Goal: Task Accomplishment & Management: Manage account settings

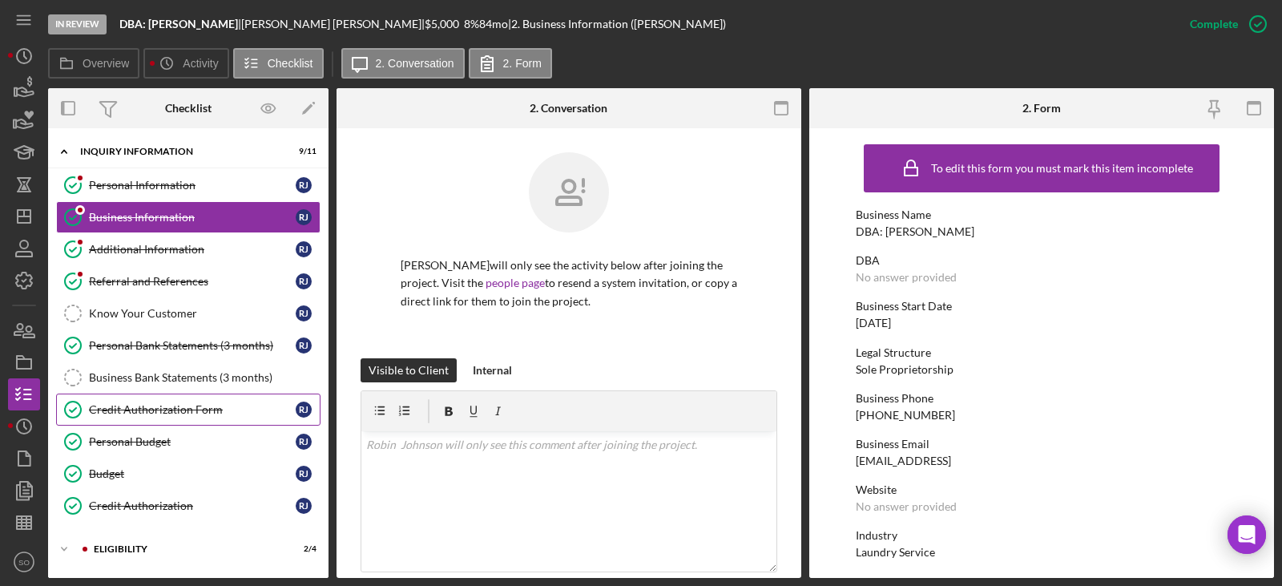
scroll to position [140, 0]
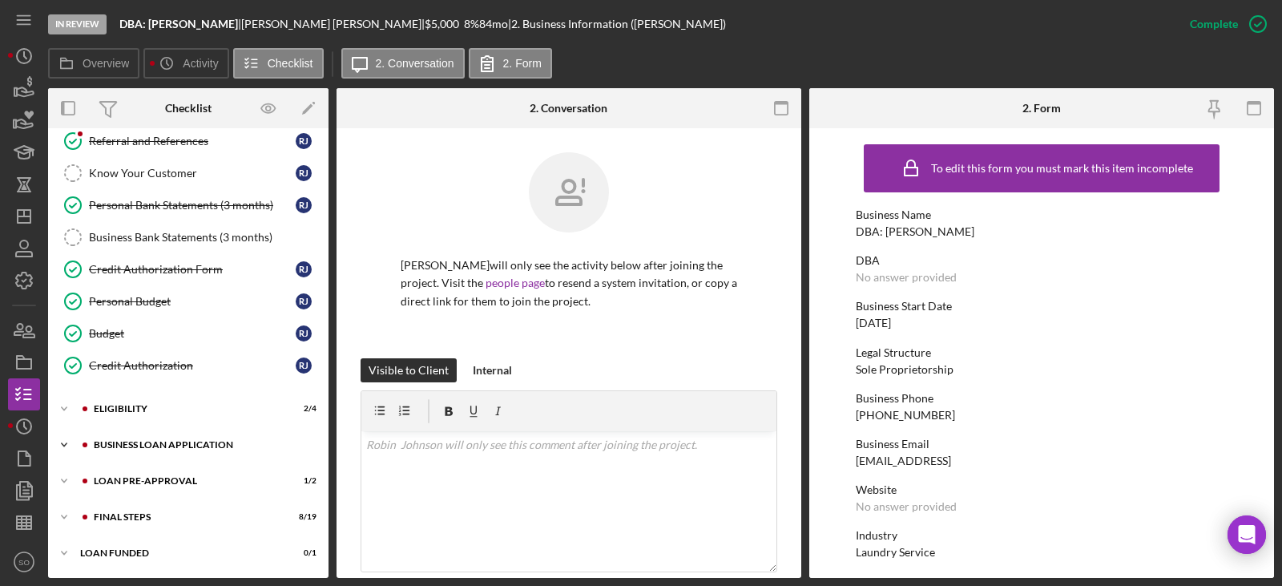
click at [208, 445] on div "BUSINESS LOAN APPLICATION" at bounding box center [201, 445] width 215 height 10
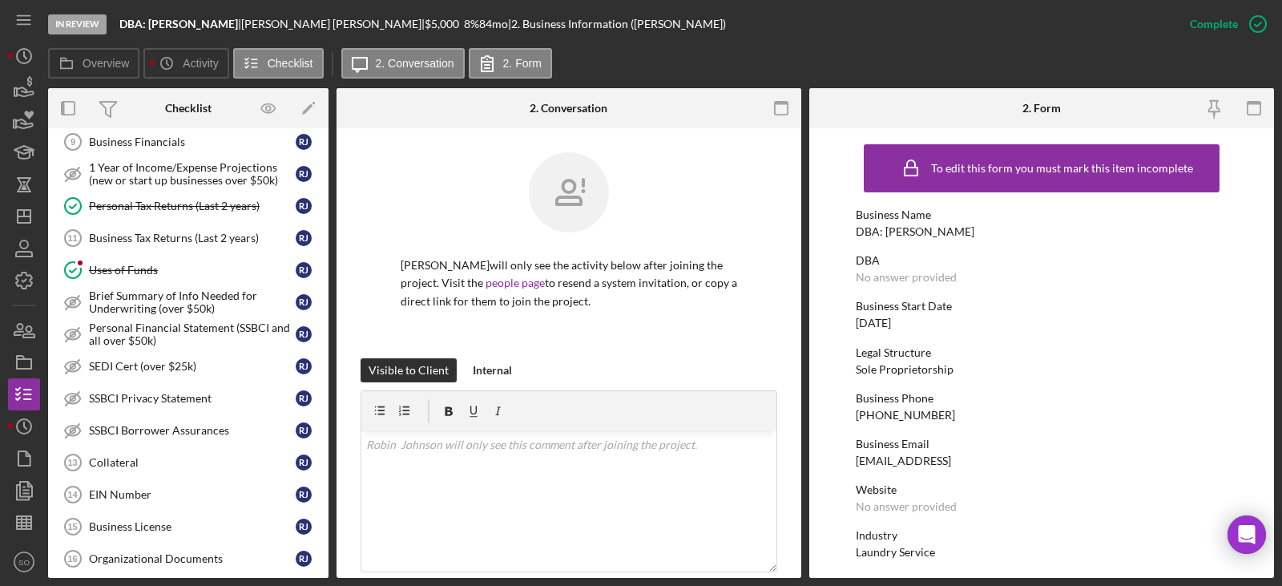
scroll to position [701, 0]
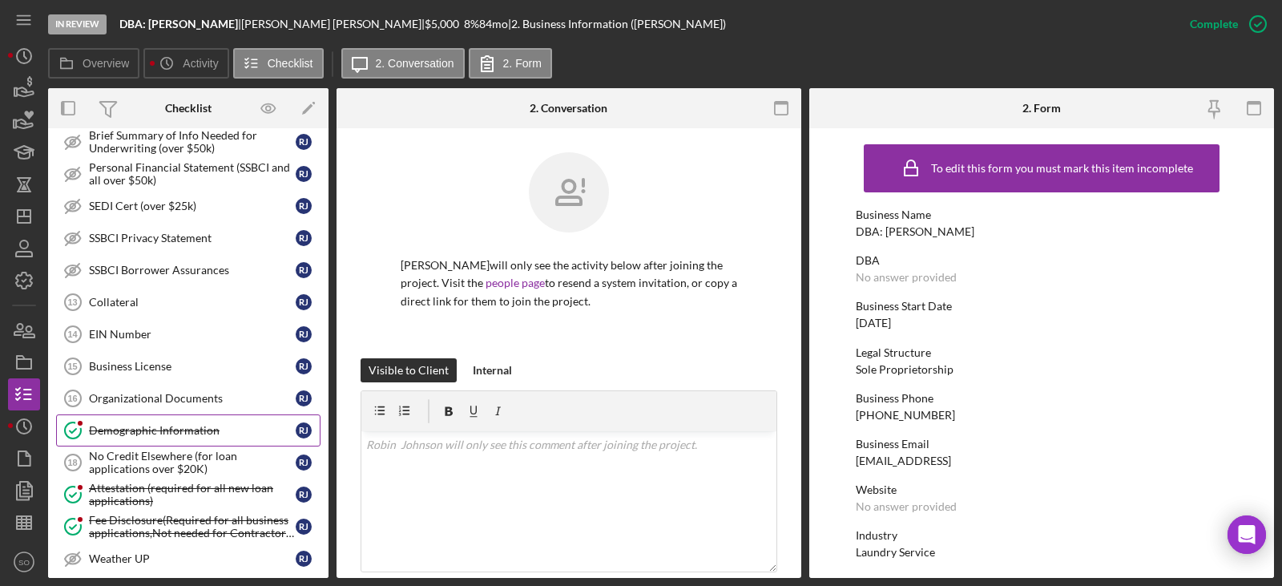
click at [199, 438] on link "Demographic Information Demographic Information R J" at bounding box center [188, 430] width 264 height 32
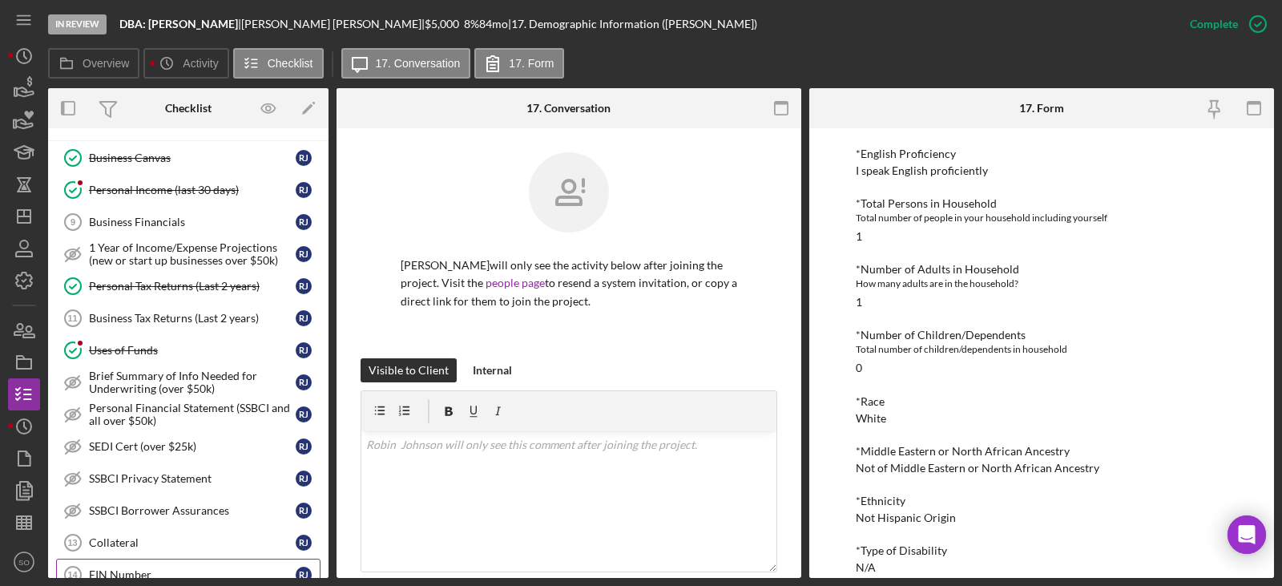
scroll to position [220, 0]
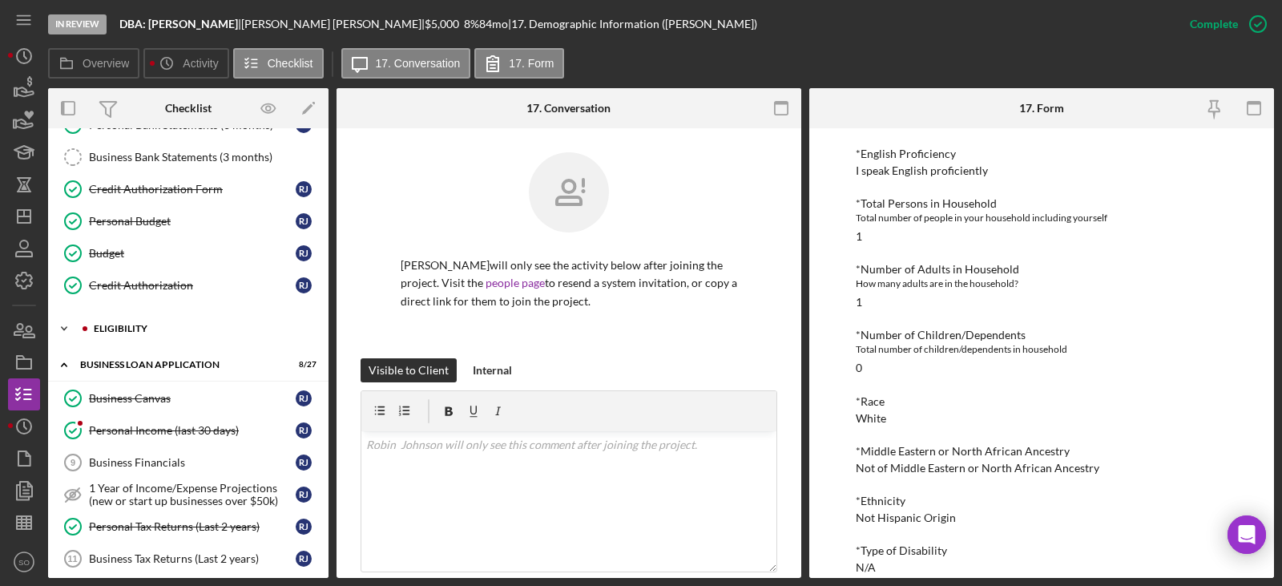
click at [124, 328] on div "ELIGIBILITY" at bounding box center [201, 329] width 215 height 10
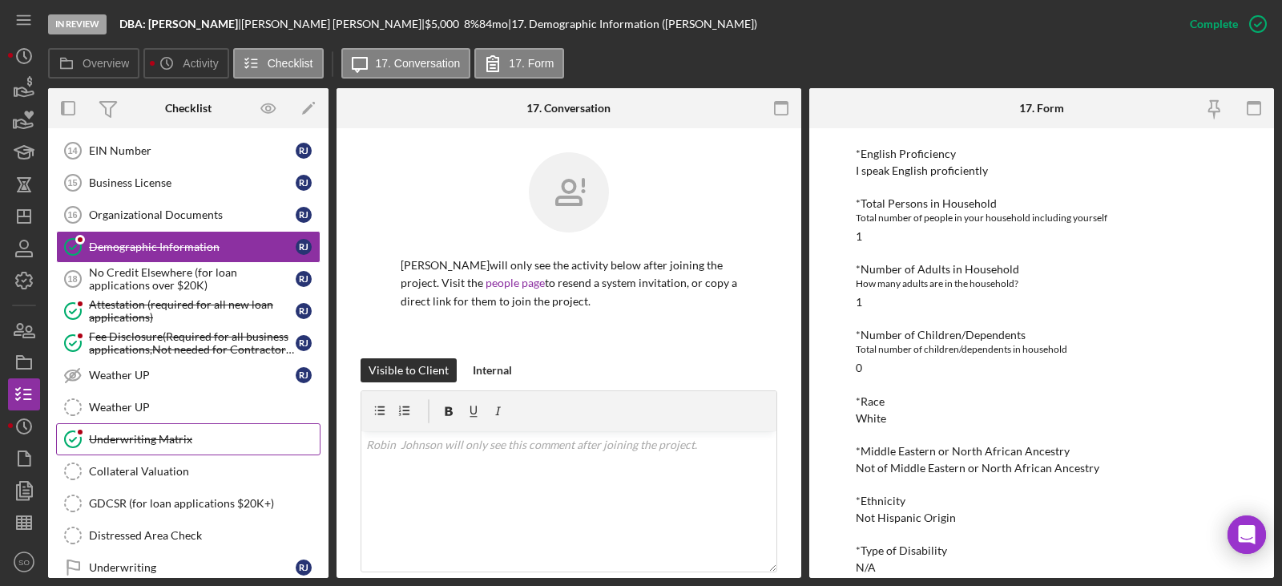
scroll to position [1151, 0]
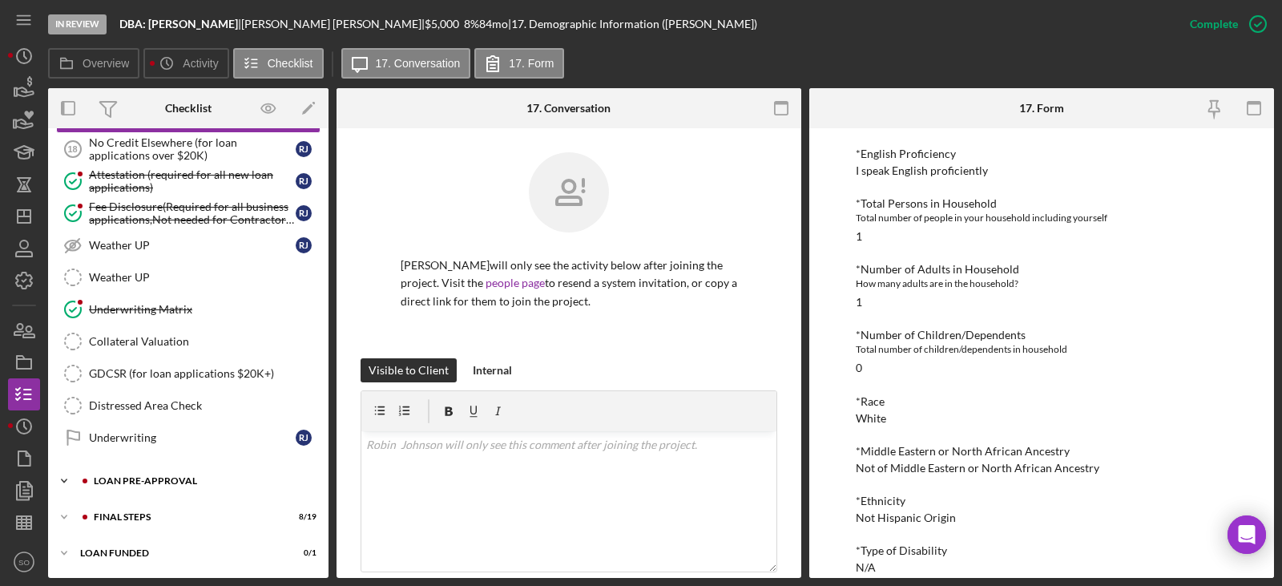
click at [128, 471] on div "Icon/Expander LOAN PRE-APPROVAL 1 / 2" at bounding box center [188, 481] width 280 height 32
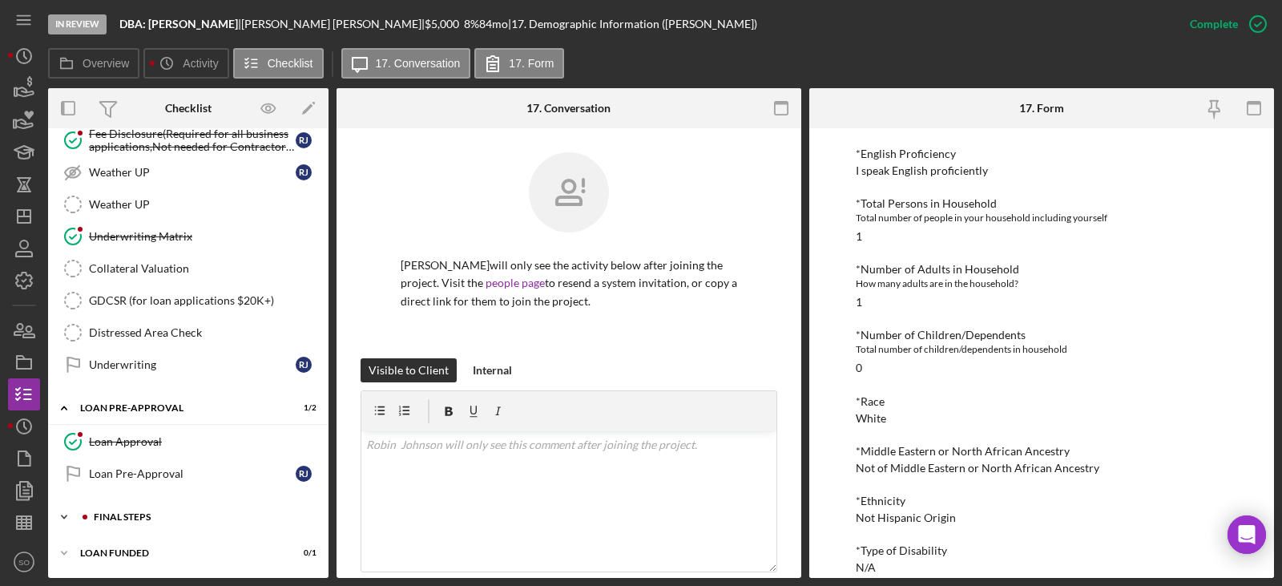
click at [141, 522] on div "Icon/Expander FINAL STEPS 8 / 19" at bounding box center [188, 517] width 280 height 32
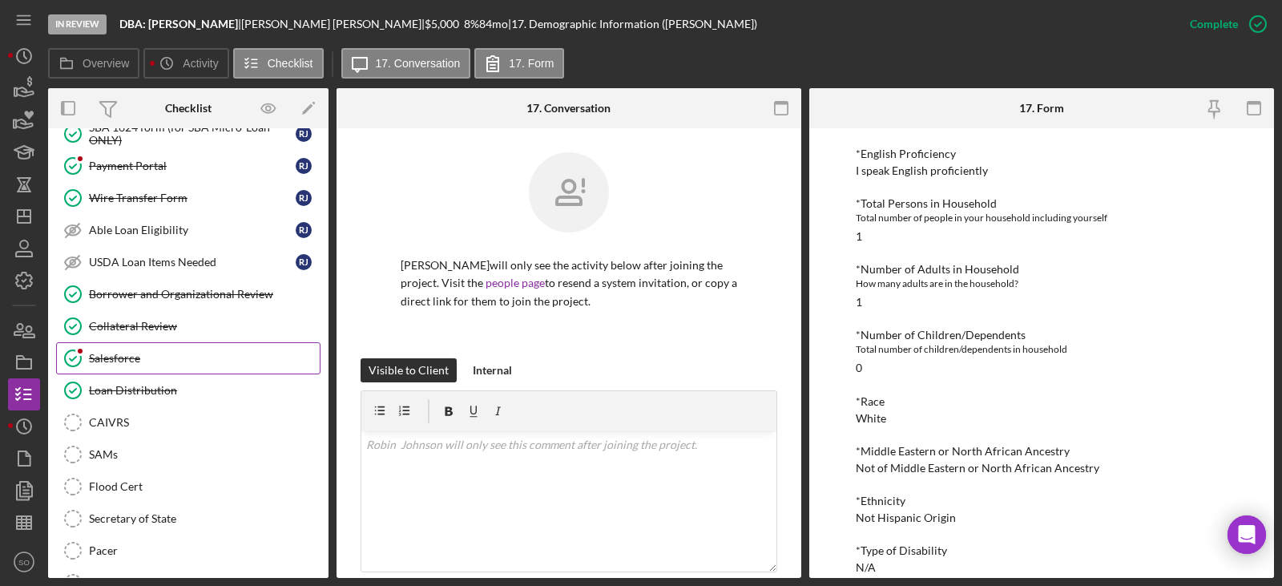
scroll to position [1842, 0]
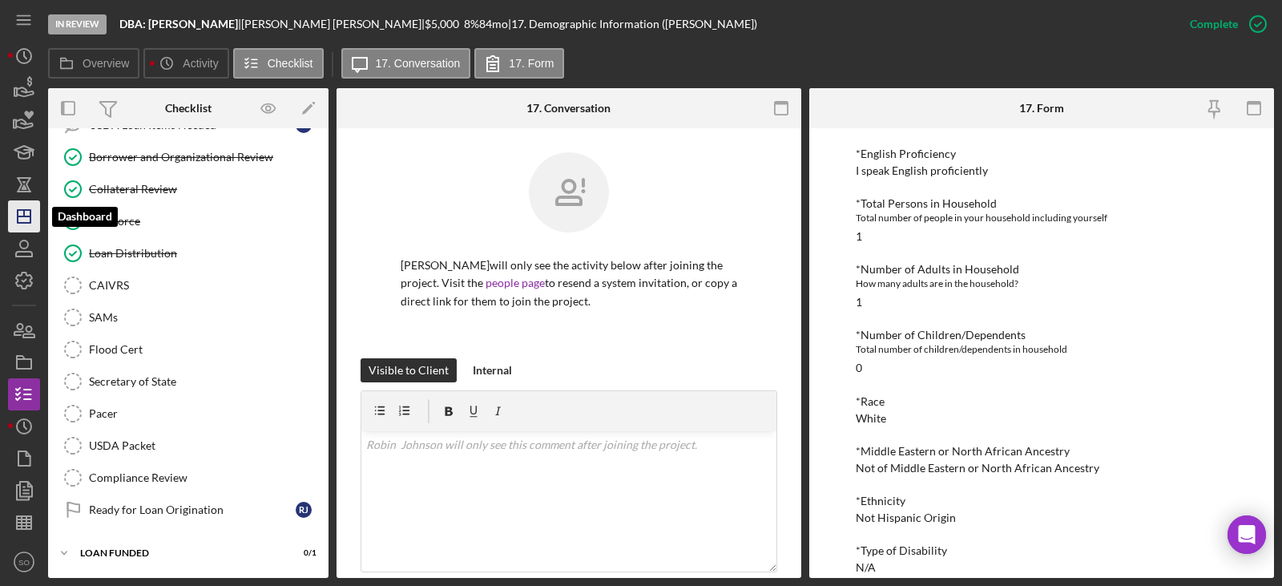
drag, startPoint x: 32, startPoint y: 224, endPoint x: 39, endPoint y: 214, distance: 12.7
click at [32, 224] on icon "Icon/Dashboard" at bounding box center [24, 216] width 40 height 40
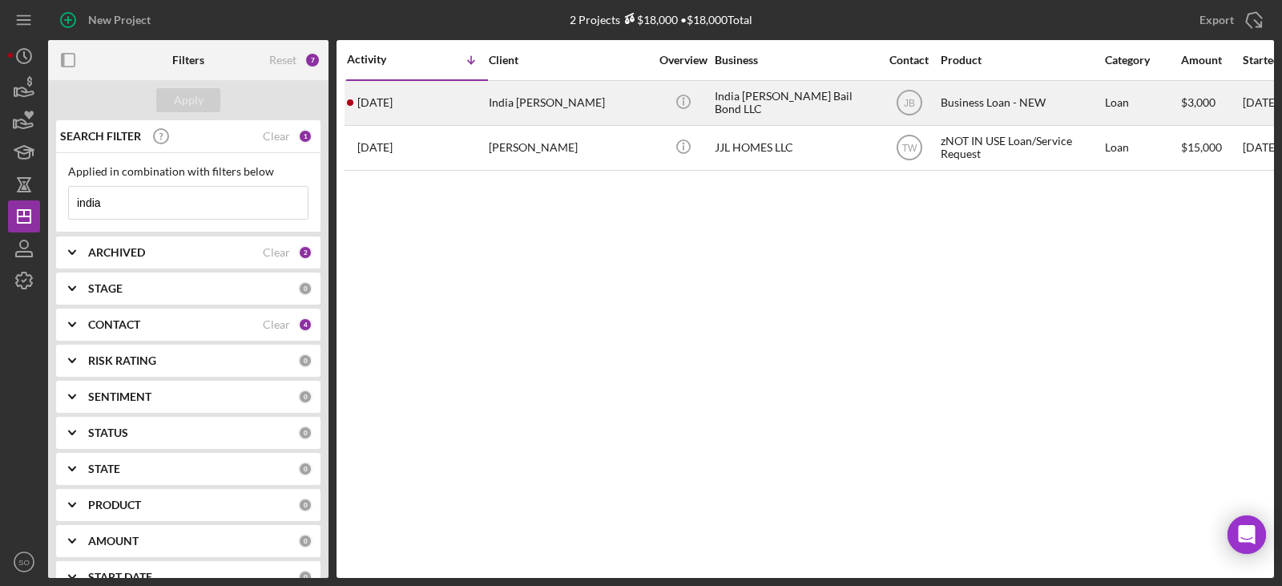
click at [547, 99] on div "India [PERSON_NAME]" at bounding box center [569, 103] width 160 height 42
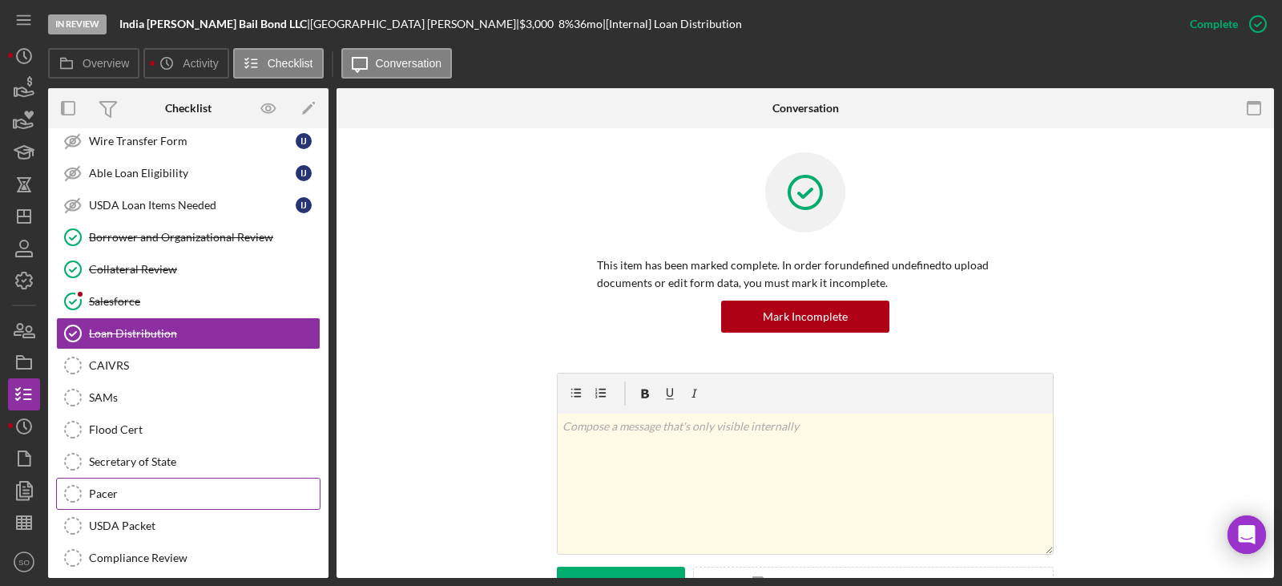
scroll to position [236, 0]
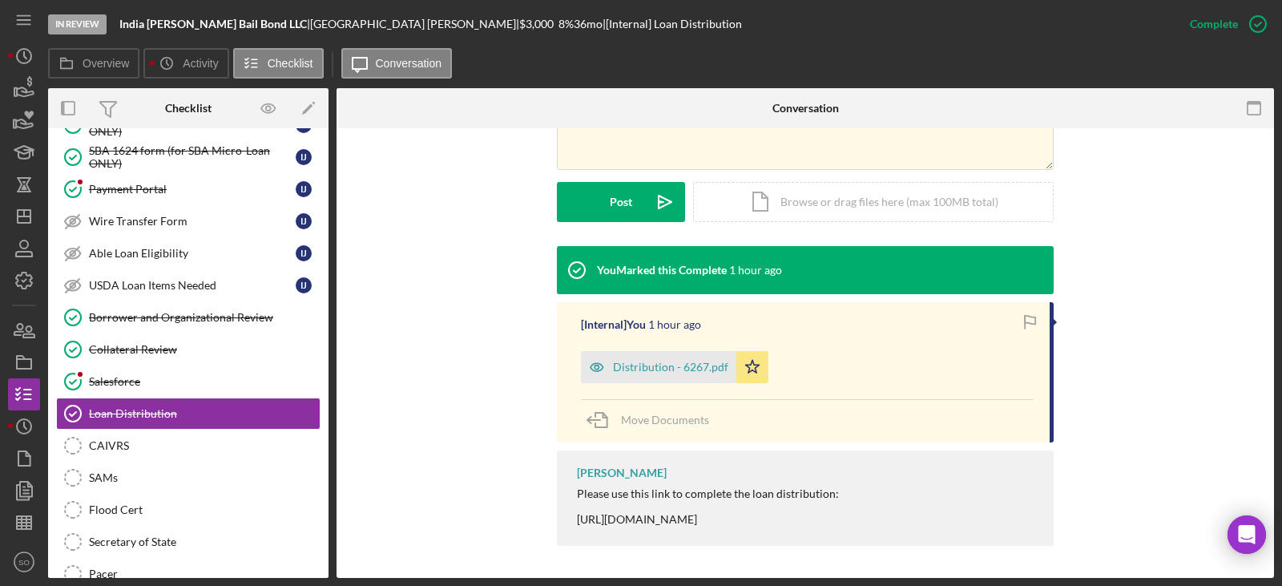
click at [687, 358] on div "Distribution - 6267.pdf" at bounding box center [658, 367] width 155 height 32
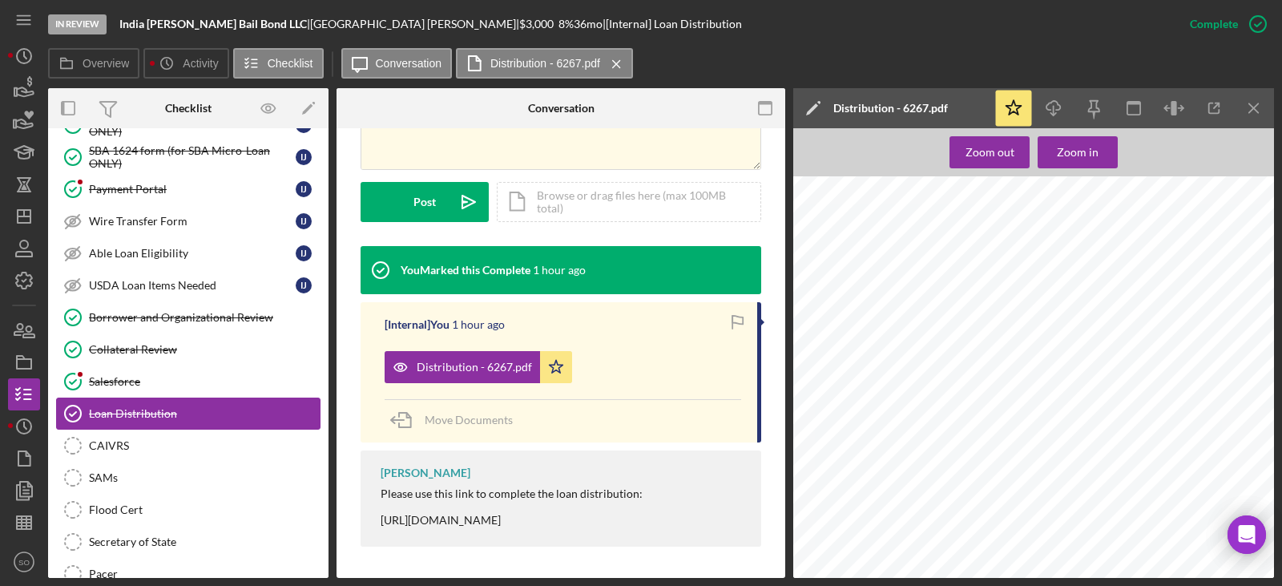
scroll to position [0, 0]
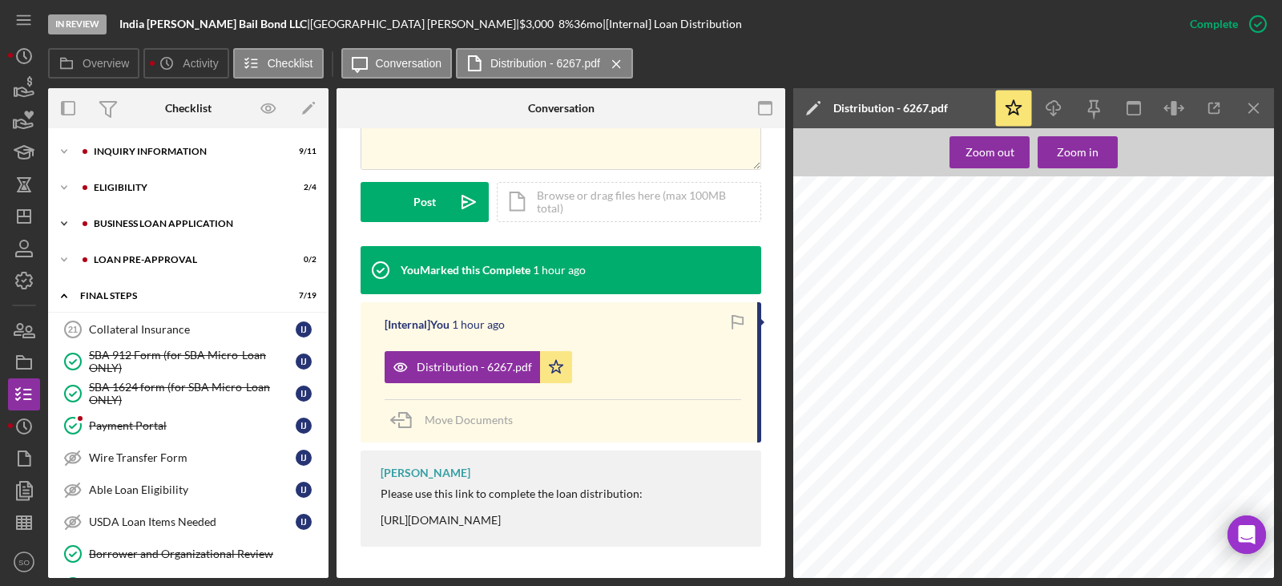
click at [155, 223] on div "BUSINESS LOAN APPLICATION" at bounding box center [201, 224] width 215 height 10
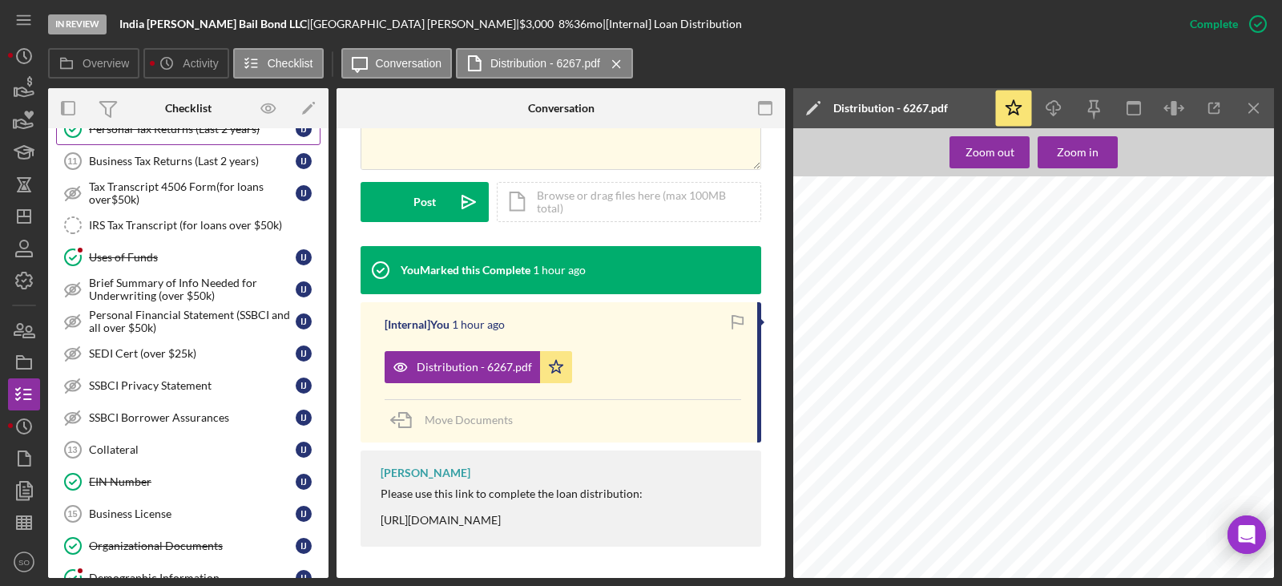
scroll to position [561, 0]
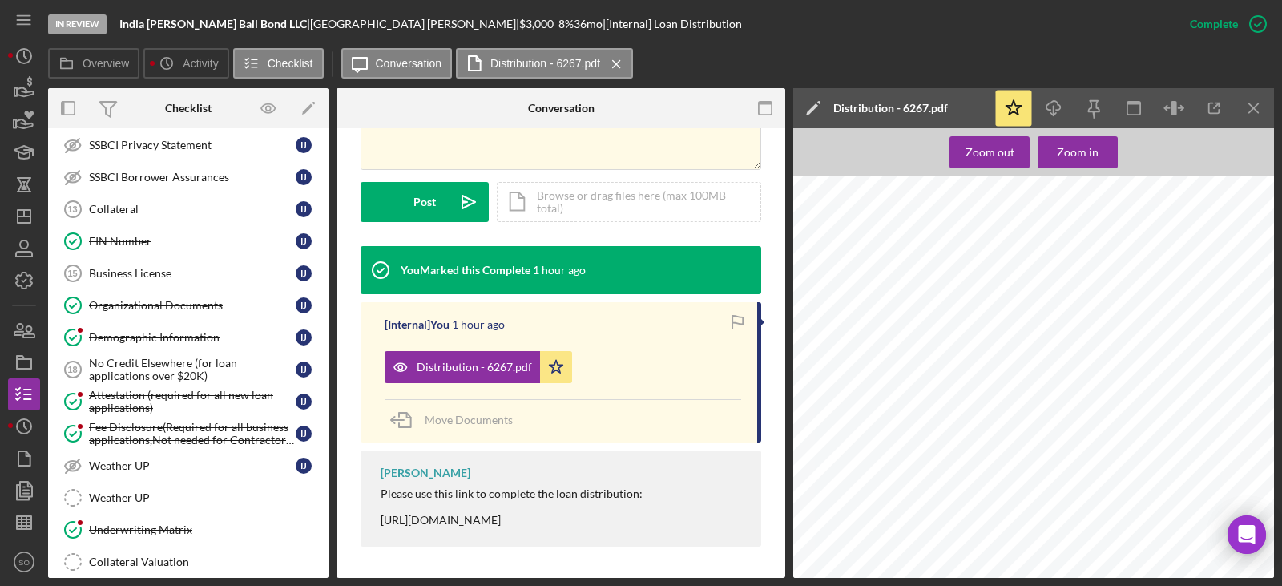
drag, startPoint x: 161, startPoint y: 524, endPoint x: 324, endPoint y: 552, distance: 165.8
click at [162, 525] on div "Underwriting Matrix" at bounding box center [204, 529] width 231 height 13
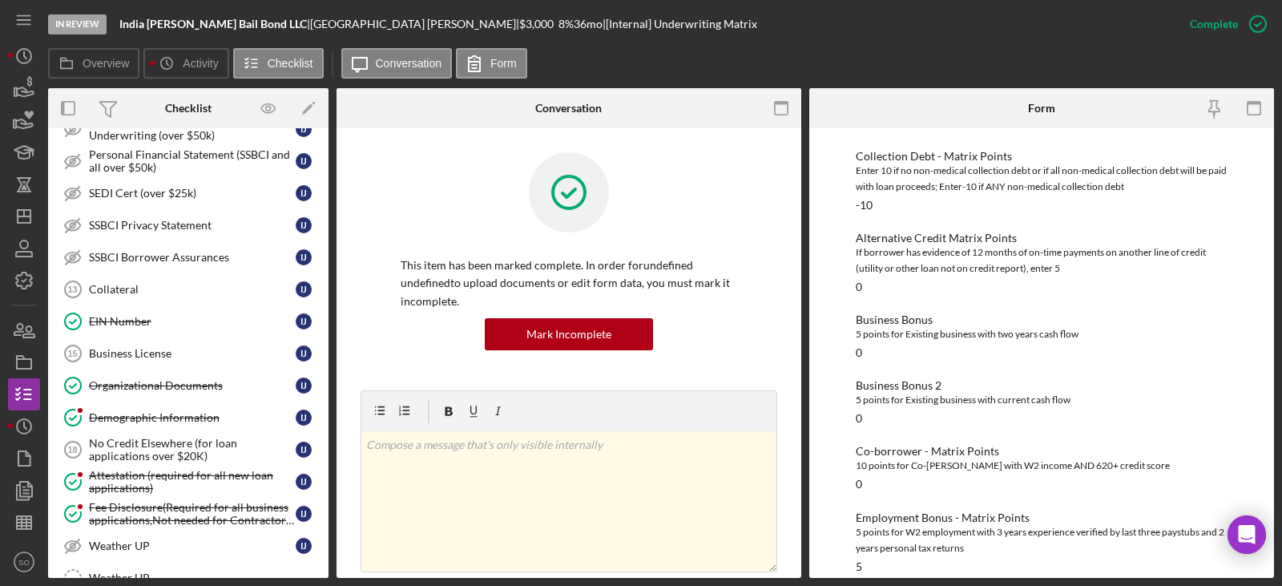
scroll to position [641, 0]
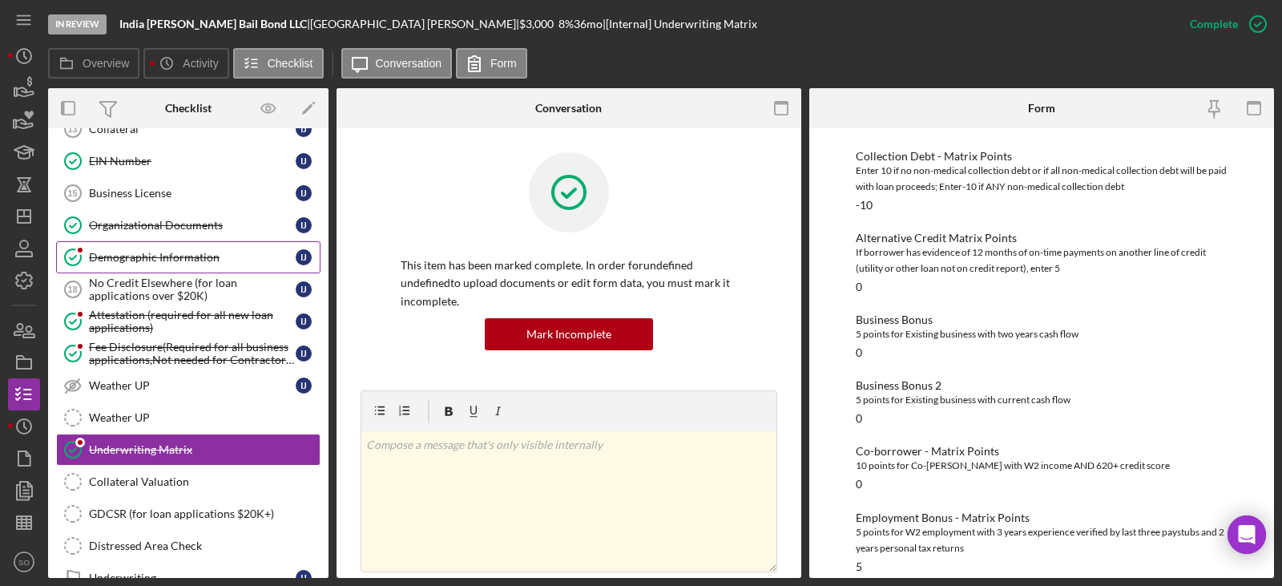
drag, startPoint x: 155, startPoint y: 255, endPoint x: 164, endPoint y: 260, distance: 10.4
click at [155, 255] on div "Demographic Information" at bounding box center [192, 257] width 207 height 13
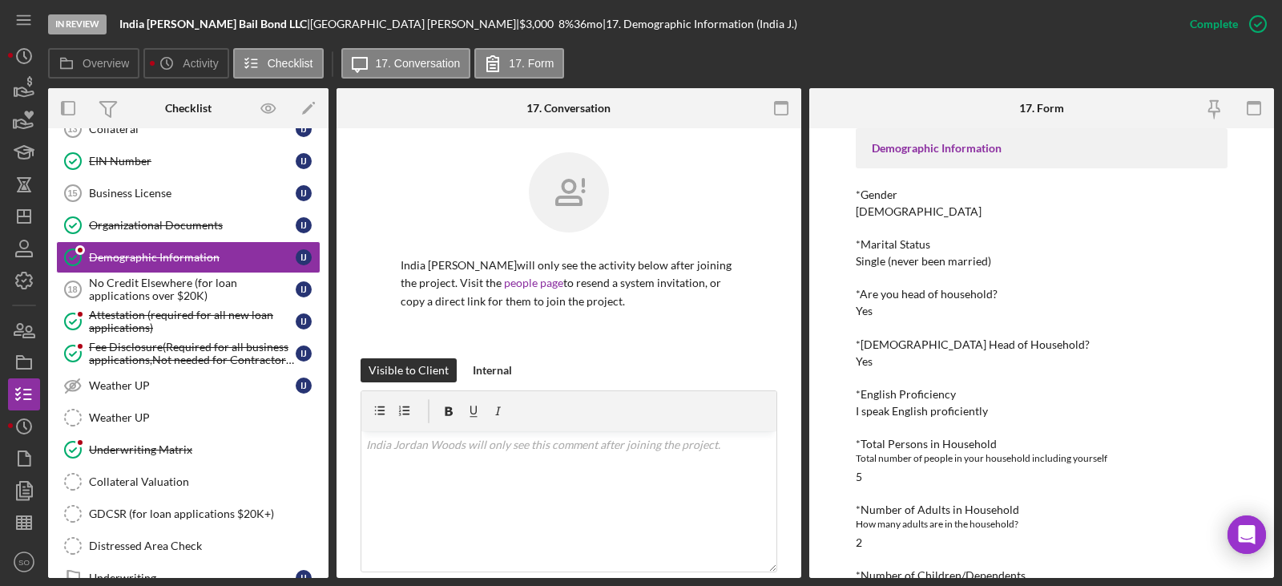
scroll to position [160, 0]
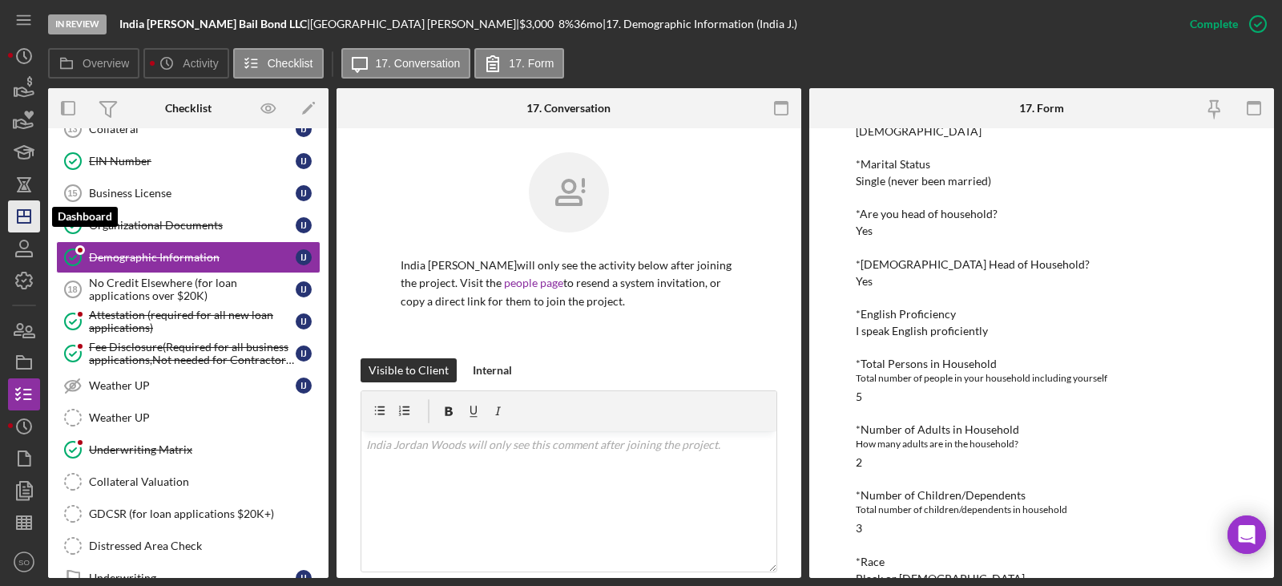
drag, startPoint x: 26, startPoint y: 221, endPoint x: 42, endPoint y: 236, distance: 21.5
click at [26, 221] on icon "Icon/Dashboard" at bounding box center [24, 216] width 40 height 40
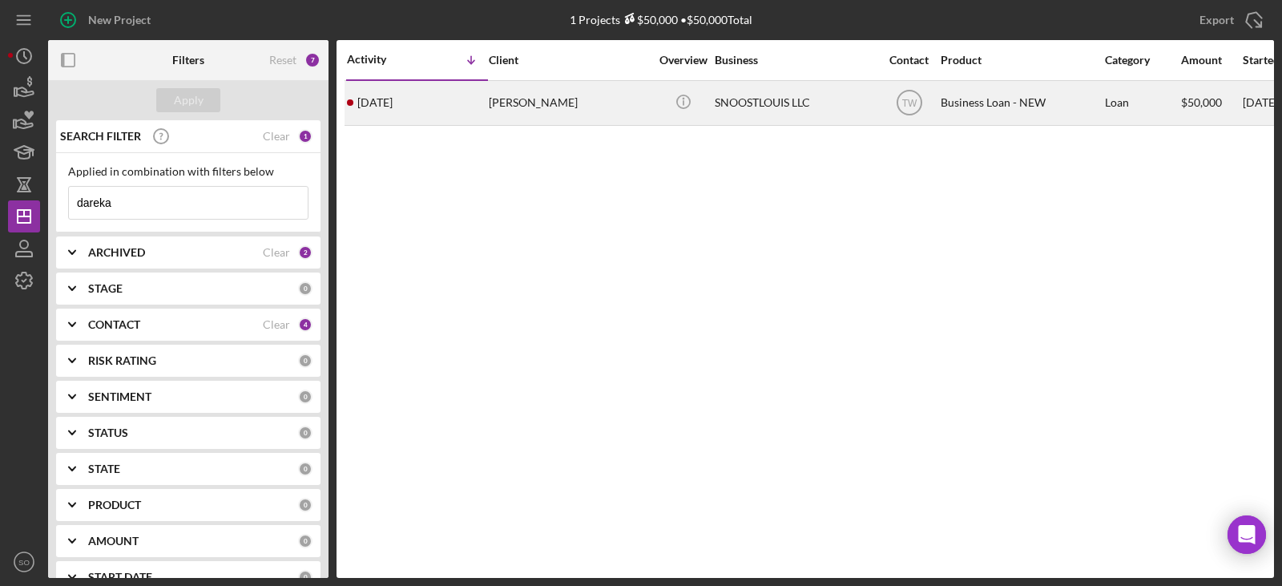
click at [458, 113] on div "1 month ago Dareka Hatcher" at bounding box center [417, 103] width 140 height 42
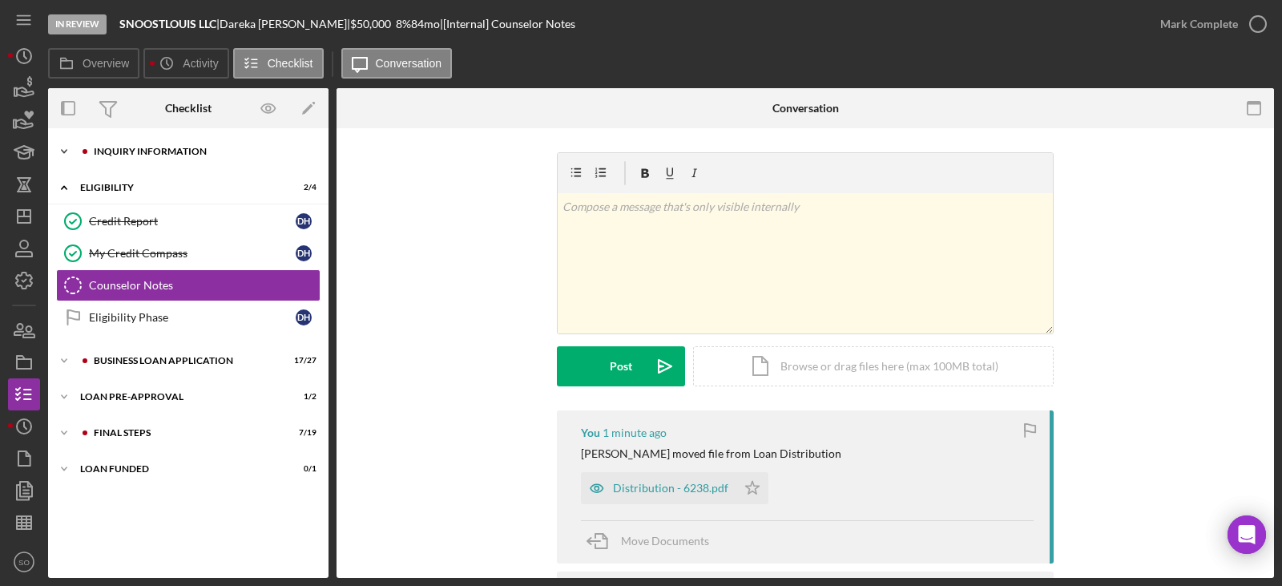
click at [180, 151] on div "INQUIRY INFORMATION" at bounding box center [201, 152] width 215 height 10
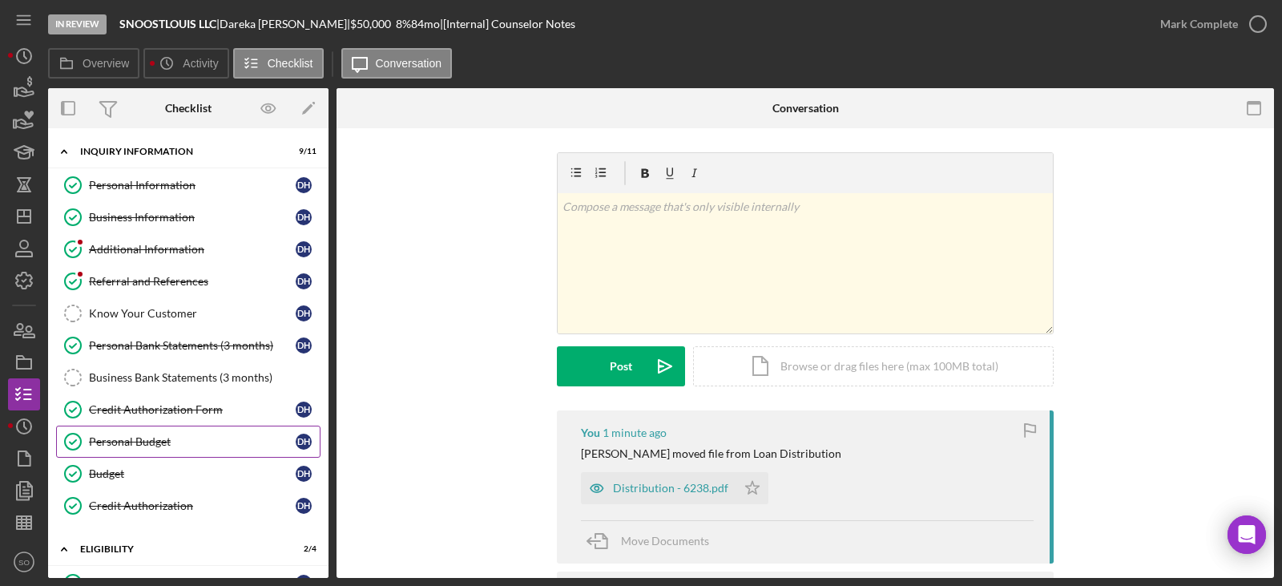
scroll to position [277, 0]
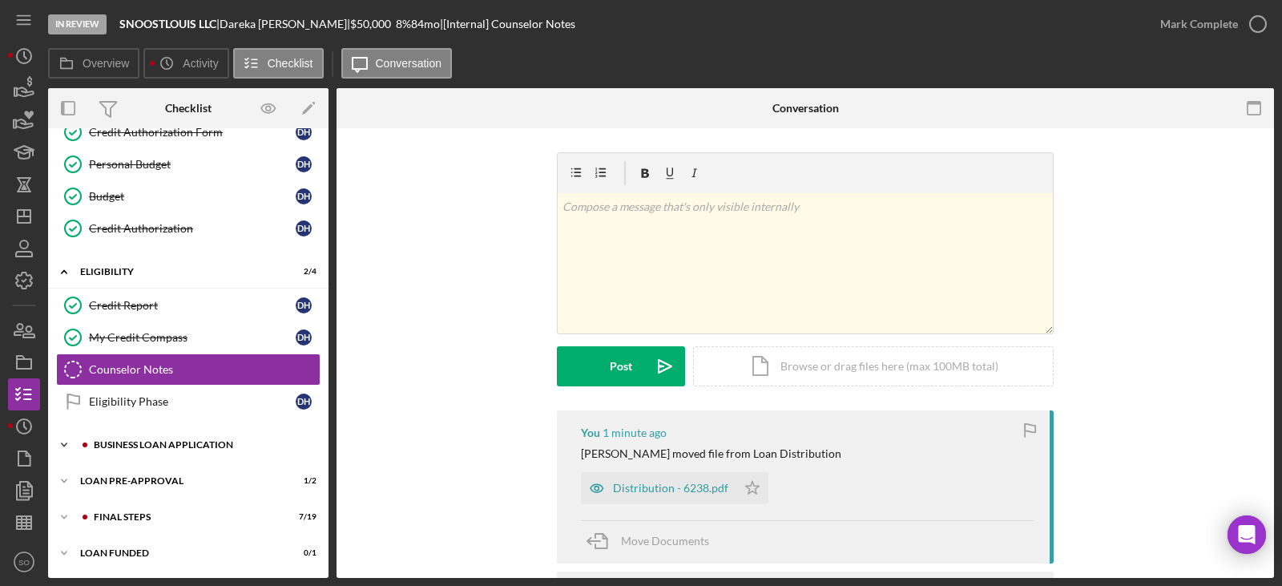
click at [208, 437] on div "Icon/Expander BUSINESS LOAN APPLICATION 17 / 27" at bounding box center [188, 445] width 280 height 32
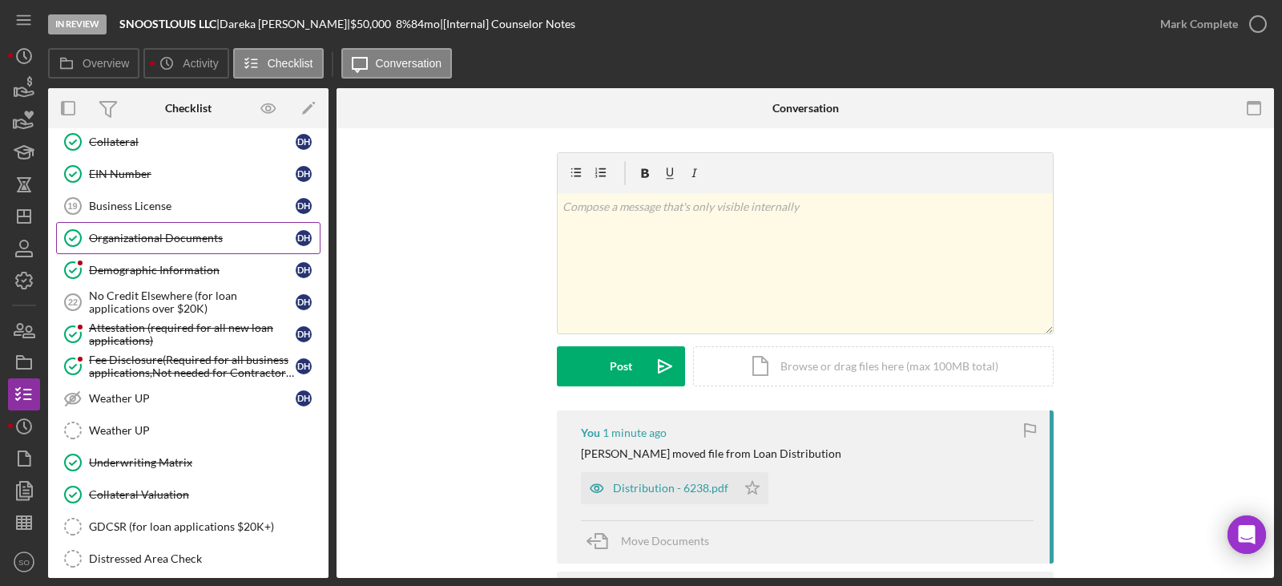
scroll to position [1078, 0]
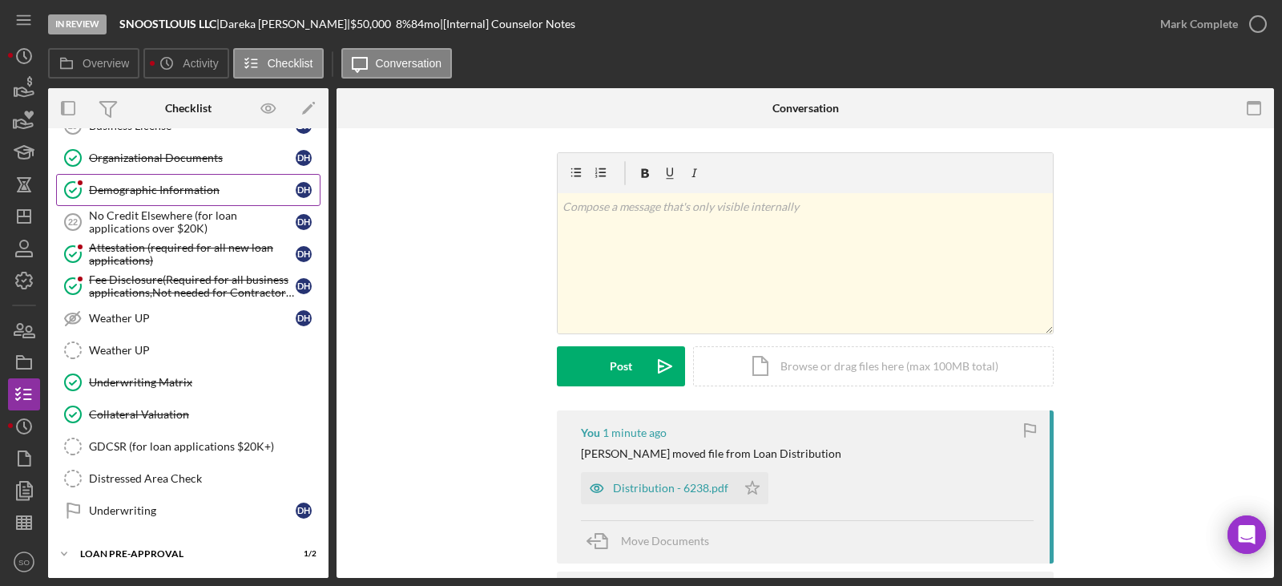
click at [145, 193] on div "Demographic Information" at bounding box center [192, 189] width 207 height 13
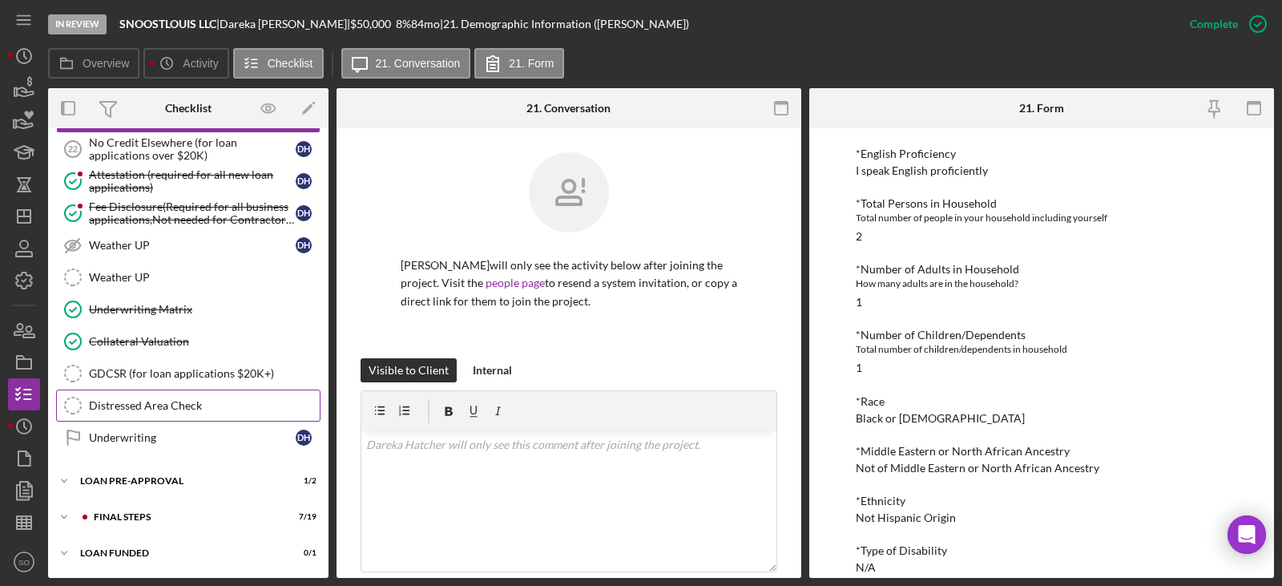
scroll to position [1071, 0]
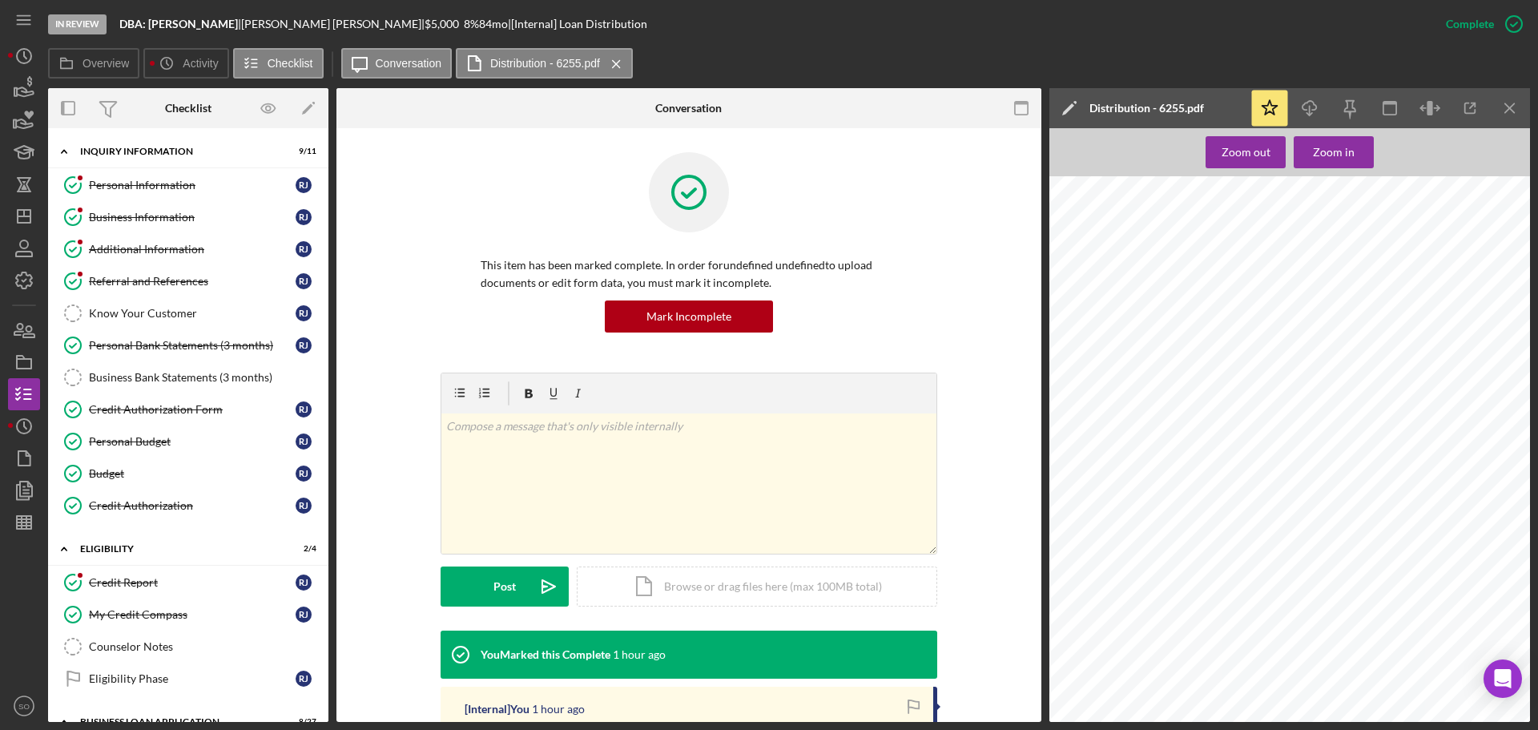
scroll to position [561, 0]
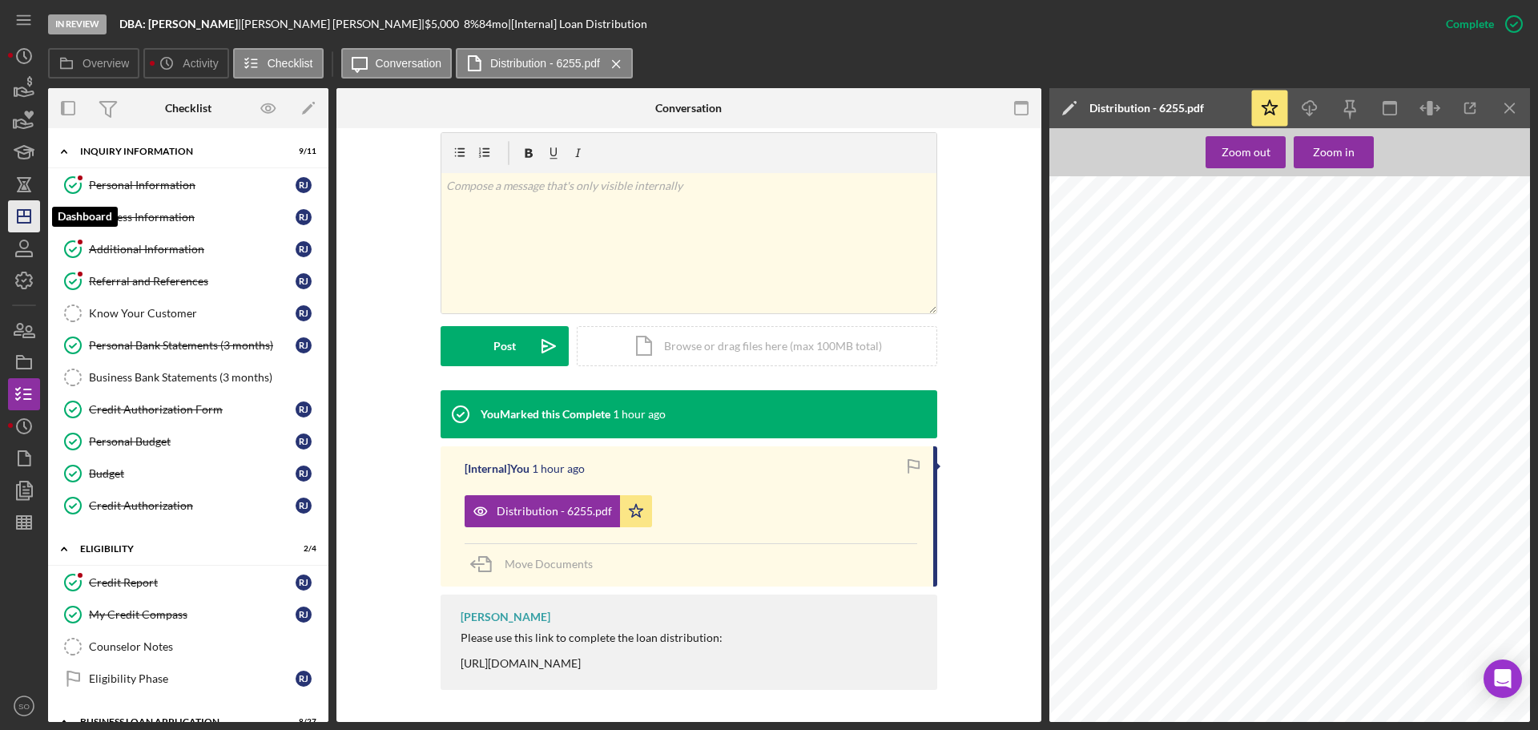
click at [25, 223] on polygon "button" at bounding box center [24, 216] width 13 height 13
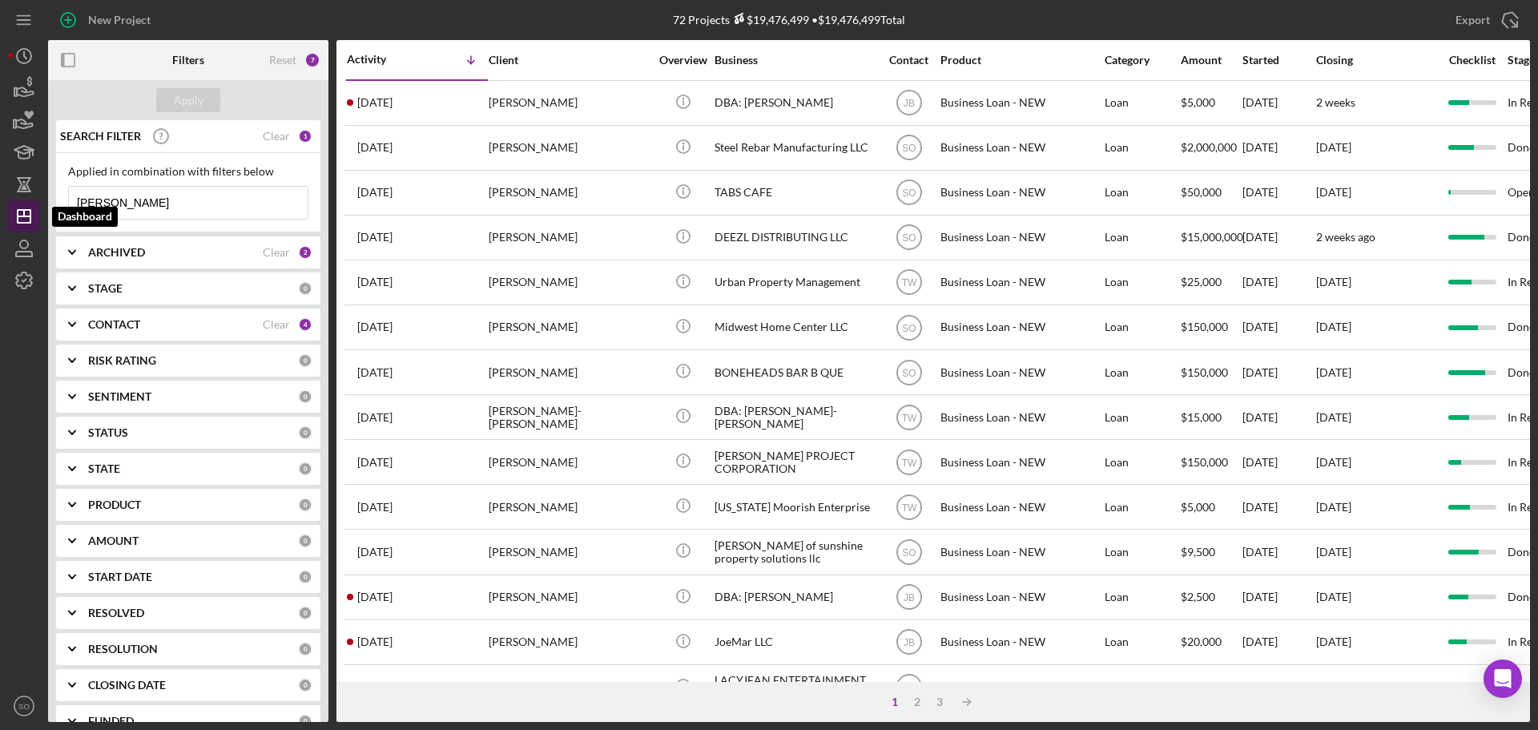
drag, startPoint x: 172, startPoint y: 212, endPoint x: 24, endPoint y: 212, distance: 148.2
click at [25, 212] on div "New Project 72 Projects $19,476,499 • $19,476,499 Total [PERSON_NAME] Export Ic…" at bounding box center [769, 361] width 1522 height 722
type input "[PERSON_NAME]"
click at [204, 106] on button "Apply" at bounding box center [188, 100] width 64 height 24
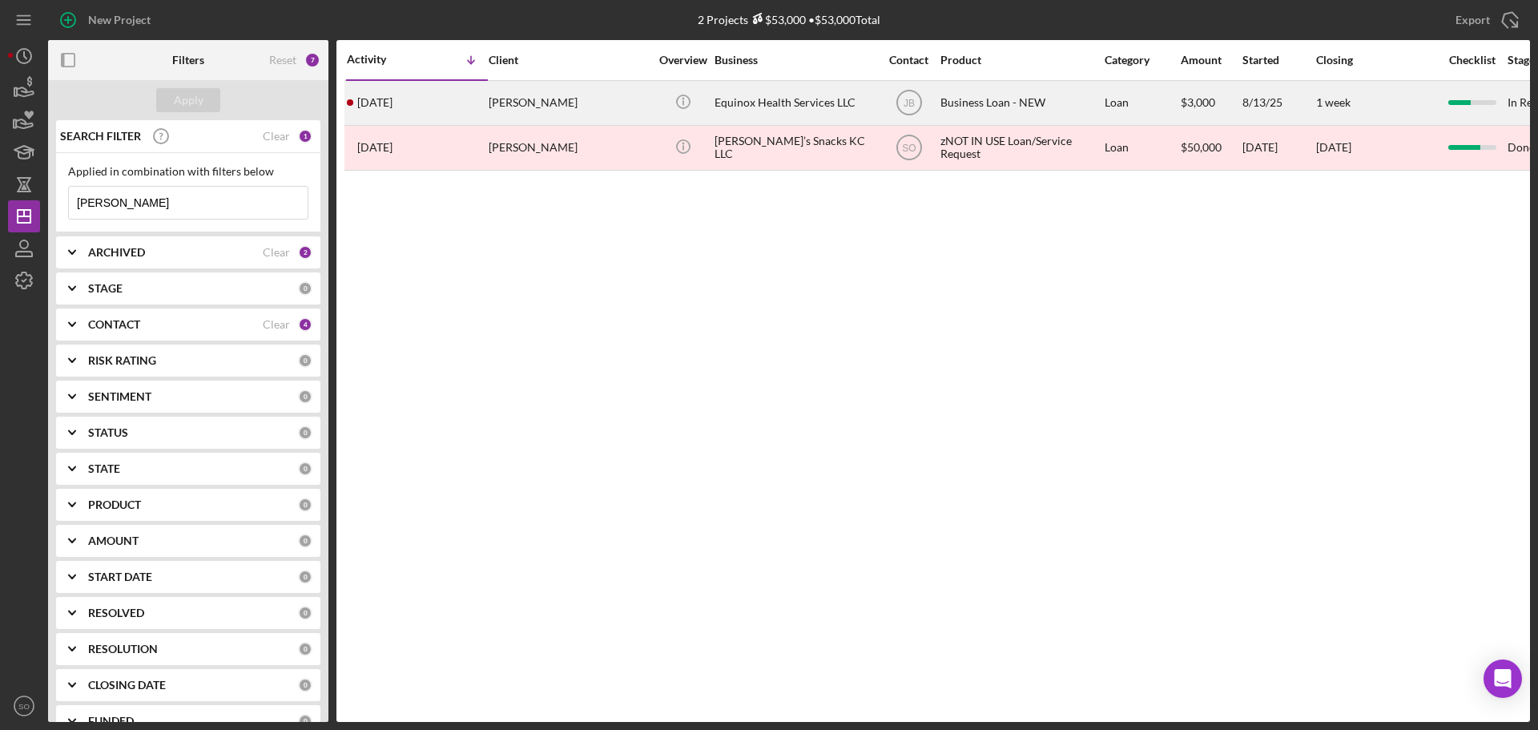
click at [393, 96] on time "[DATE]" at bounding box center [374, 102] width 35 height 13
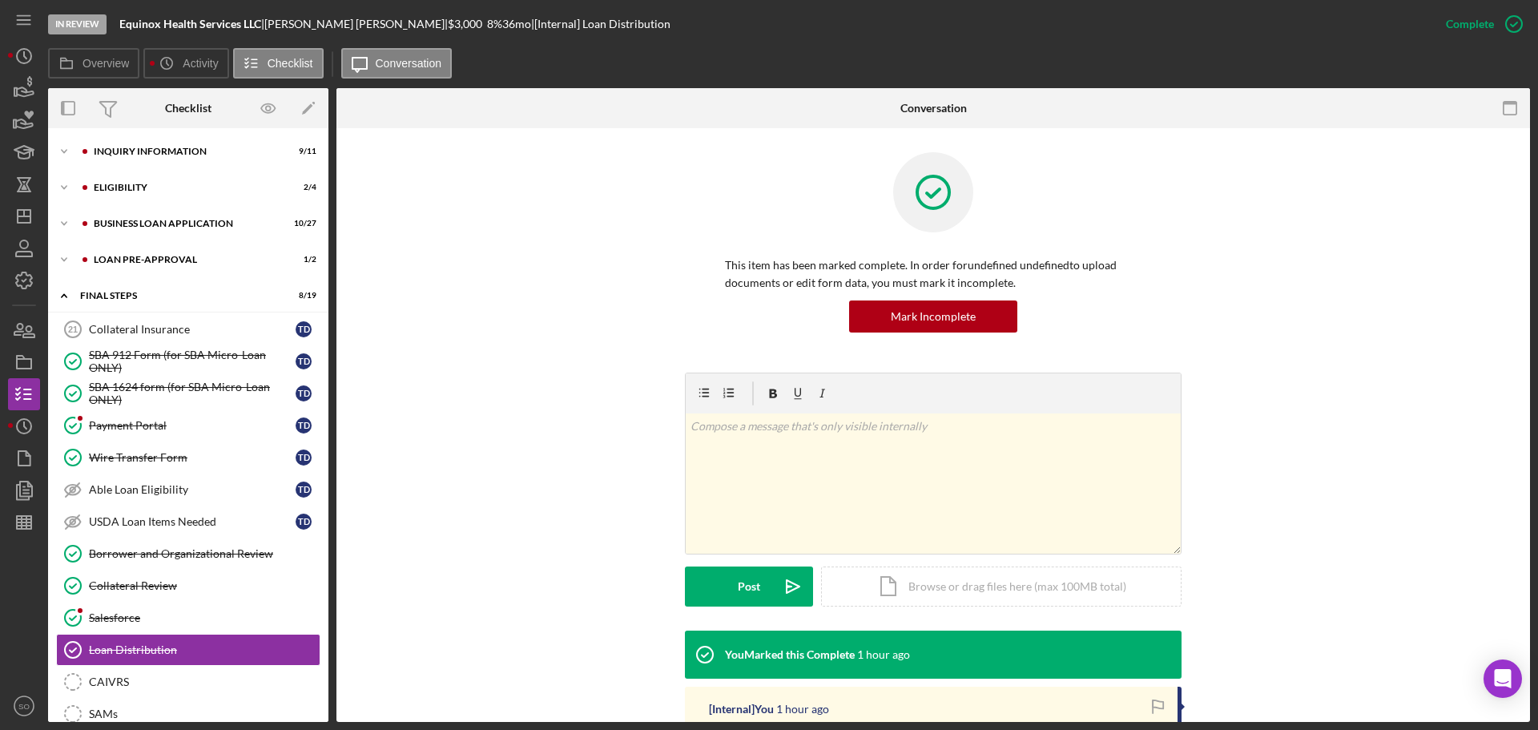
click at [177, 131] on div "Icon/Expander INQUIRY INFORMATION 9 / 11 Icon/Expander ELIGIBILITY 2 / 4 Icon/E…" at bounding box center [188, 425] width 280 height 594
click at [188, 151] on div "INQUIRY INFORMATION" at bounding box center [201, 152] width 215 height 10
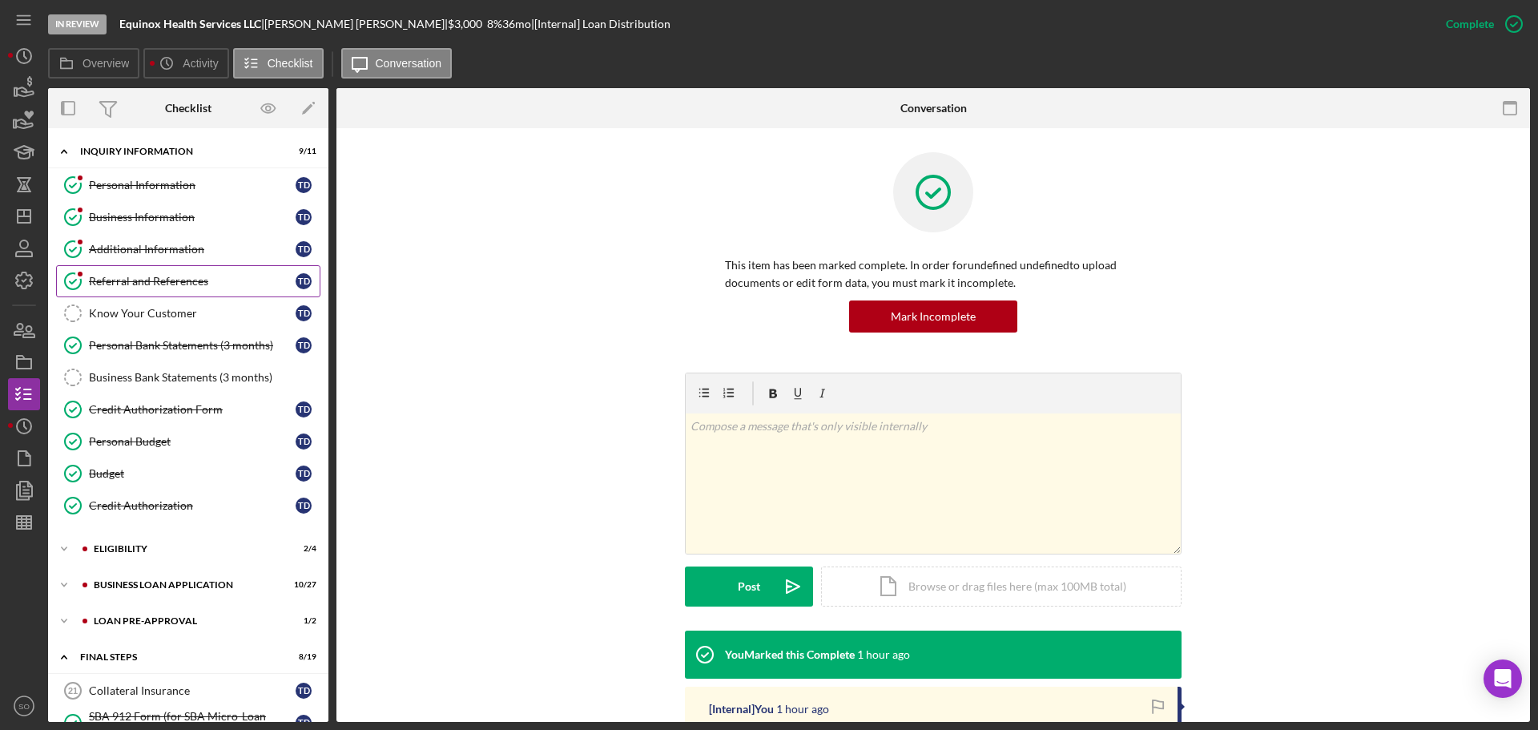
click at [177, 278] on div "Referral and References" at bounding box center [192, 281] width 207 height 13
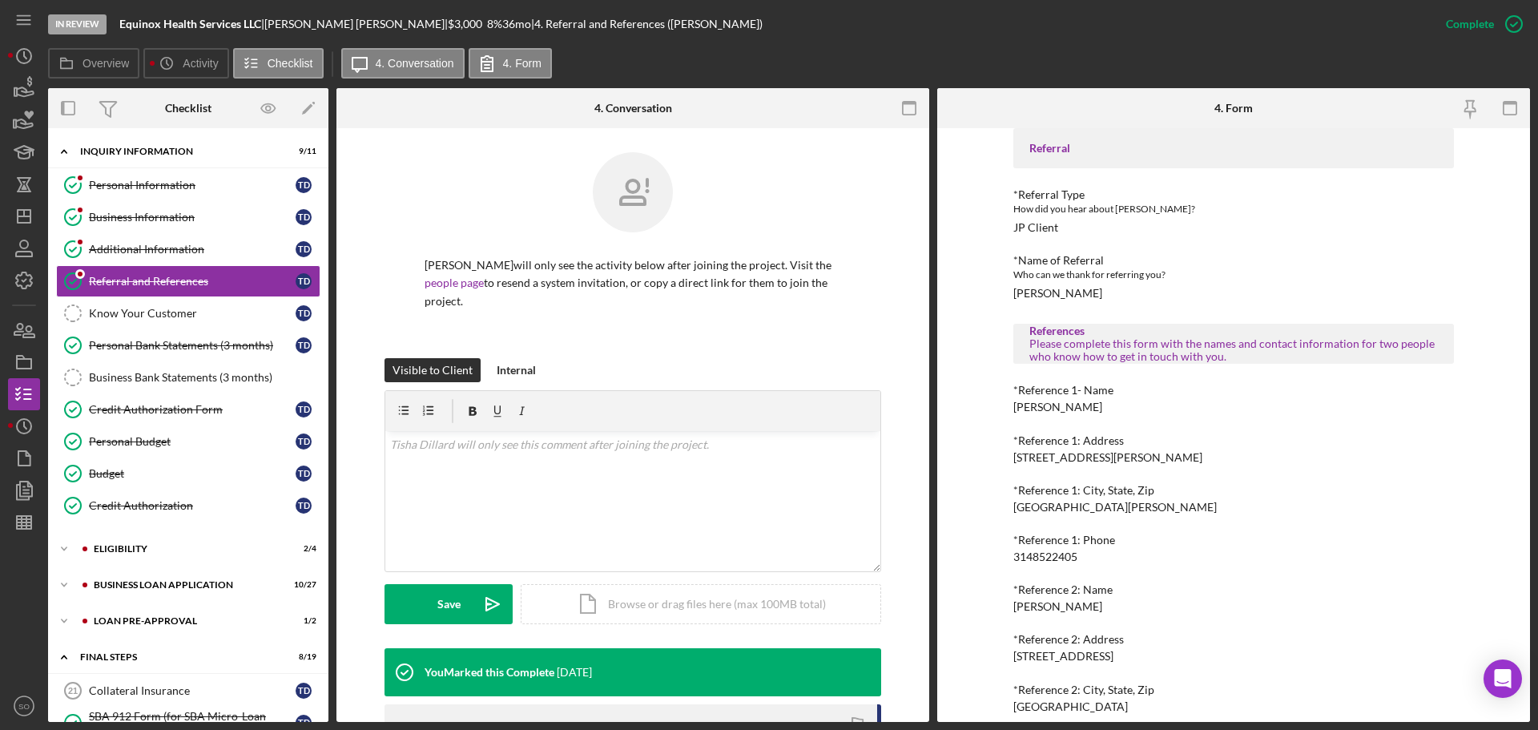
scroll to position [145, 0]
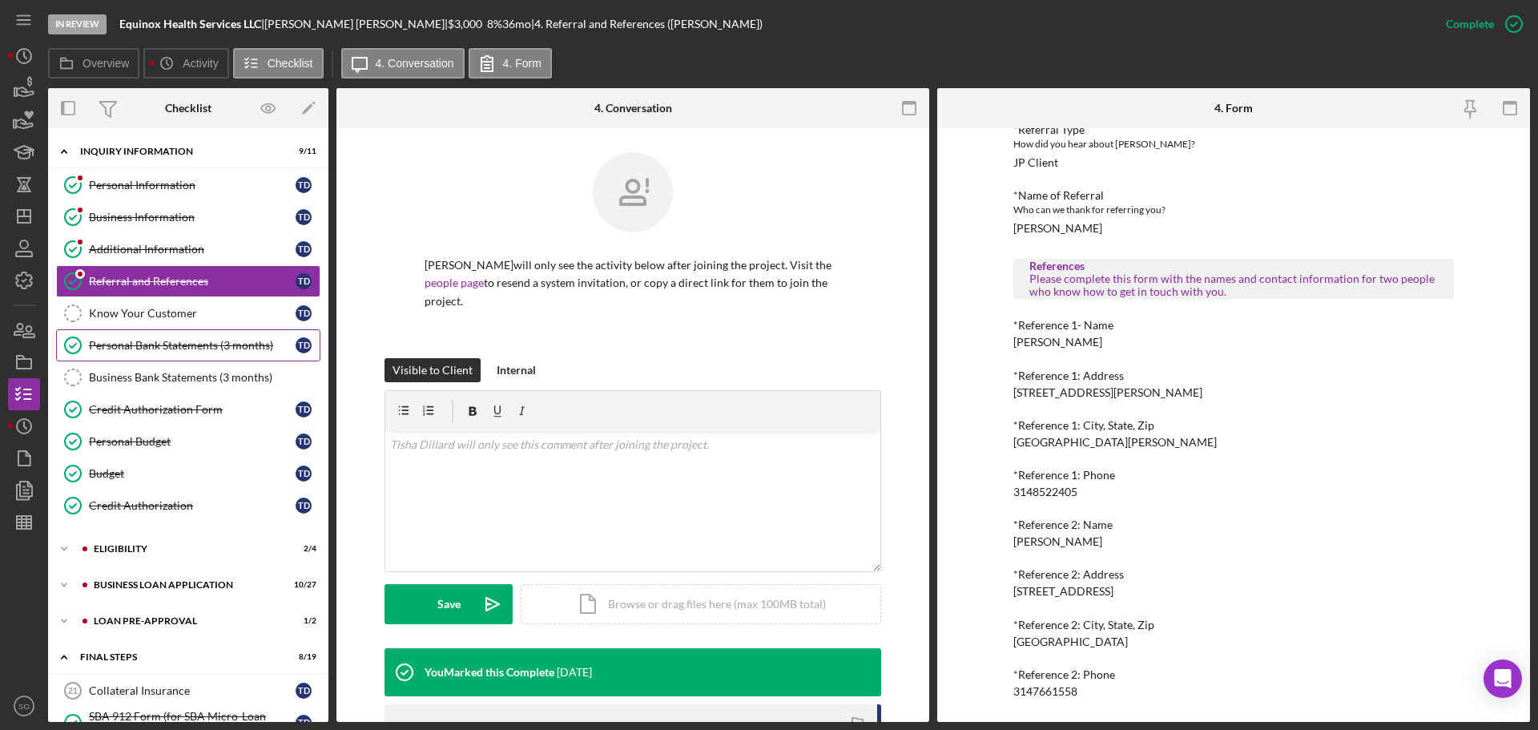
click at [127, 345] on div "Personal Bank Statements (3 months)" at bounding box center [192, 345] width 207 height 13
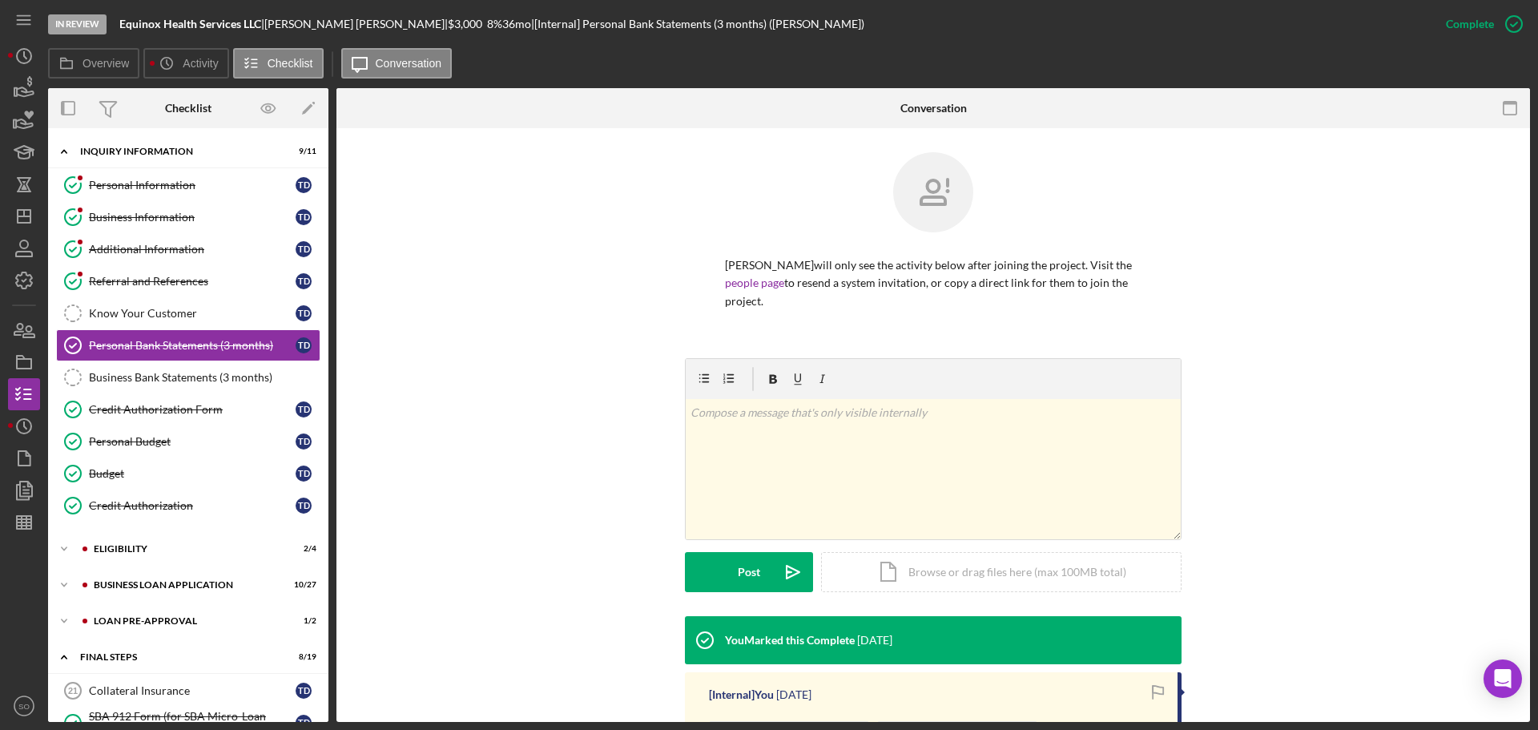
scroll to position [239, 0]
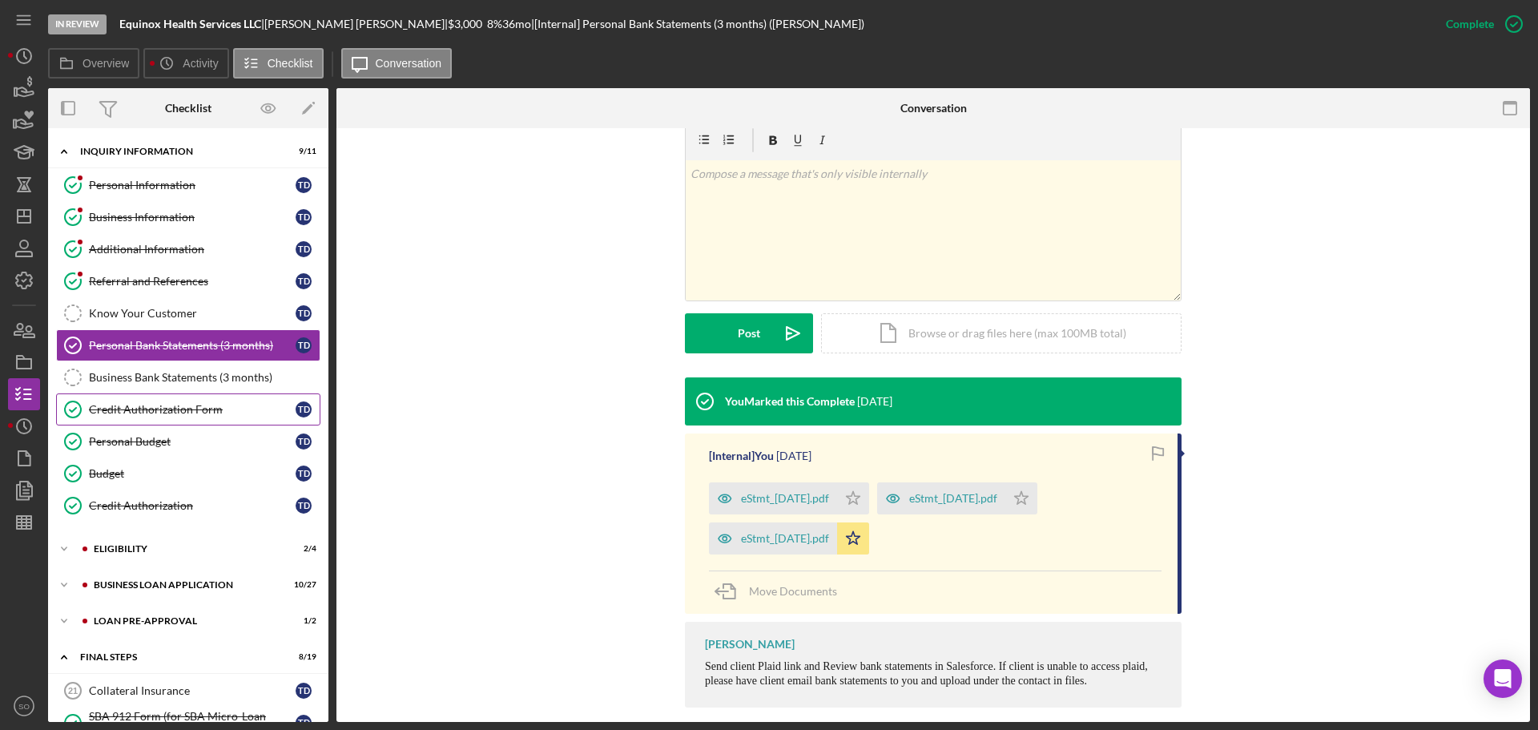
click at [193, 411] on div "Credit Authorization Form" at bounding box center [192, 409] width 207 height 13
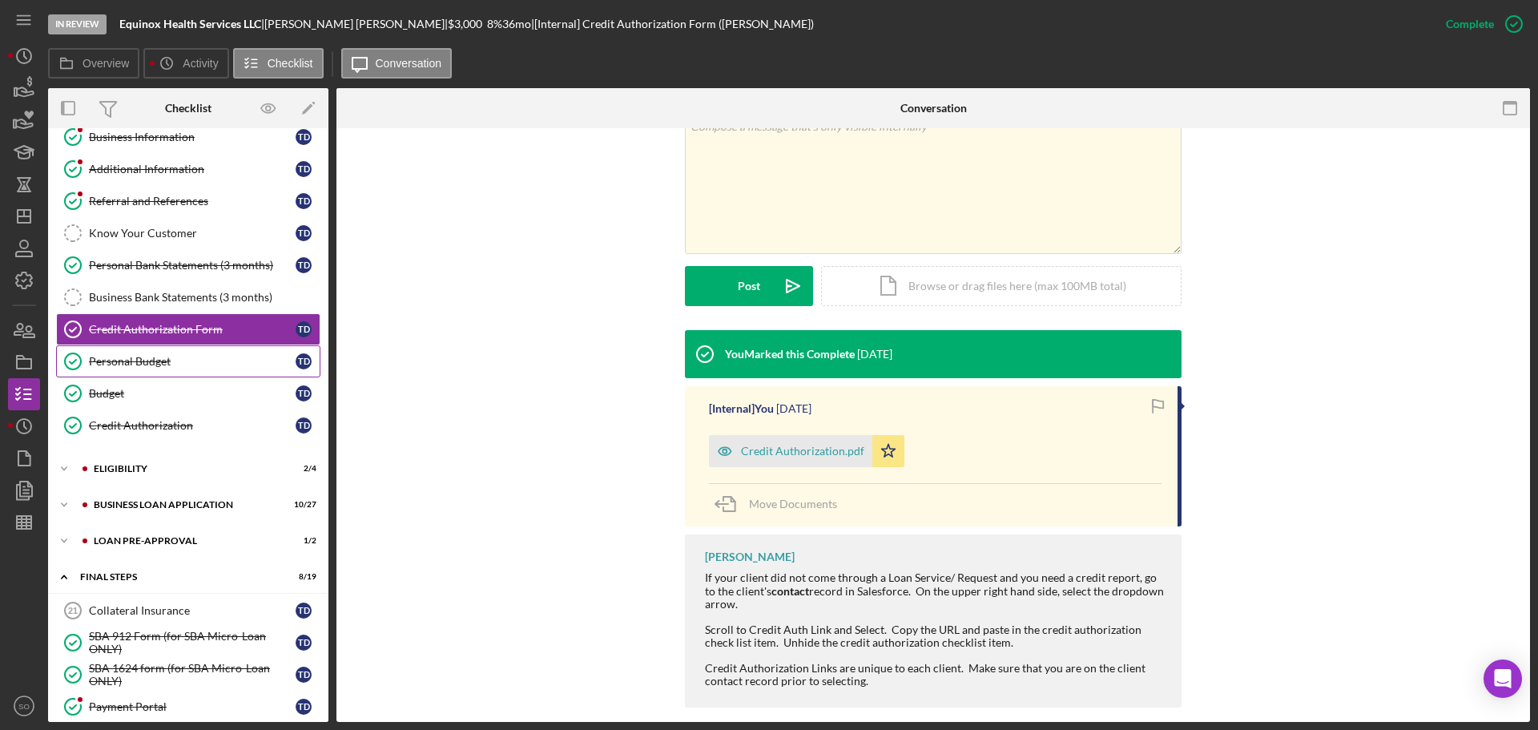
scroll to position [160, 0]
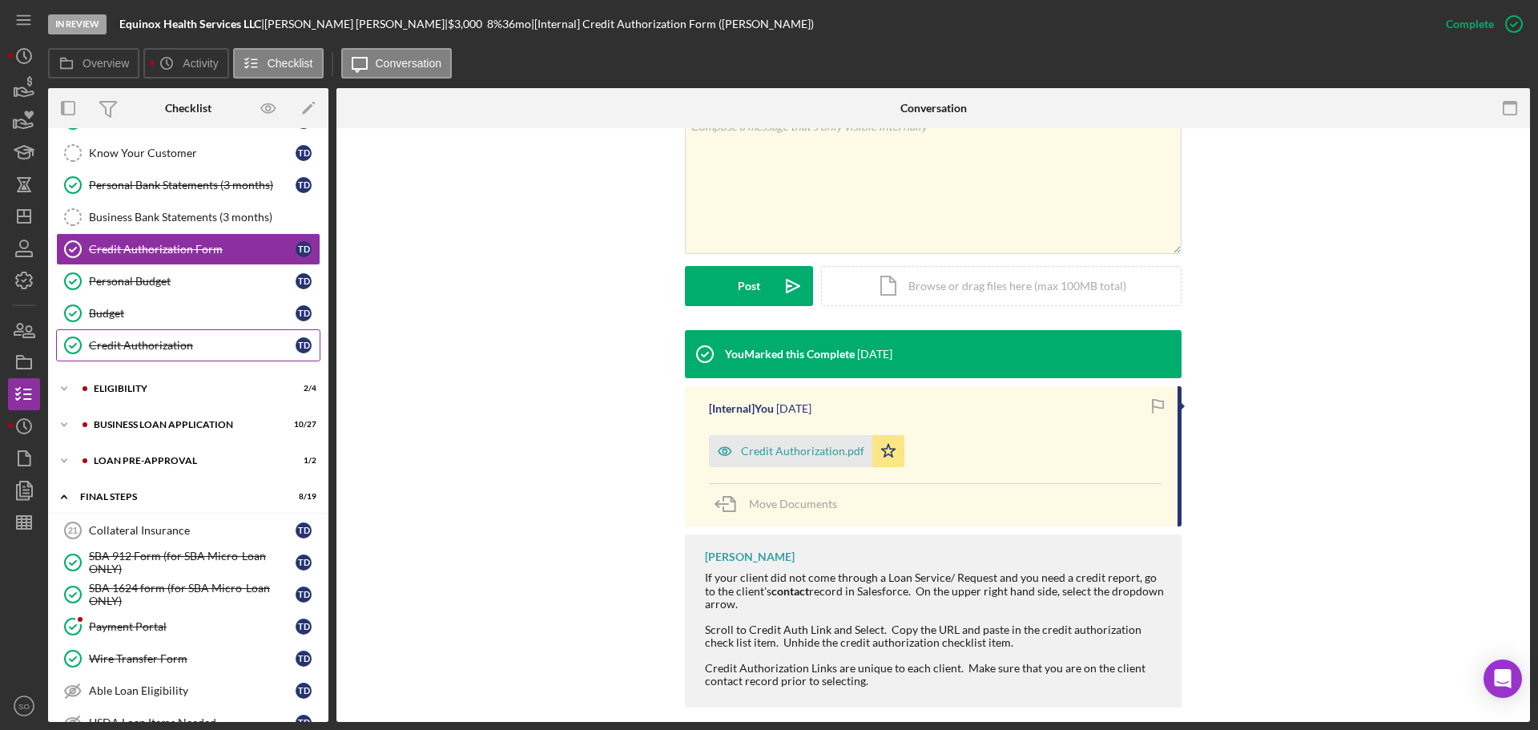
click at [155, 357] on link "Credit Authorization Credit Authorization T D" at bounding box center [188, 345] width 264 height 32
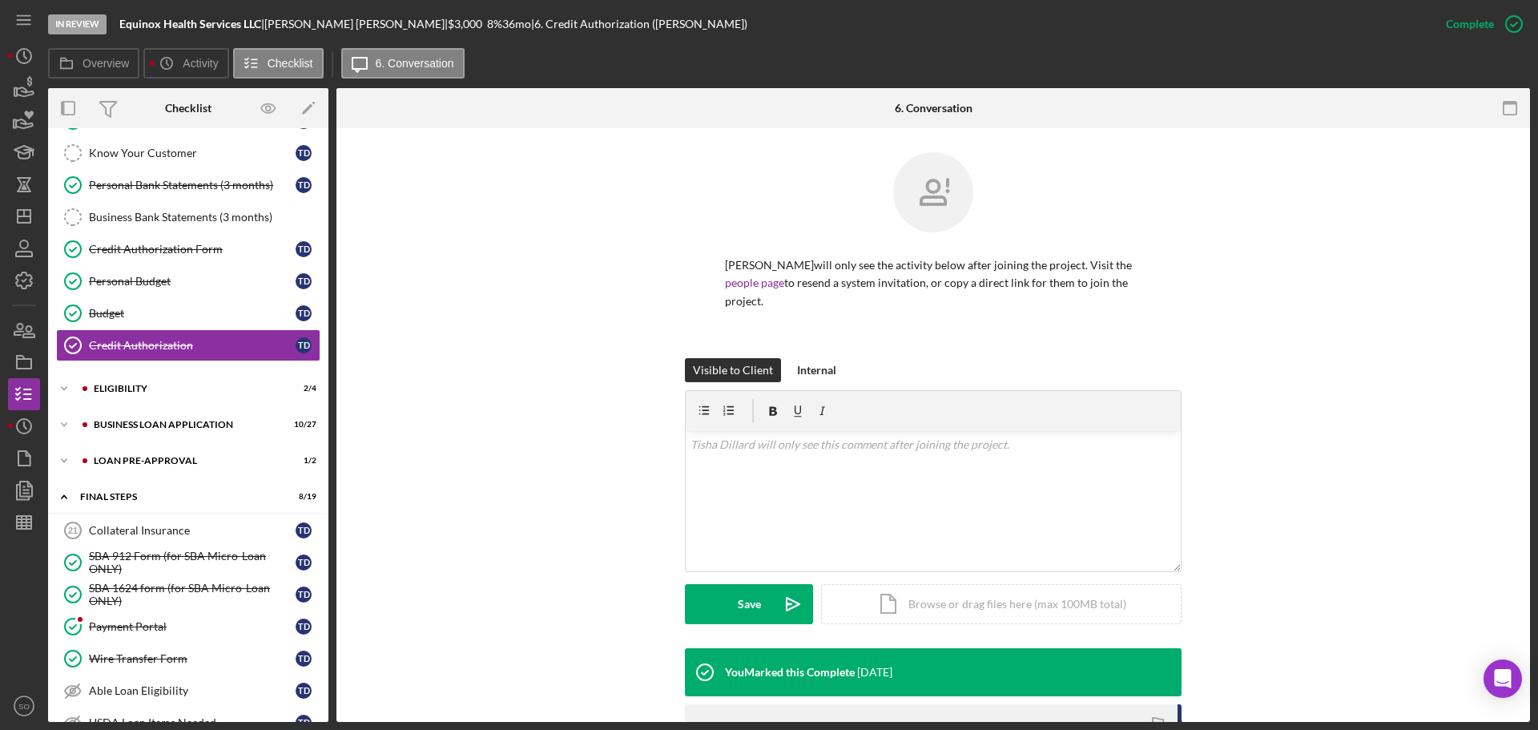
scroll to position [240, 0]
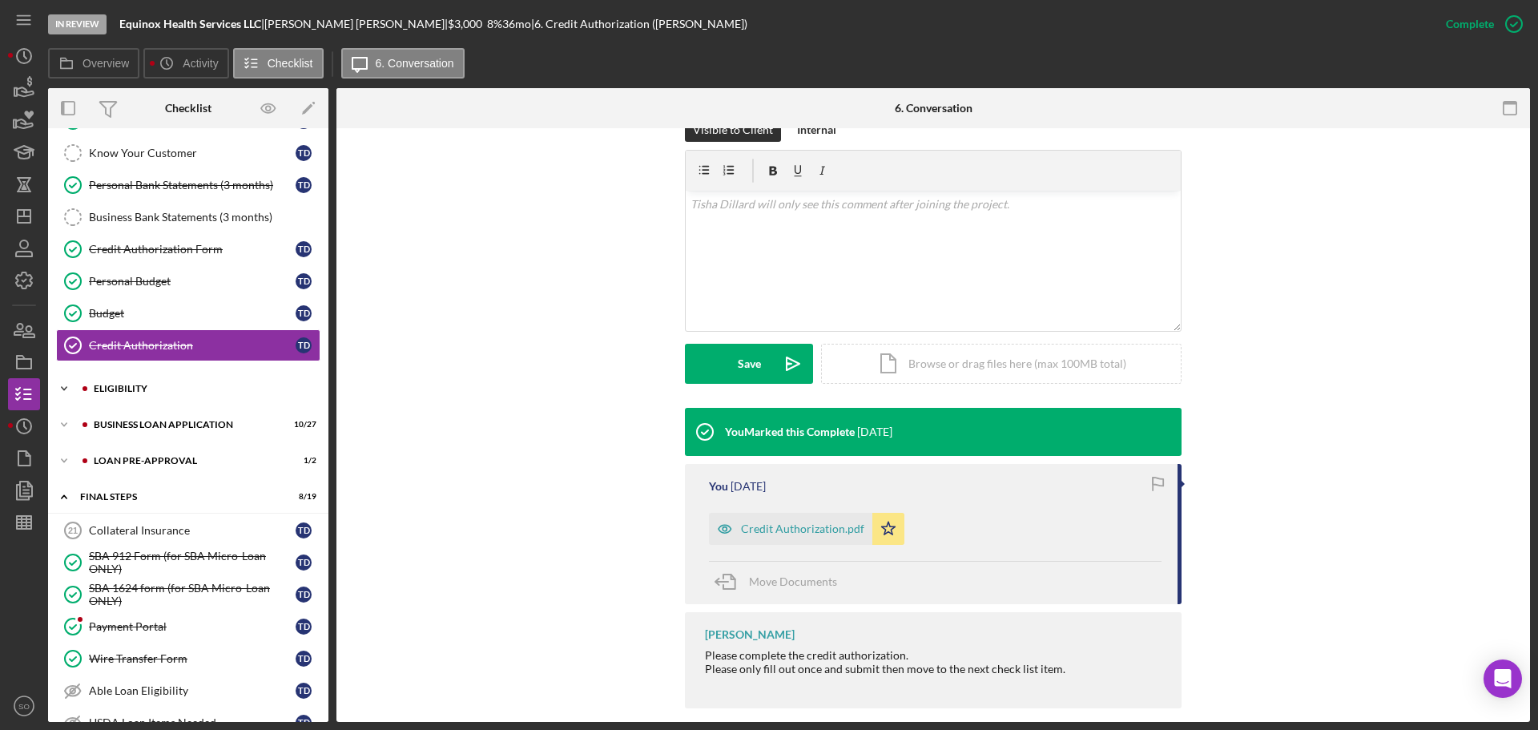
click at [151, 389] on div "ELIGIBILITY" at bounding box center [201, 389] width 215 height 10
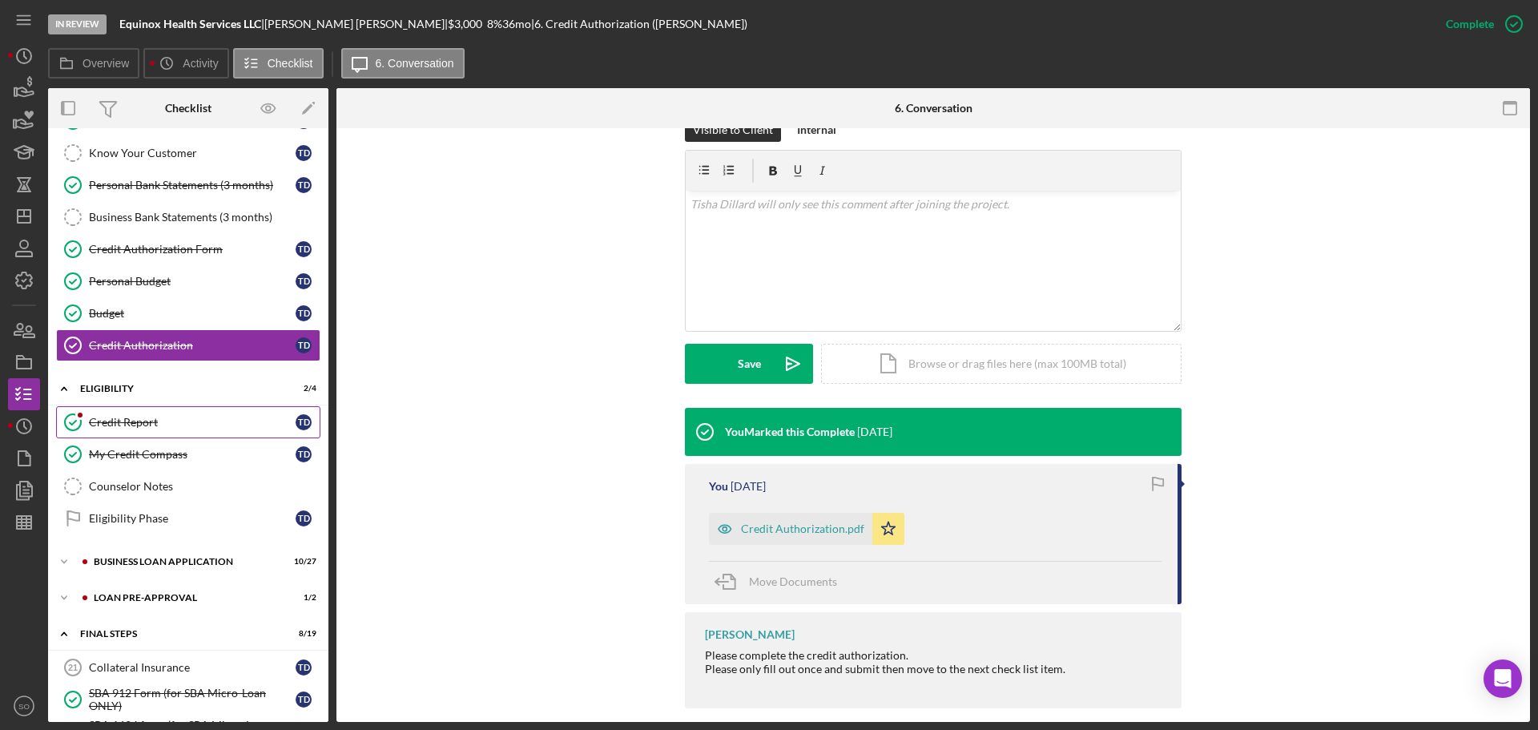
click at [199, 420] on div "Credit Report" at bounding box center [192, 422] width 207 height 13
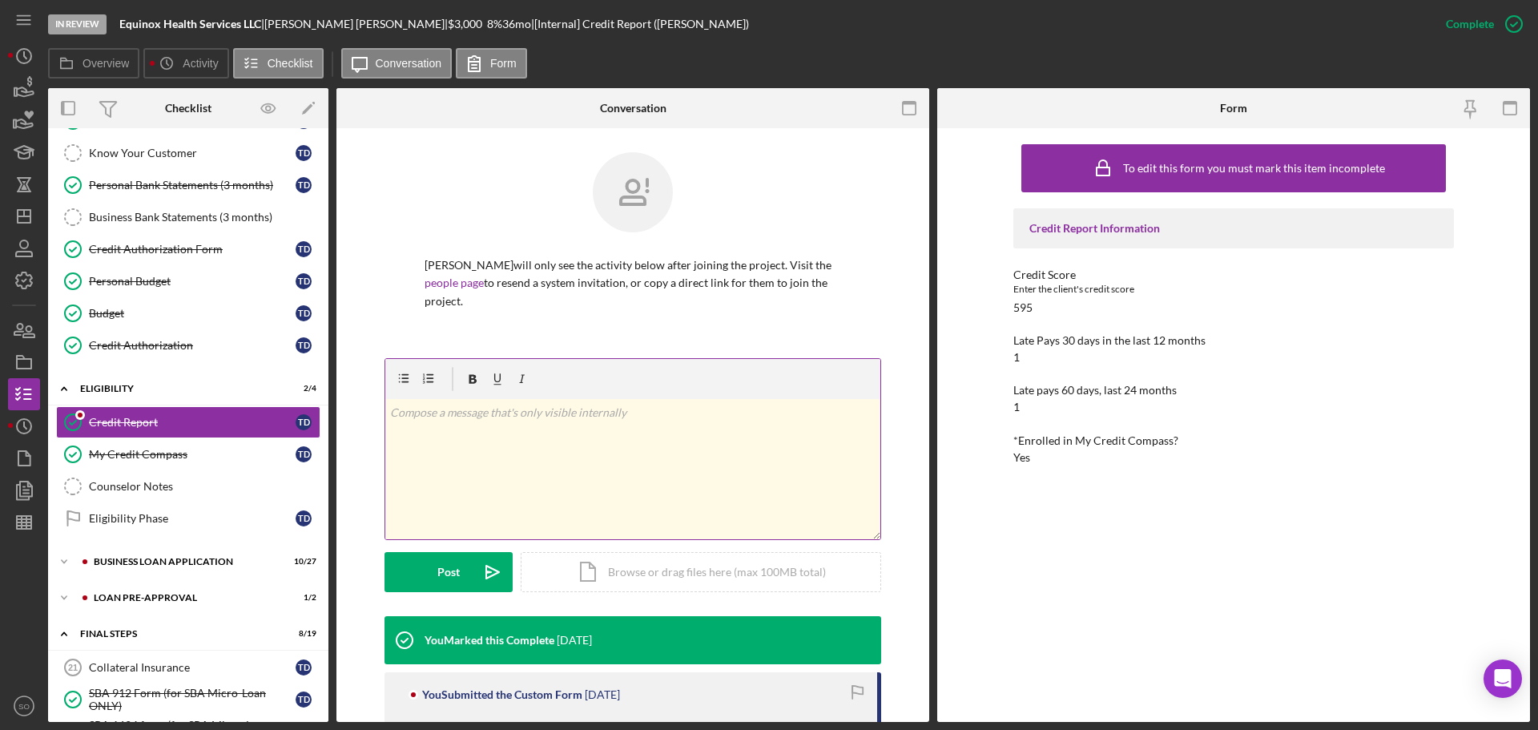
scroll to position [240, 0]
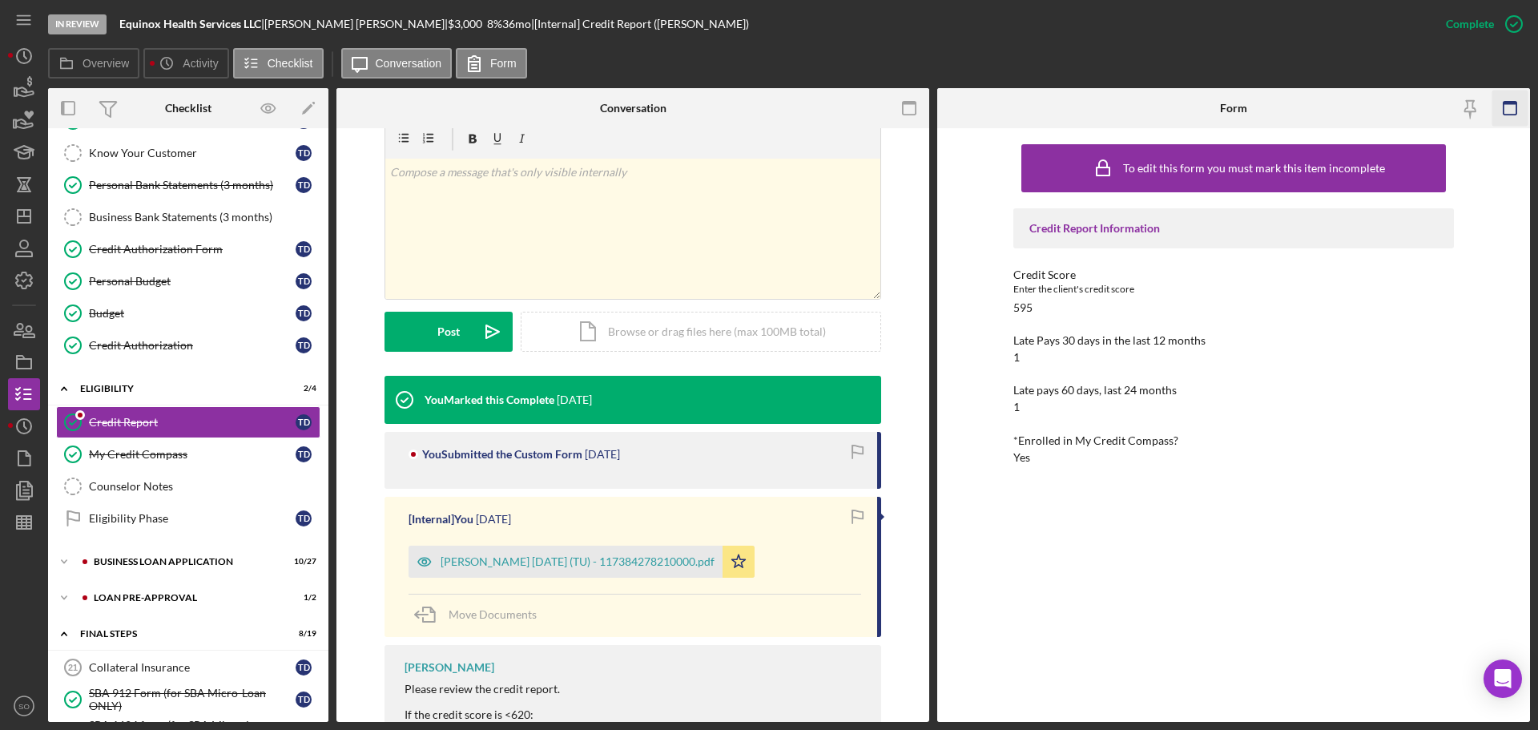
click at [1510, 111] on icon "button" at bounding box center [1511, 109] width 36 height 36
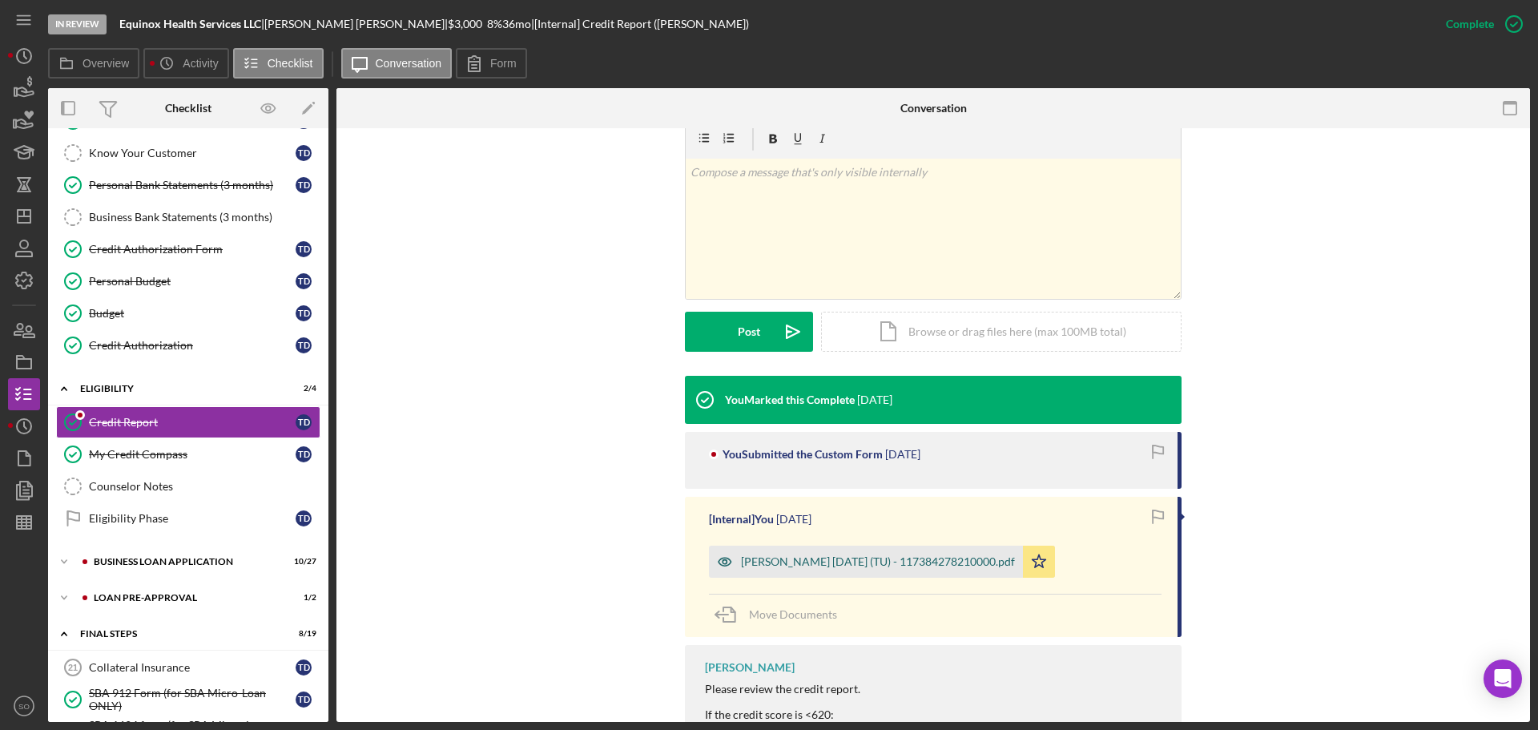
click at [885, 555] on div "[PERSON_NAME] [DATE] (TU) - 117384278210000.pdf" at bounding box center [878, 561] width 274 height 13
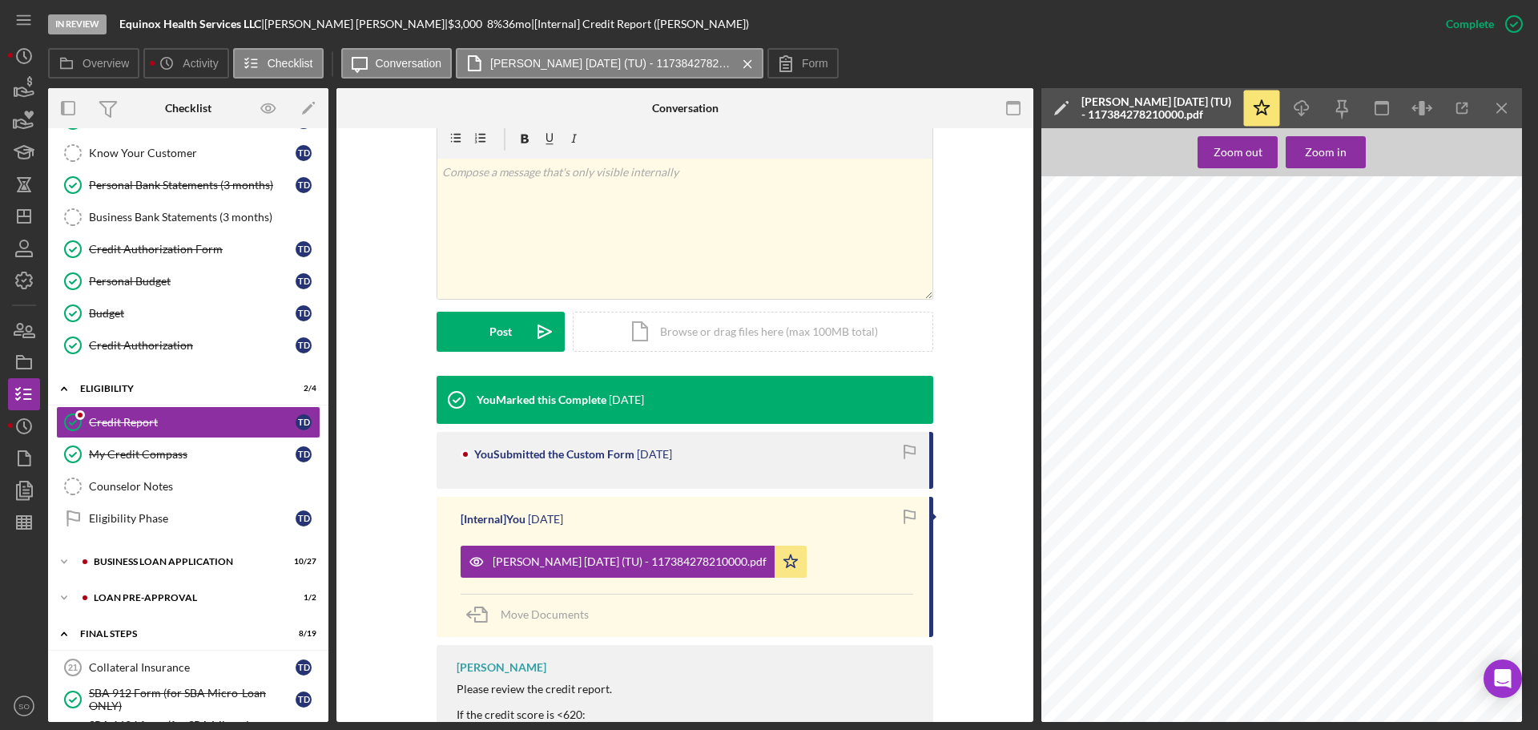
scroll to position [401, 0]
click at [199, 449] on div "My Credit Compass" at bounding box center [192, 454] width 207 height 13
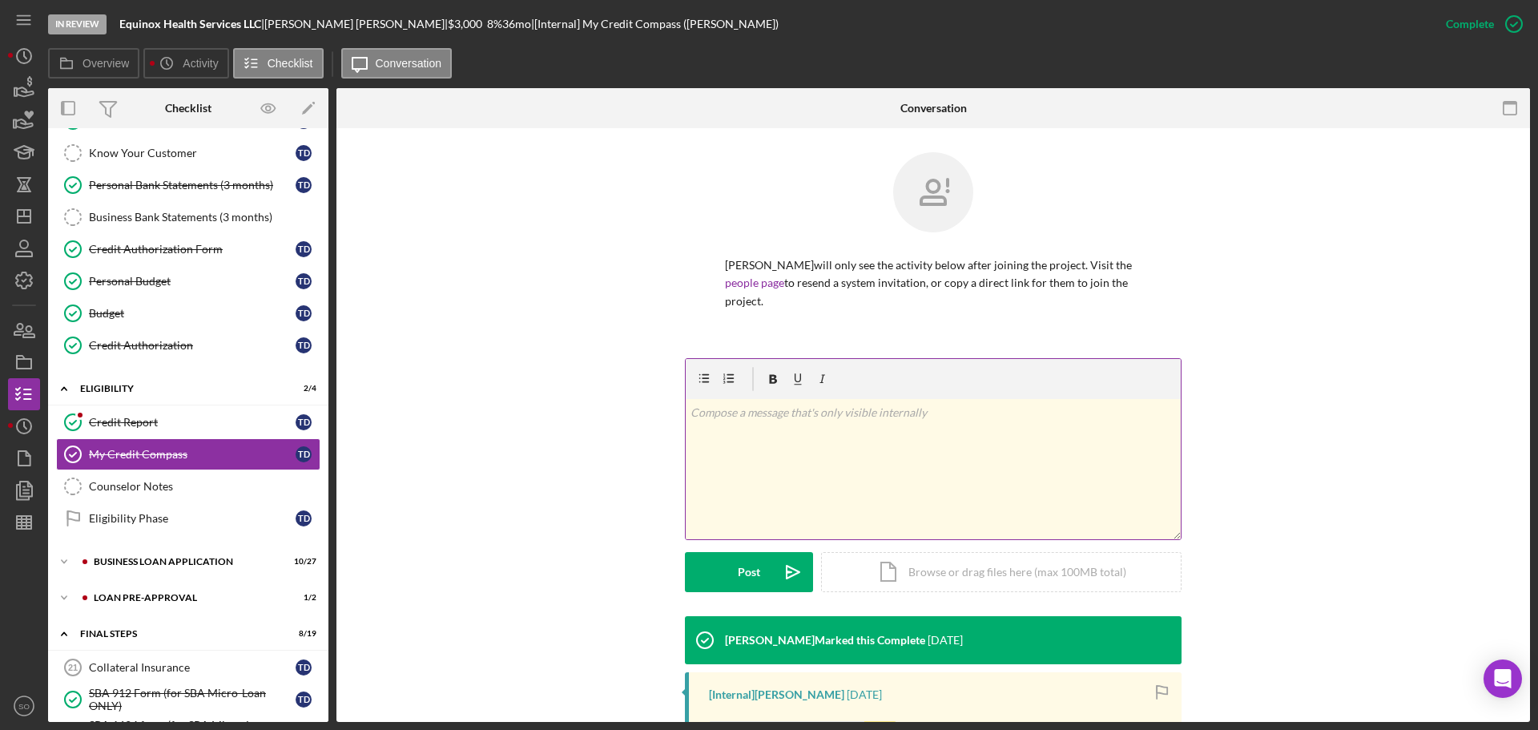
scroll to position [235, 0]
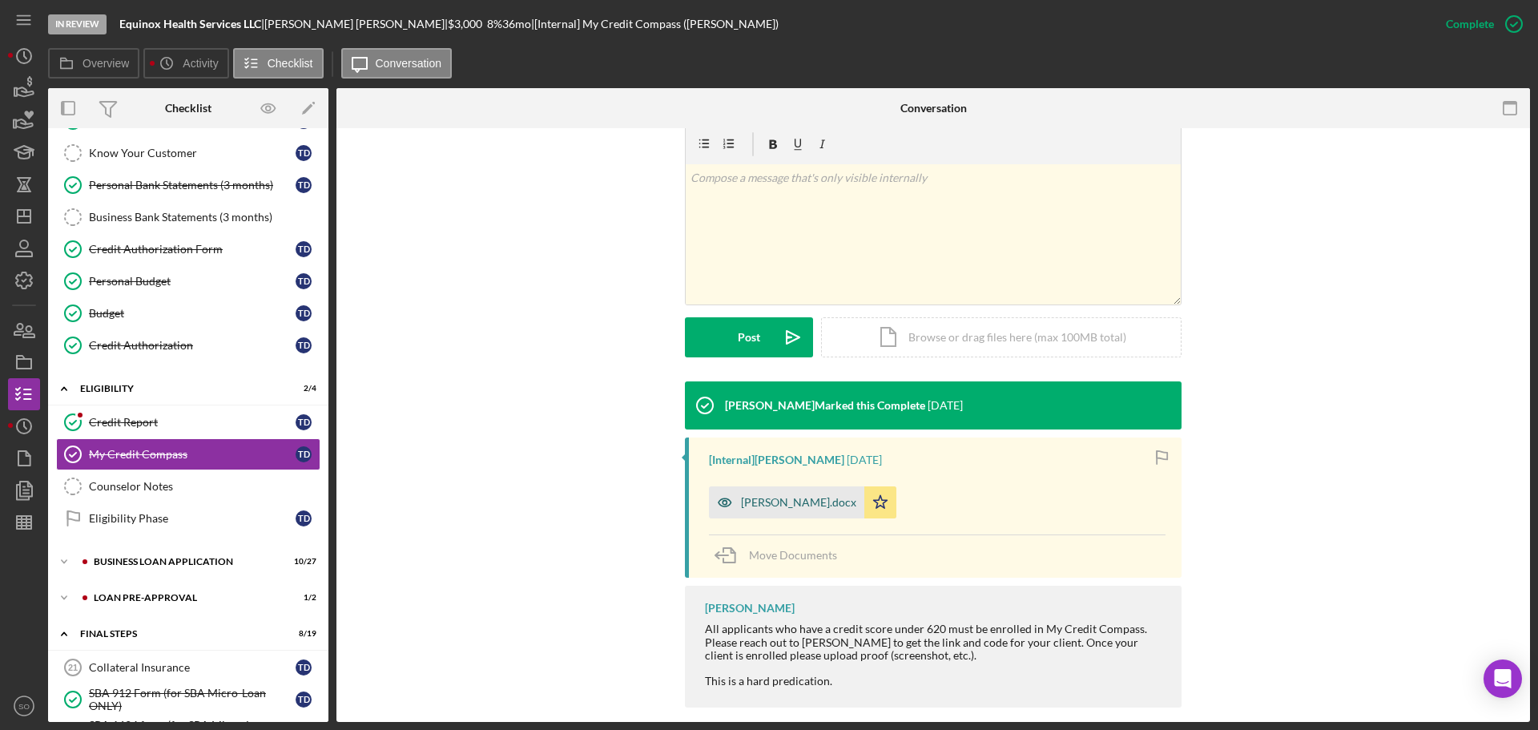
click at [821, 496] on div "[PERSON_NAME].docx" at bounding box center [798, 502] width 115 height 13
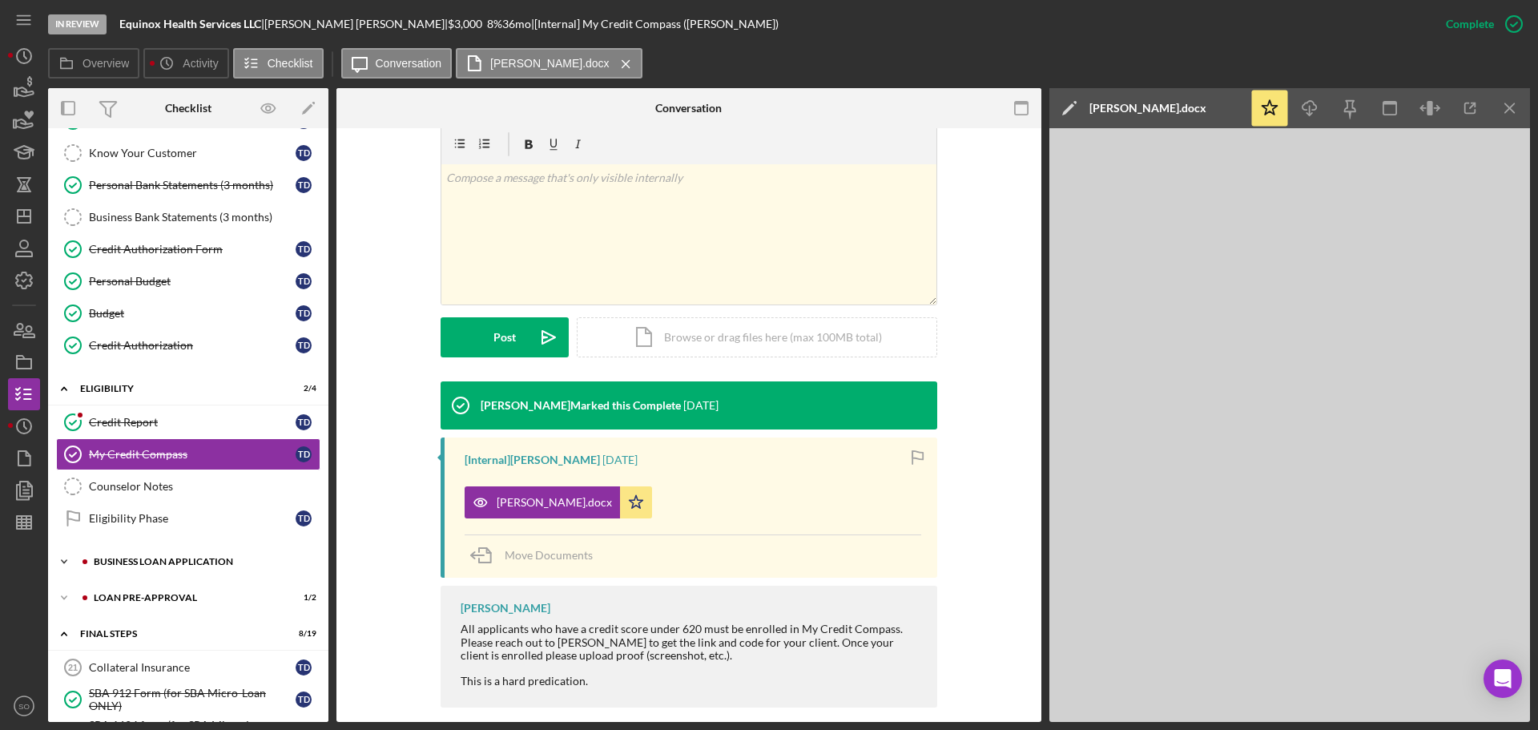
click at [206, 559] on div "BUSINESS LOAN APPLICATION" at bounding box center [201, 562] width 215 height 10
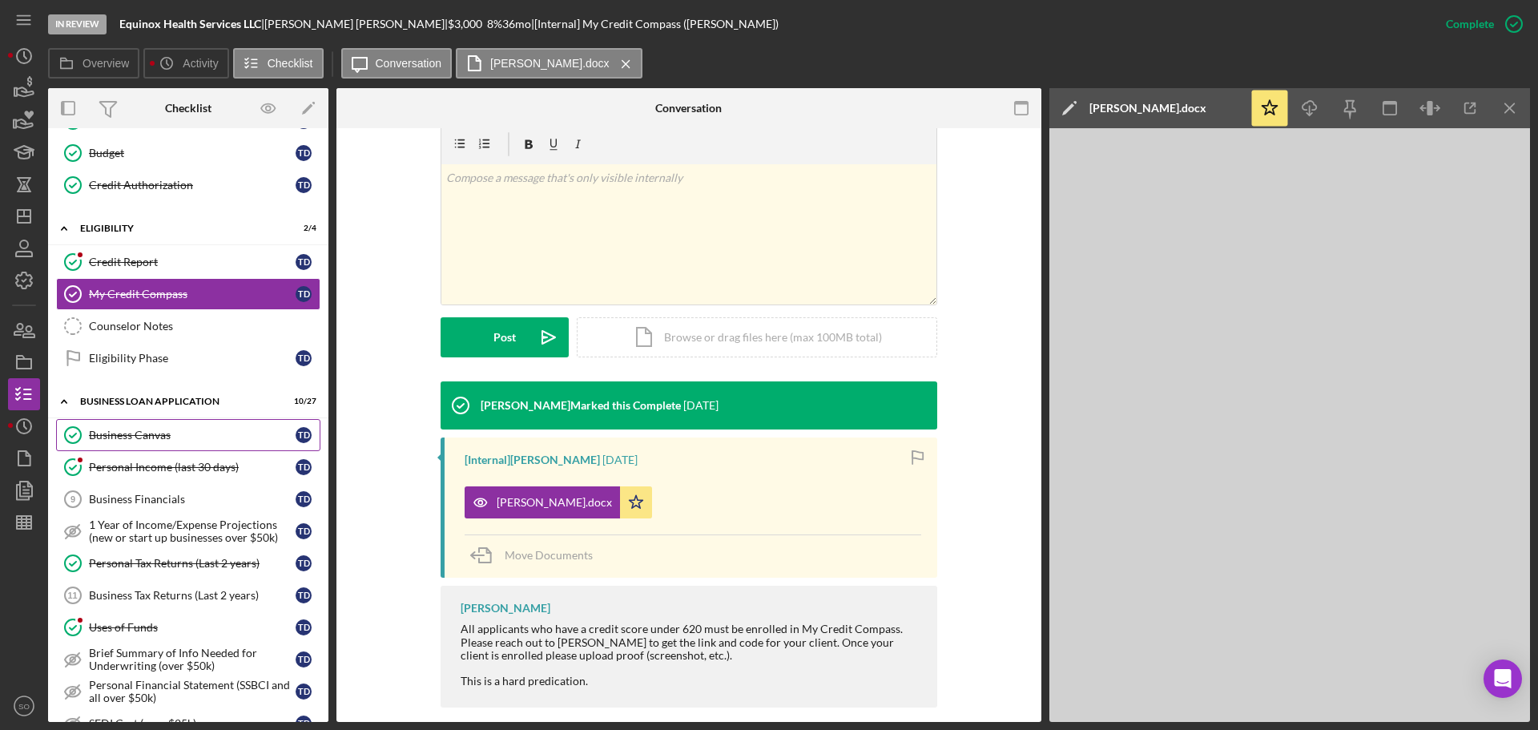
click at [154, 436] on div "Business Canvas" at bounding box center [192, 435] width 207 height 13
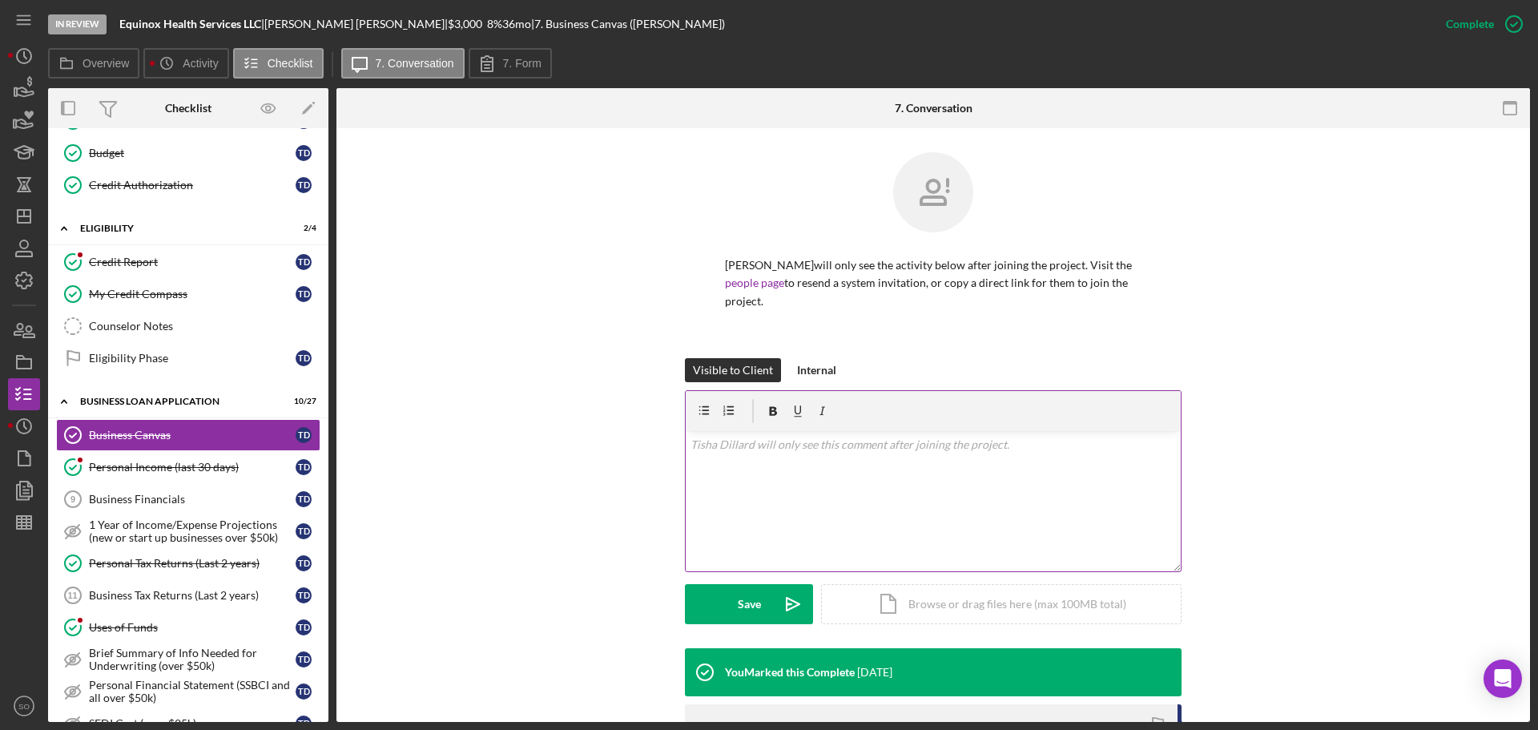
scroll to position [331, 0]
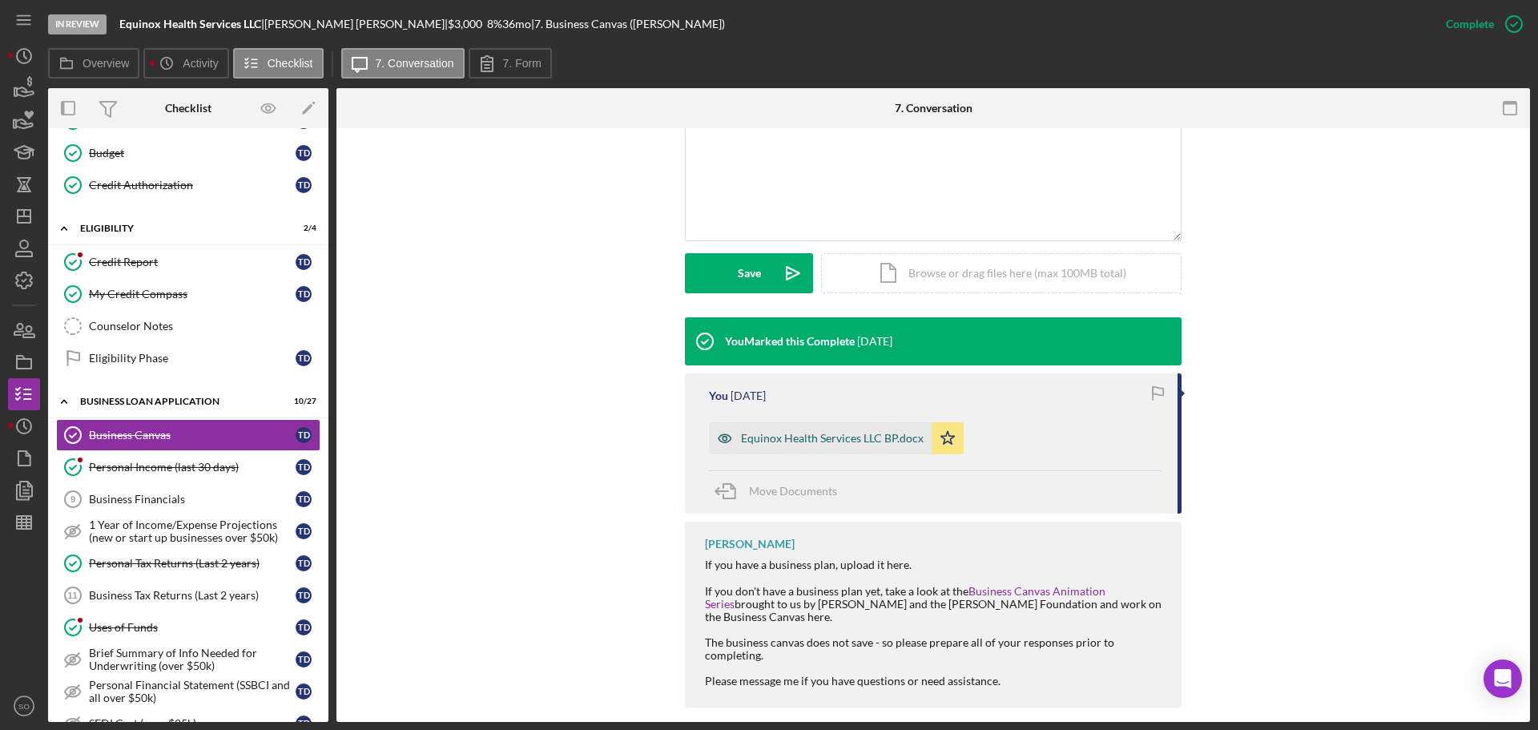
click at [813, 432] on div "Equinox Health Services LLC BP.docx" at bounding box center [832, 438] width 183 height 13
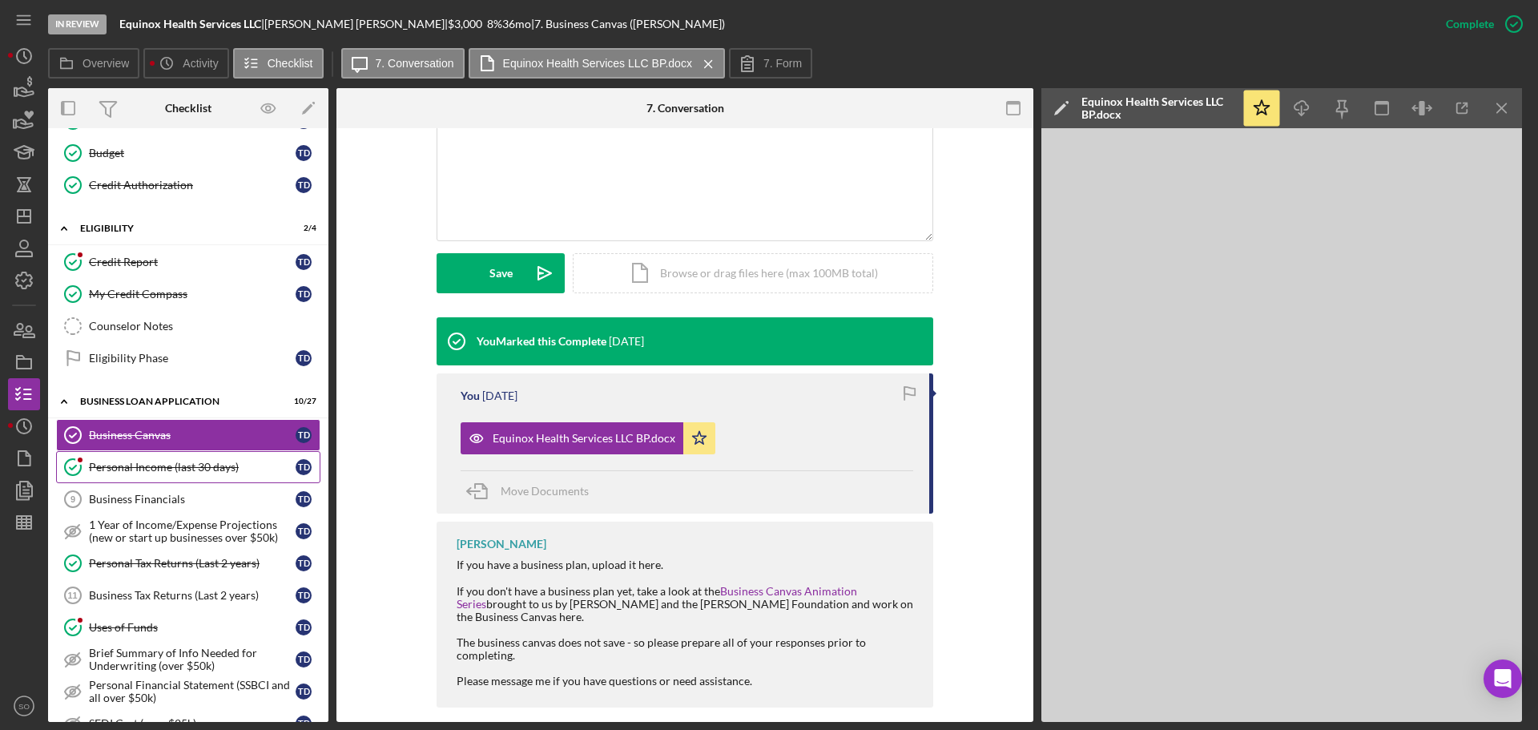
click at [195, 470] on div "Personal Income (last 30 days)" at bounding box center [192, 467] width 207 height 13
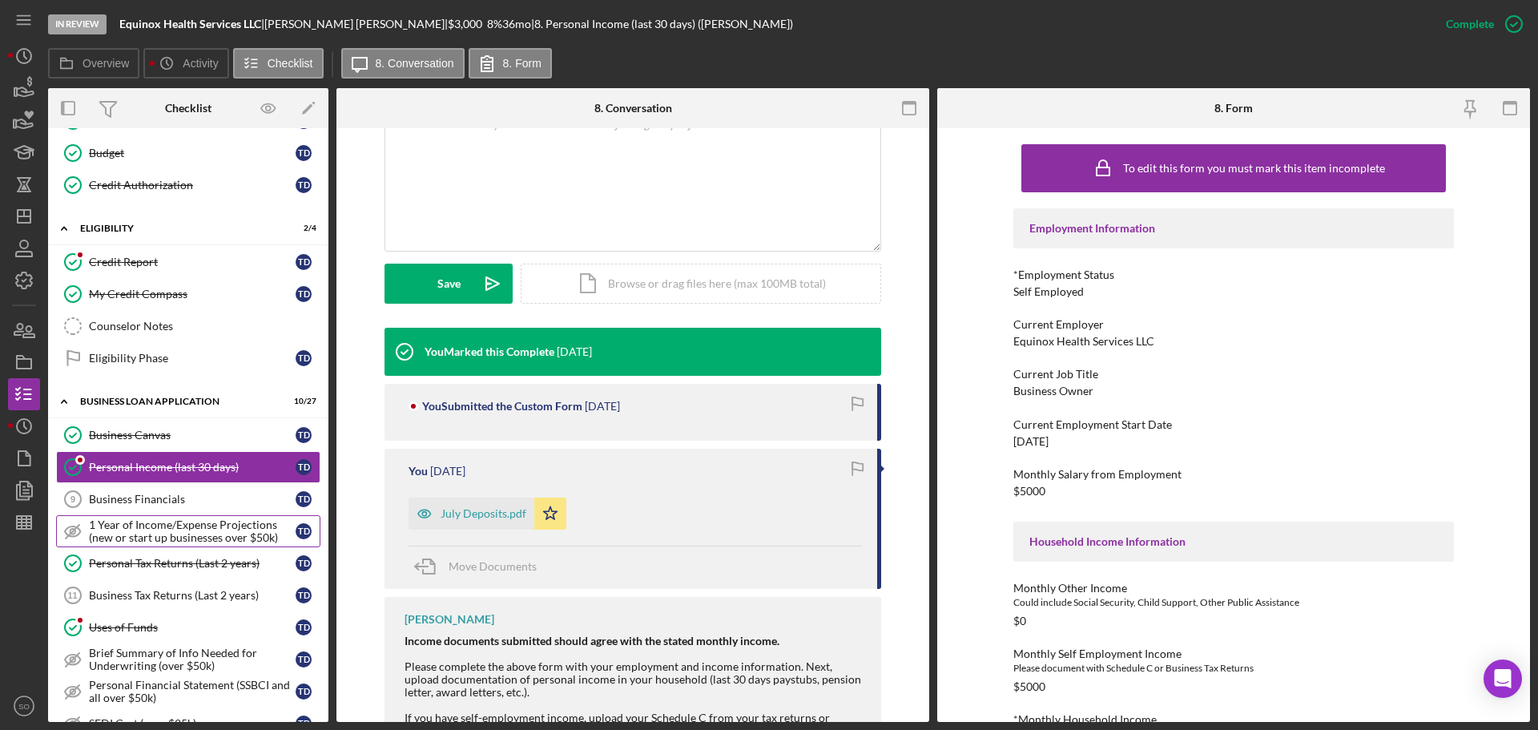
scroll to position [401, 0]
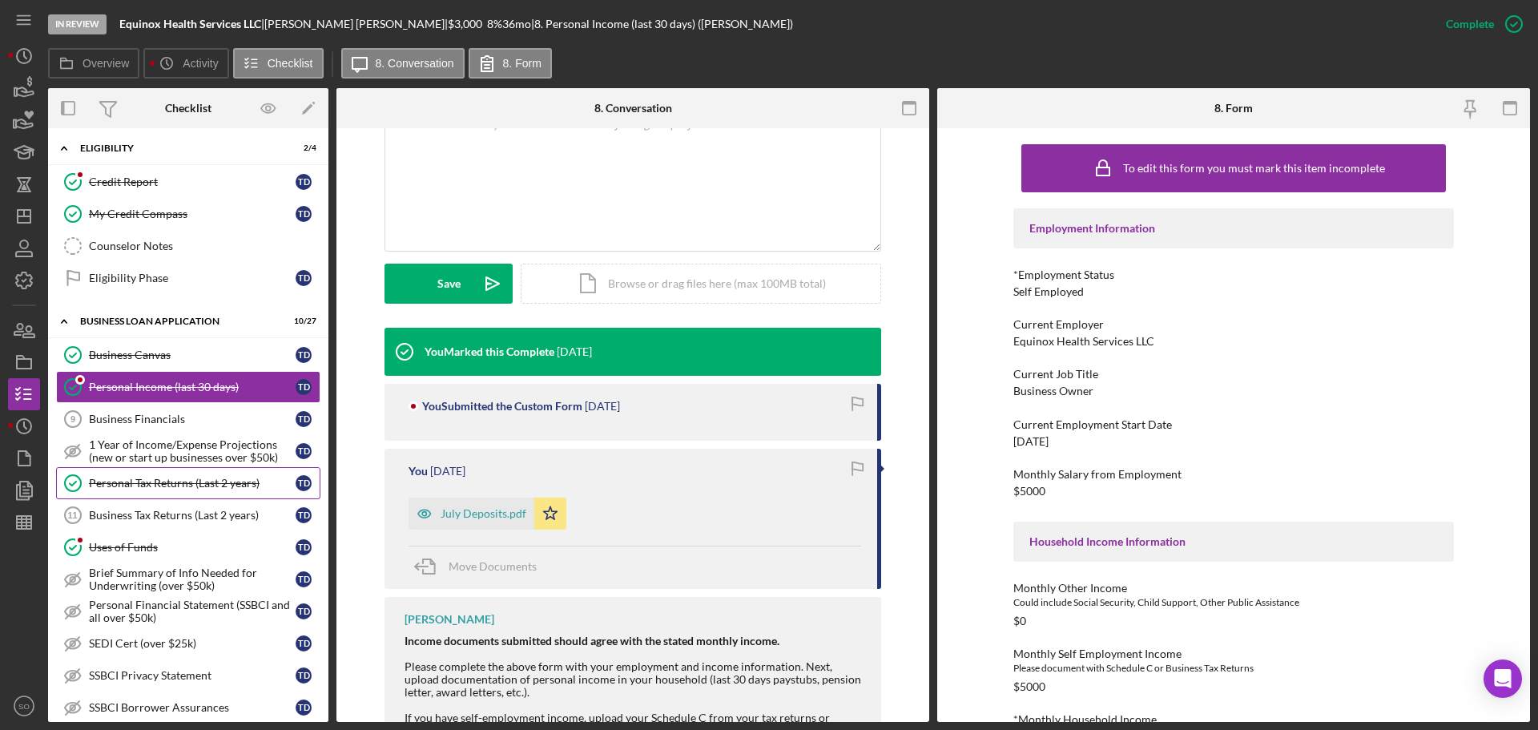
click at [143, 486] on div "Personal Tax Returns (Last 2 years)" at bounding box center [192, 483] width 207 height 13
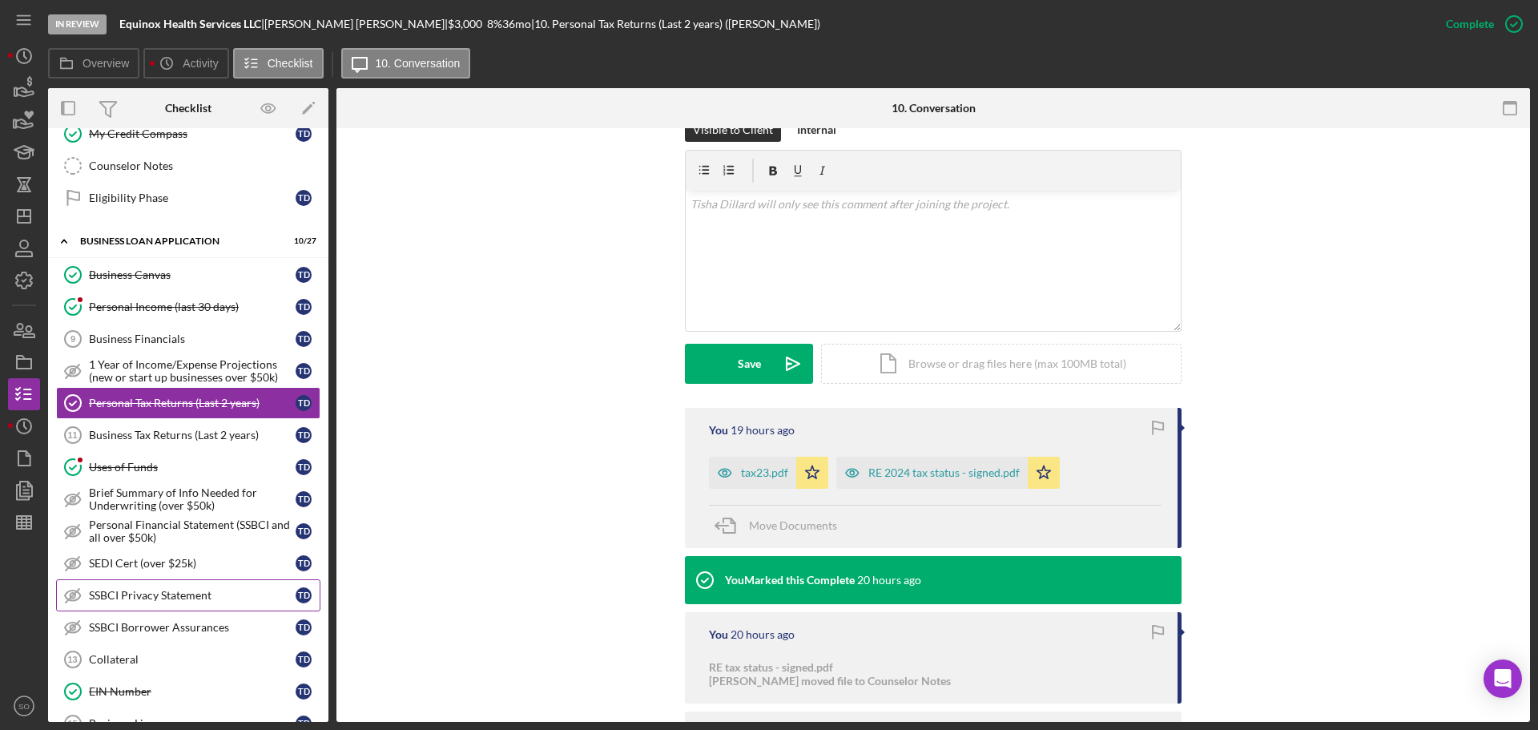
scroll to position [561, 0]
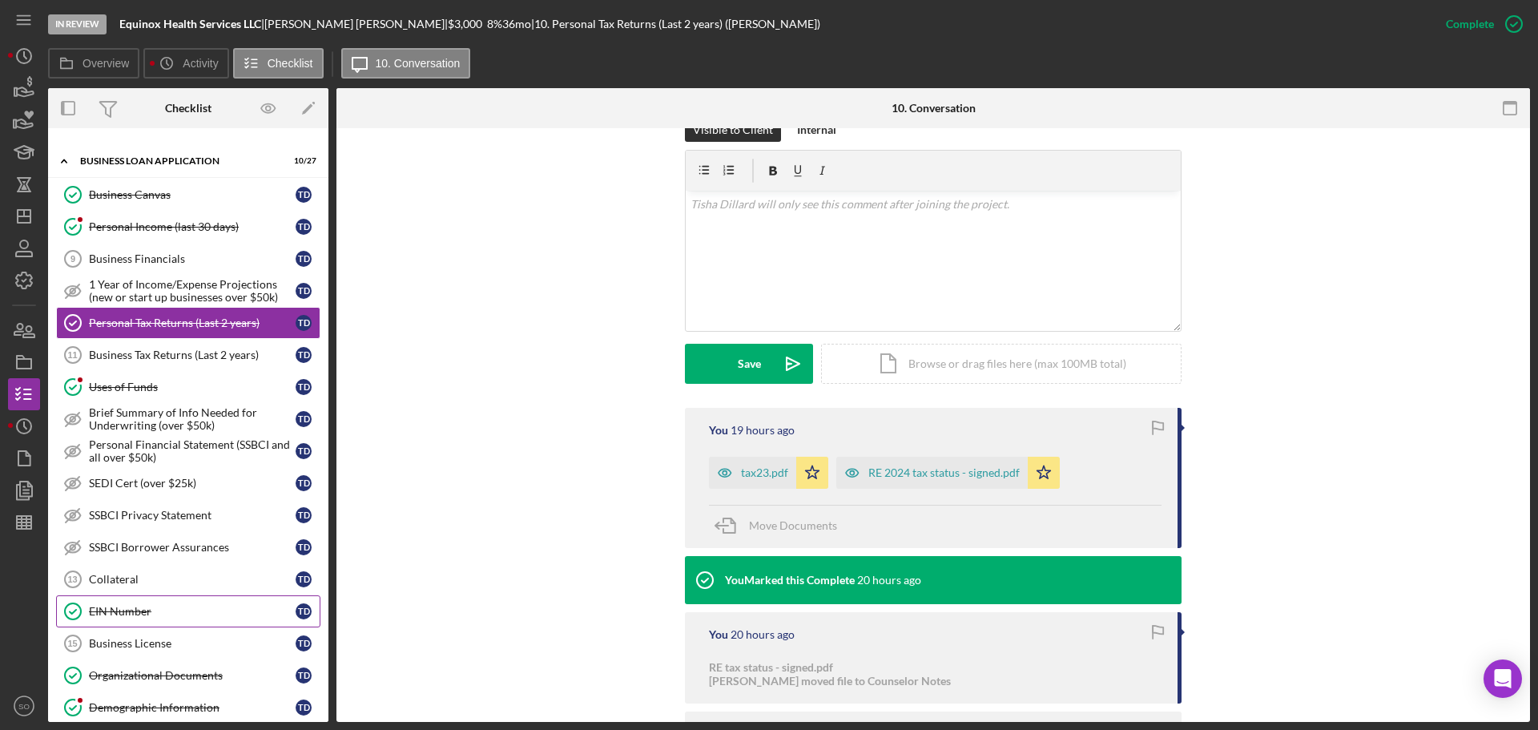
click at [185, 602] on link "EIN Number EIN Number T D" at bounding box center [188, 611] width 264 height 32
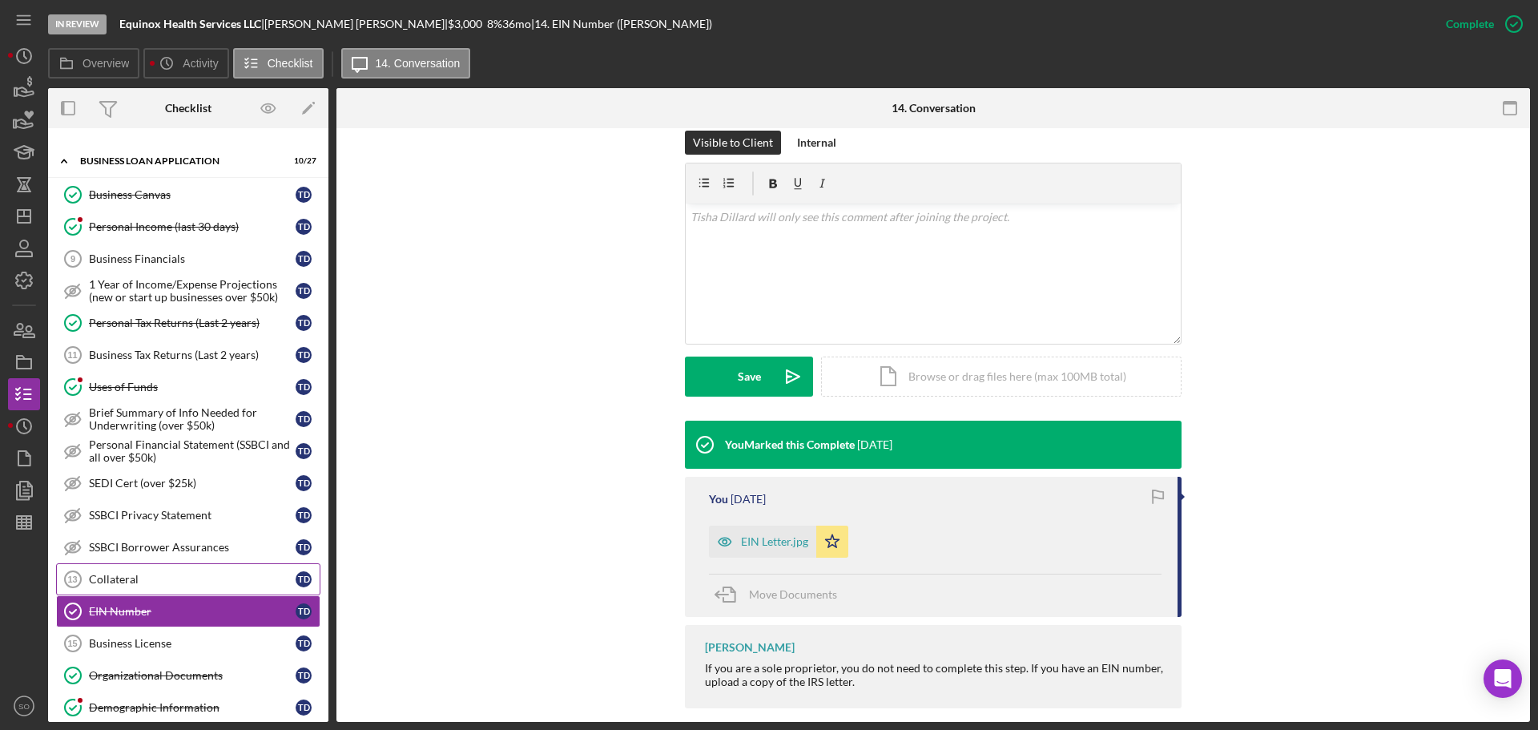
scroll to position [721, 0]
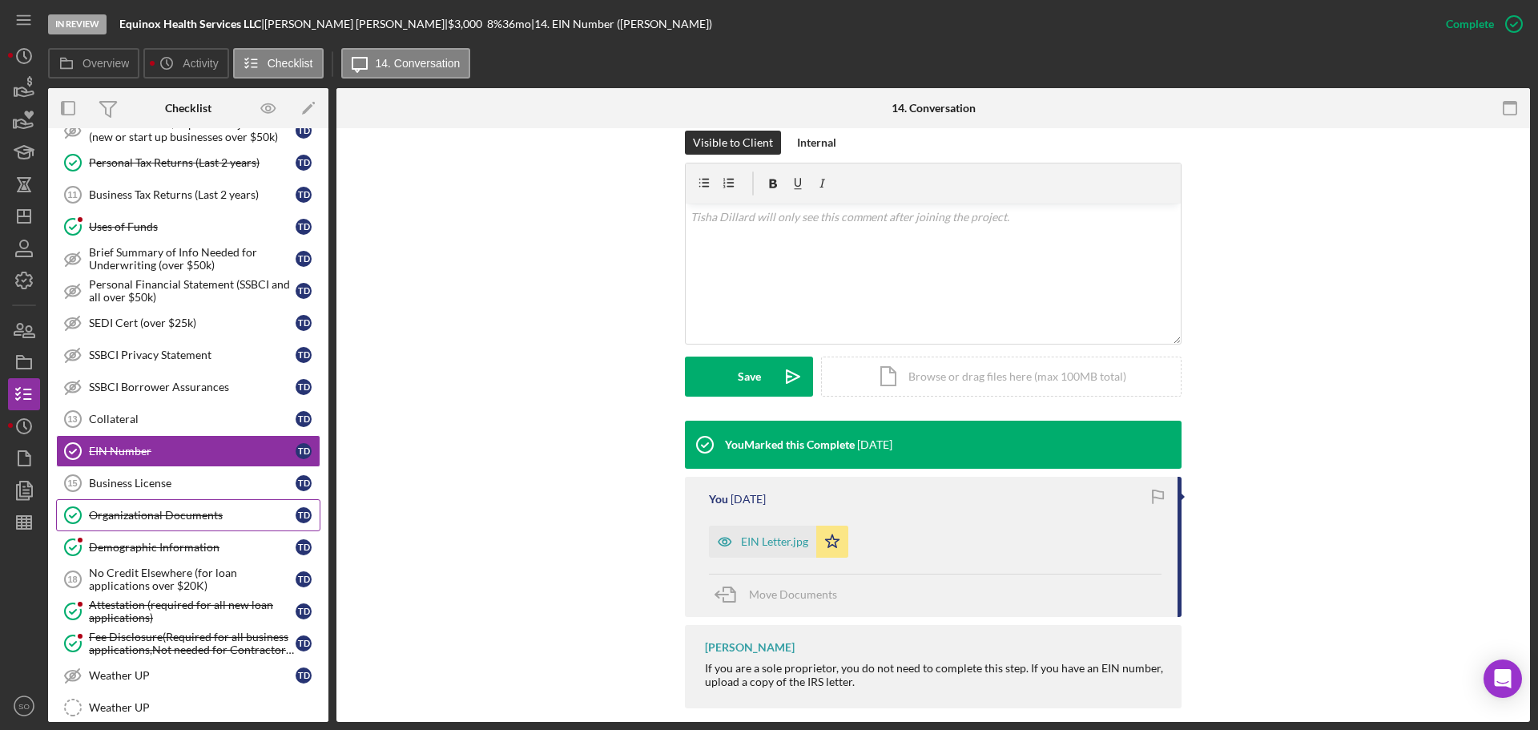
click at [190, 527] on link "Organizational Documents Organizational Documents T D" at bounding box center [188, 515] width 264 height 32
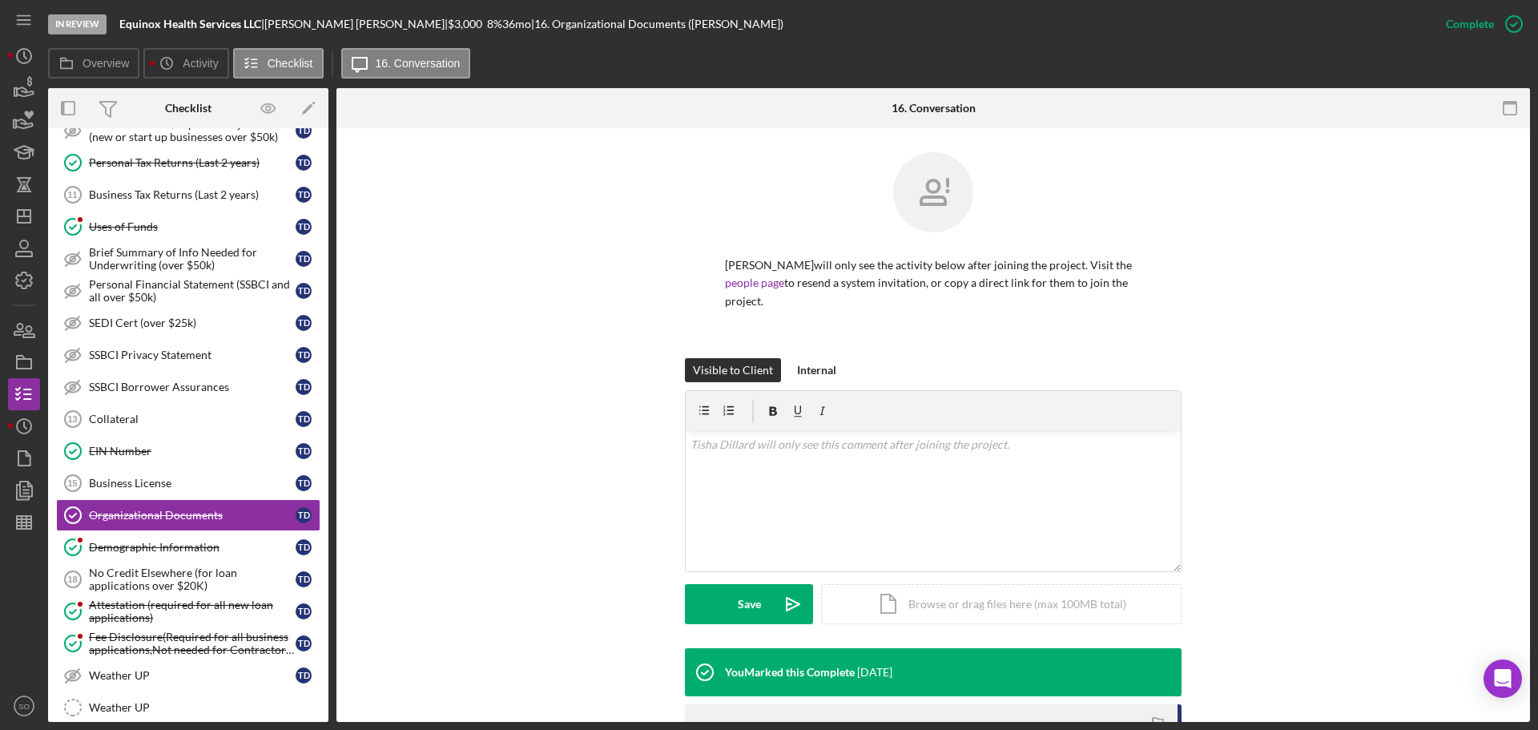
scroll to position [280, 0]
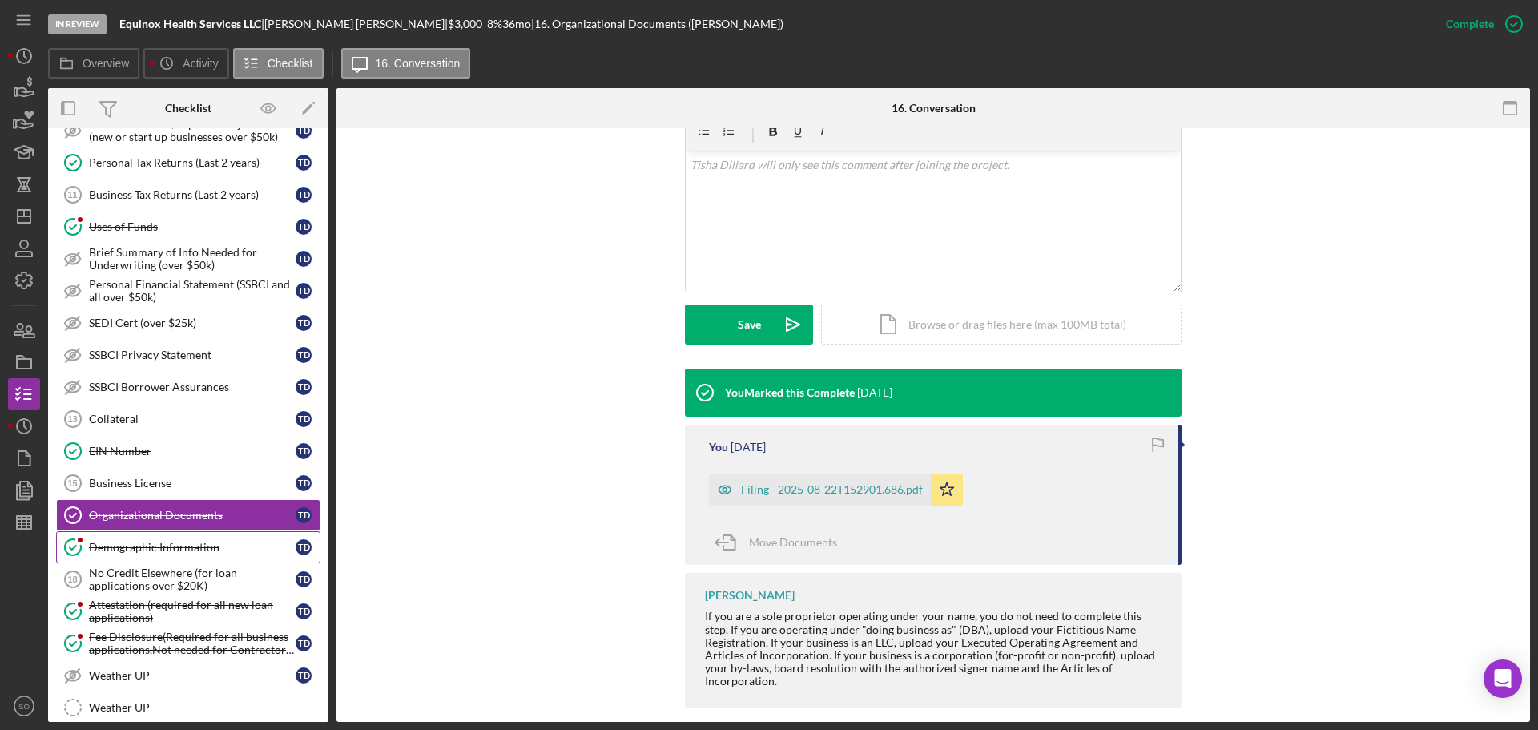
click at [216, 557] on link "Demographic Information Demographic Information T D" at bounding box center [188, 547] width 264 height 32
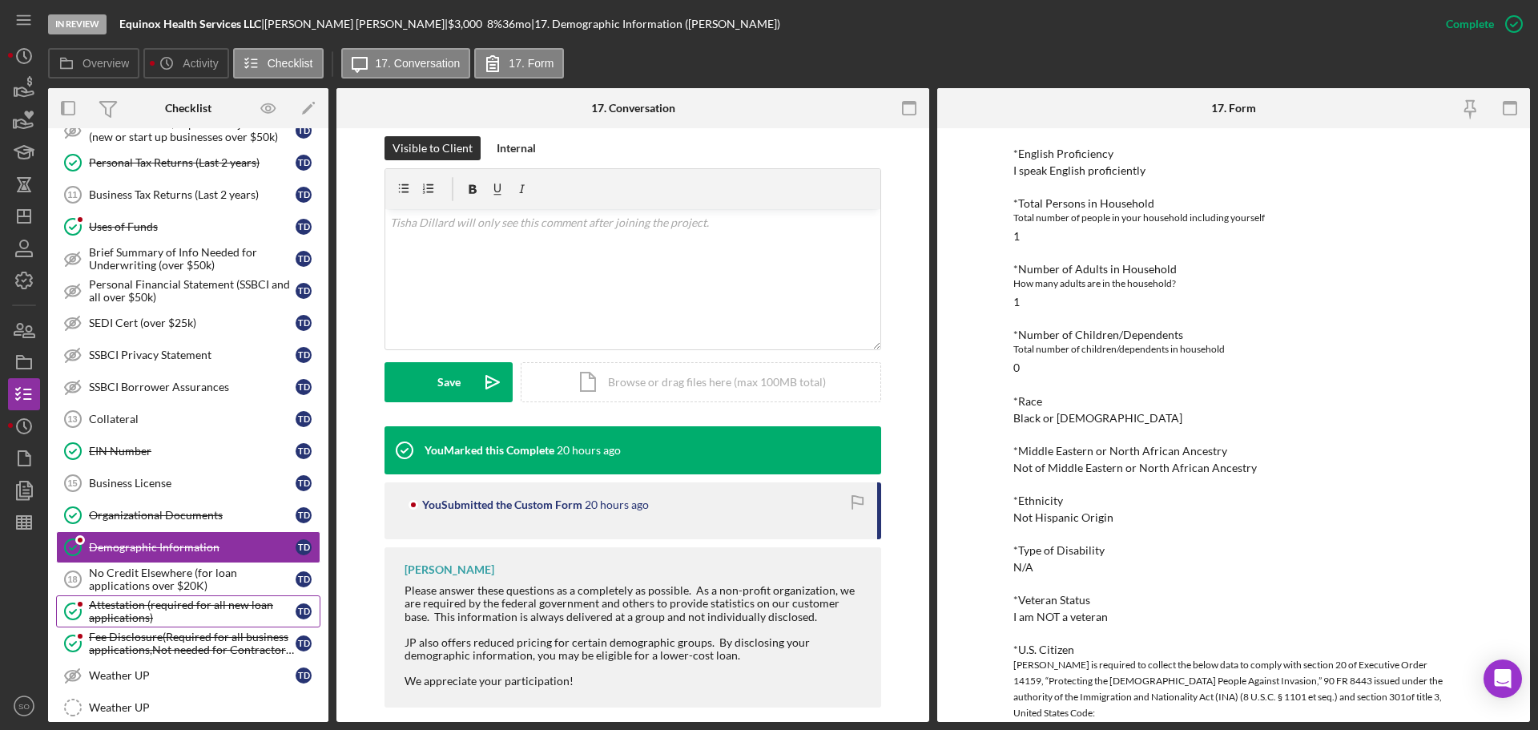
scroll to position [801, 0]
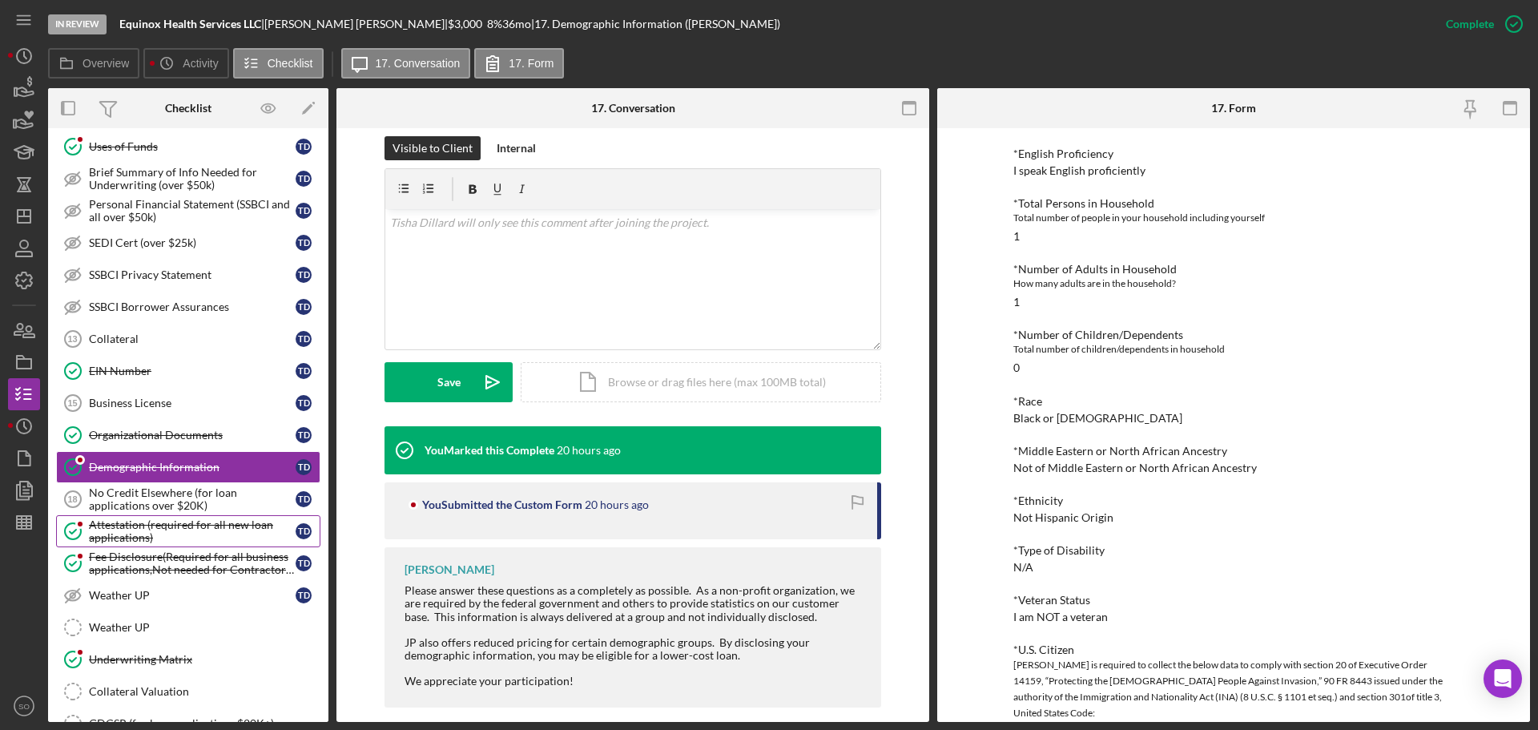
click at [162, 534] on div "Attestation (required for all new loan applications)" at bounding box center [192, 531] width 207 height 26
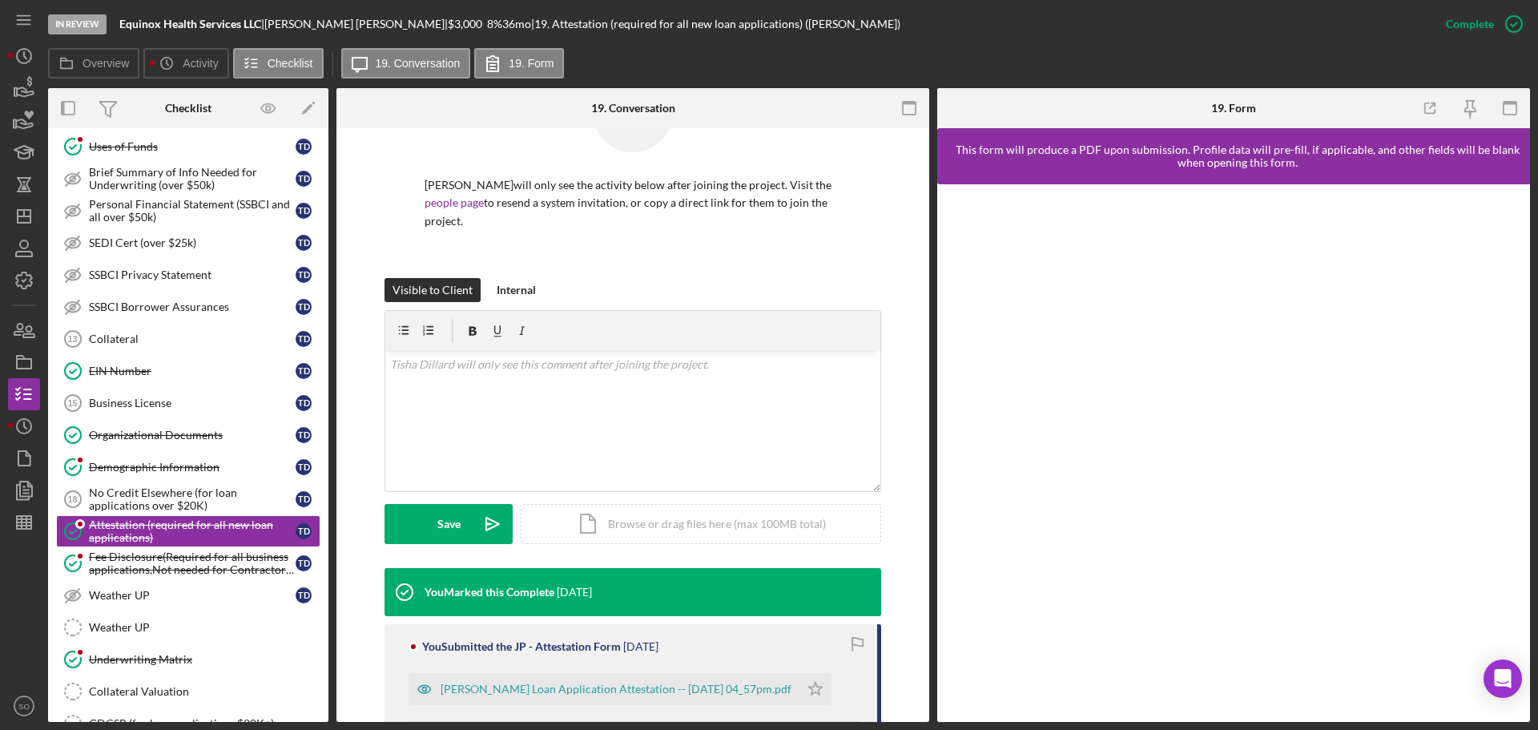
scroll to position [228, 0]
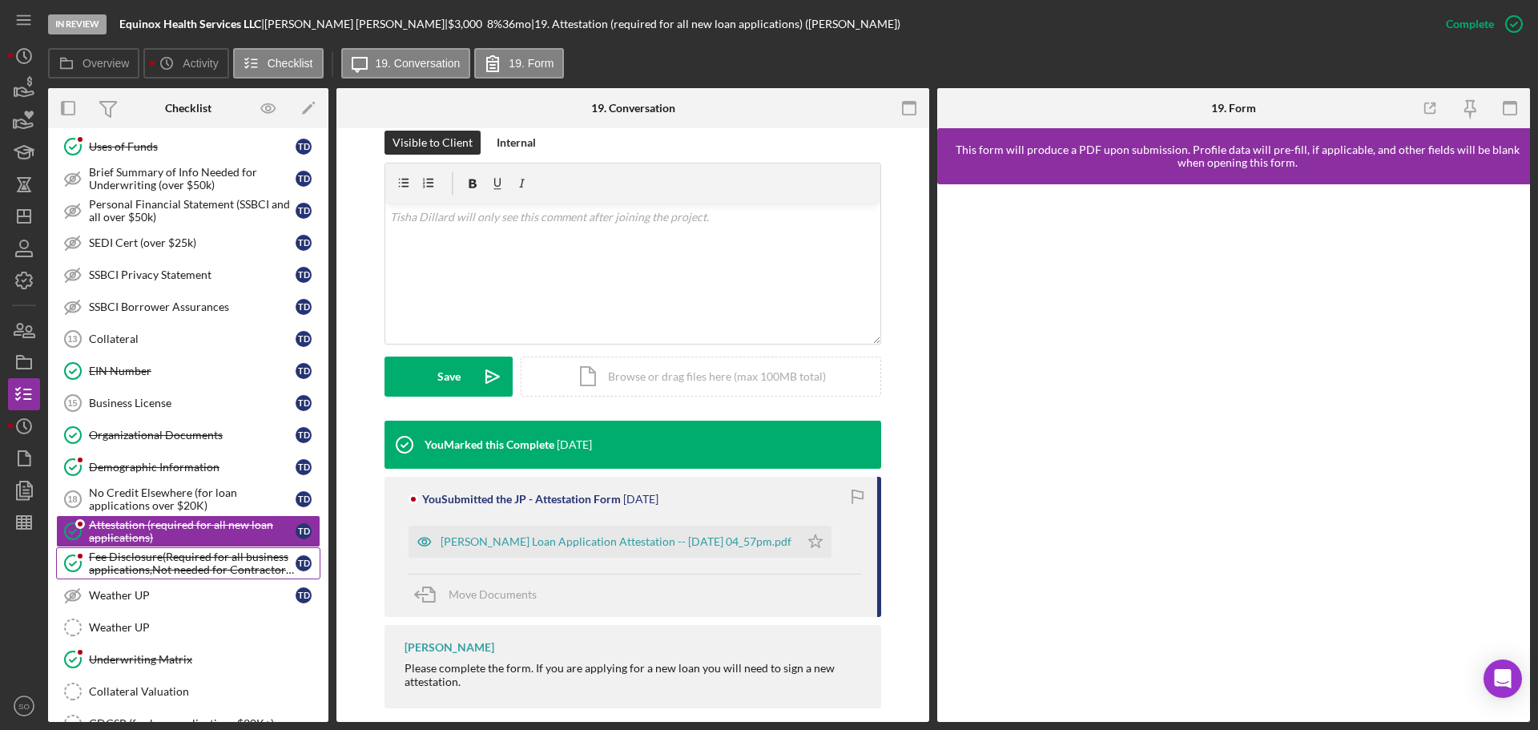
click at [191, 563] on div "Fee Disclosure(Required for all business applications,Not needed for Contractor…" at bounding box center [192, 563] width 207 height 26
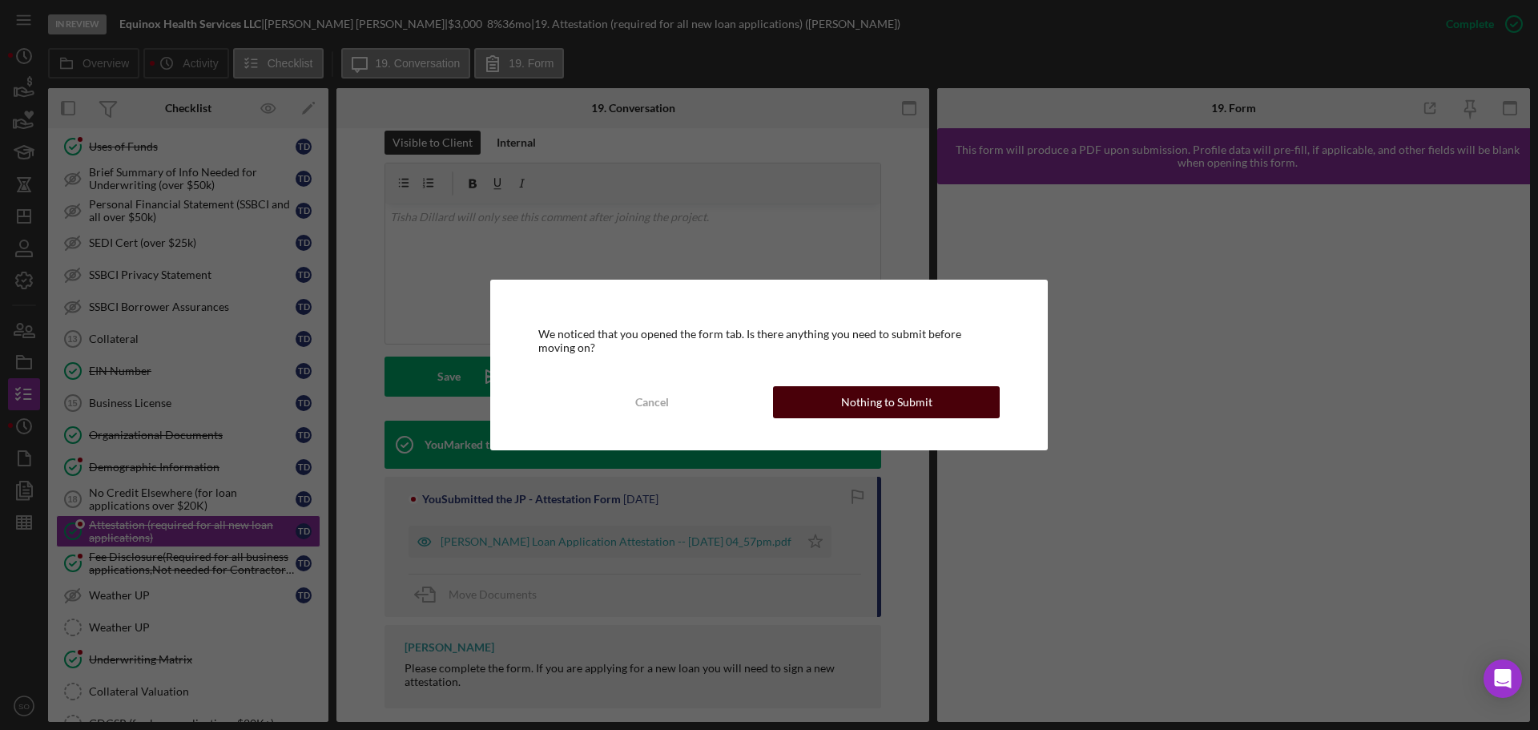
click at [820, 417] on button "Nothing to Submit" at bounding box center [886, 402] width 227 height 32
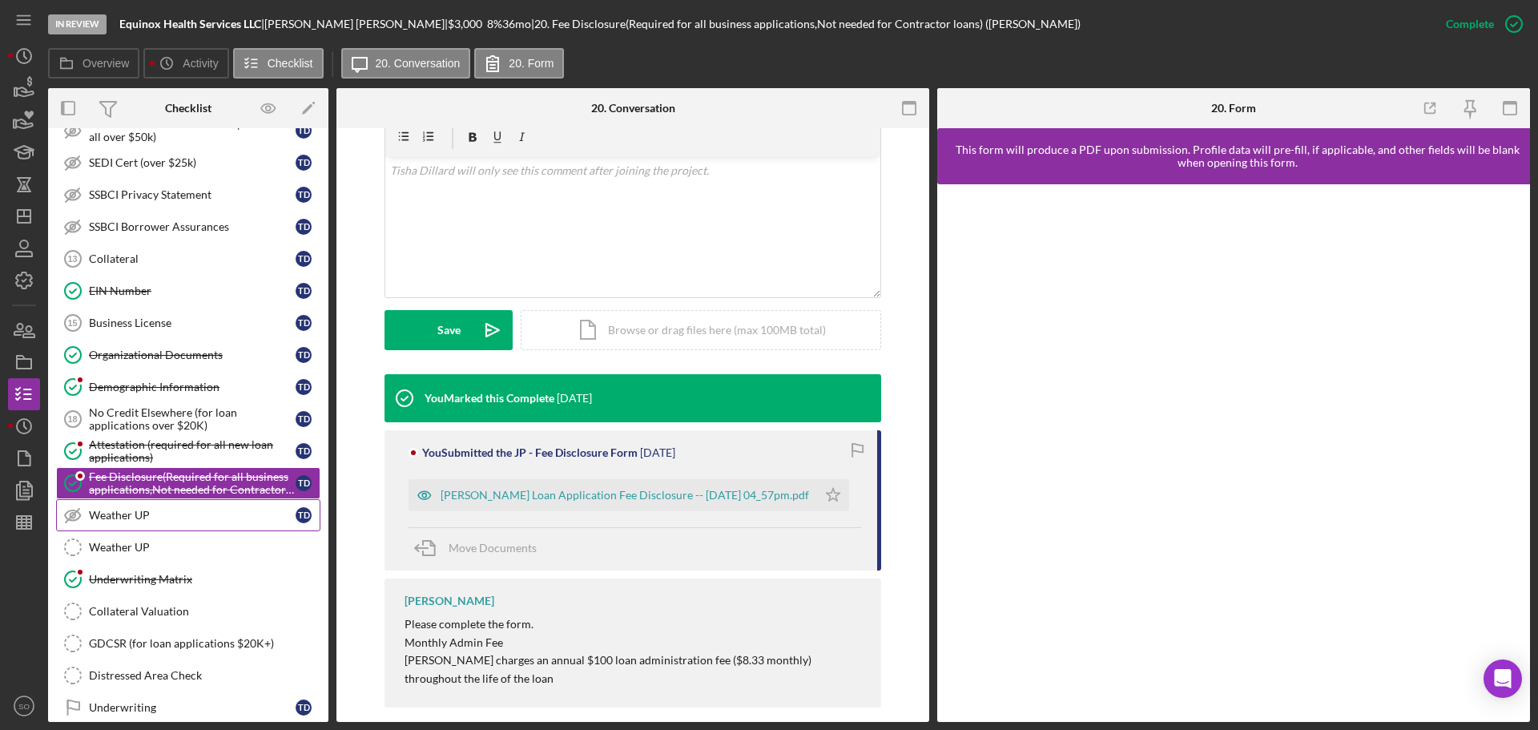
scroll to position [961, 0]
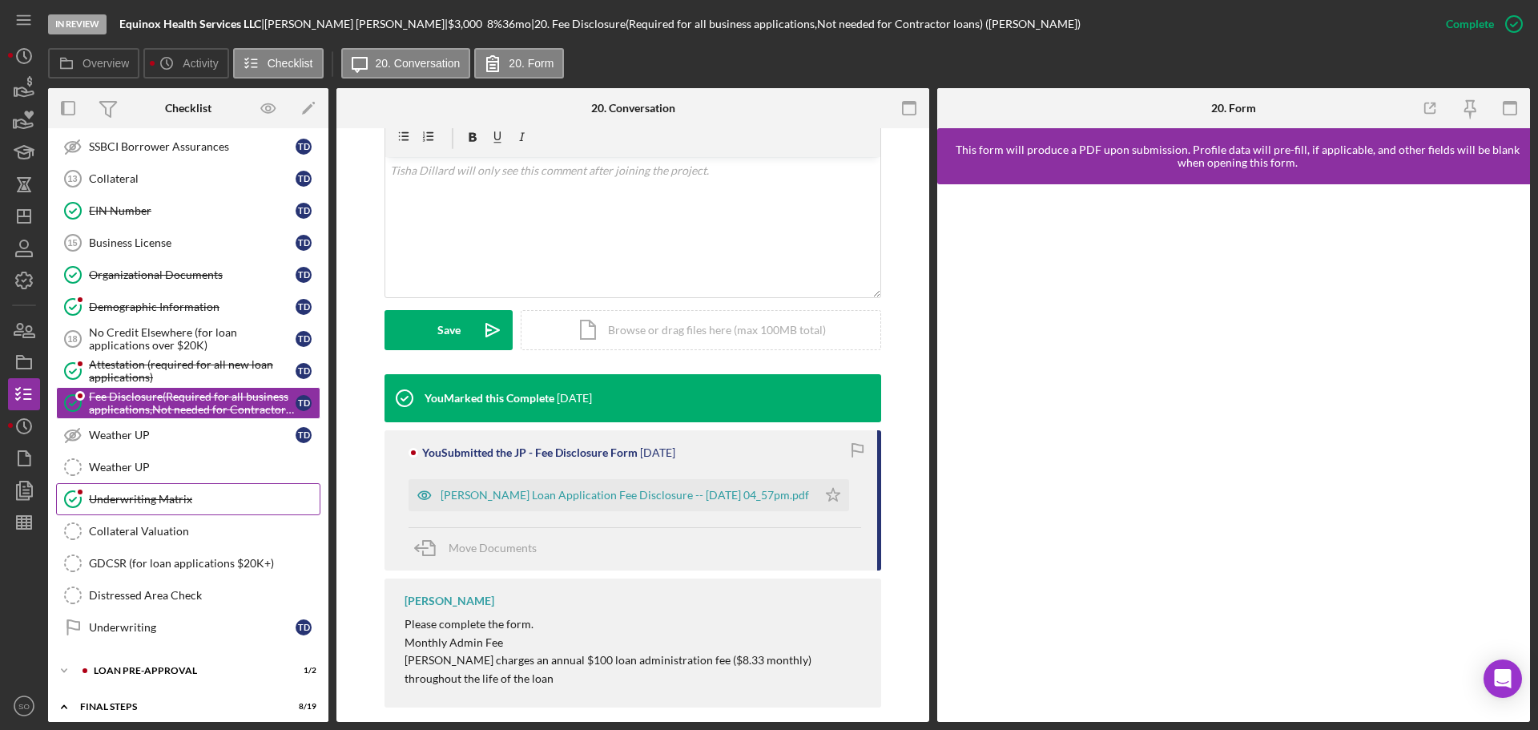
click at [143, 502] on div "Underwriting Matrix" at bounding box center [204, 499] width 231 height 13
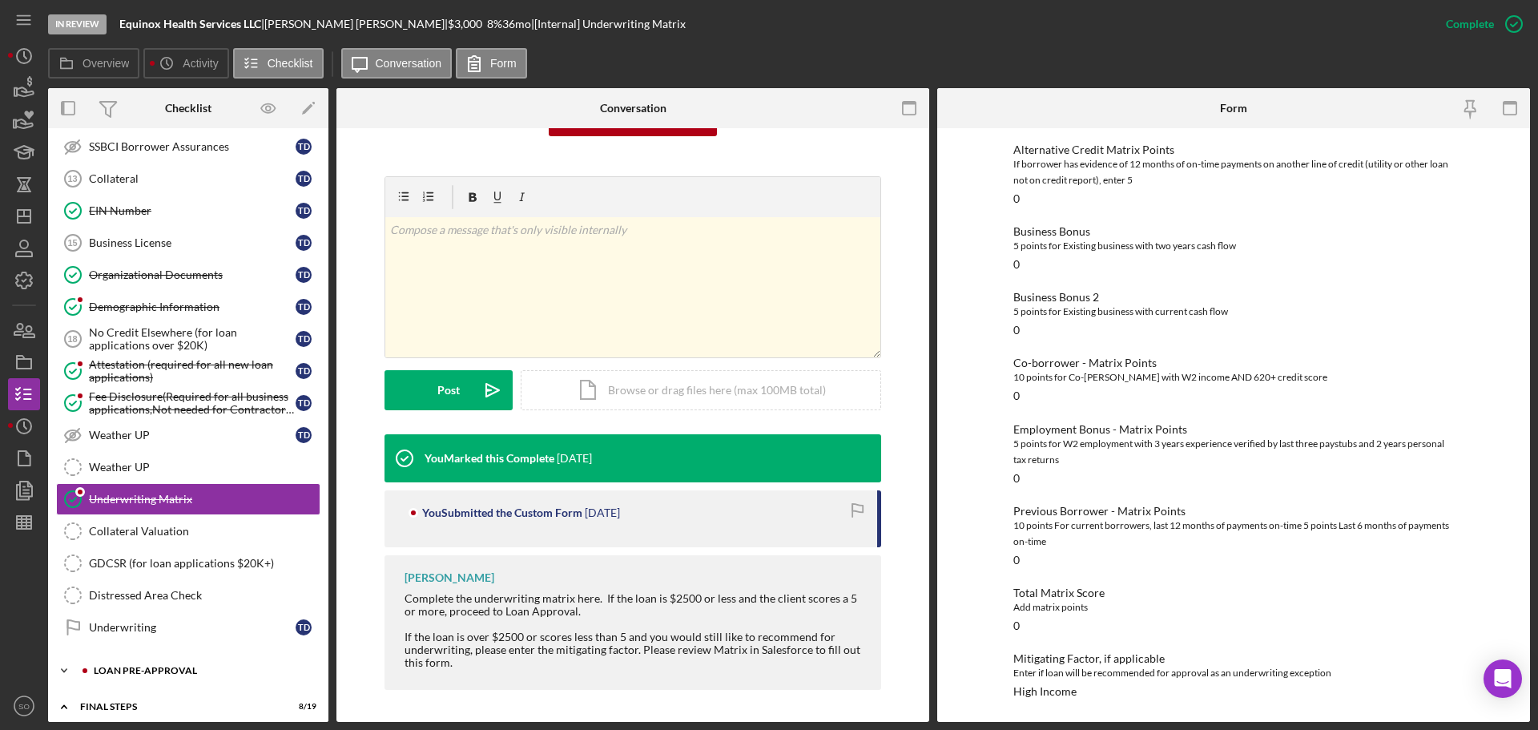
scroll to position [1042, 0]
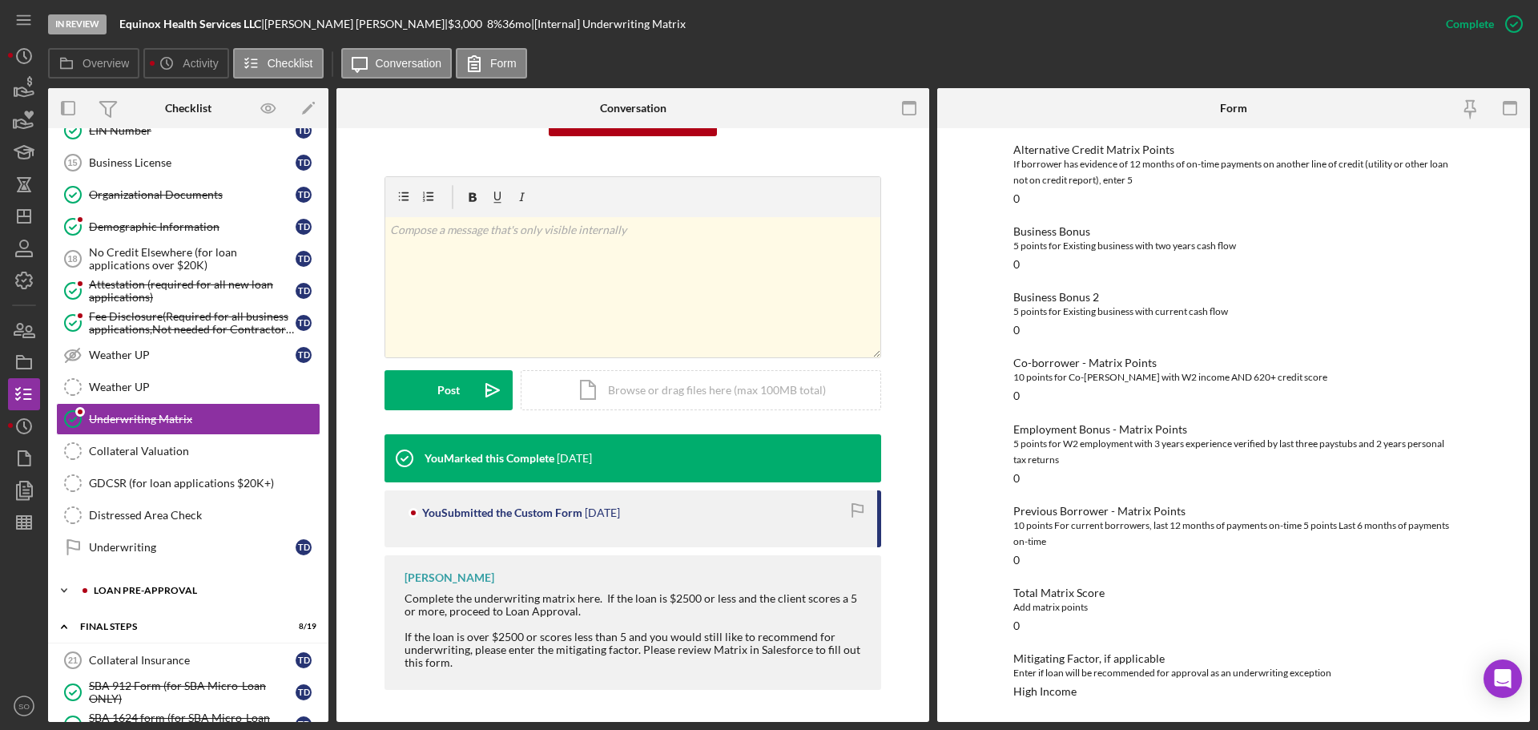
click at [124, 596] on div "Icon/Expander LOAN PRE-APPROVAL 1 / 2" at bounding box center [188, 590] width 280 height 32
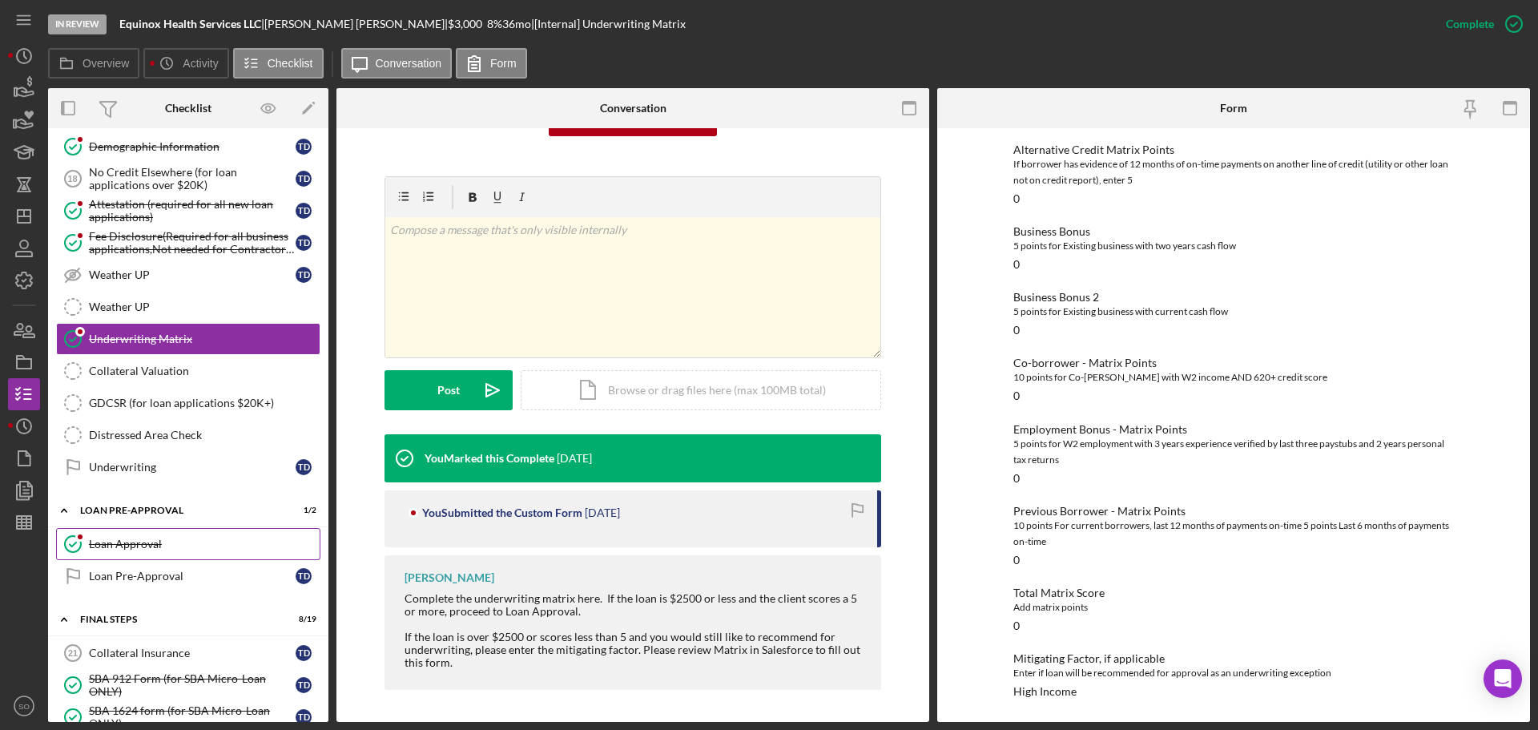
click at [139, 556] on link "Loan Approval Loan Approval" at bounding box center [188, 544] width 264 height 32
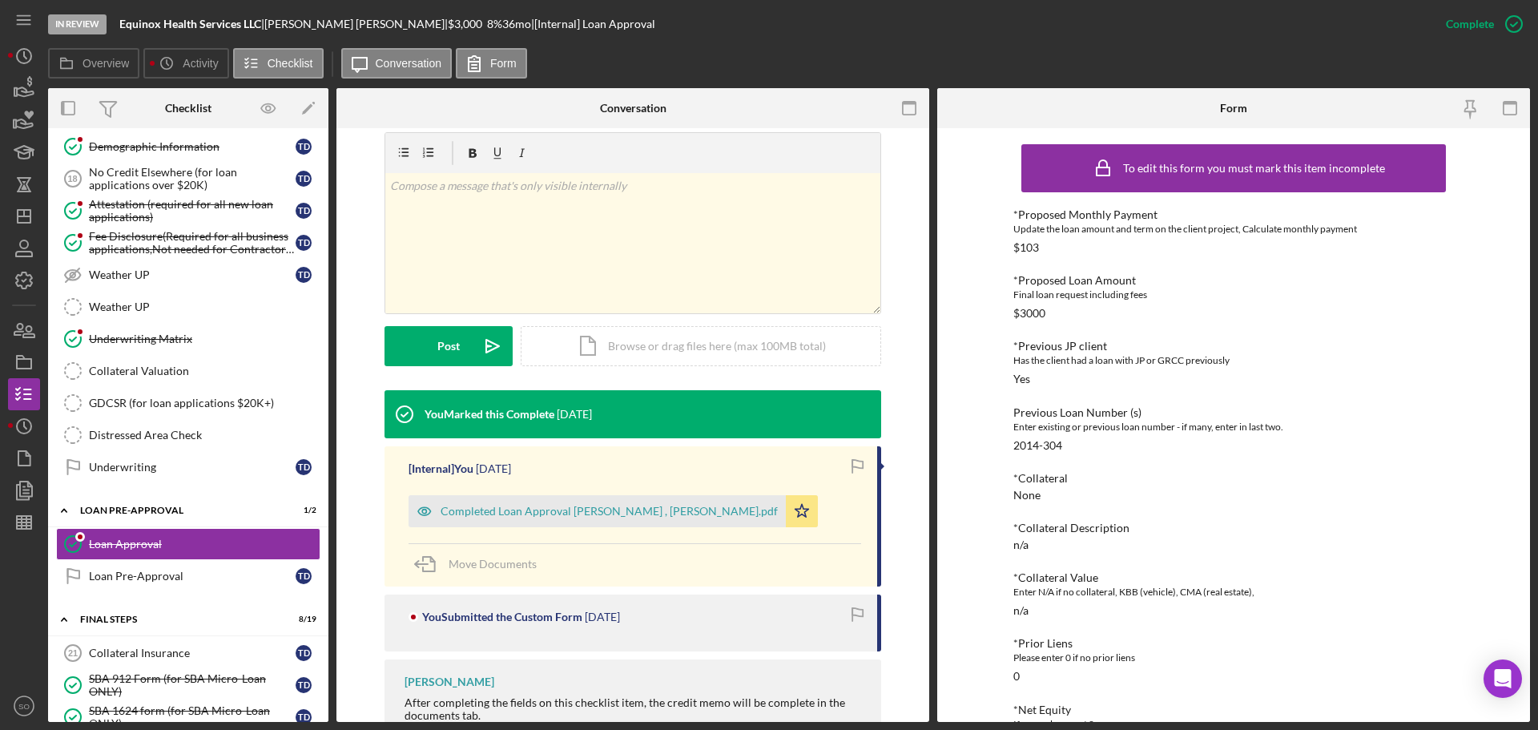
scroll to position [1282, 0]
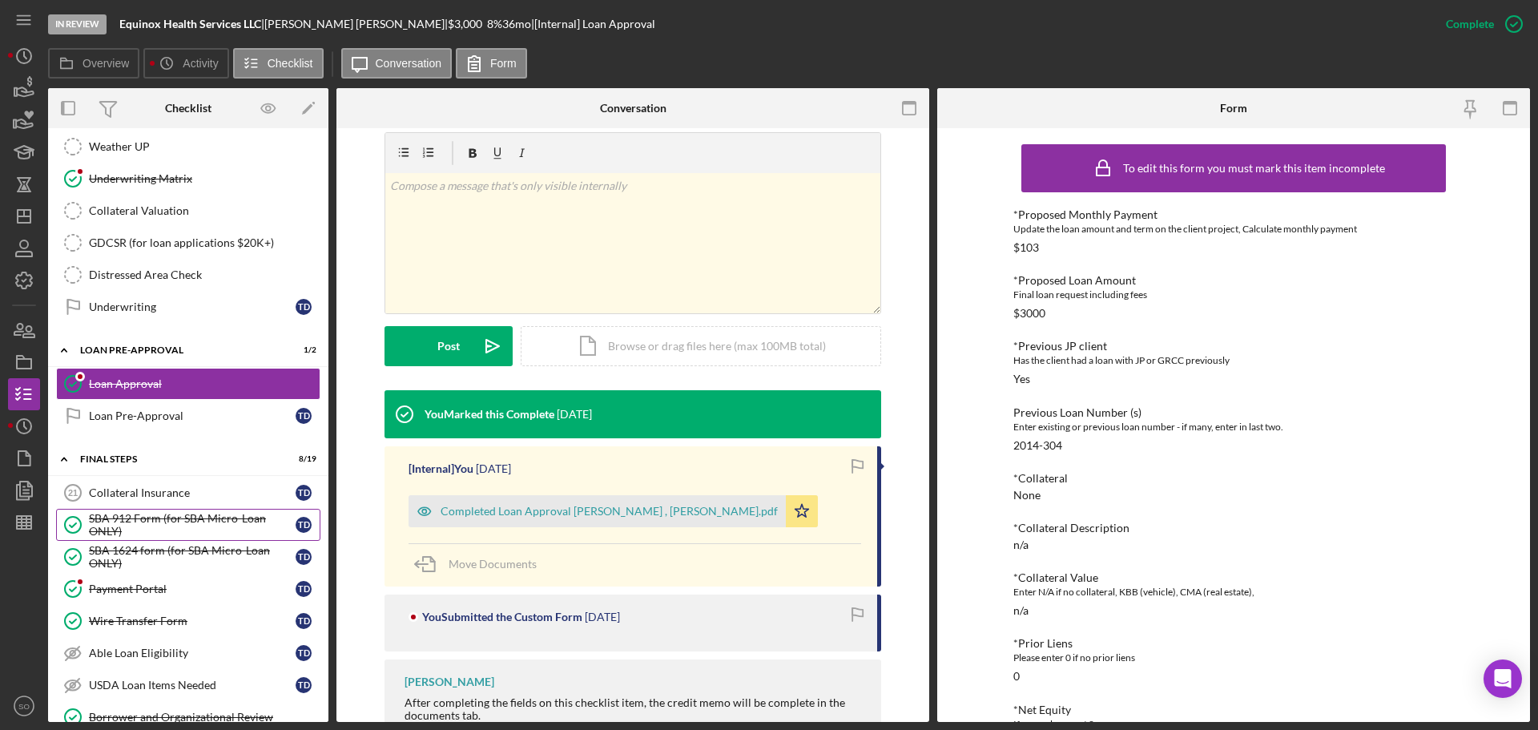
click at [168, 535] on div "SBA 912 Form (for SBA Micro-Loan ONLY)" at bounding box center [192, 525] width 207 height 26
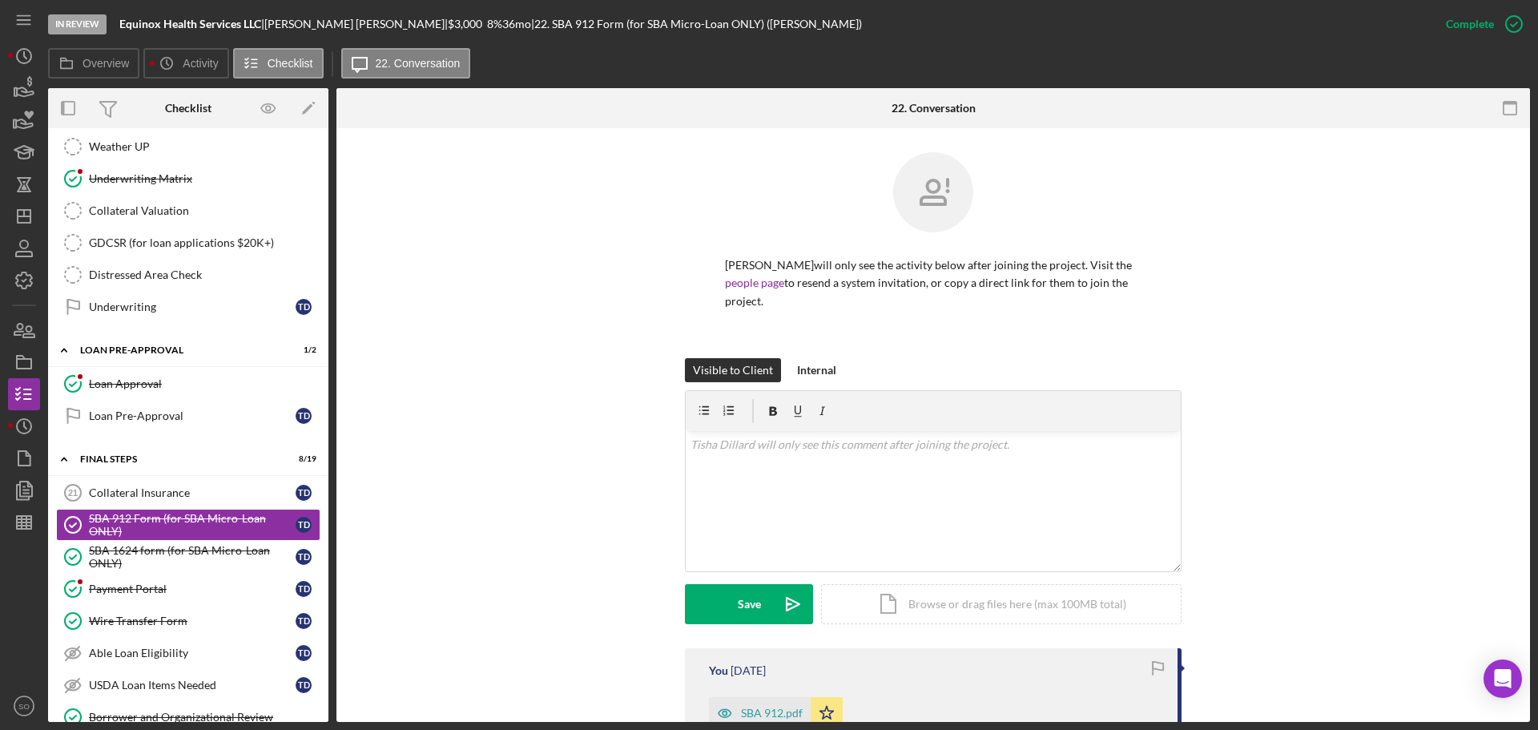
scroll to position [320, 0]
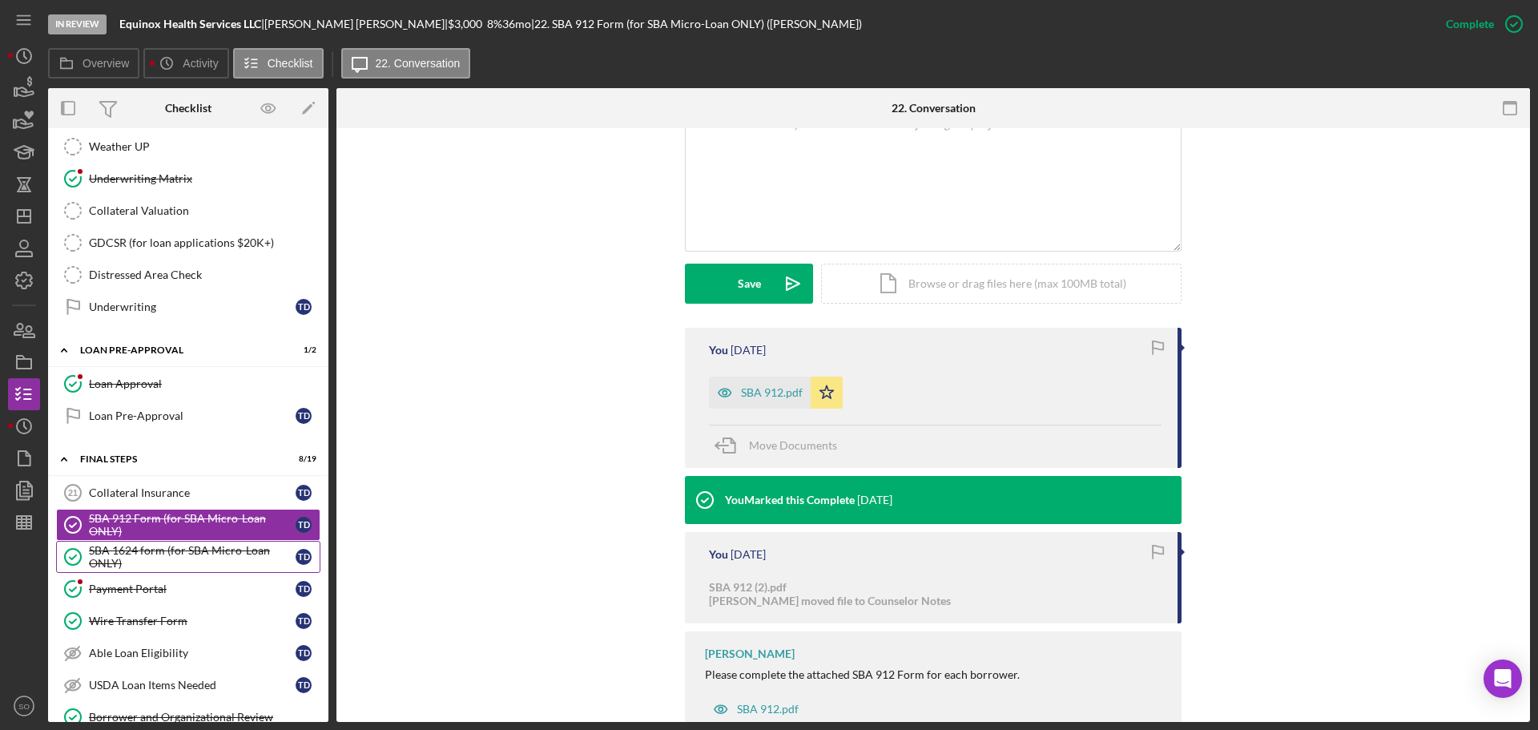
click at [139, 556] on div "SBA 1624 form (for SBA Micro-Loan ONLY)" at bounding box center [192, 557] width 207 height 26
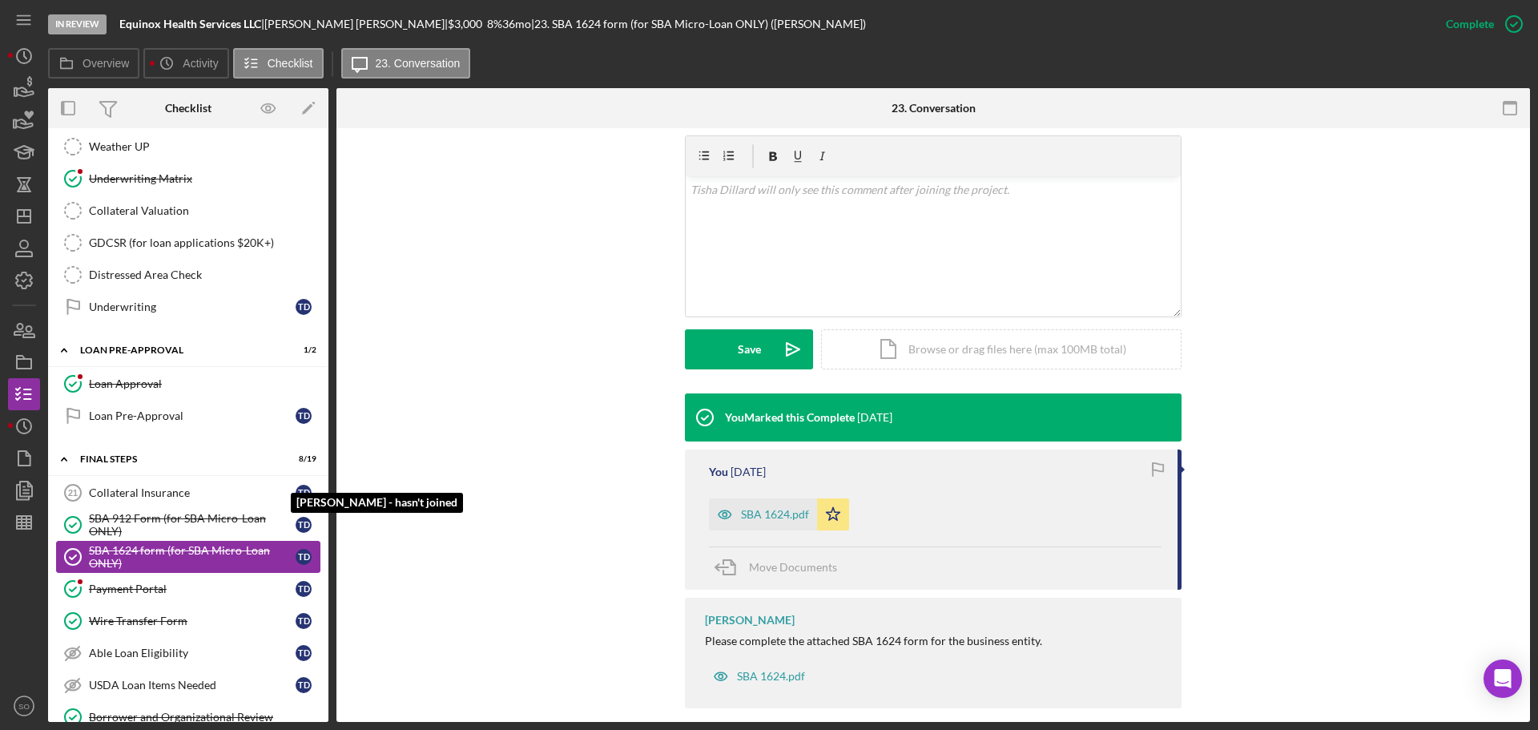
scroll to position [1362, 0]
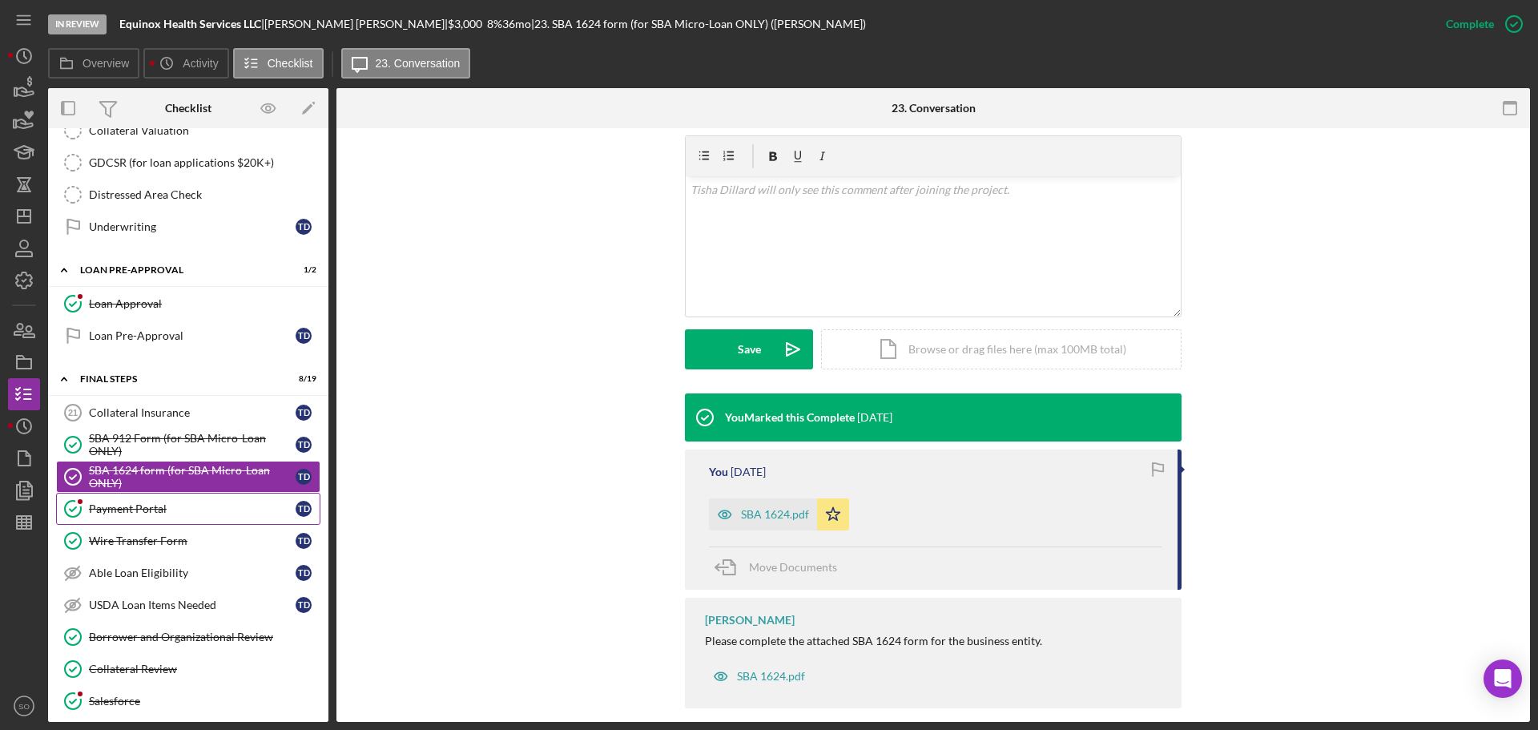
click at [194, 522] on link "Payment Portal Payment Portal T D" at bounding box center [188, 509] width 264 height 32
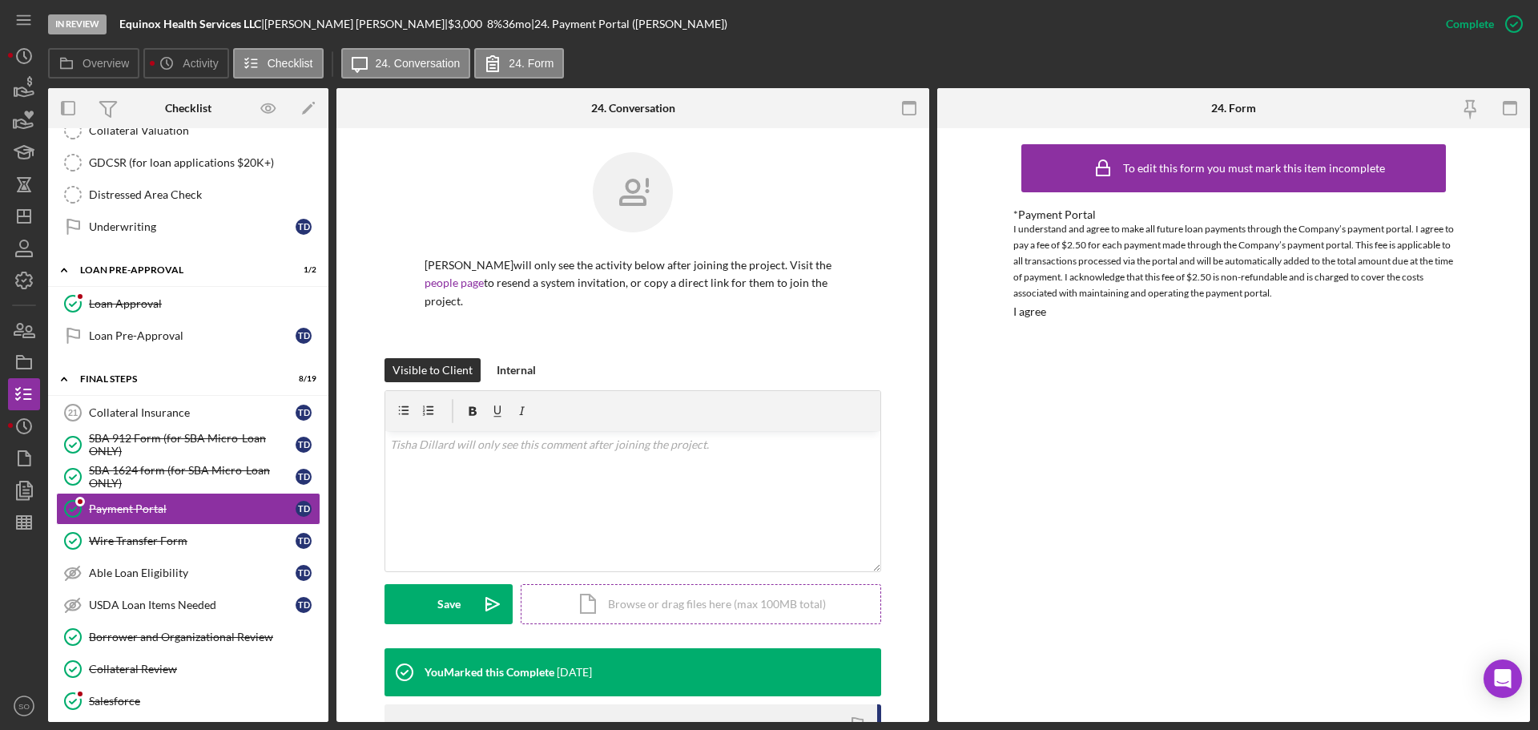
scroll to position [240, 0]
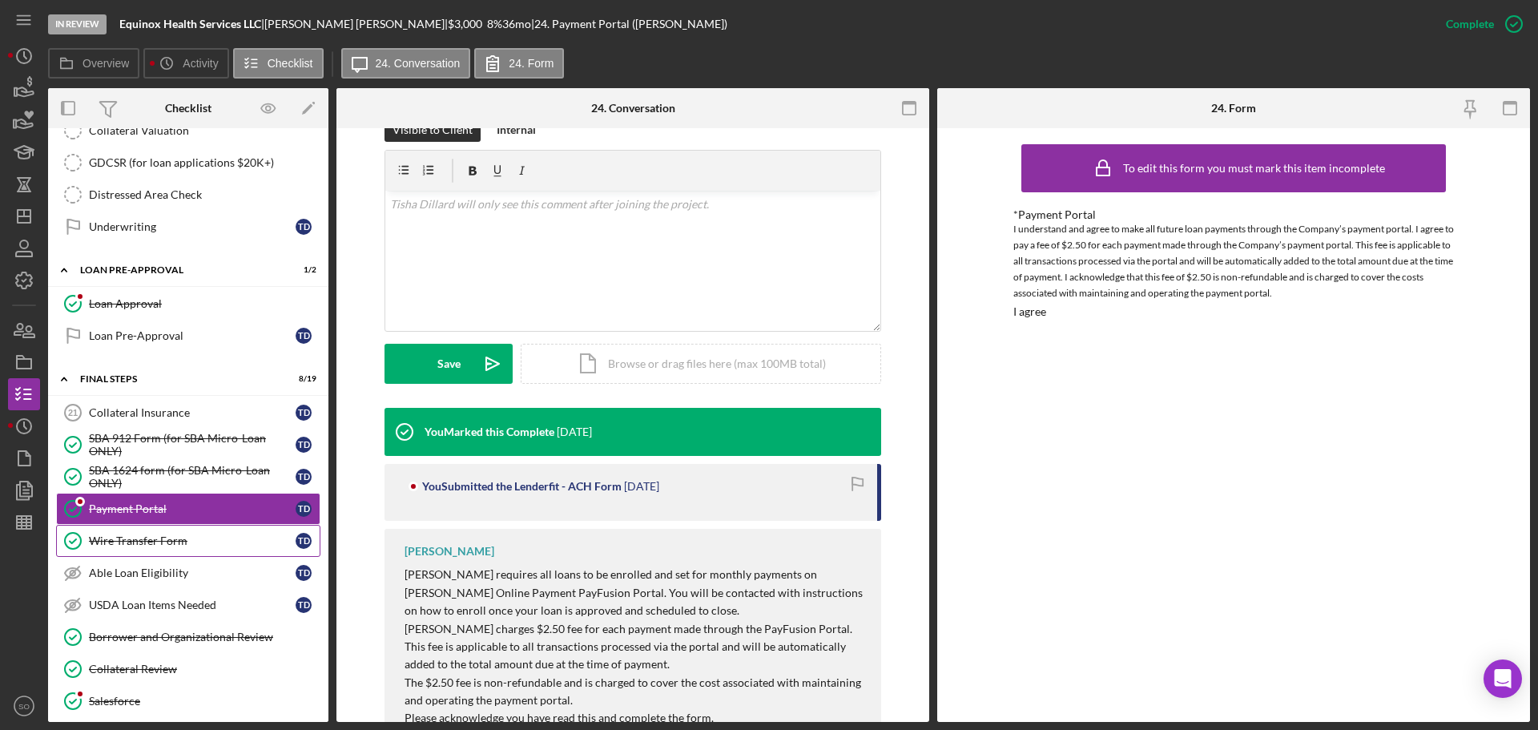
click at [178, 536] on div "Wire Transfer Form" at bounding box center [192, 540] width 207 height 13
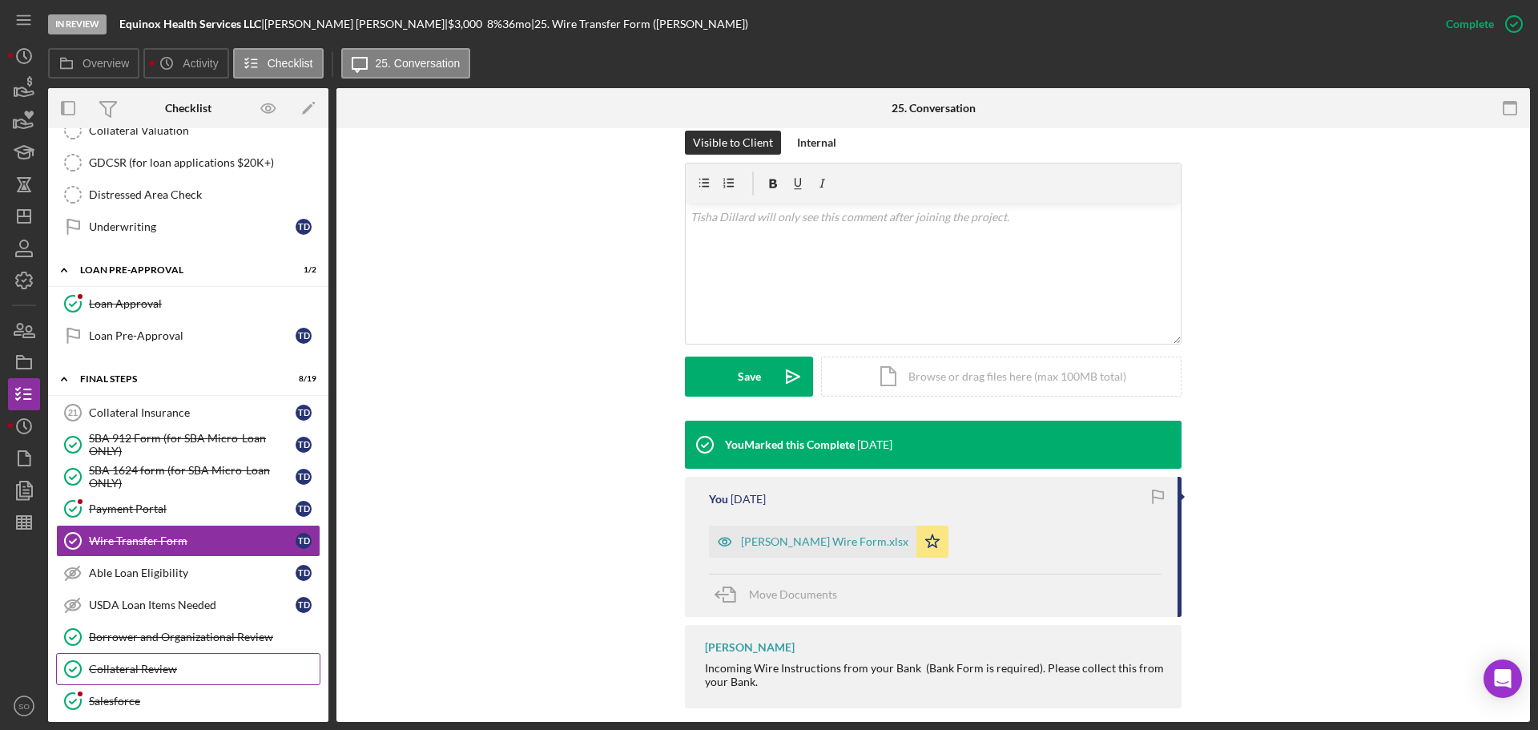
scroll to position [1442, 0]
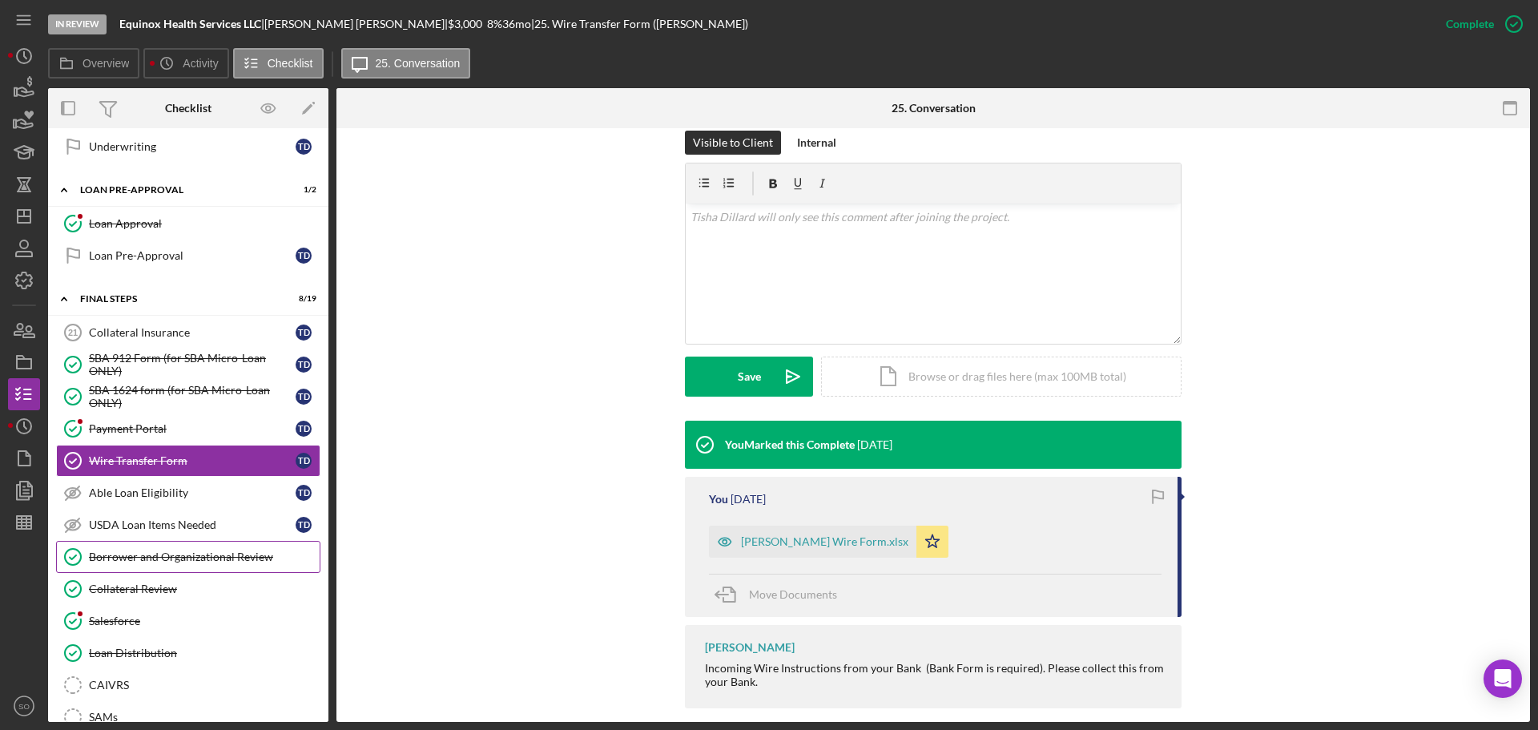
click at [236, 566] on link "Borrower and Organizational Review Borrower and Organizational Review" at bounding box center [188, 557] width 264 height 32
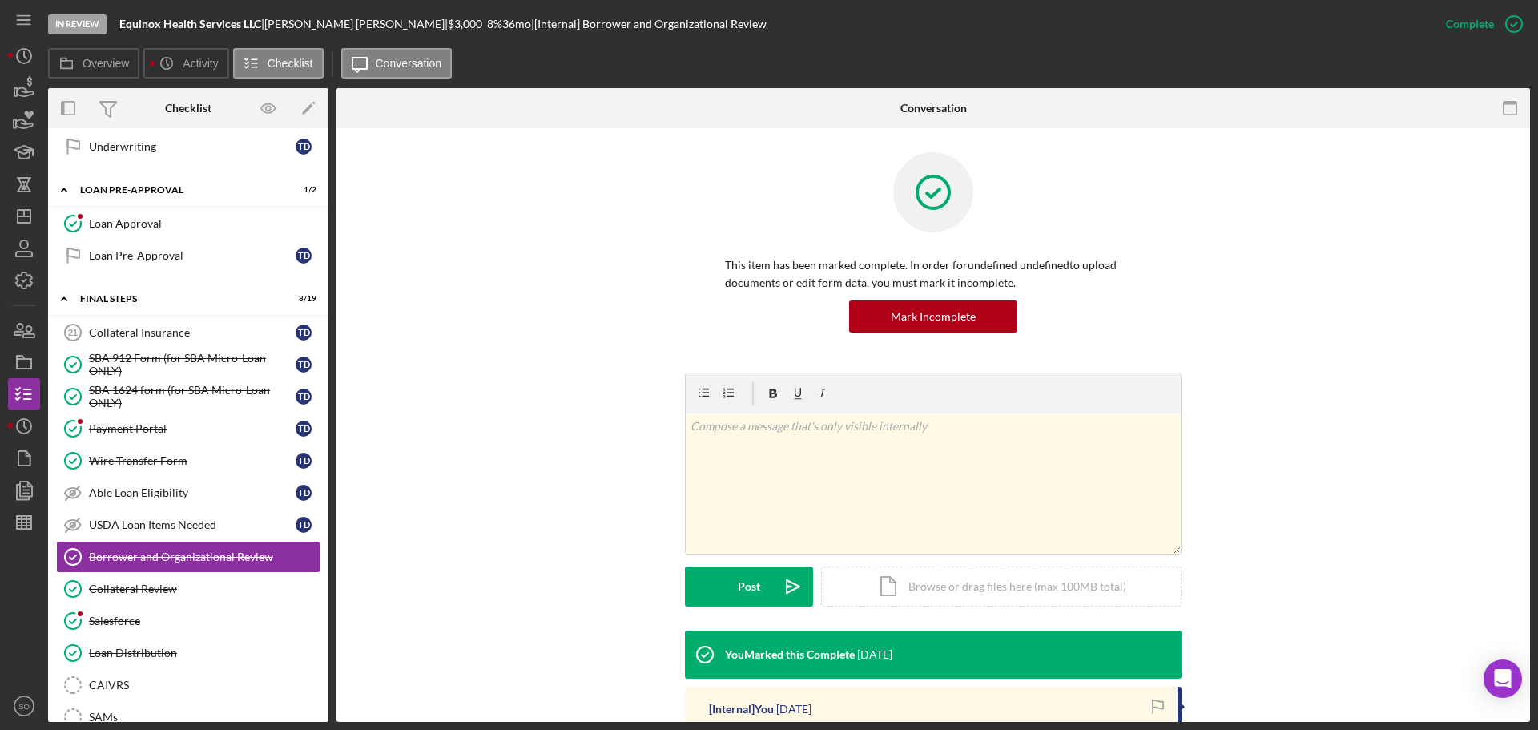
scroll to position [293, 0]
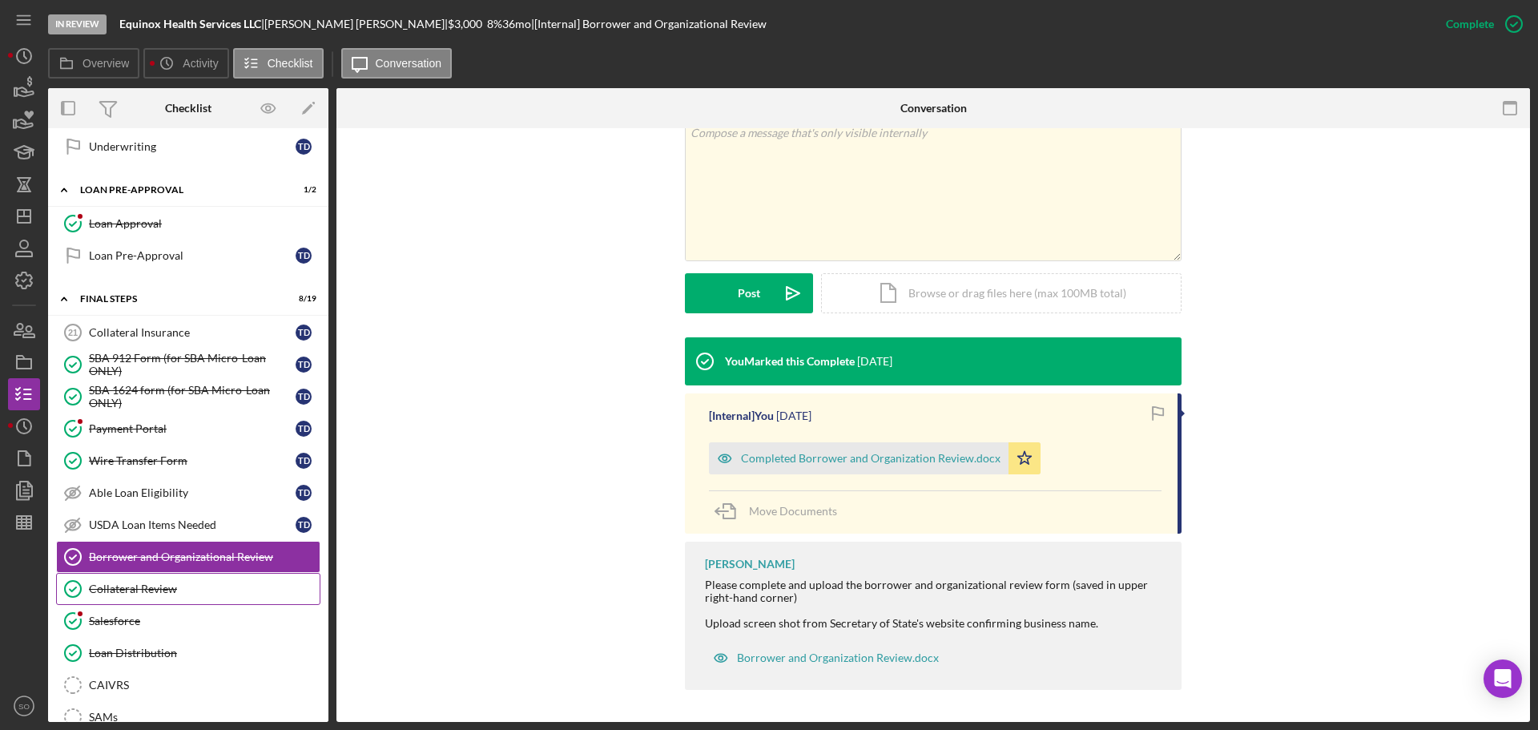
click at [204, 592] on div "Collateral Review" at bounding box center [204, 588] width 231 height 13
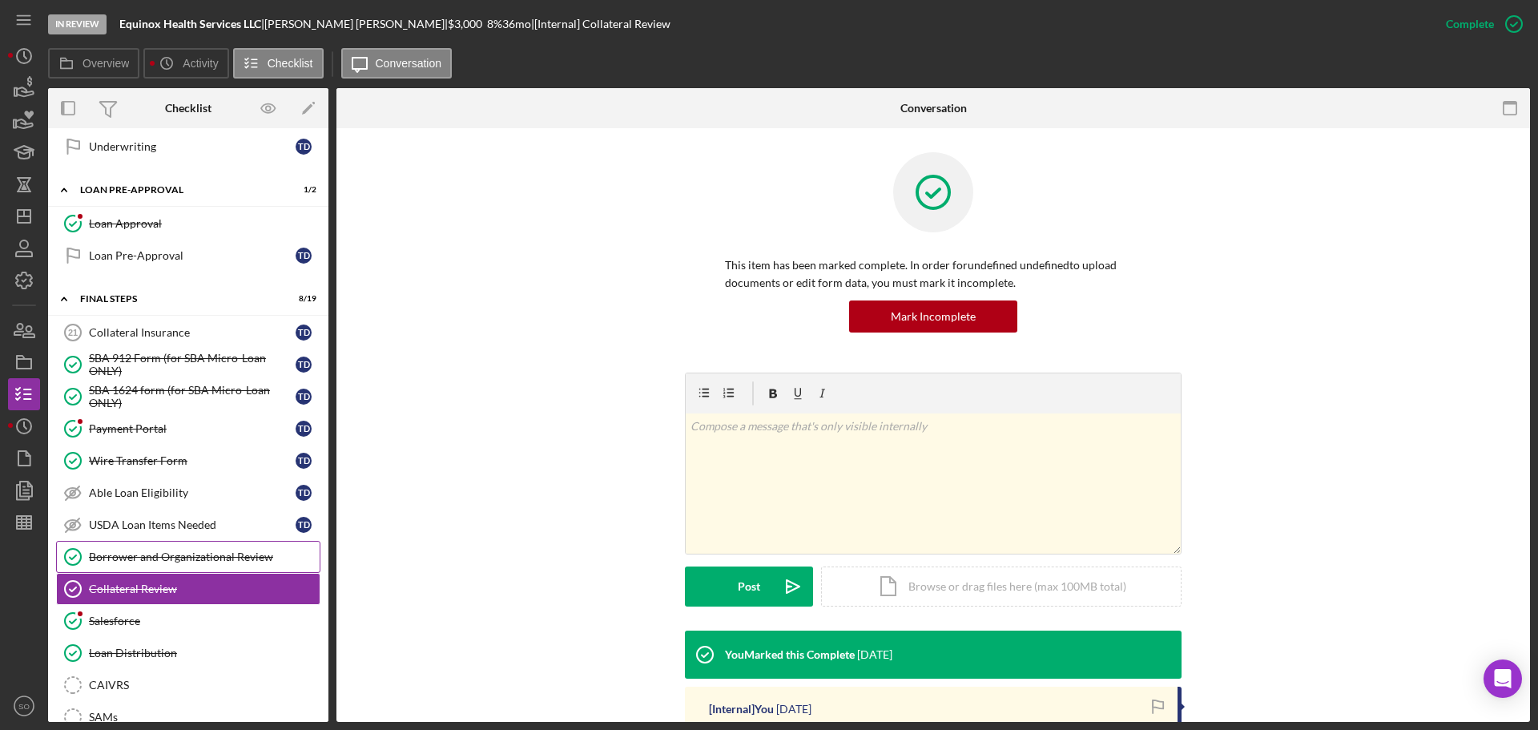
click at [225, 570] on link "Borrower and Organizational Review Borrower and Organizational Review" at bounding box center [188, 557] width 264 height 32
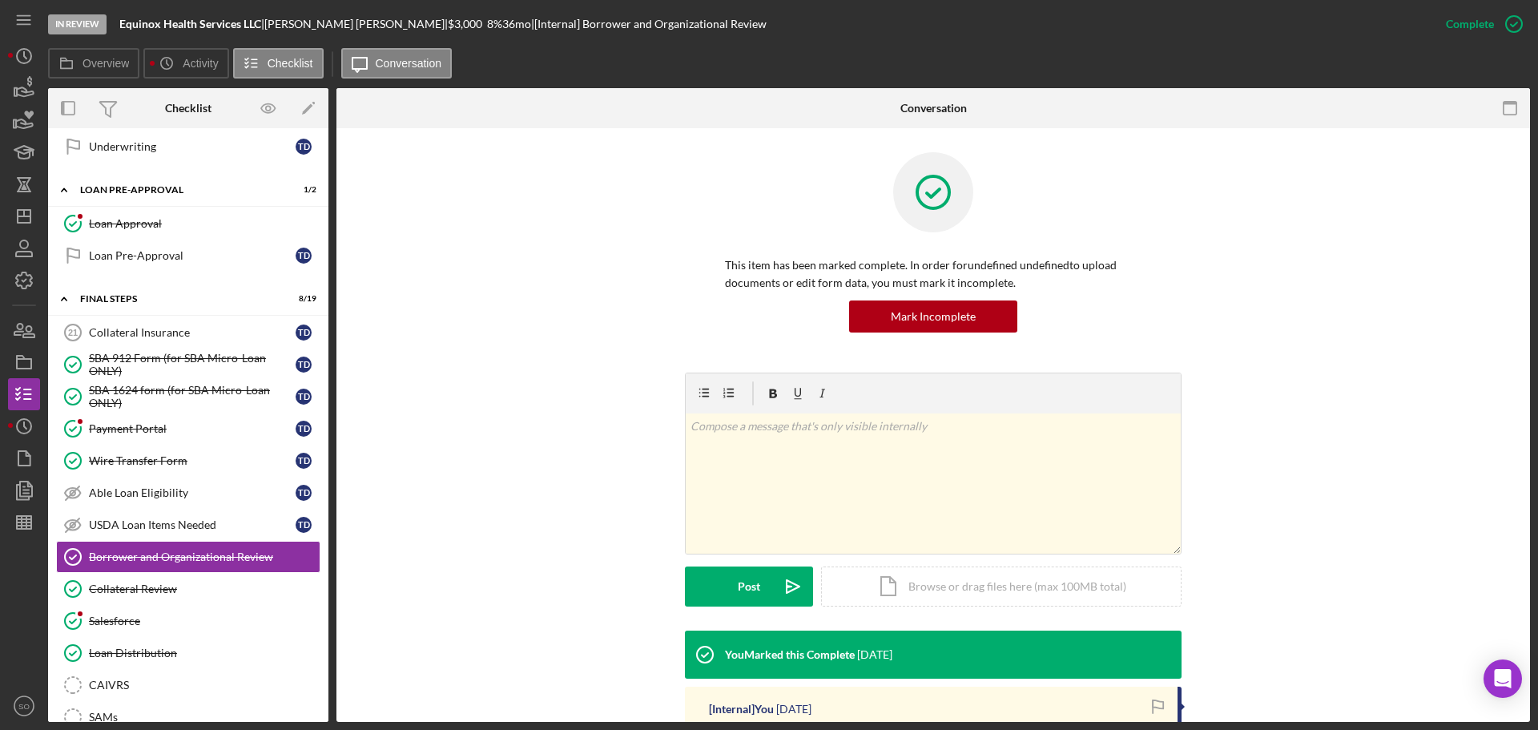
scroll to position [240, 0]
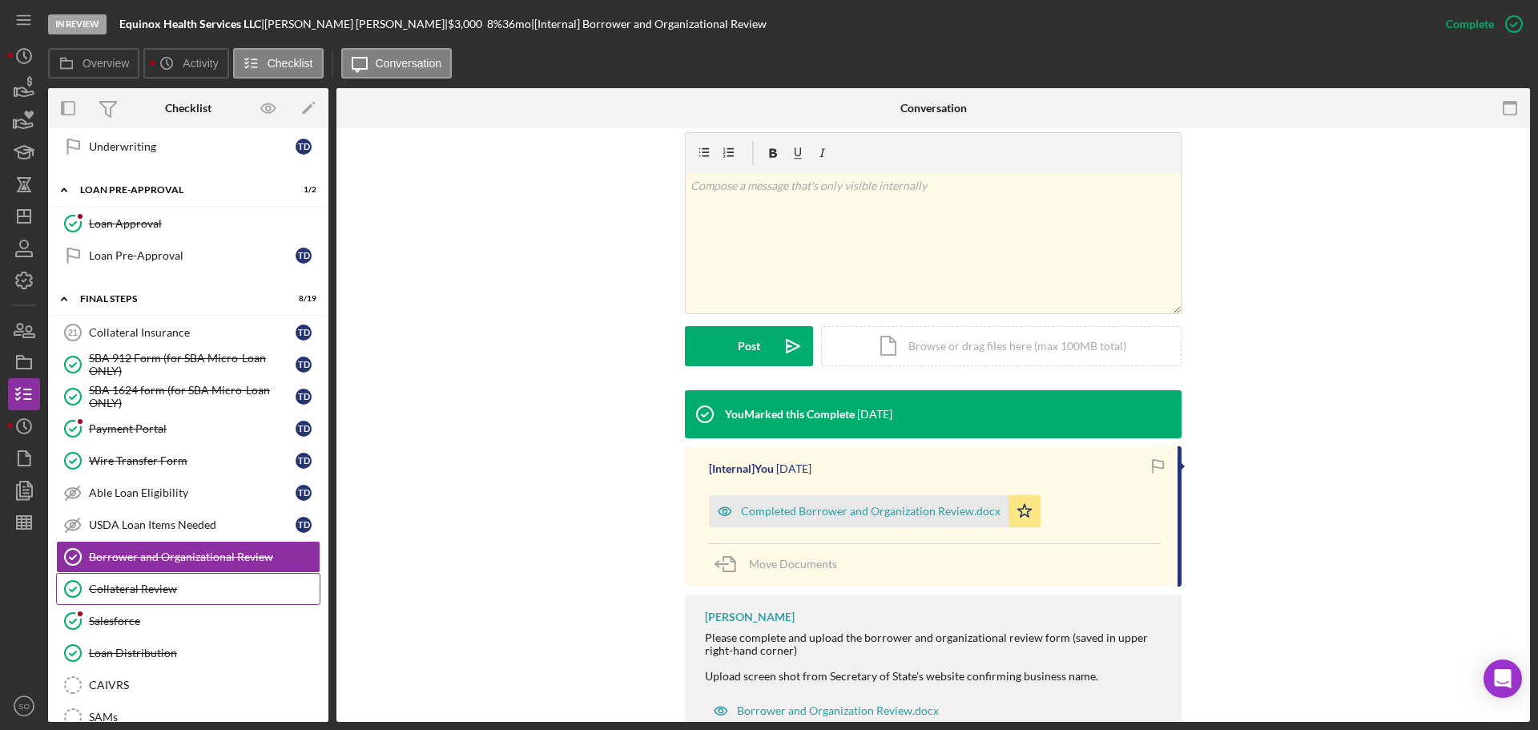
click at [186, 586] on div "Collateral Review" at bounding box center [204, 588] width 231 height 13
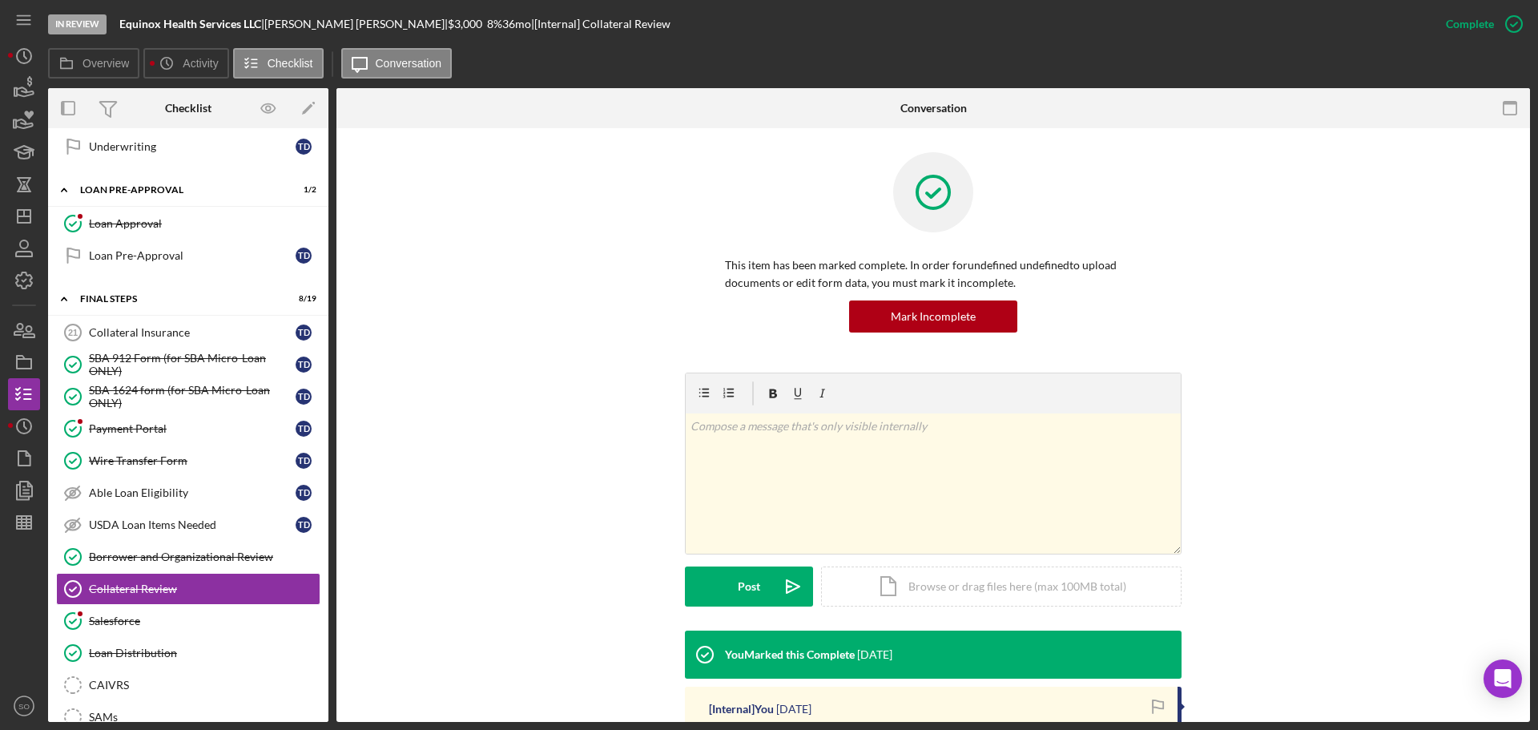
scroll to position [240, 0]
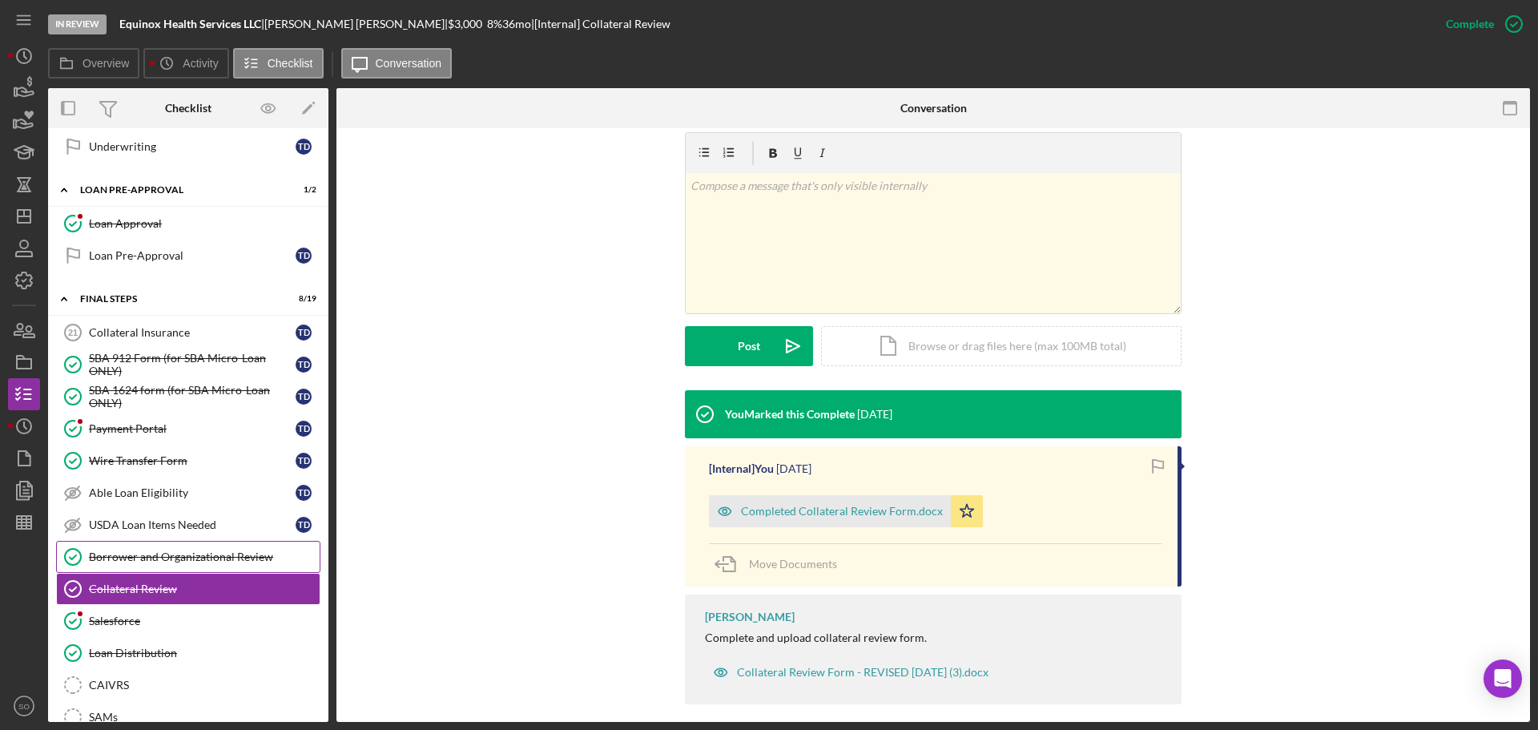
click at [156, 548] on link "Borrower and Organizational Review Borrower and Organizational Review" at bounding box center [188, 557] width 264 height 32
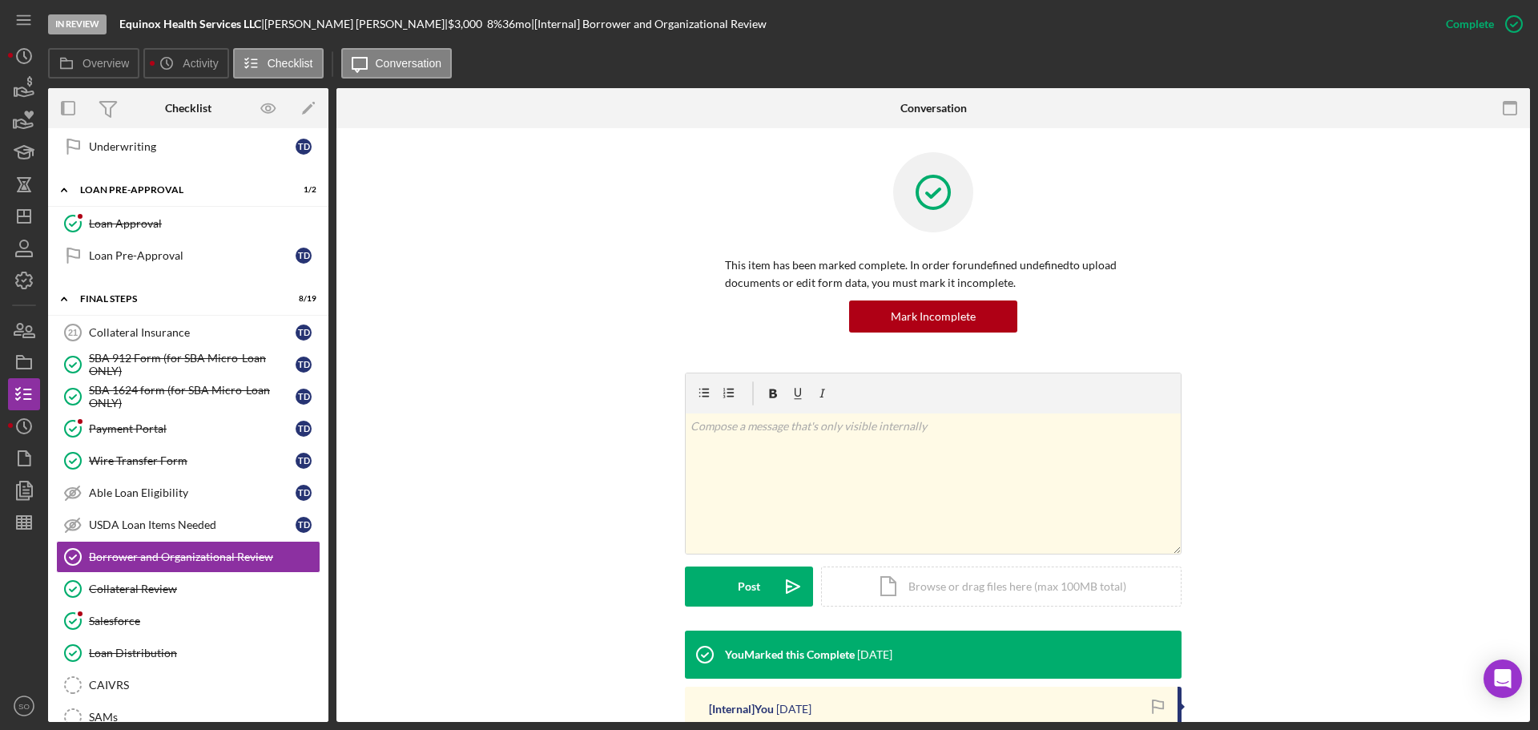
scroll to position [240, 0]
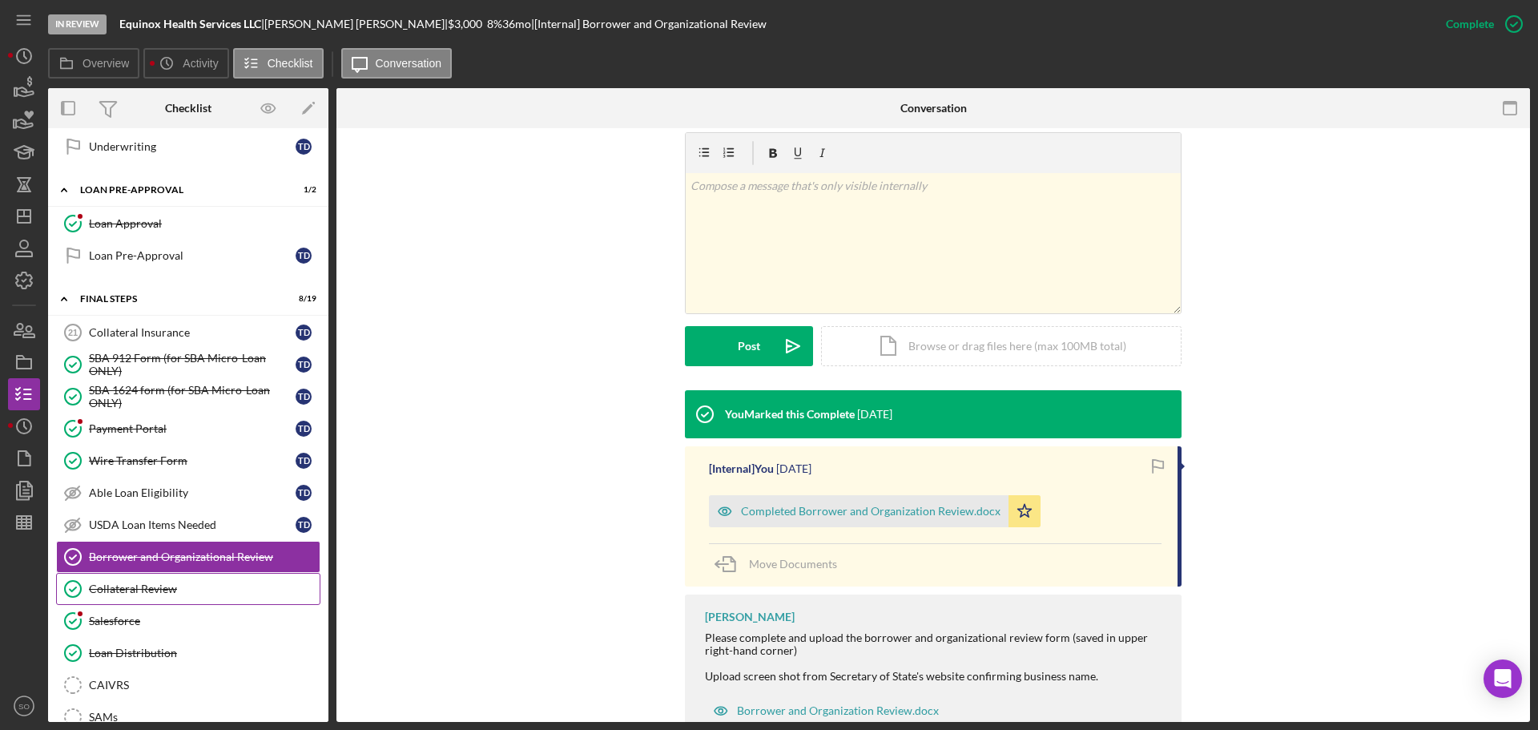
click at [161, 579] on link "Collateral Review Collateral Review" at bounding box center [188, 589] width 264 height 32
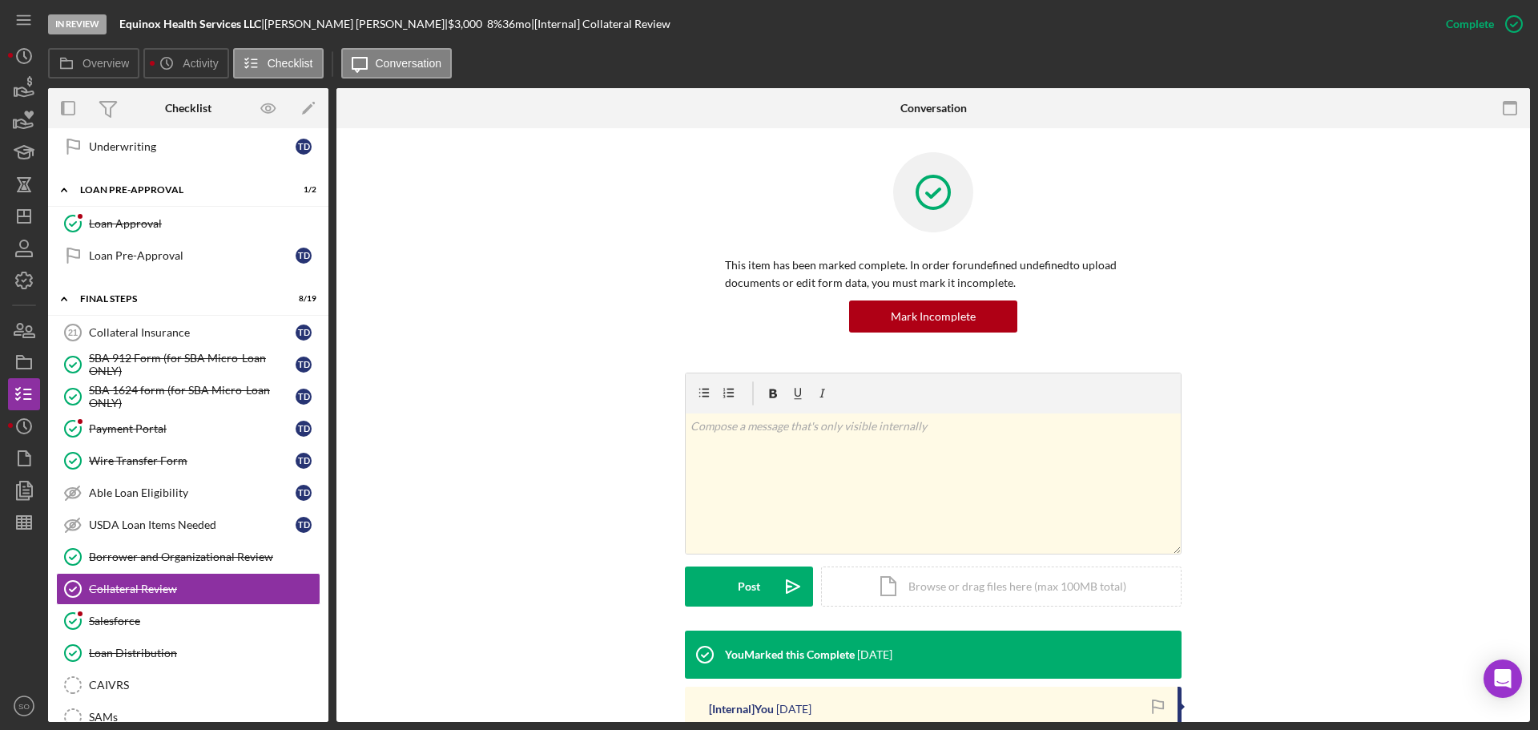
scroll to position [240, 0]
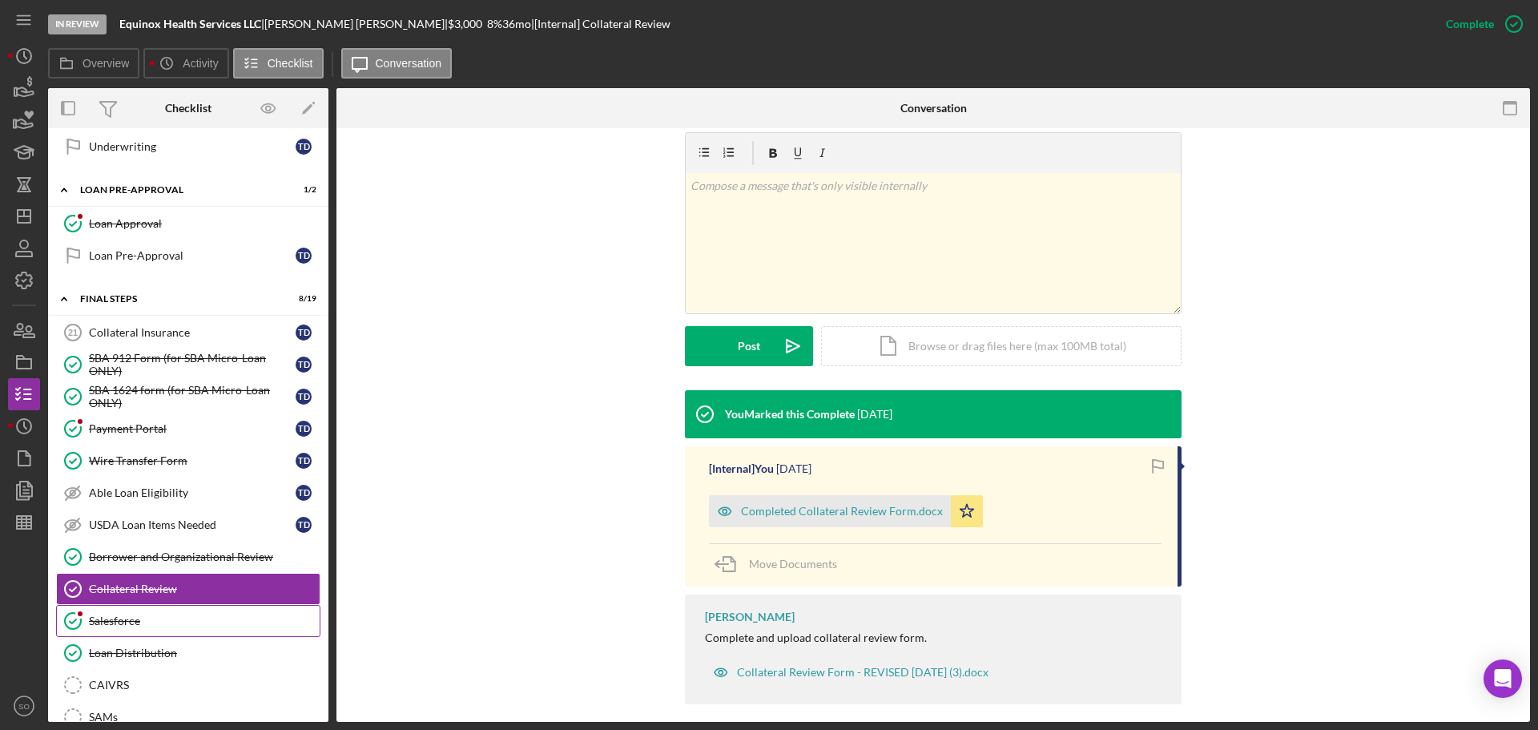
click at [222, 618] on div "Salesforce" at bounding box center [204, 621] width 231 height 13
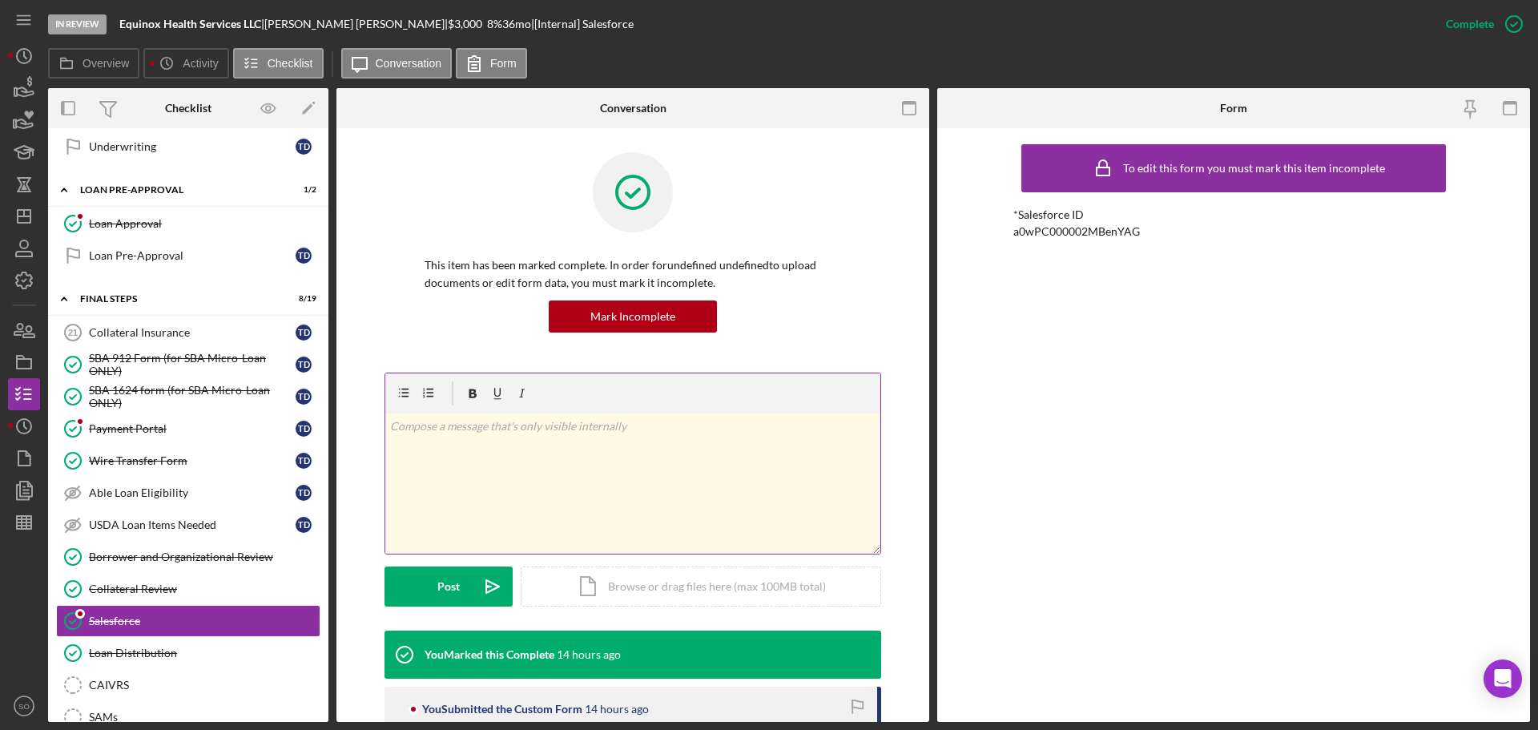
scroll to position [144, 0]
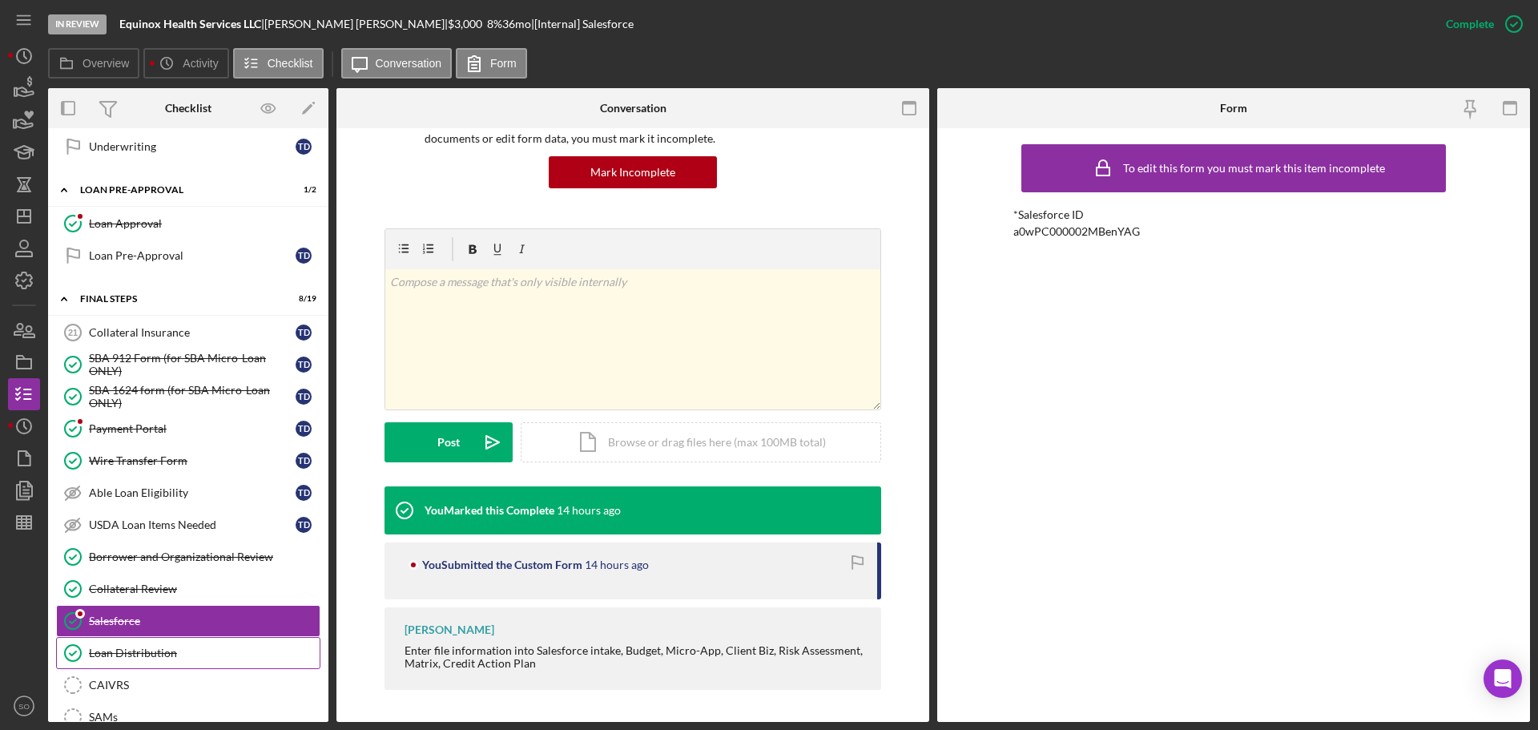
click at [223, 647] on div "Loan Distribution" at bounding box center [204, 653] width 231 height 13
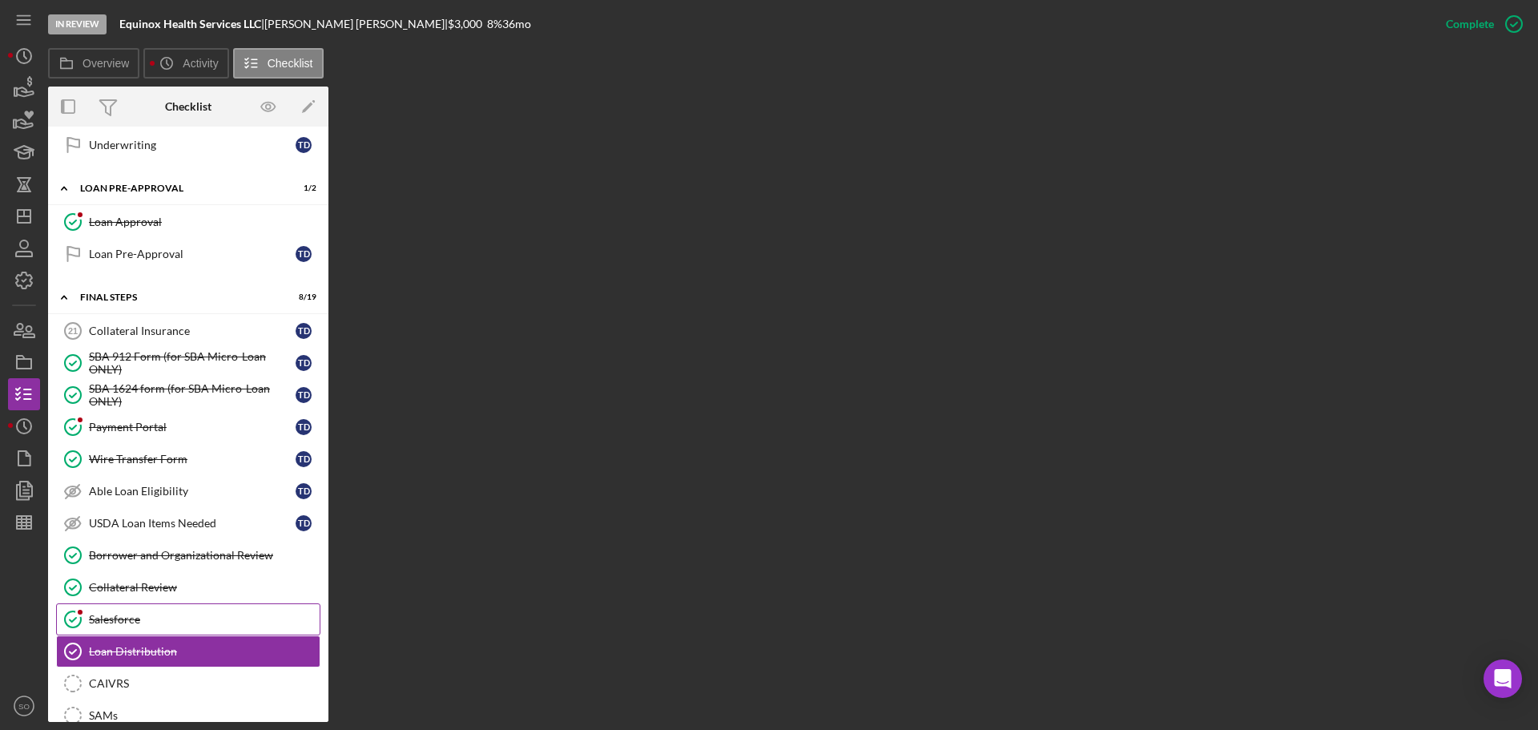
click at [163, 613] on div "Salesforce" at bounding box center [204, 619] width 231 height 13
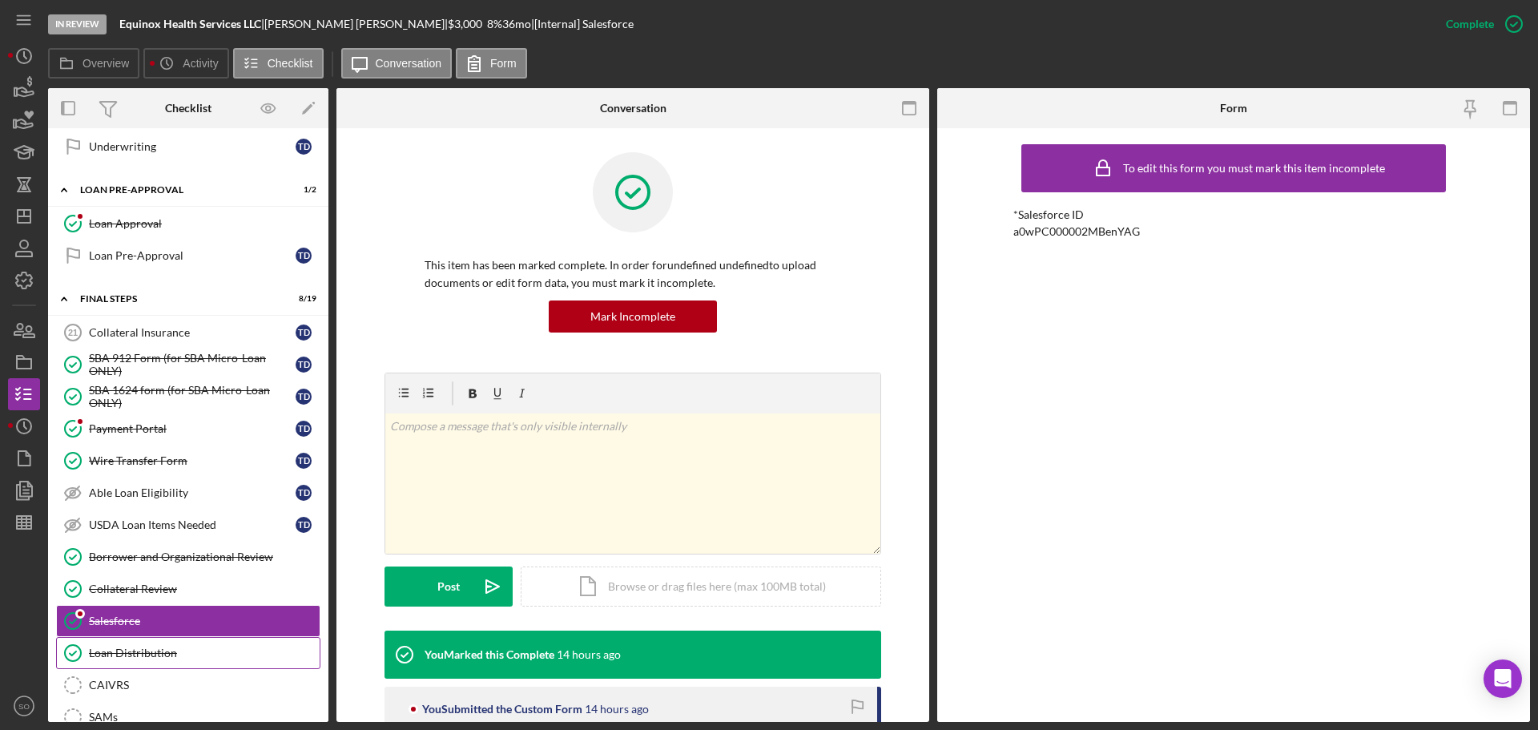
click at [171, 647] on div "Loan Distribution" at bounding box center [204, 653] width 231 height 13
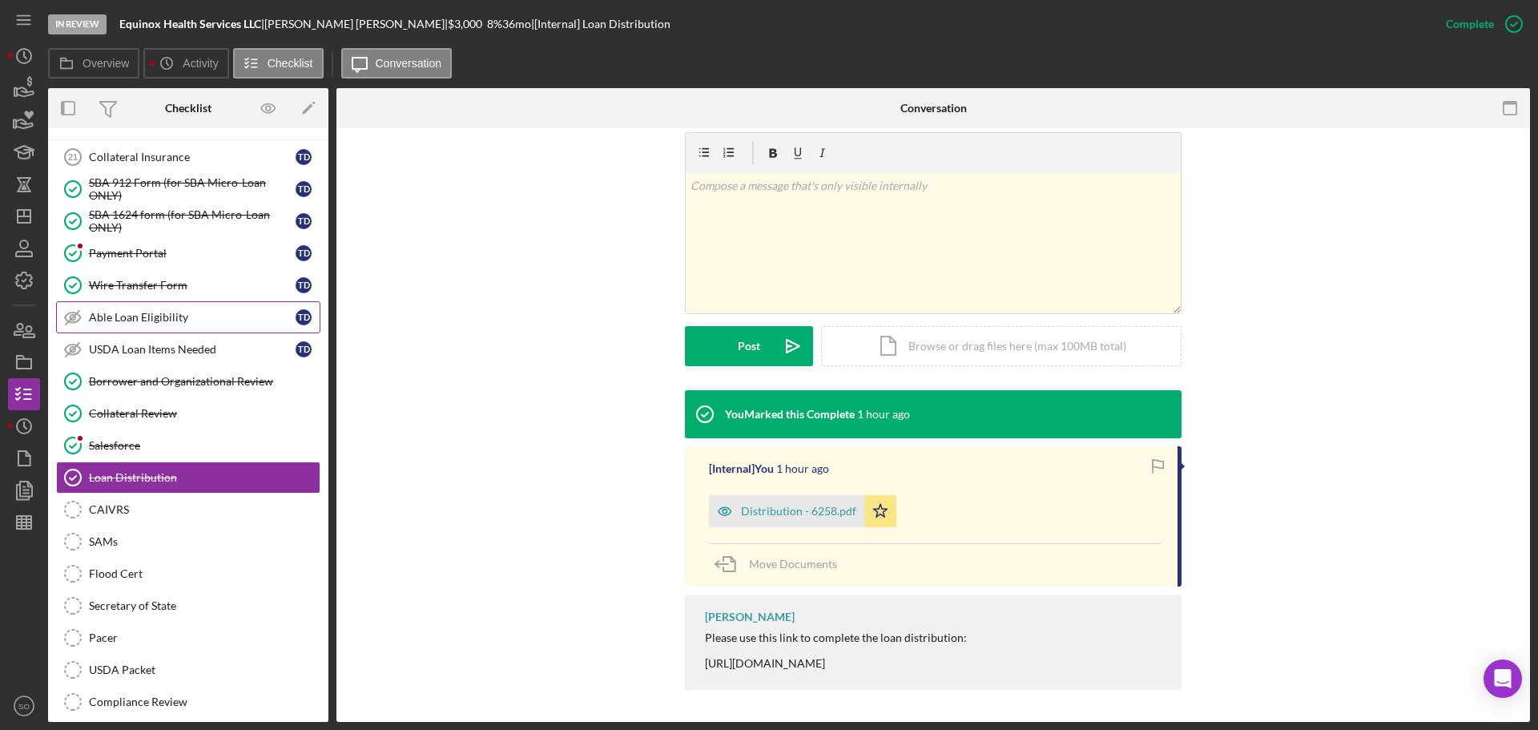
scroll to position [1457, 0]
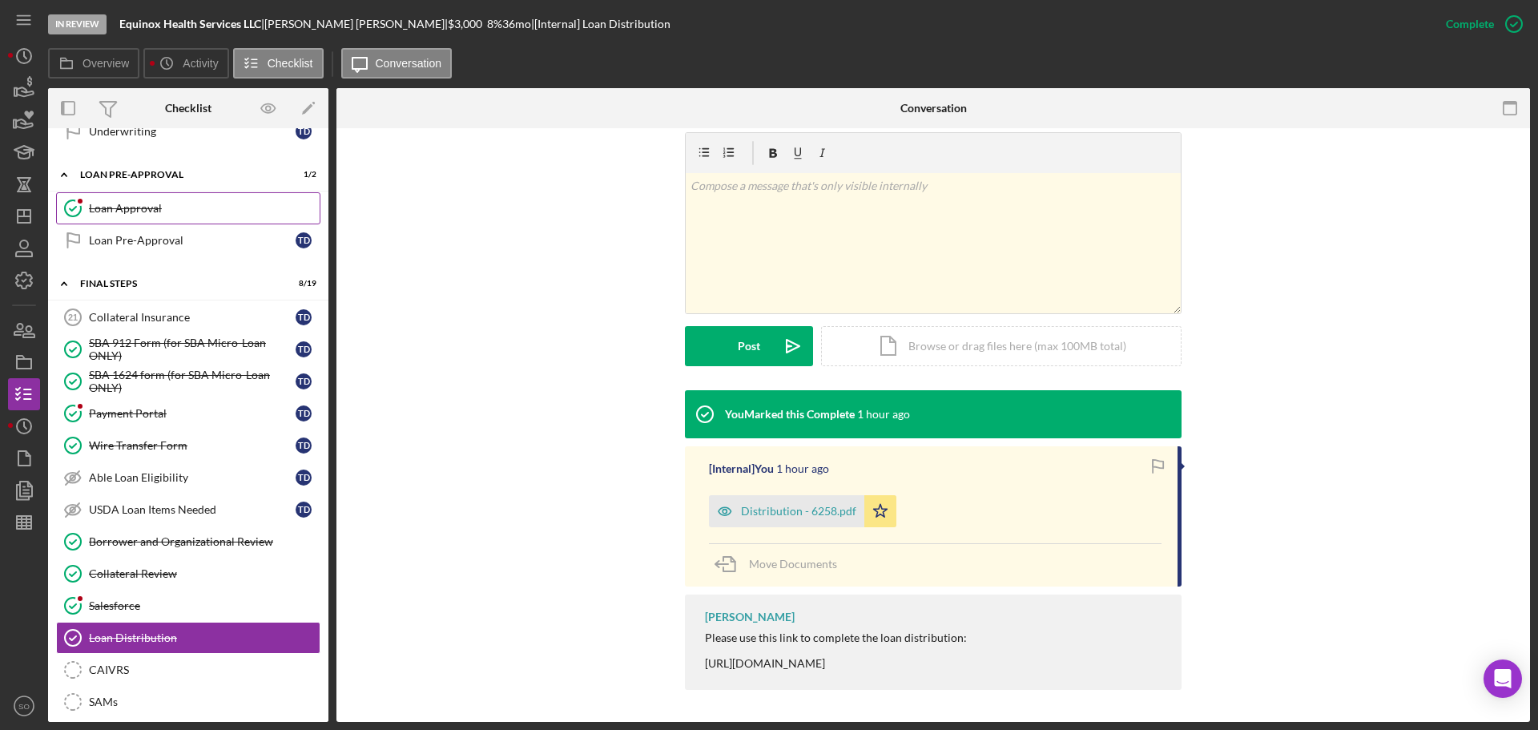
click at [129, 208] on div "Loan Approval" at bounding box center [204, 208] width 231 height 13
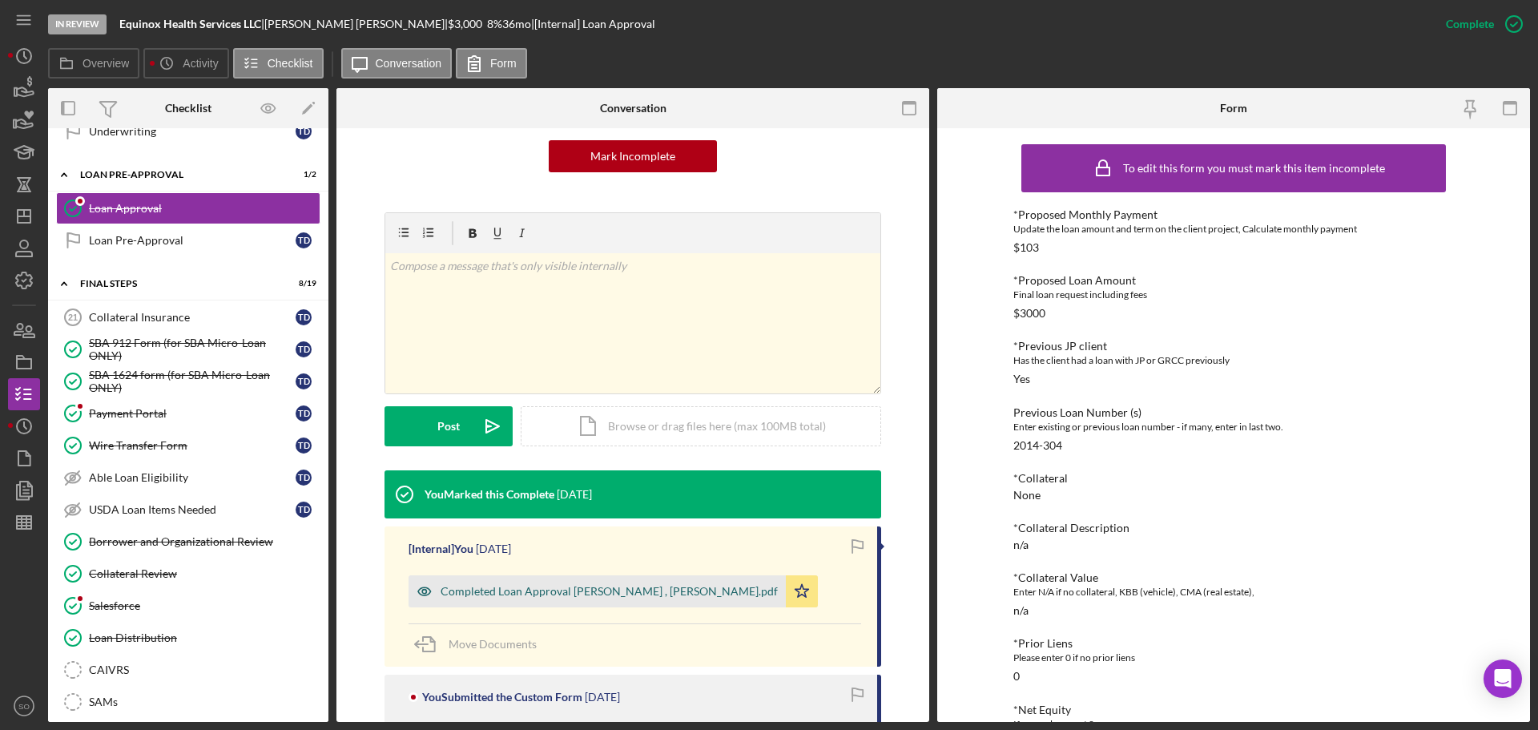
click at [596, 585] on div "Completed Loan Approval [PERSON_NAME] , [PERSON_NAME].pdf" at bounding box center [609, 591] width 337 height 13
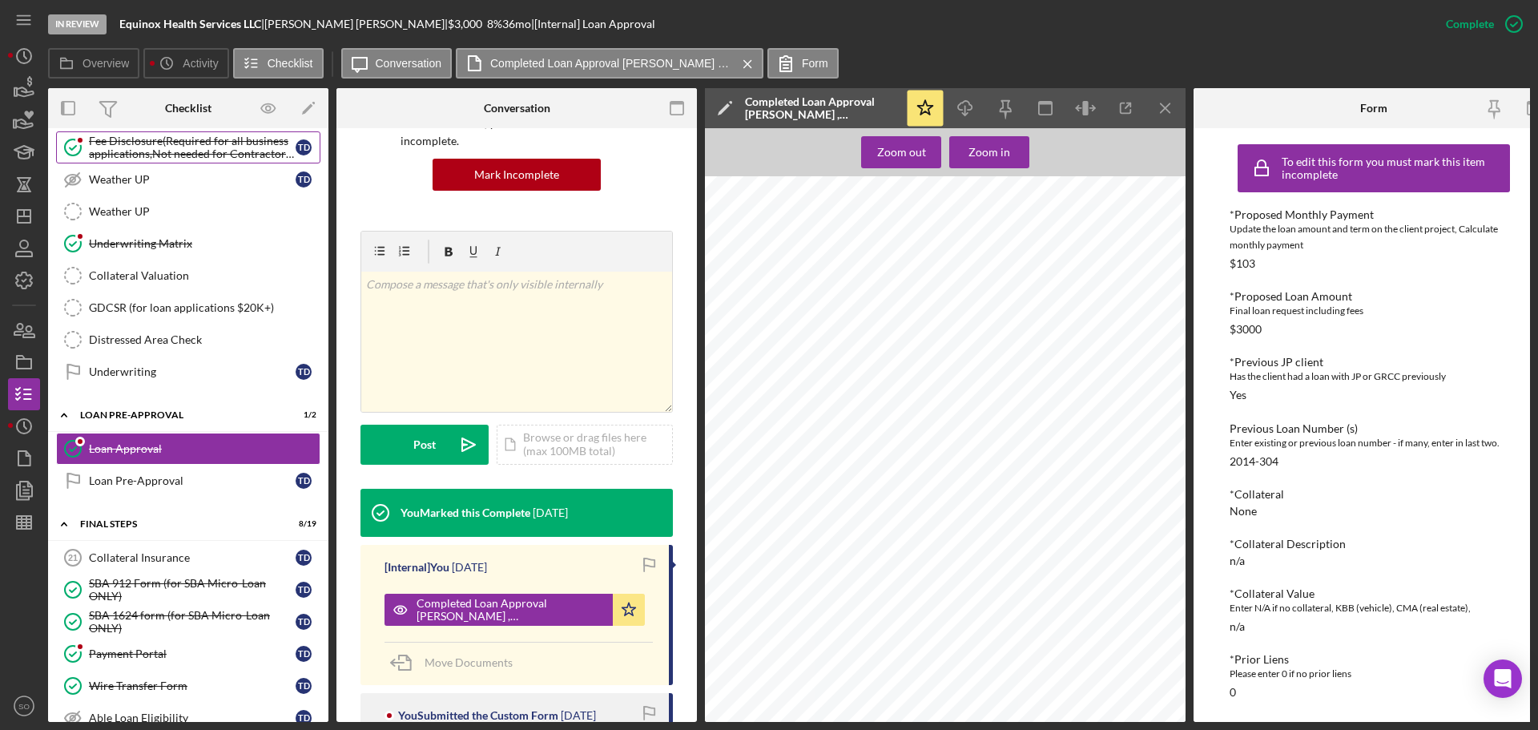
scroll to position [1057, 0]
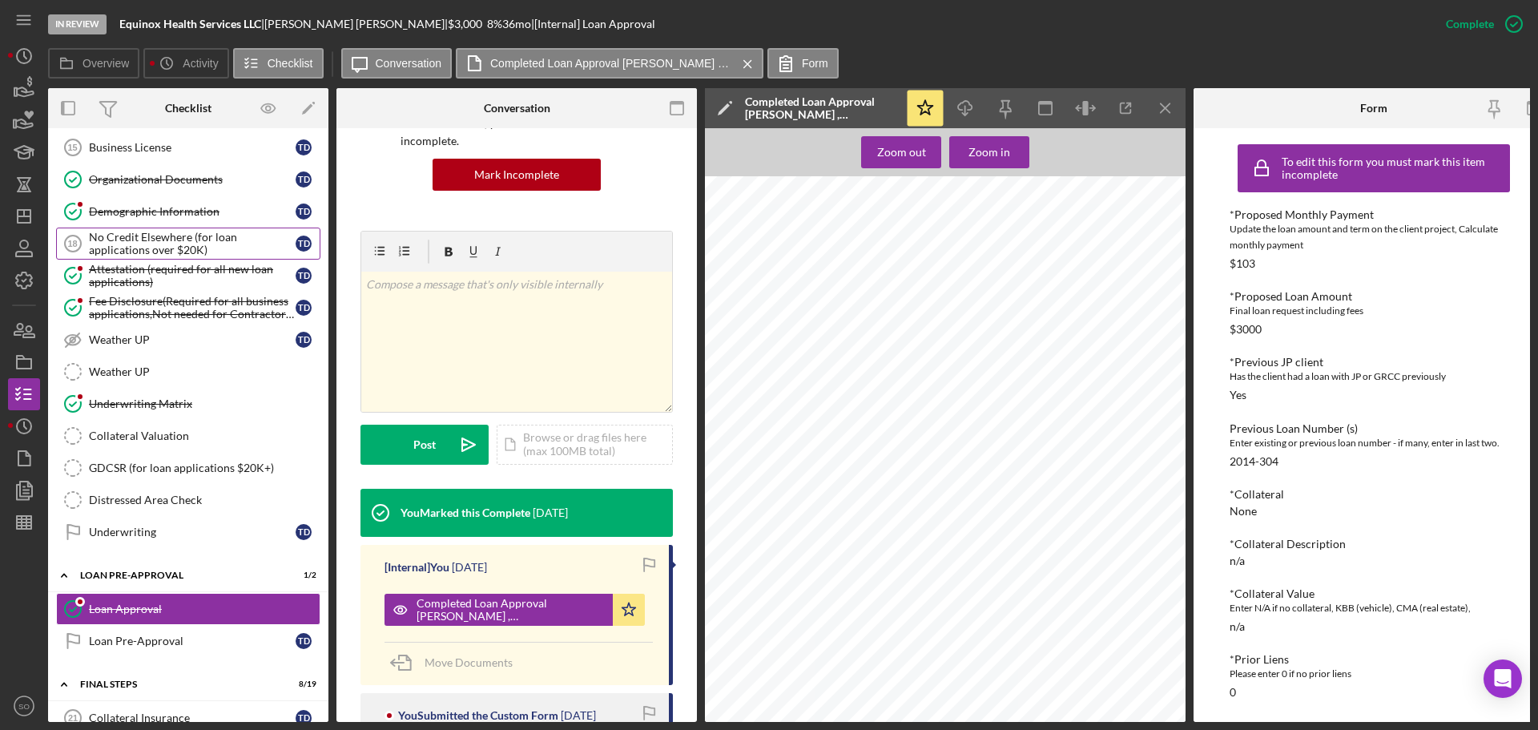
drag, startPoint x: 139, startPoint y: 202, endPoint x: 161, endPoint y: 230, distance: 35.9
click at [139, 202] on link "Demographic Information Demographic Information T D" at bounding box center [188, 211] width 264 height 32
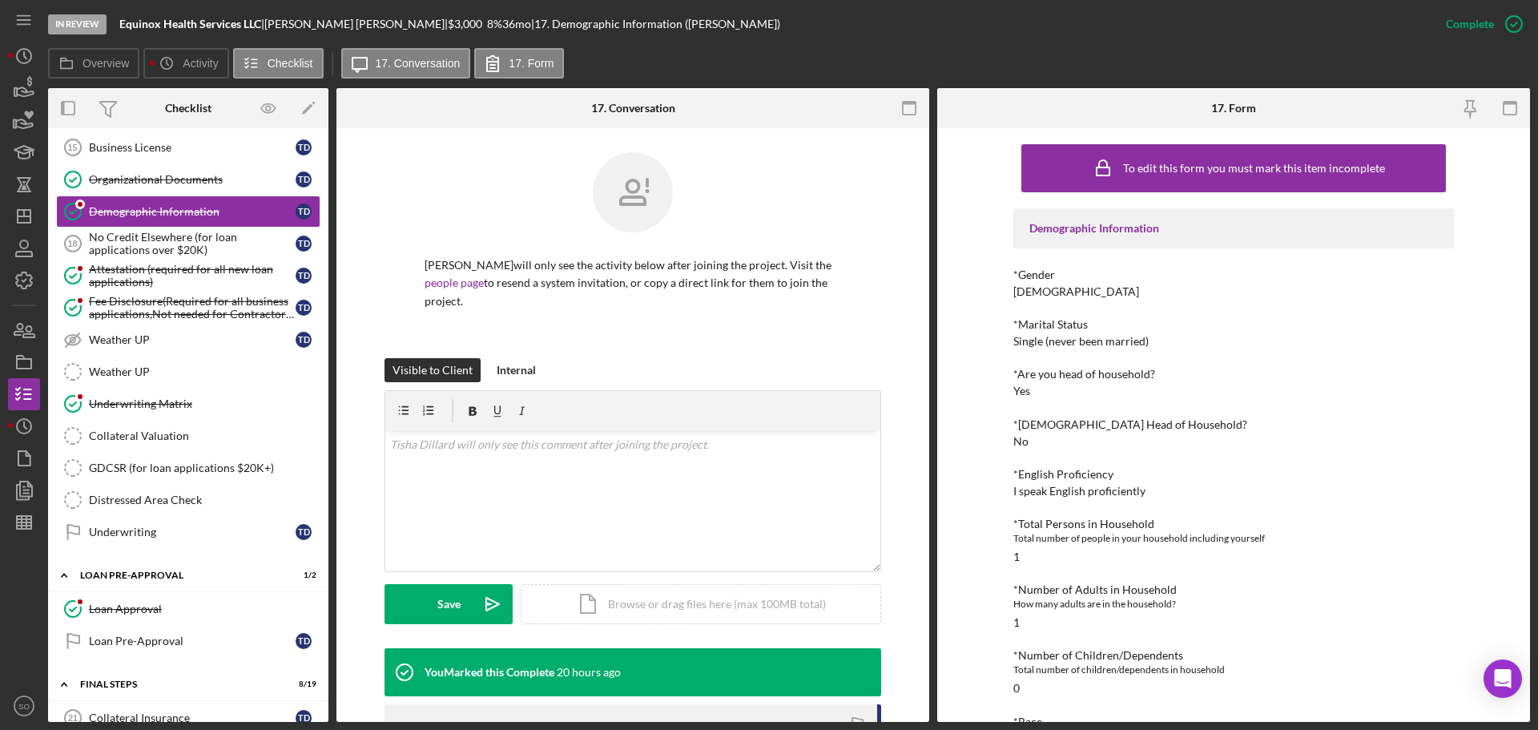
scroll to position [160, 0]
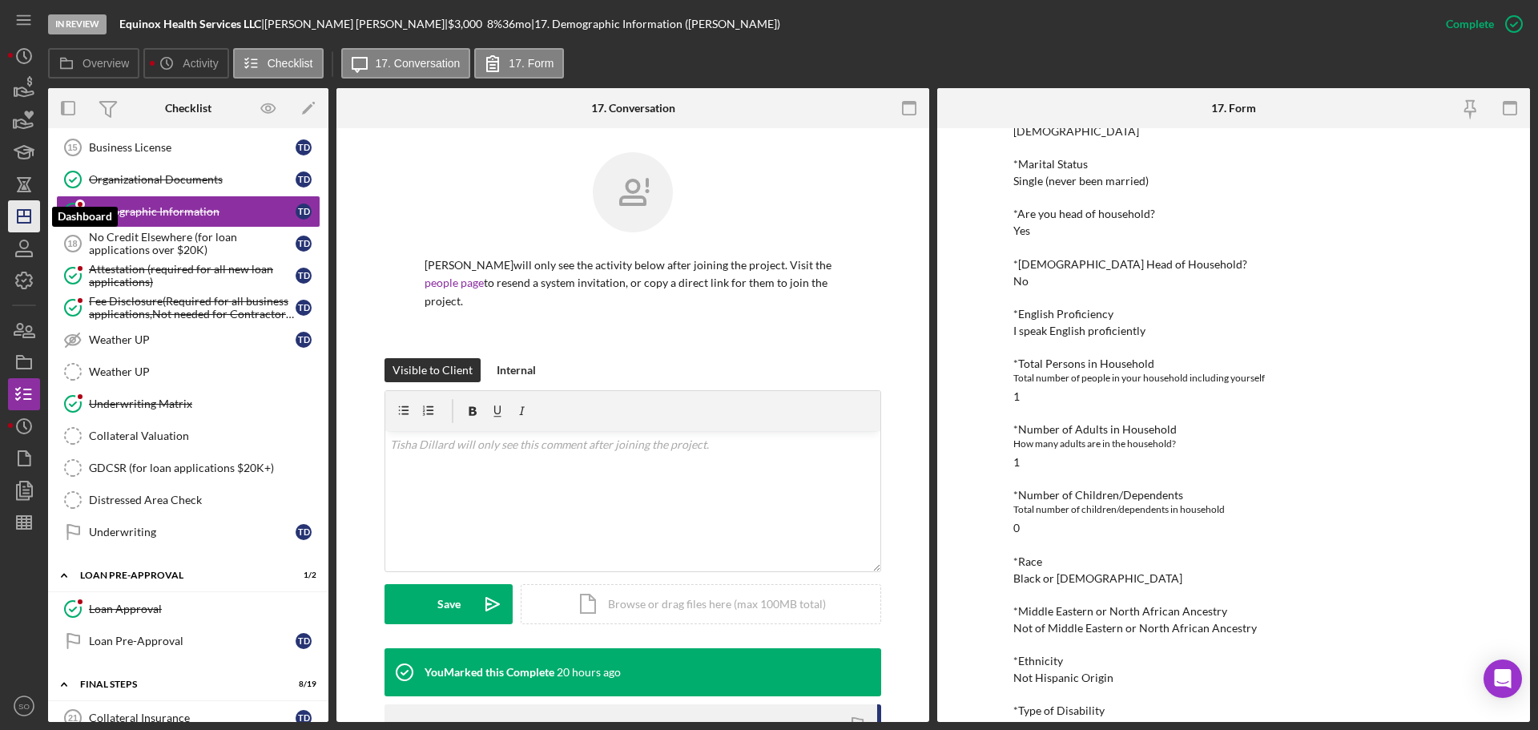
click at [25, 220] on icon "Icon/Dashboard" at bounding box center [24, 216] width 40 height 40
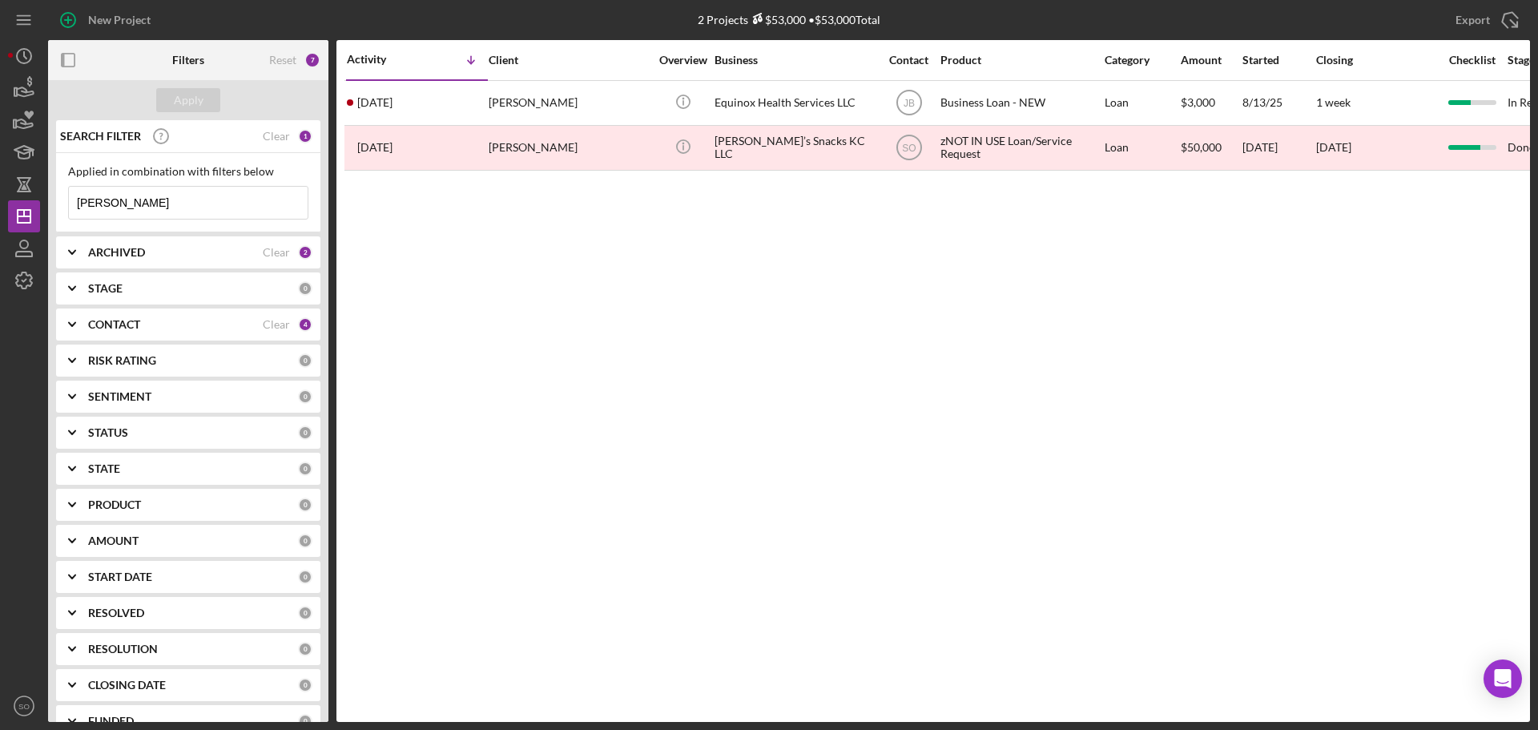
drag, startPoint x: 181, startPoint y: 201, endPoint x: 0, endPoint y: 204, distance: 181.1
click at [0, 204] on div "New Project 2 Projects $53,000 • $53,000 Total [PERSON_NAME] Export Icon/Export…" at bounding box center [769, 365] width 1538 height 730
type input "india"
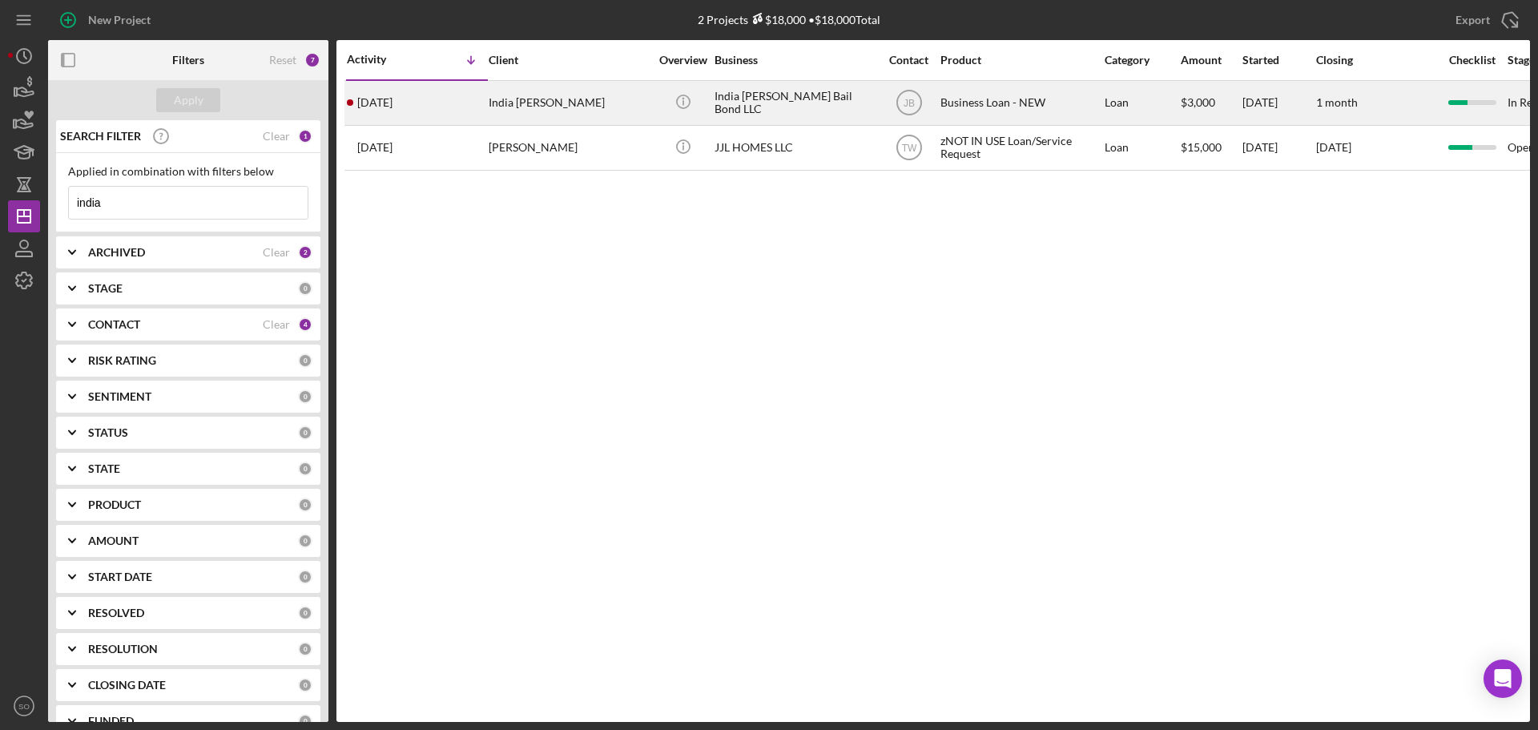
click at [470, 99] on div "[DATE] India [PERSON_NAME]" at bounding box center [417, 103] width 140 height 42
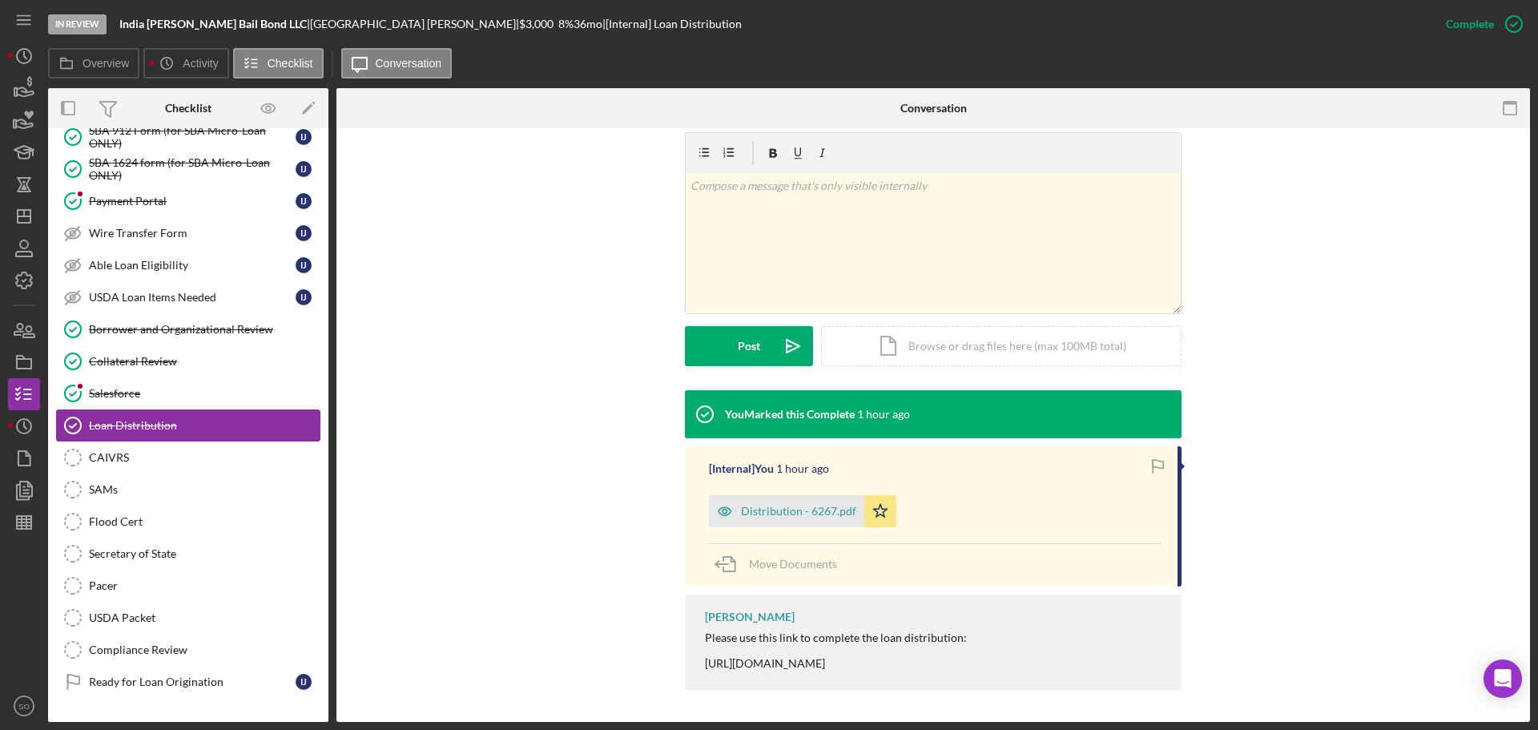
scroll to position [144, 0]
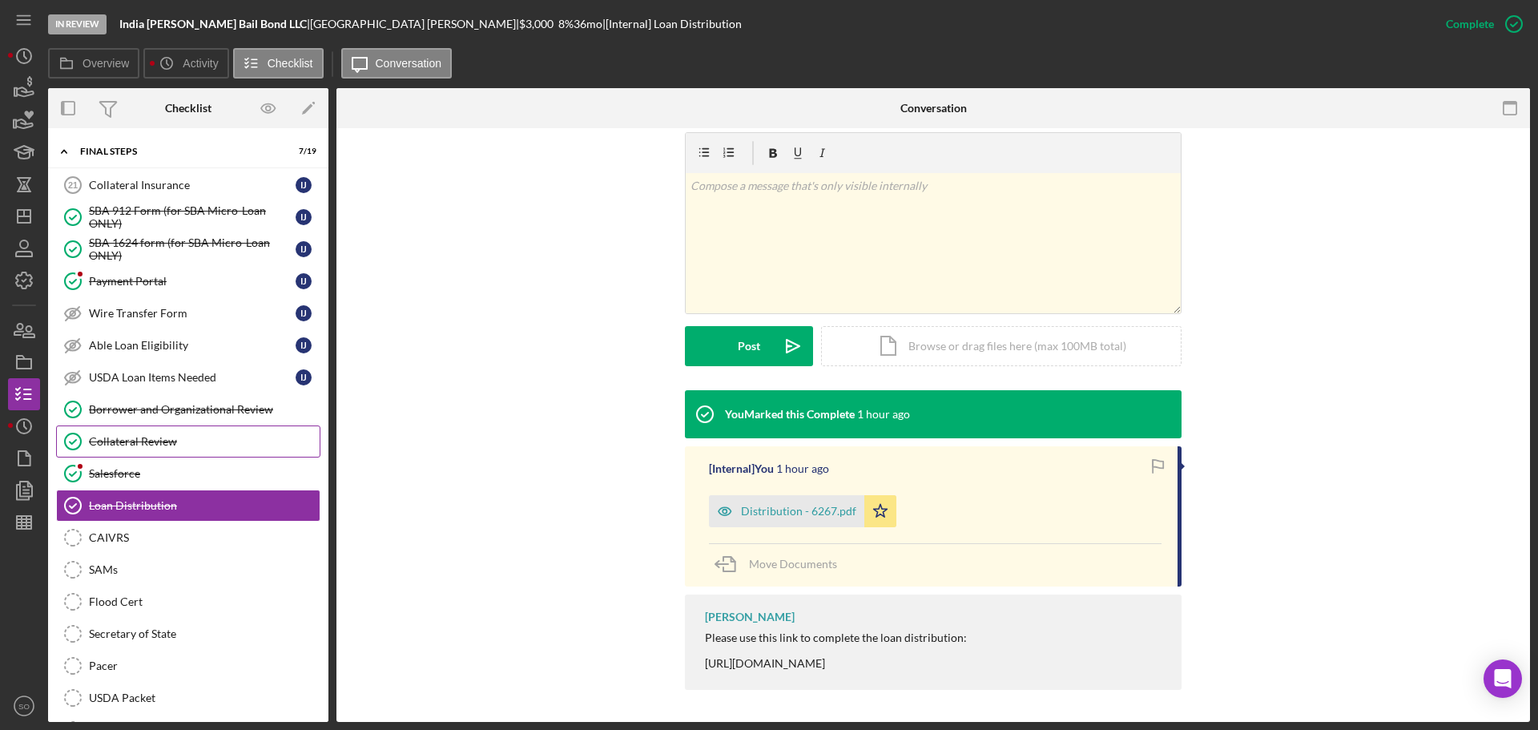
click at [171, 452] on link "Collateral Review Collateral Review" at bounding box center [188, 441] width 264 height 32
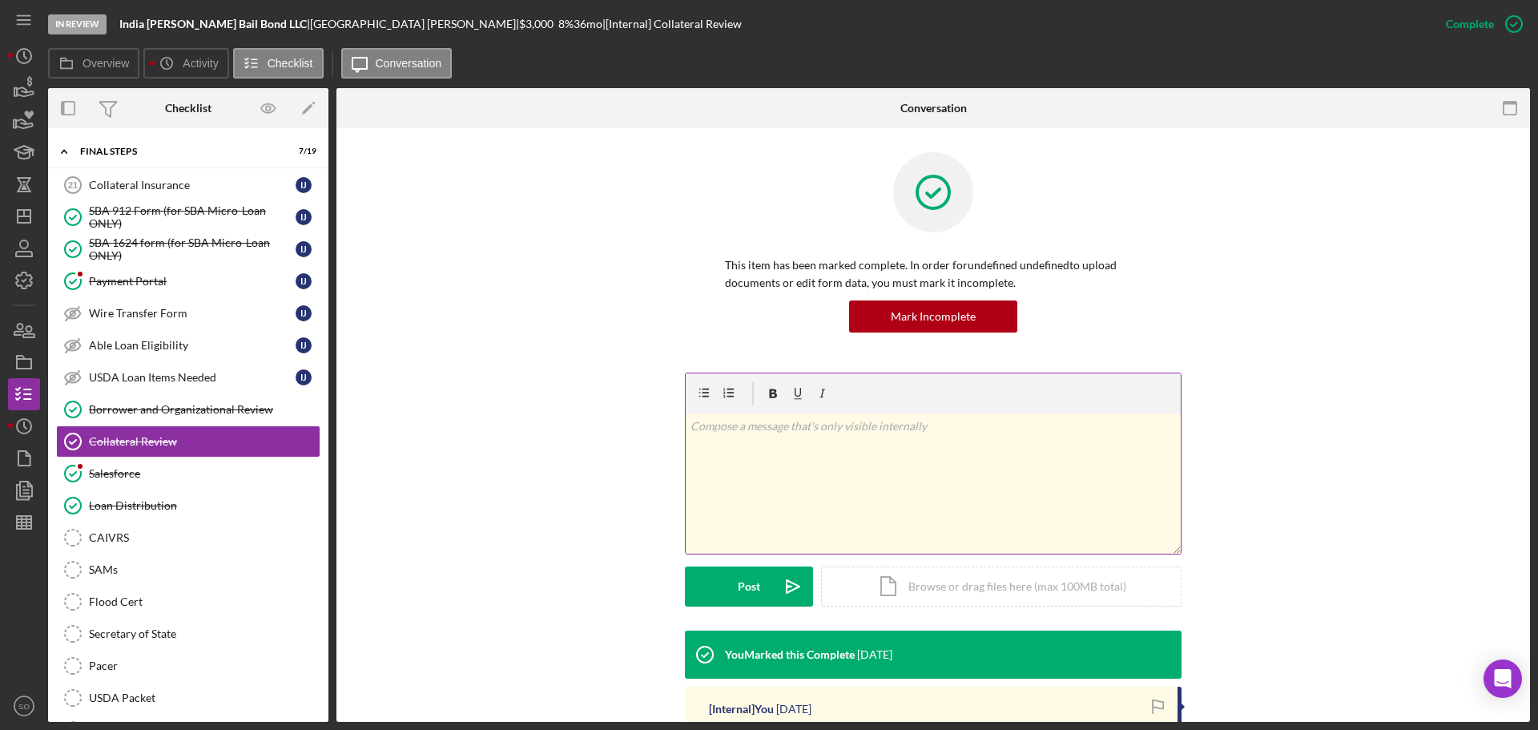
scroll to position [255, 0]
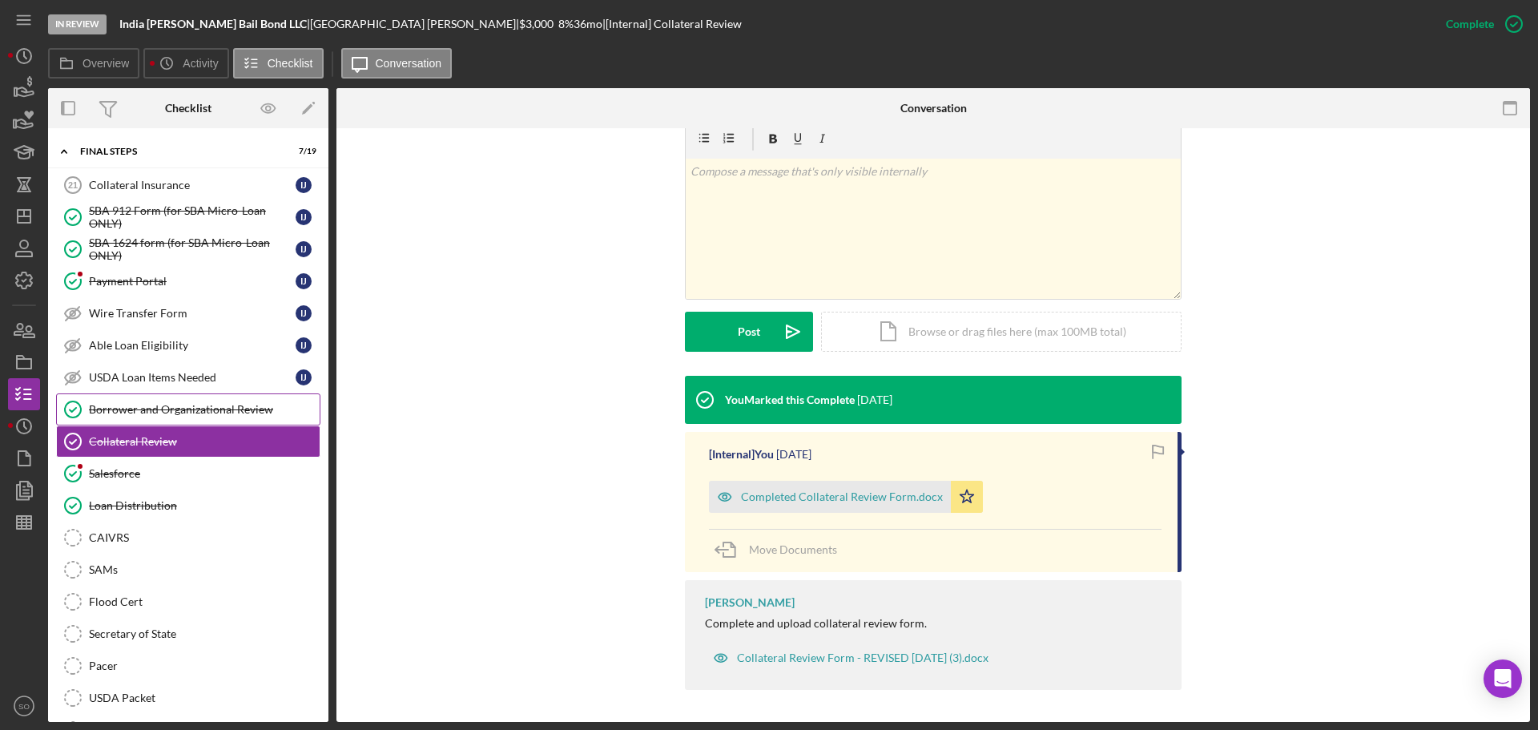
click at [201, 419] on link "Borrower and Organizational Review Borrower and Organizational Review" at bounding box center [188, 409] width 264 height 32
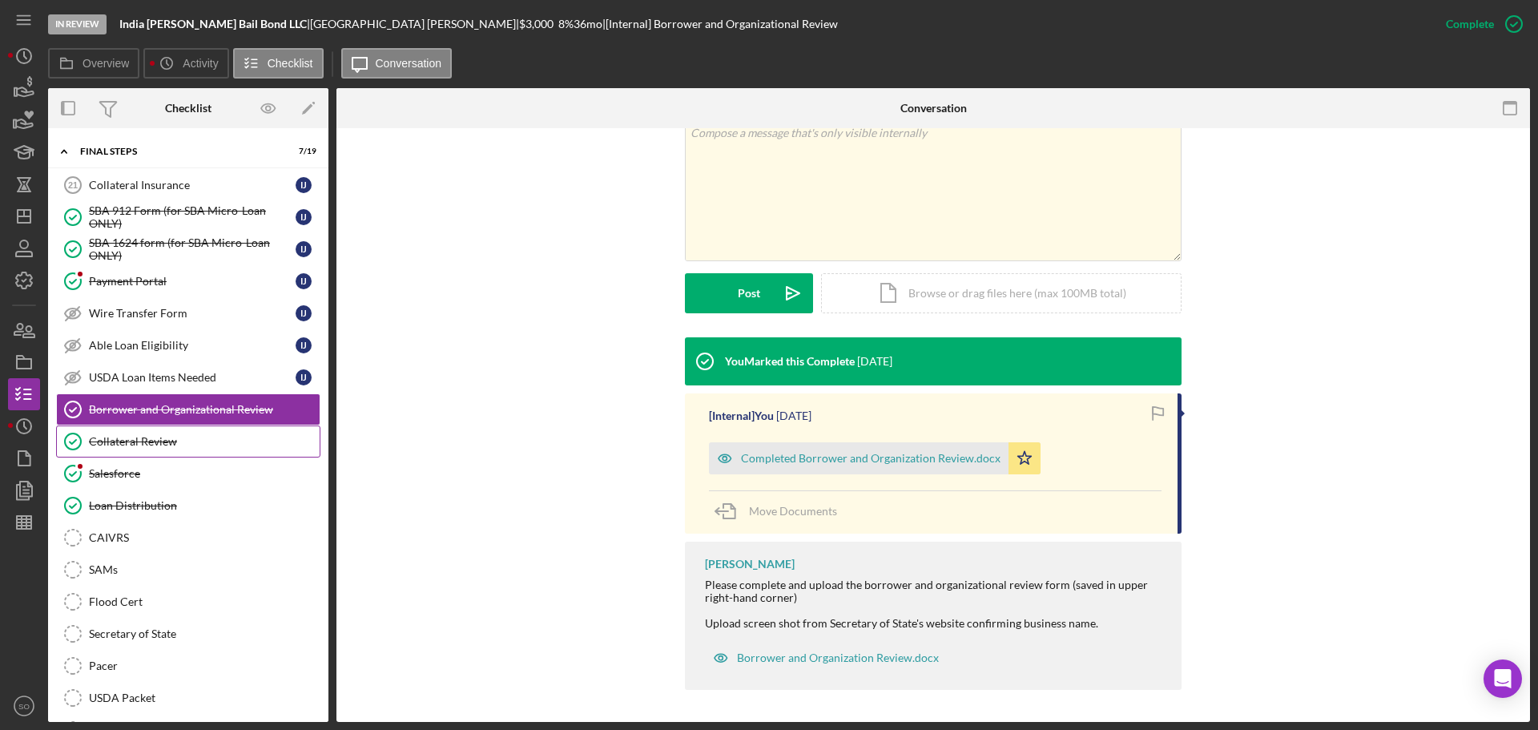
scroll to position [64, 0]
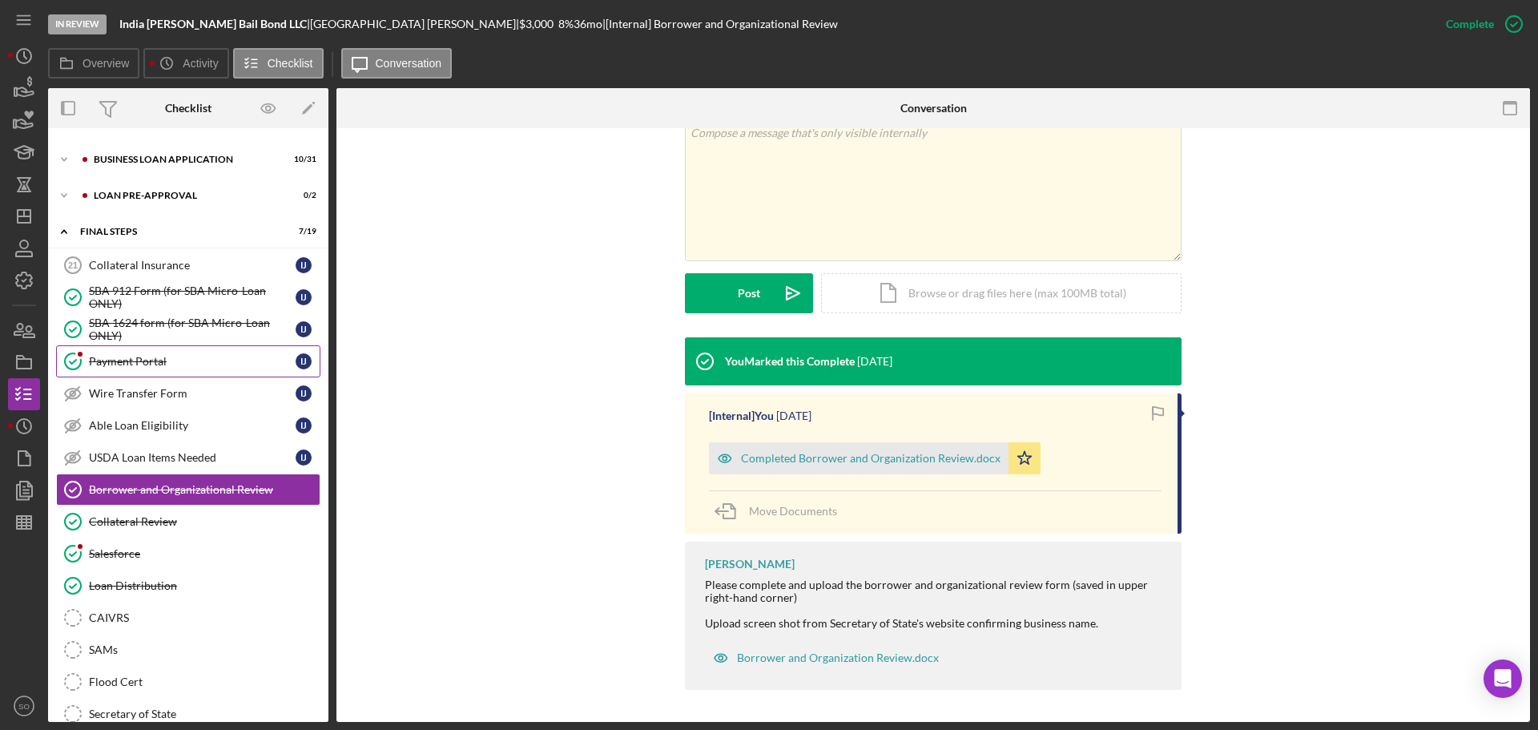
click at [134, 366] on div "Payment Portal" at bounding box center [192, 361] width 207 height 13
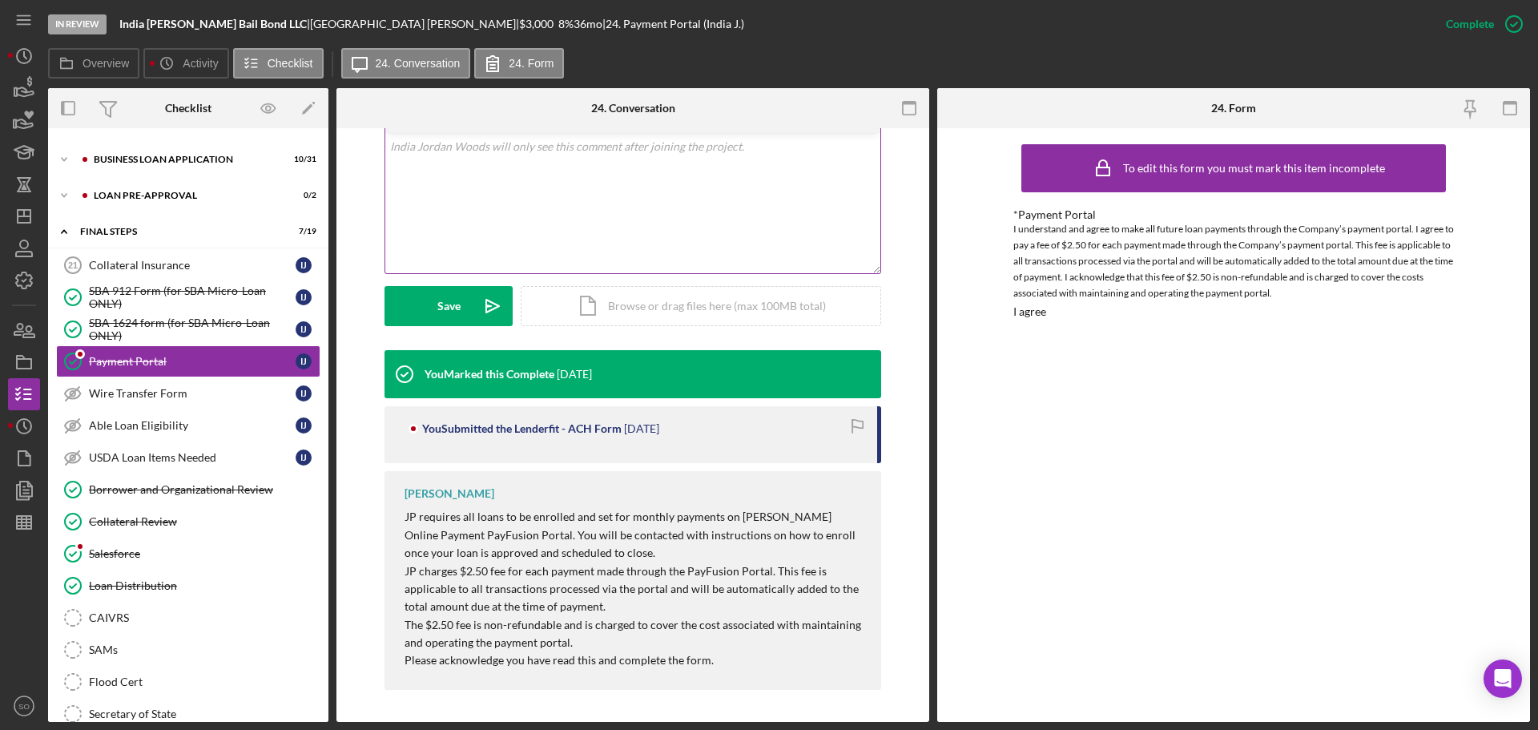
scroll to position [218, 0]
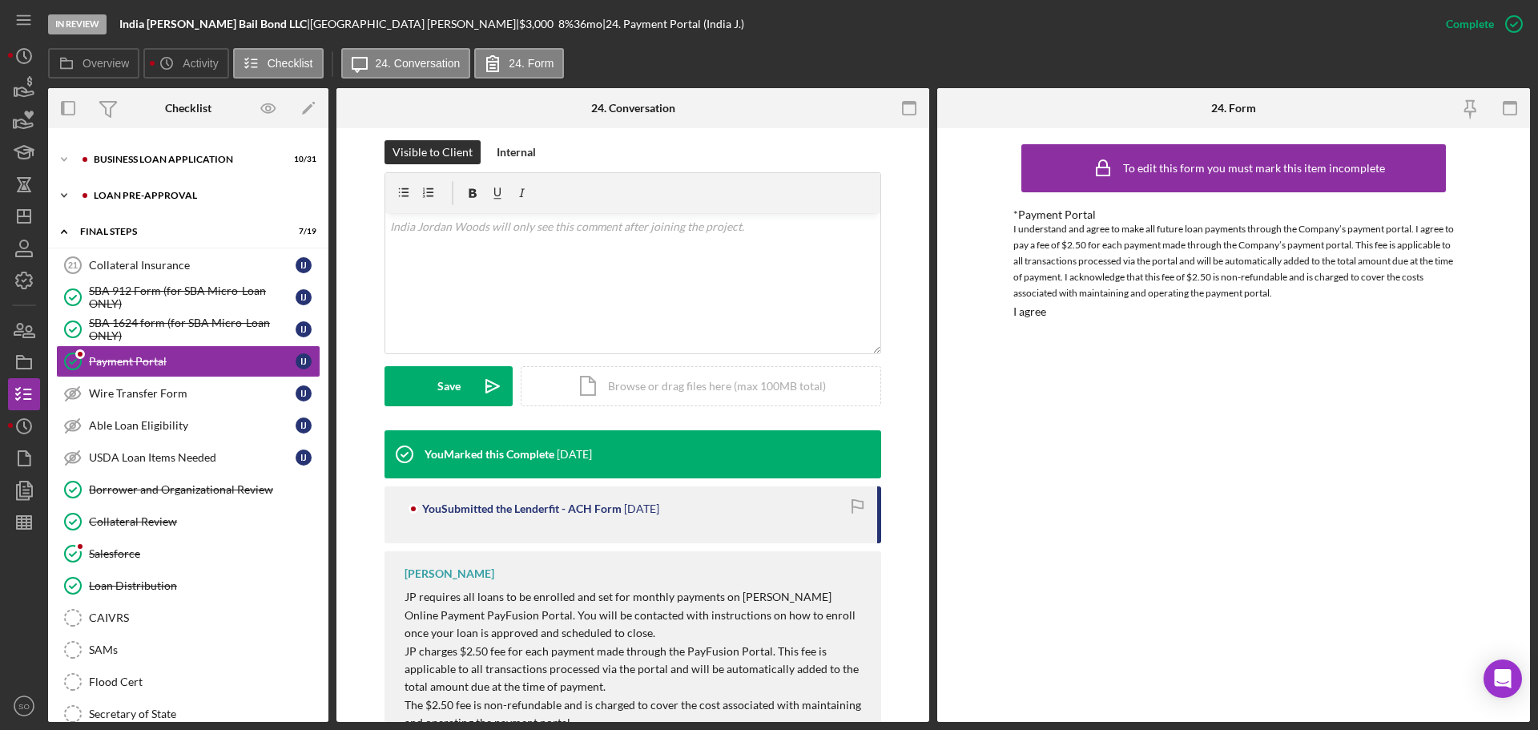
click at [156, 196] on div "LOAN PRE-APPROVAL" at bounding box center [201, 196] width 215 height 10
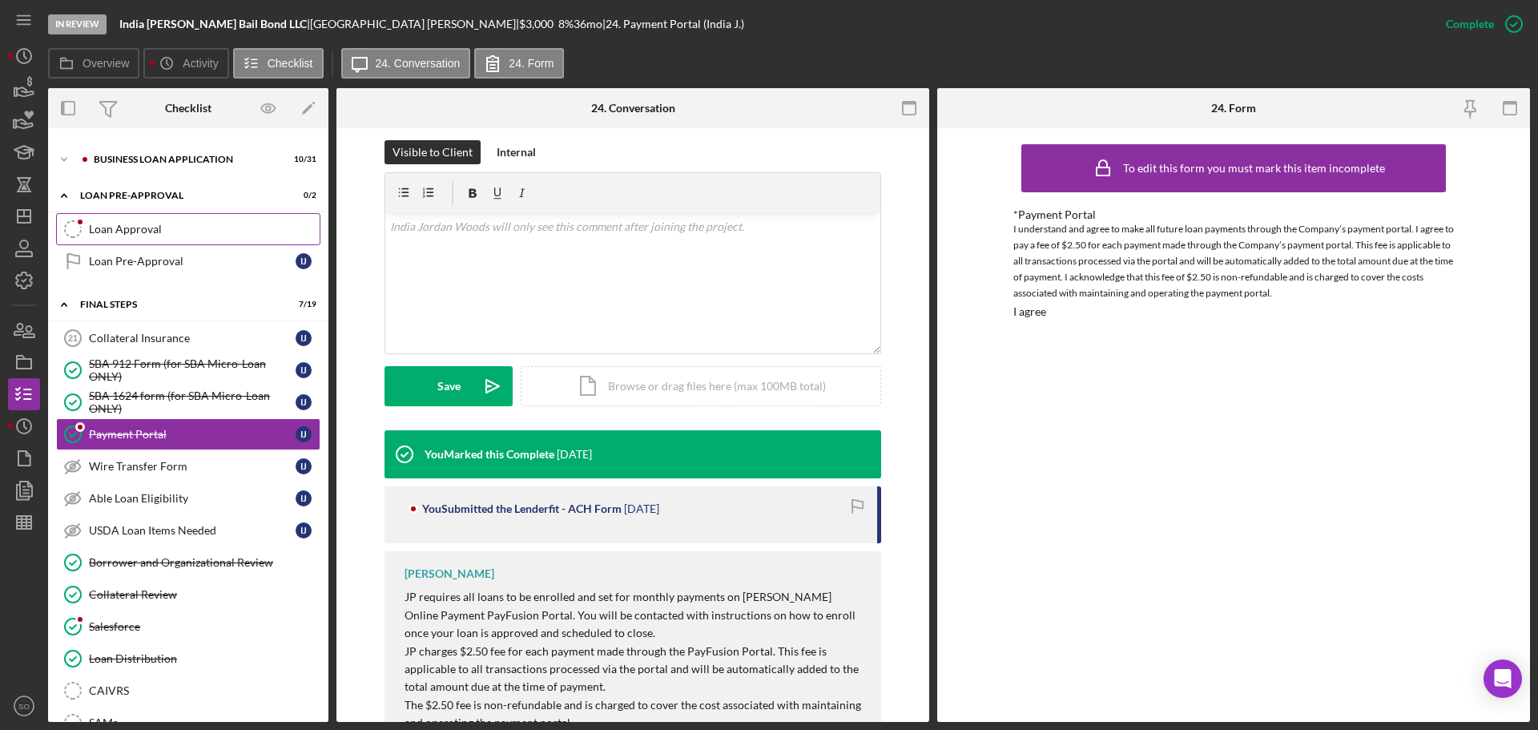
click at [162, 226] on div "Loan Approval" at bounding box center [204, 229] width 231 height 13
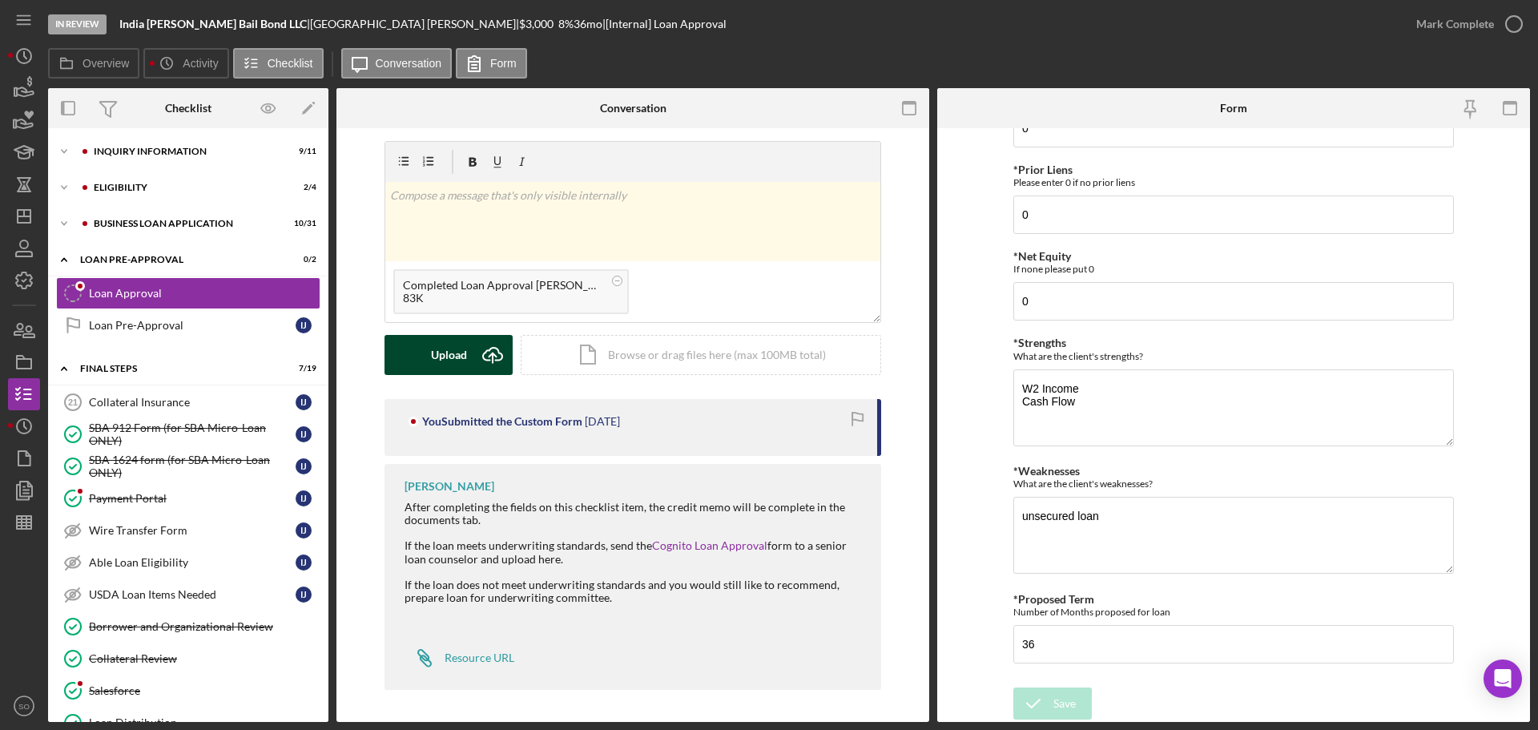
drag, startPoint x: 462, startPoint y: 358, endPoint x: 455, endPoint y: 362, distance: 8.2
click at [461, 358] on div "Upload" at bounding box center [449, 355] width 36 height 40
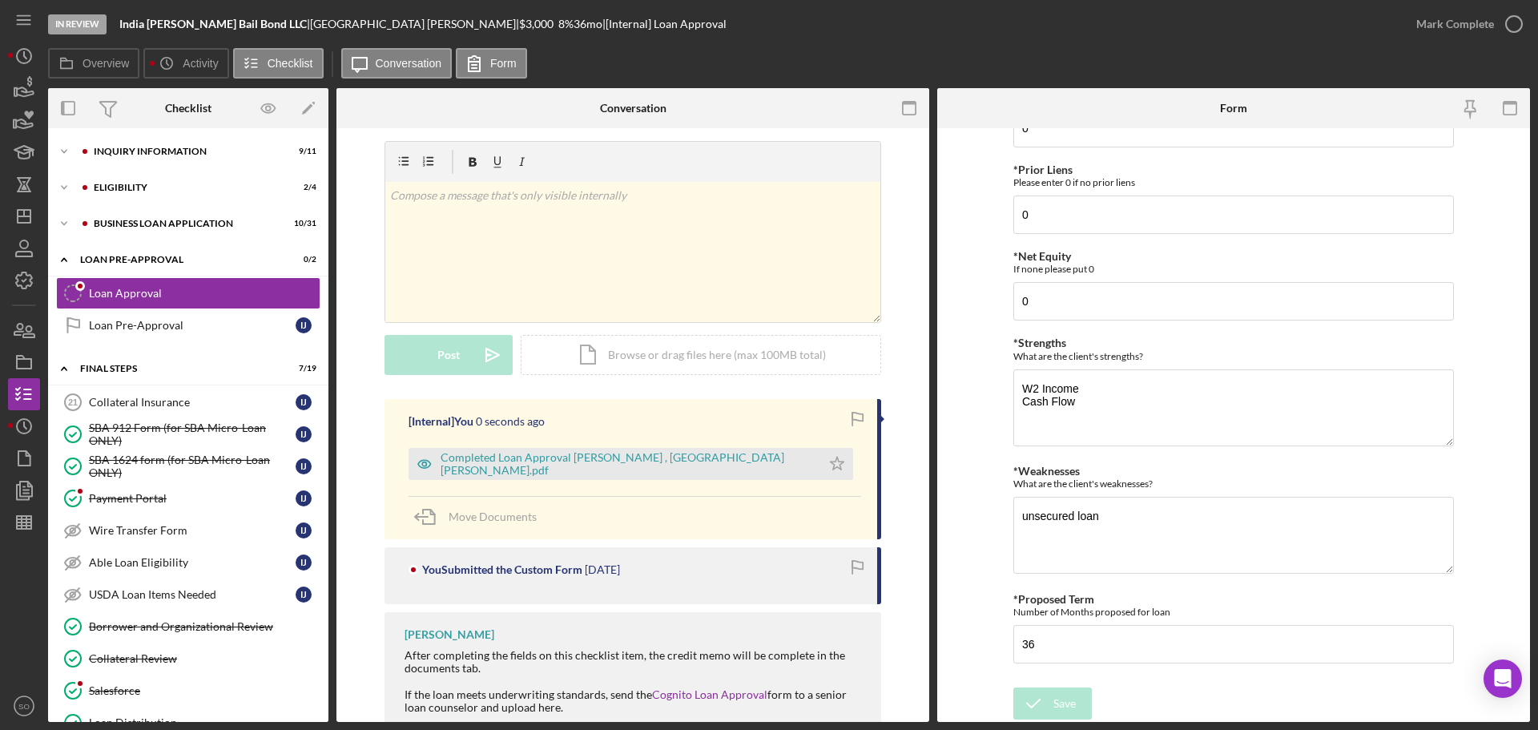
scroll to position [159, 0]
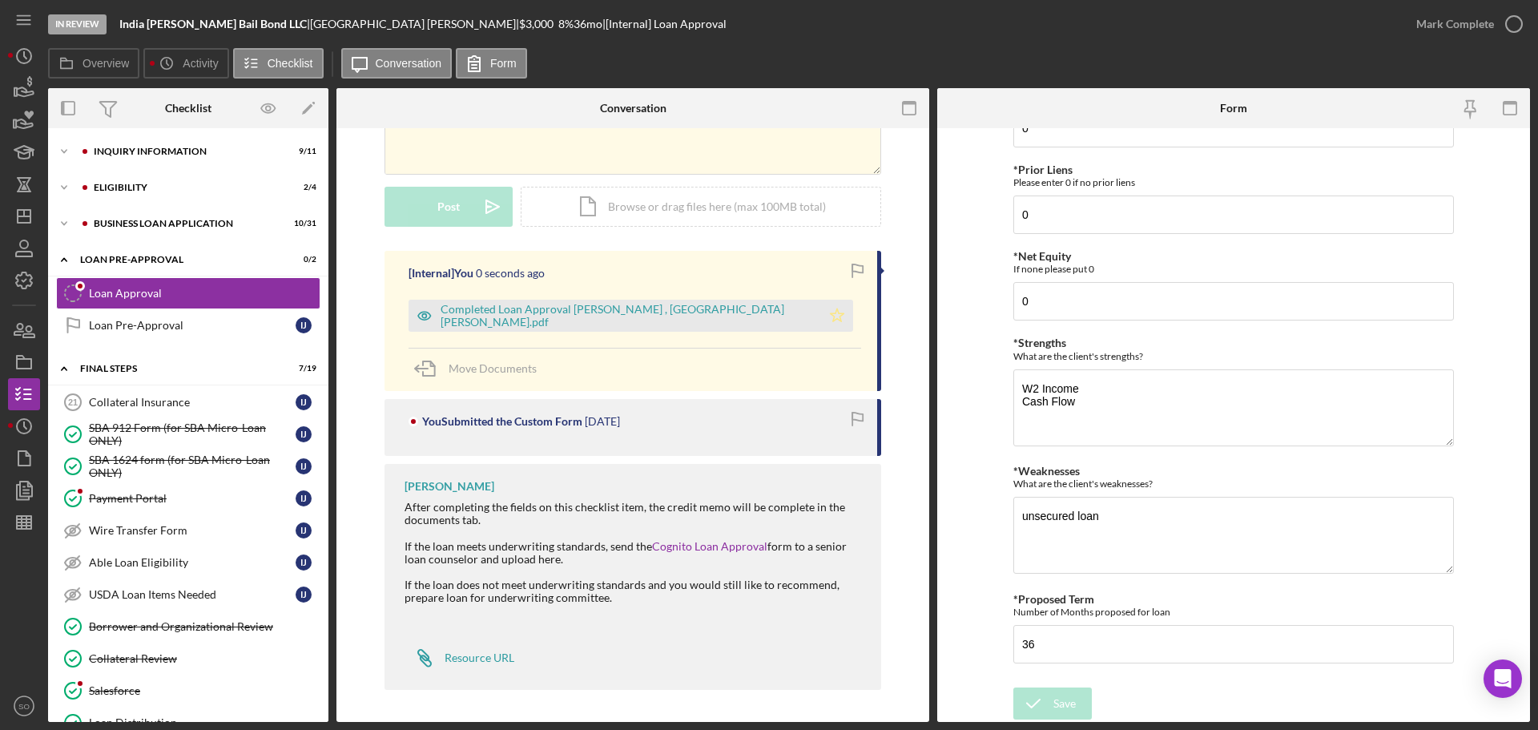
click at [821, 314] on icon "Icon/Star" at bounding box center [837, 316] width 32 height 32
click at [1425, 30] on div "Mark Complete" at bounding box center [1456, 24] width 78 height 32
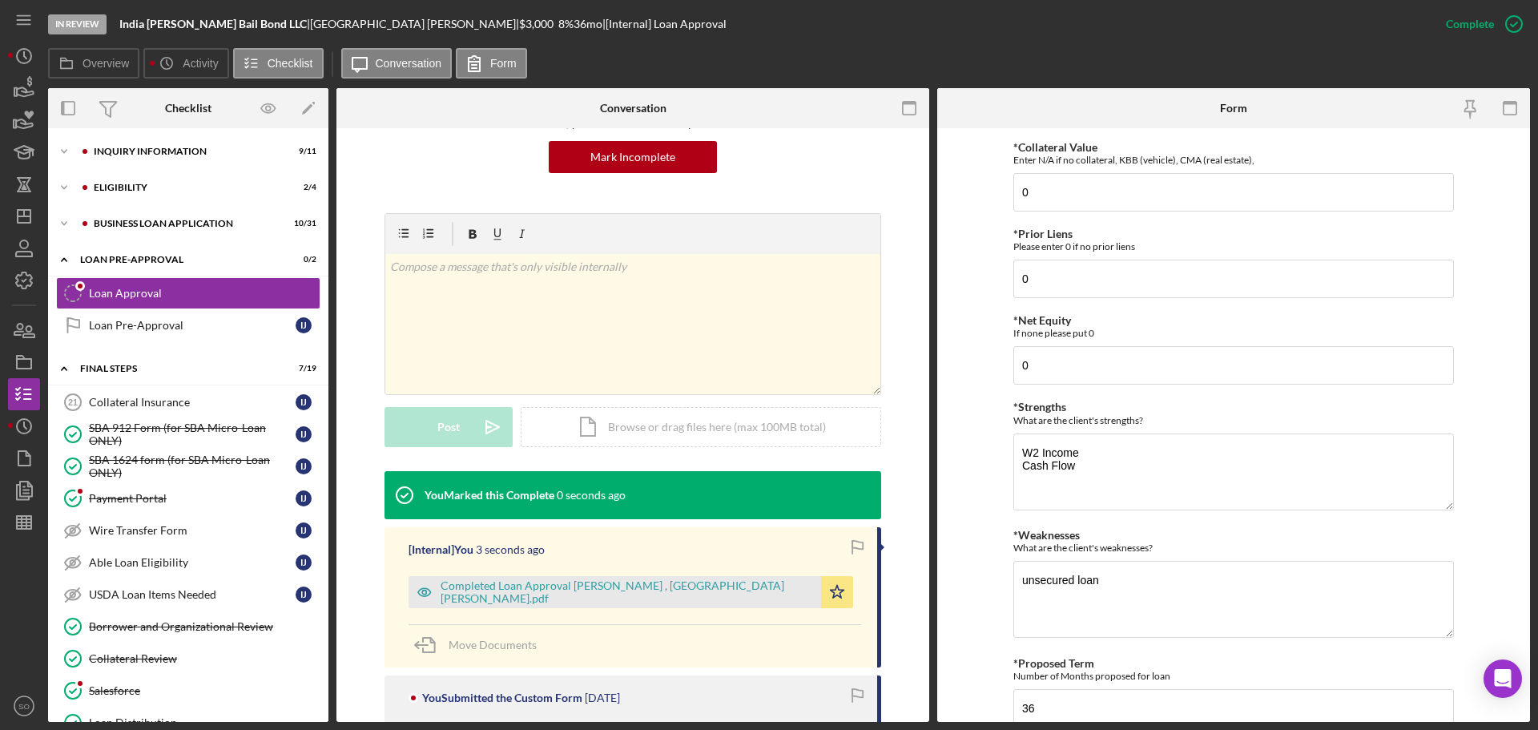
scroll to position [708, 0]
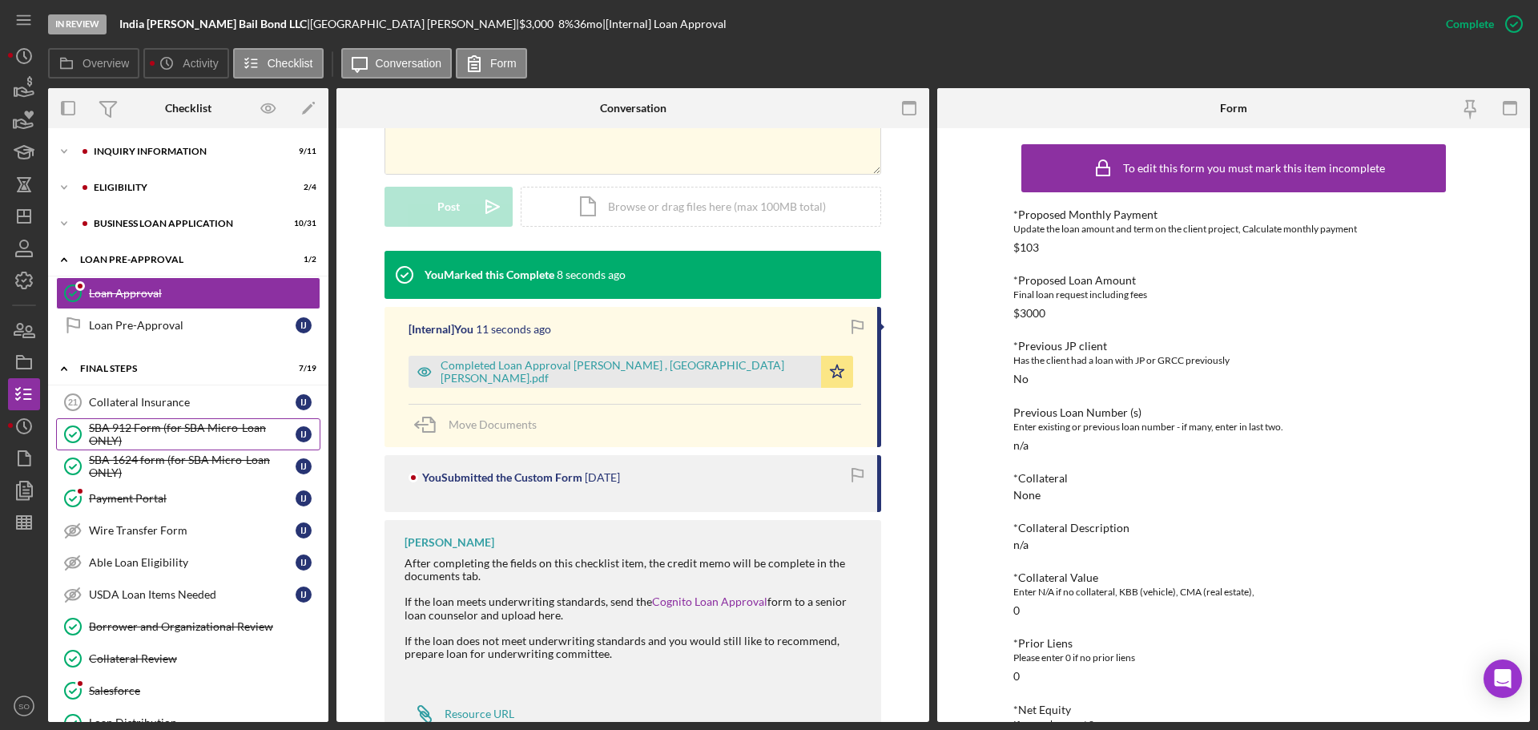
click at [180, 445] on div "SBA 912 Form (for SBA Micro-Loan ONLY)" at bounding box center [192, 434] width 207 height 26
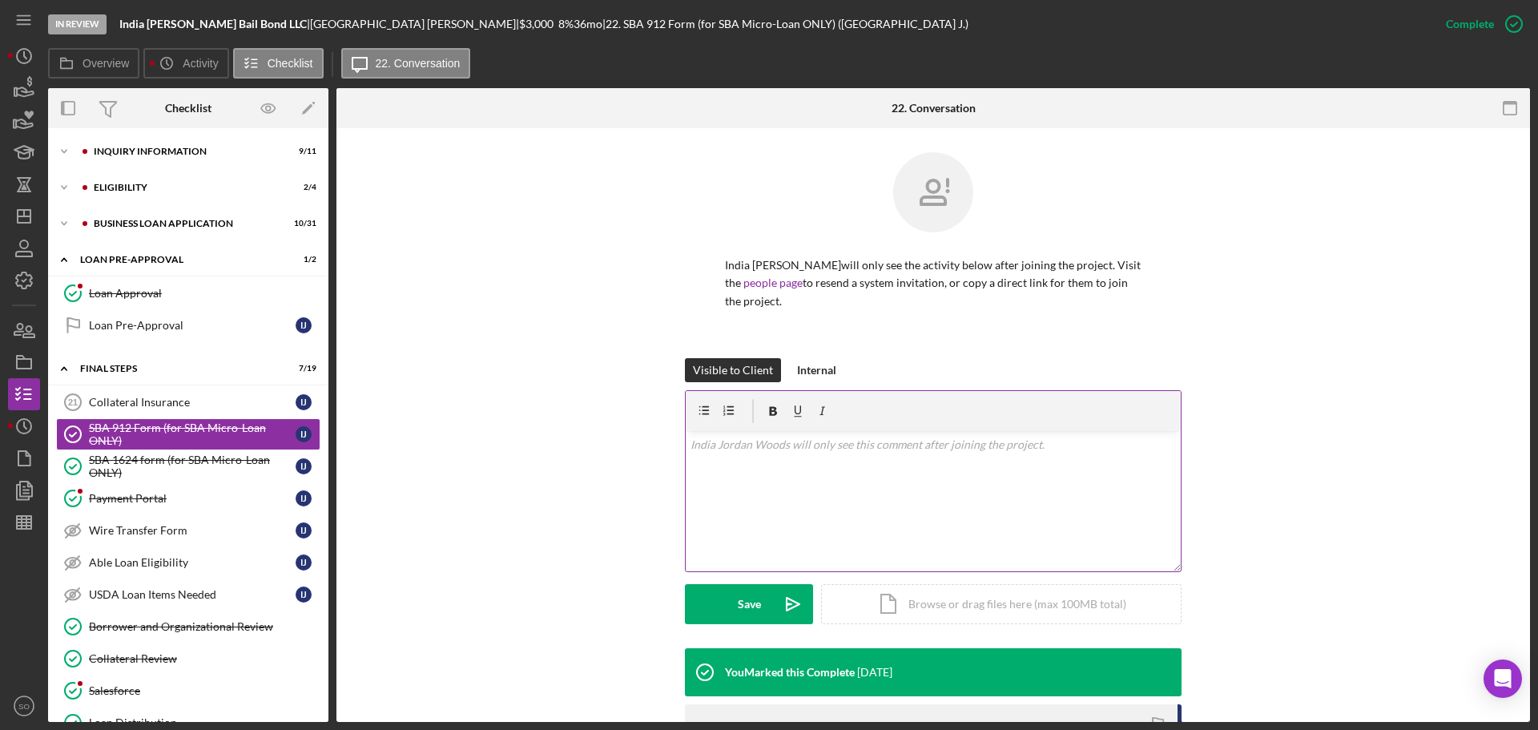
scroll to position [273, 0]
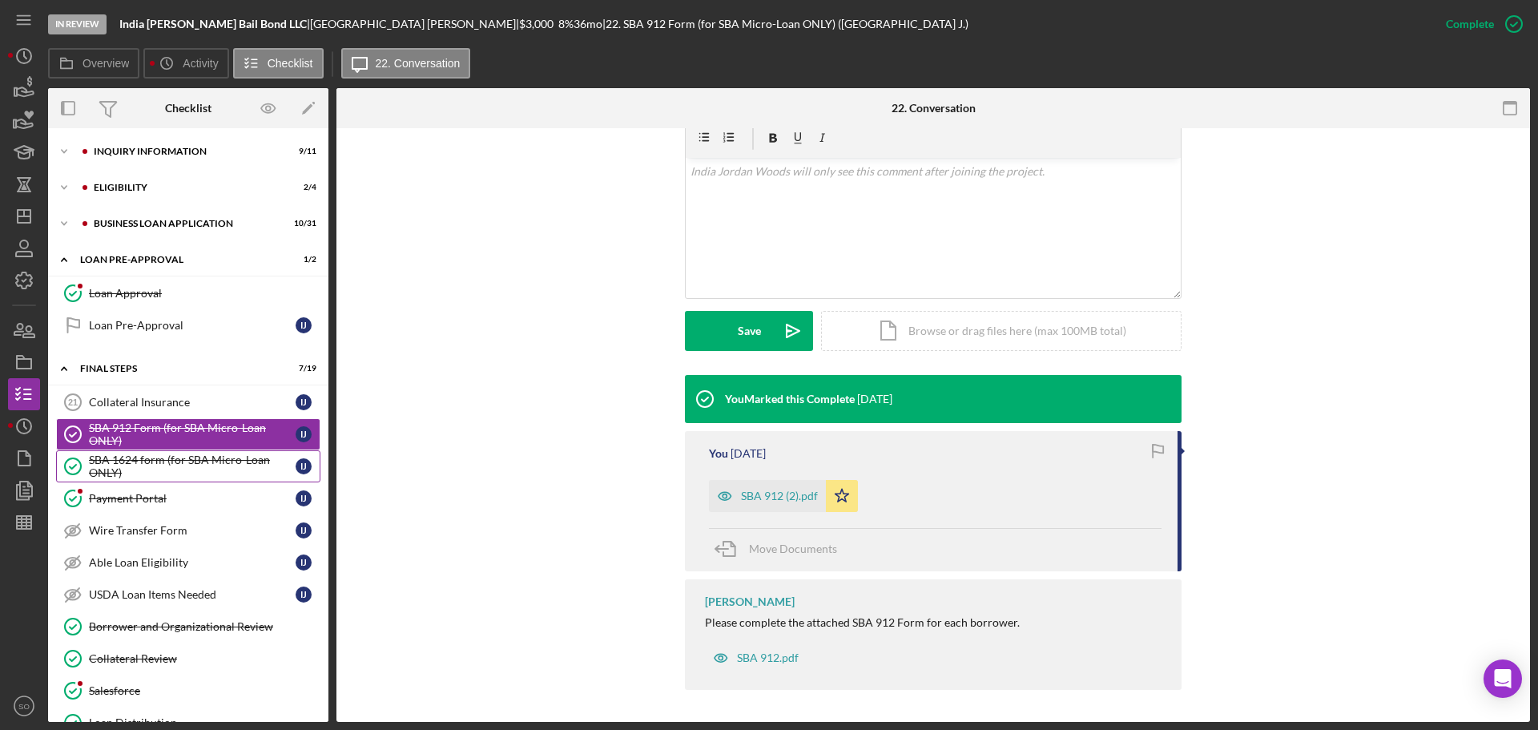
click at [228, 471] on div "SBA 1624 form (for SBA Micro-Loan ONLY)" at bounding box center [192, 466] width 207 height 26
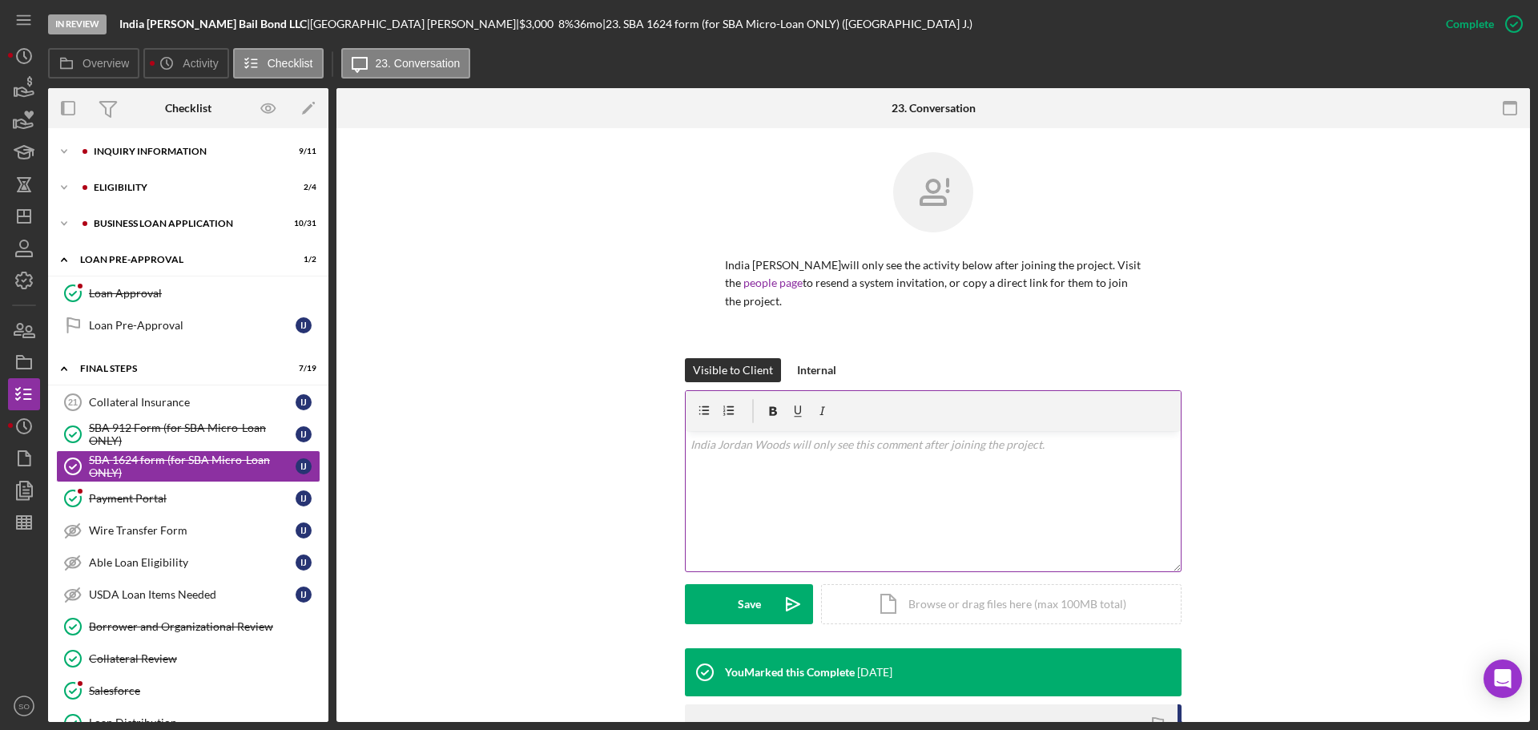
scroll to position [273, 0]
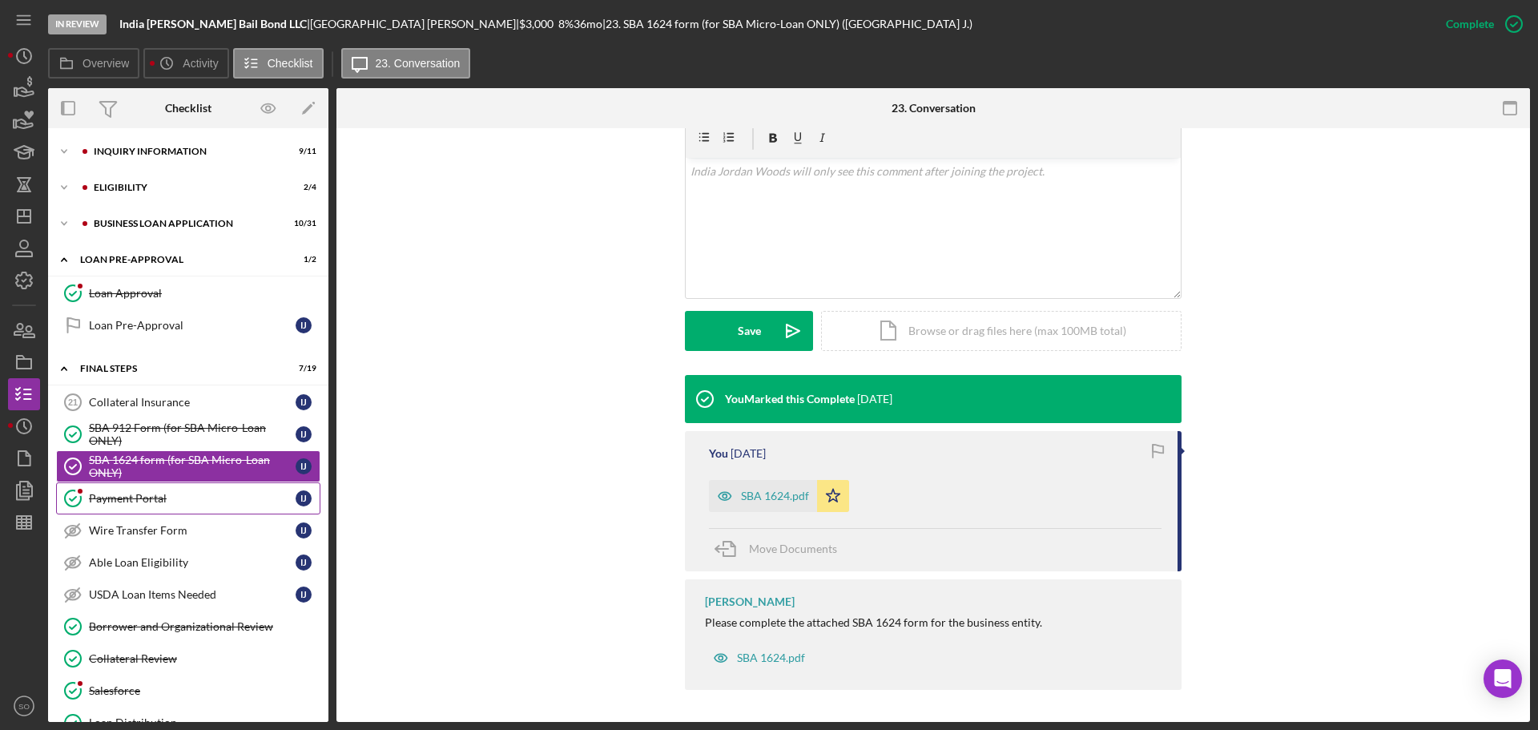
click at [127, 504] on div "Payment Portal" at bounding box center [192, 498] width 207 height 13
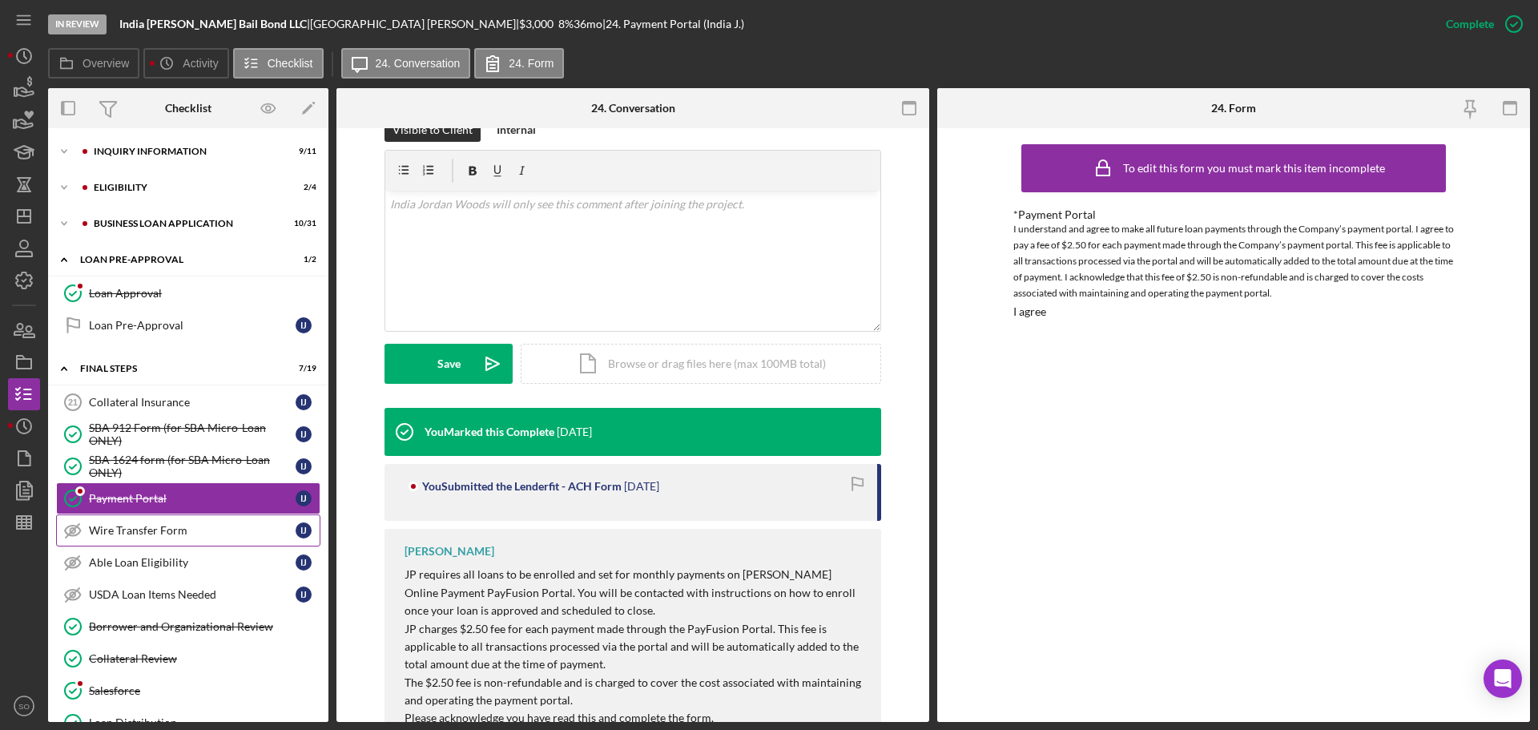
scroll to position [160, 0]
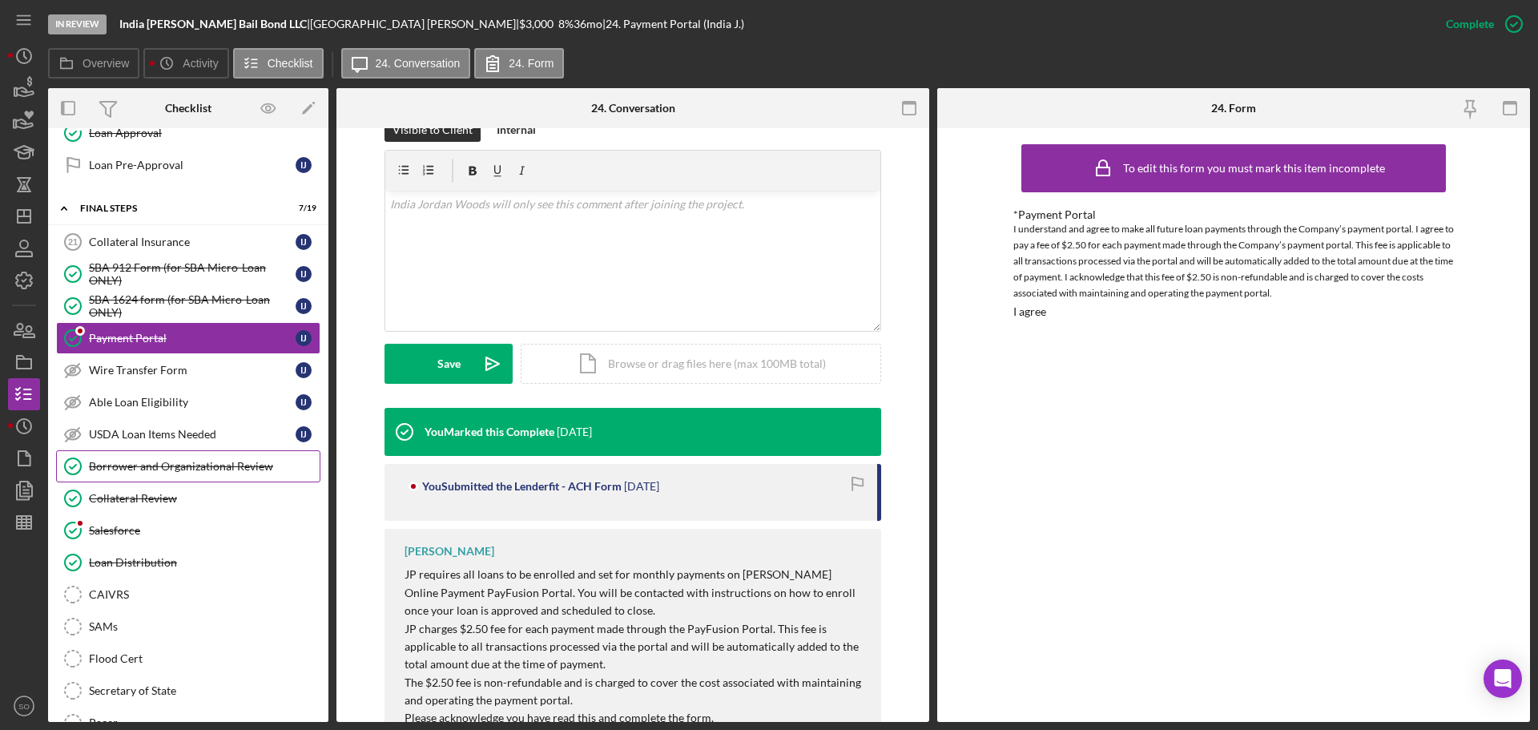
click at [174, 460] on div "Borrower and Organizational Review" at bounding box center [204, 466] width 231 height 13
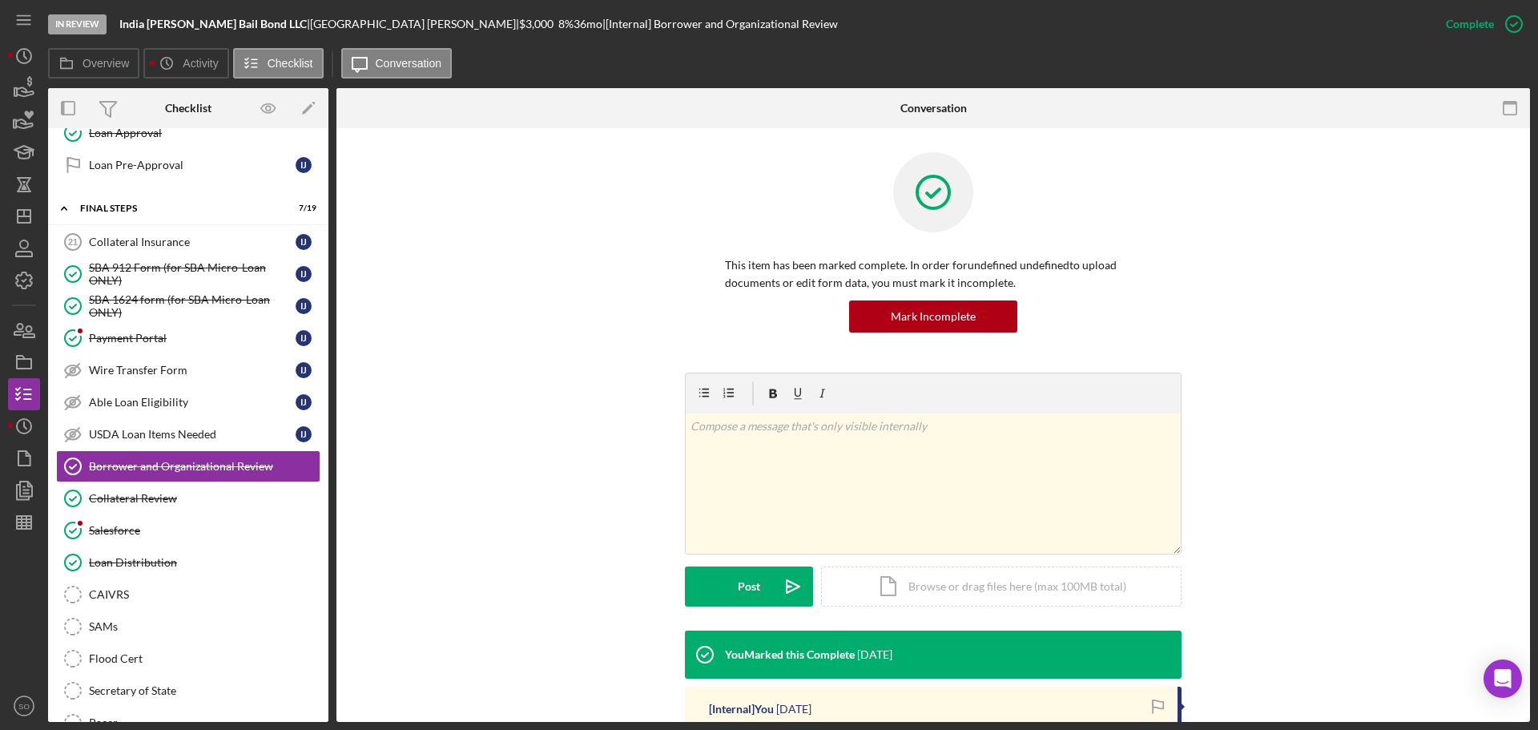
scroll to position [293, 0]
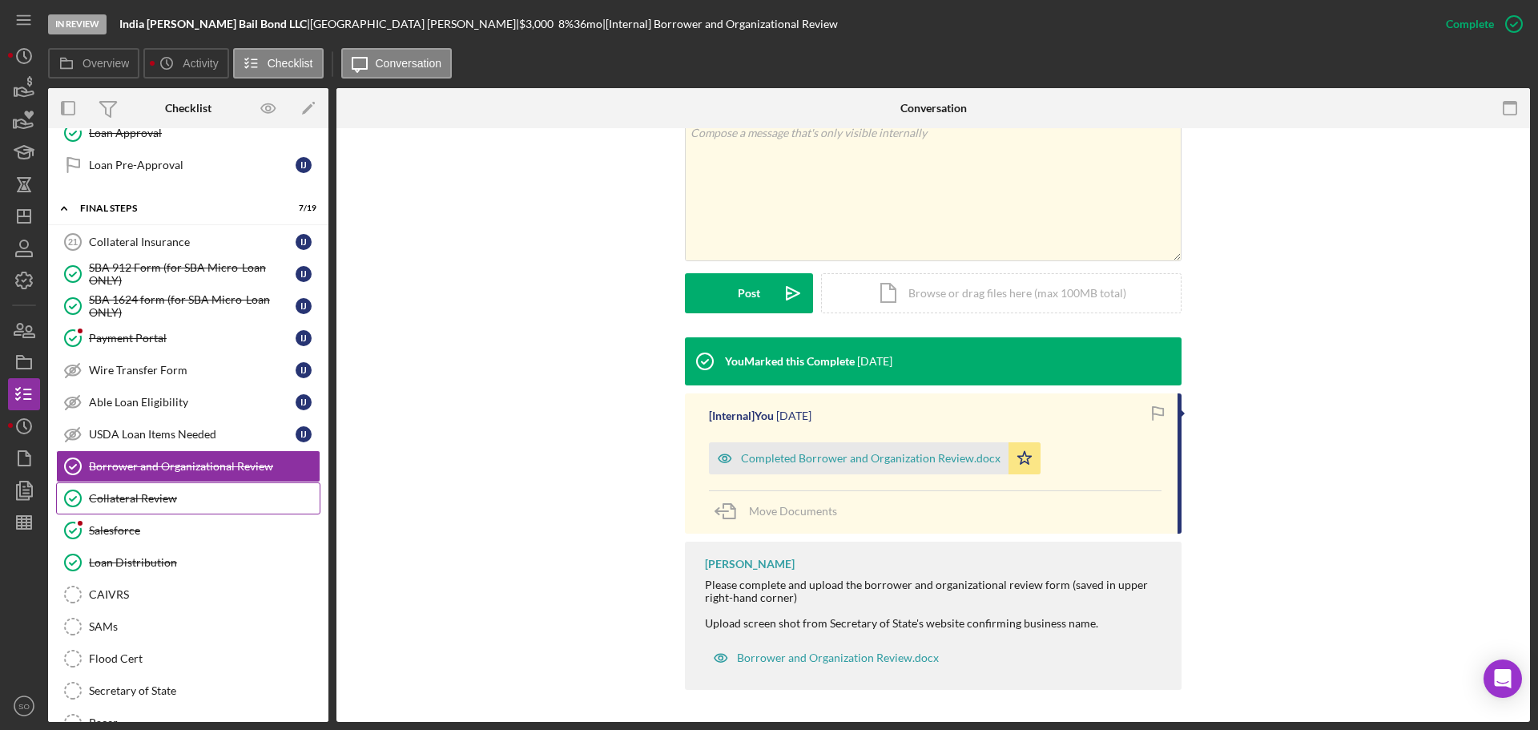
click at [149, 500] on div "Collateral Review" at bounding box center [204, 498] width 231 height 13
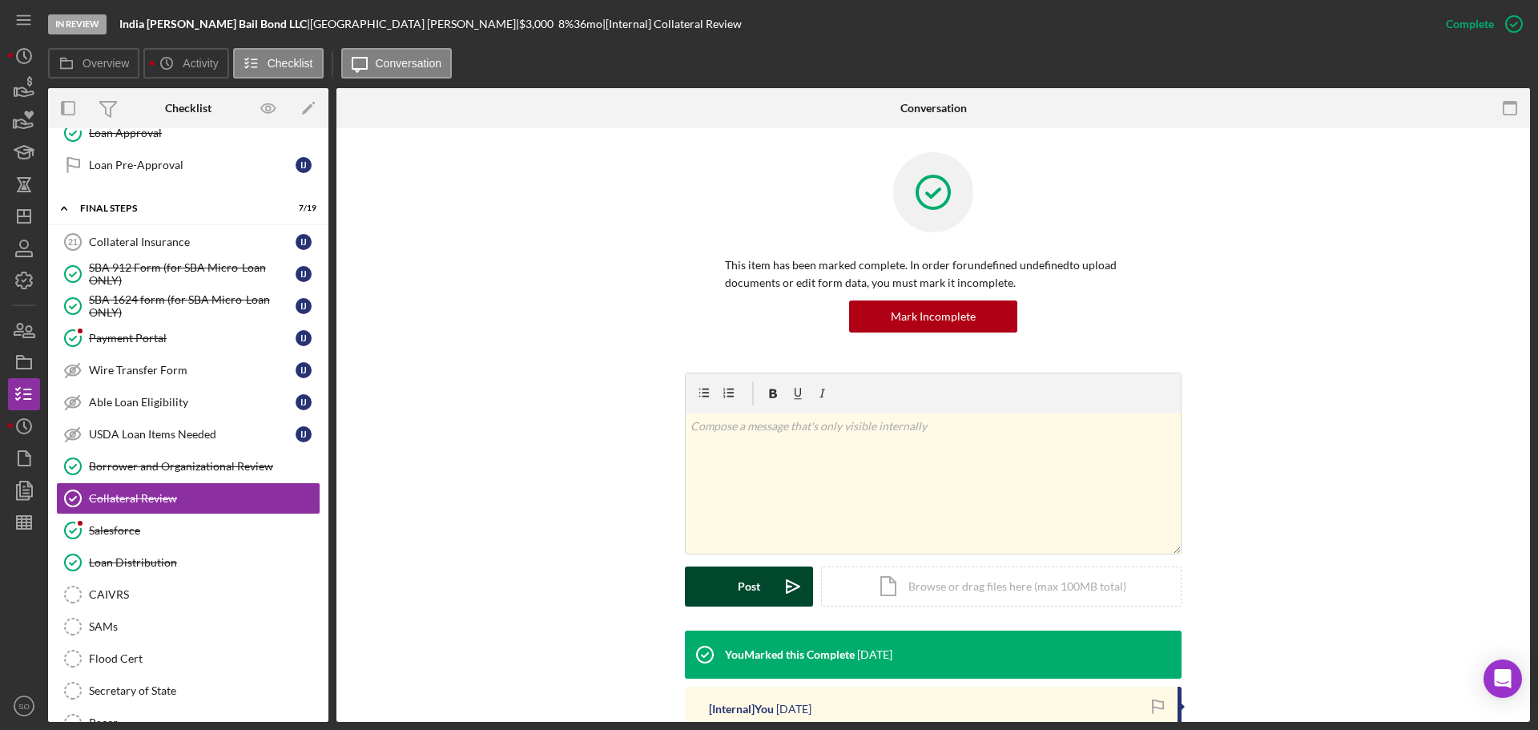
scroll to position [240, 0]
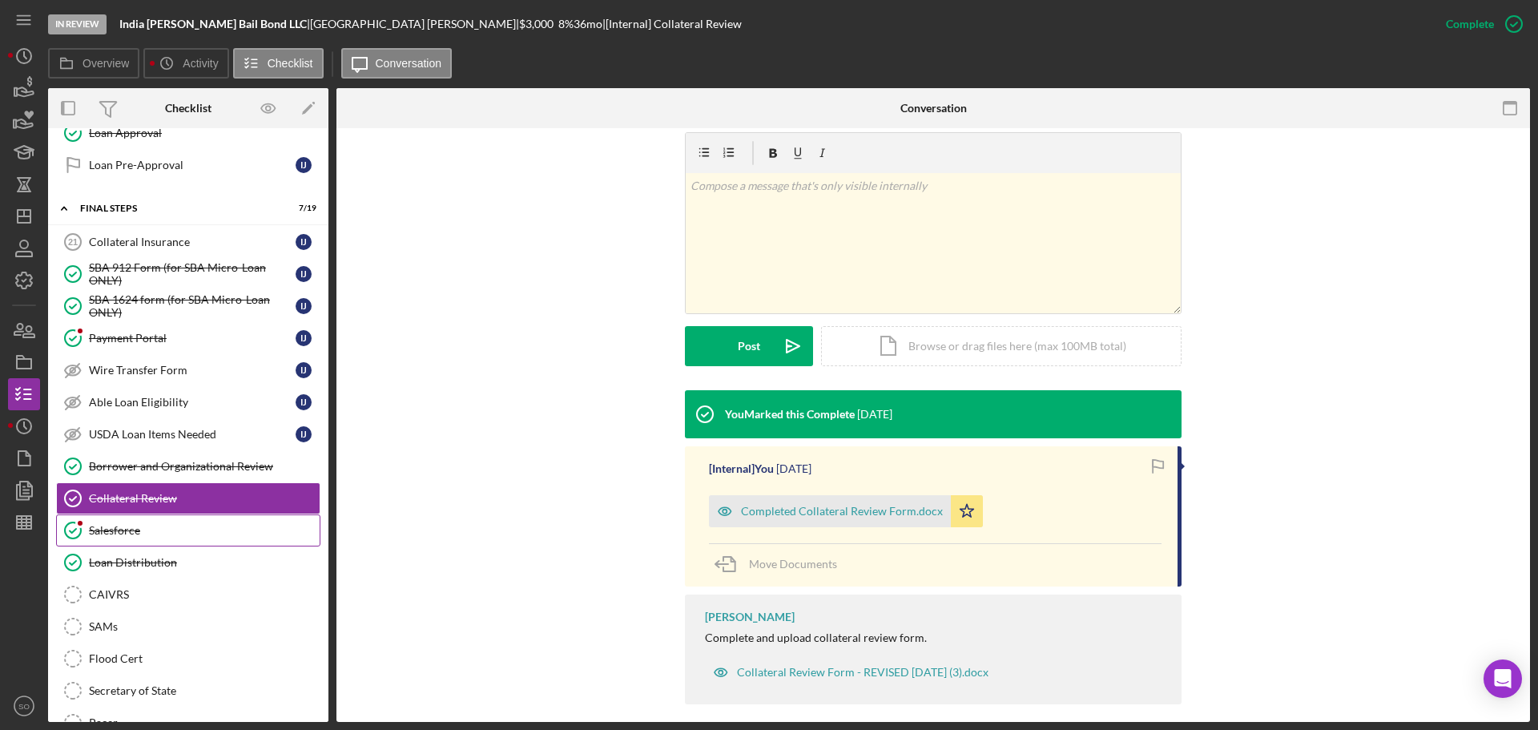
click at [146, 531] on div "Salesforce" at bounding box center [204, 530] width 231 height 13
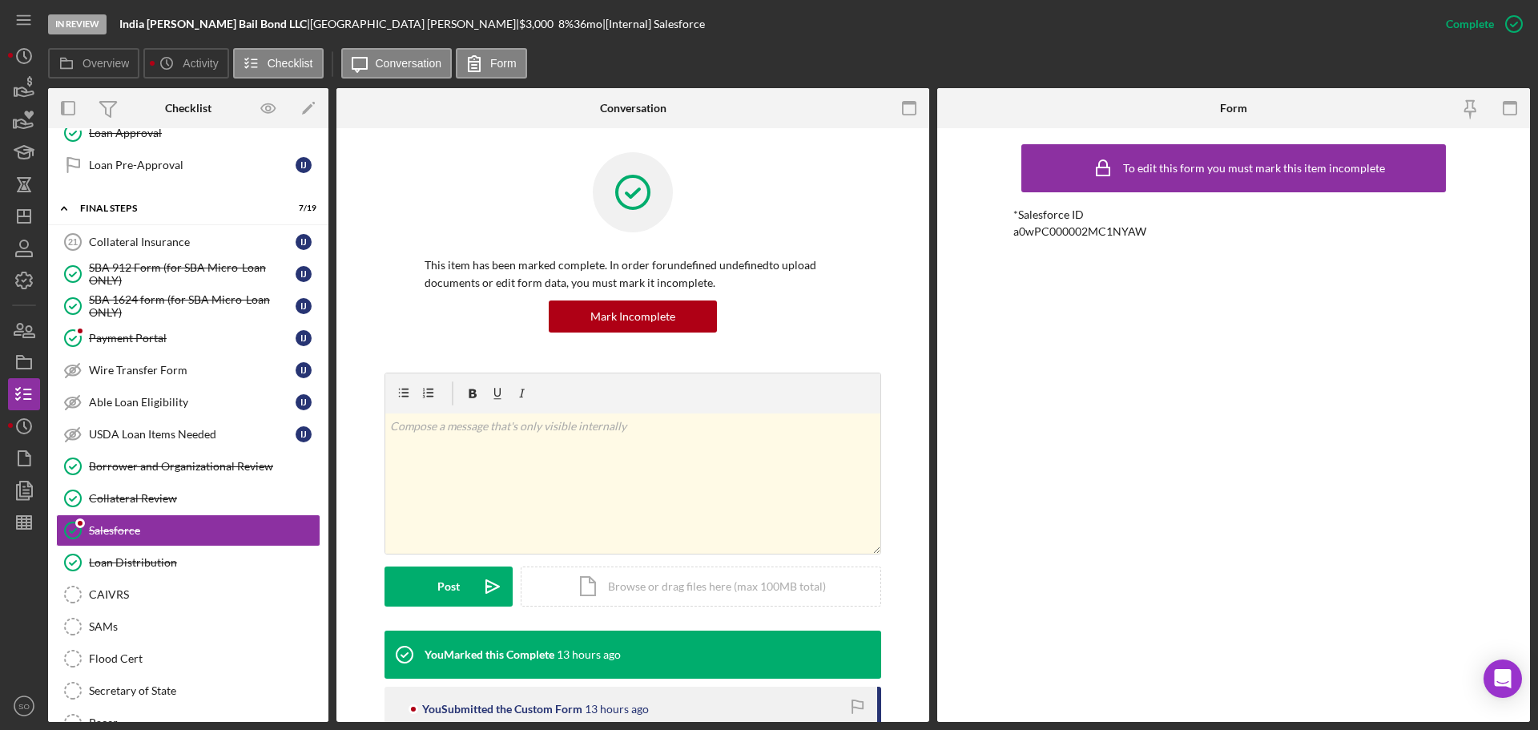
scroll to position [144, 0]
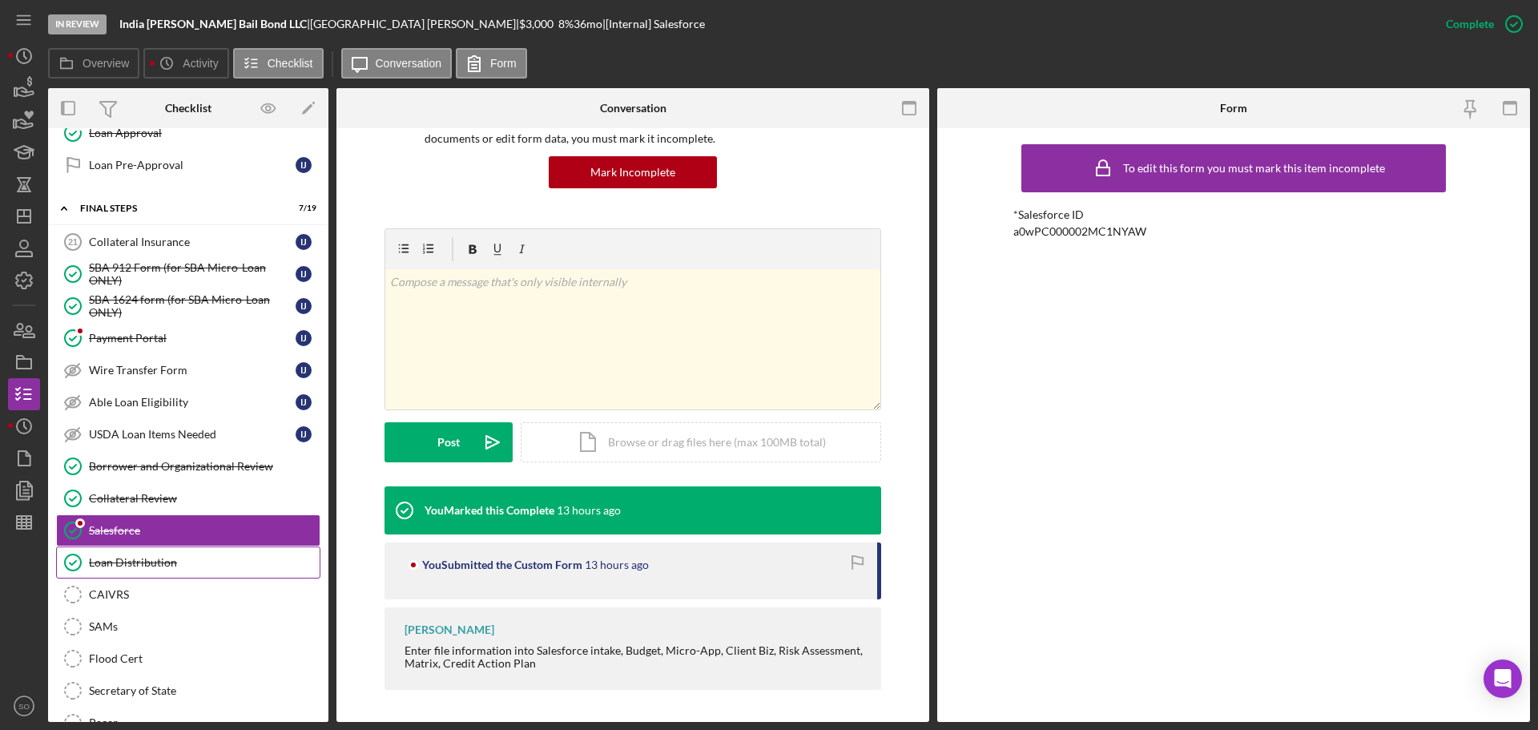
click at [189, 555] on link "Loan Distribution Loan Distribution" at bounding box center [188, 562] width 264 height 32
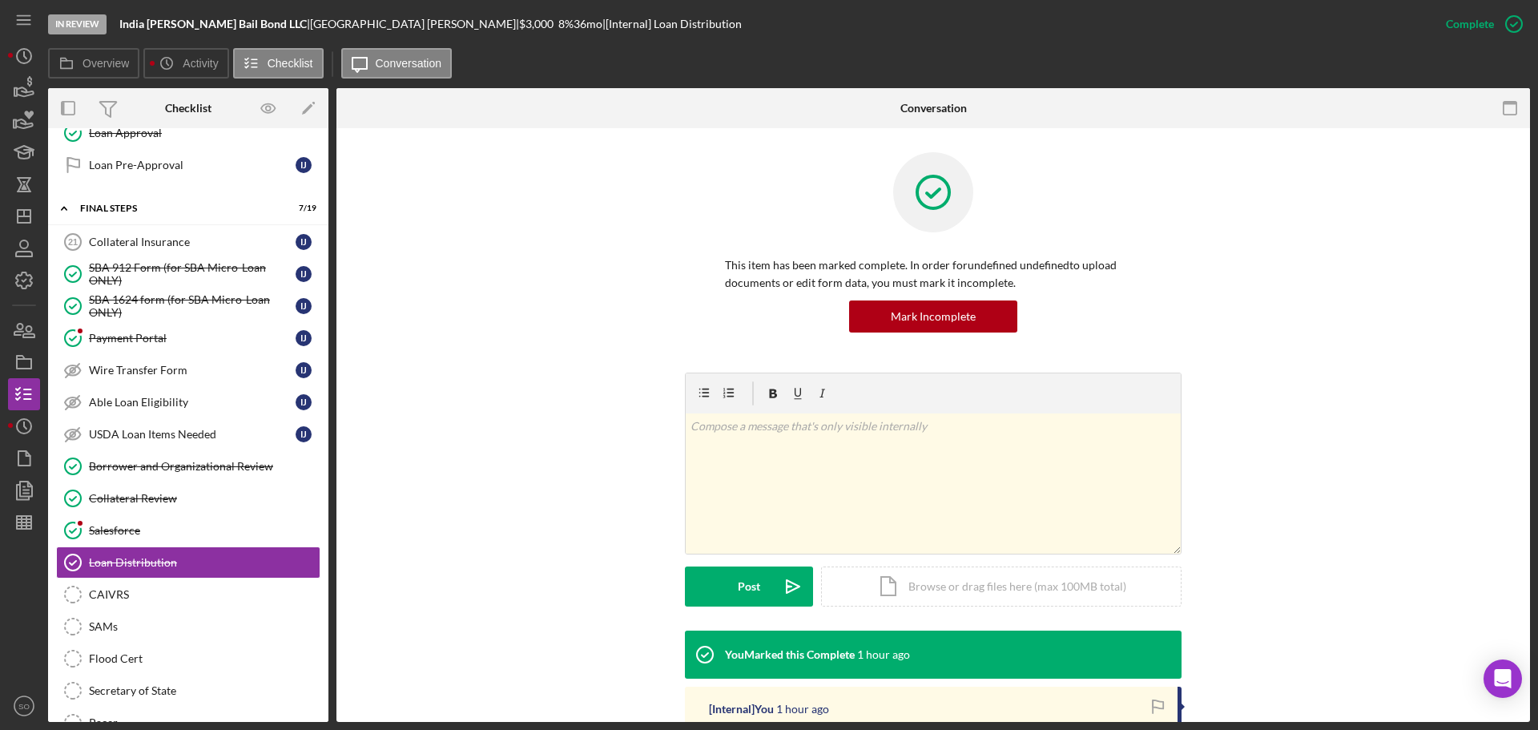
scroll to position [240, 0]
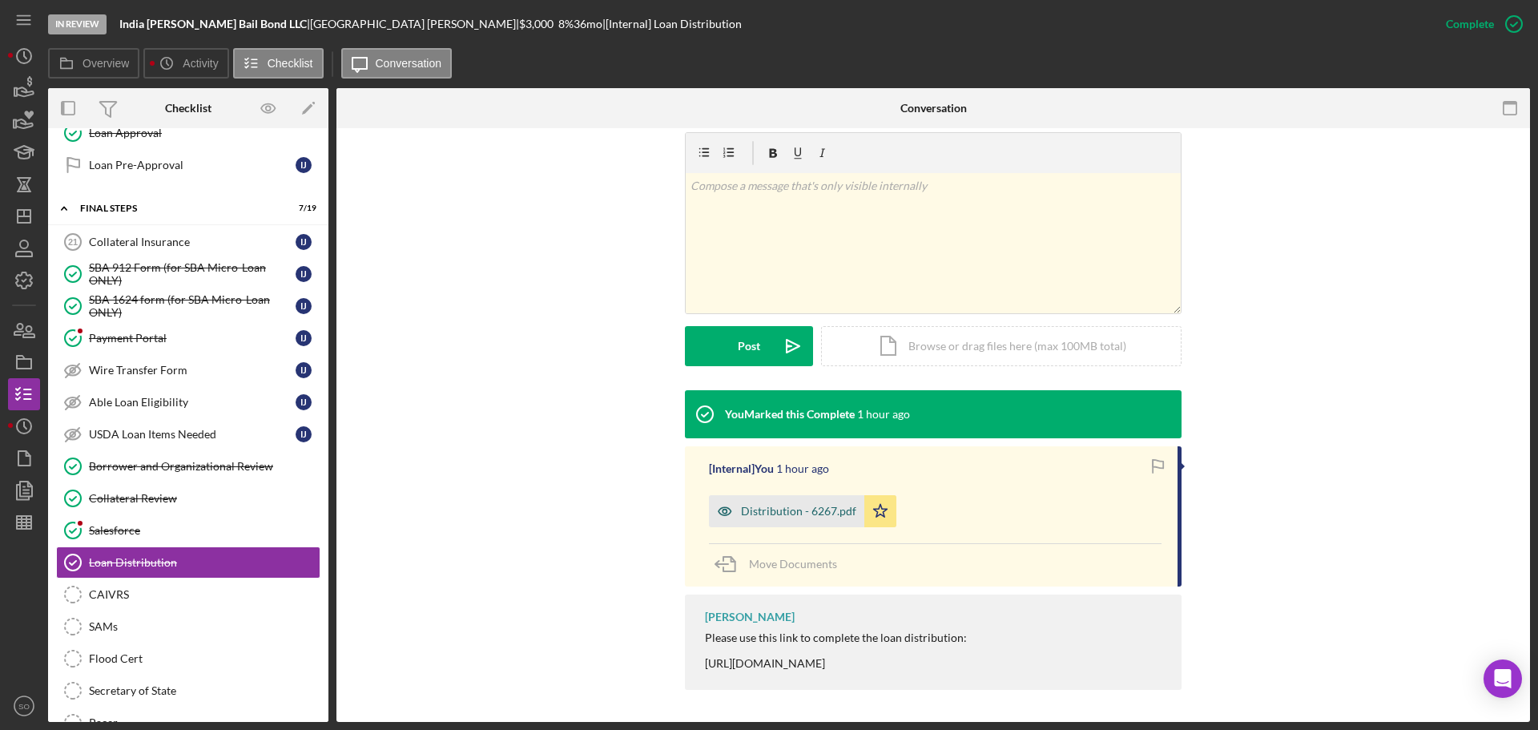
click at [780, 506] on div "Distribution - 6267.pdf" at bounding box center [798, 511] width 115 height 13
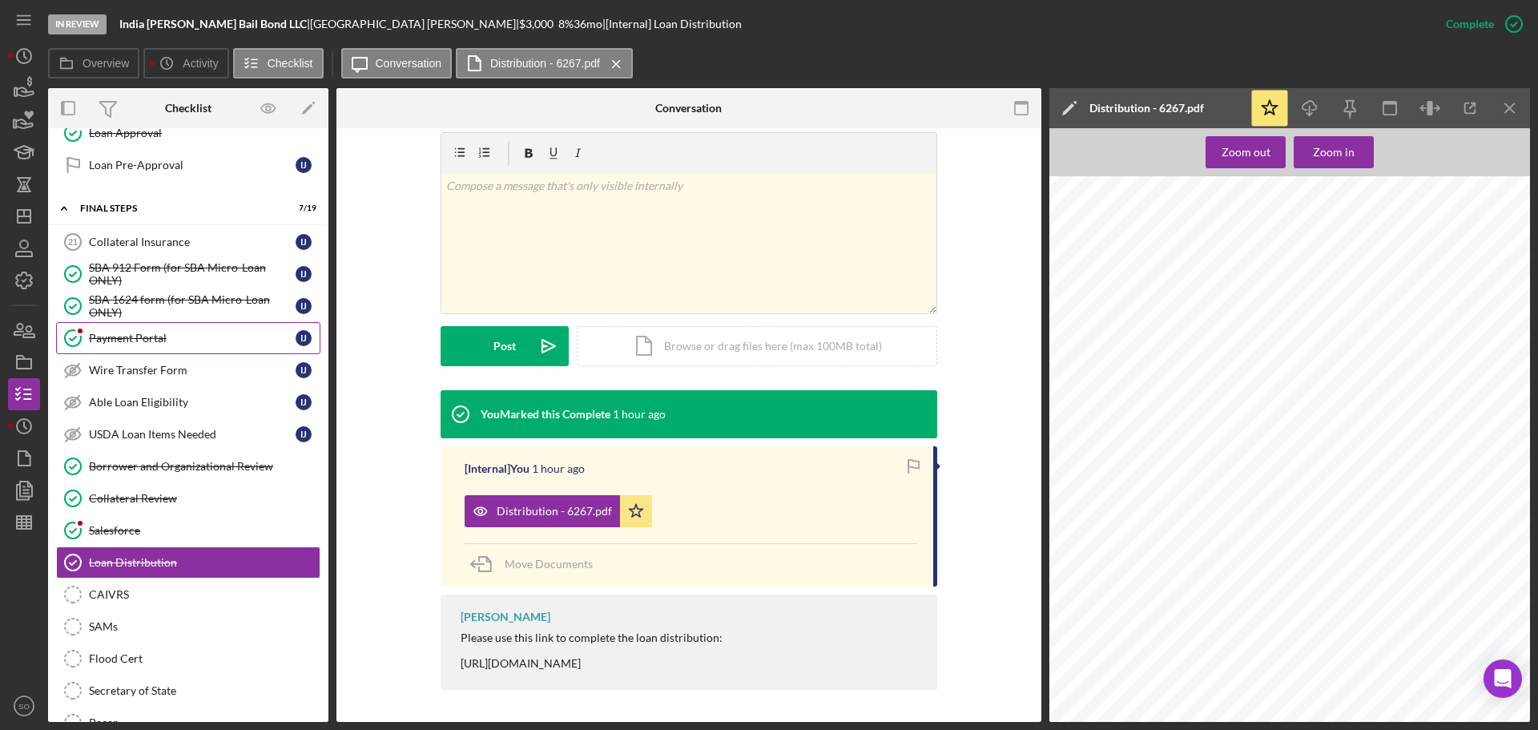
scroll to position [0, 0]
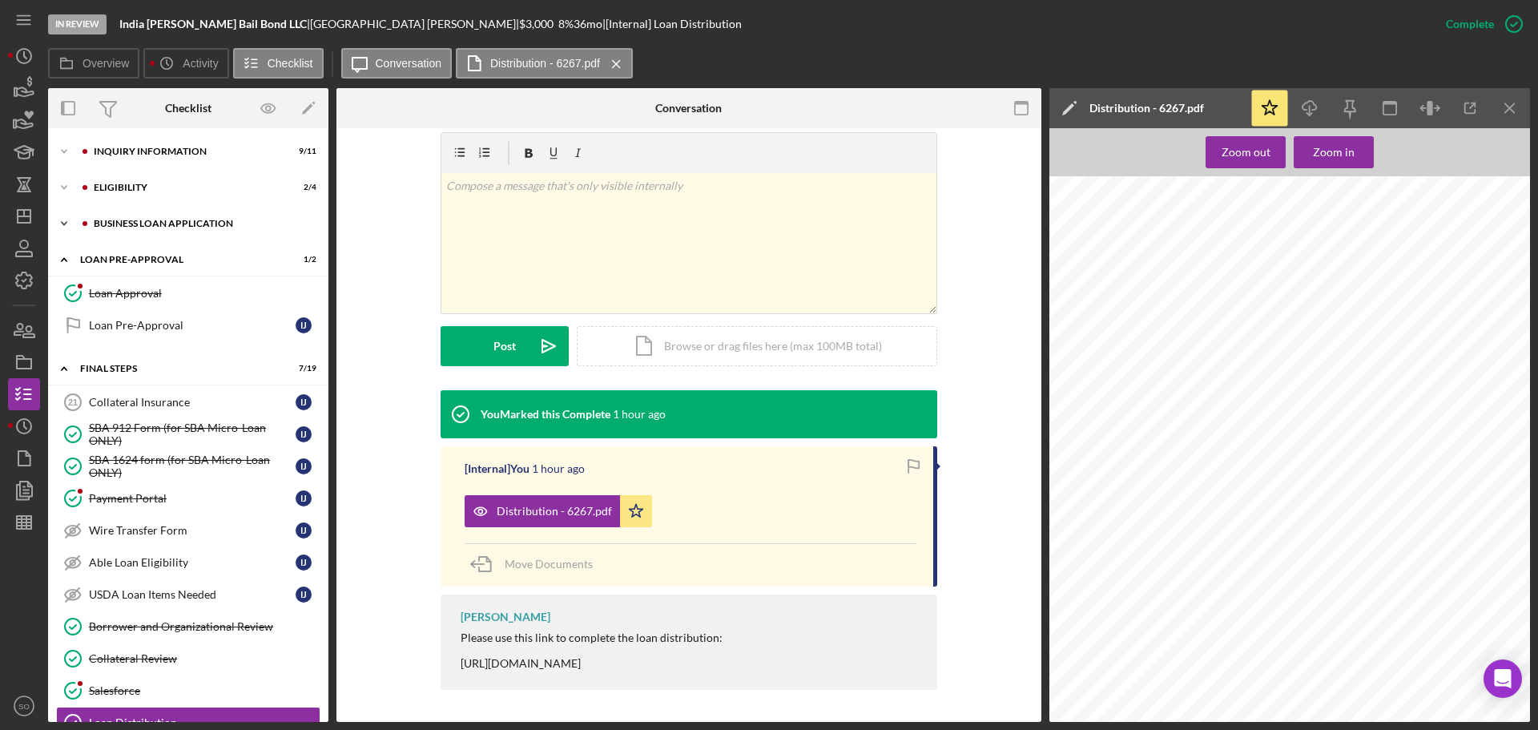
click at [149, 226] on div "BUSINESS LOAN APPLICATION" at bounding box center [201, 224] width 215 height 10
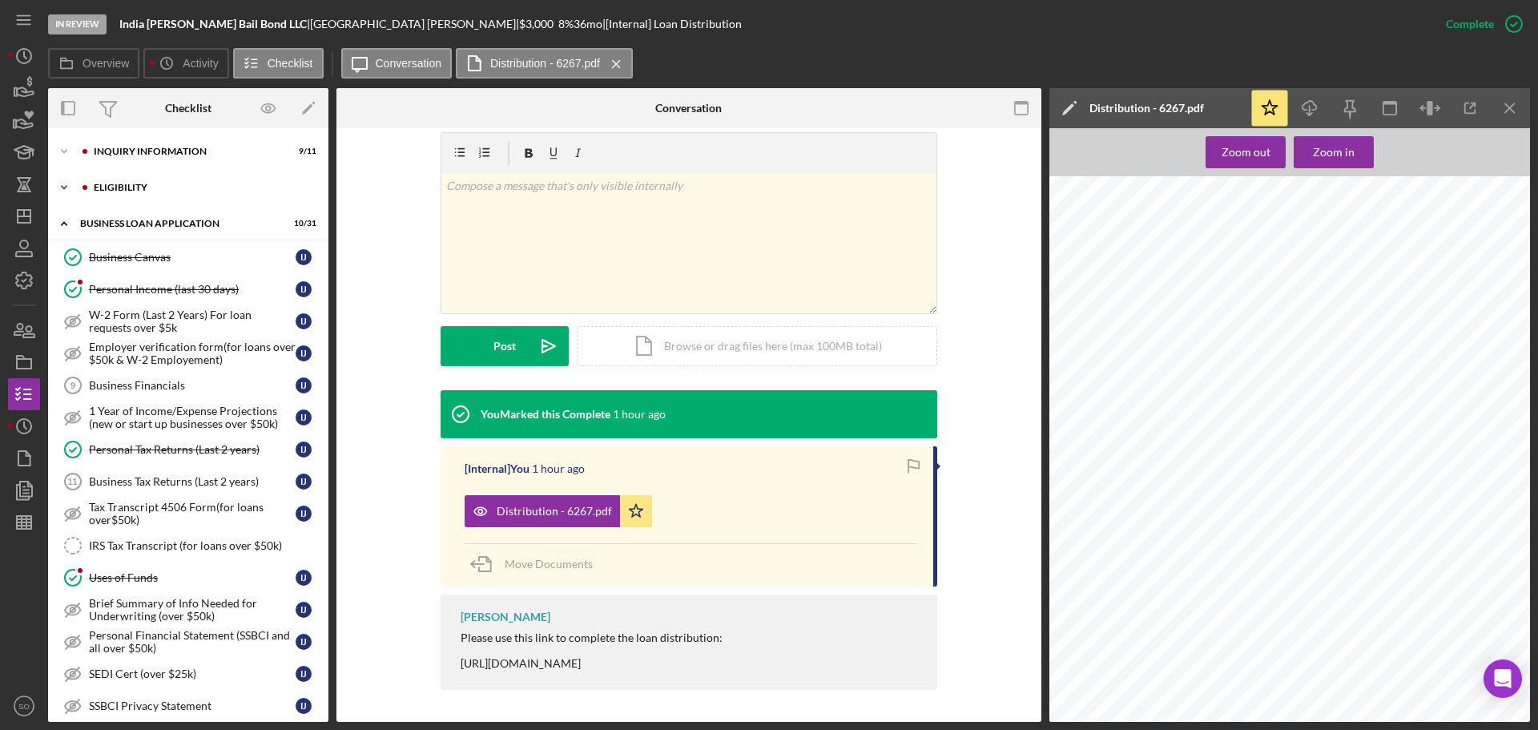
click at [127, 198] on div "Icon/Expander ELIGIBILITY 2 / 4" at bounding box center [188, 187] width 280 height 32
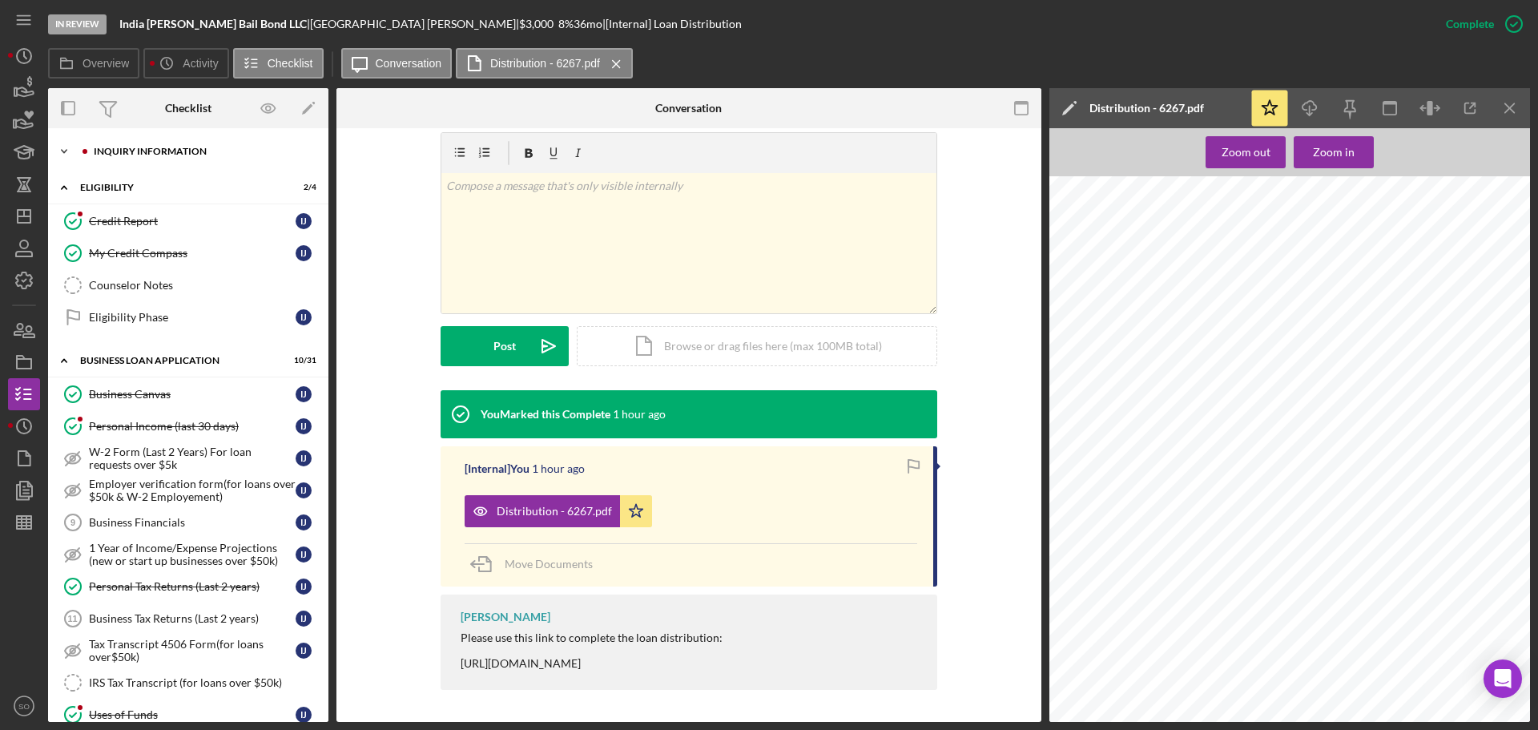
click at [139, 153] on div "INQUIRY INFORMATION" at bounding box center [201, 152] width 215 height 10
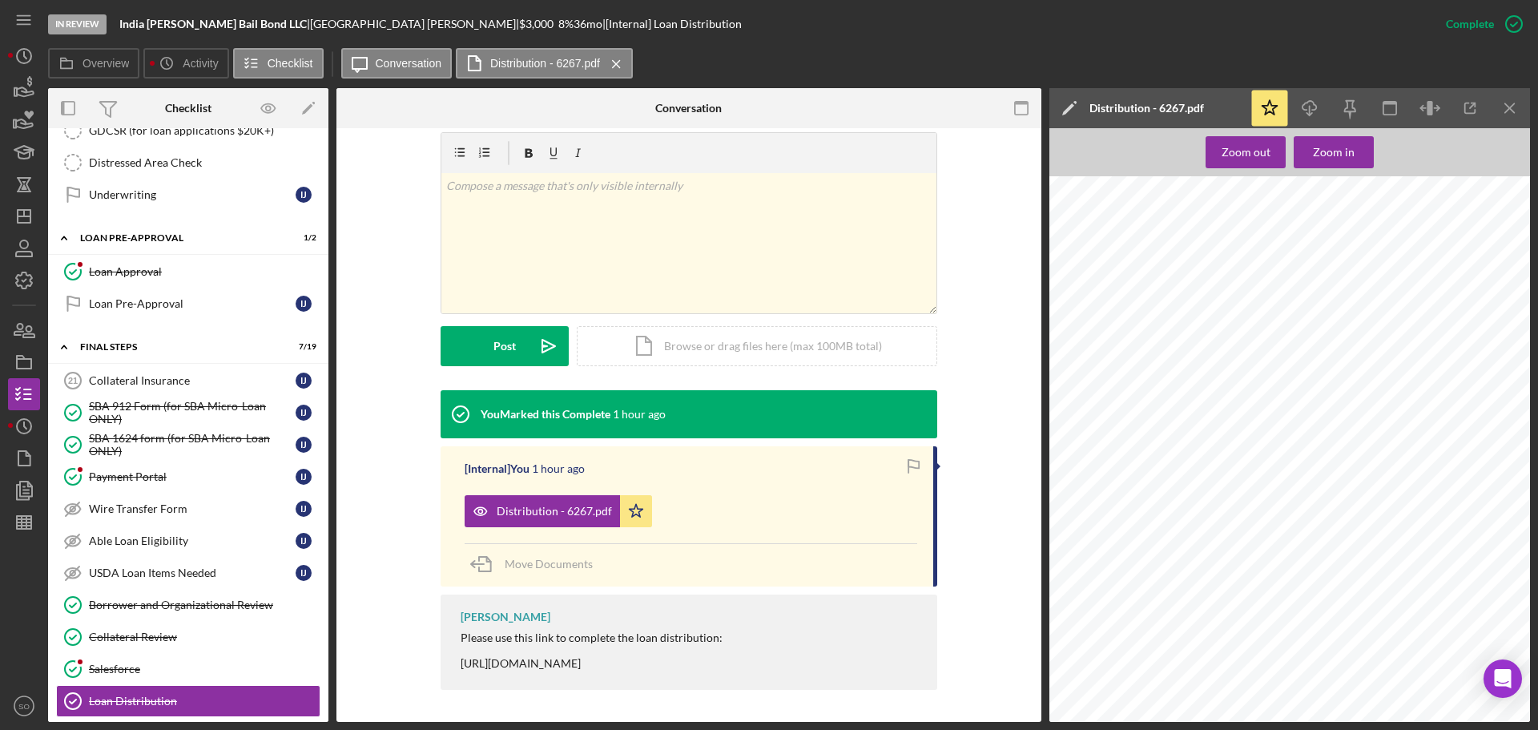
scroll to position [1682, 0]
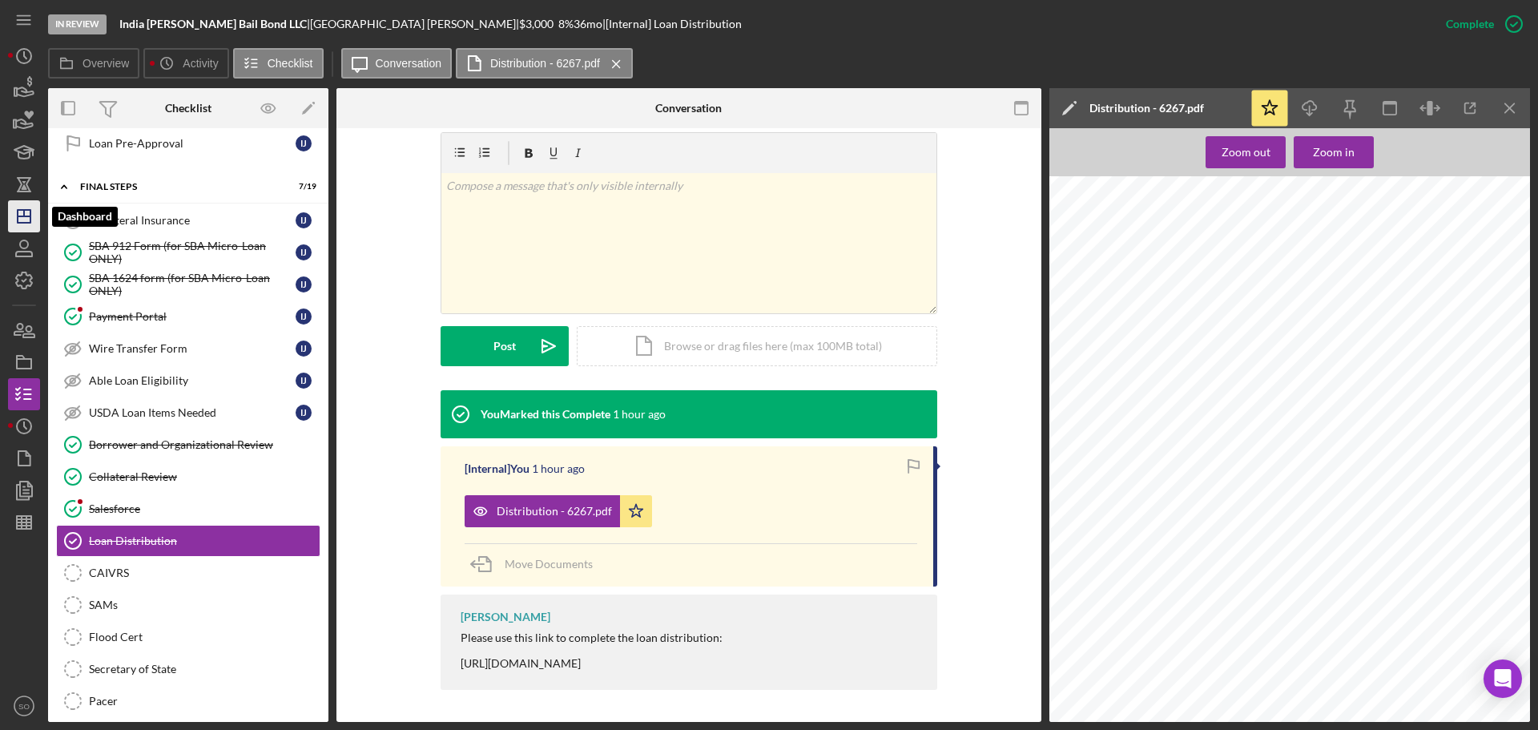
click at [28, 216] on line "button" at bounding box center [24, 216] width 13 height 0
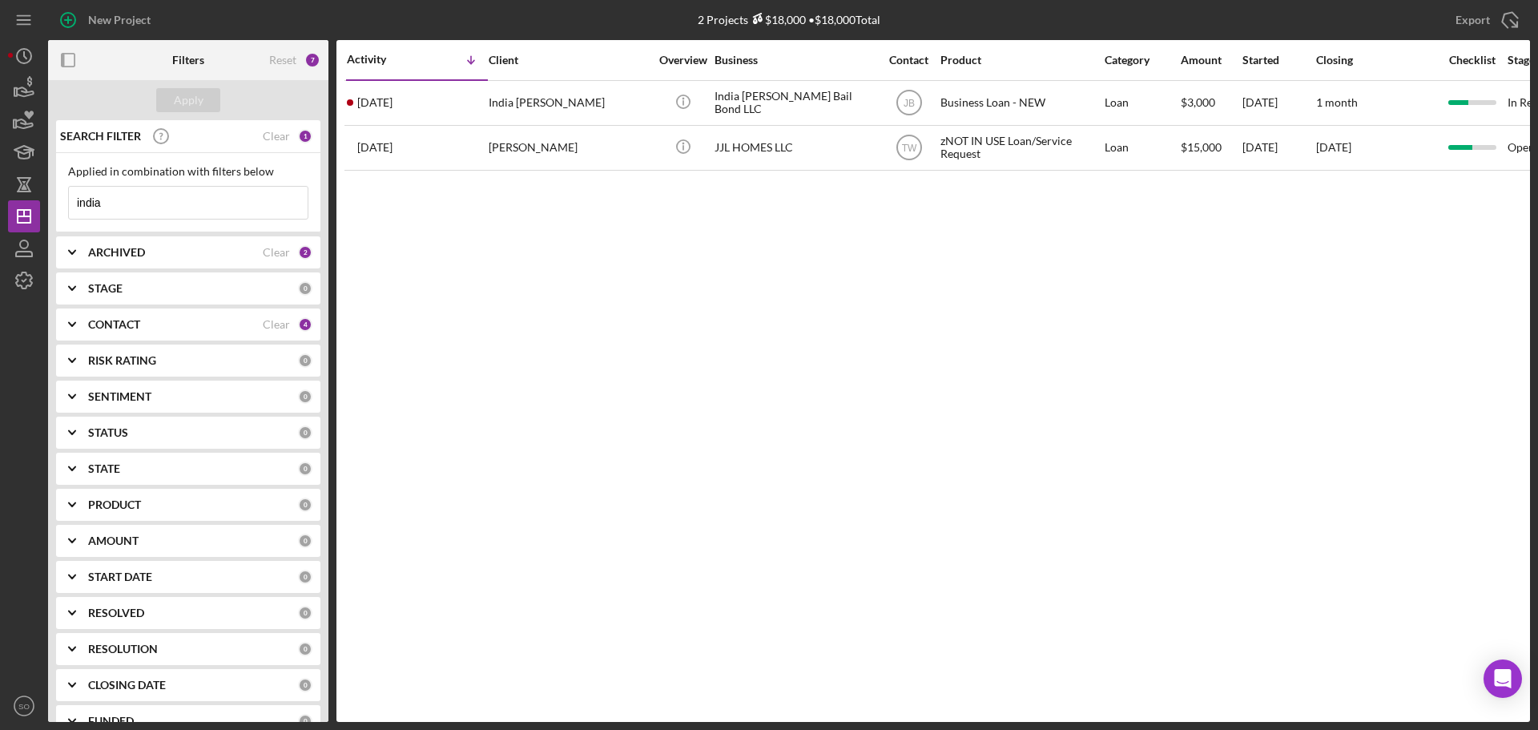
drag, startPoint x: 112, startPoint y: 203, endPoint x: 0, endPoint y: 184, distance: 113.7
click at [0, 184] on div "New Project 2 Projects $18,000 • $18,000 Total india Export Icon/Export Filters…" at bounding box center [769, 365] width 1538 height 730
type input "dareka"
click at [181, 111] on div "Apply" at bounding box center [189, 100] width 30 height 24
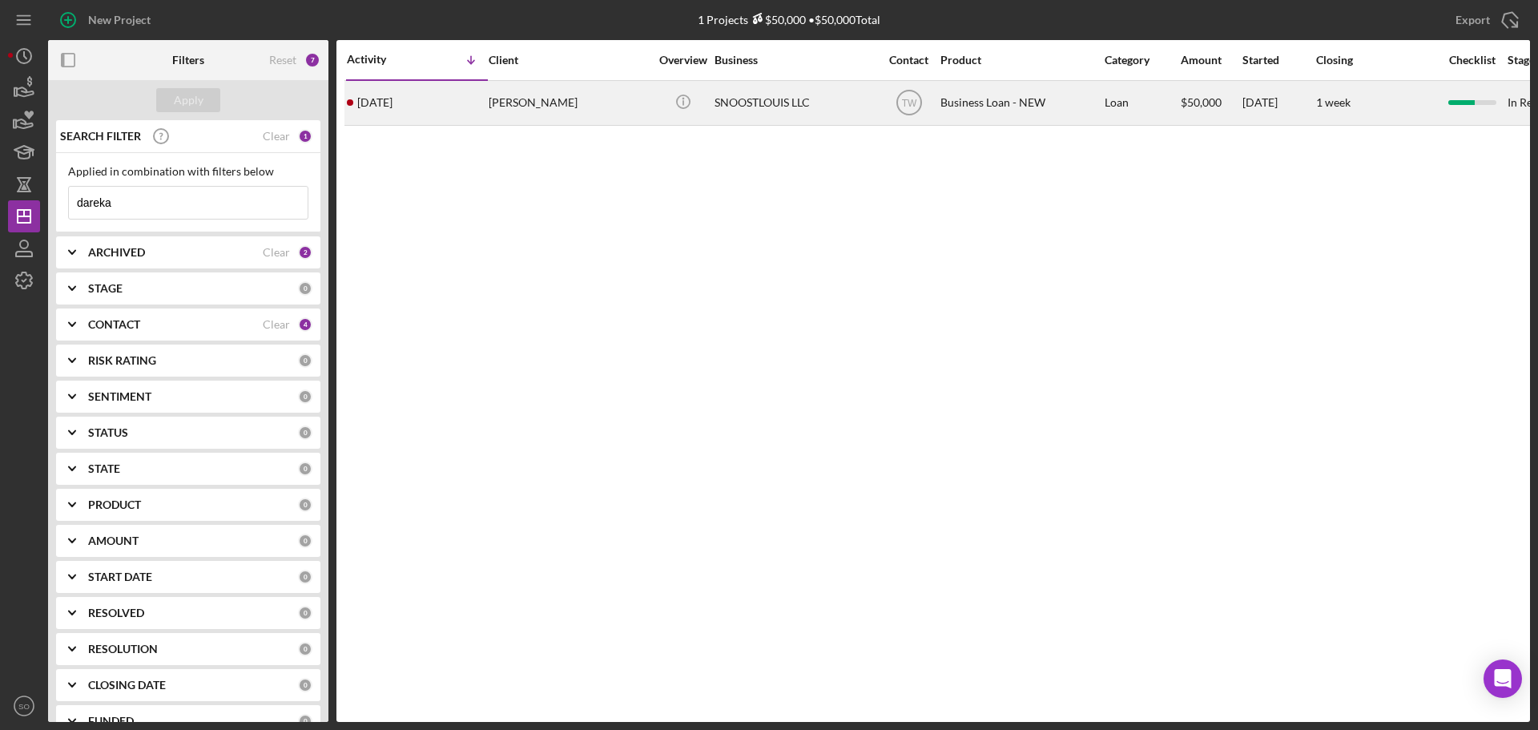
click at [393, 109] on time "[DATE]" at bounding box center [374, 102] width 35 height 13
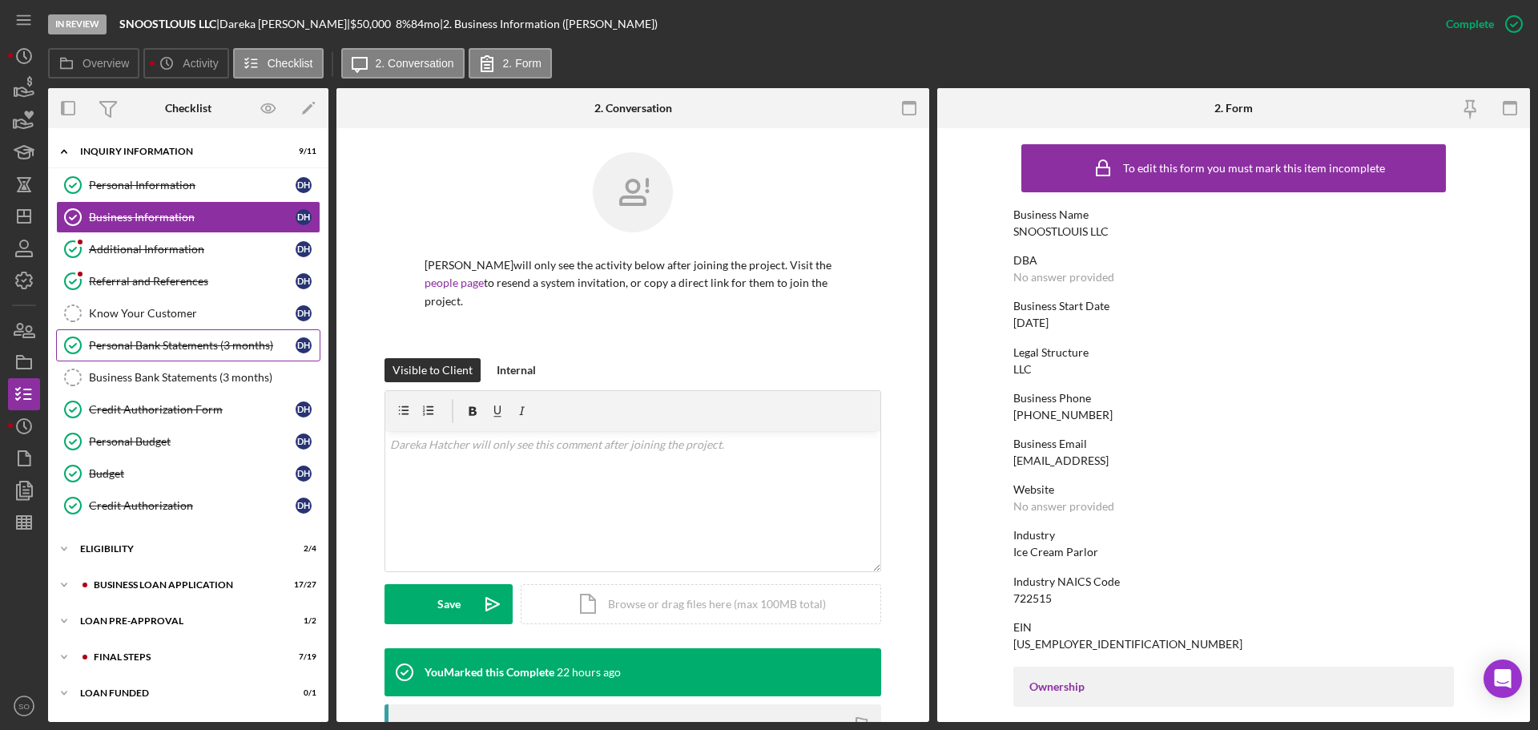
click at [212, 348] on div "Personal Bank Statements (3 months)" at bounding box center [192, 345] width 207 height 13
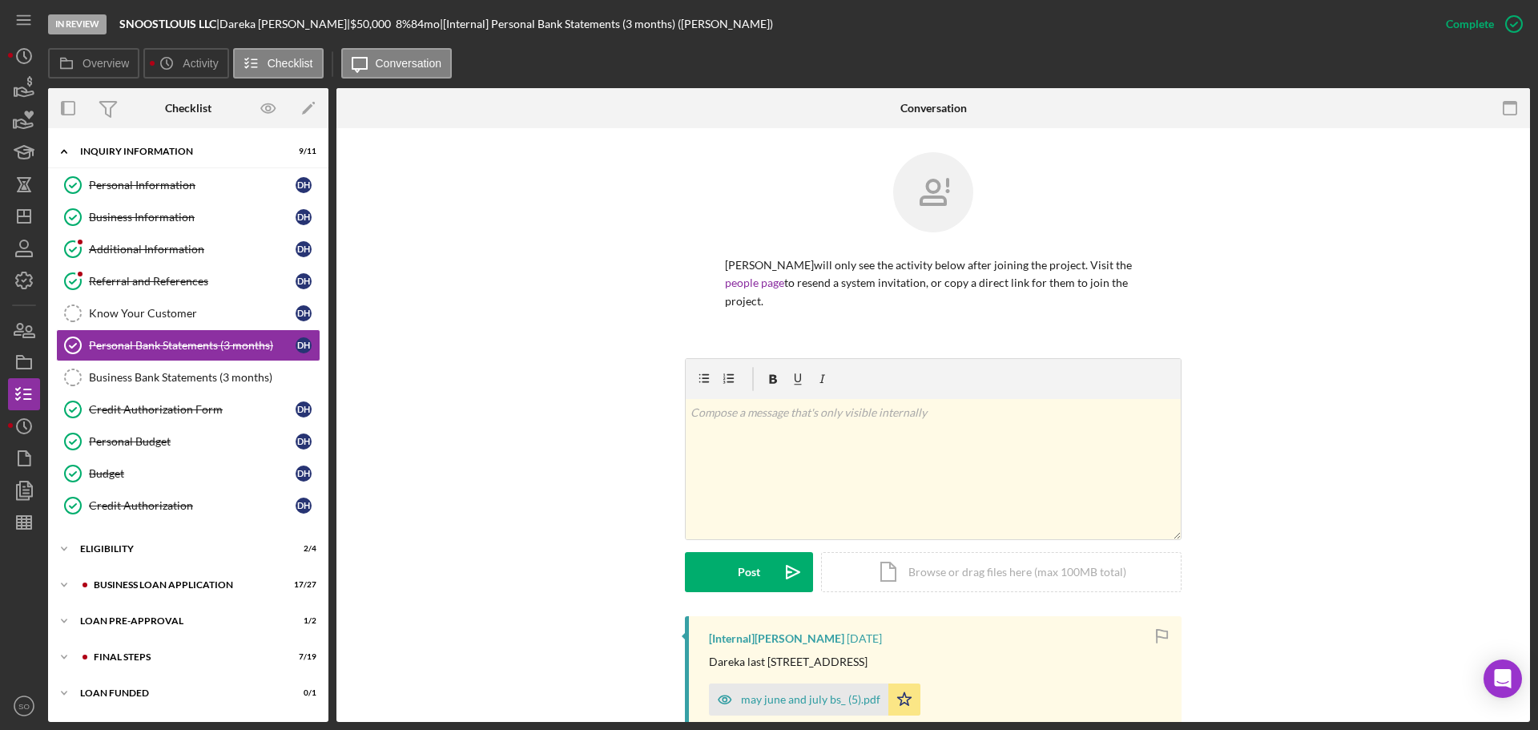
scroll to position [320, 0]
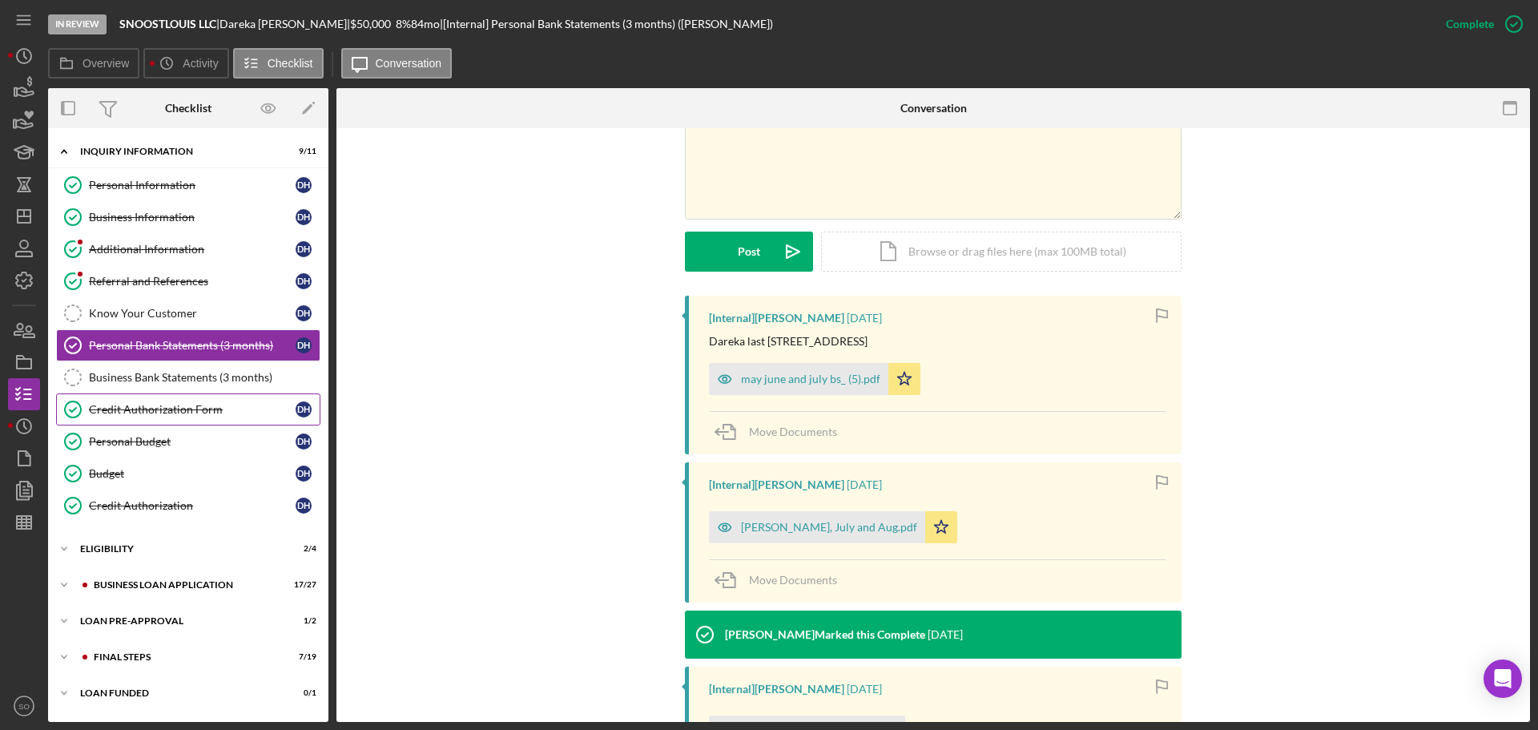
click at [235, 405] on div "Credit Authorization Form" at bounding box center [192, 409] width 207 height 13
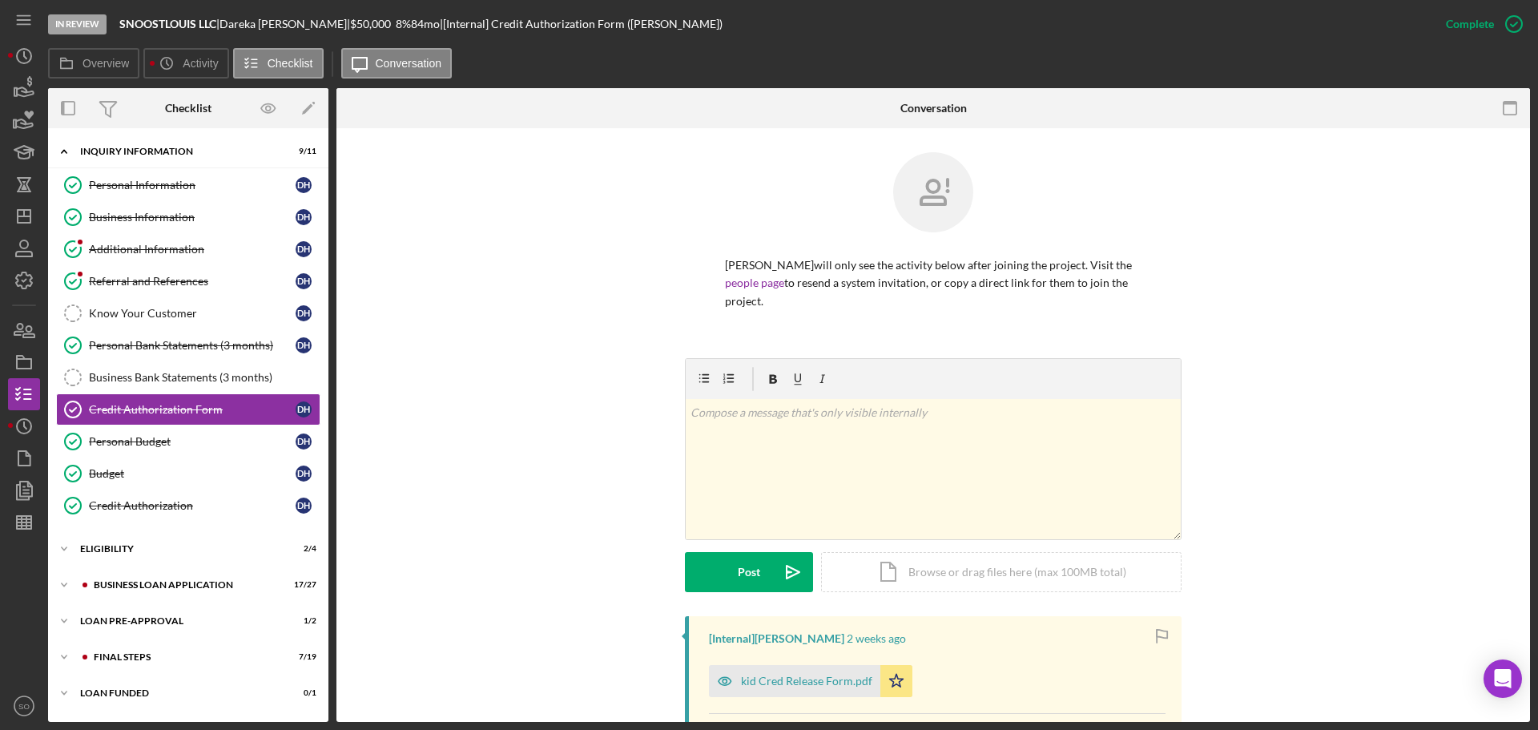
scroll to position [320, 0]
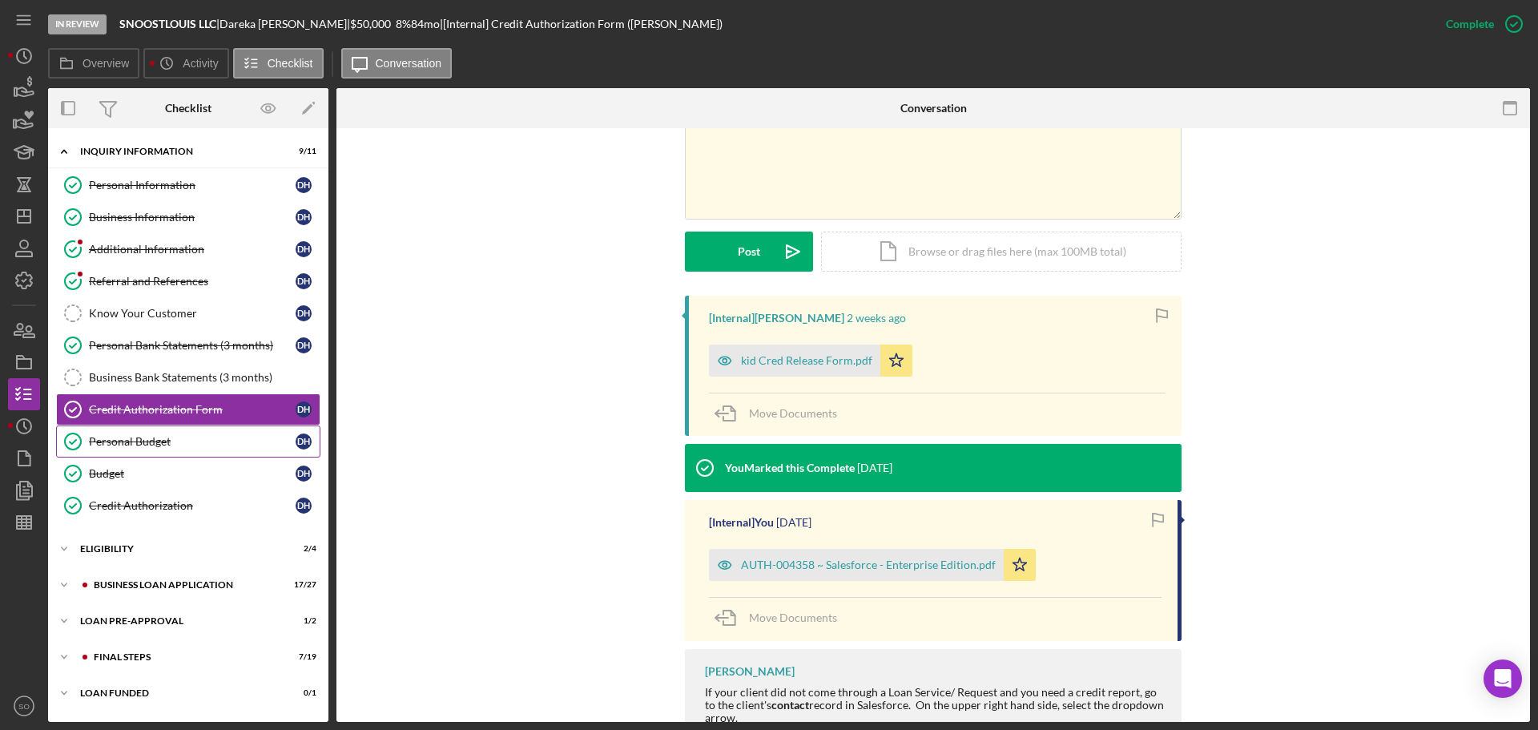
click at [188, 433] on link "Personal Budget Personal Budget D H" at bounding box center [188, 441] width 264 height 32
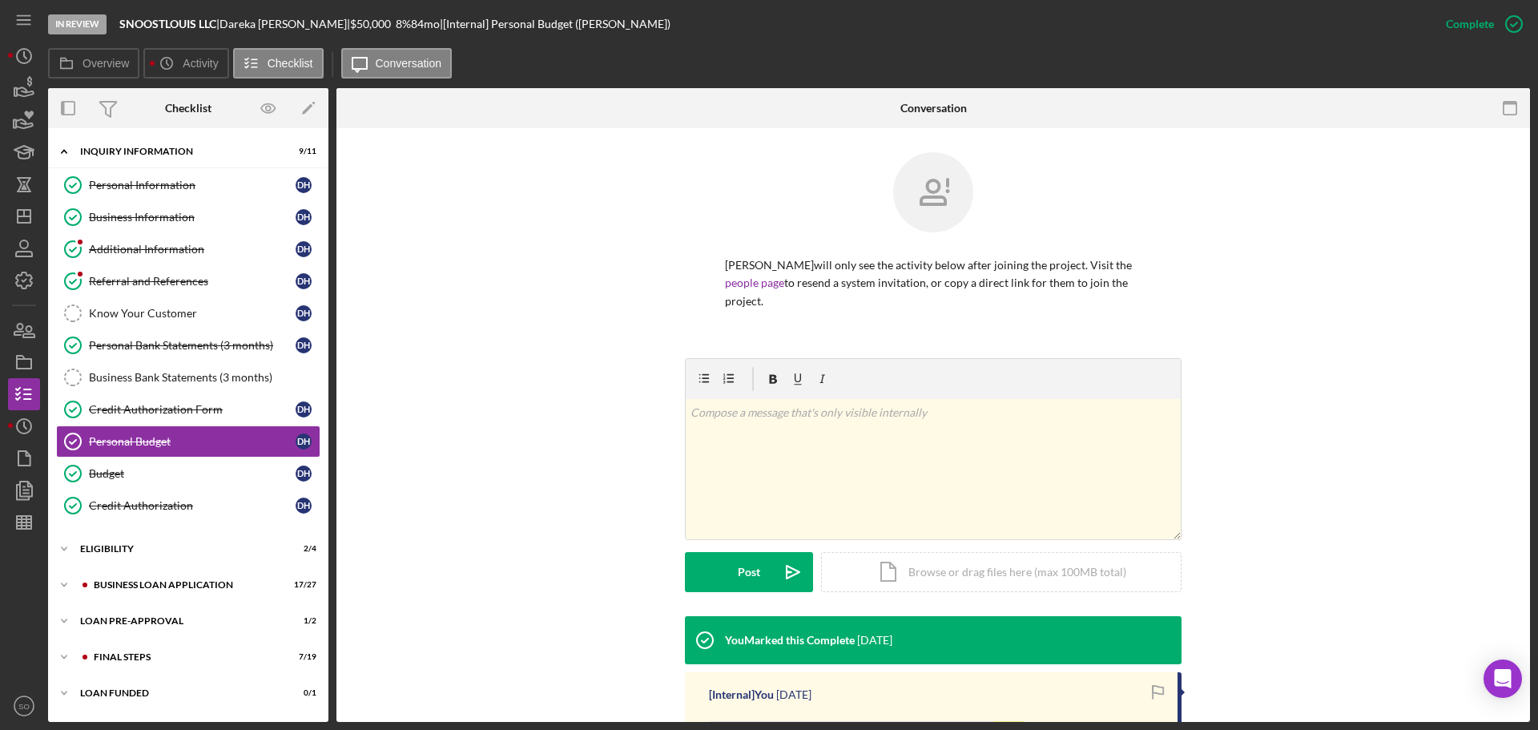
scroll to position [240, 0]
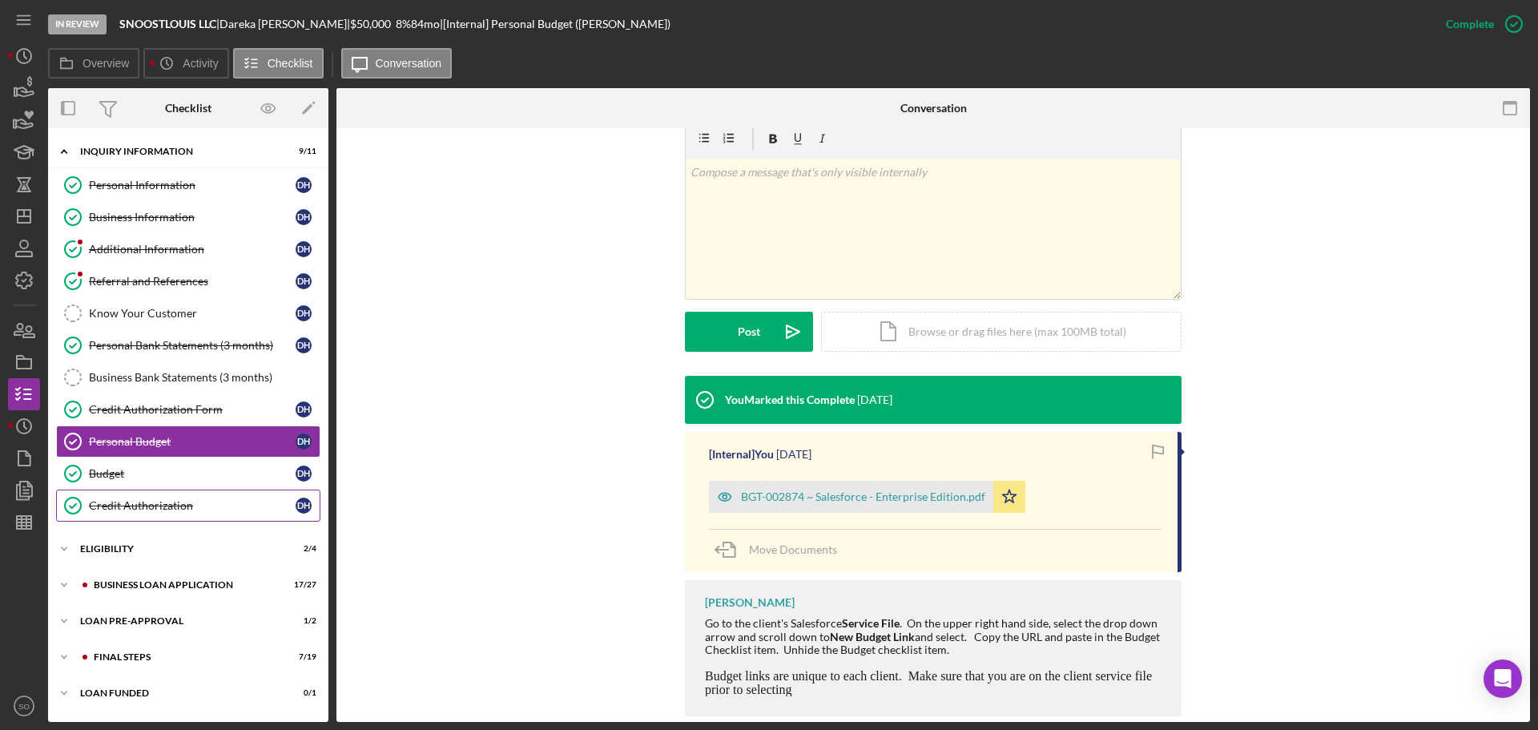
click at [156, 501] on div "Credit Authorization" at bounding box center [192, 505] width 207 height 13
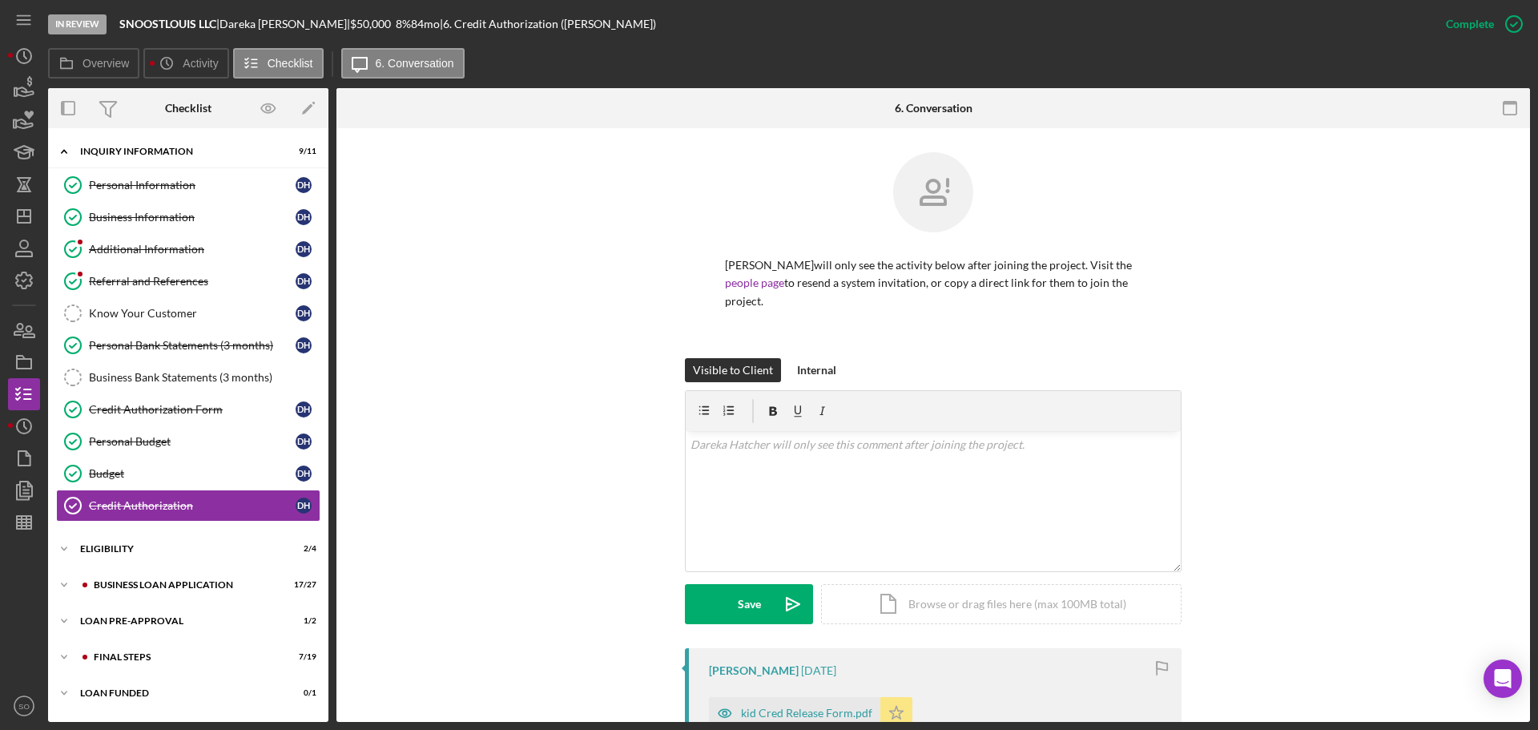
scroll to position [401, 0]
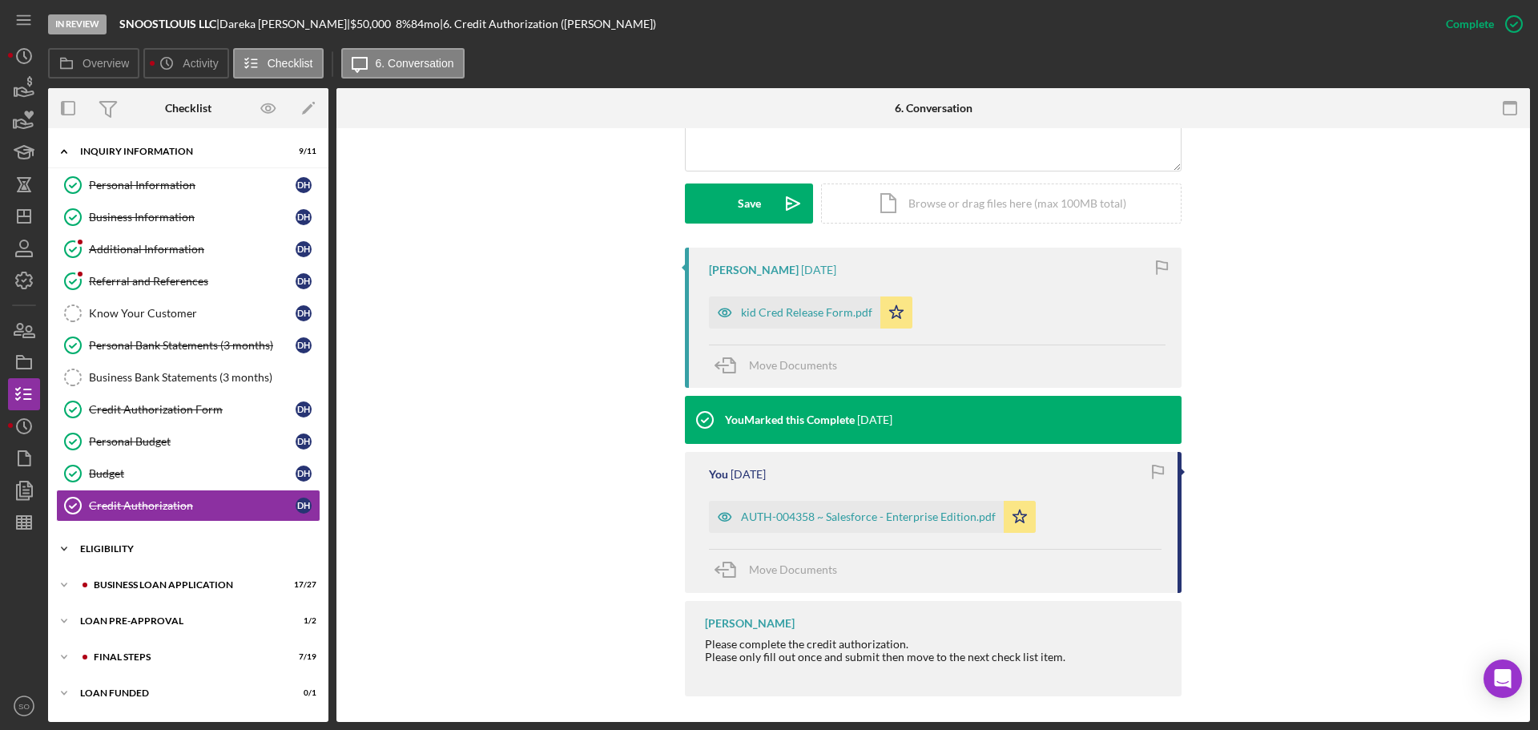
click at [131, 556] on div "Icon/Expander ELIGIBILITY 2 / 4" at bounding box center [188, 549] width 280 height 32
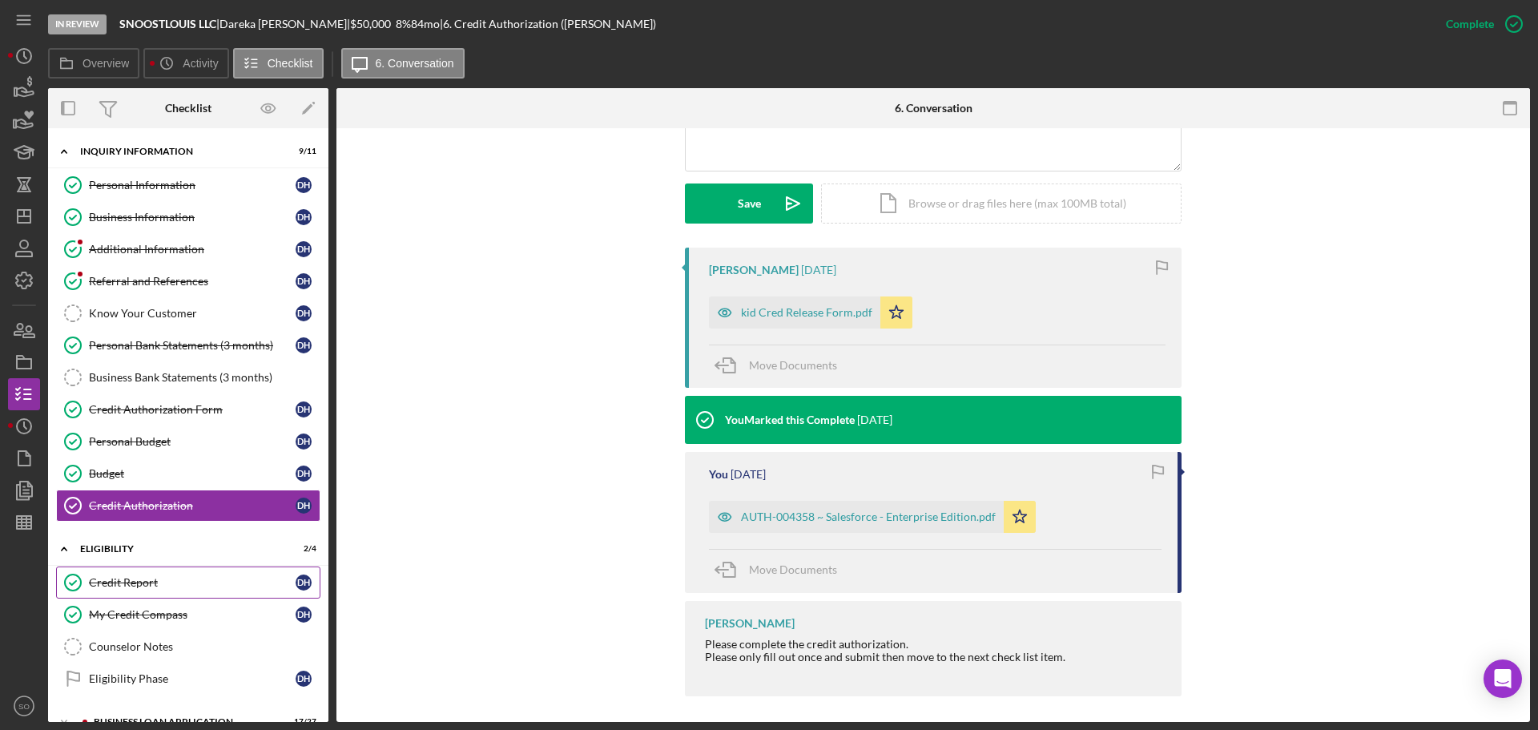
click at [142, 570] on link "Credit Report Credit Report D H" at bounding box center [188, 582] width 264 height 32
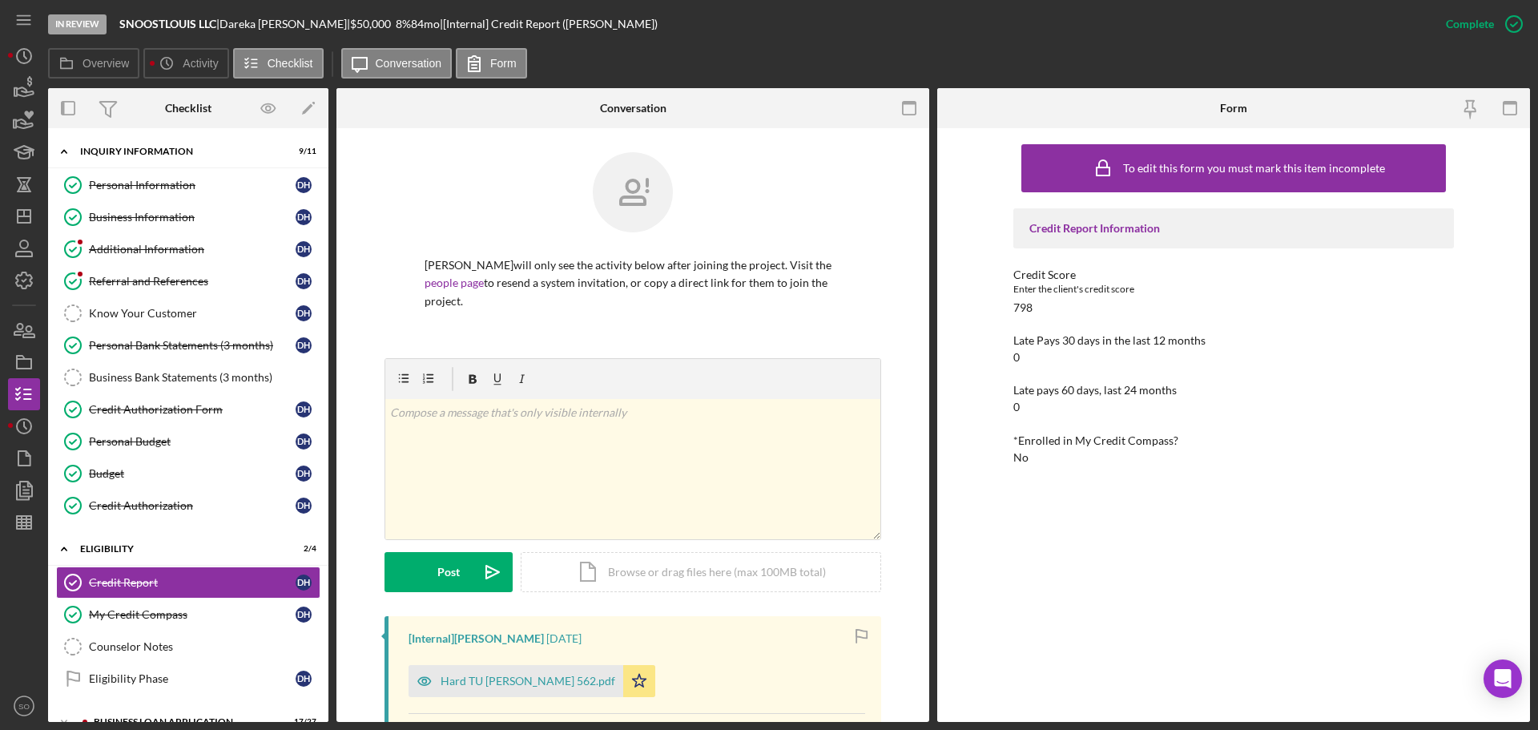
scroll to position [320, 0]
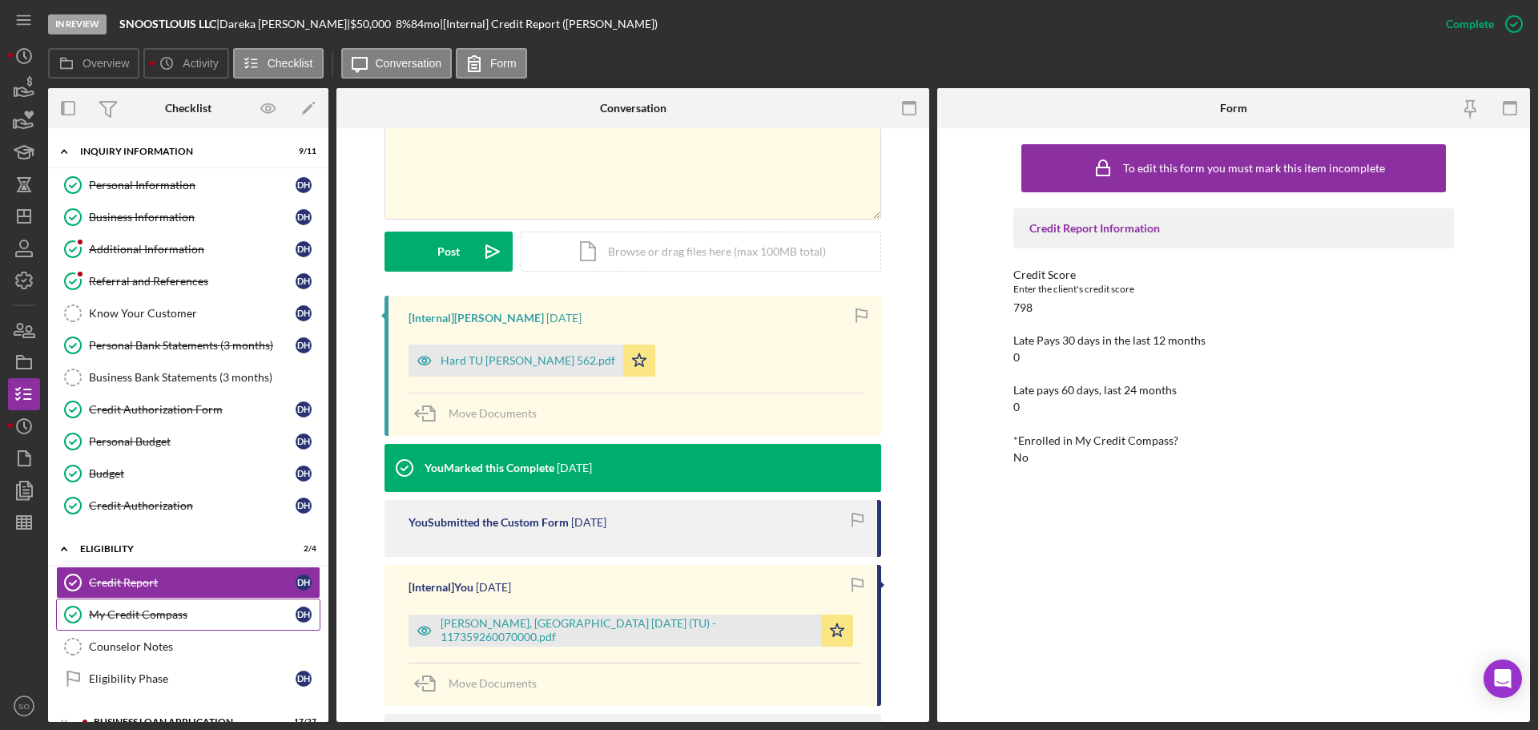
click at [163, 621] on div "My Credit Compass" at bounding box center [192, 614] width 207 height 13
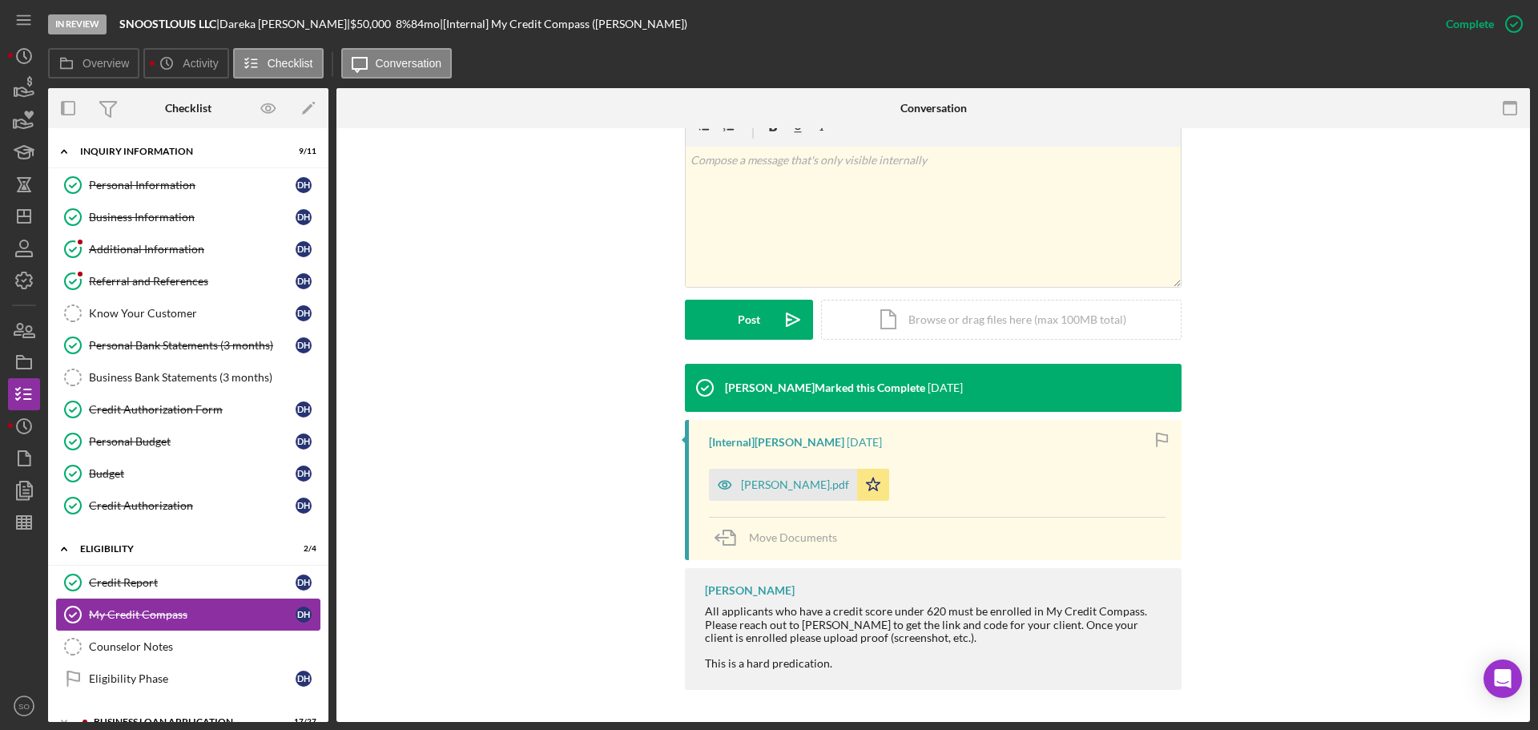
scroll to position [133, 0]
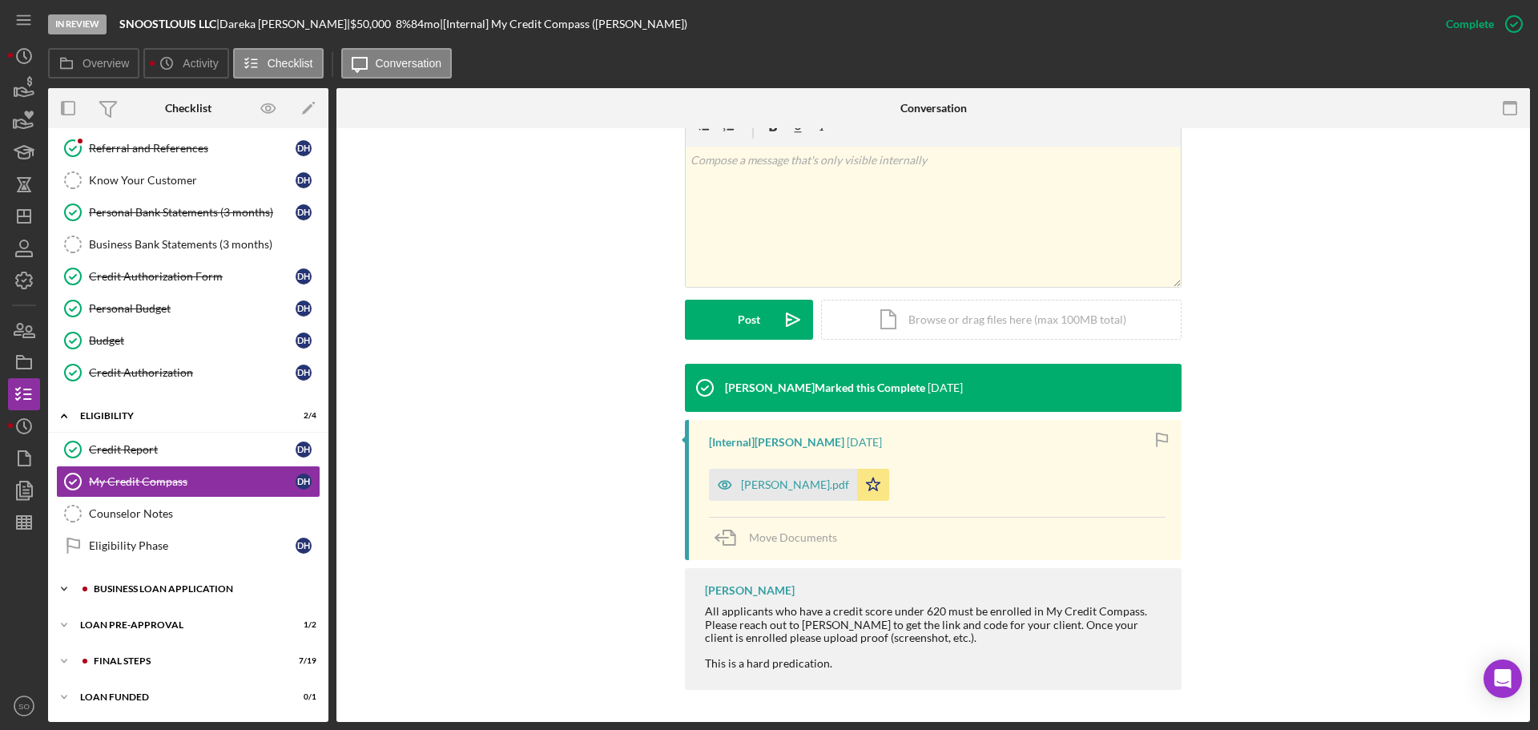
click at [151, 590] on div "BUSINESS LOAN APPLICATION" at bounding box center [201, 589] width 215 height 10
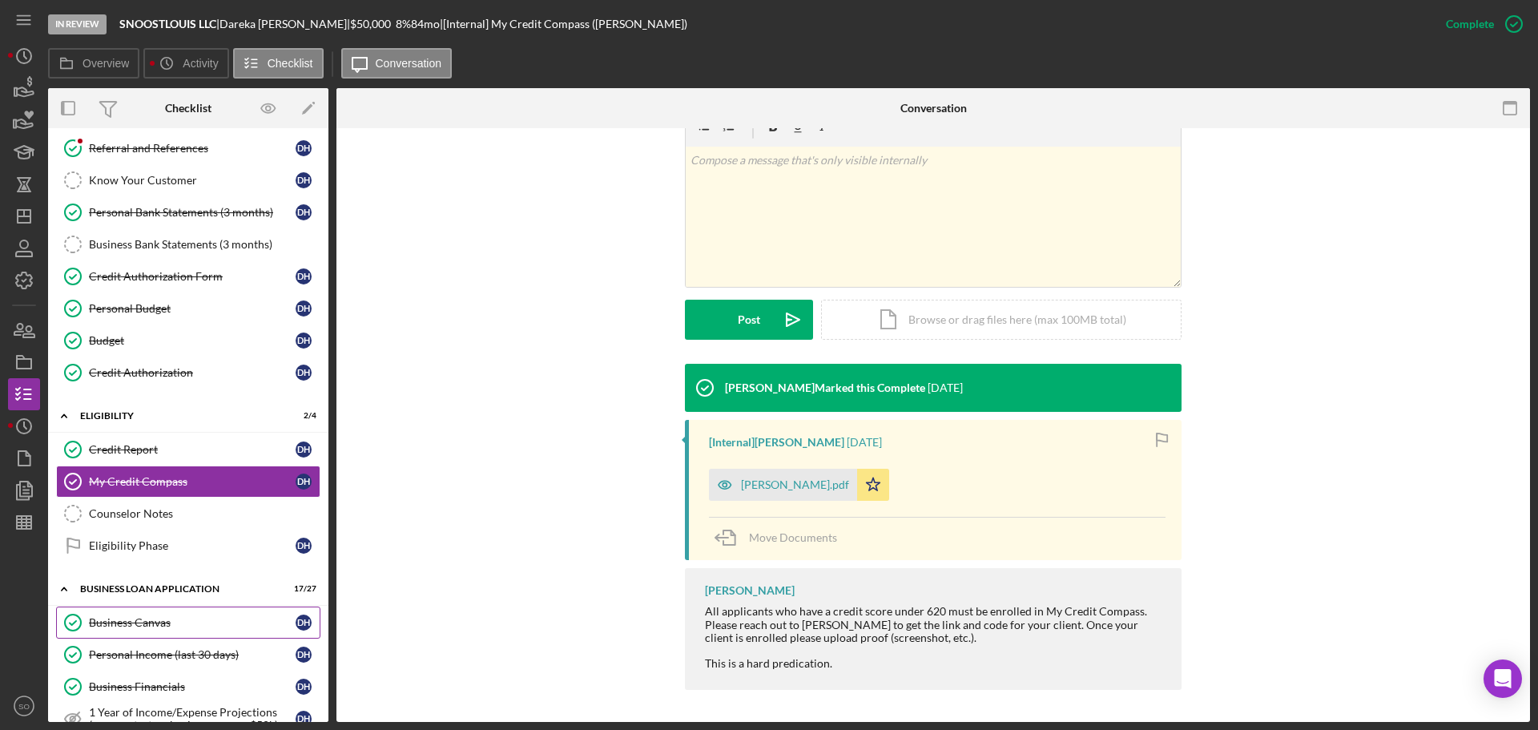
click at [159, 613] on link "Business Canvas Business Canvas D H" at bounding box center [188, 622] width 264 height 32
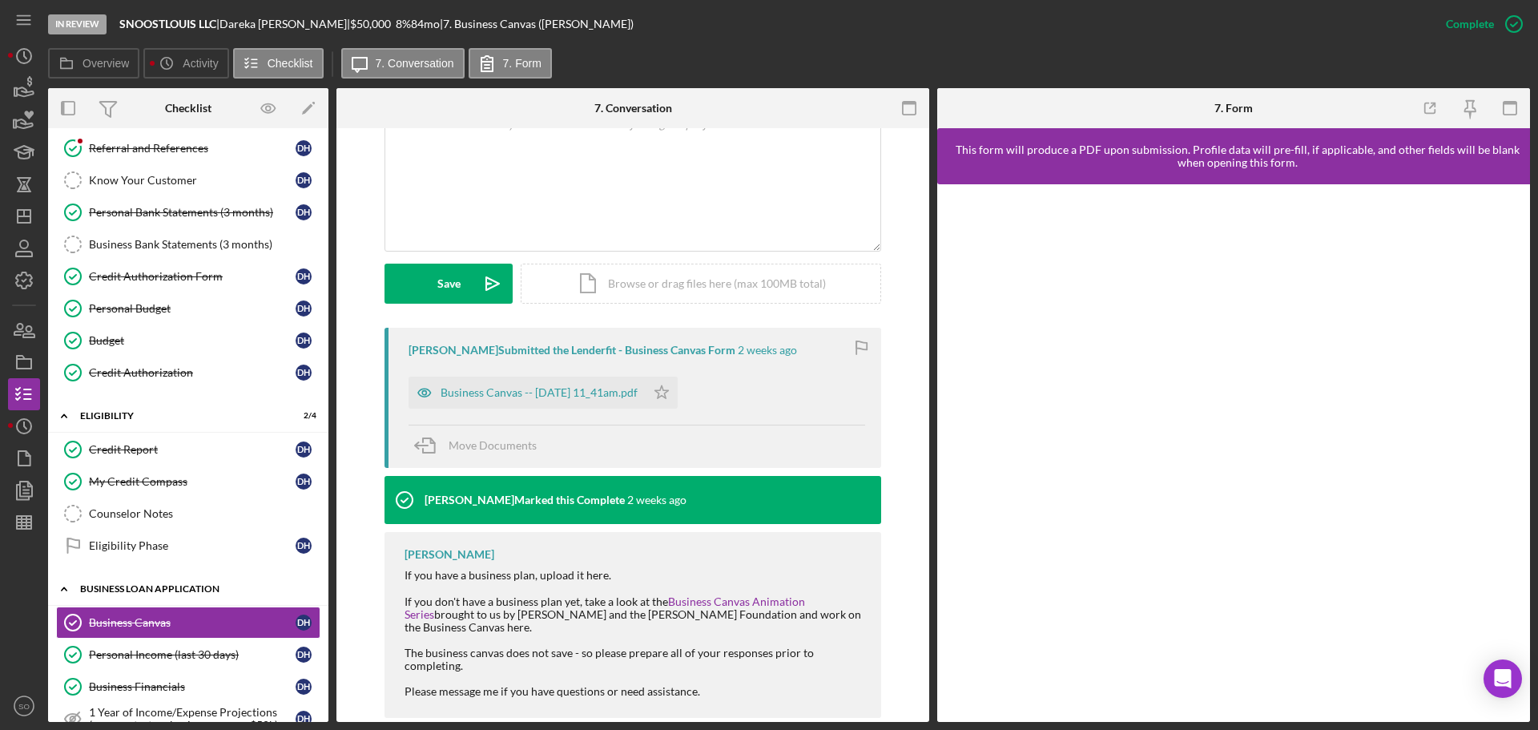
scroll to position [213, 0]
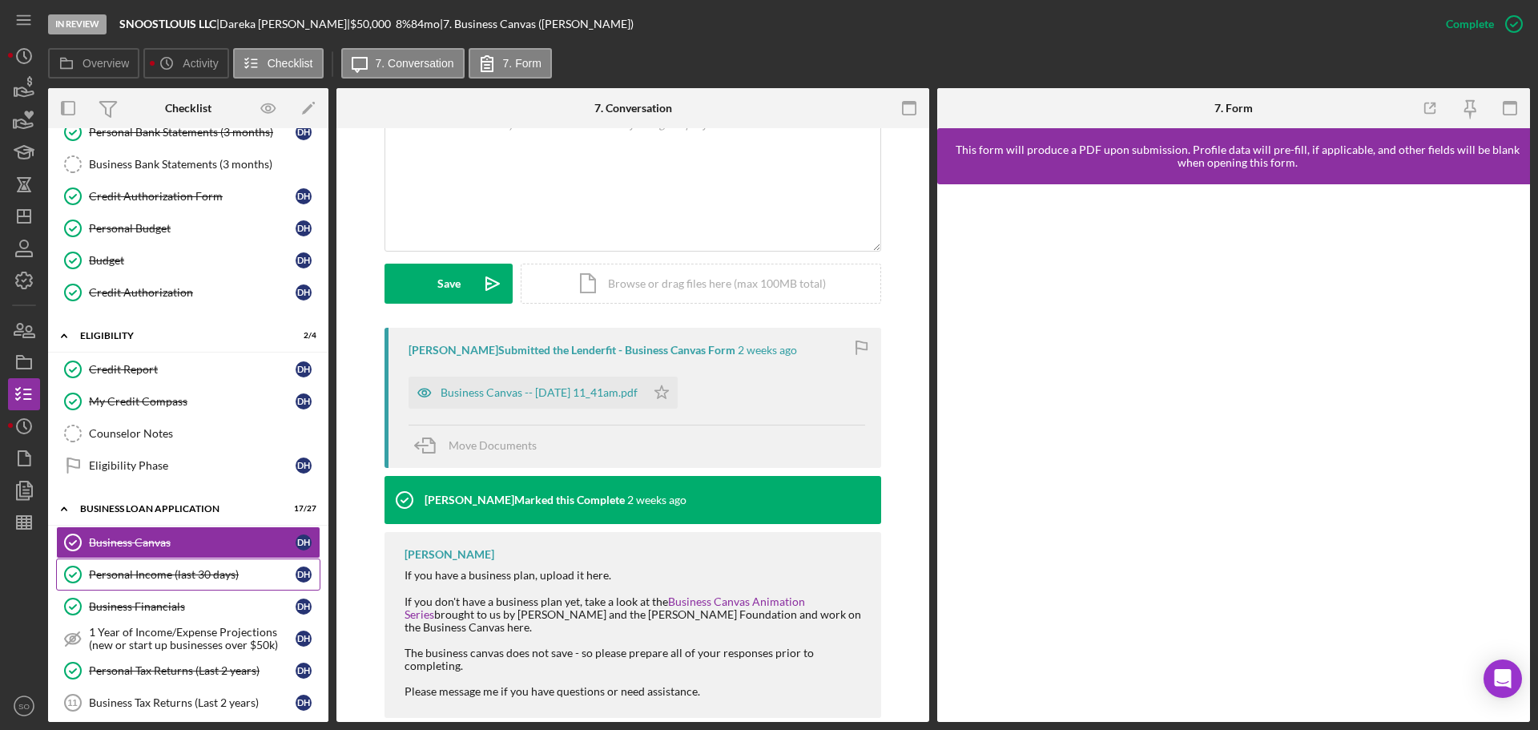
click at [224, 570] on div "Personal Income (last 30 days)" at bounding box center [192, 574] width 207 height 13
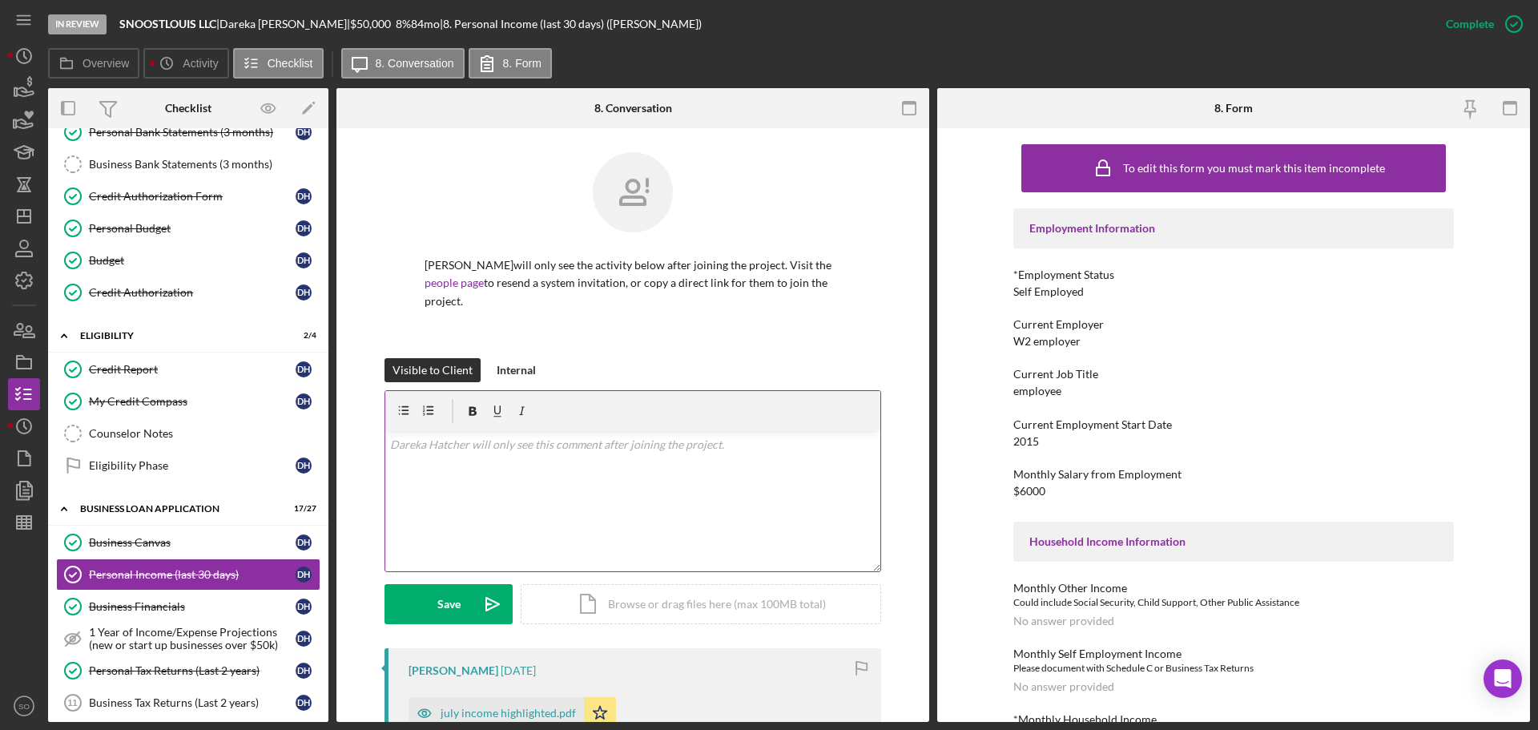
scroll to position [320, 0]
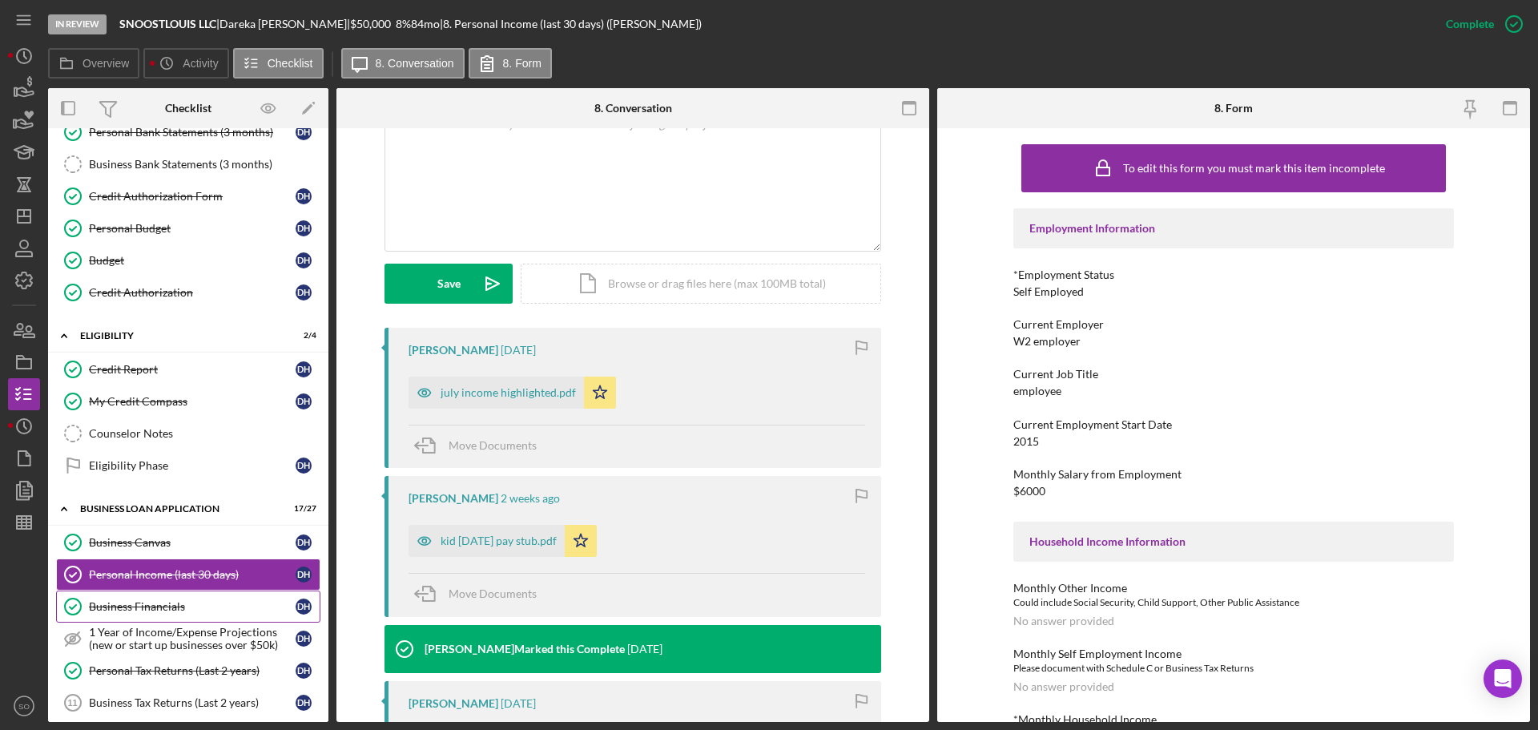
click at [145, 606] on div "Business Financials" at bounding box center [192, 606] width 207 height 13
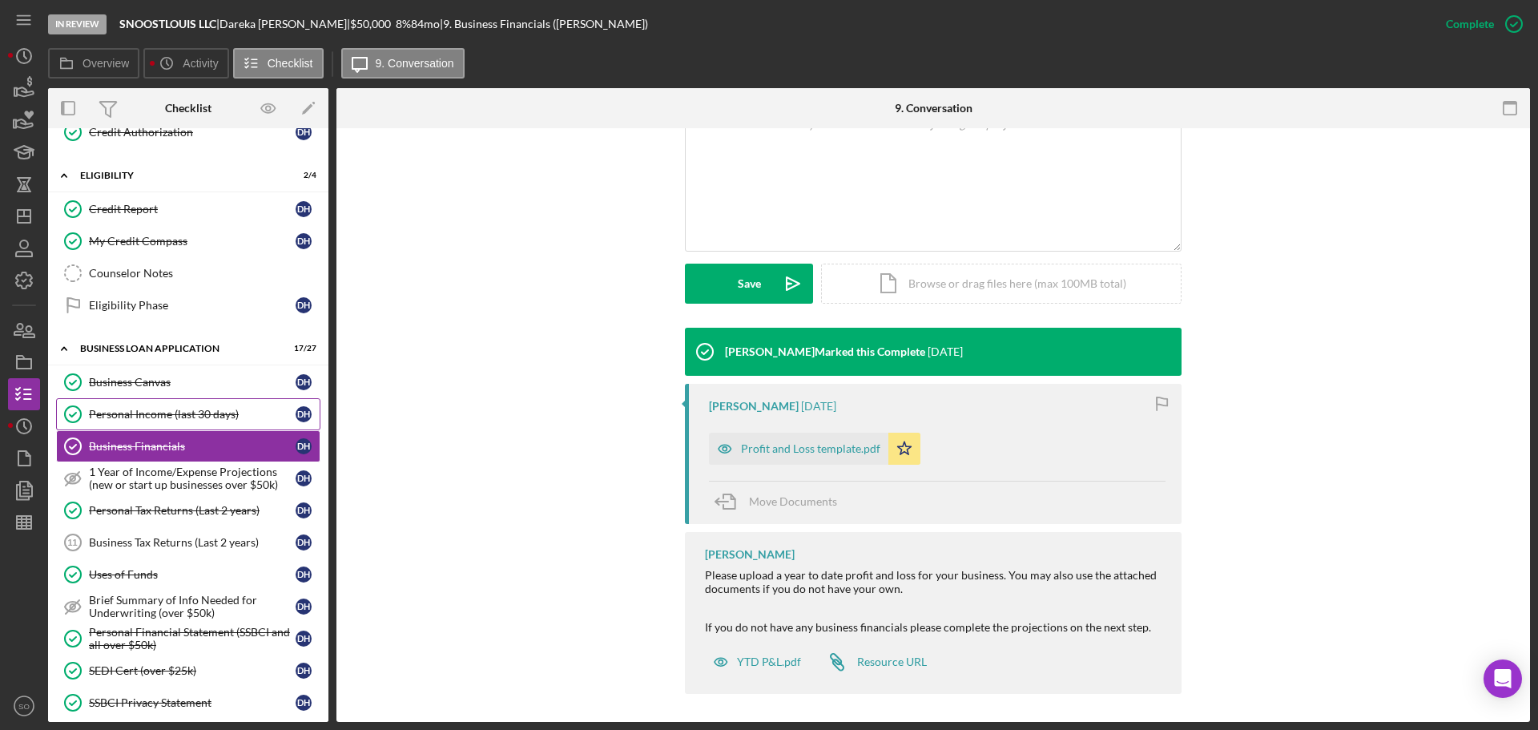
scroll to position [453, 0]
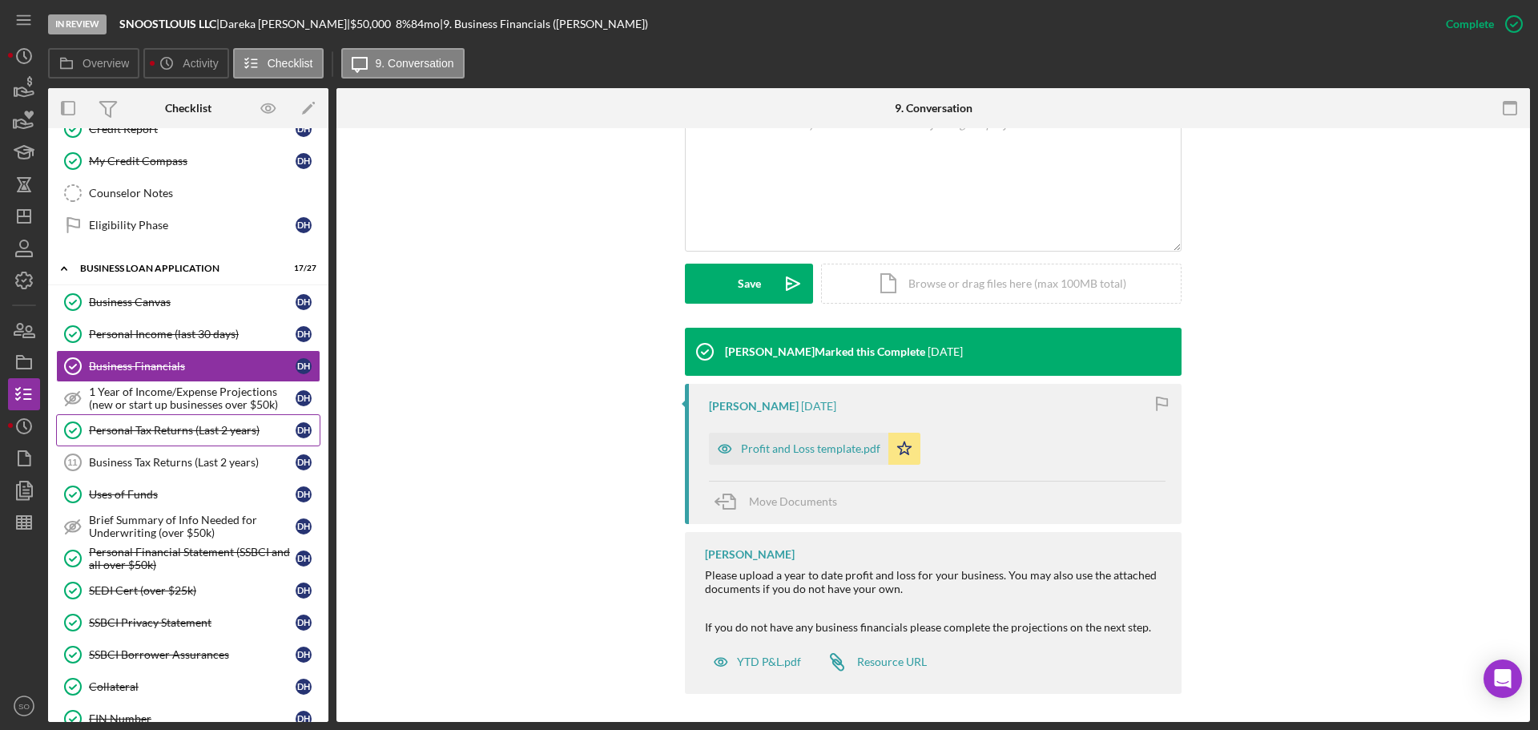
click at [174, 440] on link "Personal Tax Returns (Last 2 years) Personal Tax Returns (Last 2 years) D H" at bounding box center [188, 430] width 264 height 32
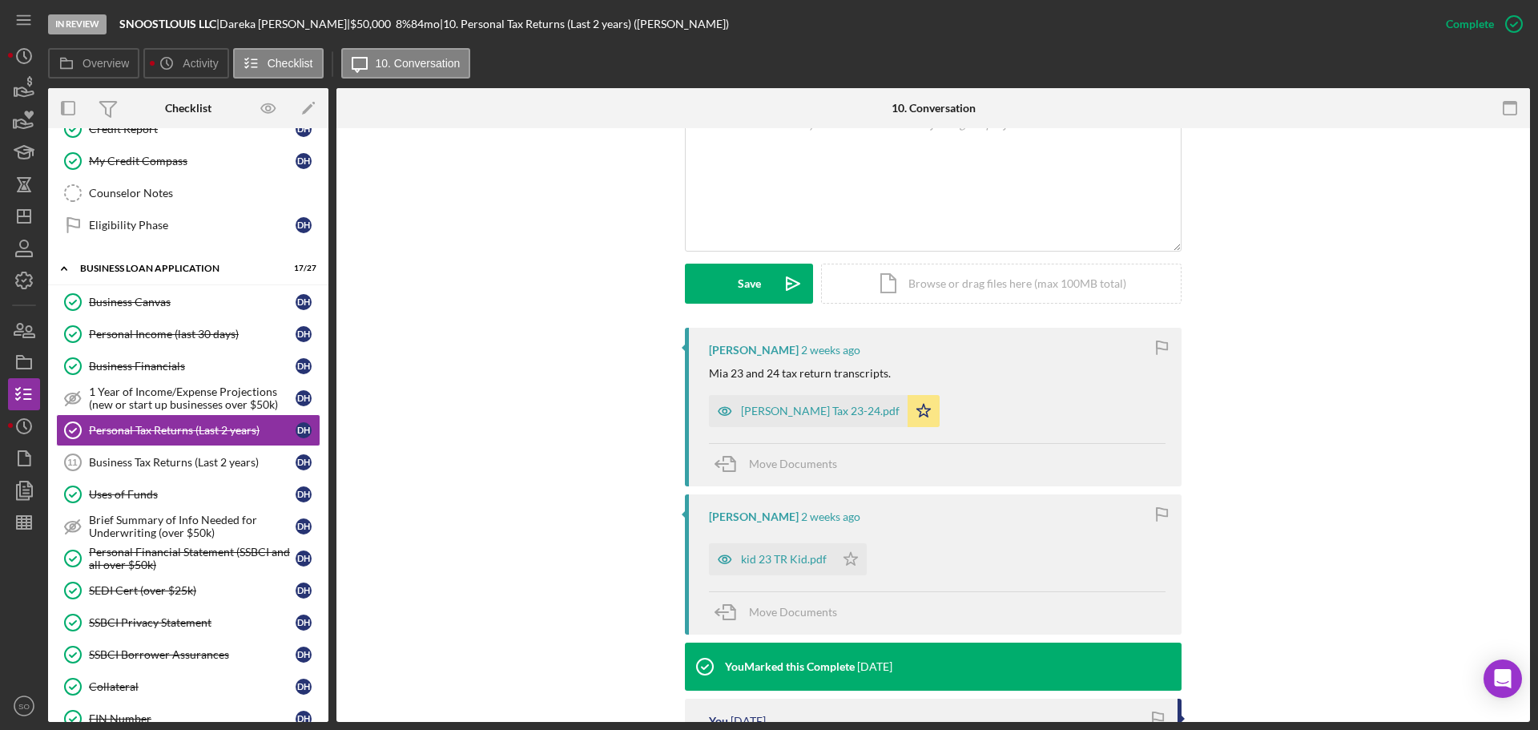
scroll to position [481, 0]
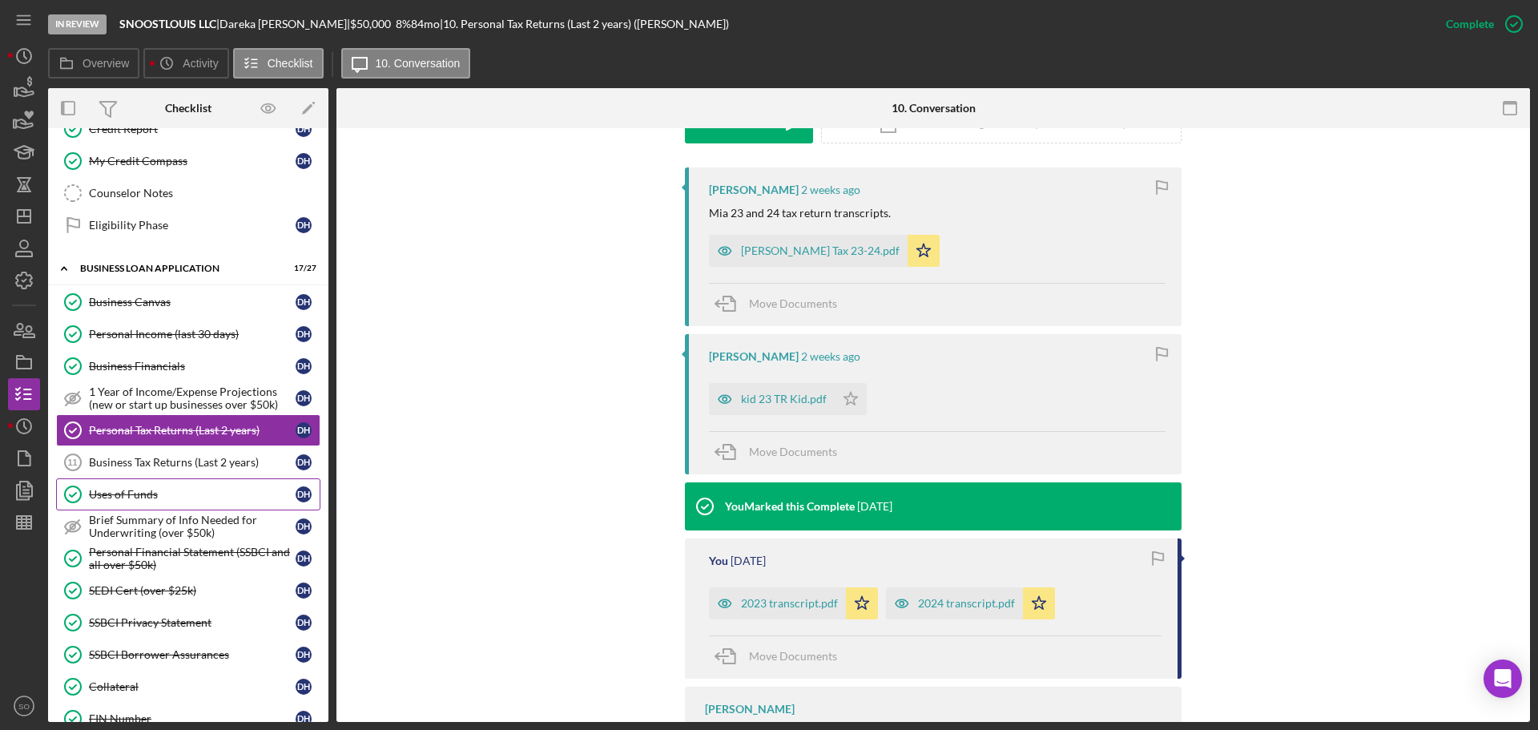
click at [192, 500] on div "Uses of Funds" at bounding box center [192, 494] width 207 height 13
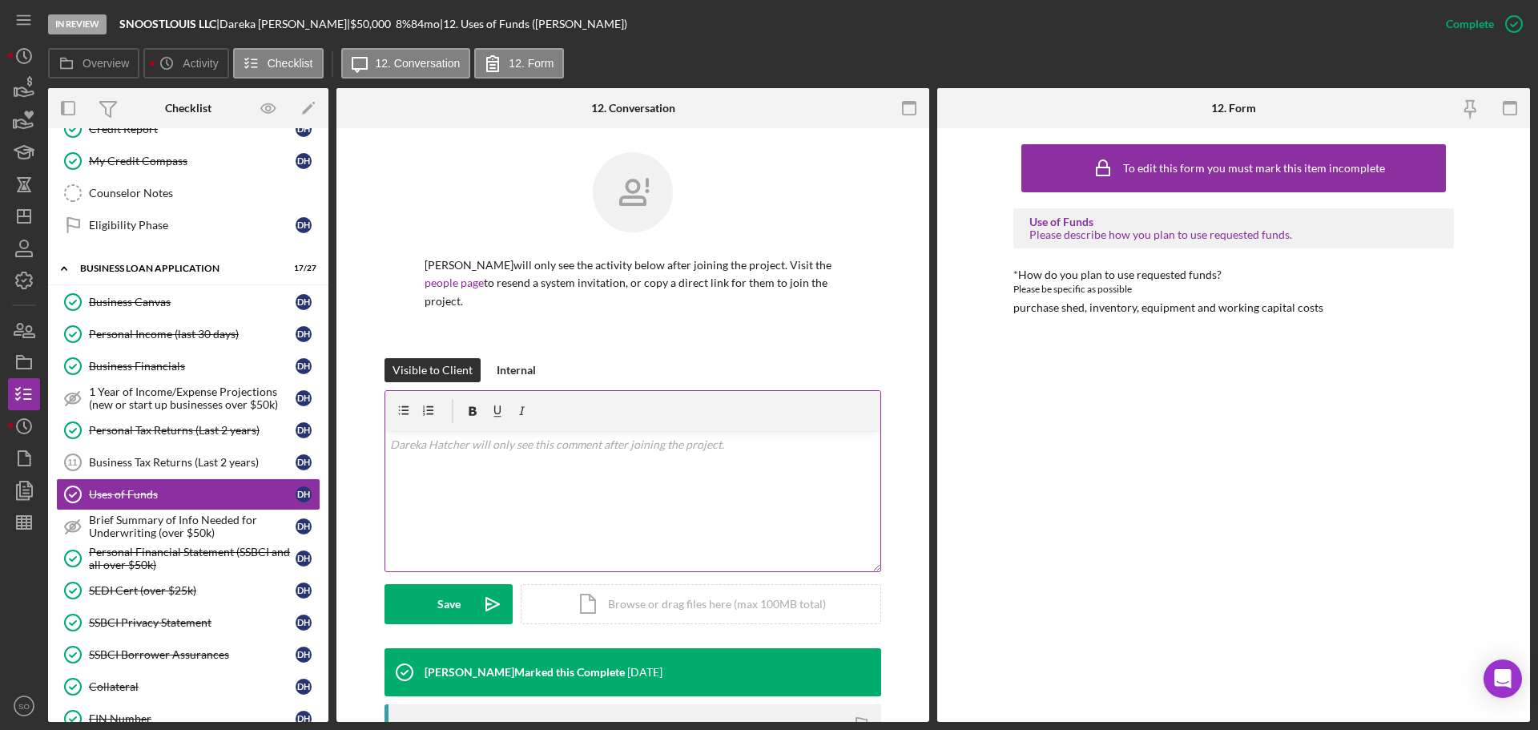
scroll to position [159, 0]
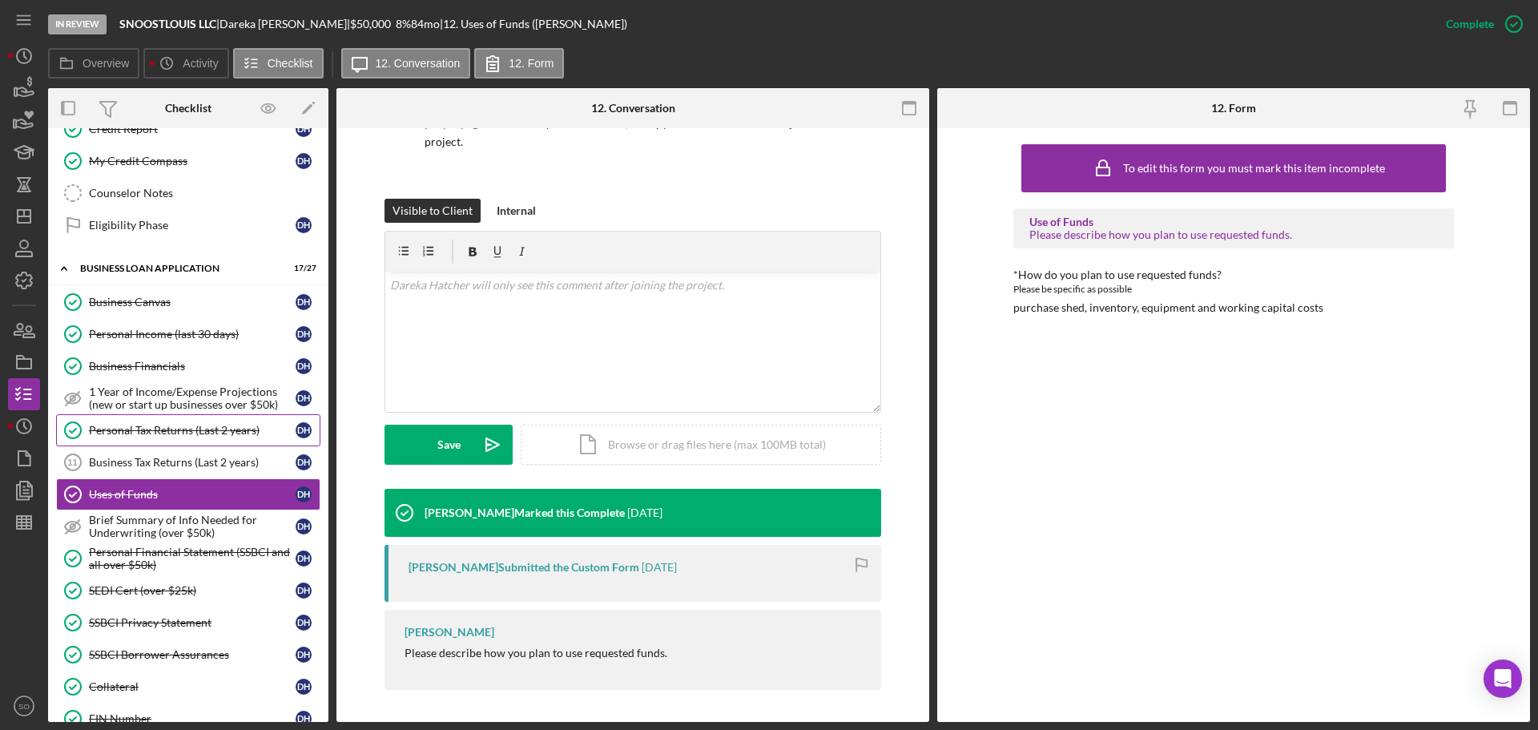
click at [176, 439] on link "Personal Tax Returns (Last 2 years) Personal Tax Returns (Last 2 years) D H" at bounding box center [188, 430] width 264 height 32
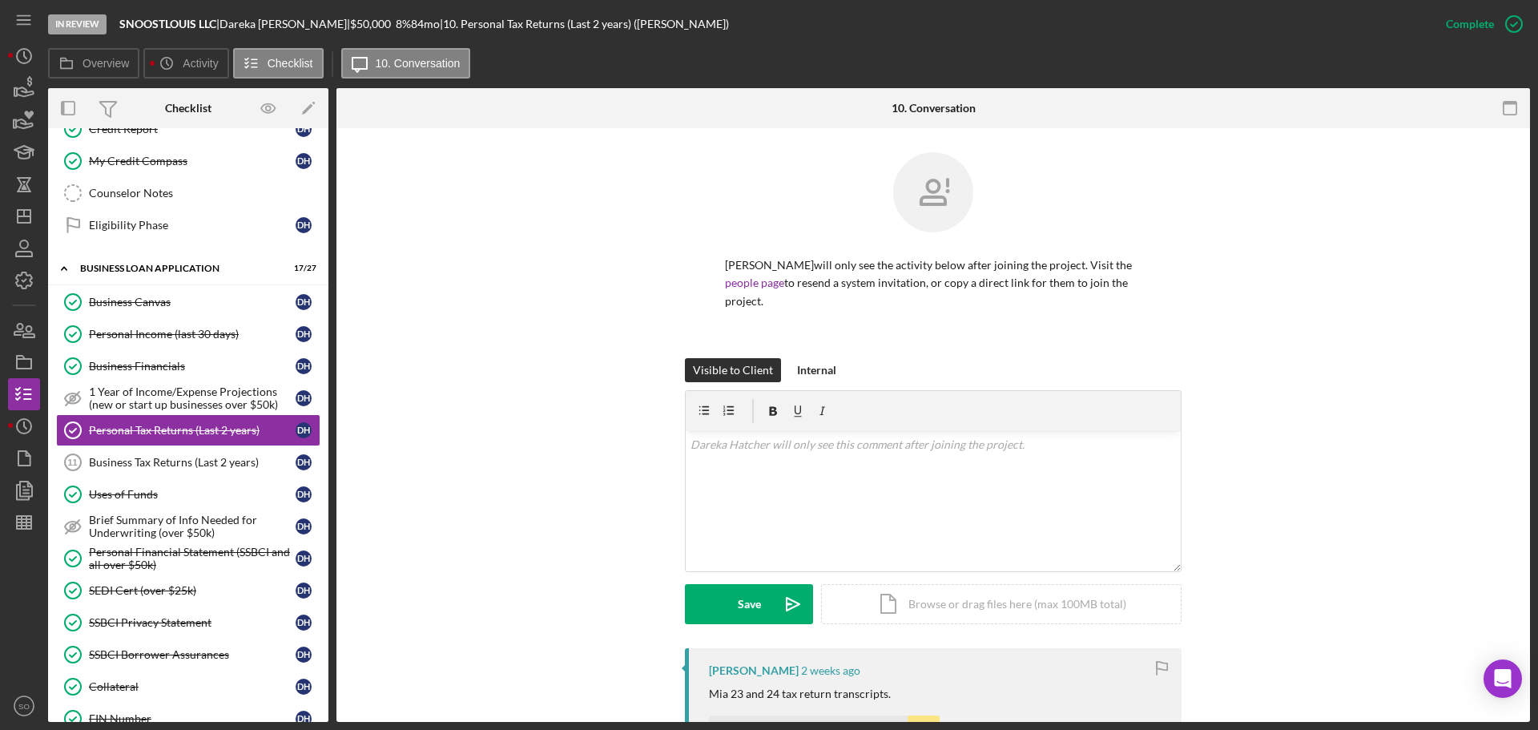
scroll to position [160, 0]
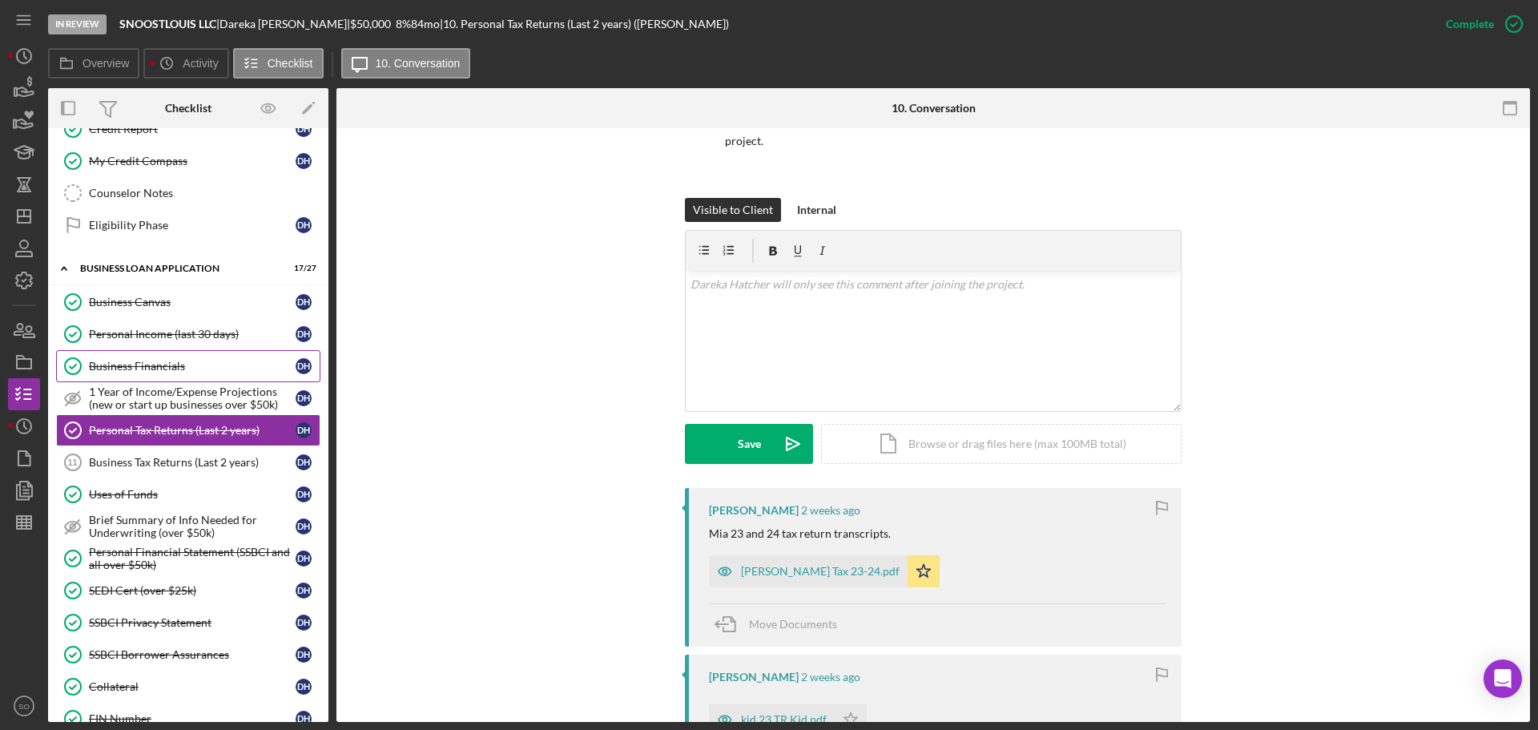
click at [120, 371] on div "Business Financials" at bounding box center [192, 366] width 207 height 13
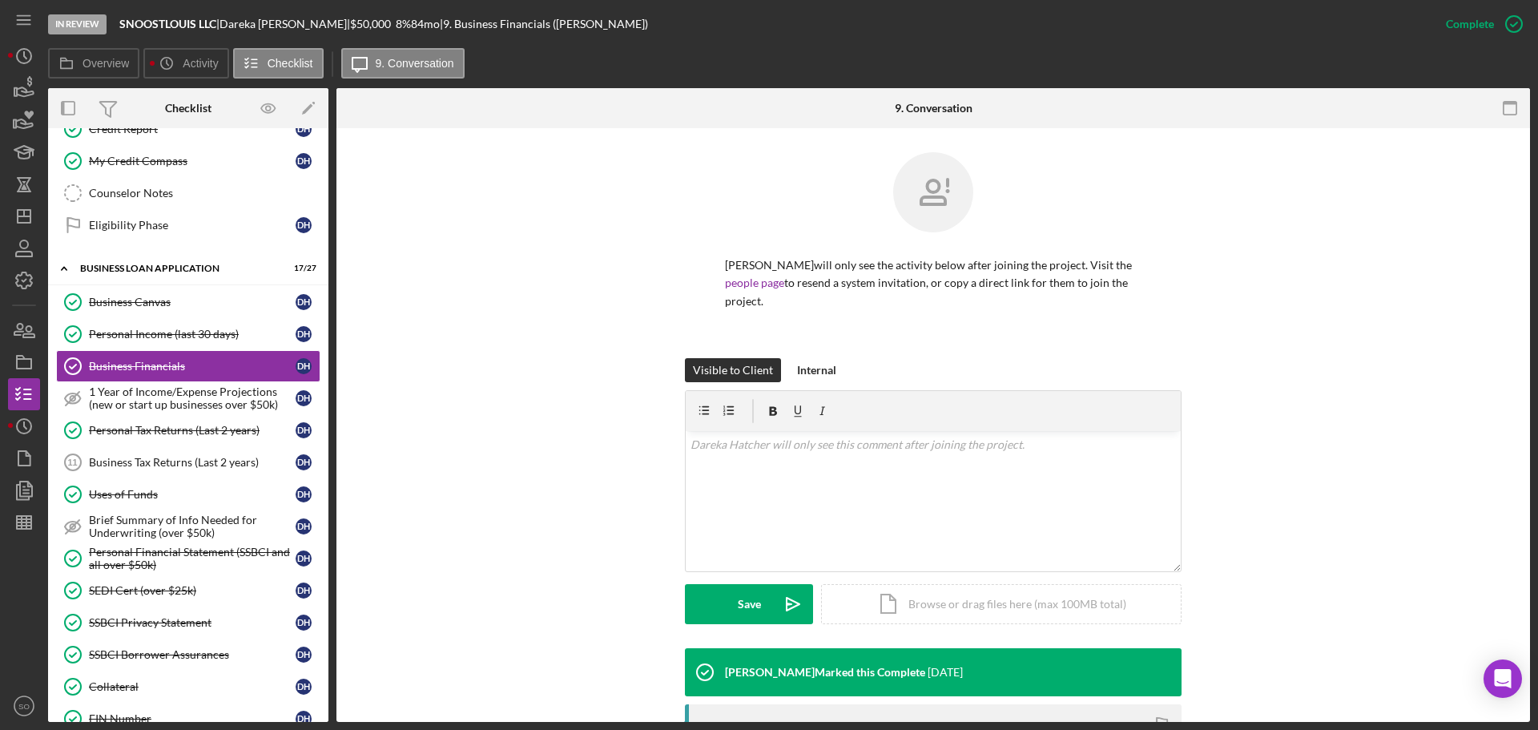
scroll to position [80, 0]
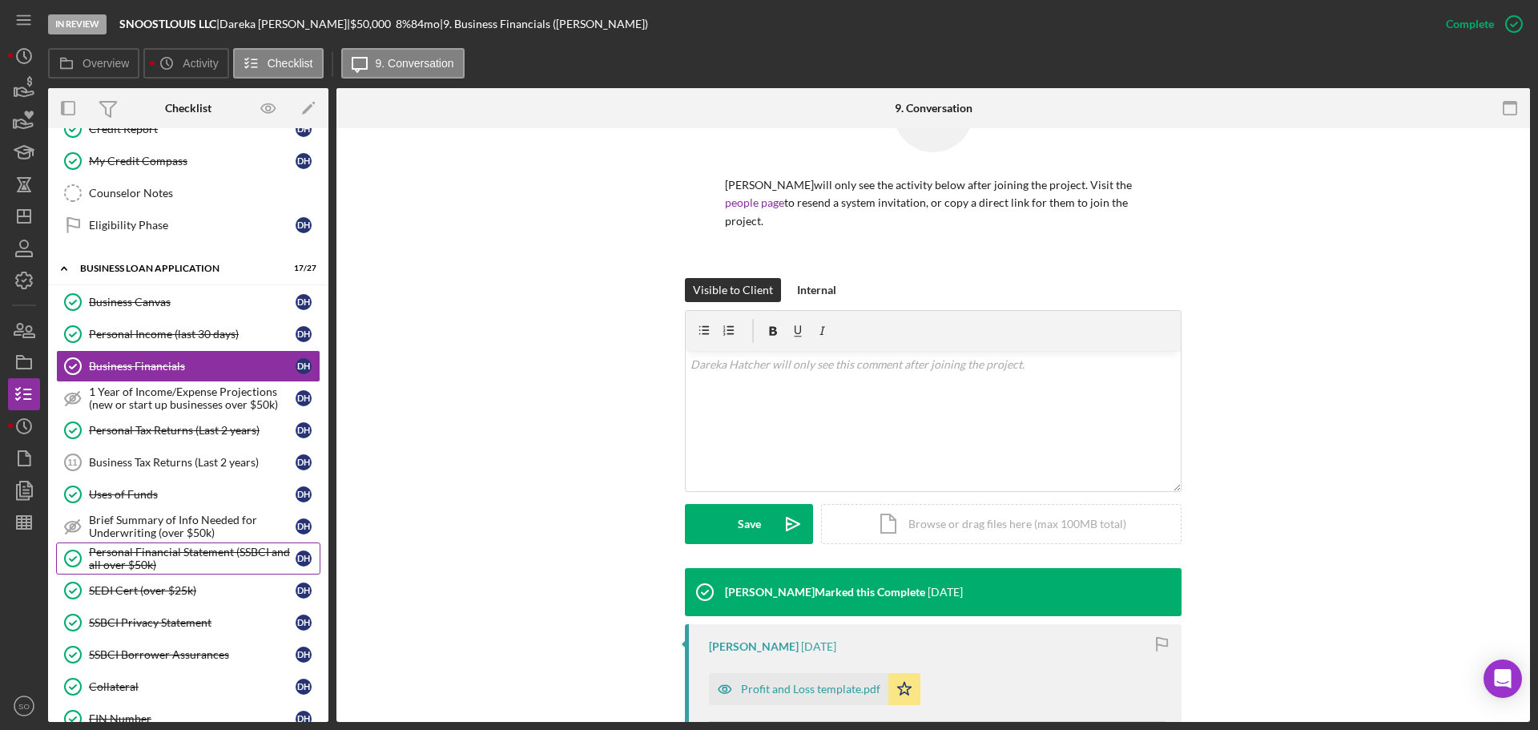
click at [173, 548] on div "Personal Financial Statement (SSBCI and all over $50k)" at bounding box center [192, 559] width 207 height 26
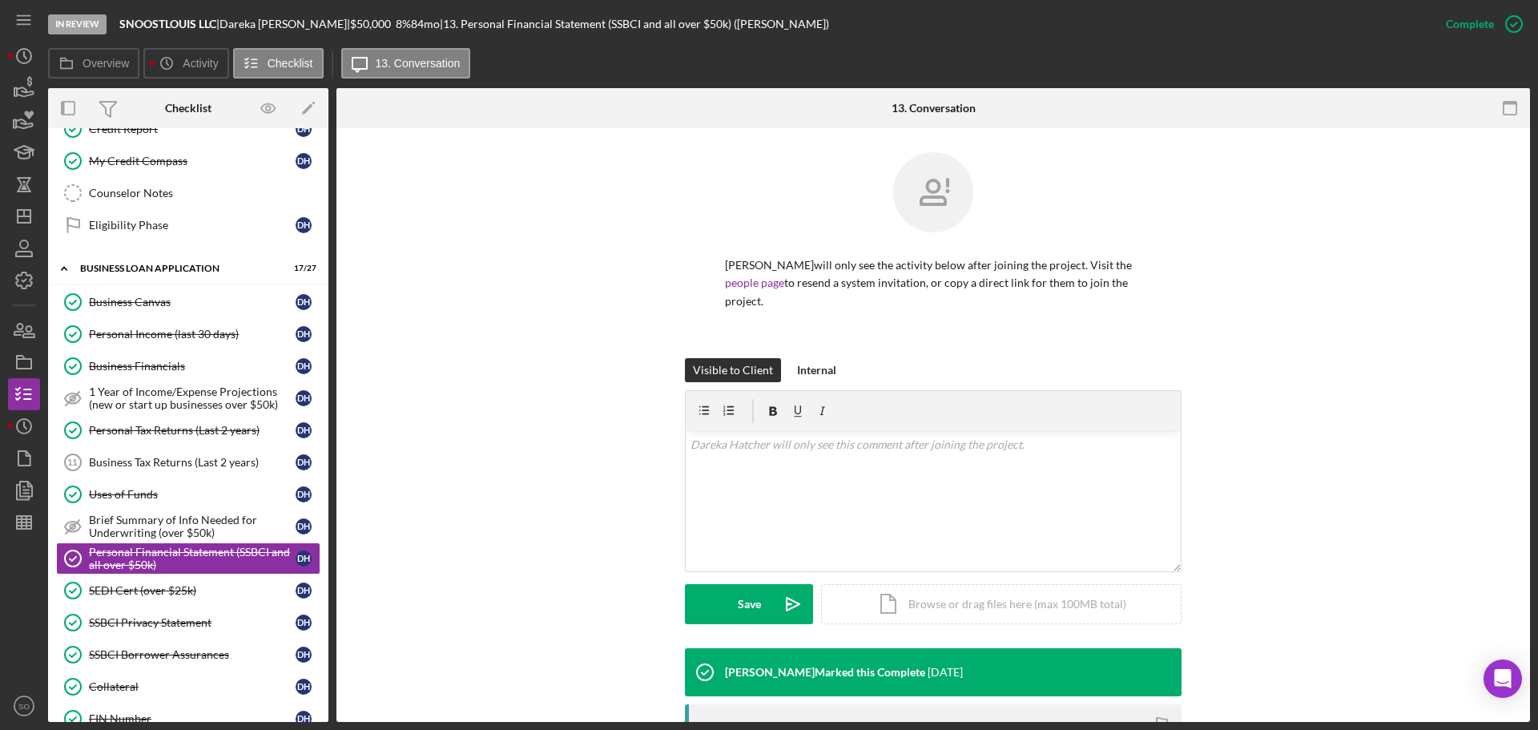
scroll to position [401, 0]
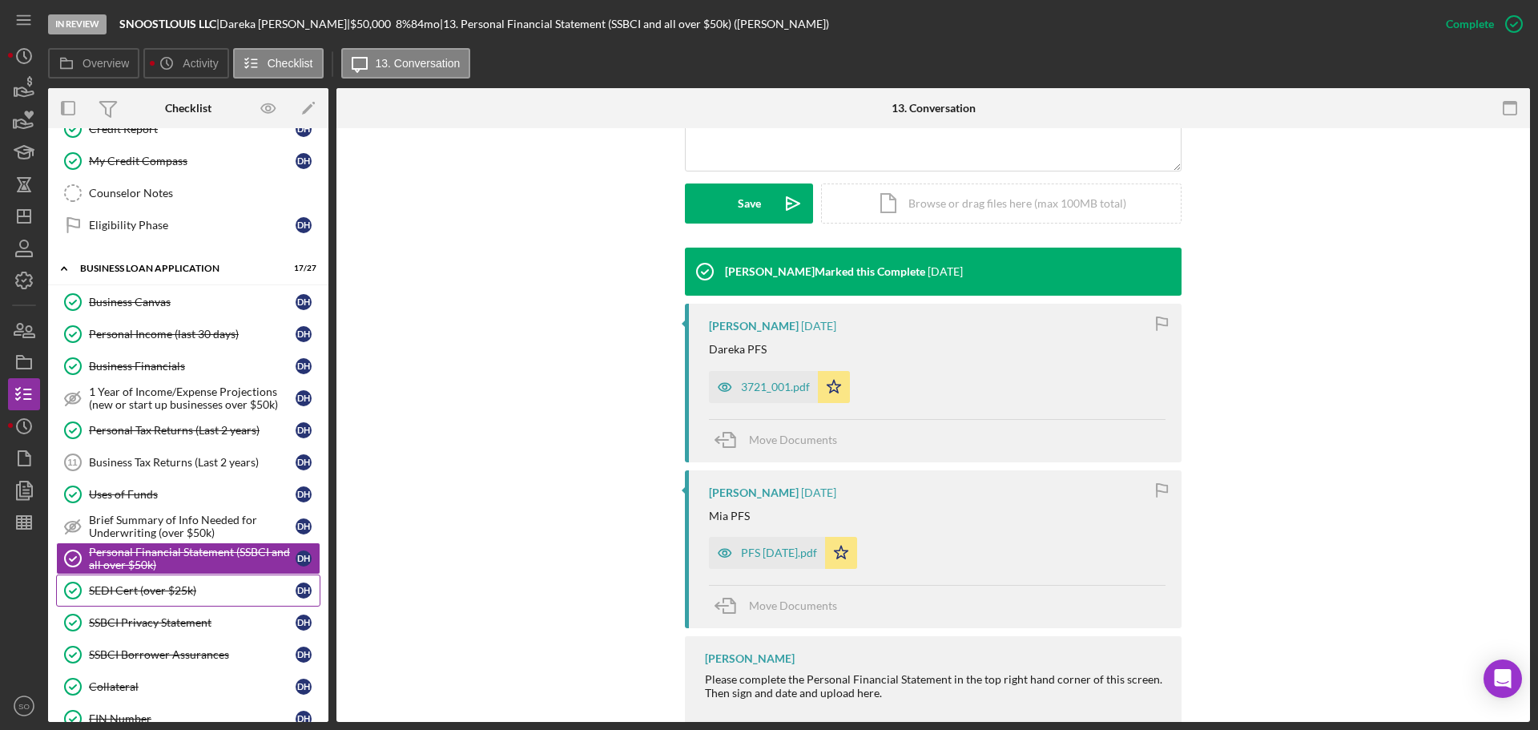
click at [215, 598] on link "SEDI Cert (over $25k) SEDI Cert (over $25k) D H" at bounding box center [188, 590] width 264 height 32
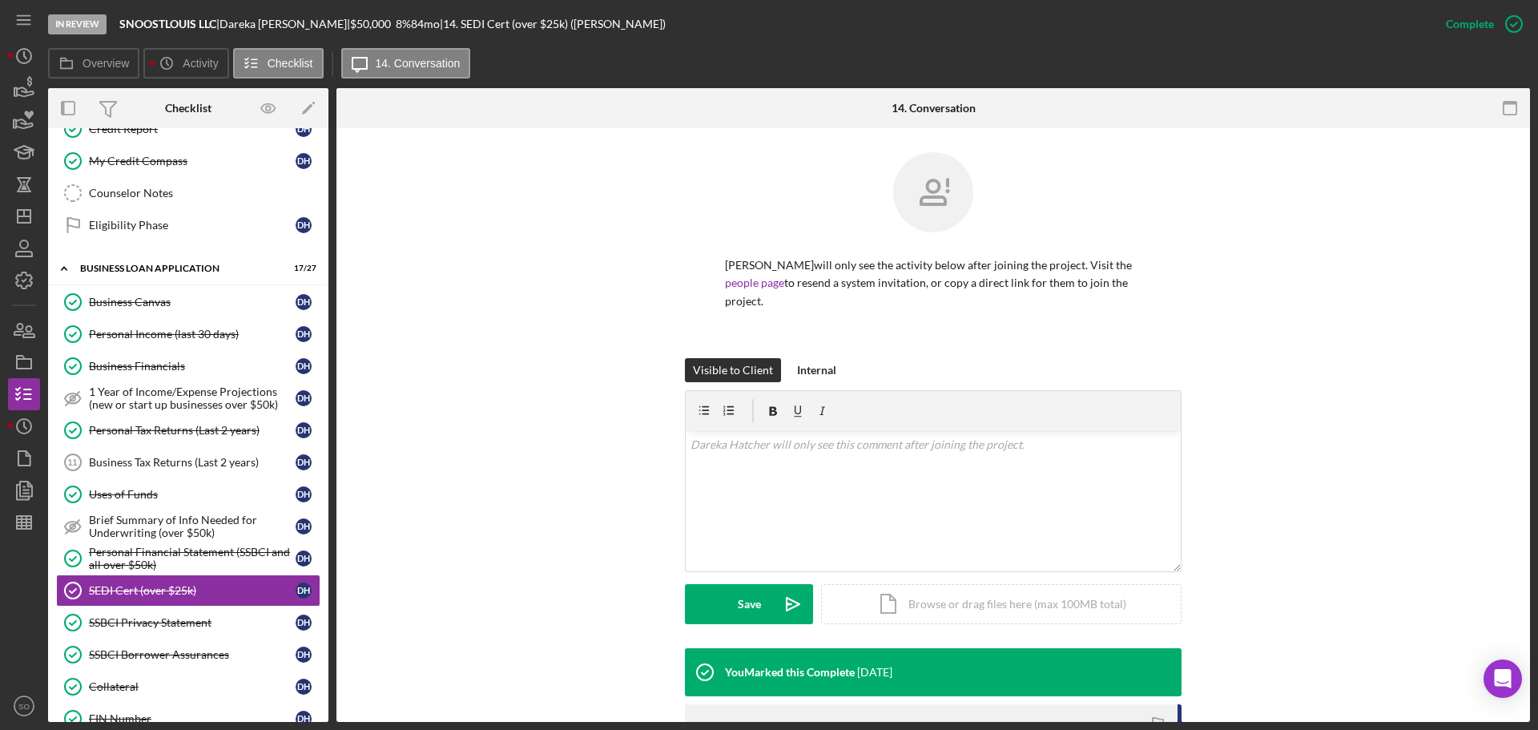
scroll to position [320, 0]
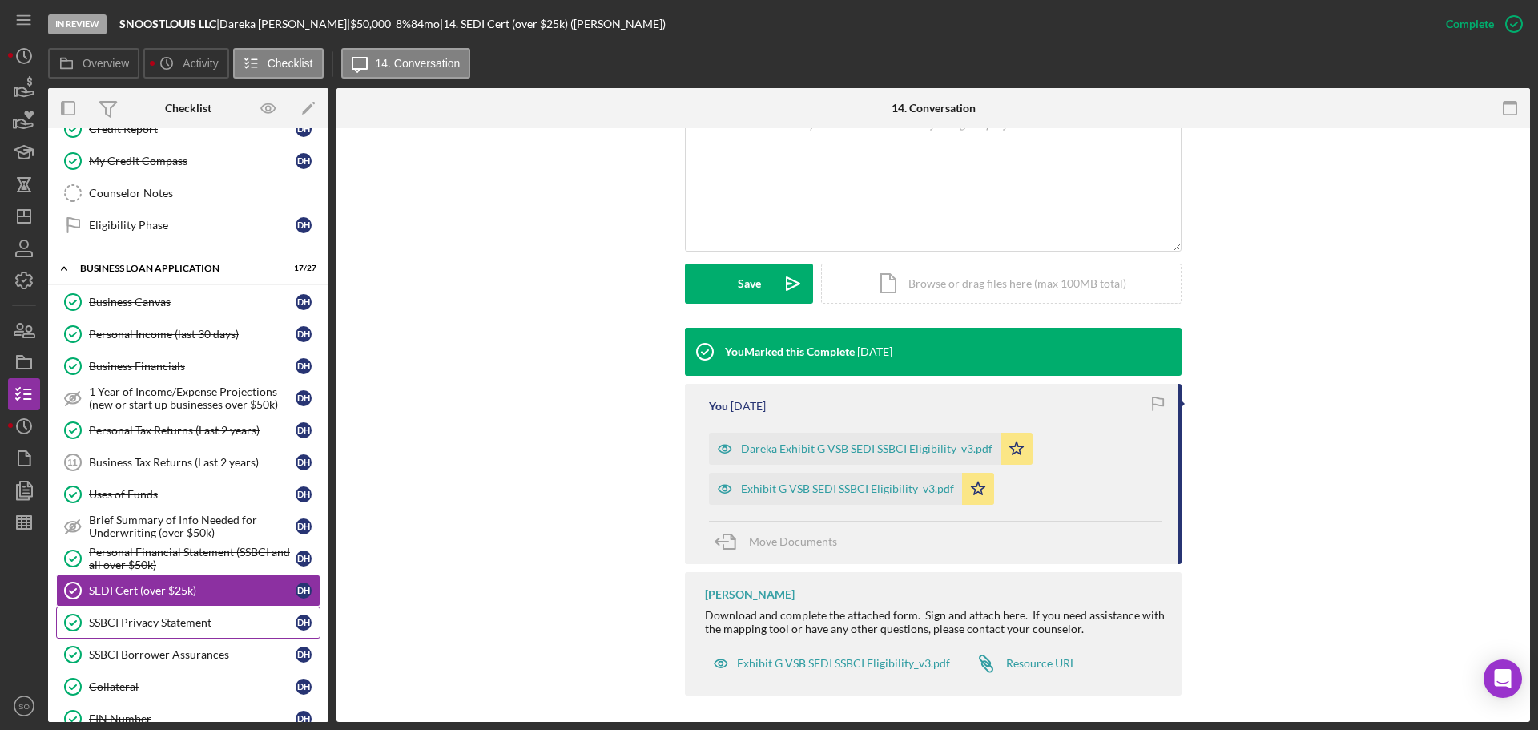
click at [214, 622] on div "SSBCI Privacy Statement" at bounding box center [192, 622] width 207 height 13
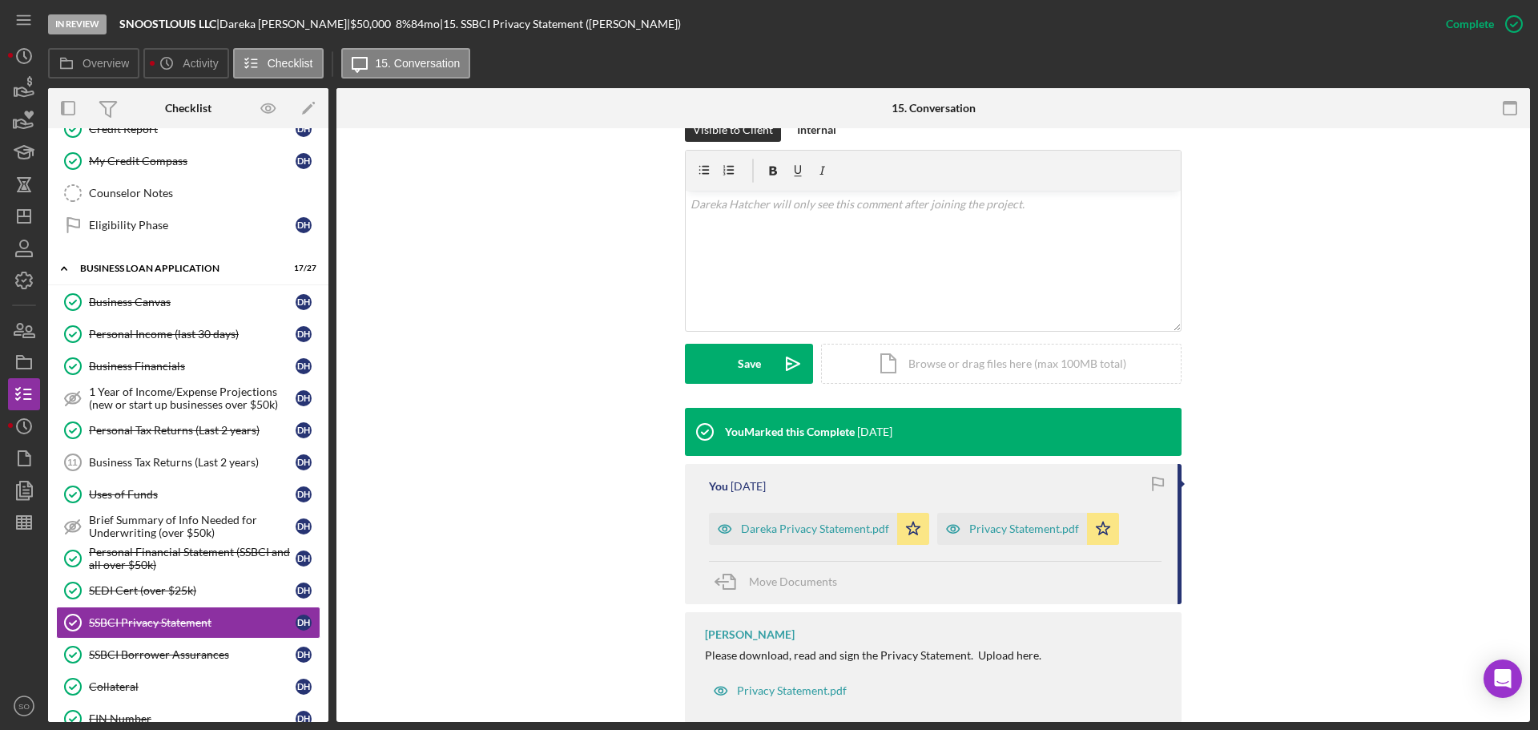
scroll to position [273, 0]
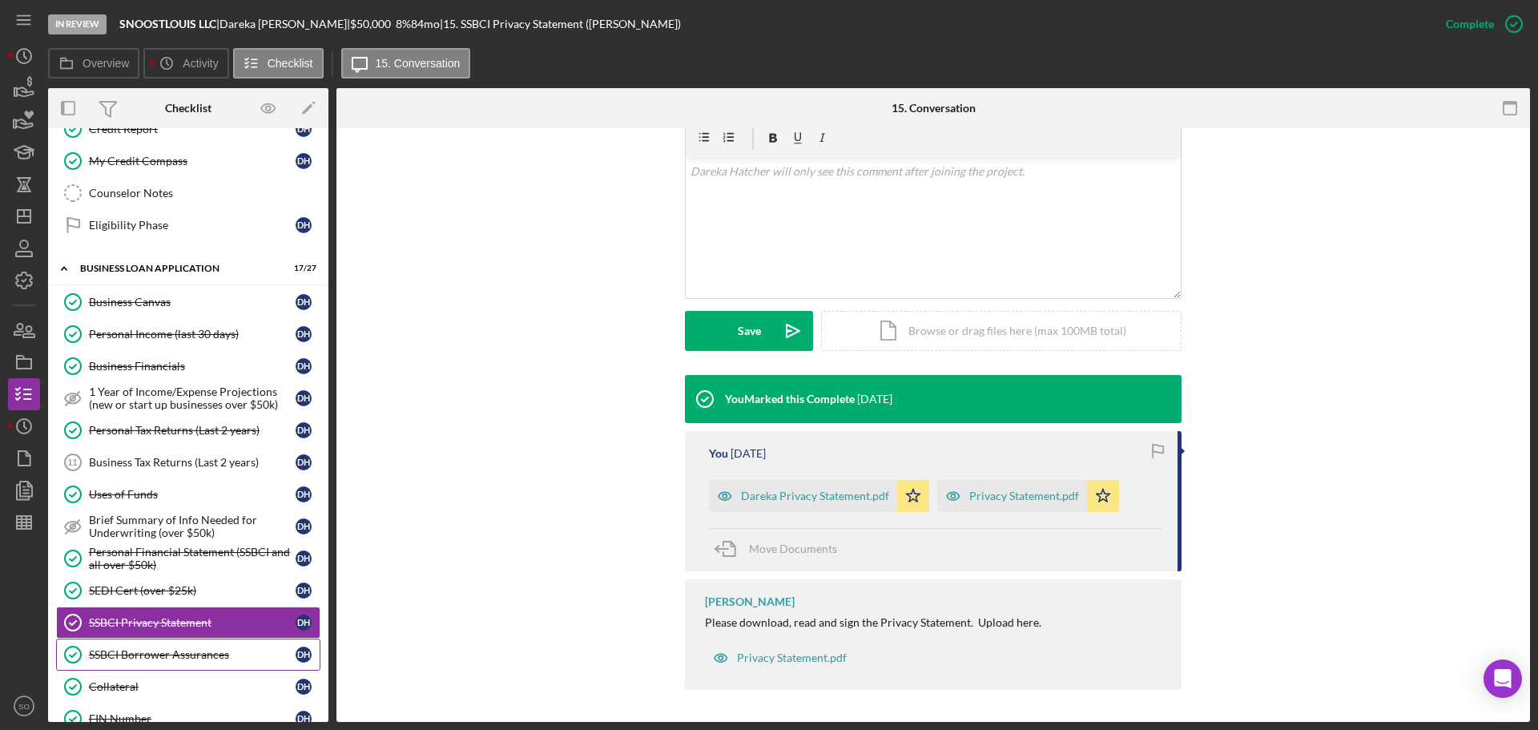
click at [215, 649] on div "SSBCI Borrower Assurances" at bounding box center [192, 654] width 207 height 13
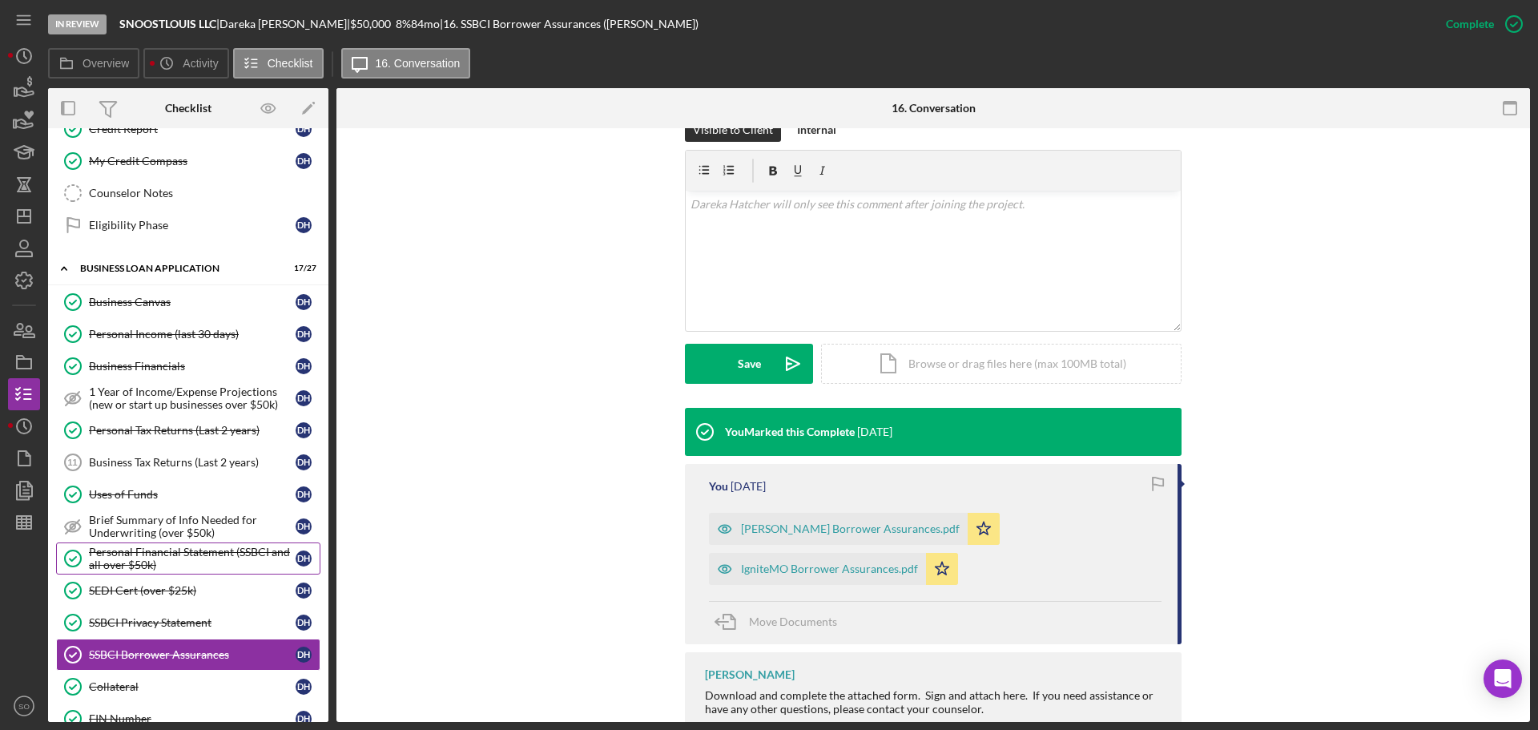
scroll to position [534, 0]
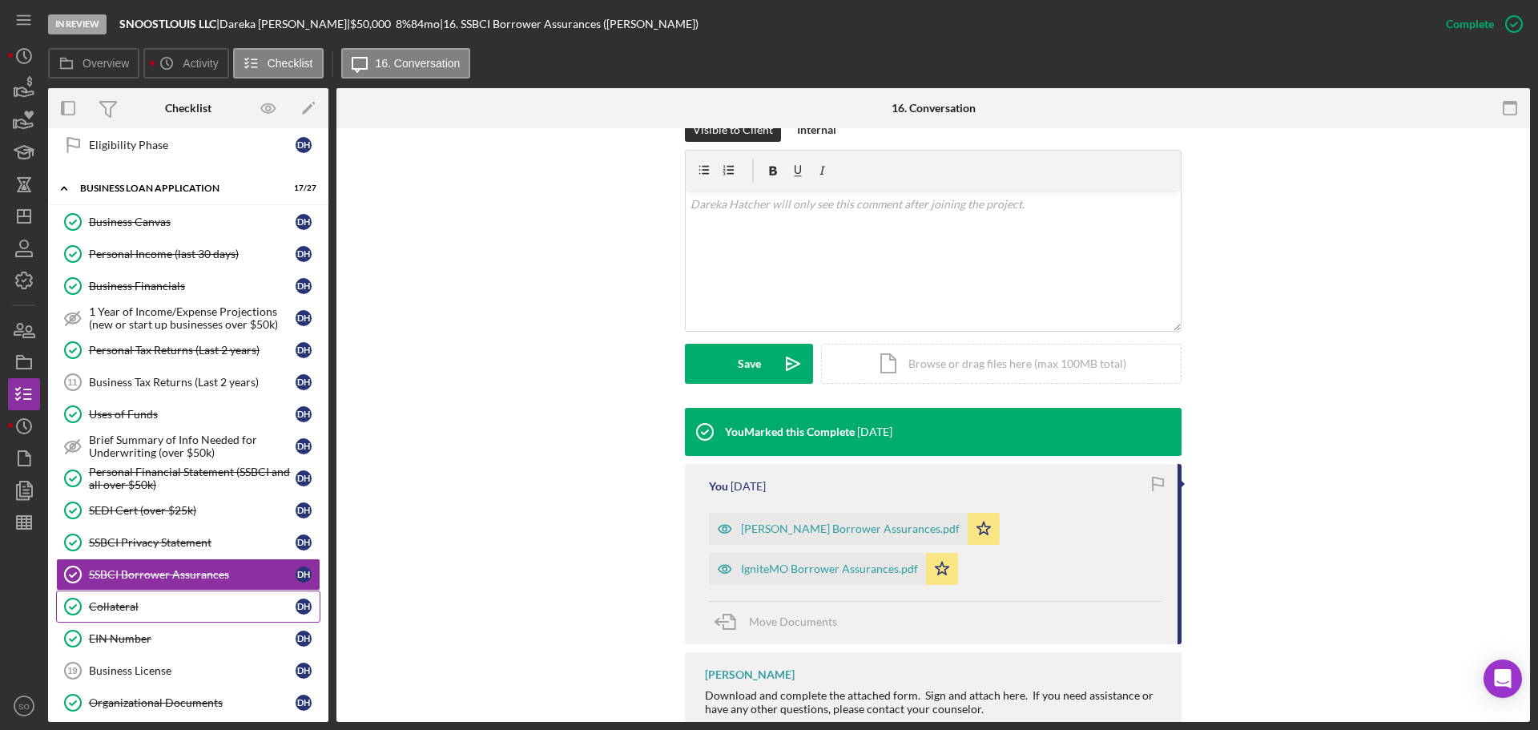
click at [182, 614] on link "Collateral Collateral D H" at bounding box center [188, 606] width 264 height 32
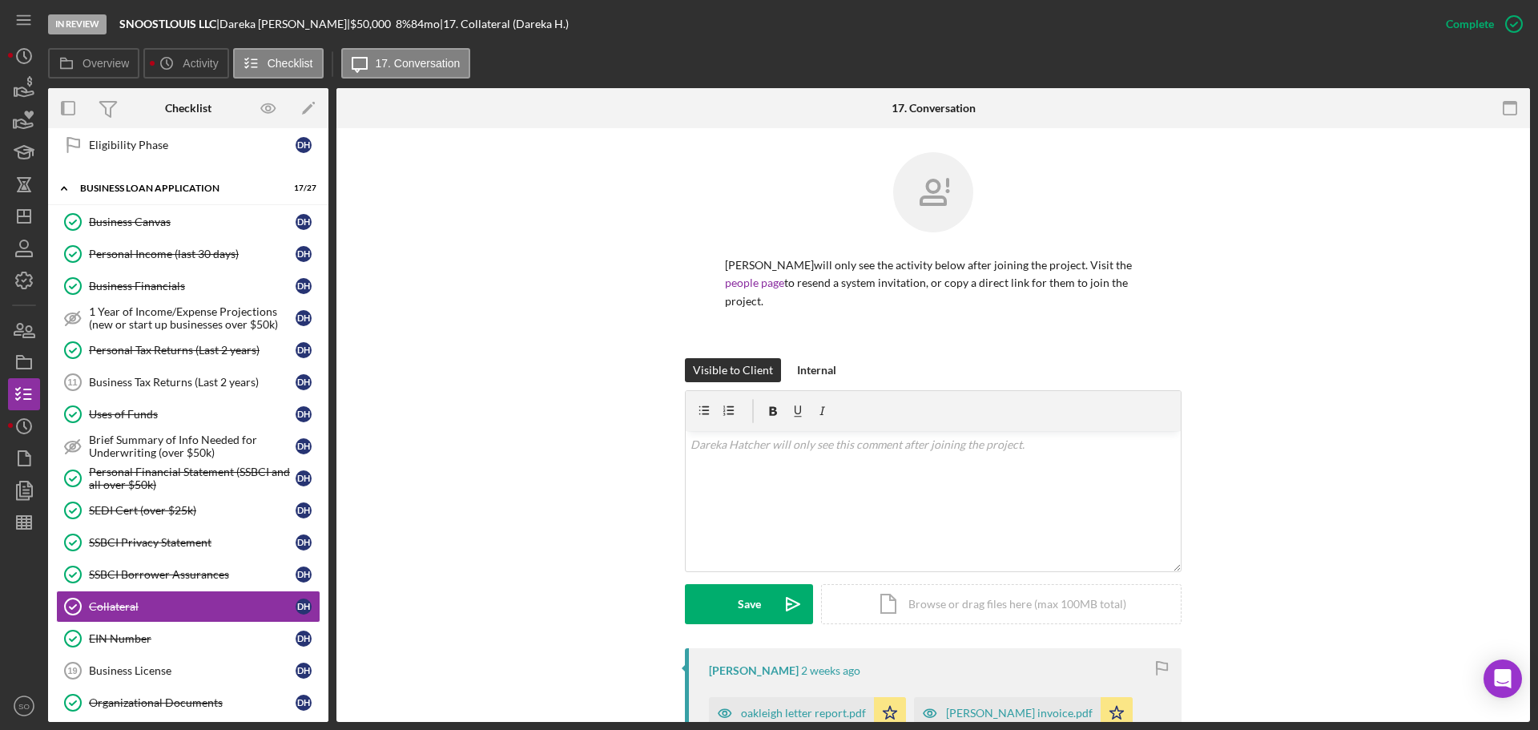
scroll to position [240, 0]
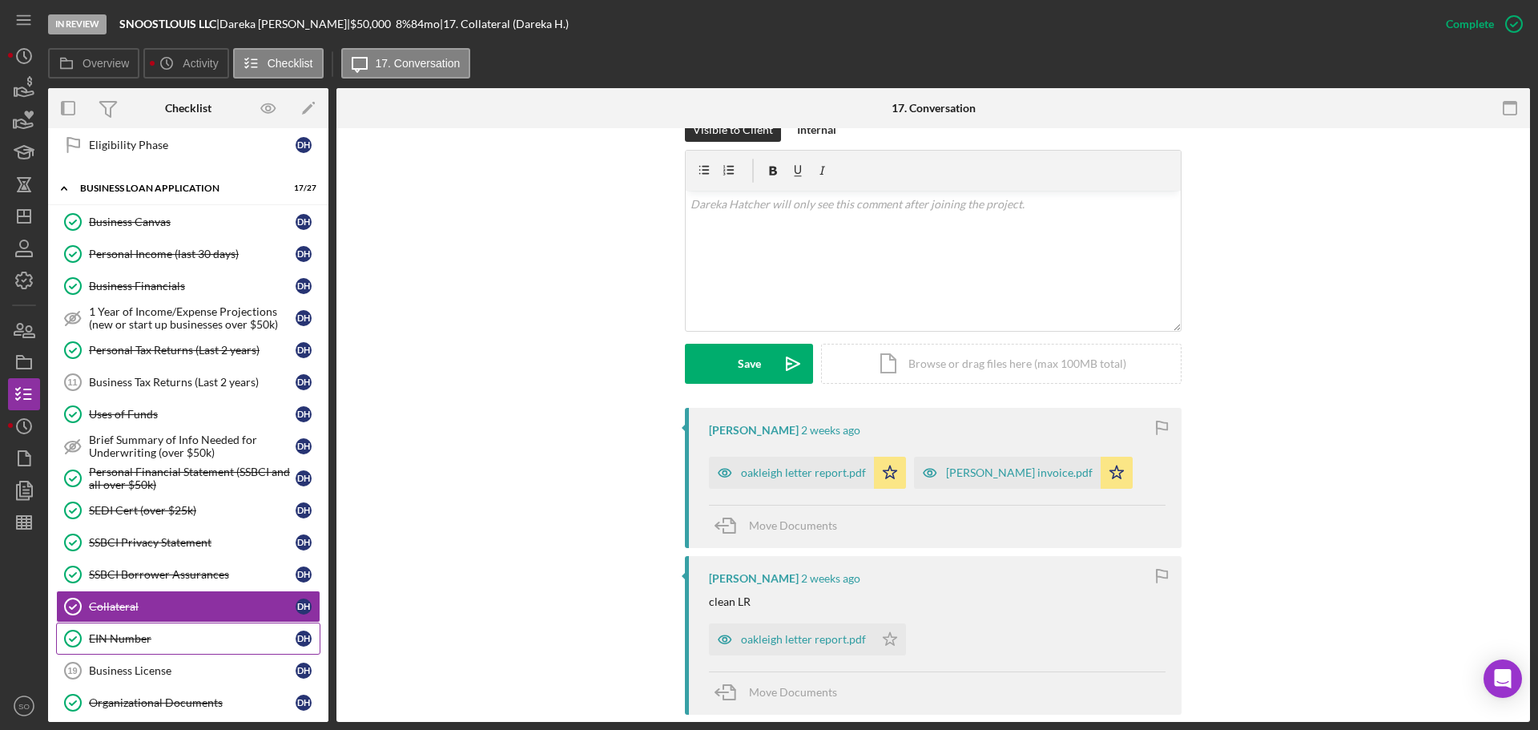
click at [159, 643] on div "EIN Number" at bounding box center [192, 638] width 207 height 13
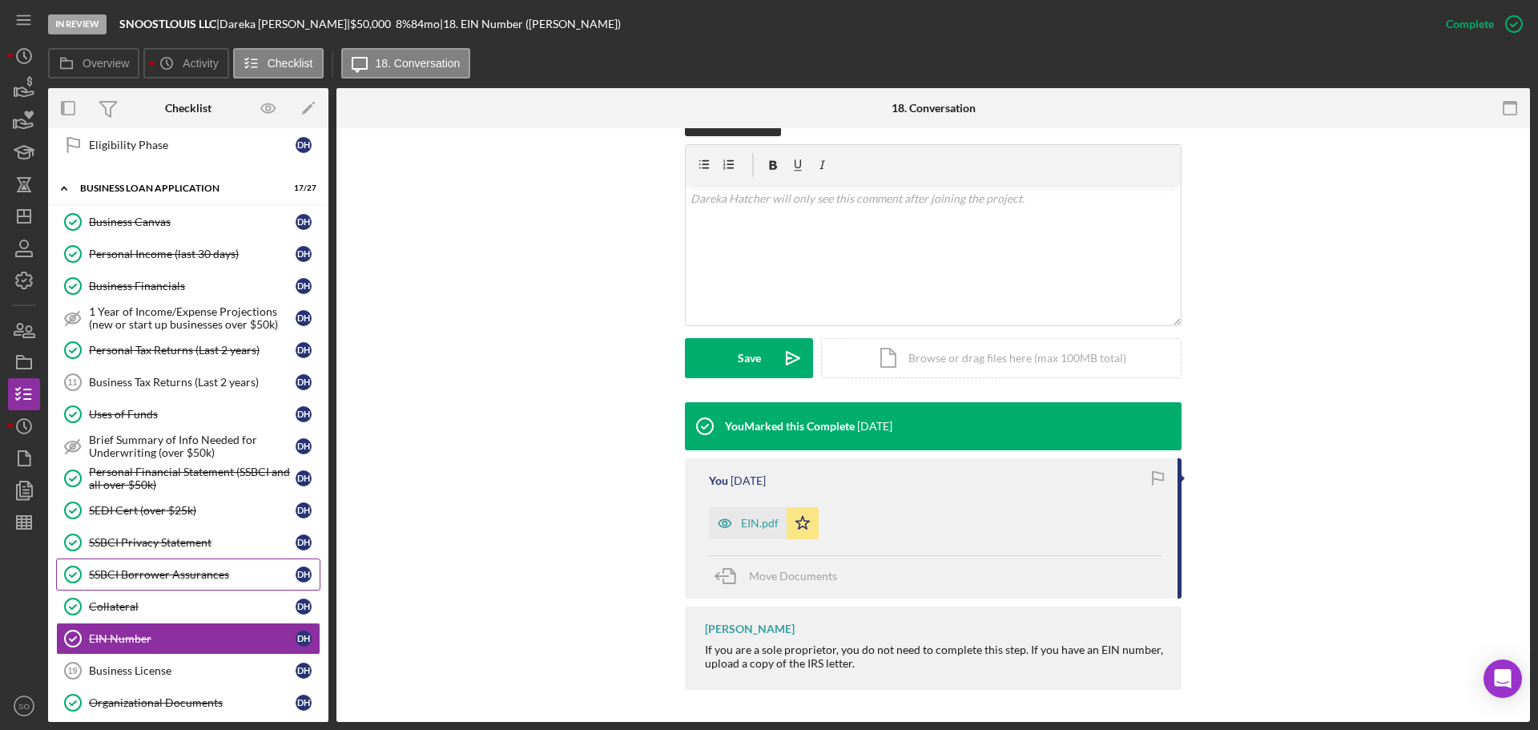
scroll to position [694, 0]
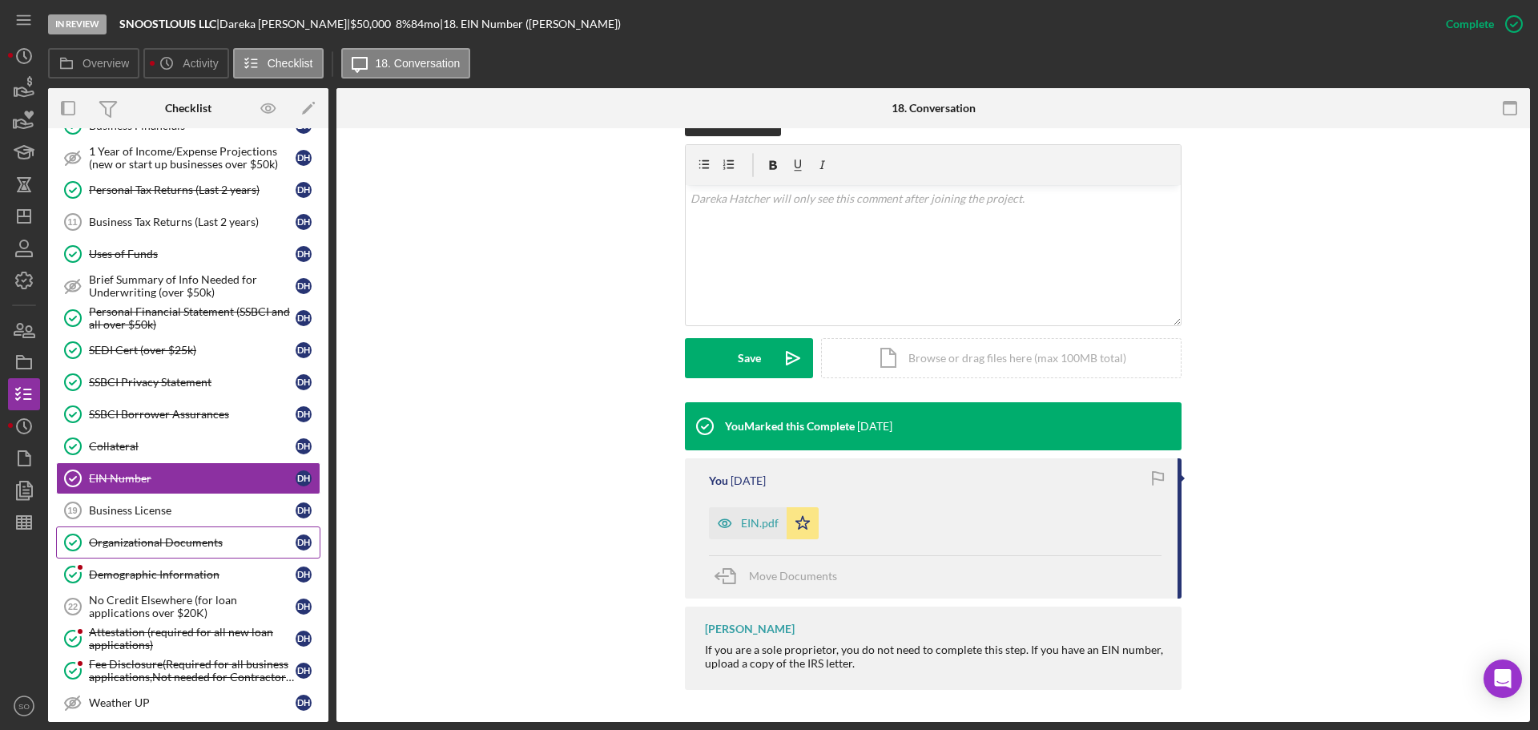
click at [227, 551] on link "Organizational Documents Organizational Documents D H" at bounding box center [188, 542] width 264 height 32
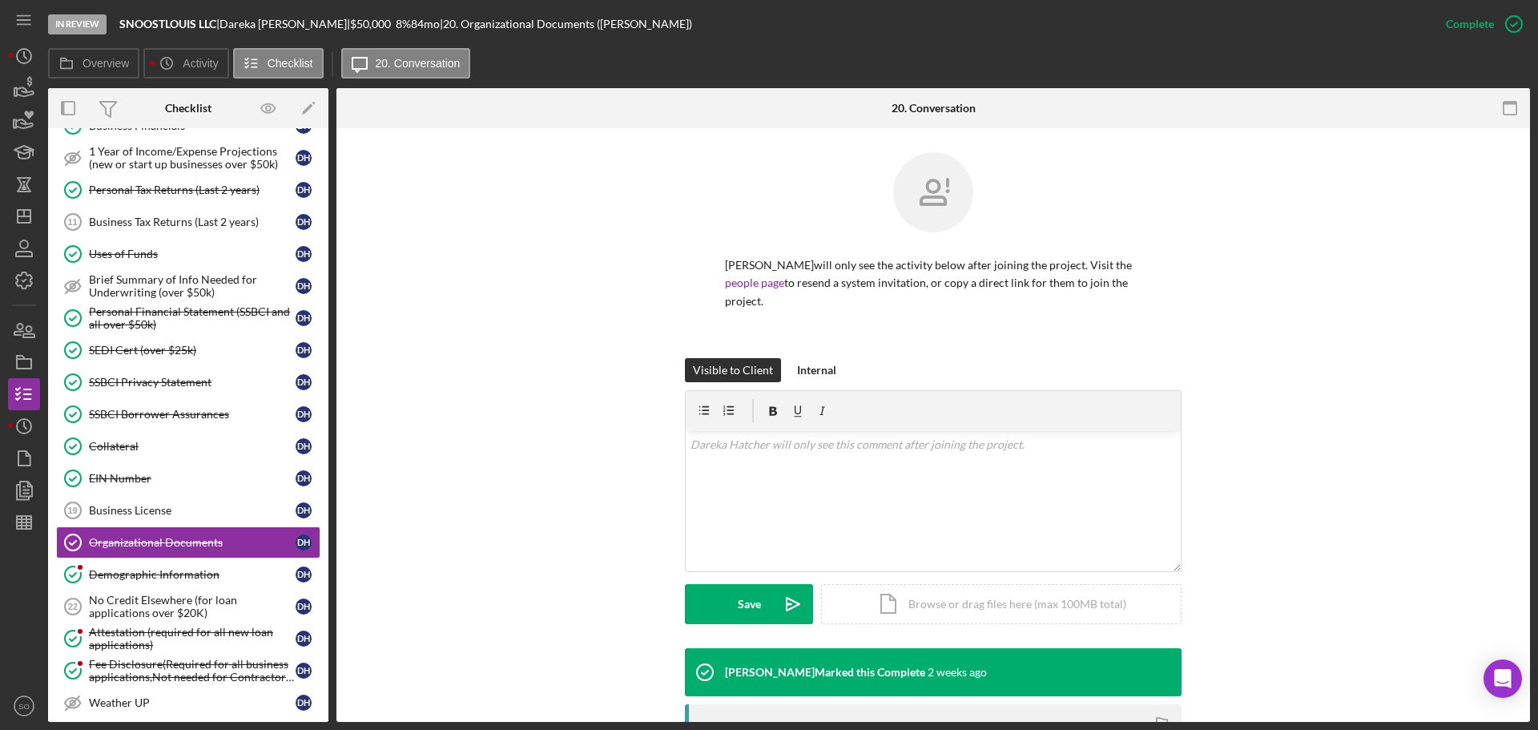
scroll to position [320, 0]
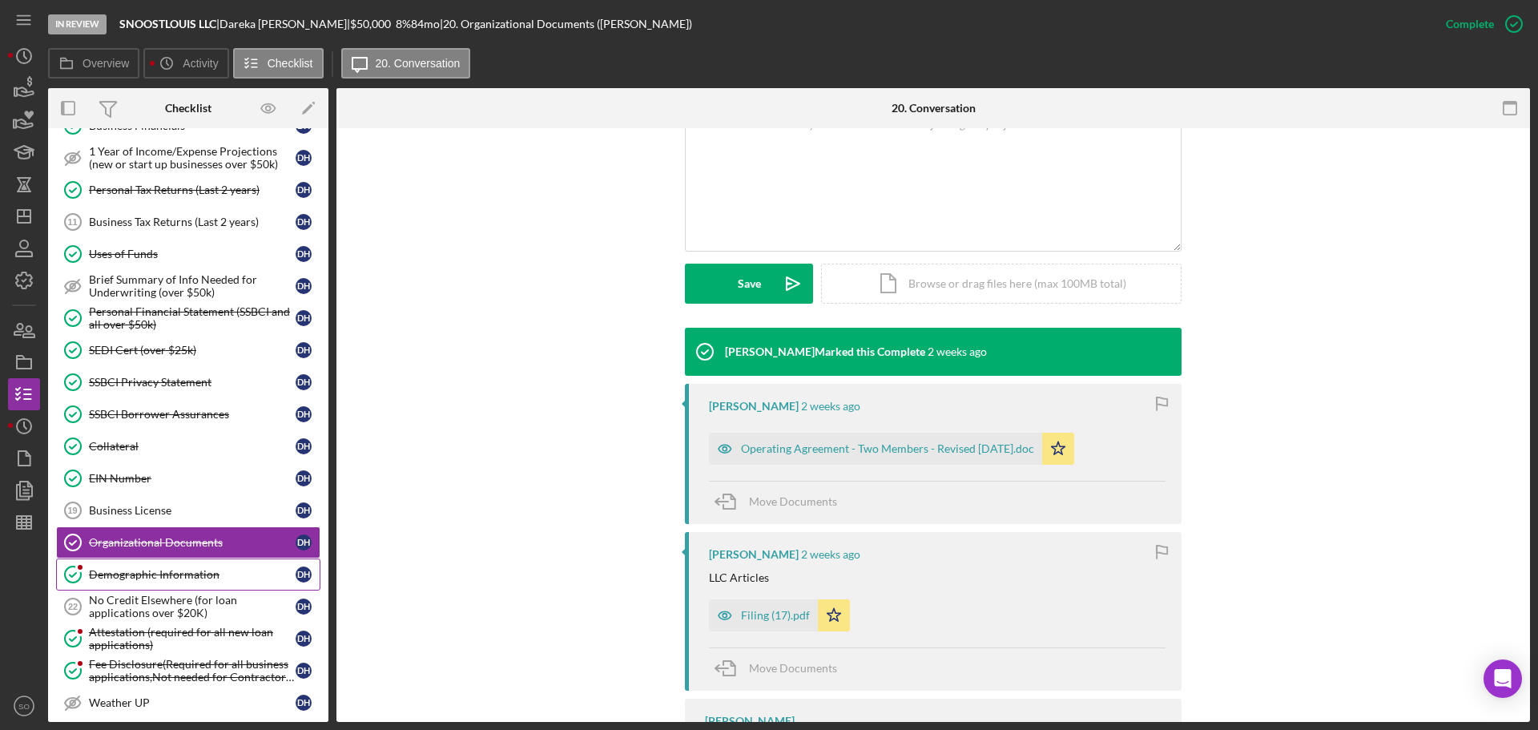
click at [215, 578] on div "Demographic Information" at bounding box center [192, 574] width 207 height 13
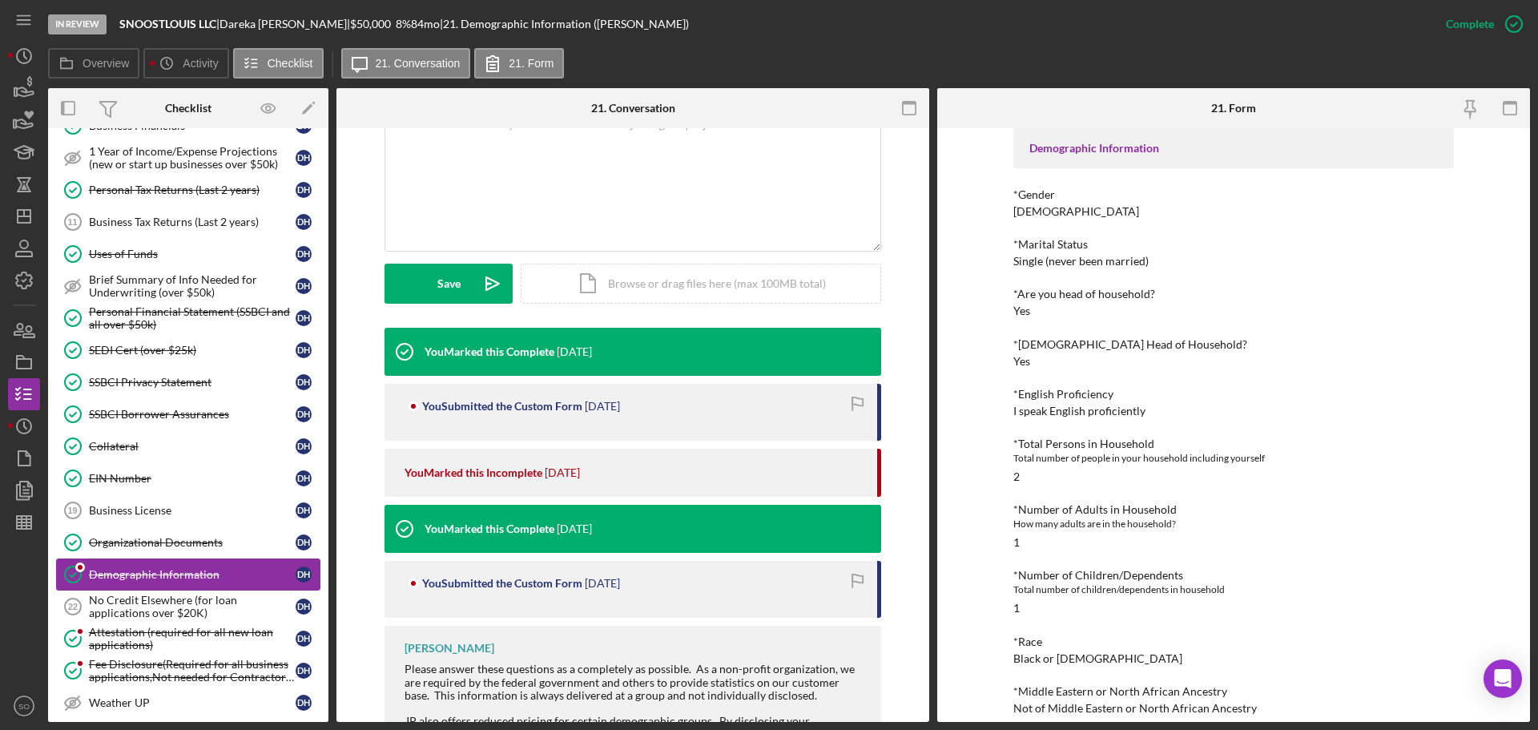
scroll to position [774, 0]
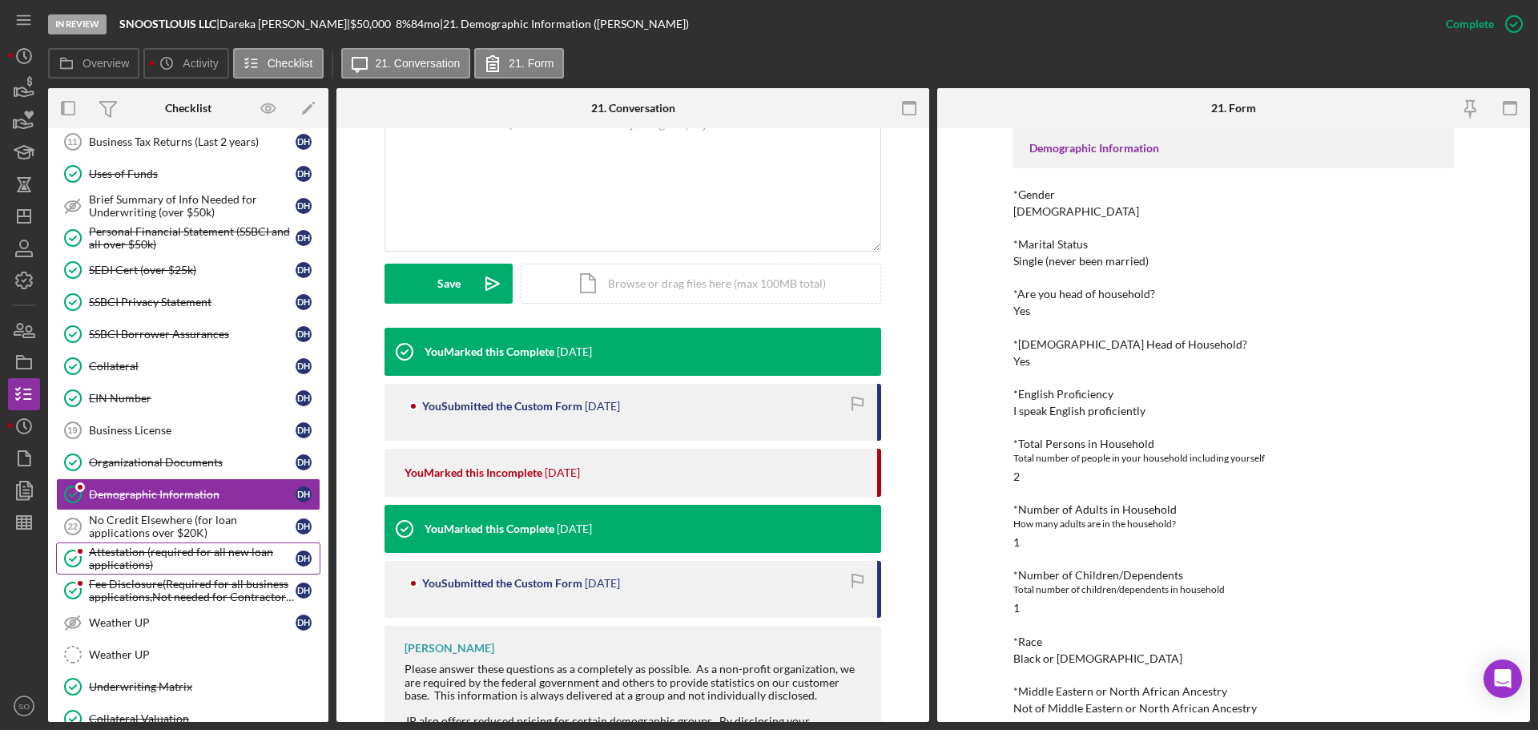
click at [212, 554] on div "Attestation (required for all new loan applications)" at bounding box center [192, 559] width 207 height 26
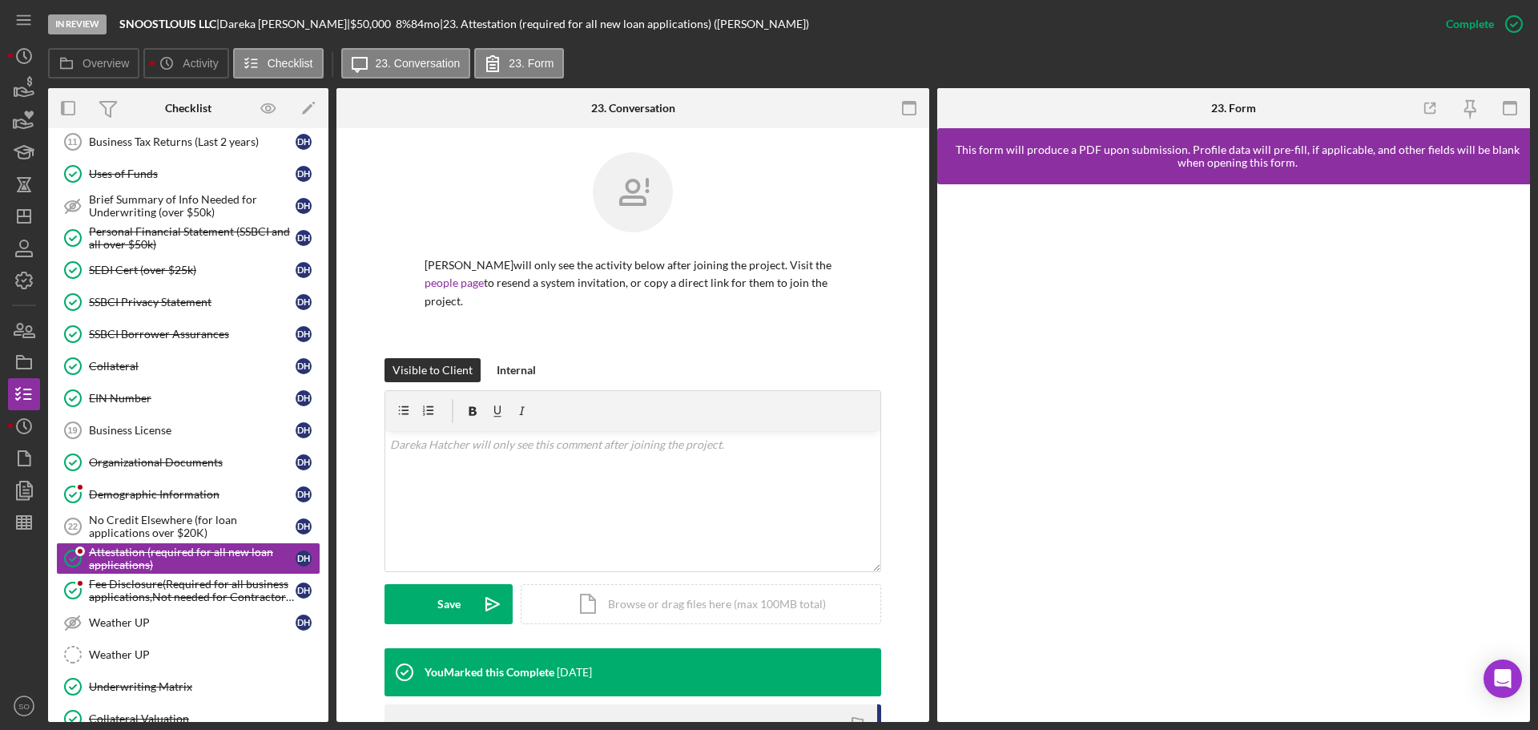
scroll to position [246, 0]
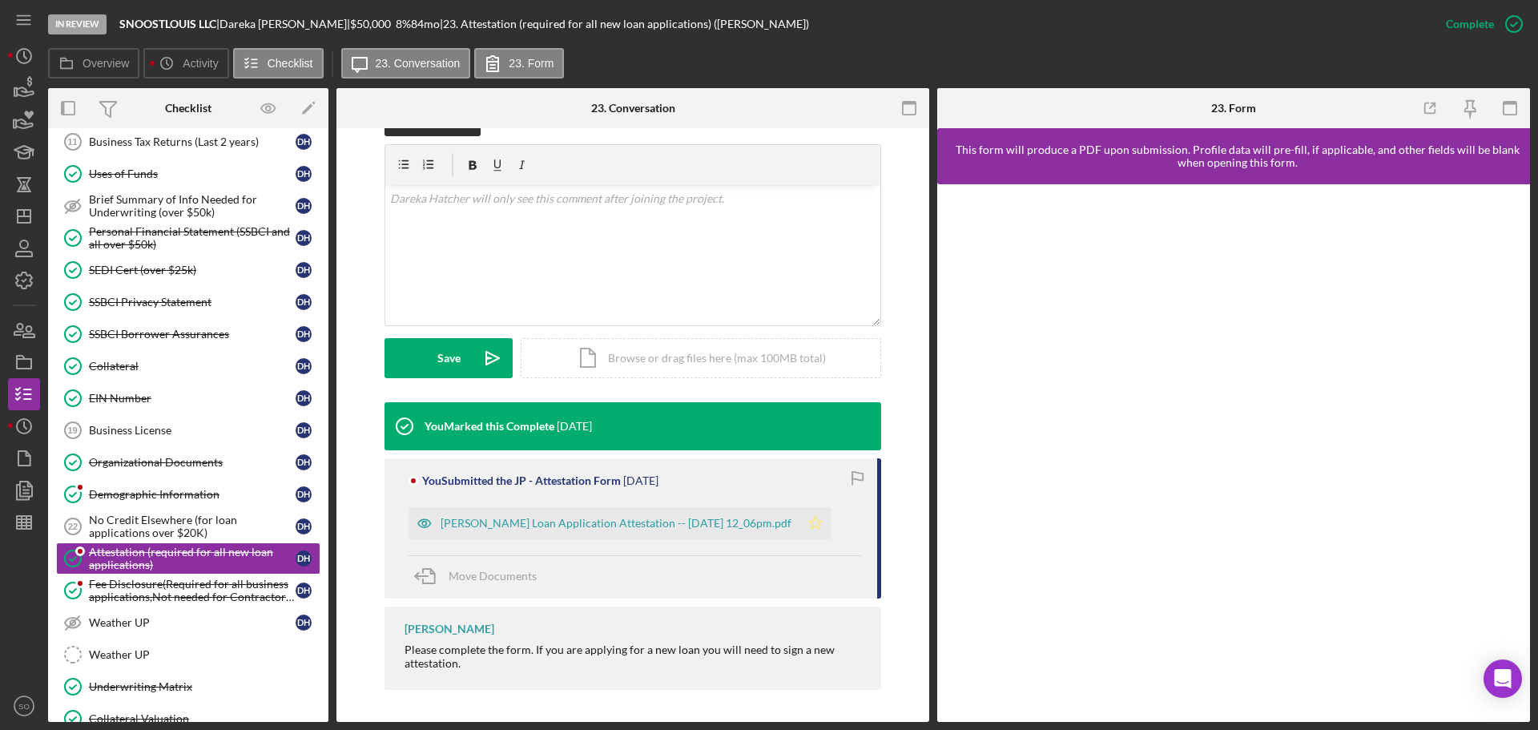
click at [825, 530] on icon "Icon/Star" at bounding box center [816, 523] width 32 height 32
click at [610, 517] on div "[PERSON_NAME] Loan Application Attestation -- [DATE] 12_06pm.pdf" at bounding box center [616, 523] width 351 height 13
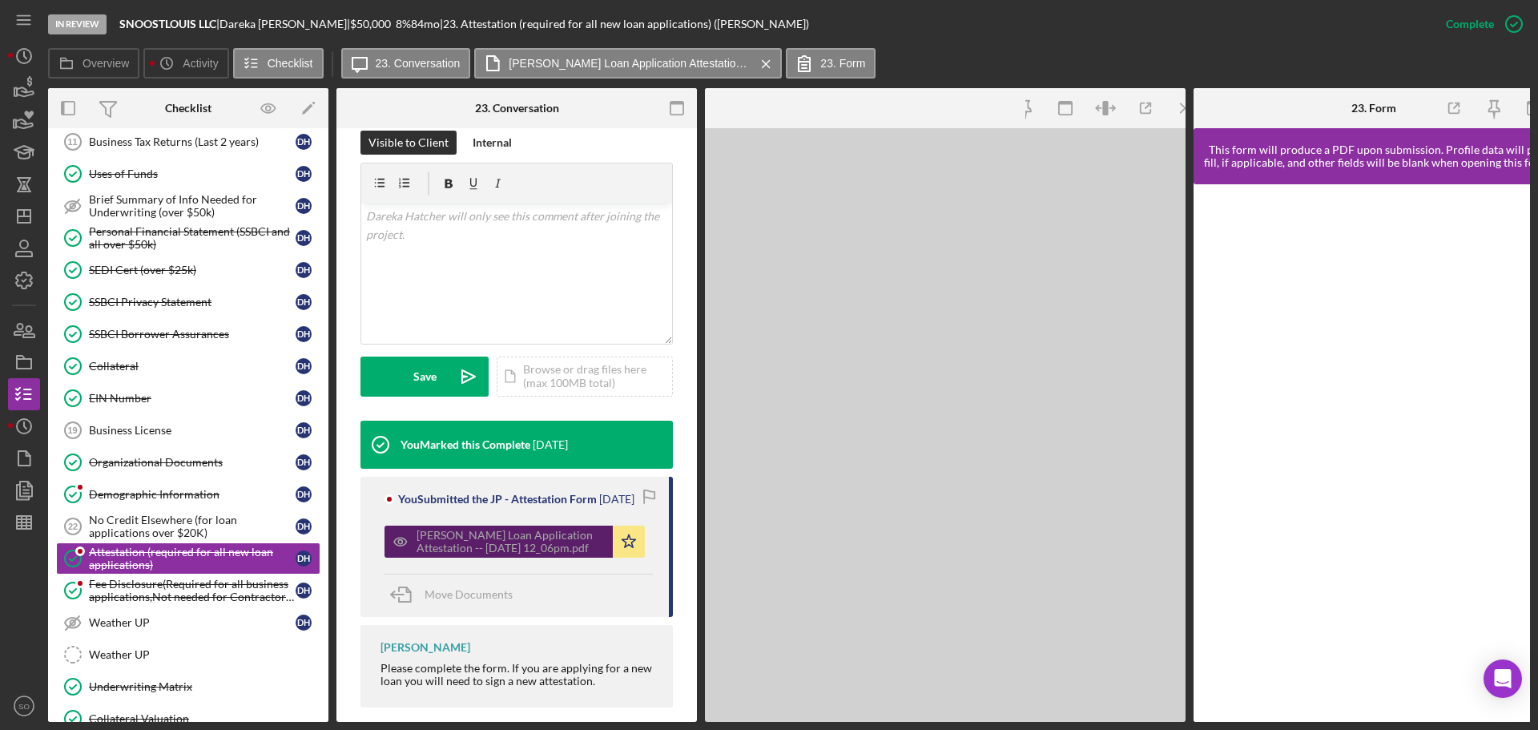
scroll to position [264, 0]
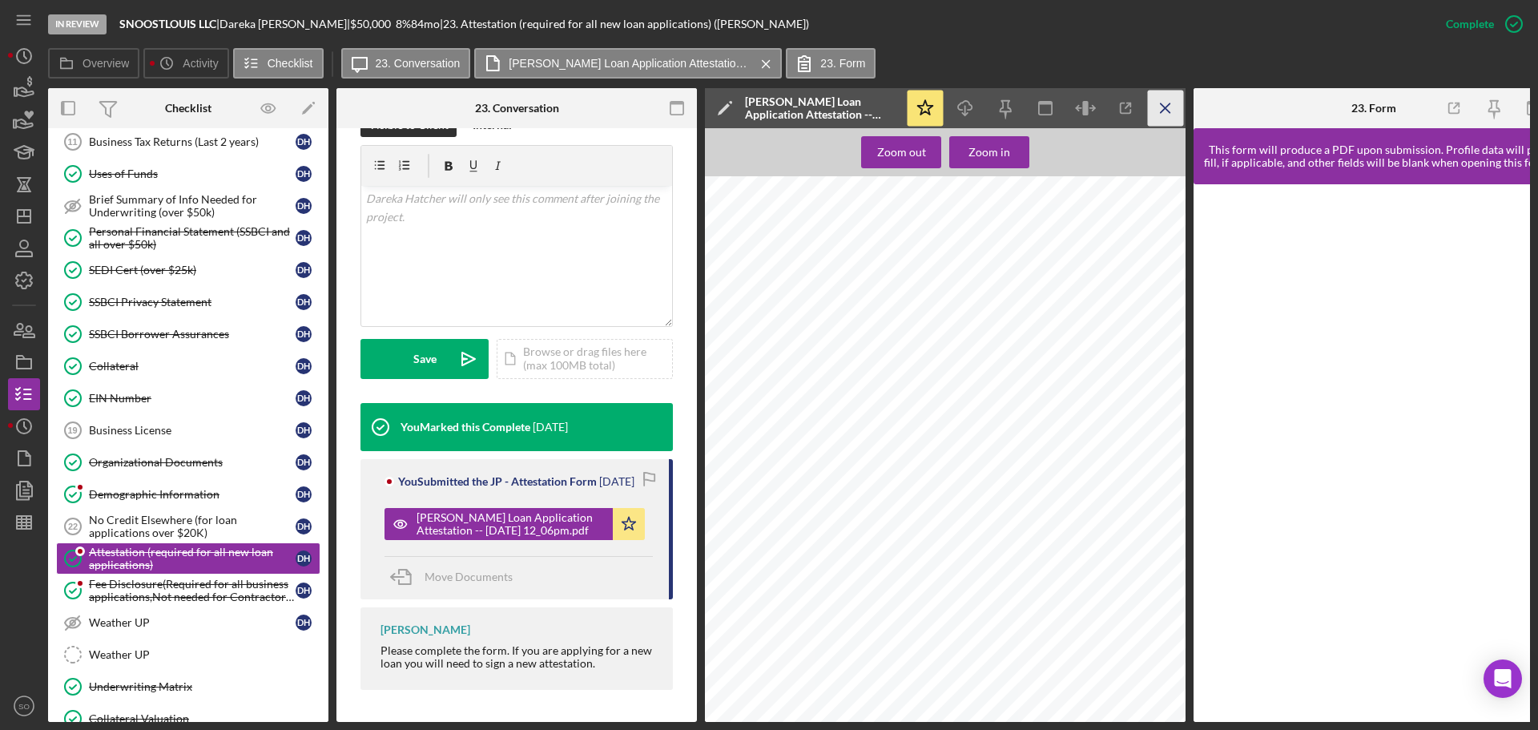
click at [1167, 115] on icon "Icon/Menu Close" at bounding box center [1166, 109] width 36 height 36
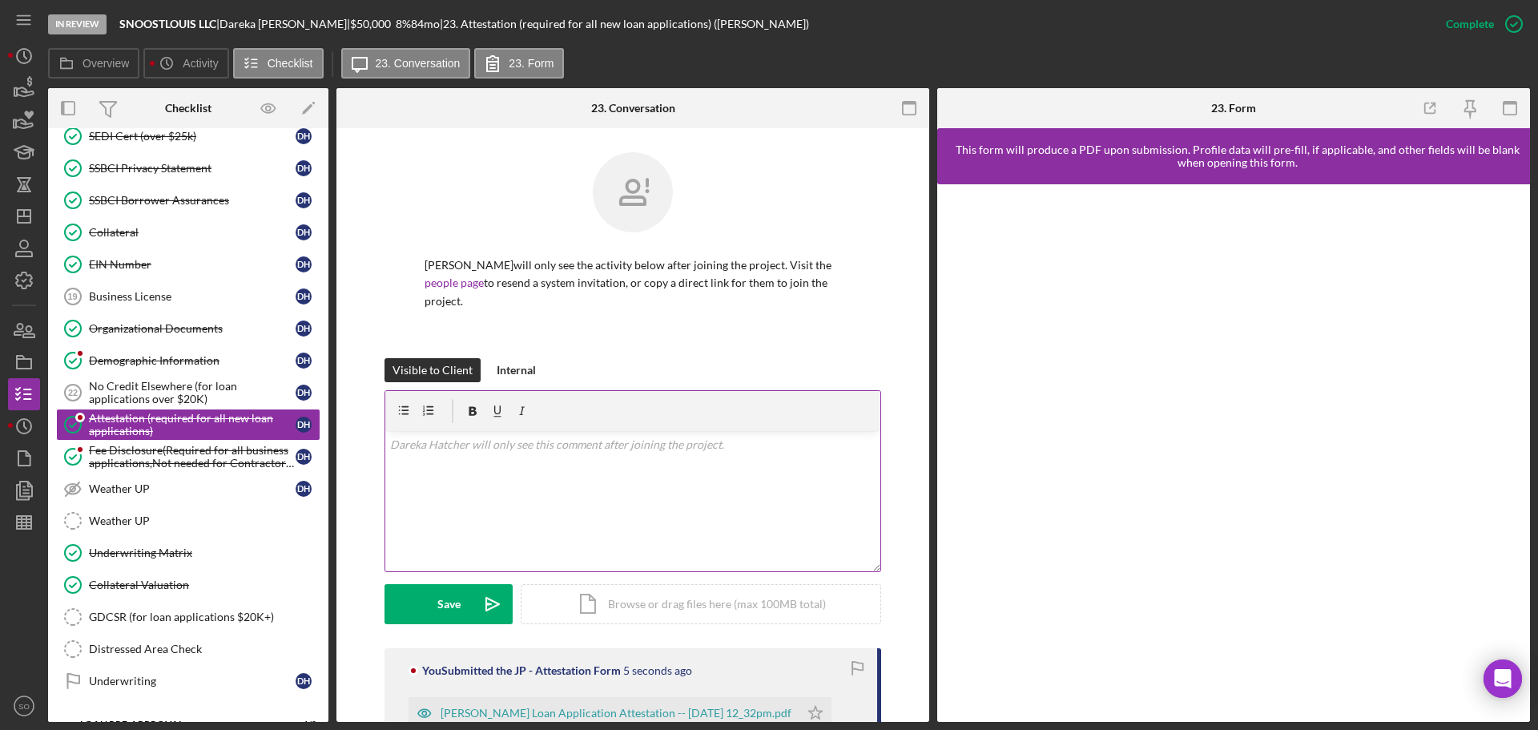
scroll to position [320, 0]
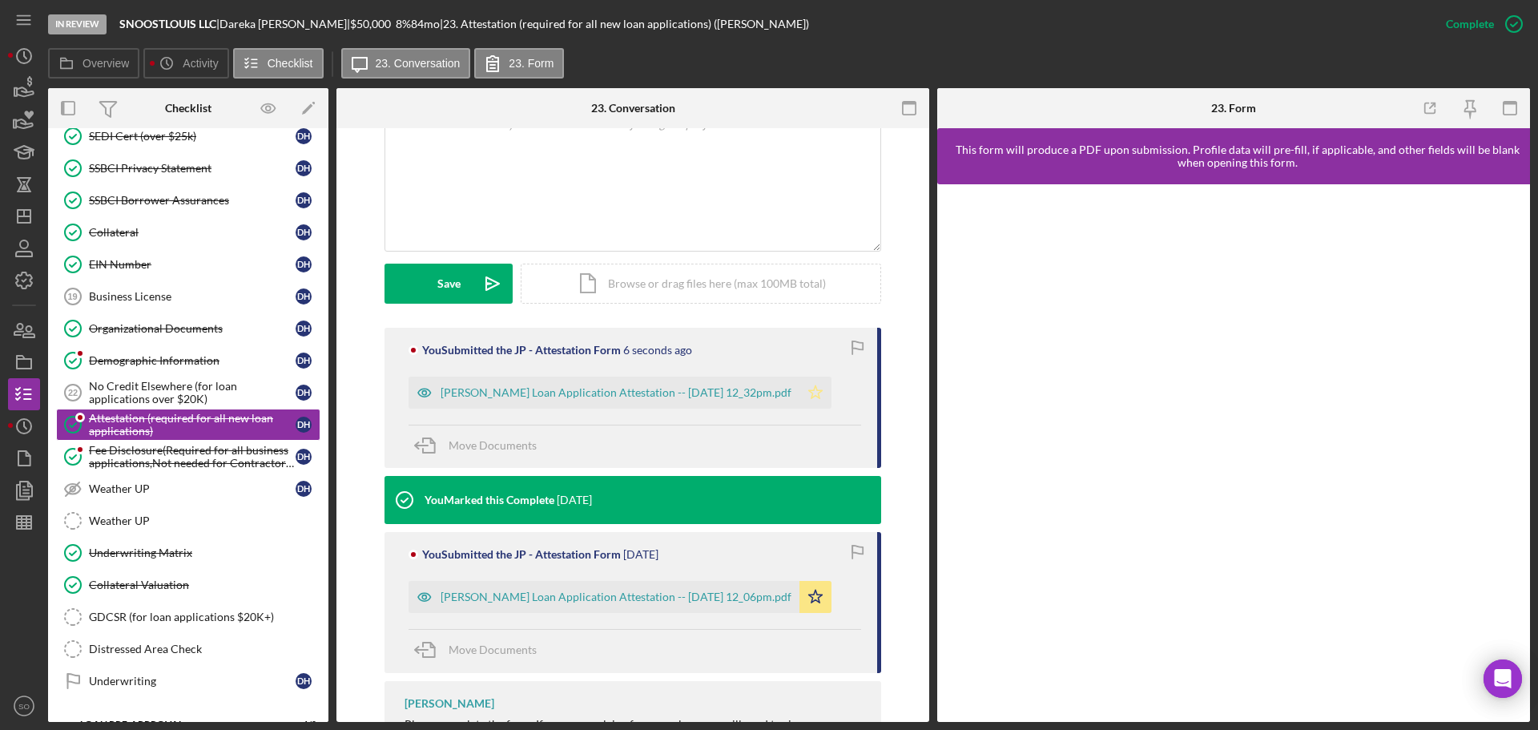
click at [816, 389] on icon "Icon/Star" at bounding box center [816, 393] width 32 height 32
click at [163, 470] on link "Fee Disclosure(Required for all business applications,Not needed for Contractor…" at bounding box center [188, 457] width 264 height 32
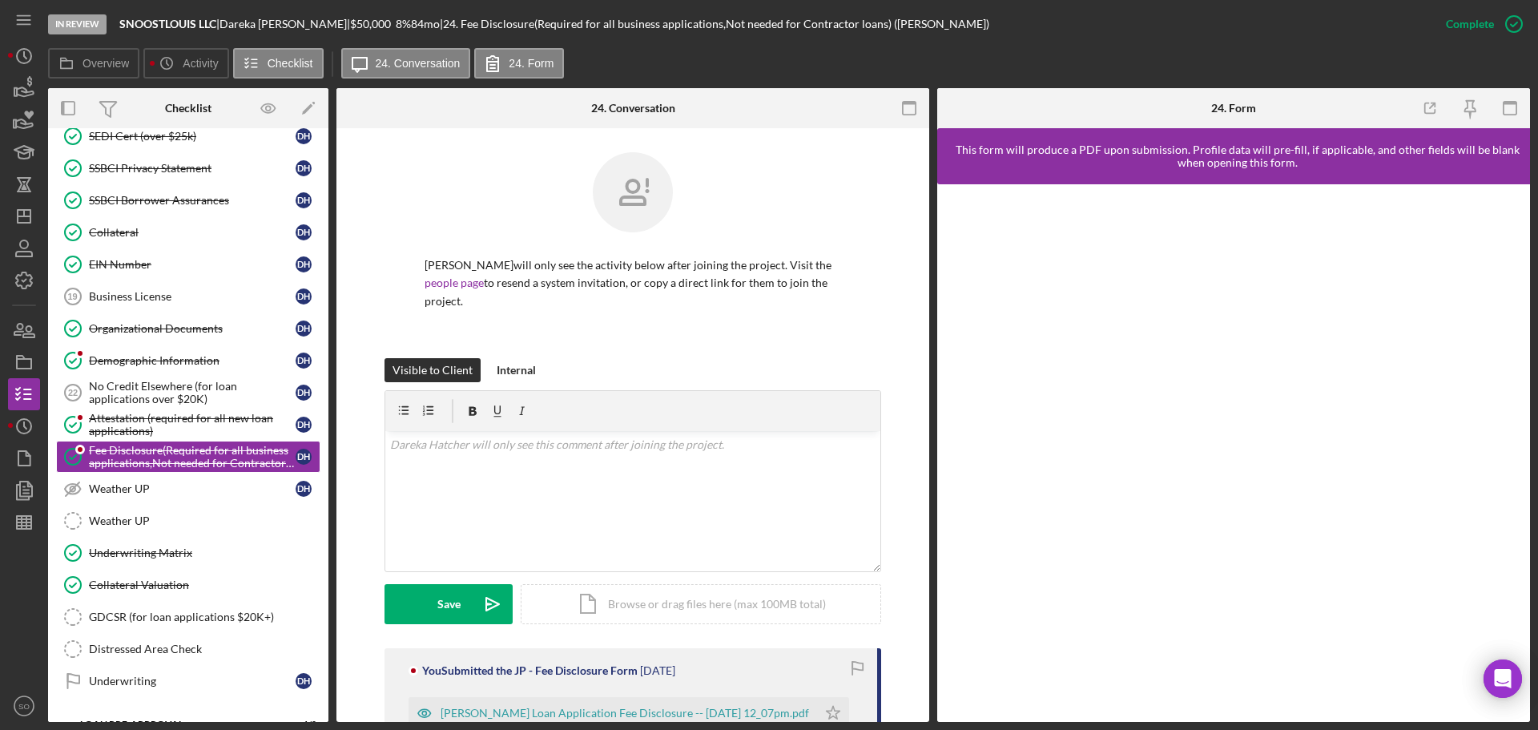
scroll to position [292, 0]
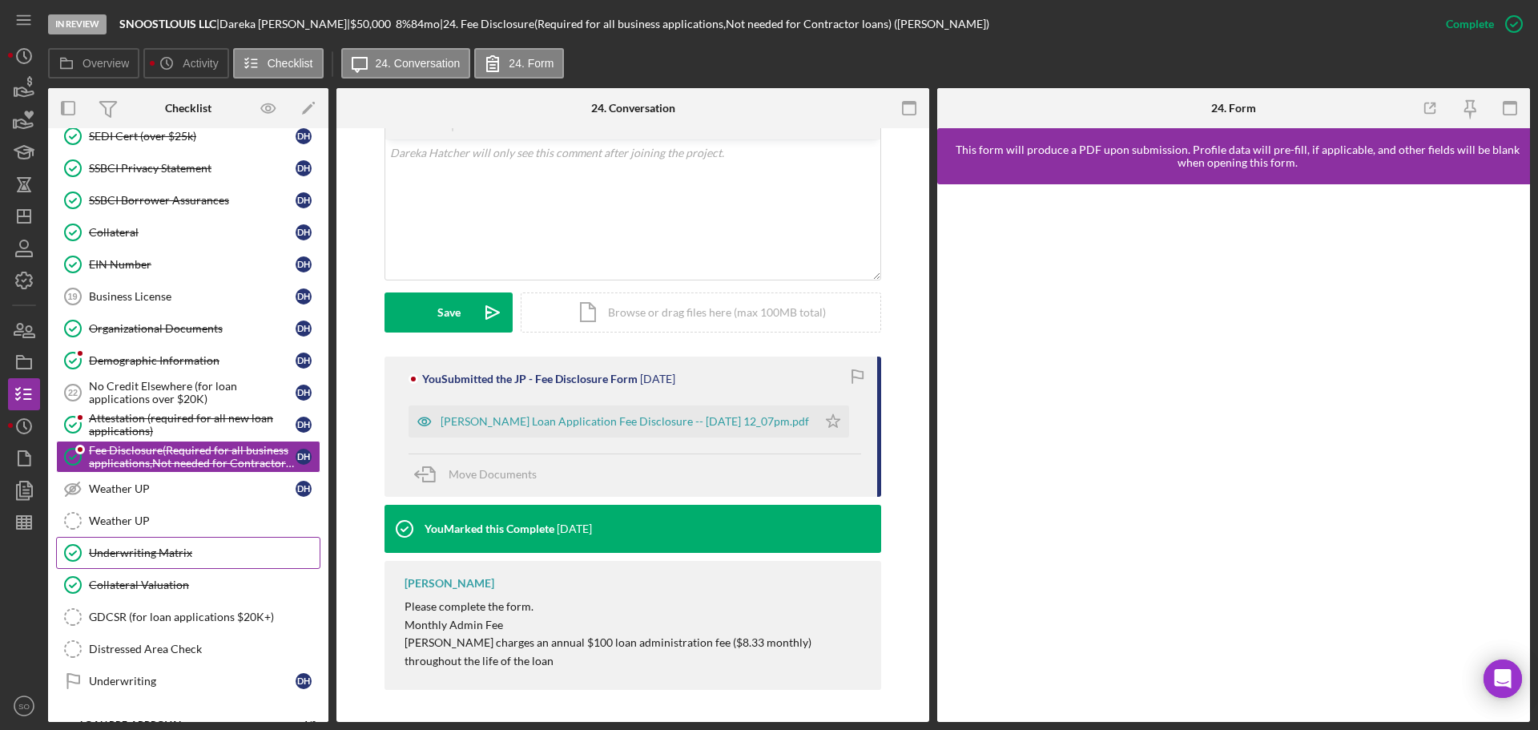
click at [156, 553] on div "Underwriting Matrix" at bounding box center [204, 552] width 231 height 13
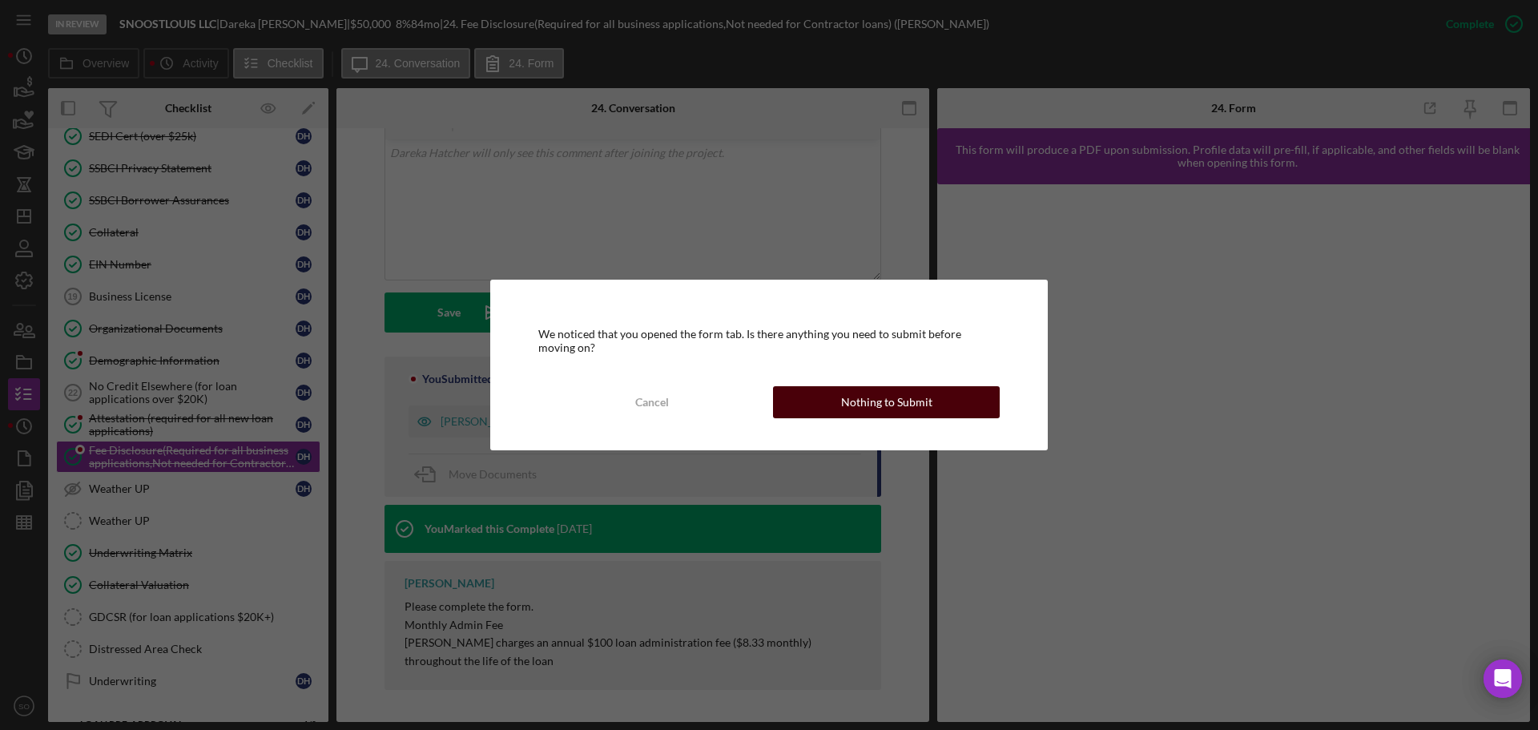
click at [824, 401] on button "Nothing to Submit" at bounding box center [886, 402] width 227 height 32
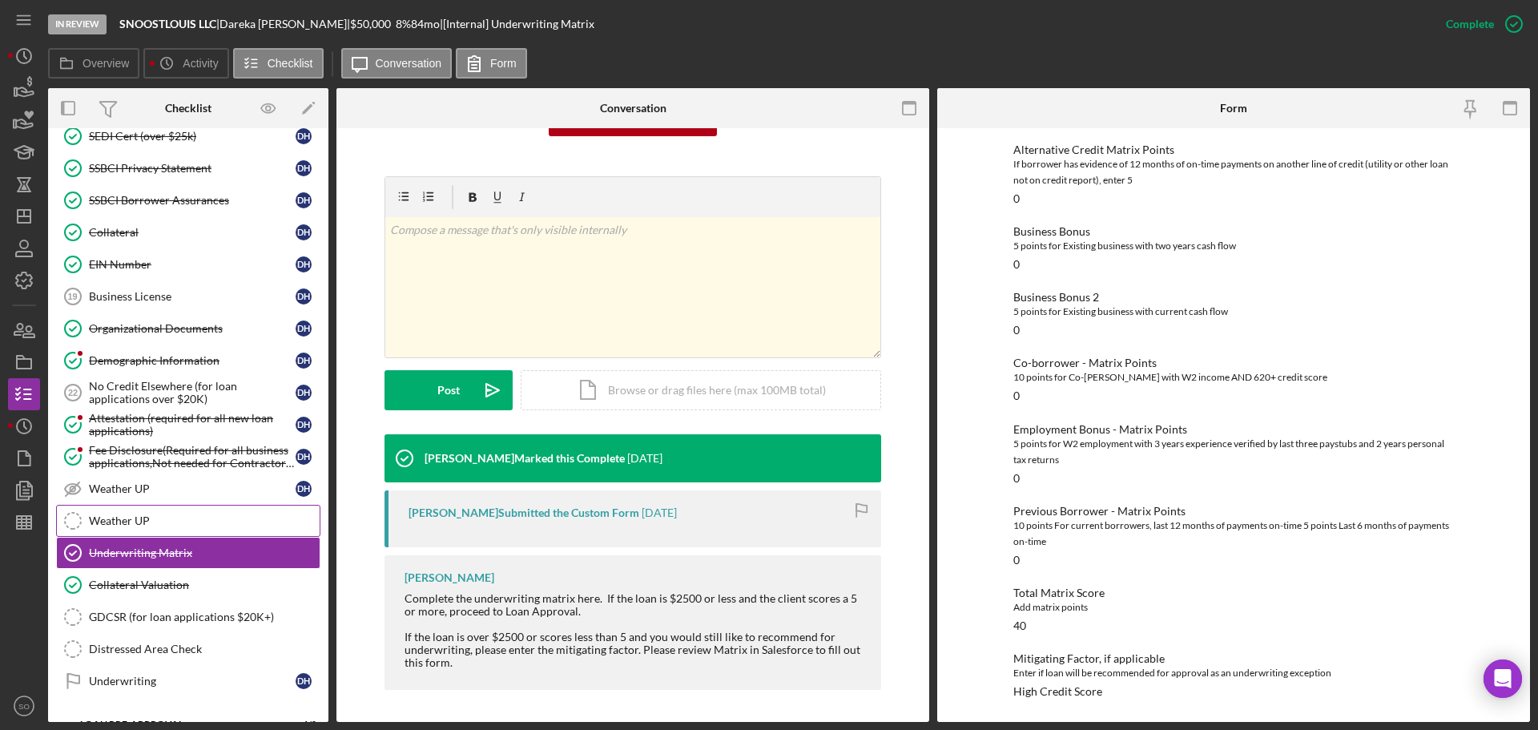
scroll to position [490, 0]
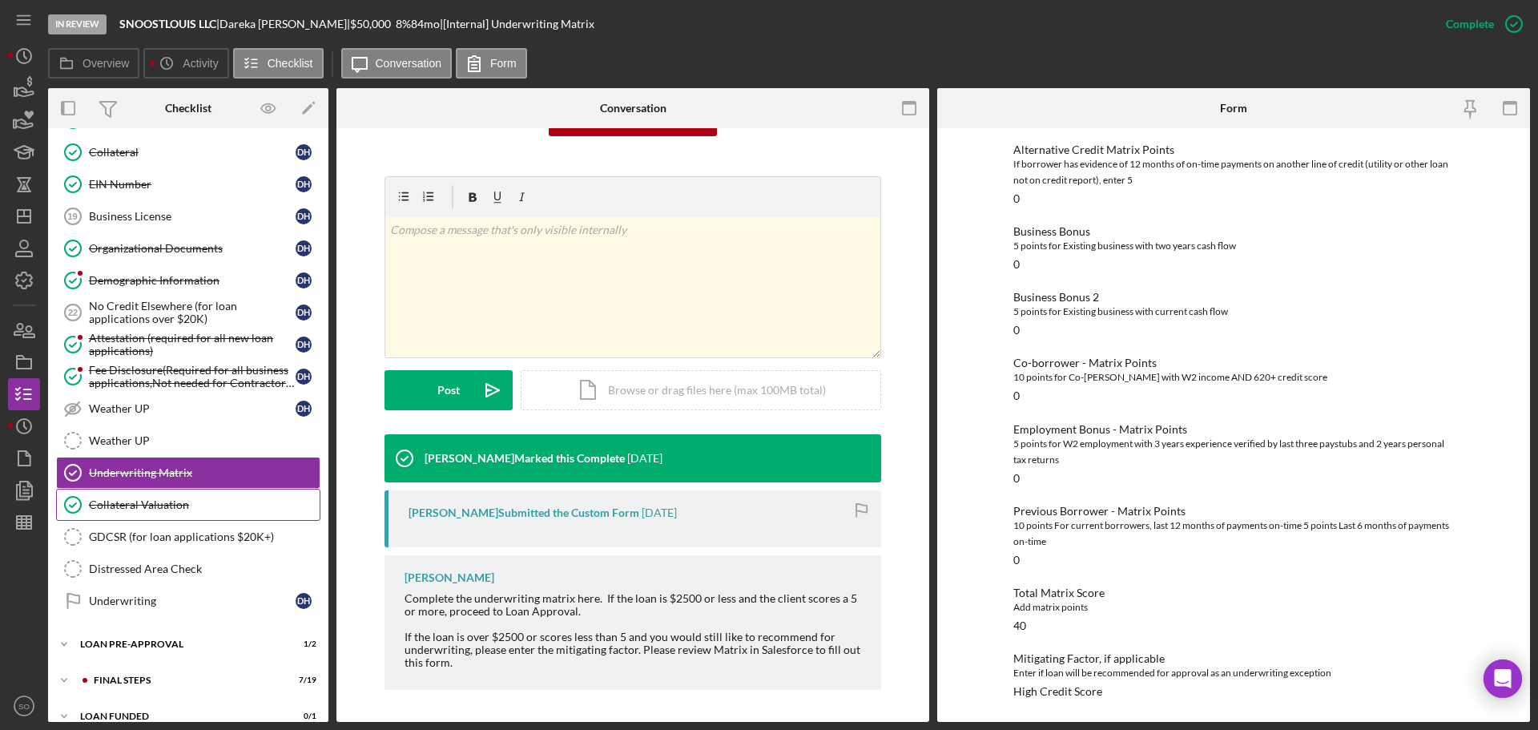
click at [181, 504] on div "Collateral Valuation" at bounding box center [204, 504] width 231 height 13
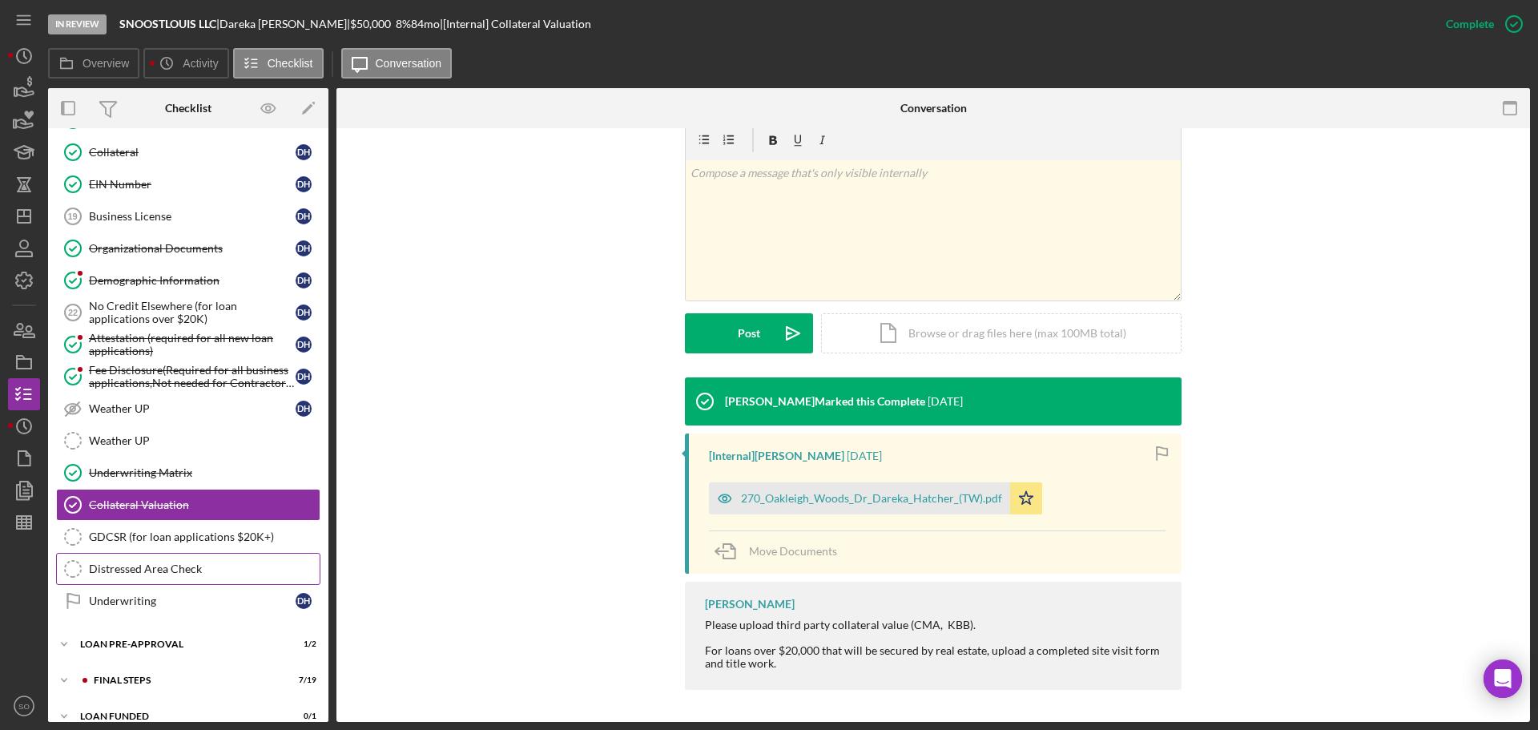
scroll to position [509, 0]
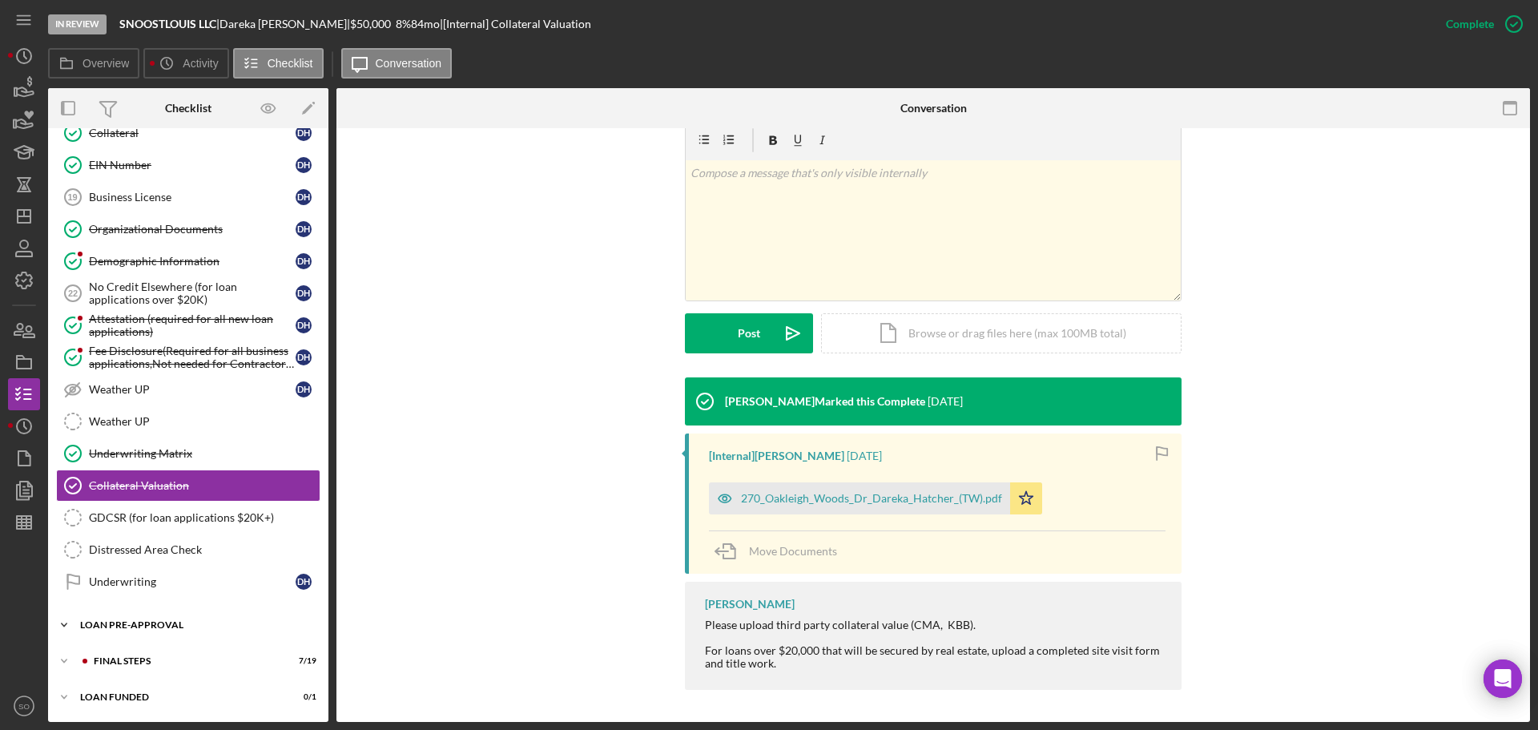
click at [184, 629] on div "LOAN PRE-APPROVAL" at bounding box center [194, 625] width 228 height 10
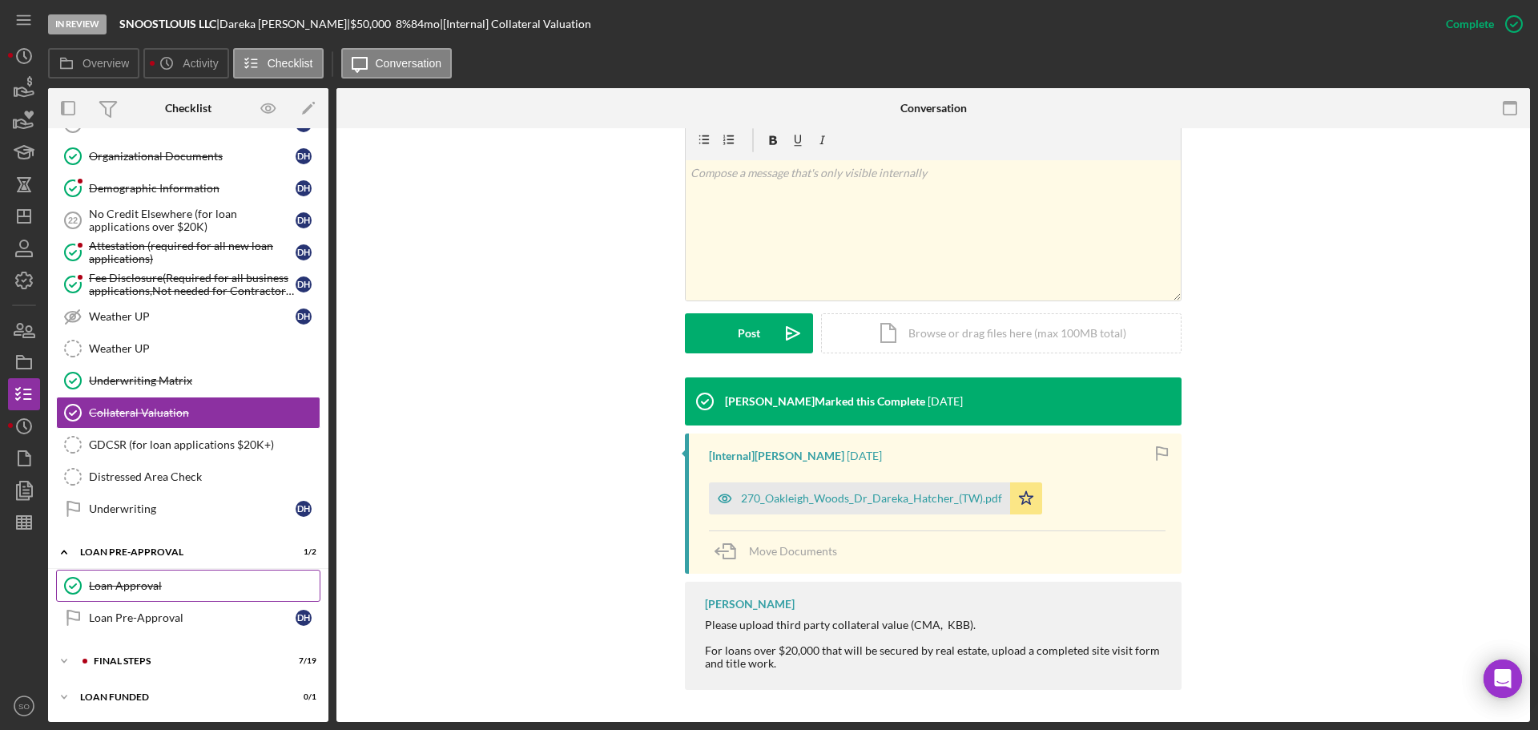
click at [167, 581] on div "Loan Approval" at bounding box center [204, 585] width 231 height 13
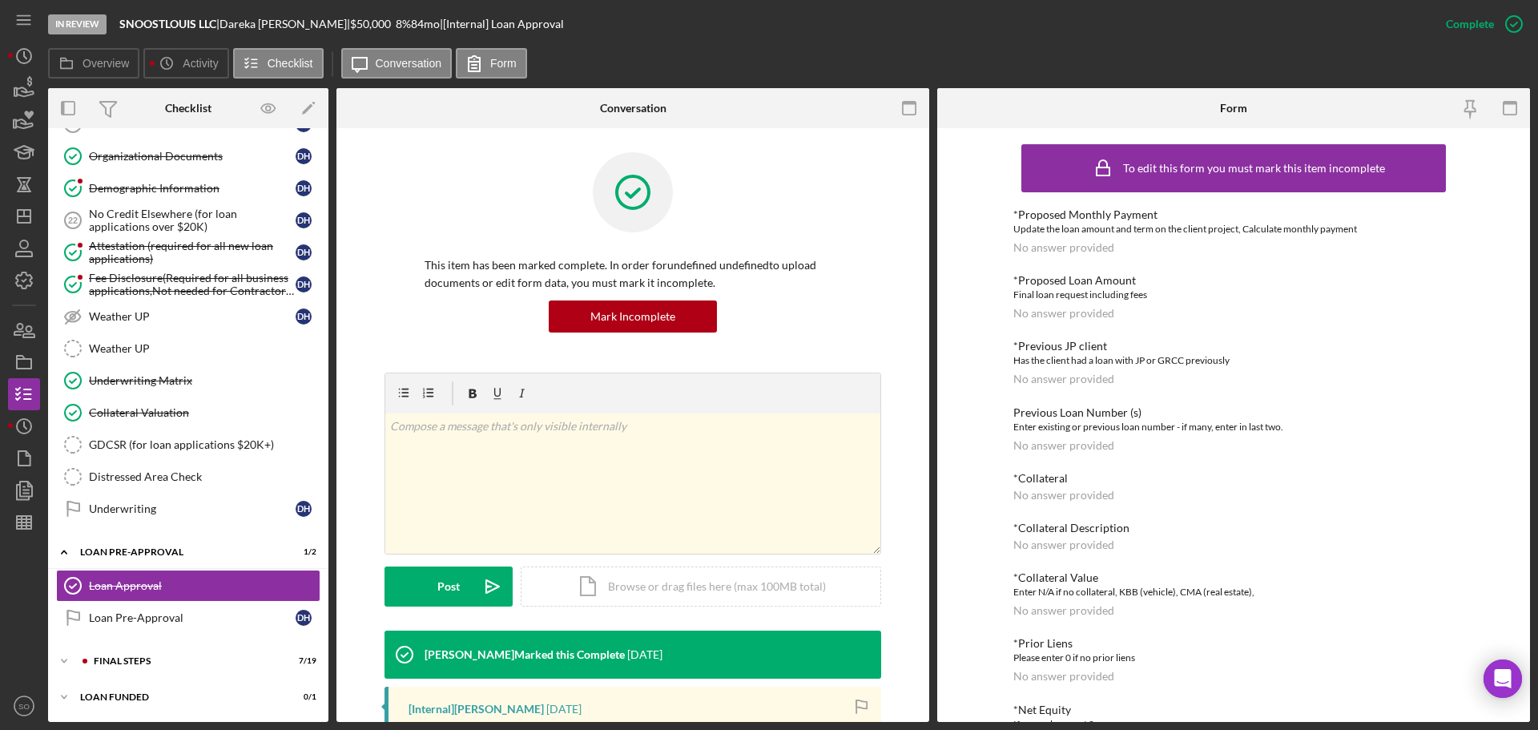
scroll to position [320, 0]
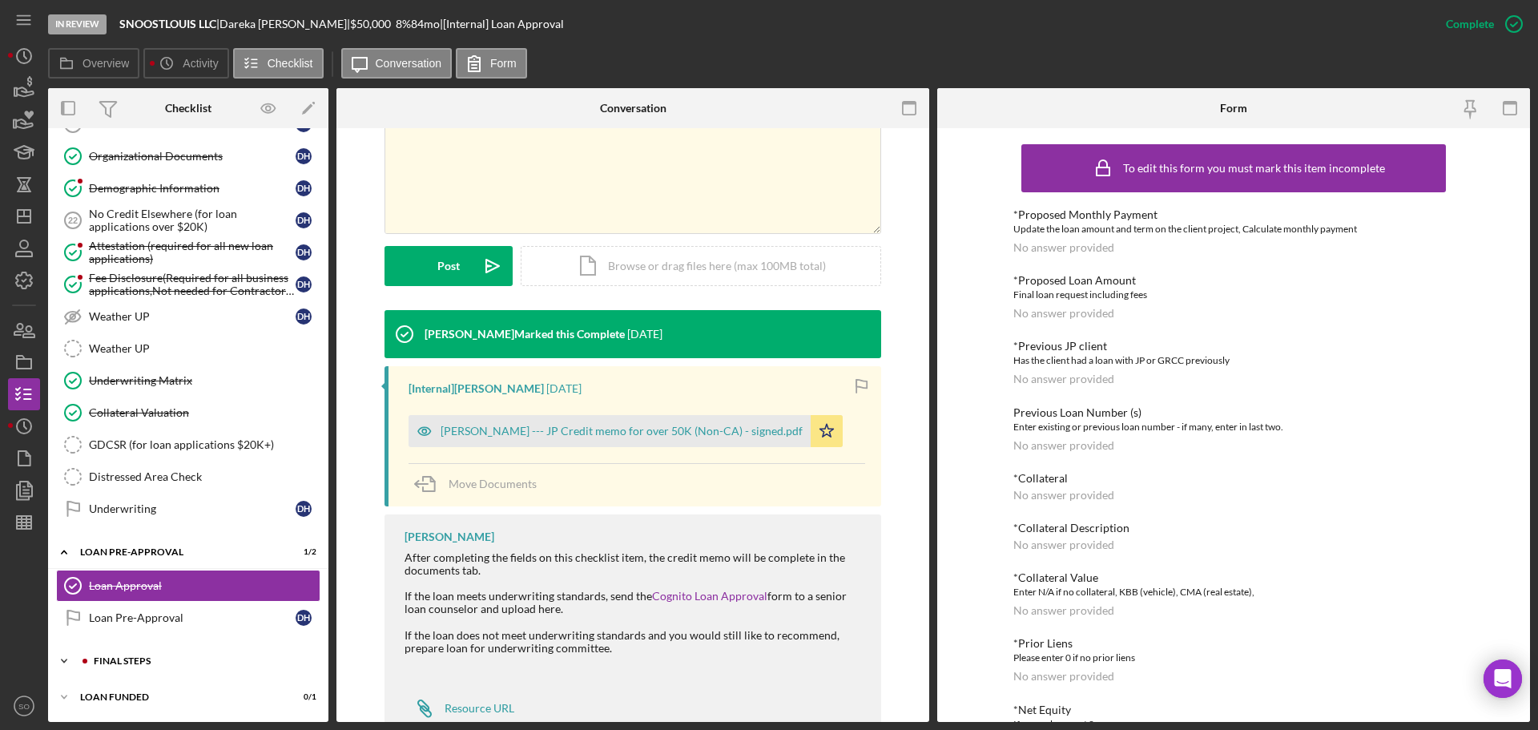
click at [155, 661] on div "FINAL STEPS" at bounding box center [201, 661] width 215 height 10
click at [150, 413] on div "Collateral Valuation" at bounding box center [204, 412] width 231 height 13
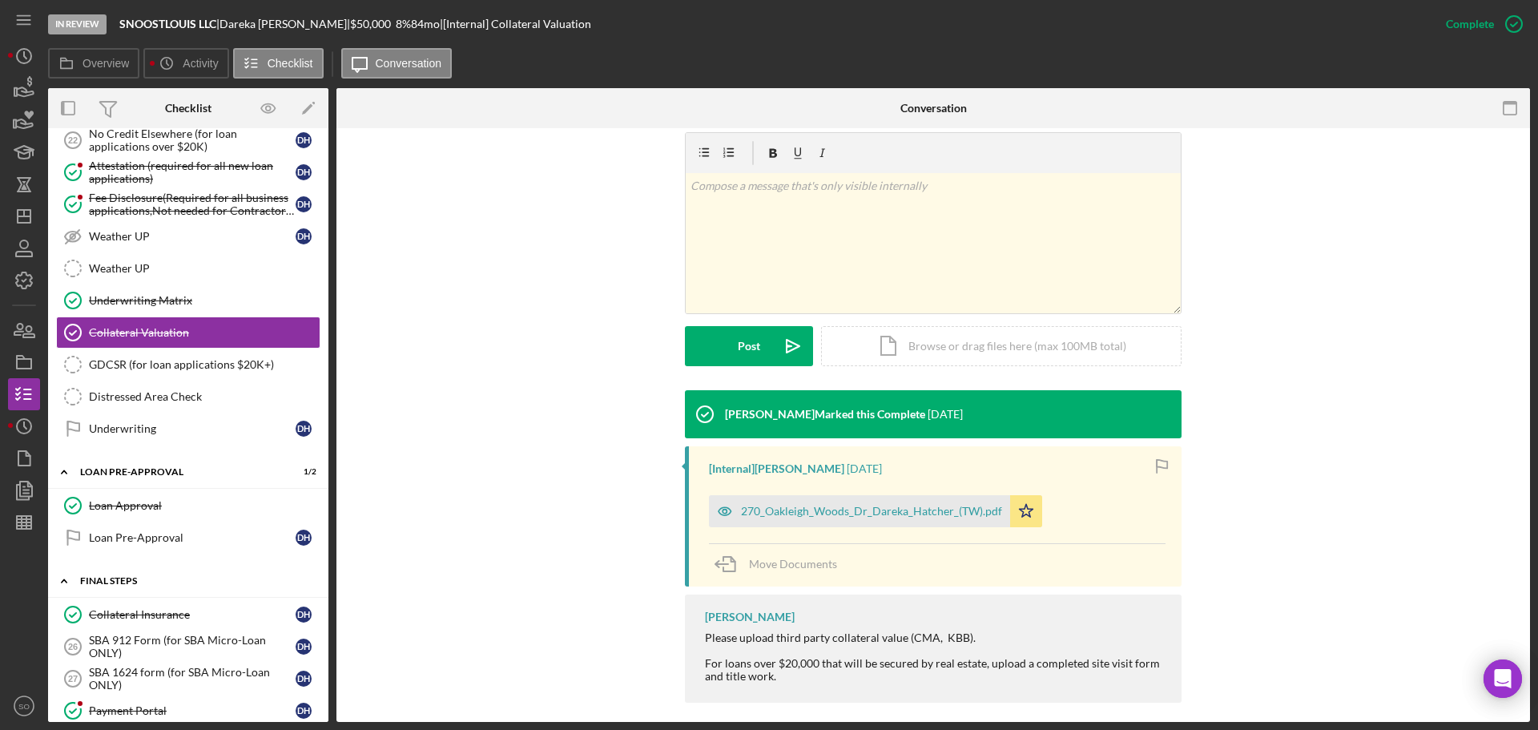
scroll to position [742, 0]
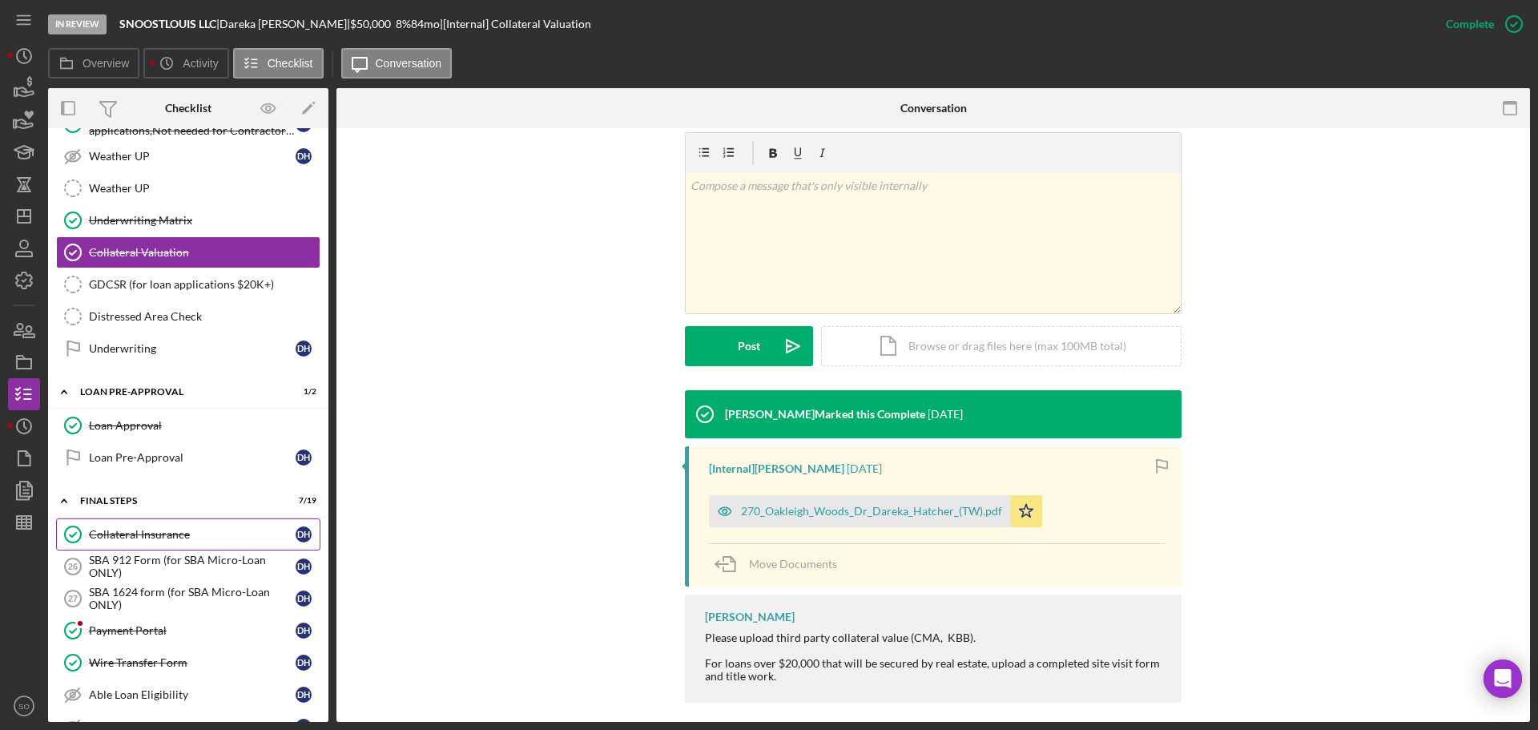
click at [152, 542] on link "Collateral Insurance Collateral Insurance D H" at bounding box center [188, 534] width 264 height 32
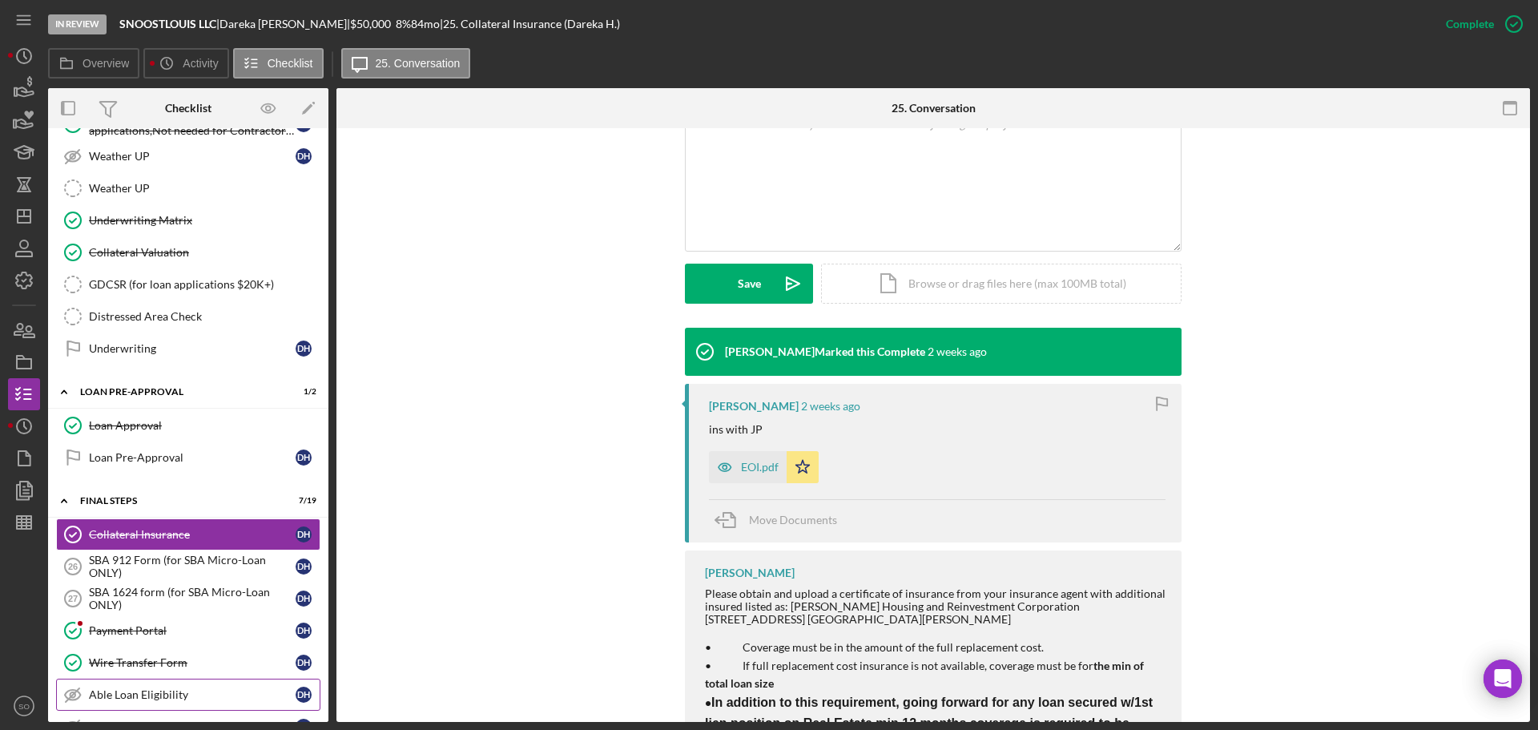
scroll to position [902, 0]
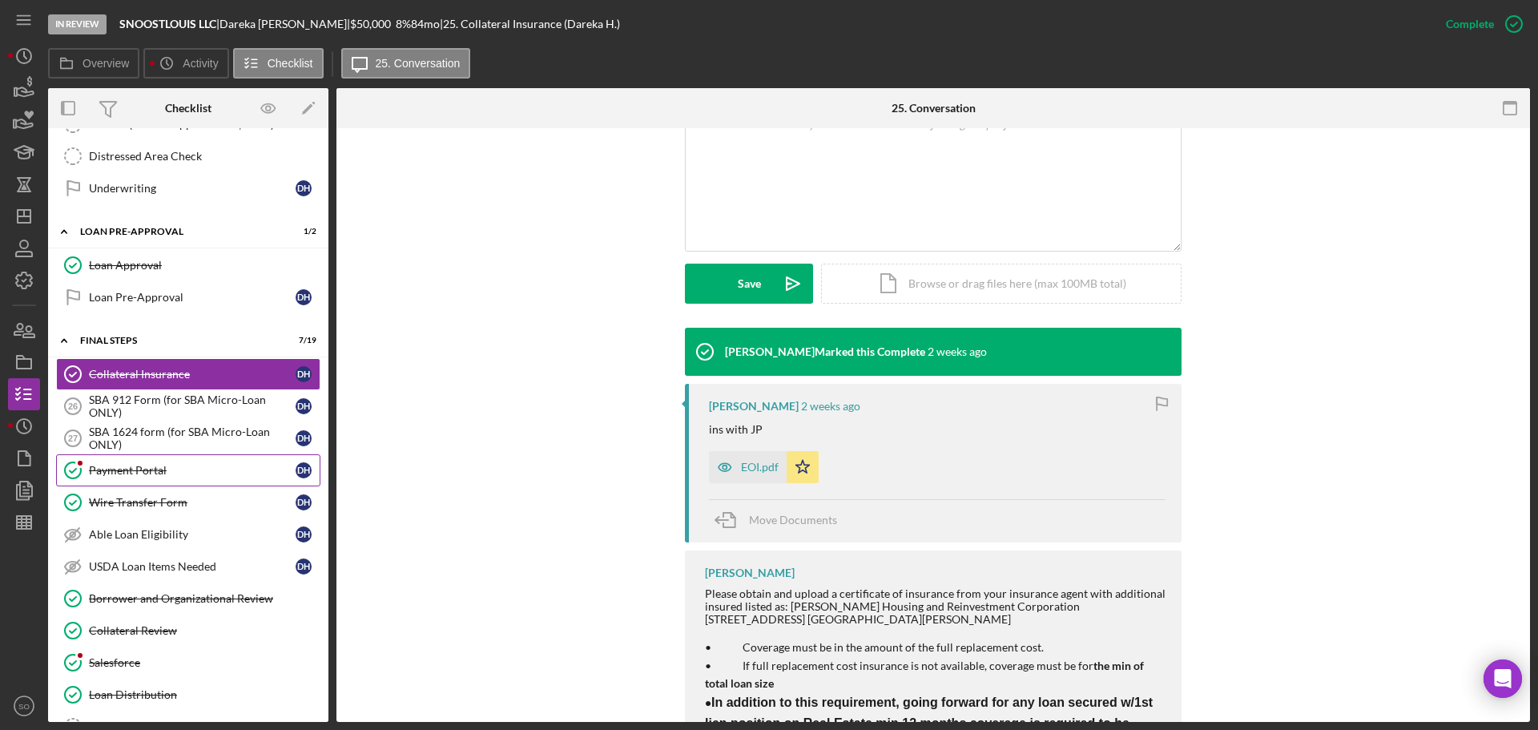
click at [163, 471] on div "Payment Portal" at bounding box center [192, 470] width 207 height 13
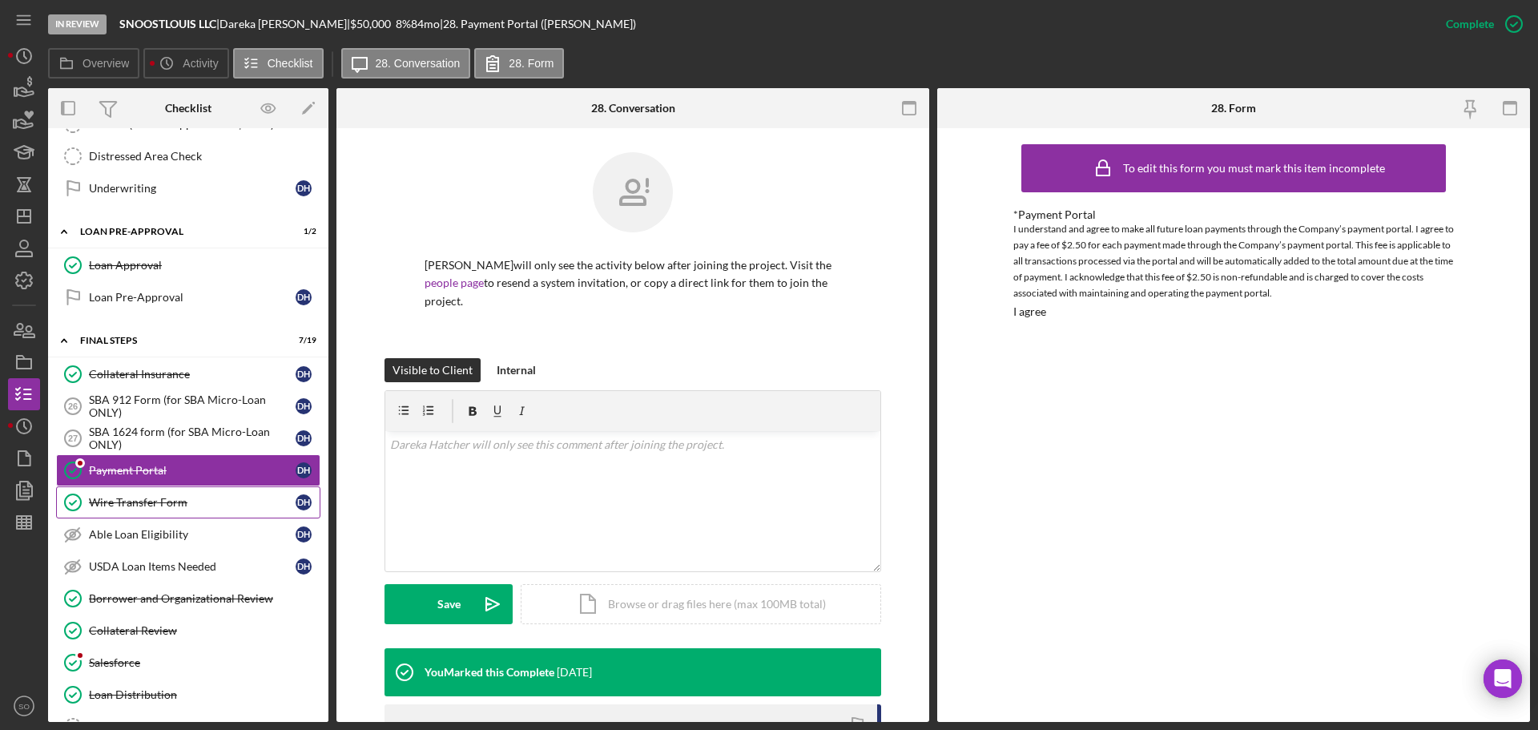
click at [148, 506] on div "Wire Transfer Form" at bounding box center [192, 502] width 207 height 13
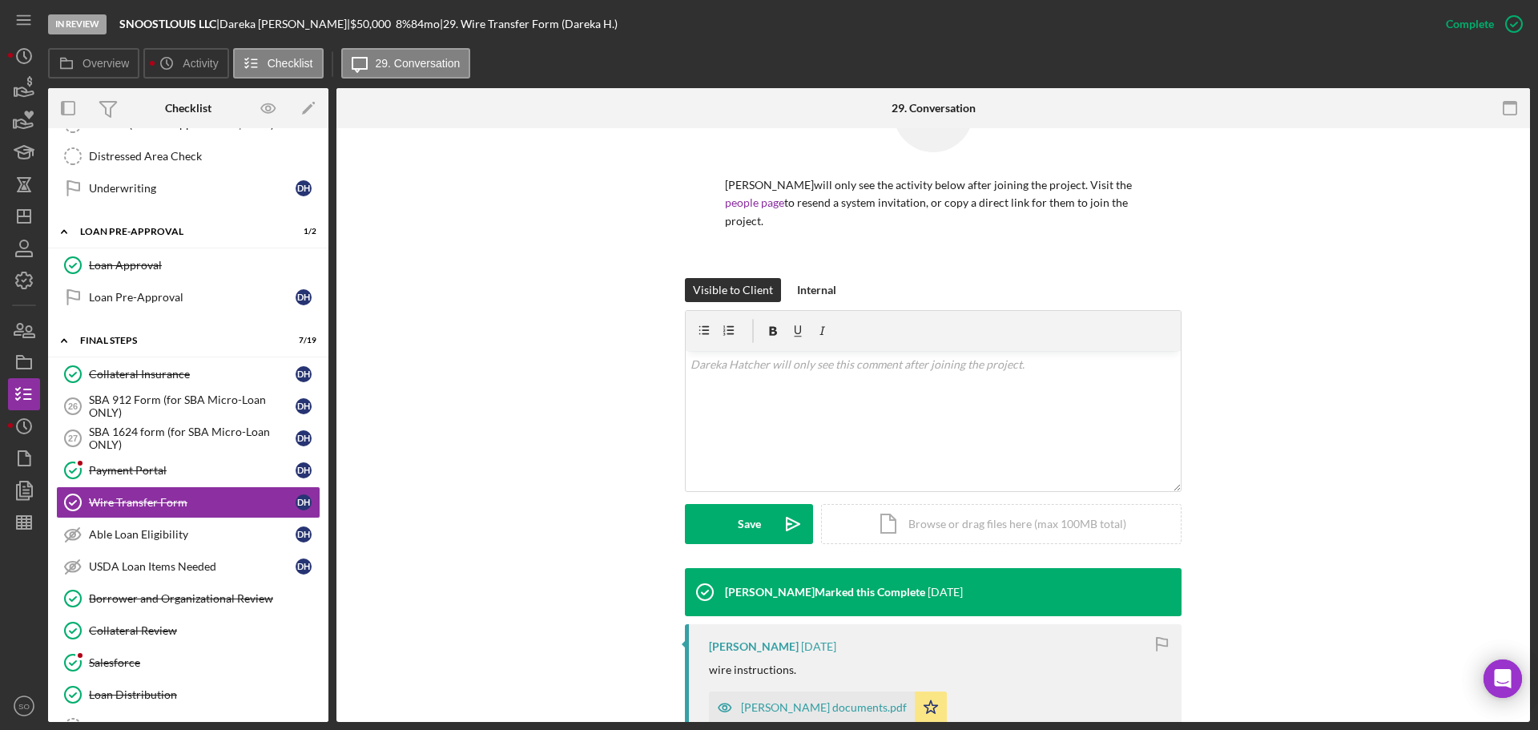
scroll to position [264, 0]
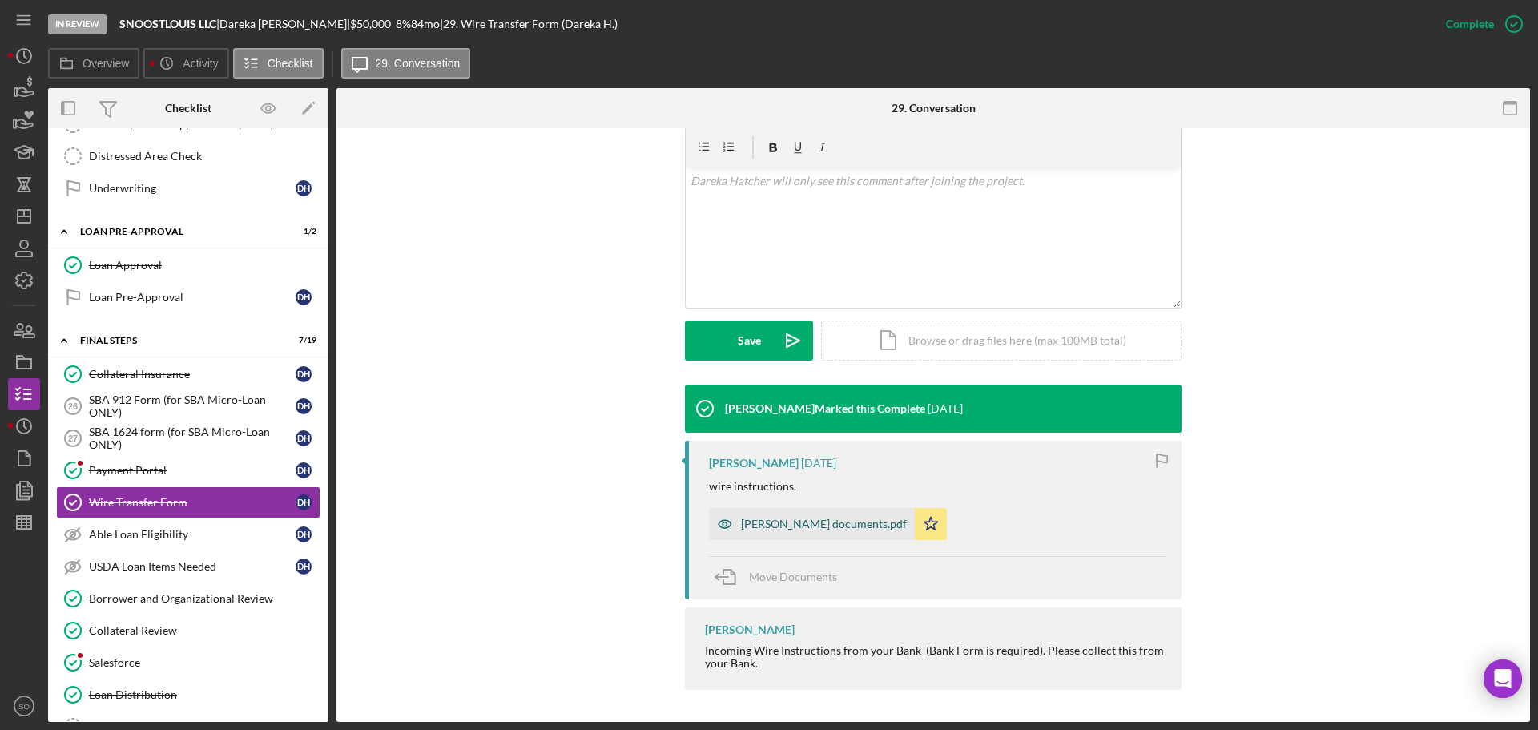
click at [852, 514] on div "Dareka Hatcher documents.pdf" at bounding box center [812, 524] width 206 height 32
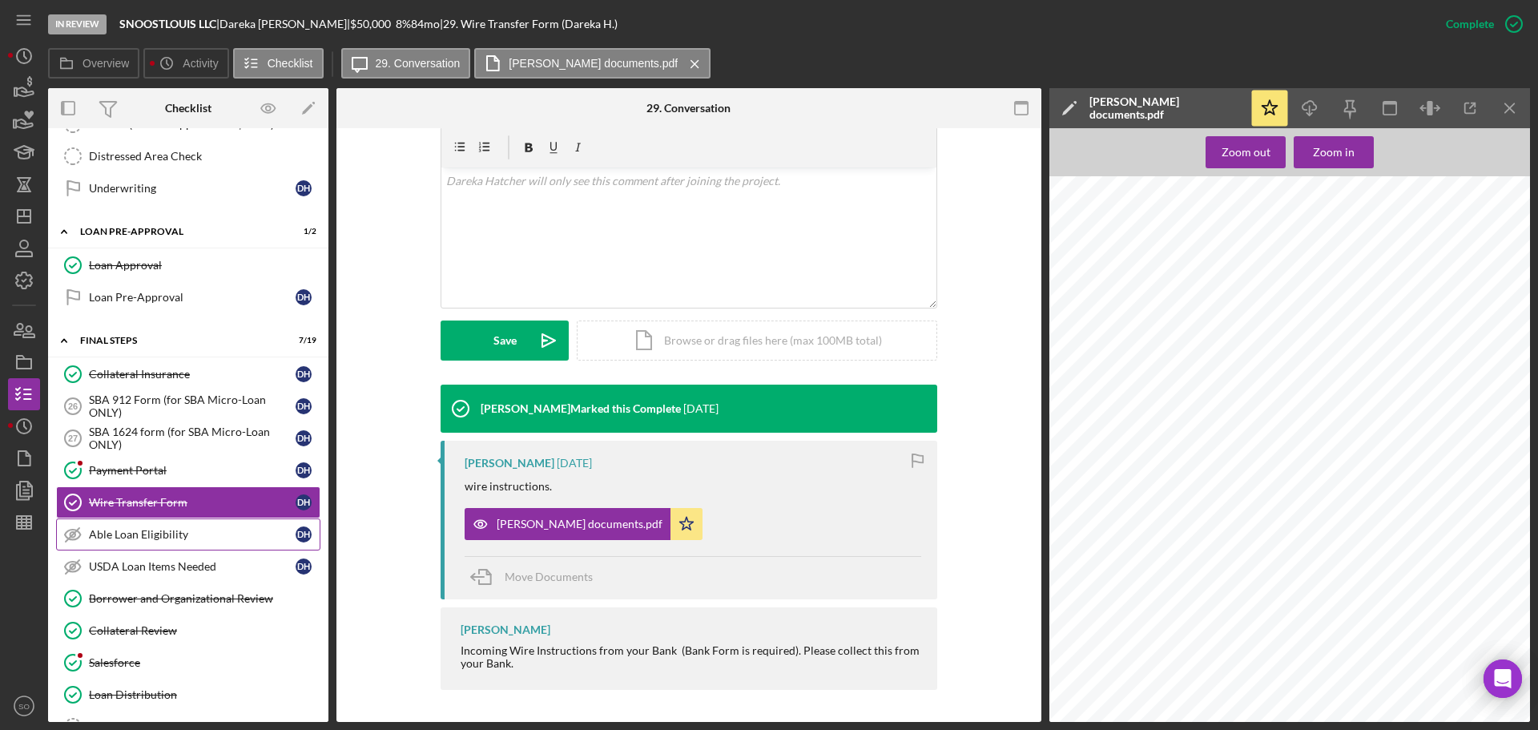
scroll to position [1062, 0]
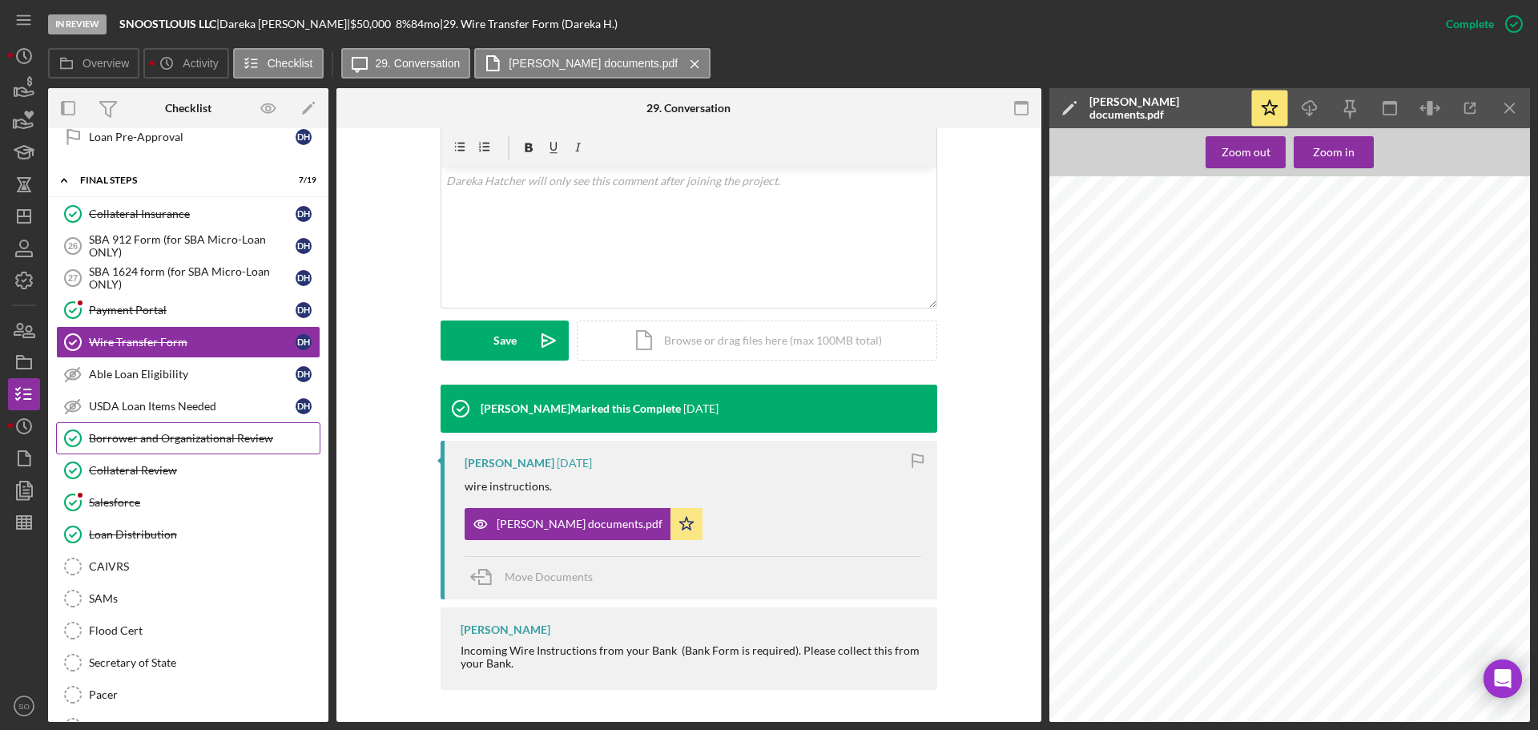
click at [177, 438] on div "Borrower and Organizational Review" at bounding box center [204, 438] width 231 height 13
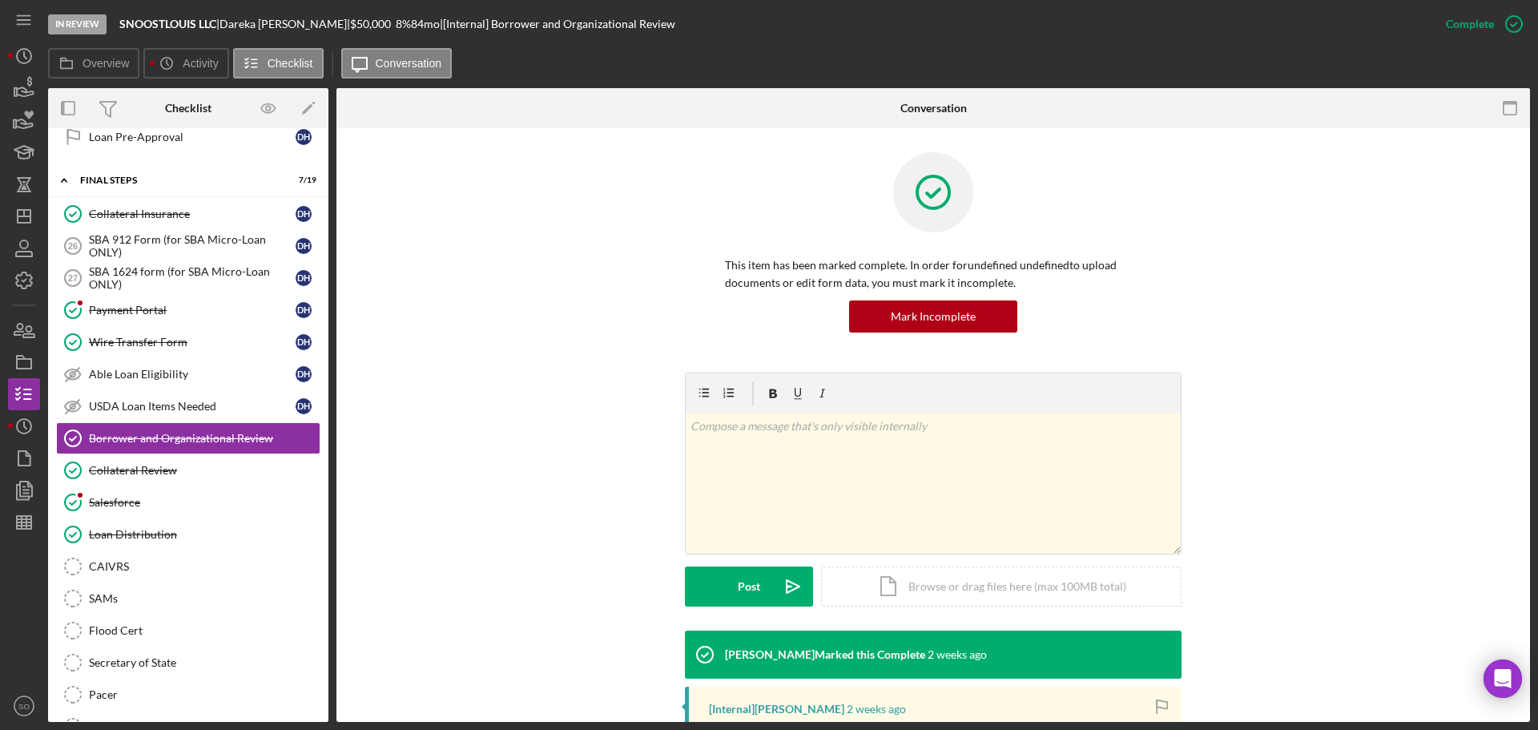
scroll to position [240, 0]
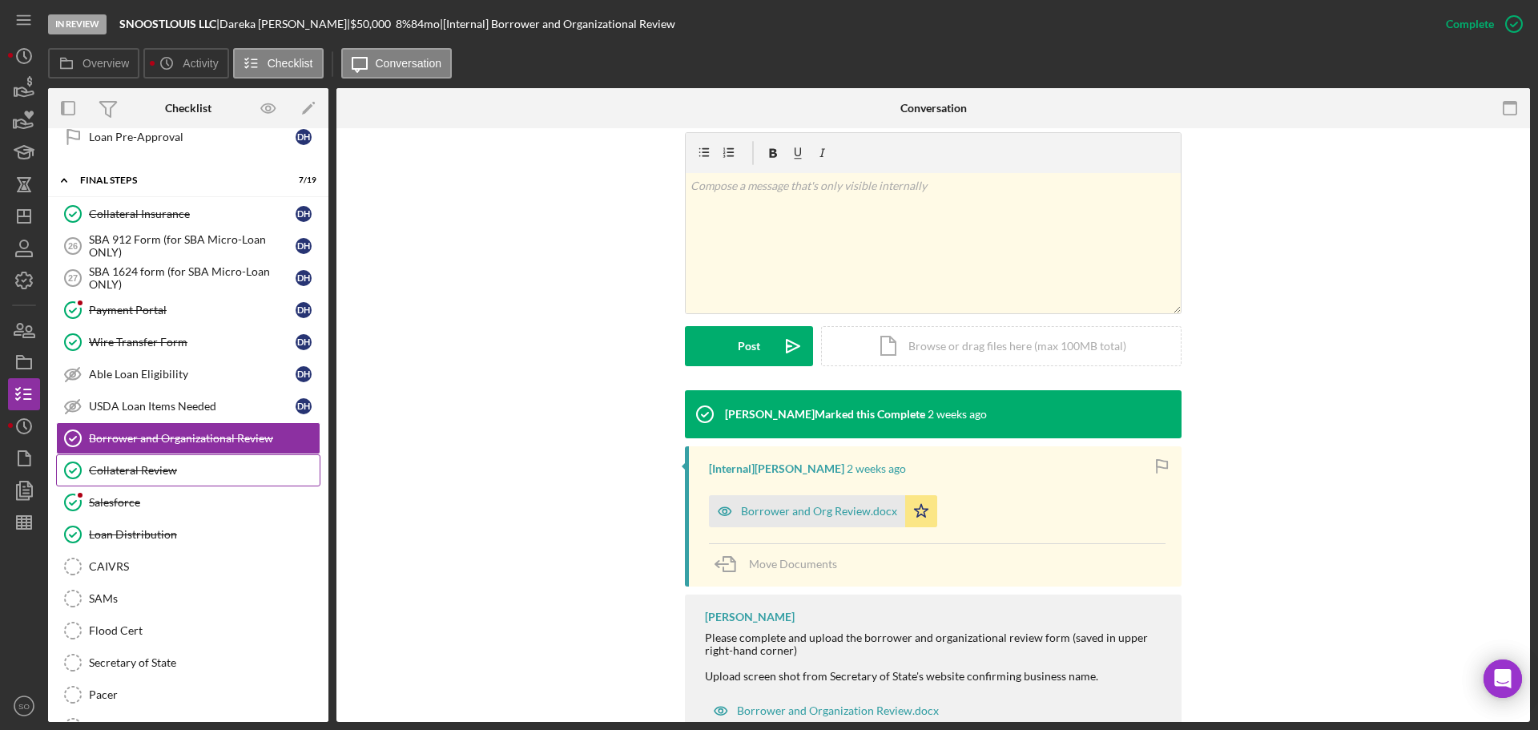
click at [207, 465] on div "Collateral Review" at bounding box center [204, 470] width 231 height 13
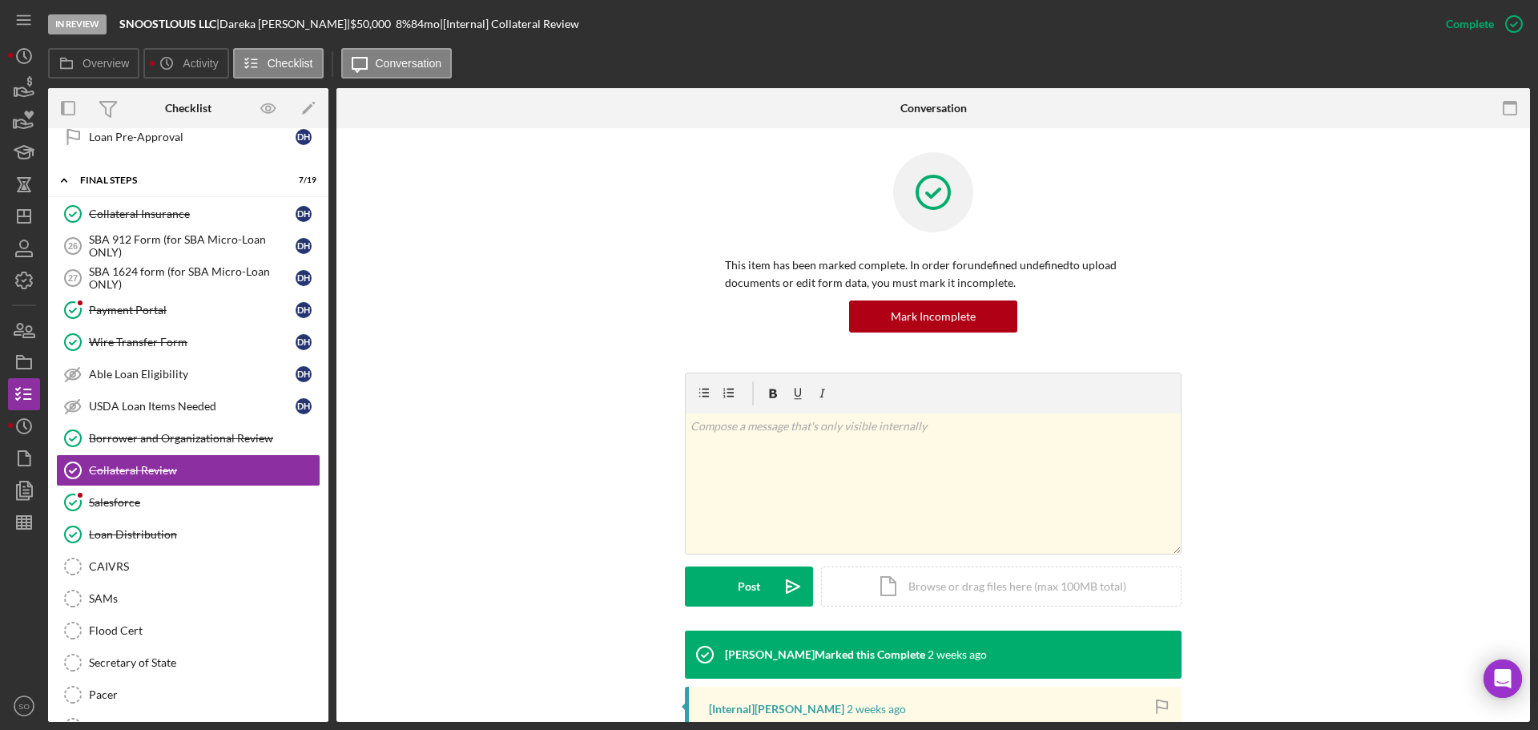
scroll to position [240, 0]
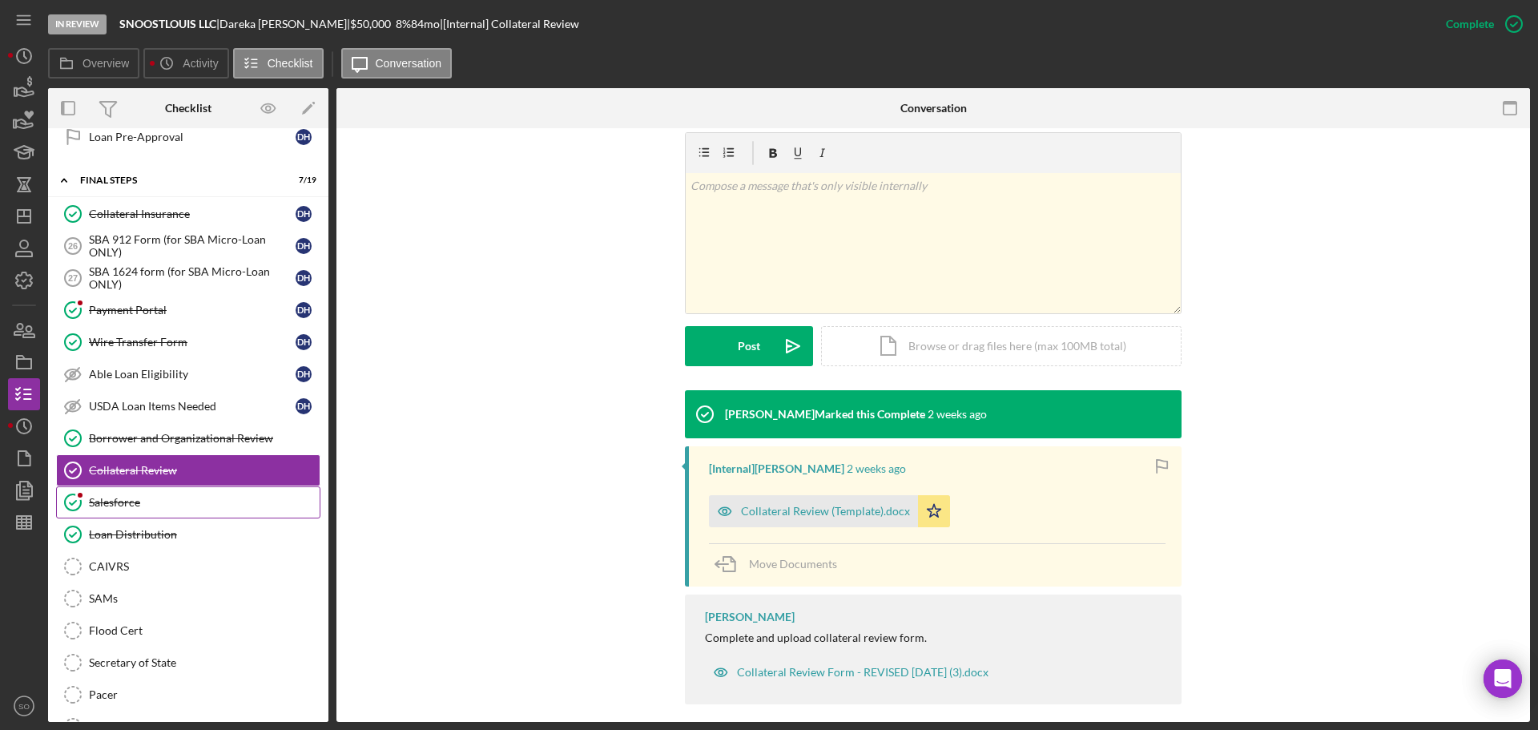
click at [179, 490] on link "Salesforce Salesforce" at bounding box center [188, 502] width 264 height 32
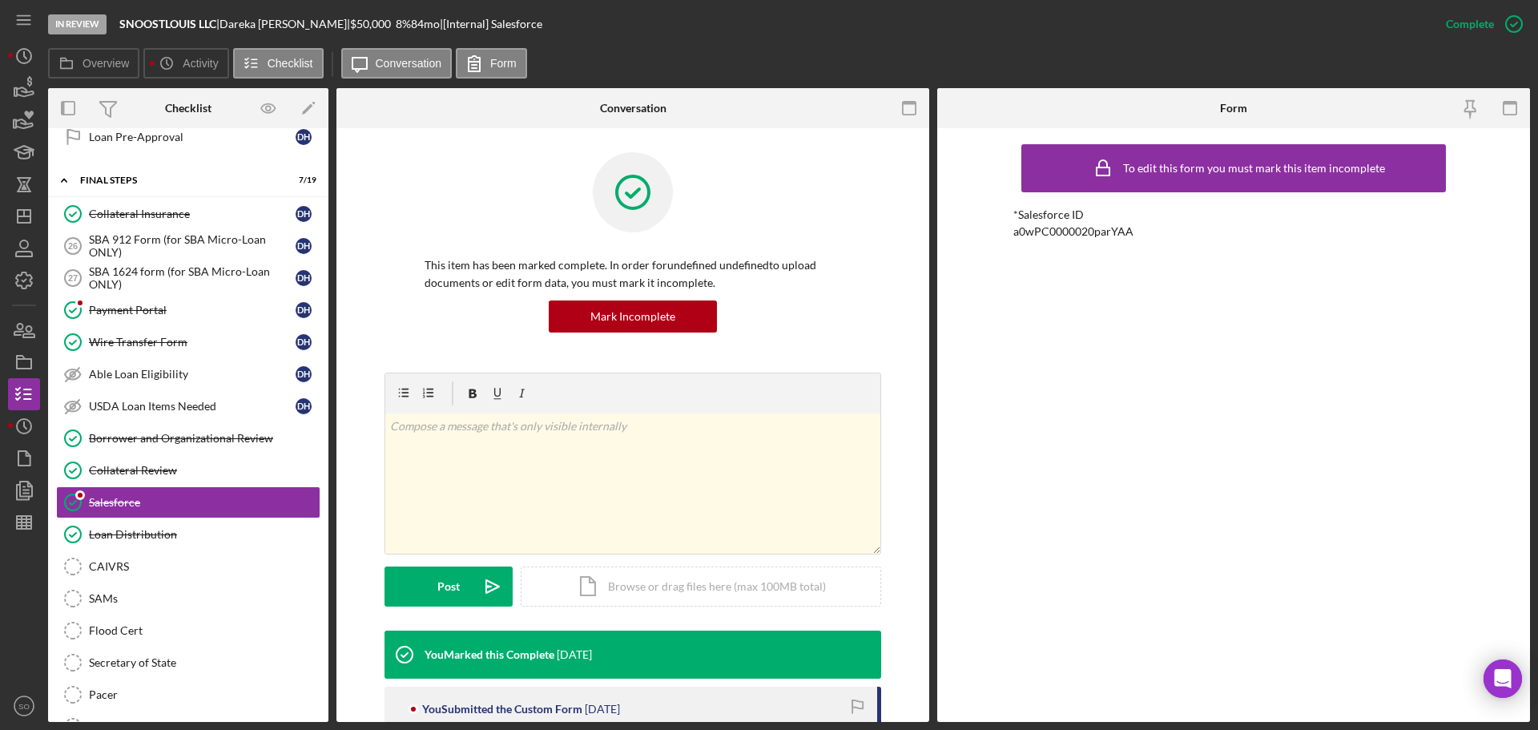
scroll to position [144, 0]
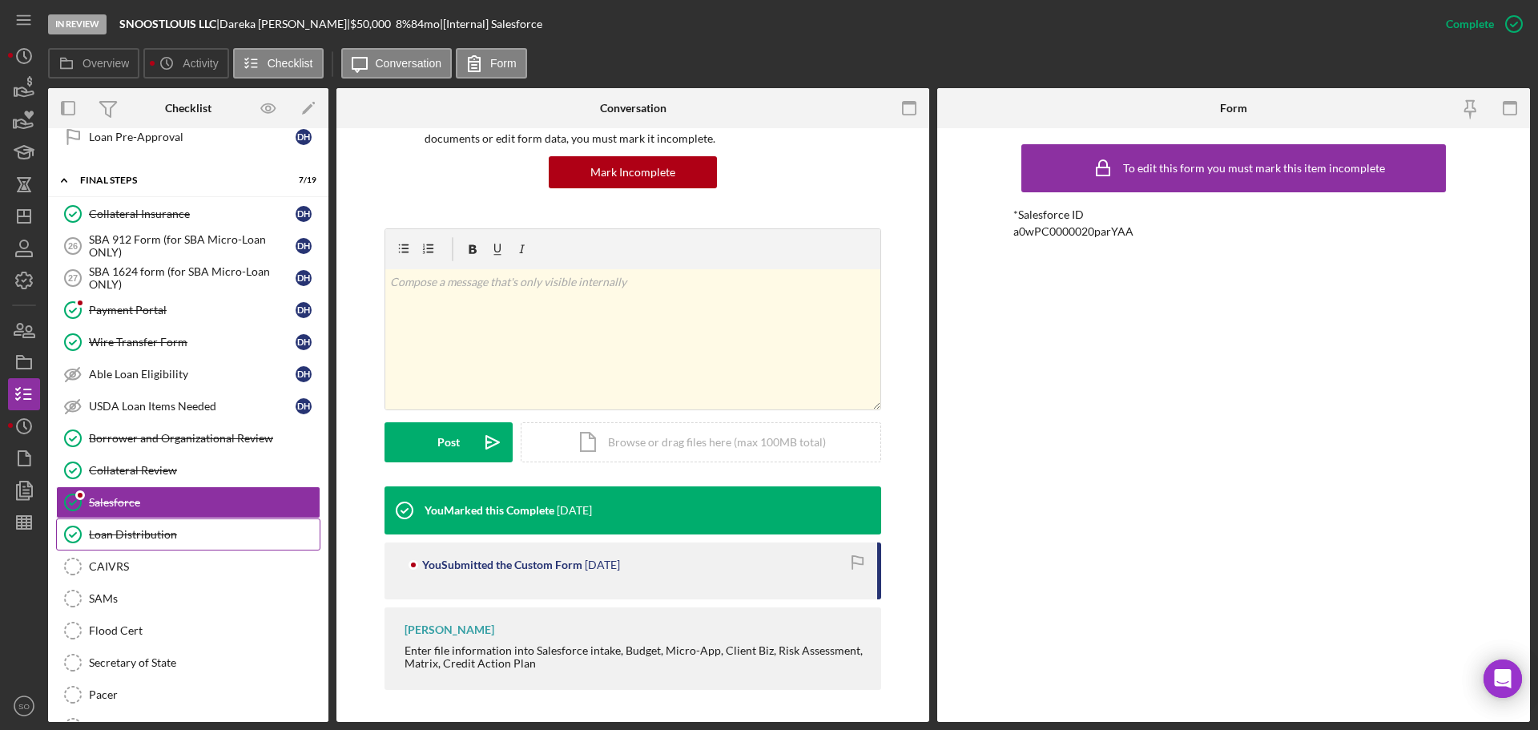
click at [206, 531] on div "Loan Distribution" at bounding box center [204, 534] width 231 height 13
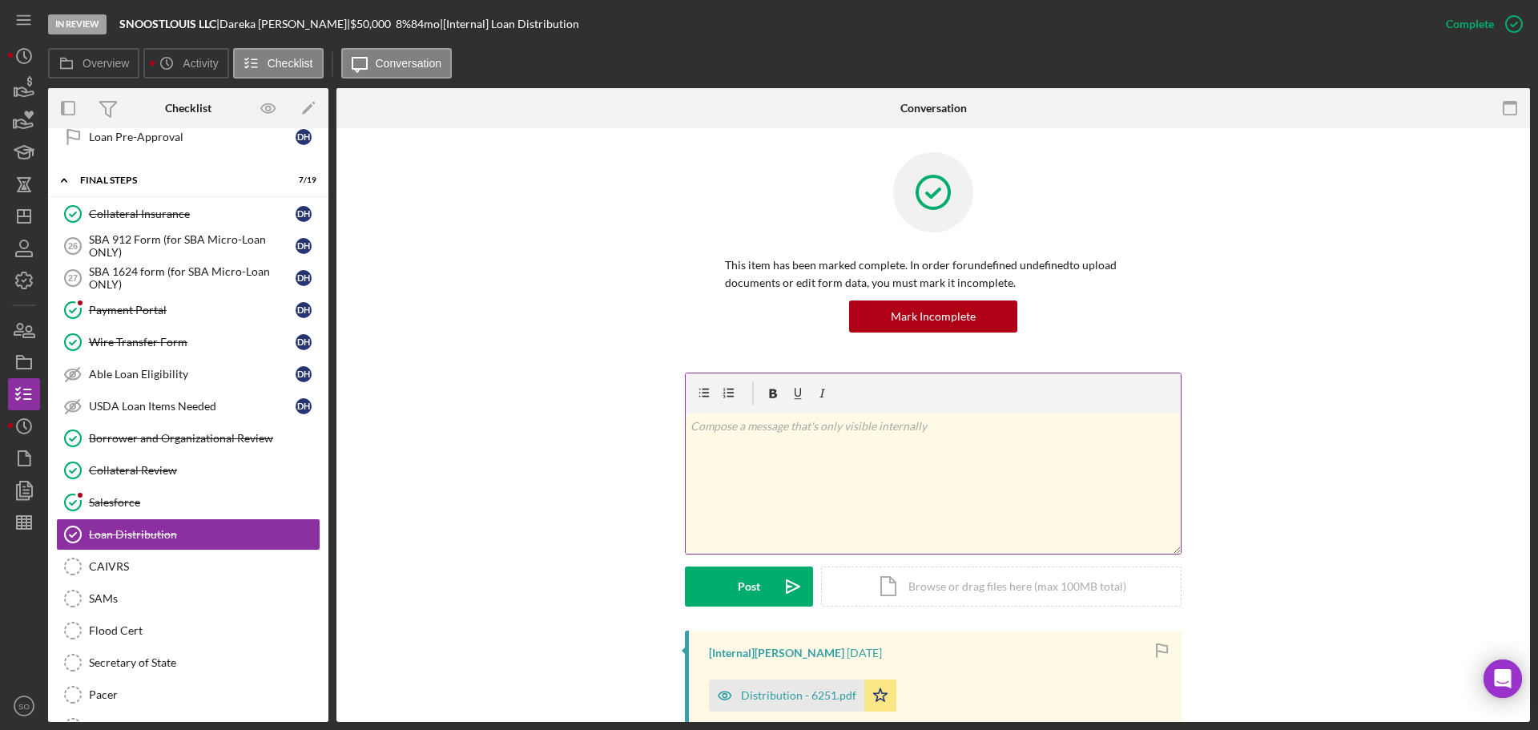
scroll to position [320, 0]
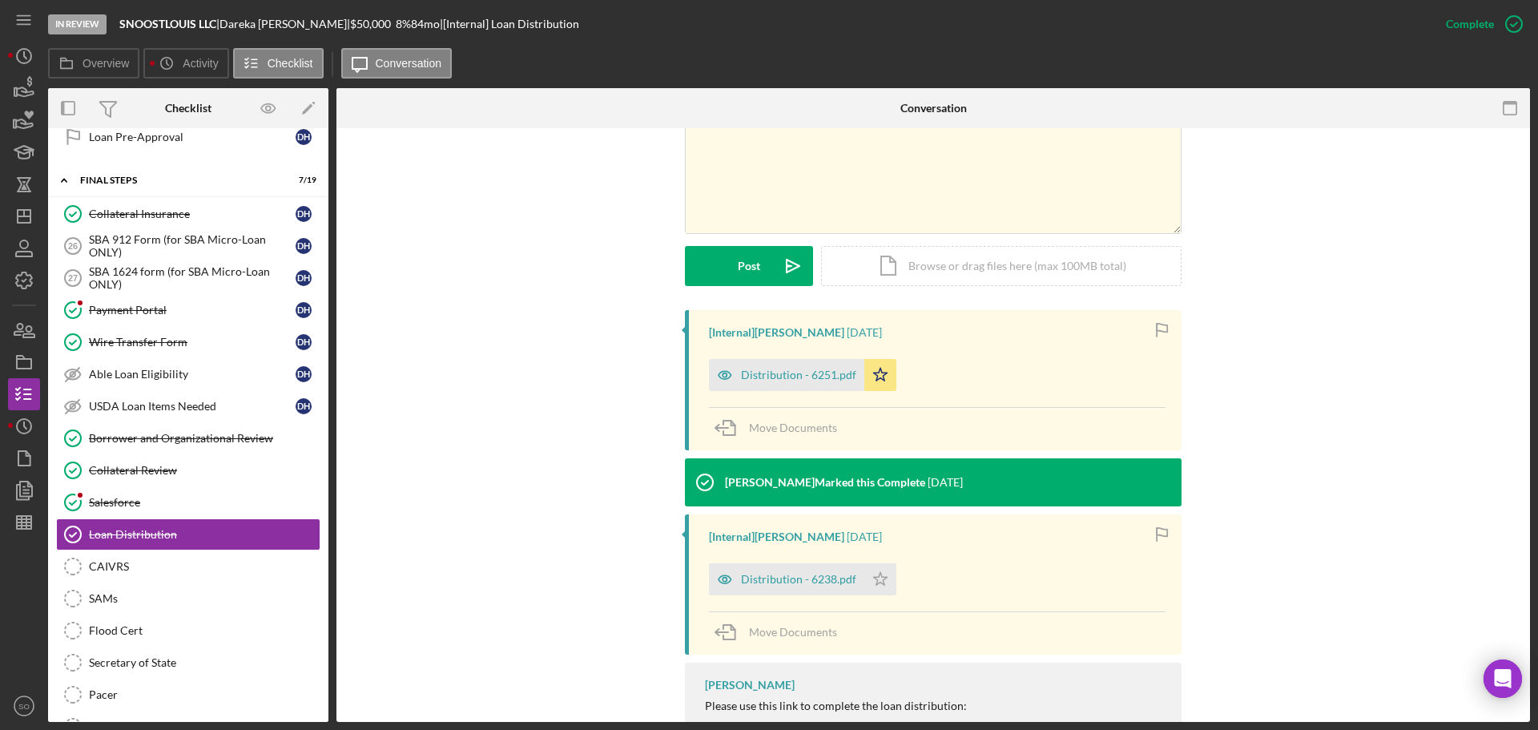
click at [792, 377] on div "Distribution - 6251.pdf" at bounding box center [798, 375] width 115 height 13
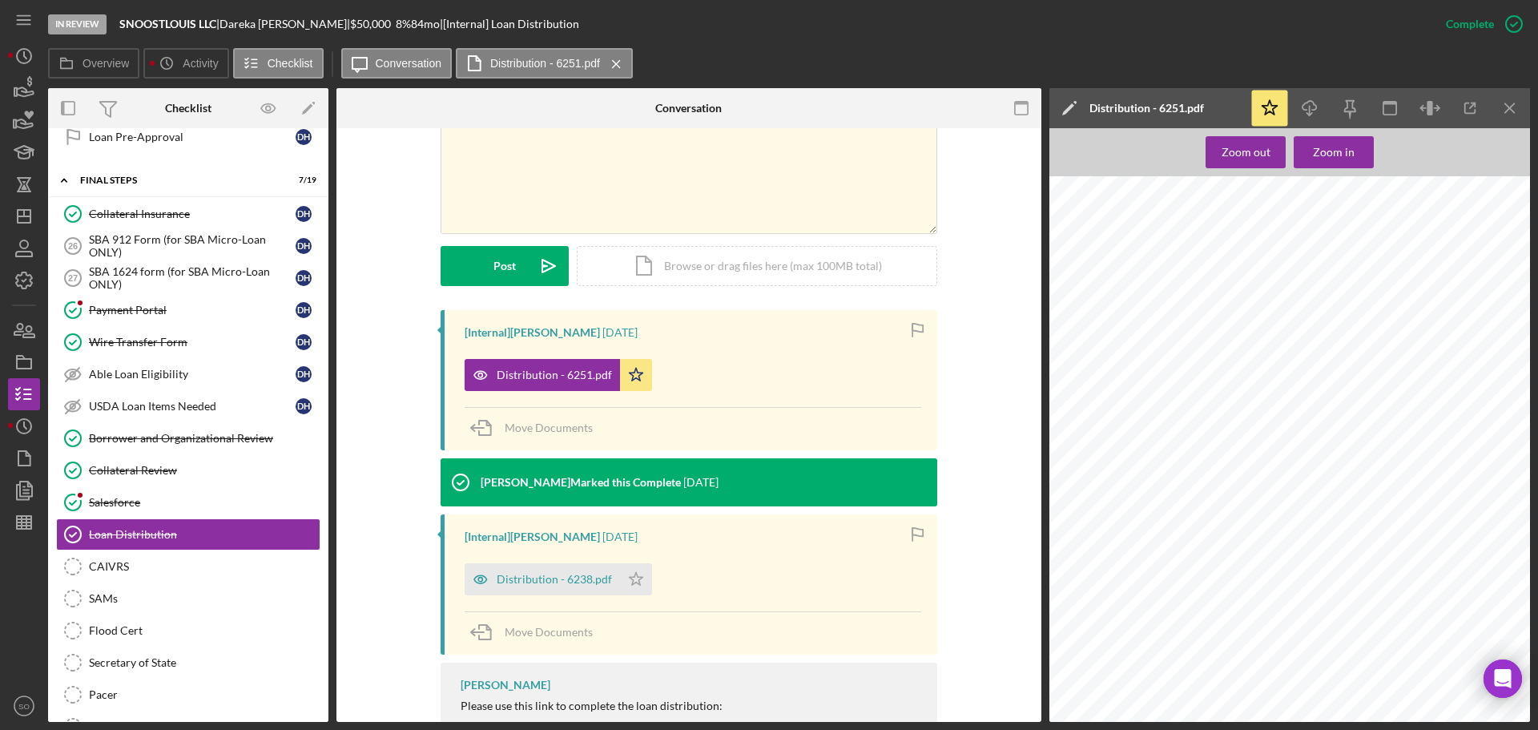
scroll to position [1362, 0]
click at [396, 589] on div "[Internal] Travis Williams 1 day ago Distribution - 6251.pdf Icon/Star Move Doc…" at bounding box center [689, 538] width 657 height 457
click at [536, 632] on span "Move Documents" at bounding box center [549, 632] width 88 height 14
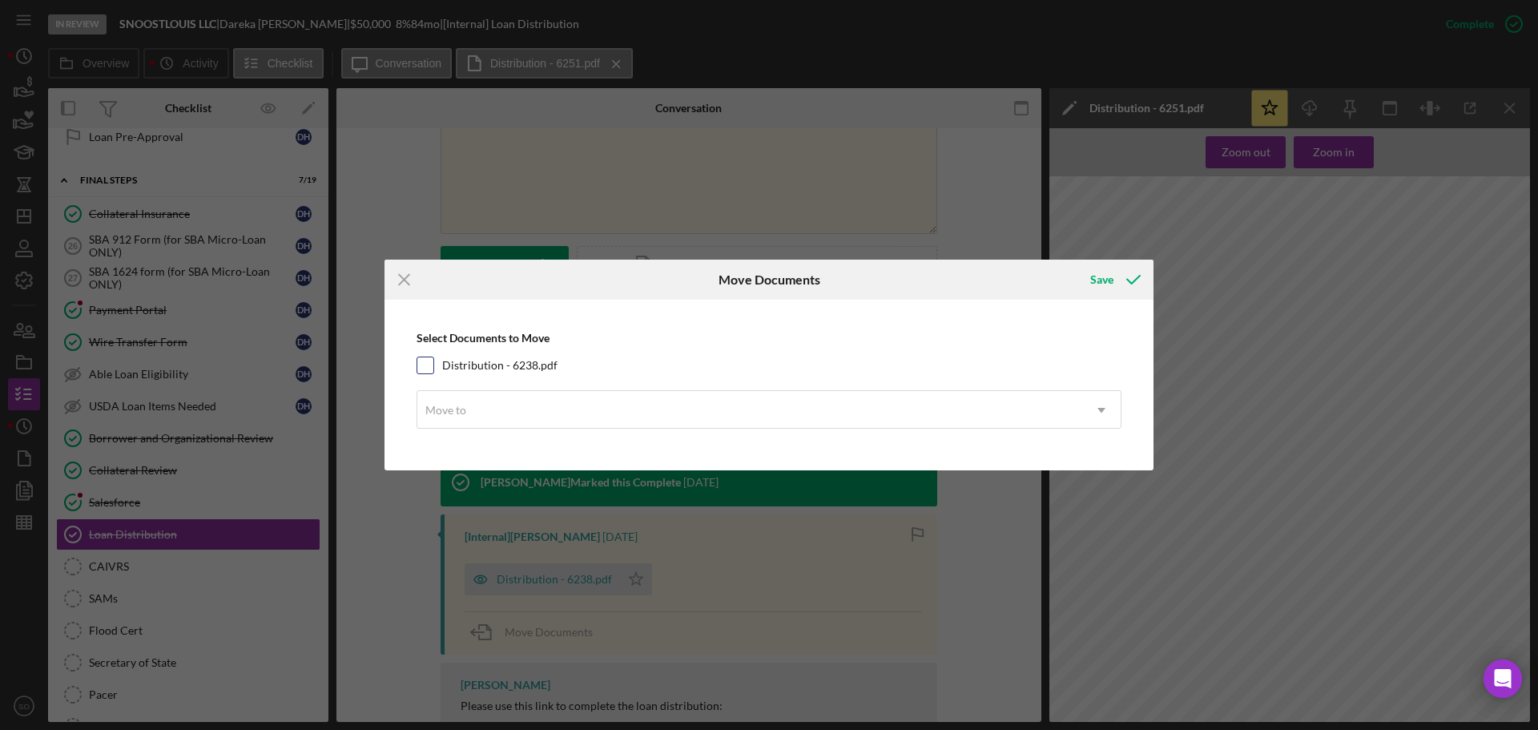
click at [428, 371] on input "Distribution - 6238.pdf" at bounding box center [425, 365] width 16 height 16
checkbox input "true"
click at [519, 412] on div "Move to" at bounding box center [749, 410] width 665 height 37
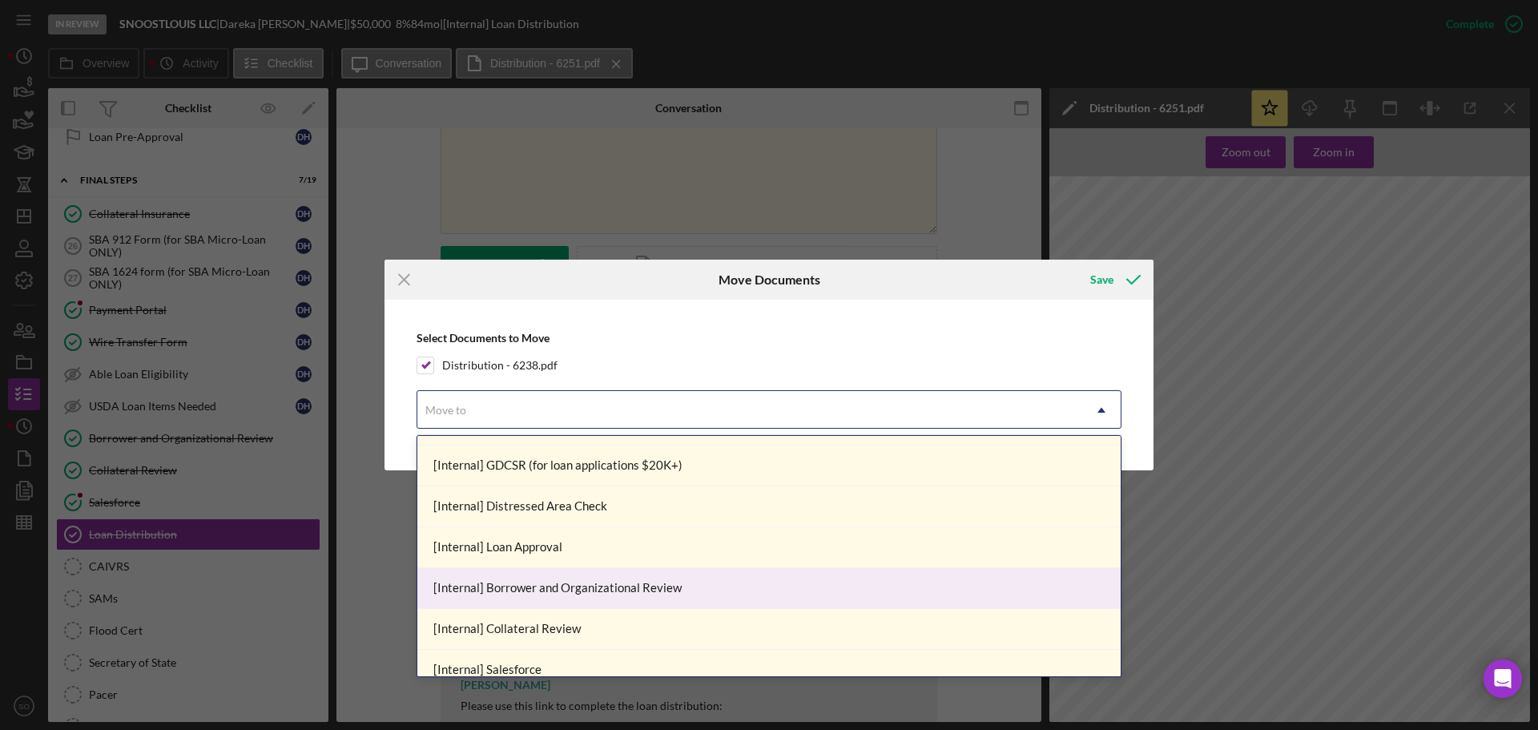
scroll to position [320, 0]
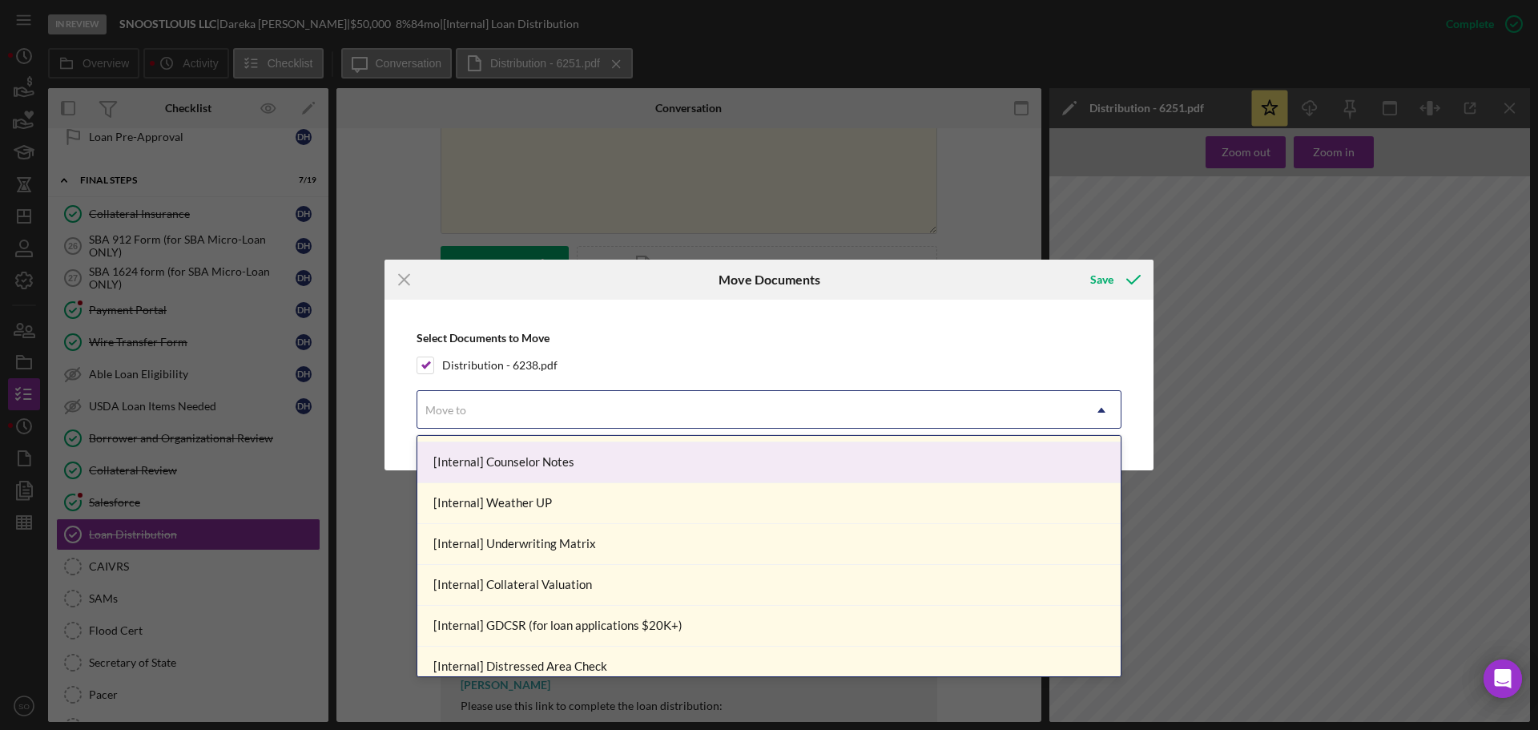
click at [514, 468] on div "[Internal] Counselor Notes" at bounding box center [768, 462] width 703 height 41
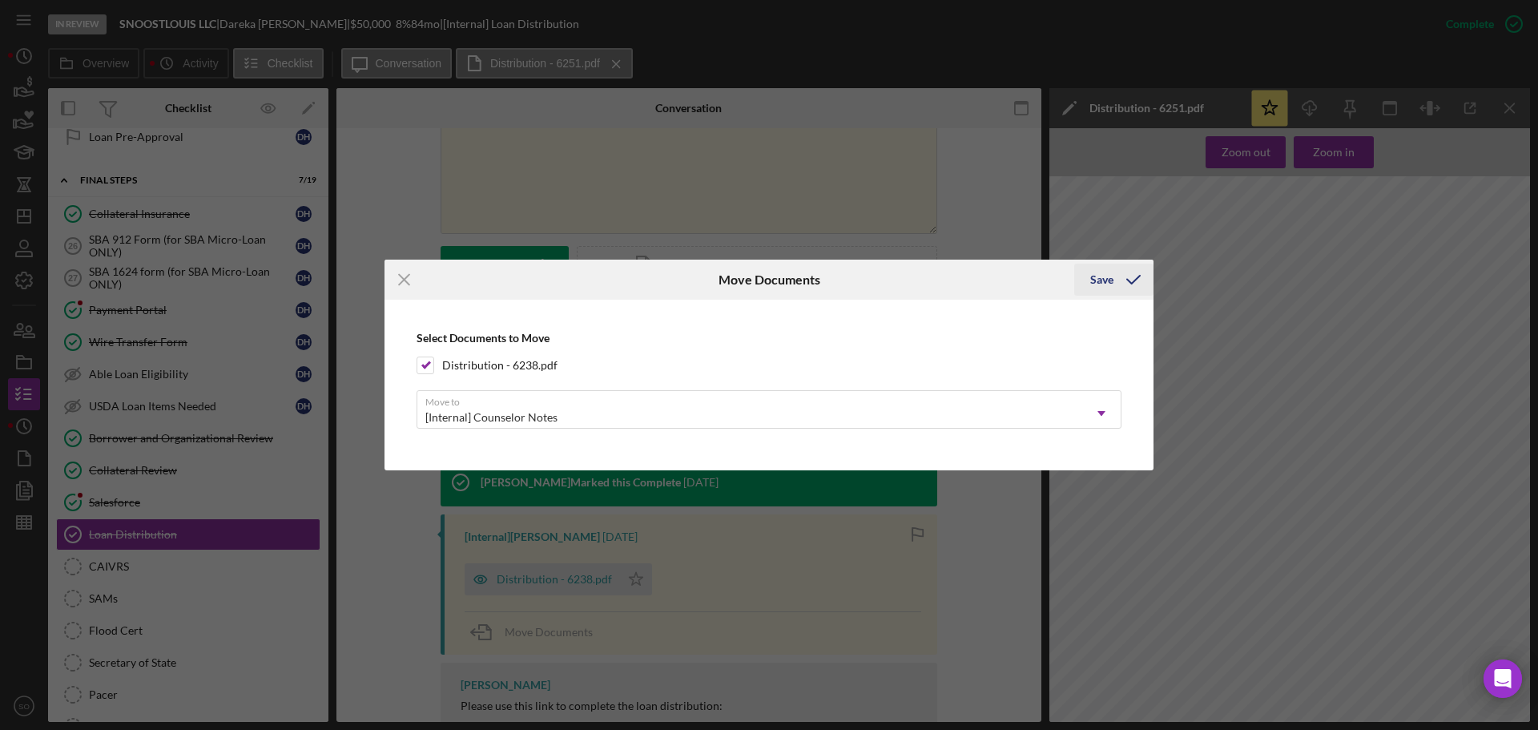
click at [1100, 285] on div "Save" at bounding box center [1101, 280] width 23 height 32
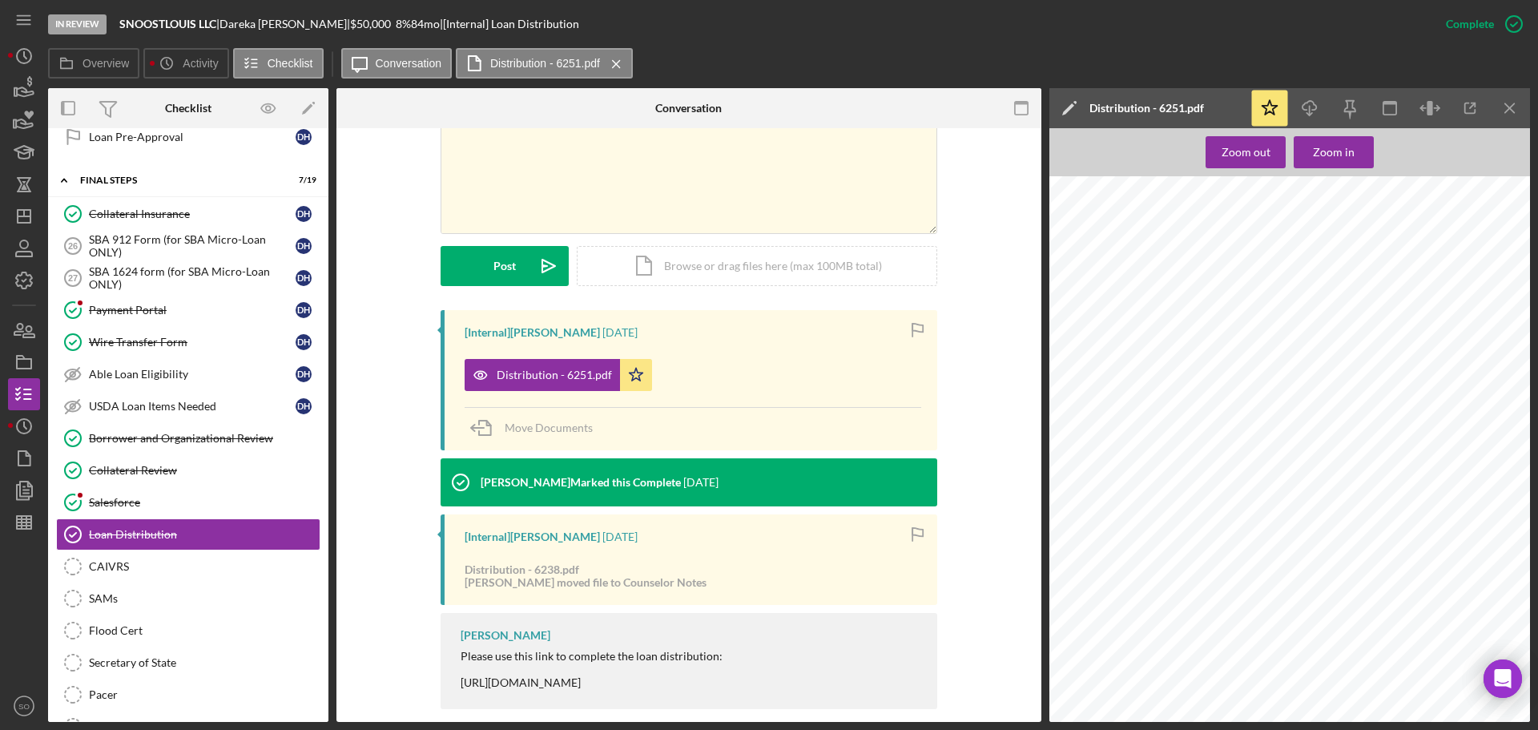
click at [383, 567] on div "[Internal] Travis Williams 1 day ago Distribution - 6251.pdf Icon/Star Move Doc…" at bounding box center [689, 513] width 657 height 407
click at [18, 220] on polygon "button" at bounding box center [24, 216] width 13 height 13
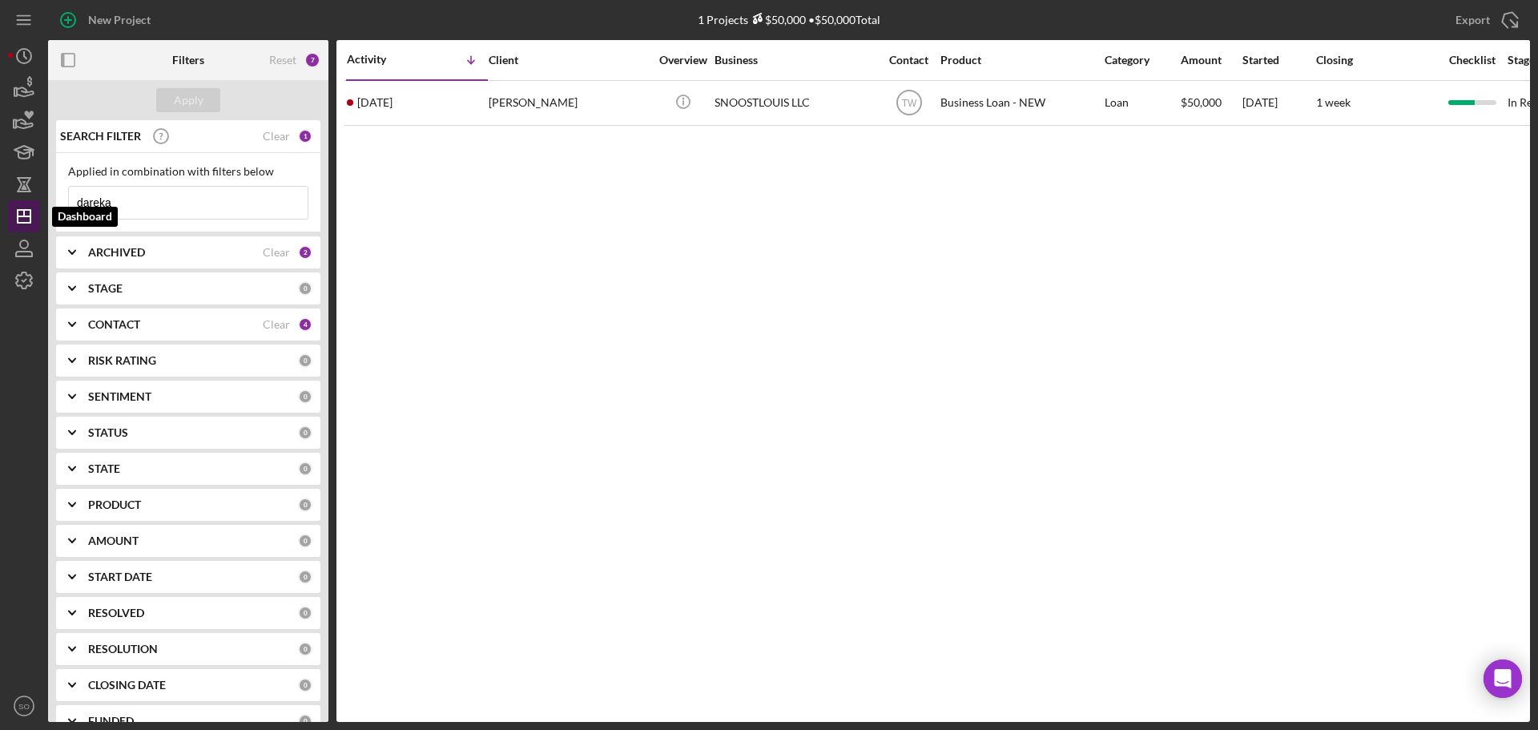
drag, startPoint x: 139, startPoint y: 200, endPoint x: 0, endPoint y: 200, distance: 138.6
click at [0, 200] on div "New Project 1 Projects $50,000 • $50,000 Total dareka Export Icon/Export Filter…" at bounding box center [769, 365] width 1538 height 730
type input "james lewis"
click at [186, 93] on div "Apply" at bounding box center [189, 100] width 30 height 24
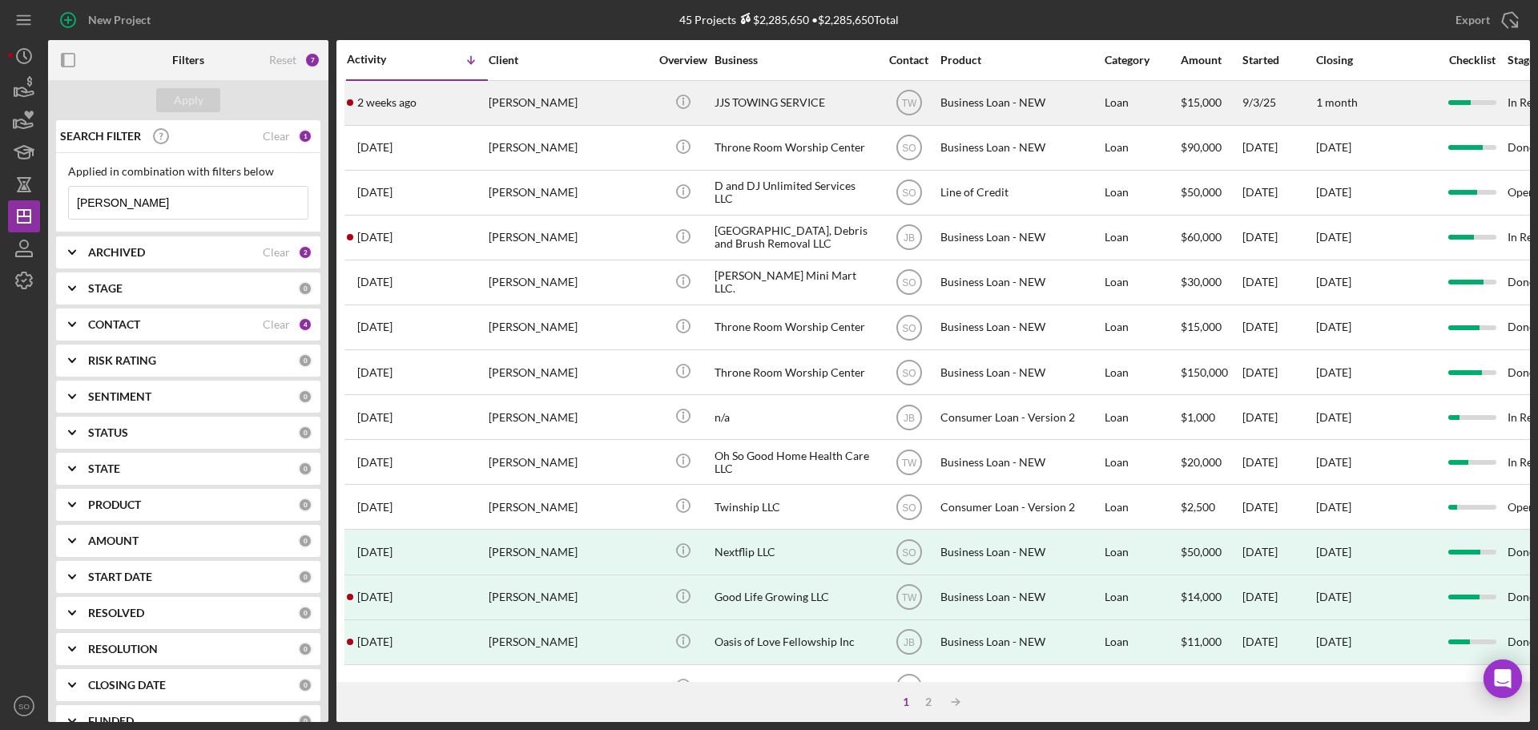
click at [529, 113] on div "James Lewis" at bounding box center [569, 103] width 160 height 42
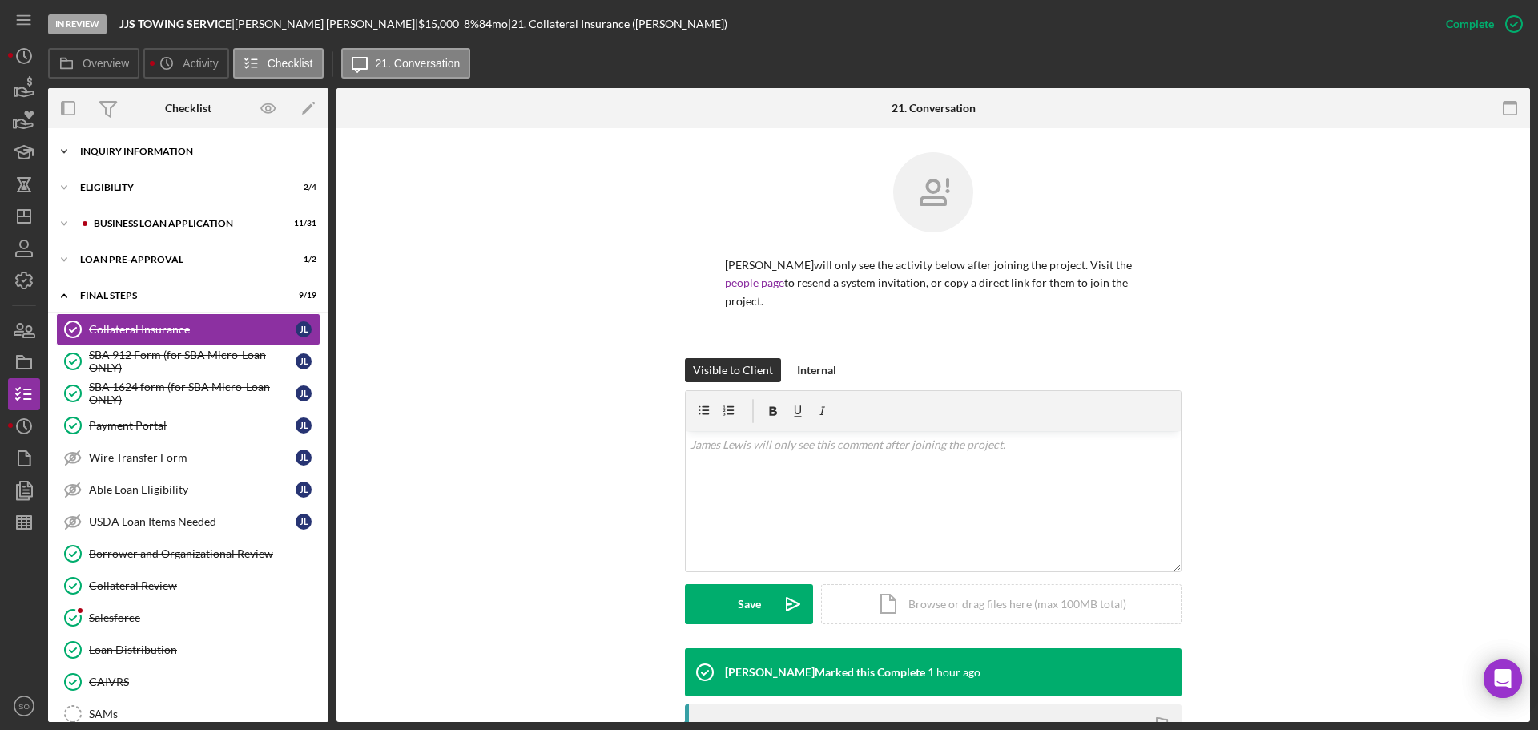
click at [155, 154] on div "INQUIRY INFORMATION" at bounding box center [194, 152] width 228 height 10
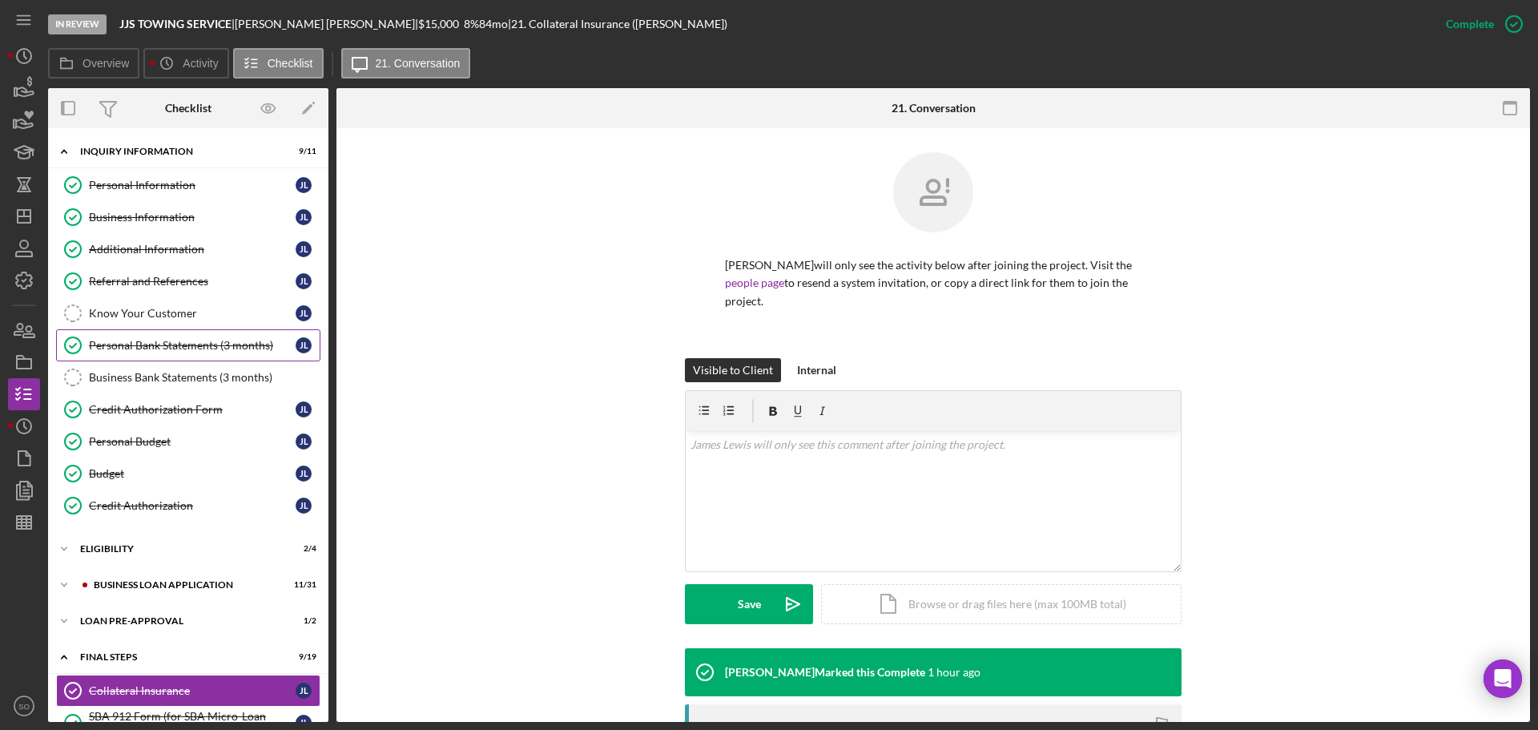
click at [192, 349] on div "Personal Bank Statements (3 months)" at bounding box center [192, 345] width 207 height 13
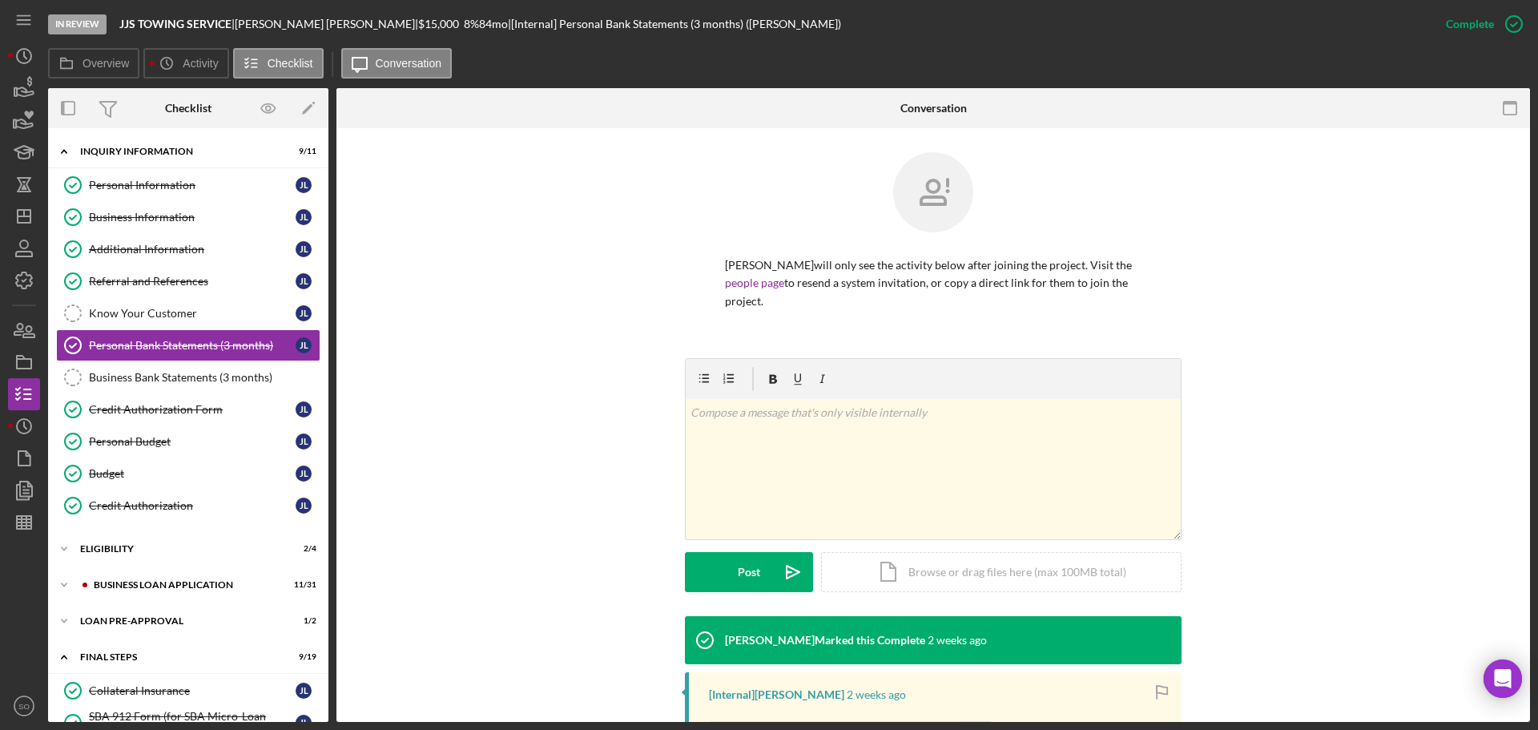
scroll to position [279, 0]
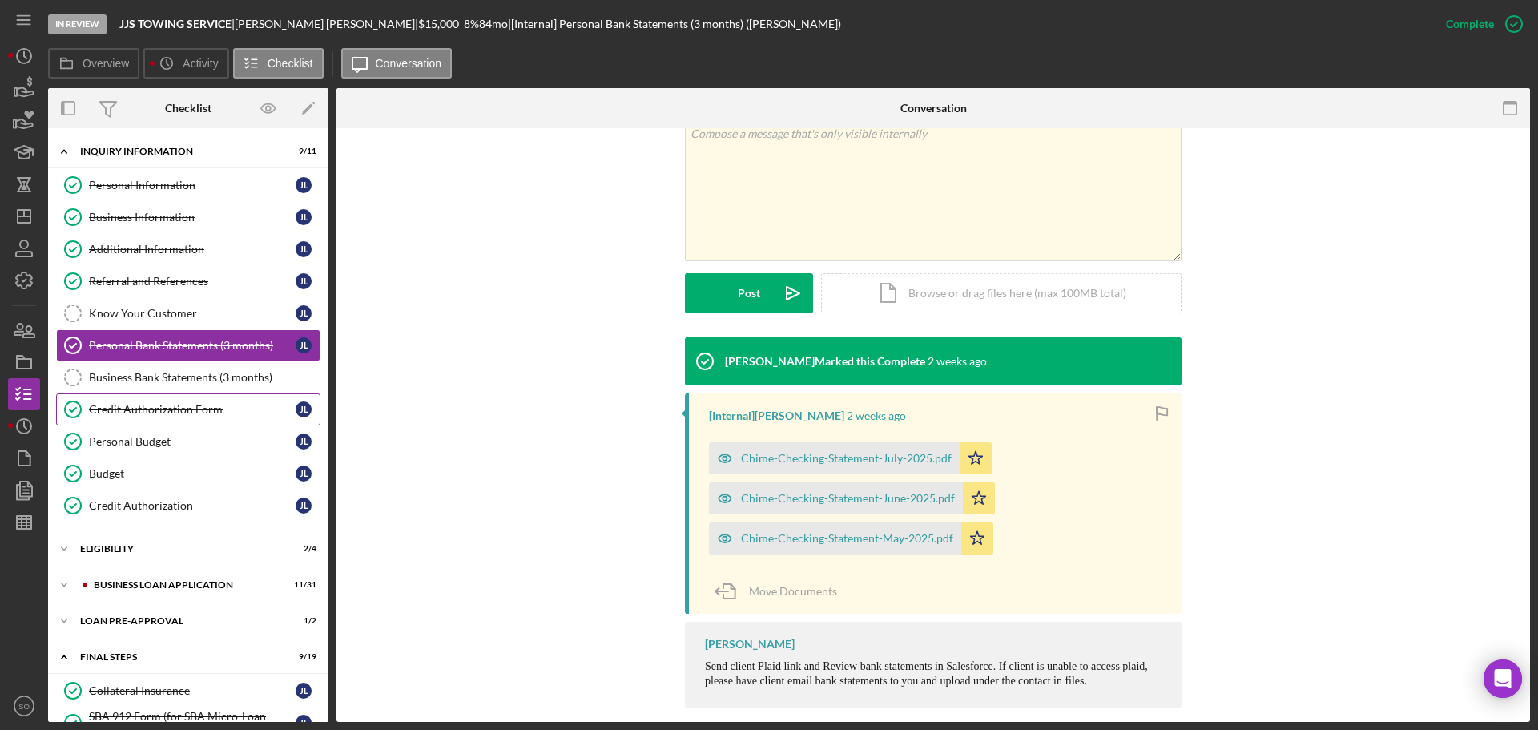
click at [182, 418] on link "Credit Authorization Form Credit Authorization Form J L" at bounding box center [188, 409] width 264 height 32
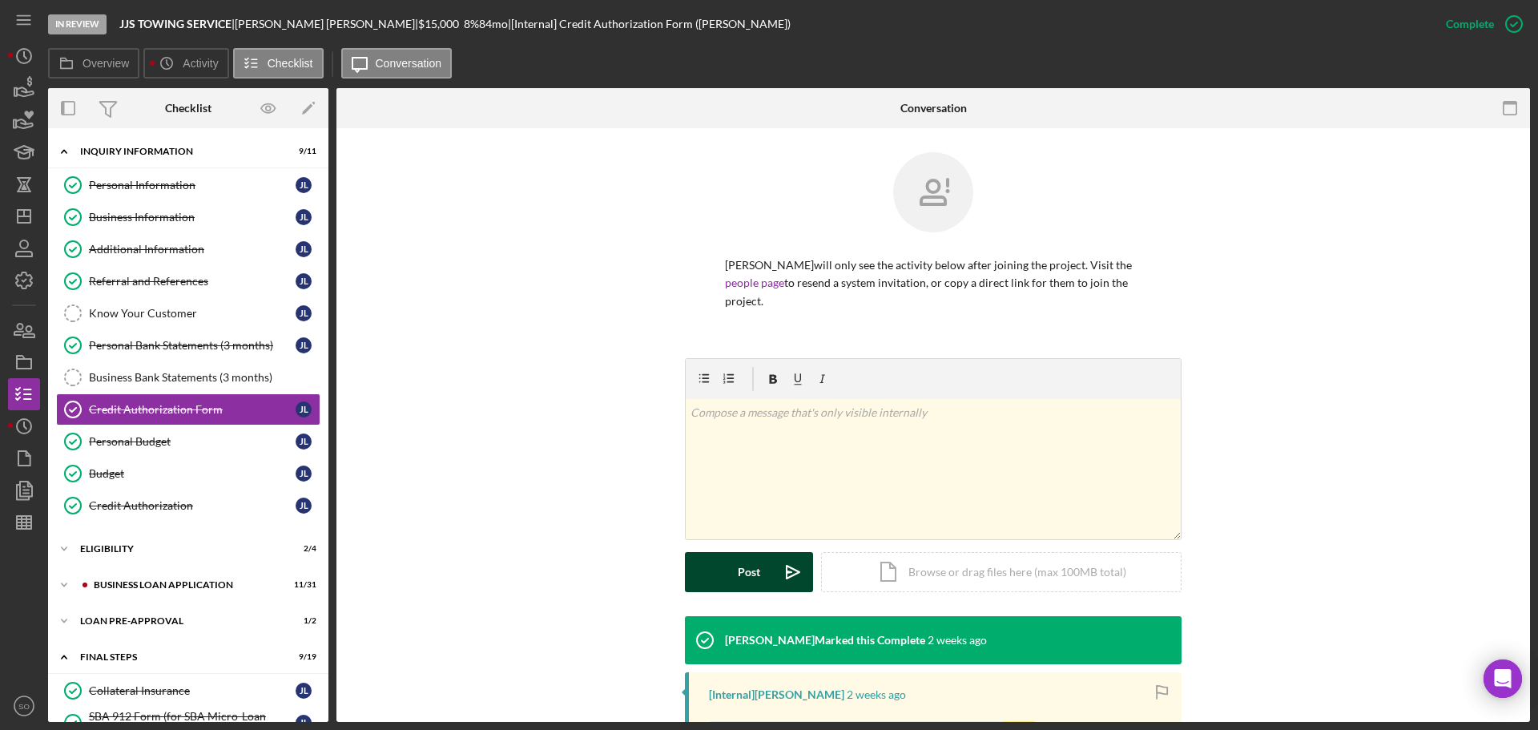
scroll to position [286, 0]
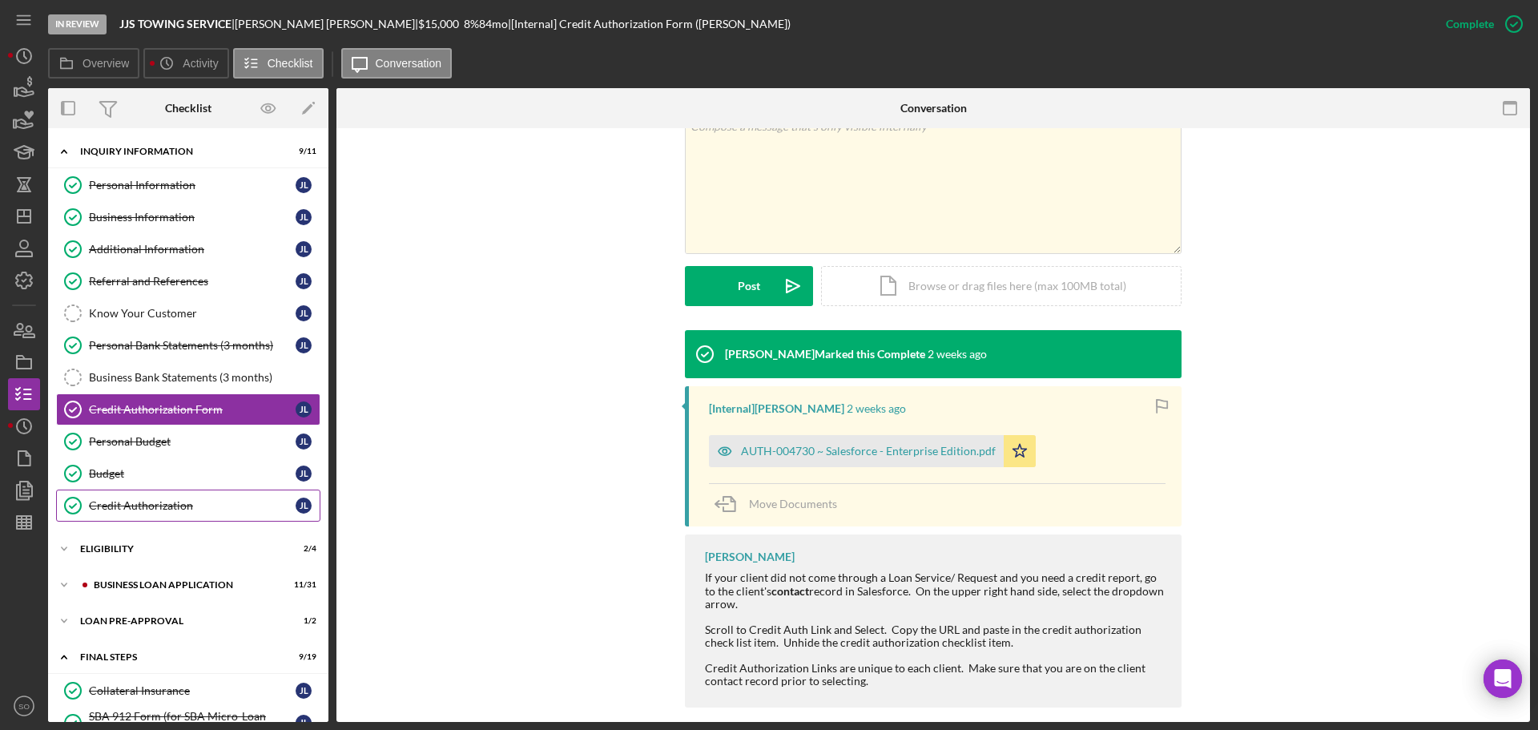
click at [167, 505] on div "Credit Authorization" at bounding box center [192, 505] width 207 height 13
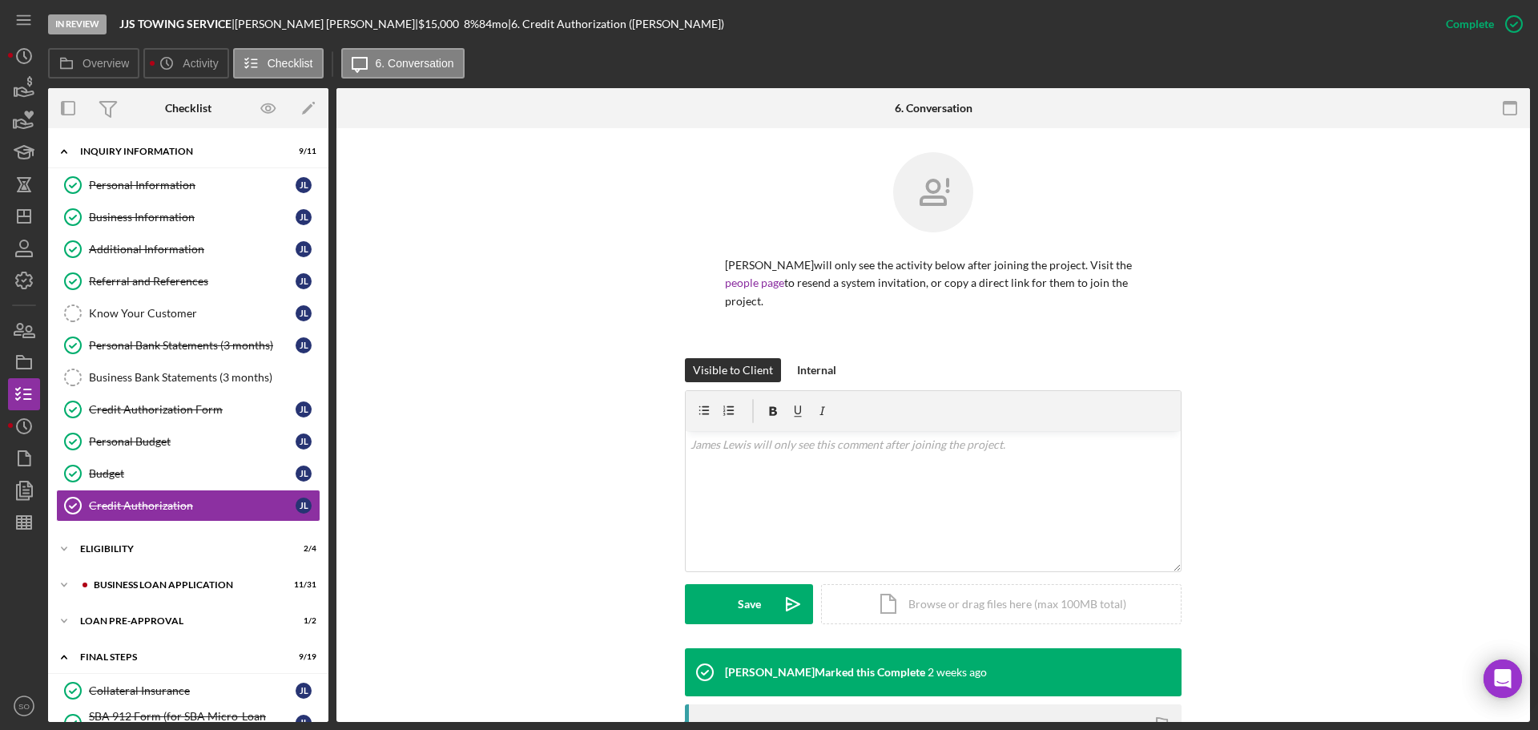
scroll to position [240, 0]
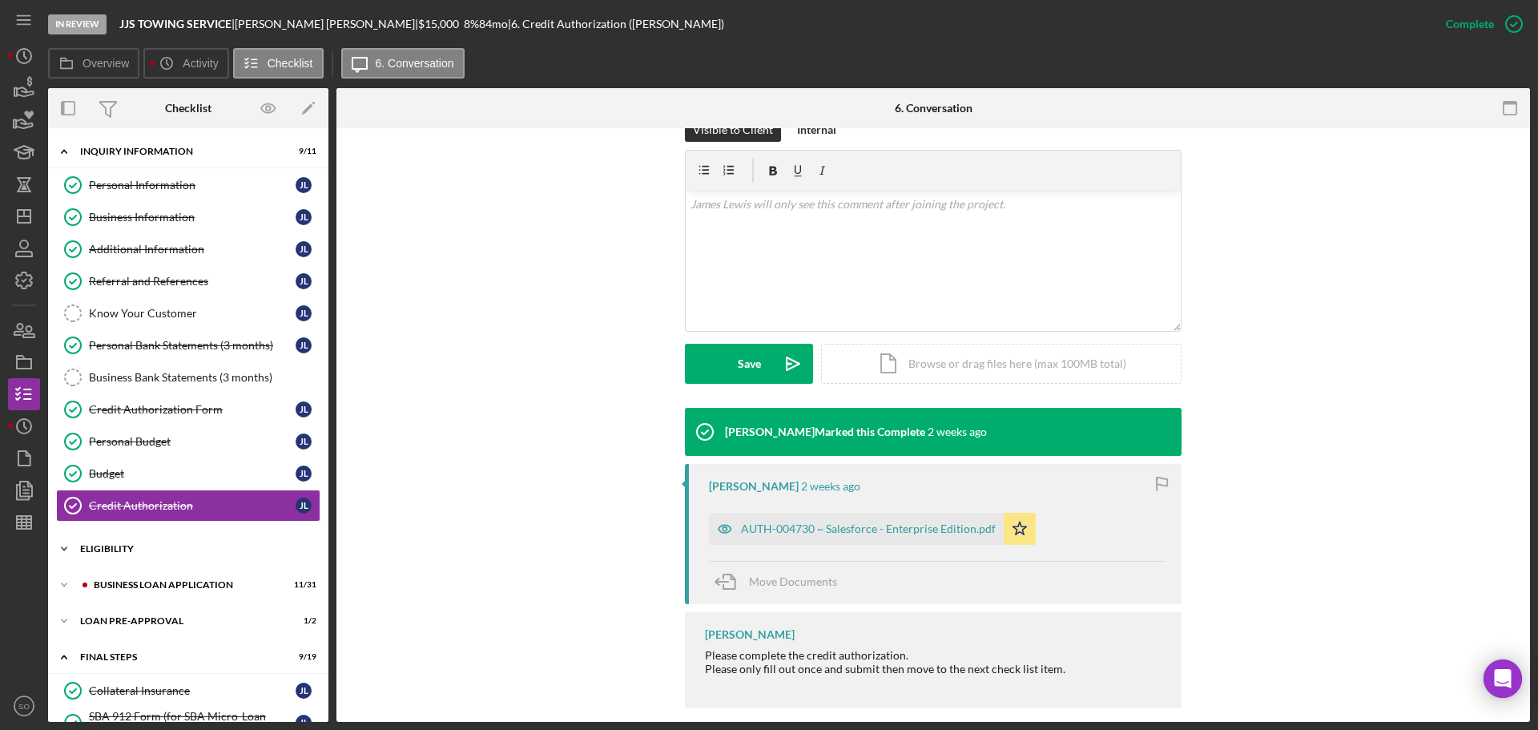
click at [105, 546] on div "ELIGIBILITY" at bounding box center [194, 549] width 228 height 10
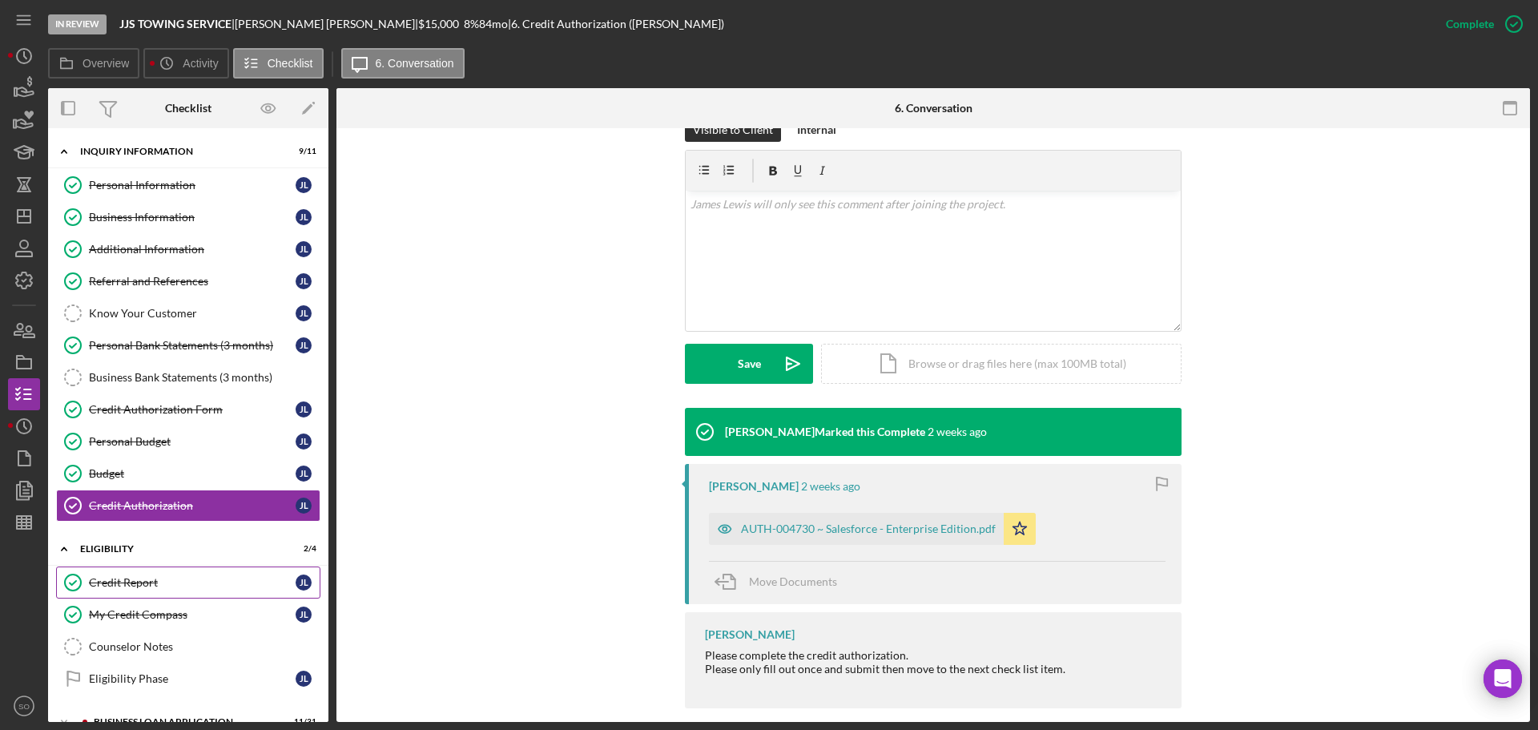
click at [133, 576] on div "Credit Report" at bounding box center [192, 582] width 207 height 13
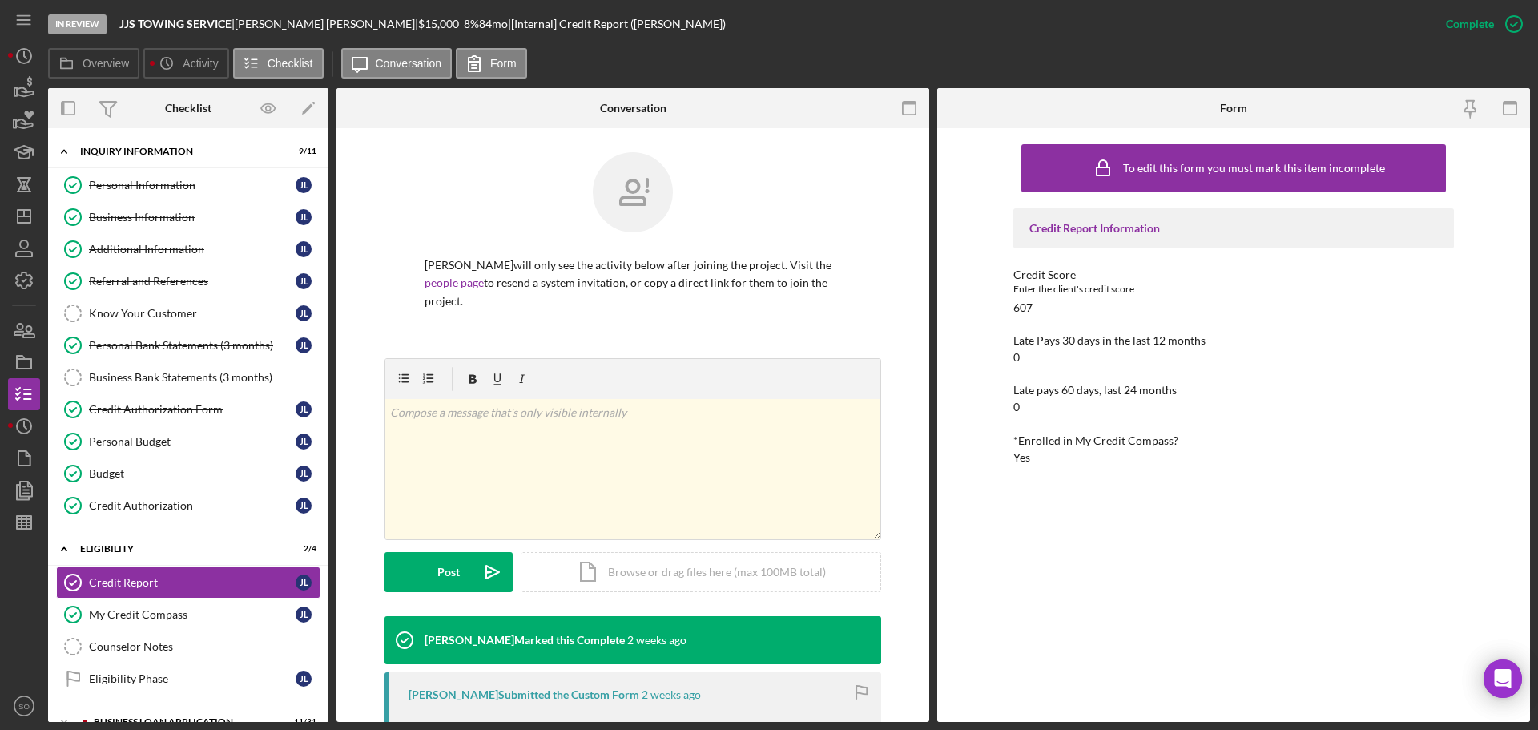
scroll to position [320, 0]
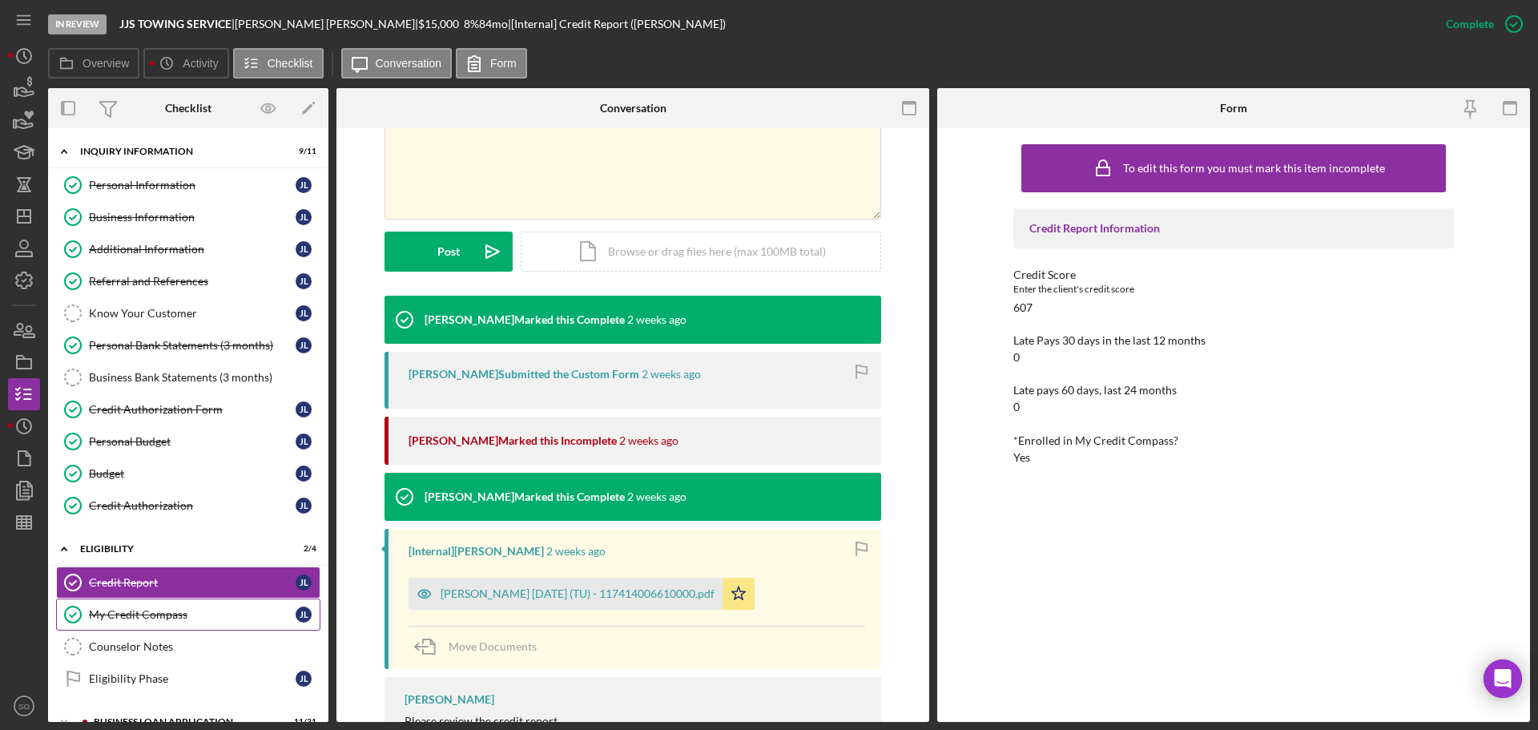
click at [227, 616] on div "My Credit Compass" at bounding box center [192, 614] width 207 height 13
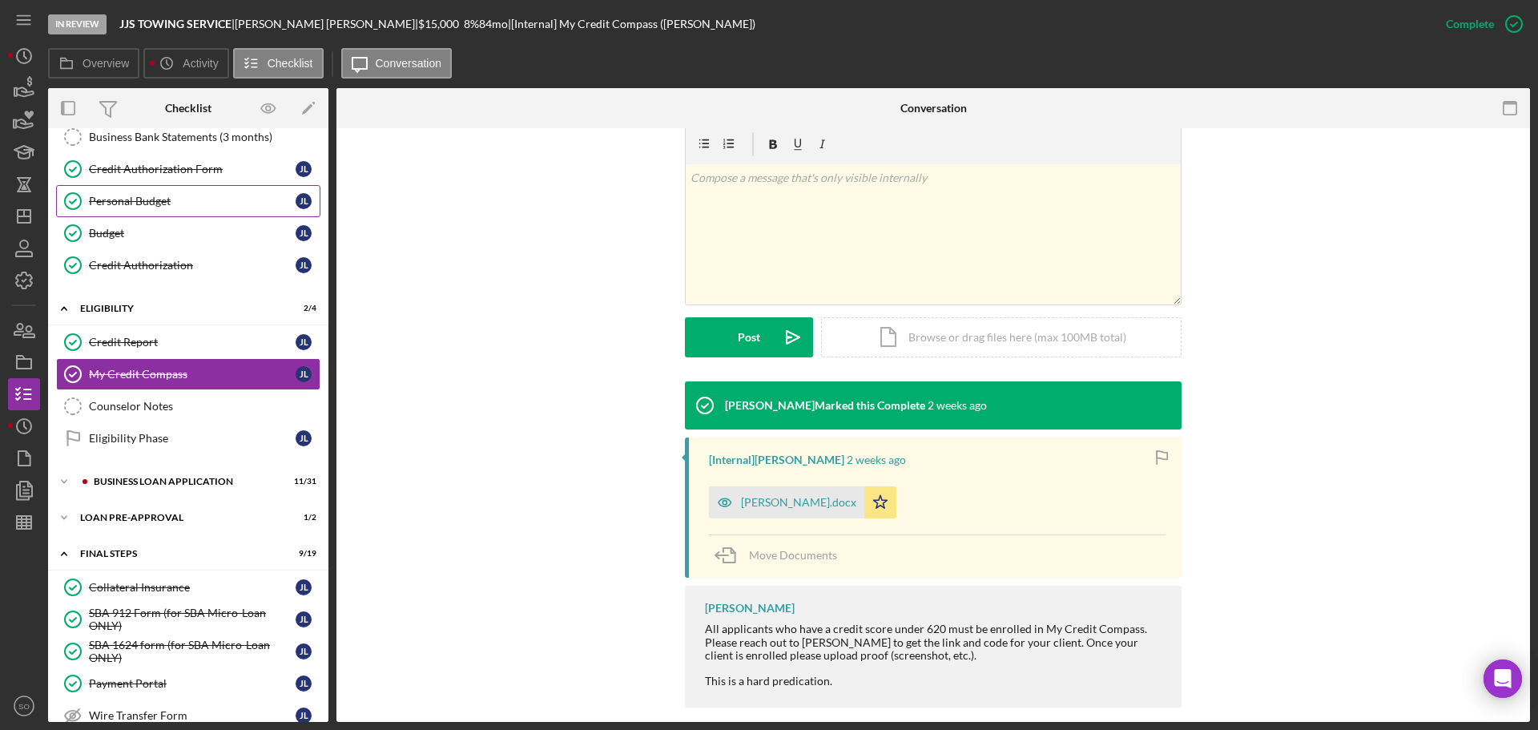
scroll to position [320, 0]
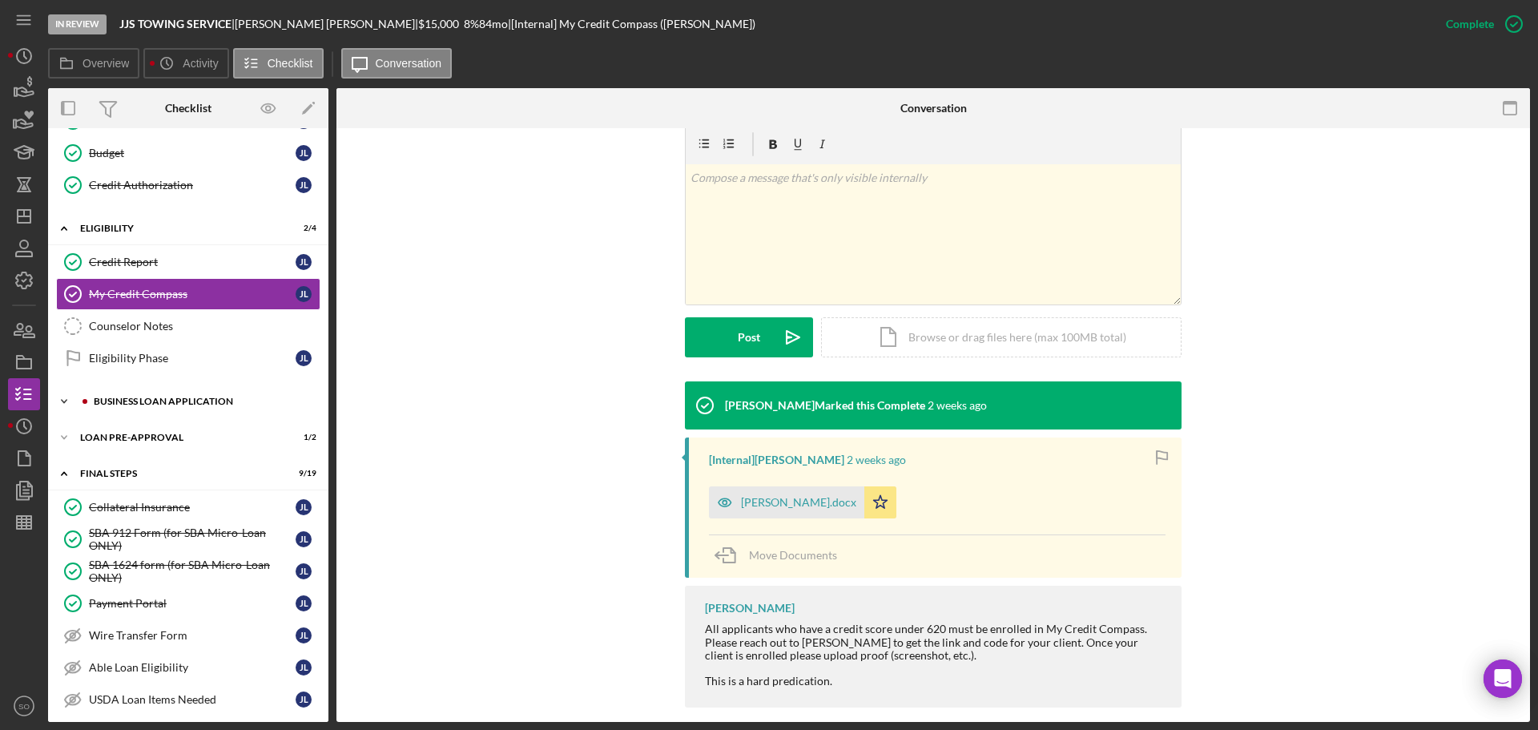
click at [167, 398] on div "BUSINESS LOAN APPLICATION" at bounding box center [201, 402] width 215 height 10
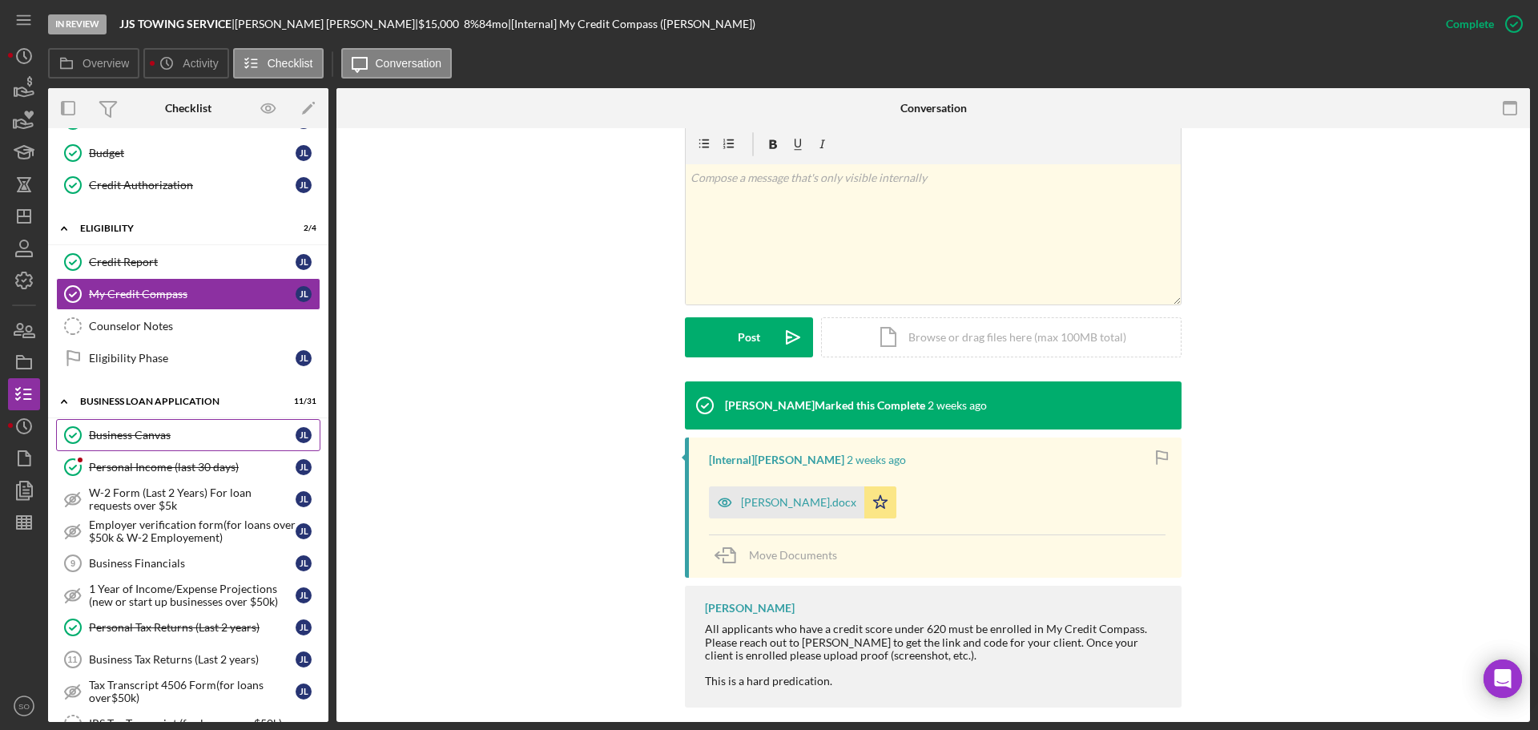
click at [177, 438] on div "Business Canvas" at bounding box center [192, 435] width 207 height 13
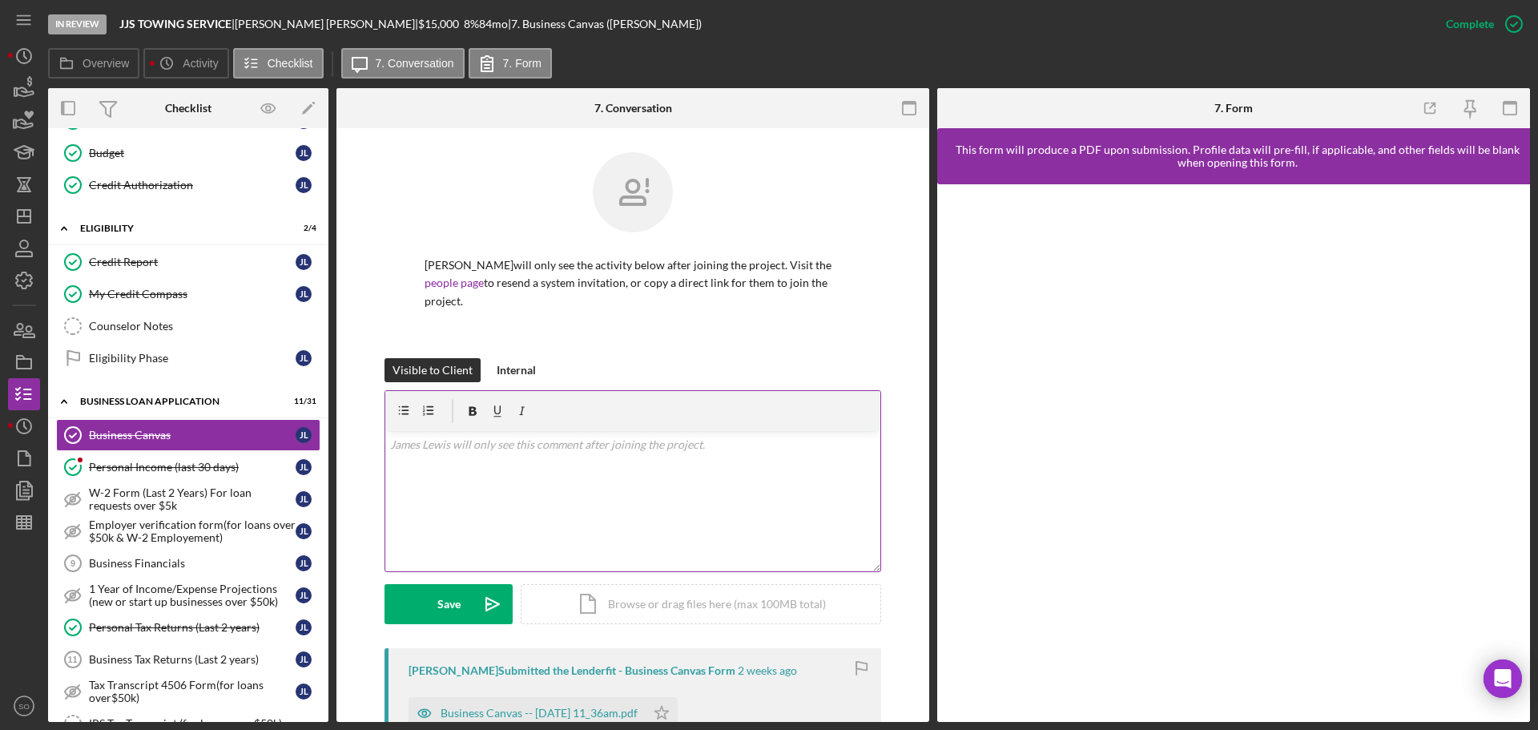
scroll to position [320, 0]
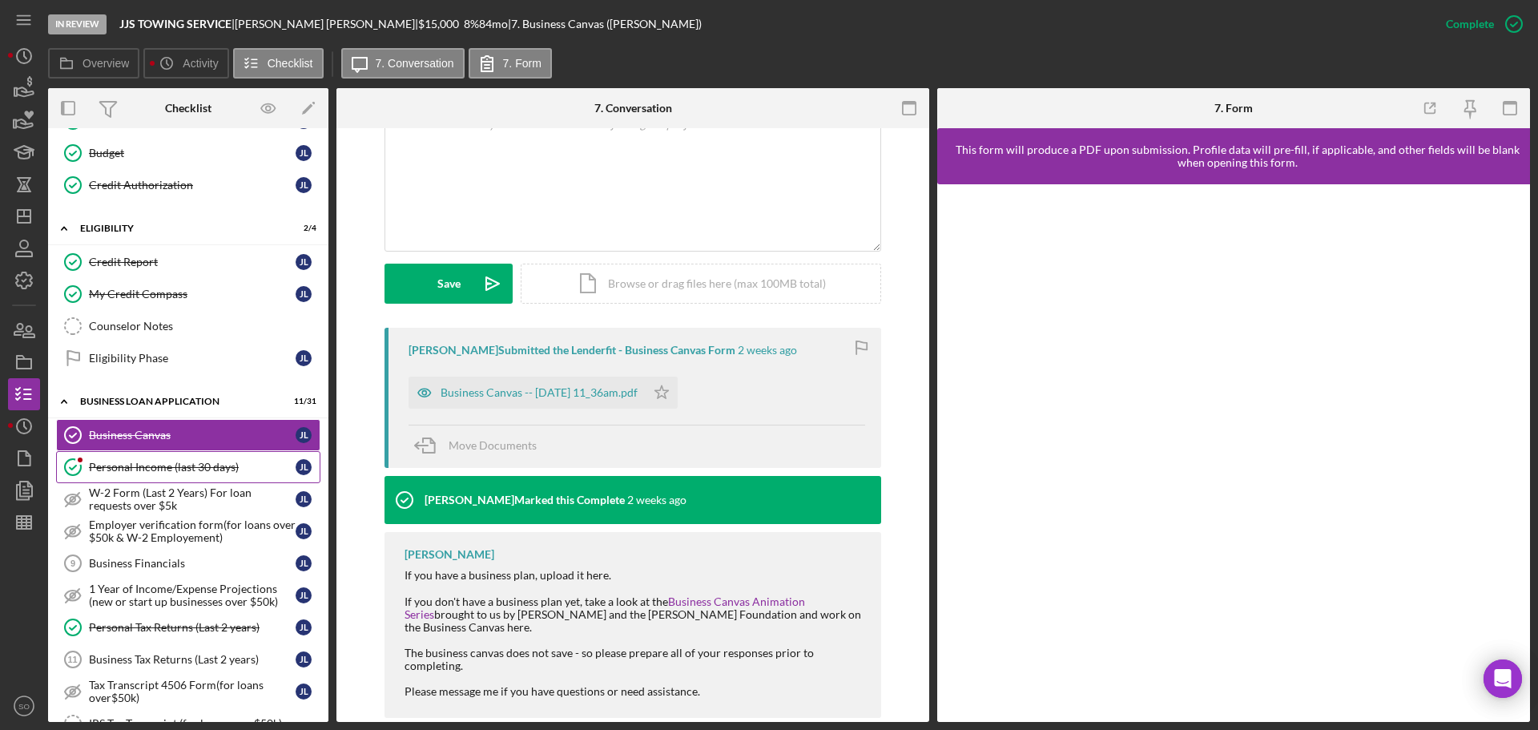
click at [204, 474] on div "Personal Income (last 30 days)" at bounding box center [192, 467] width 207 height 13
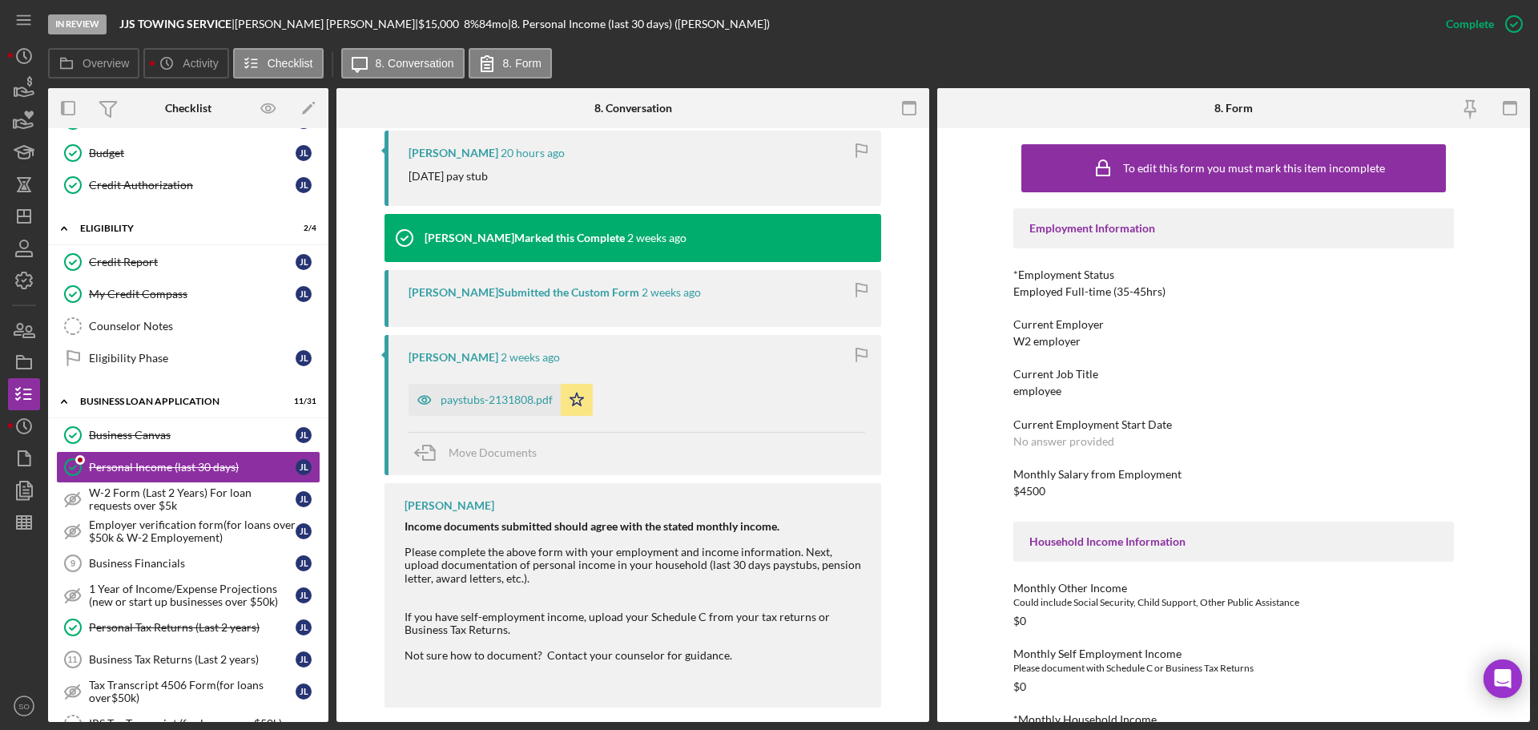
scroll to position [308, 0]
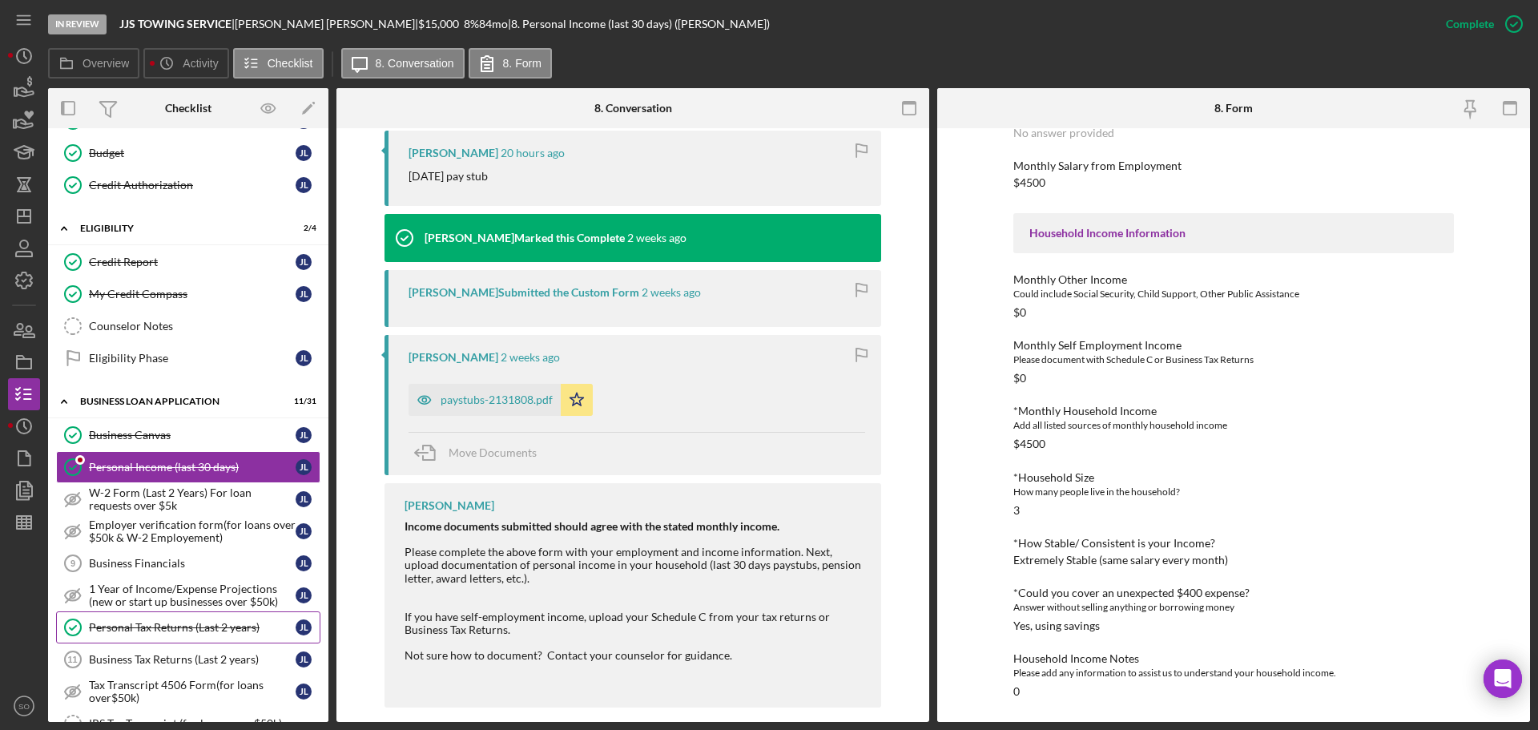
click at [186, 622] on div "Personal Tax Returns (Last 2 years)" at bounding box center [192, 627] width 207 height 13
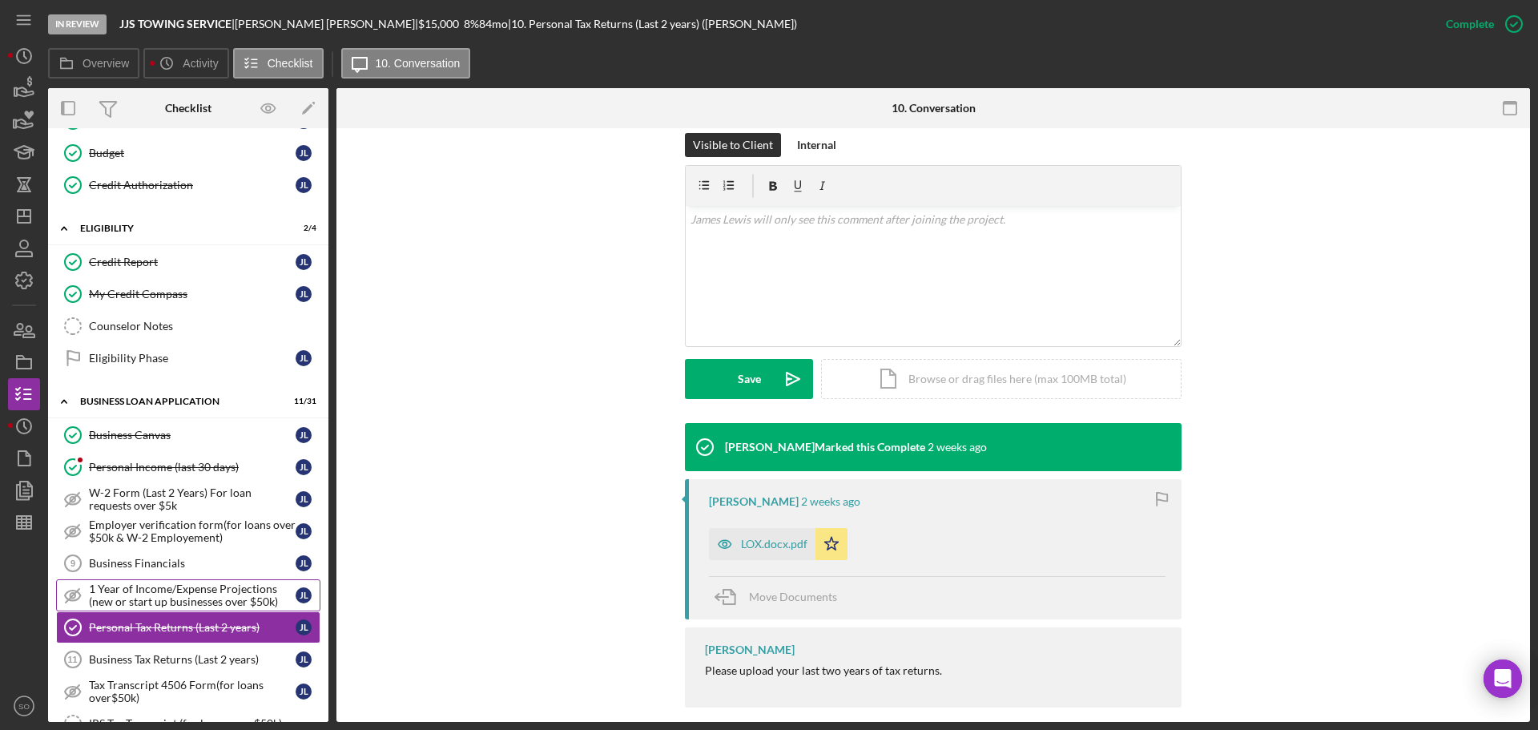
scroll to position [481, 0]
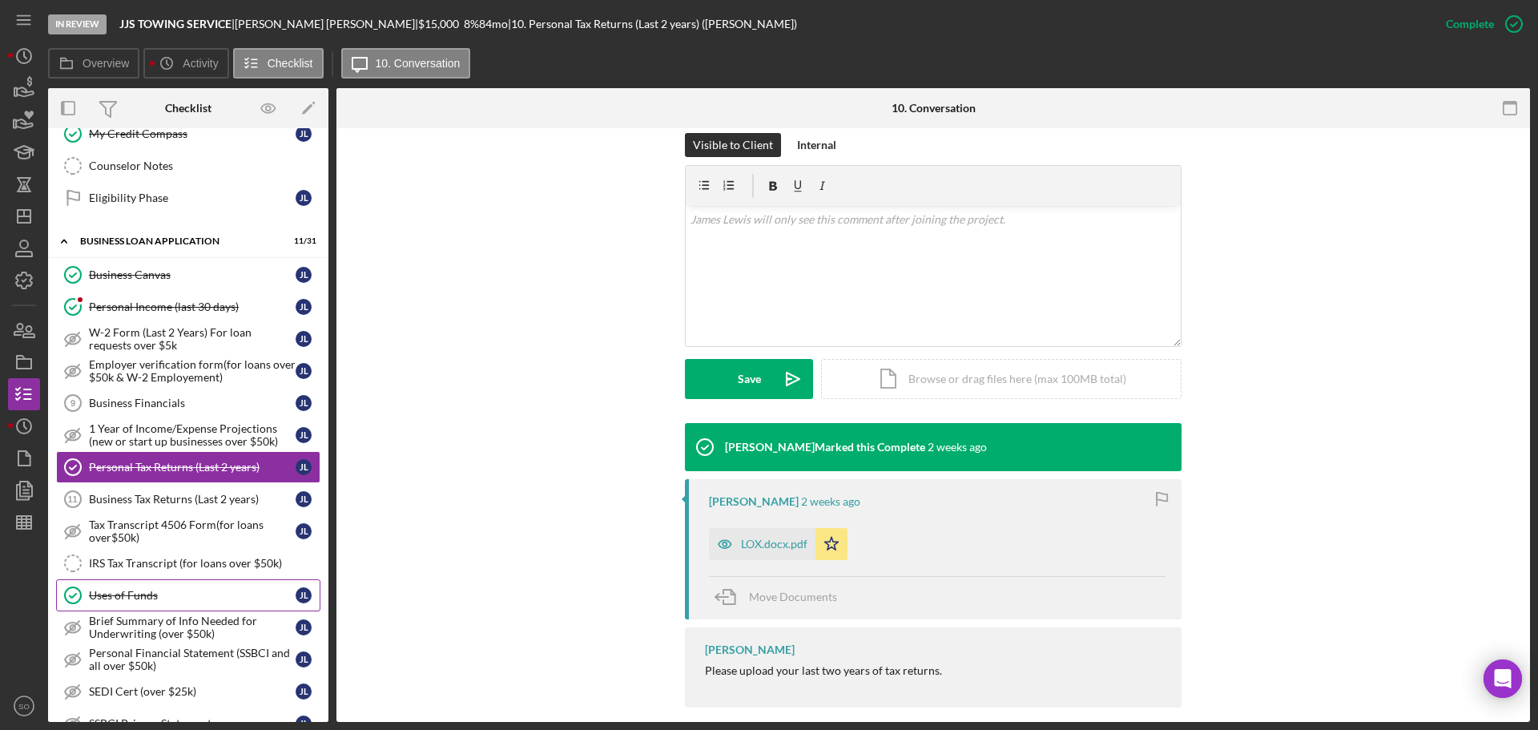
click at [159, 595] on div "Uses of Funds" at bounding box center [192, 595] width 207 height 13
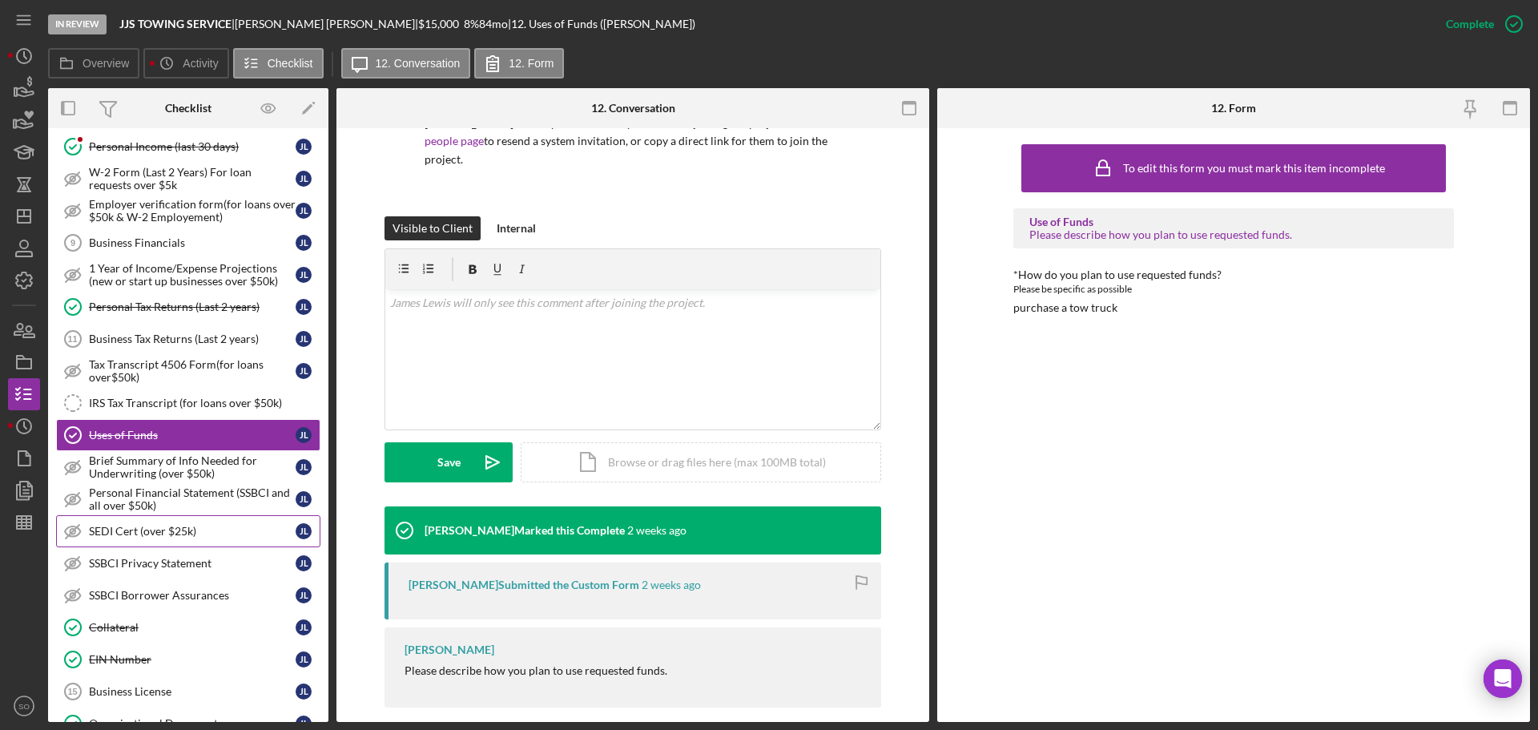
scroll to position [721, 0]
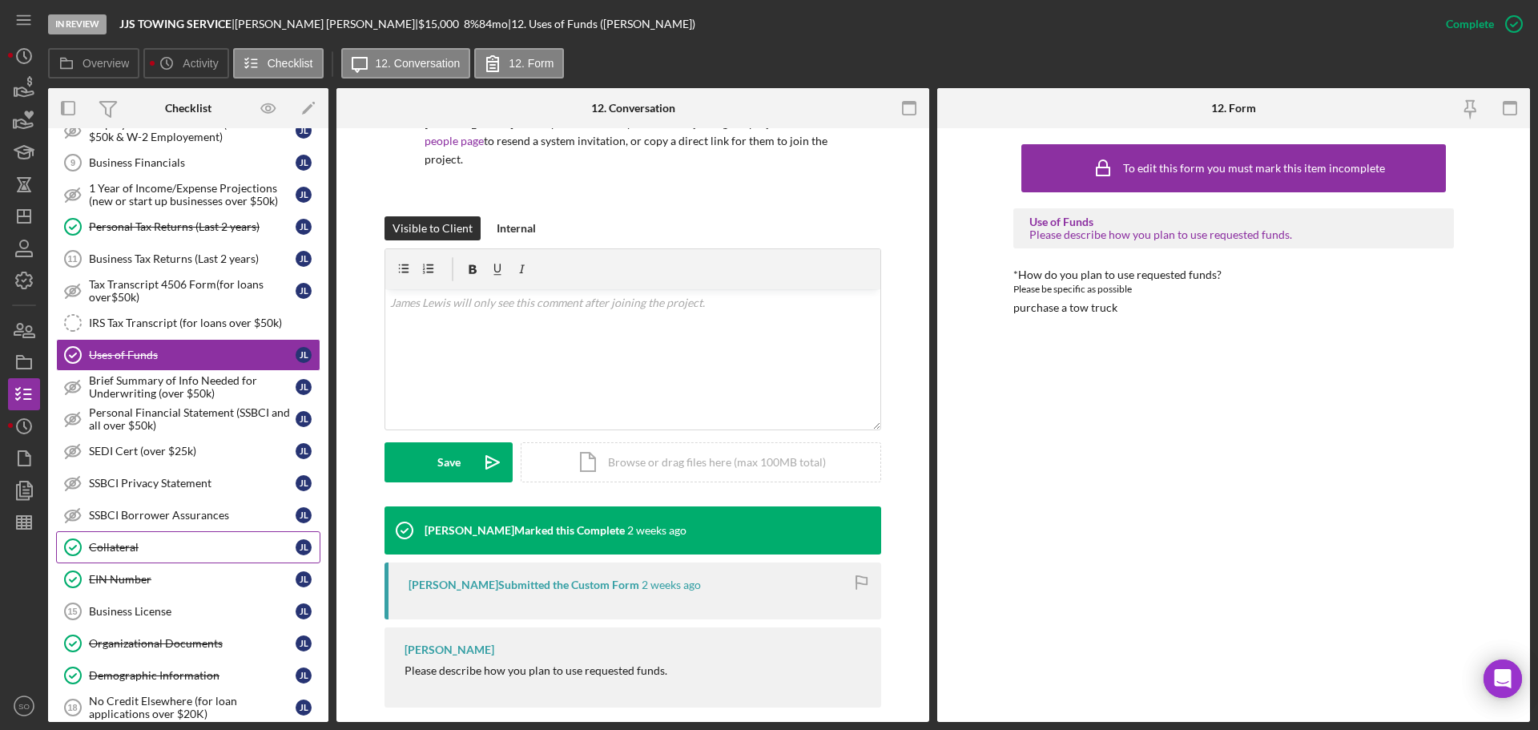
click at [144, 544] on div "Collateral" at bounding box center [192, 547] width 207 height 13
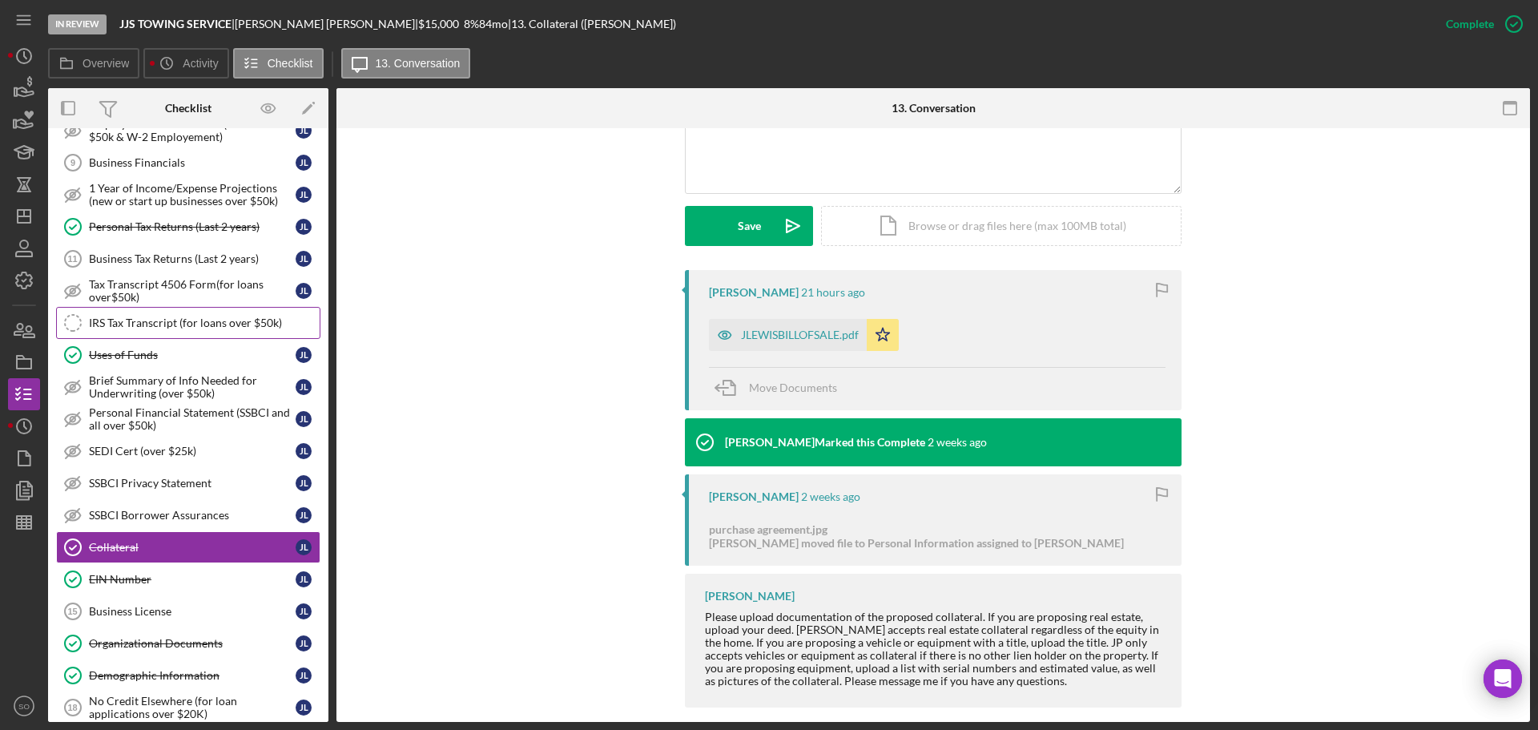
scroll to position [801, 0]
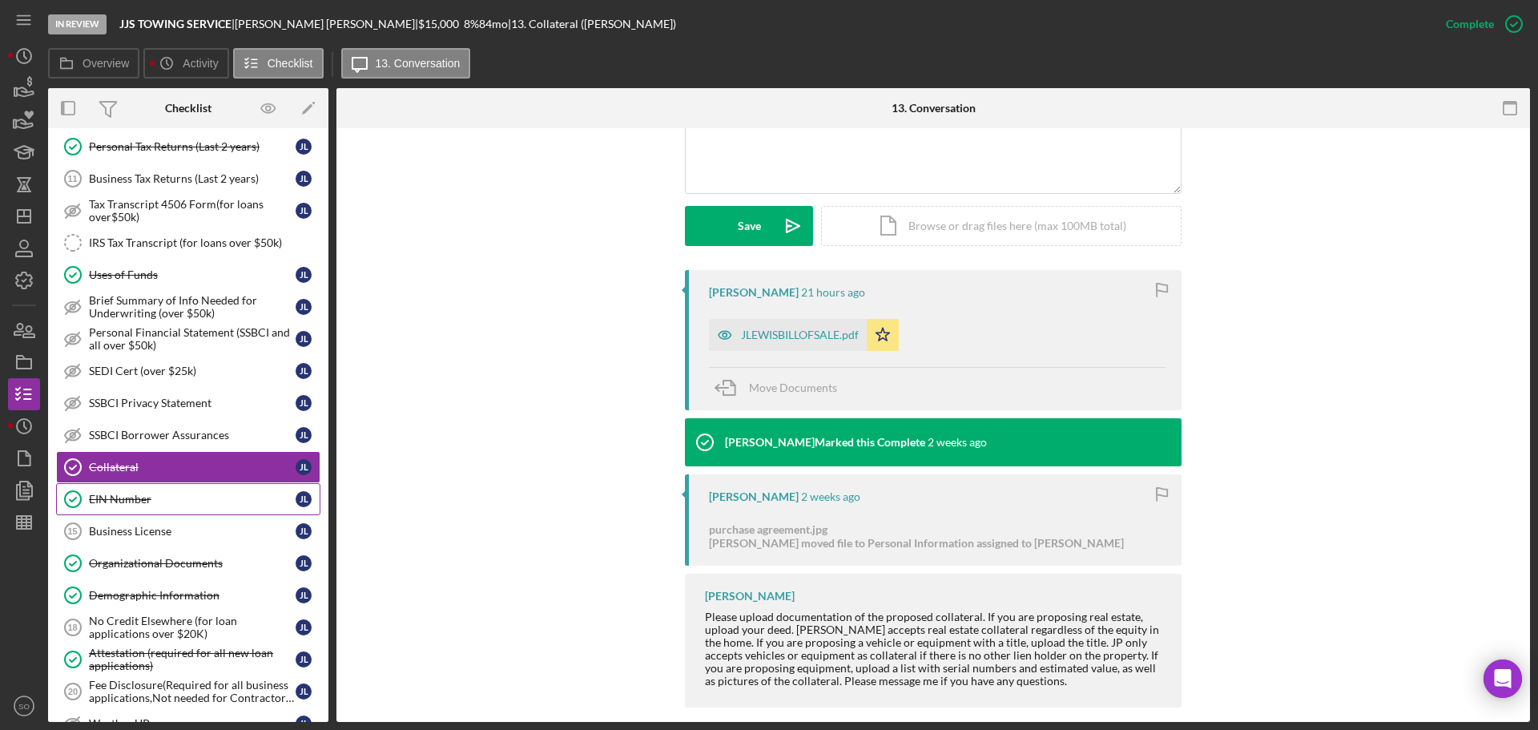
drag, startPoint x: 179, startPoint y: 493, endPoint x: 188, endPoint y: 496, distance: 9.4
click at [179, 494] on div "EIN Number" at bounding box center [192, 499] width 207 height 13
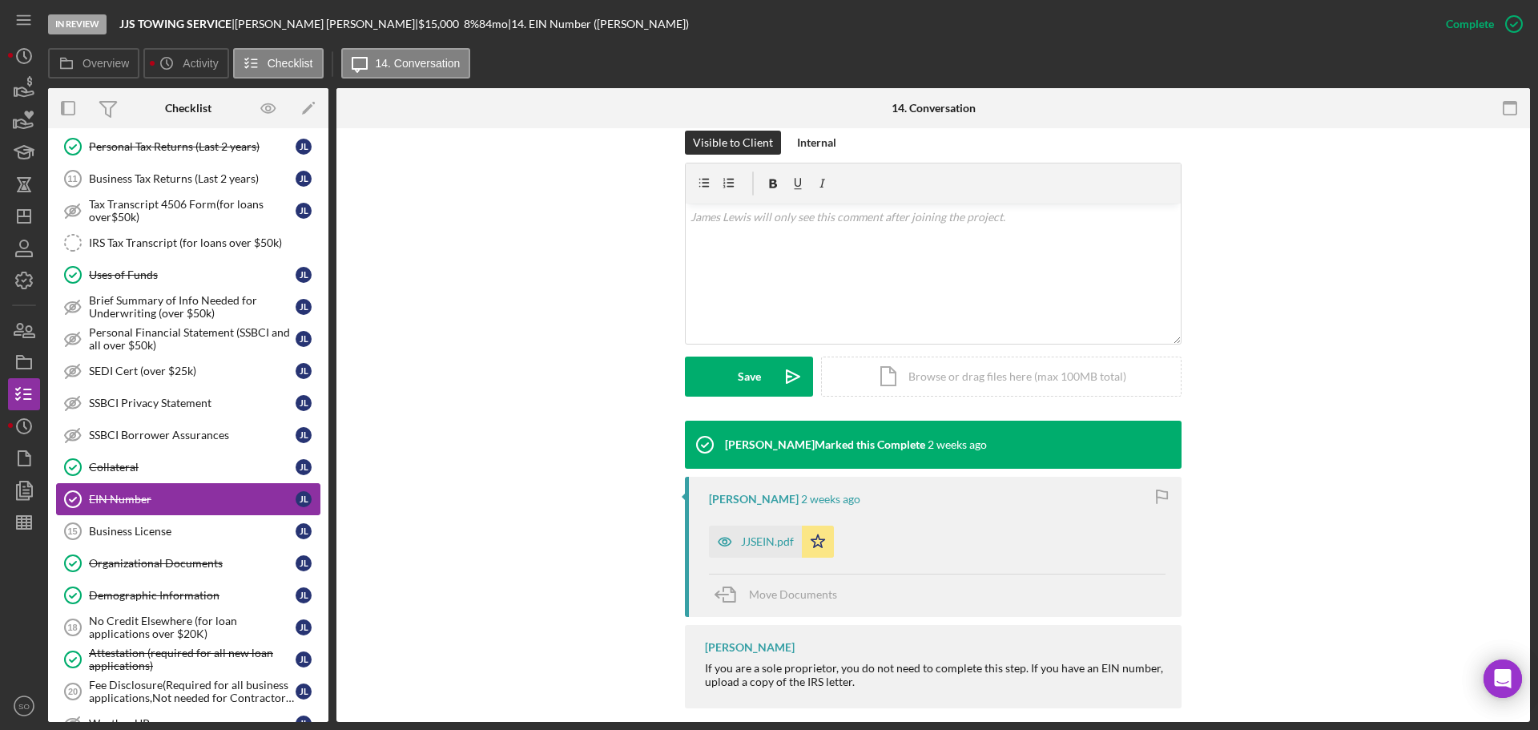
scroll to position [881, 0]
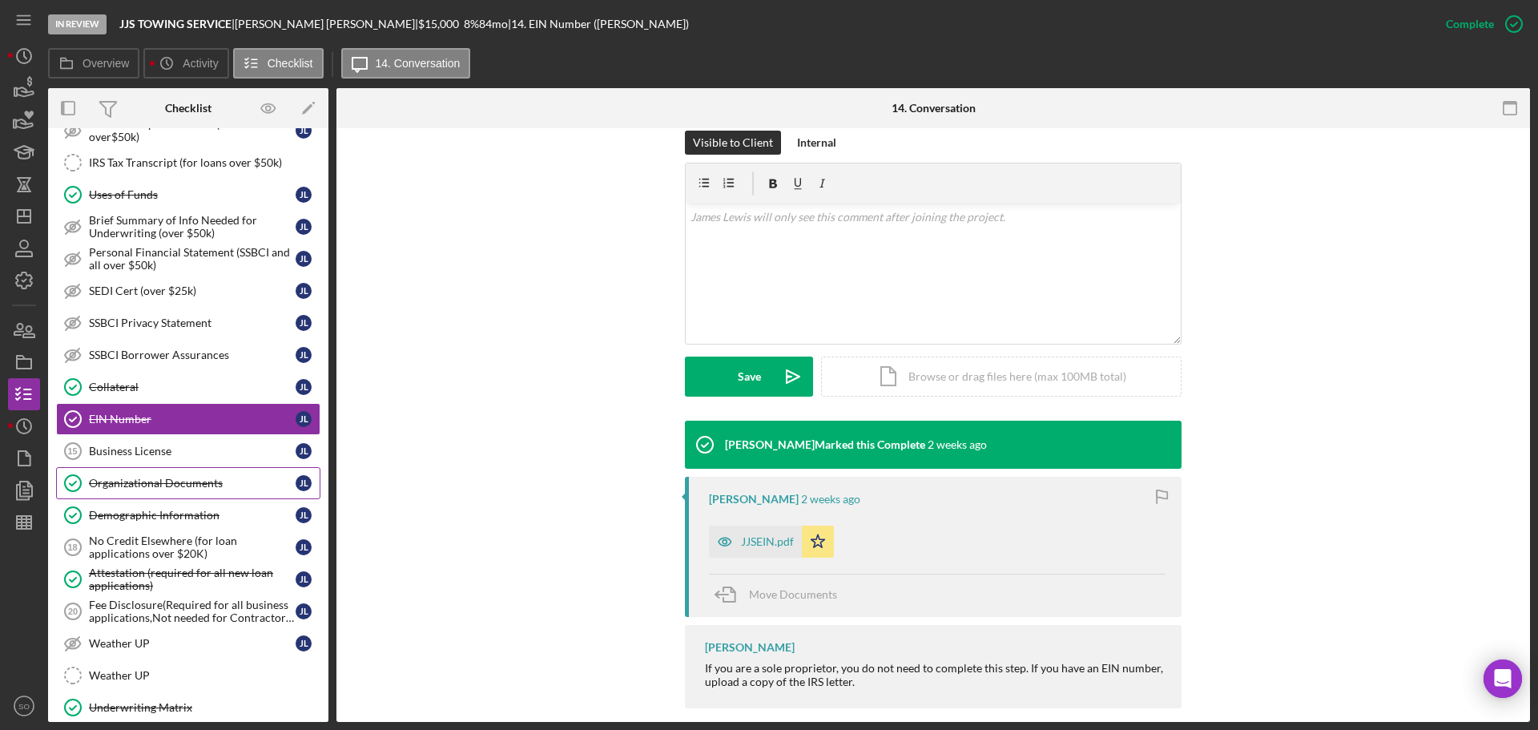
click at [147, 494] on link "Organizational Documents Organizational Documents J L" at bounding box center [188, 483] width 264 height 32
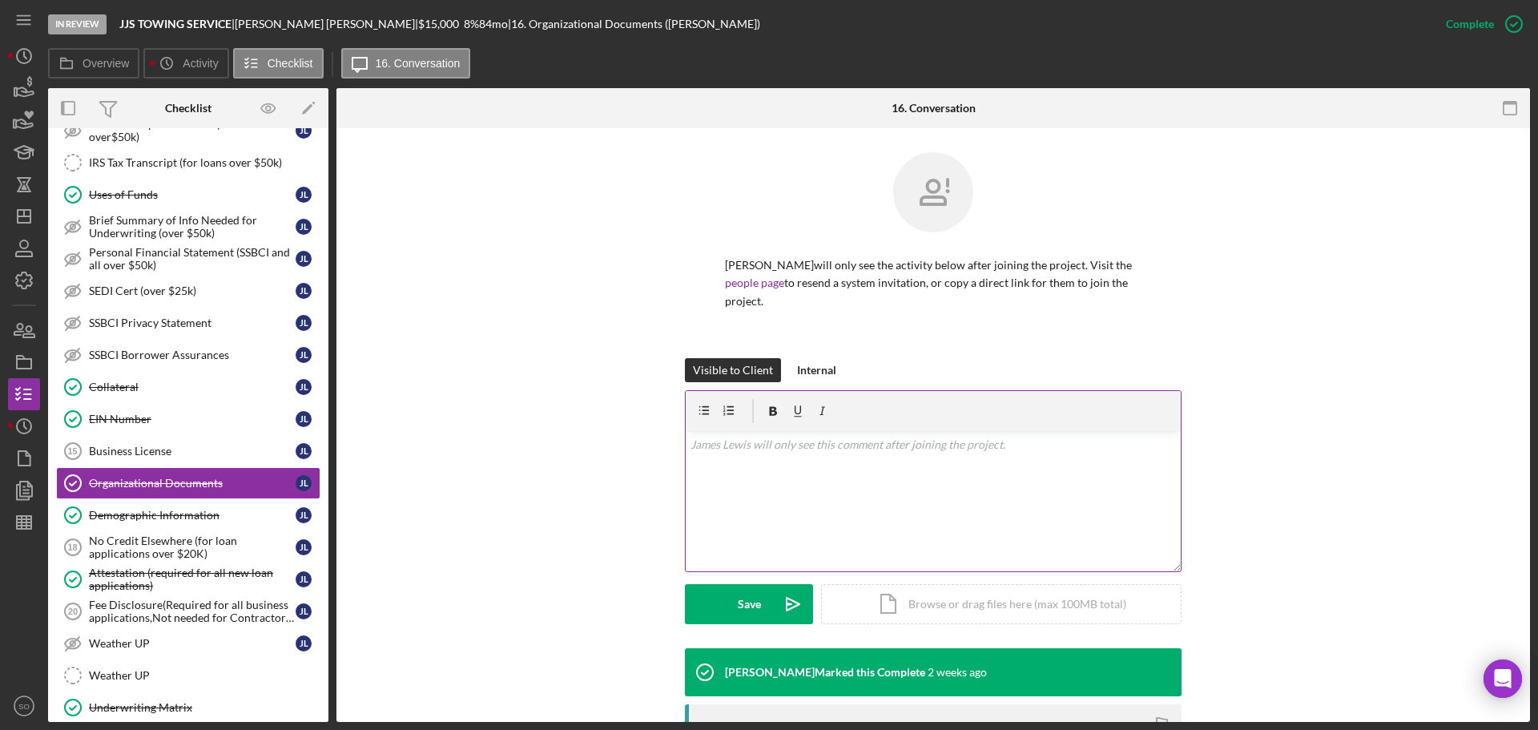
scroll to position [240, 0]
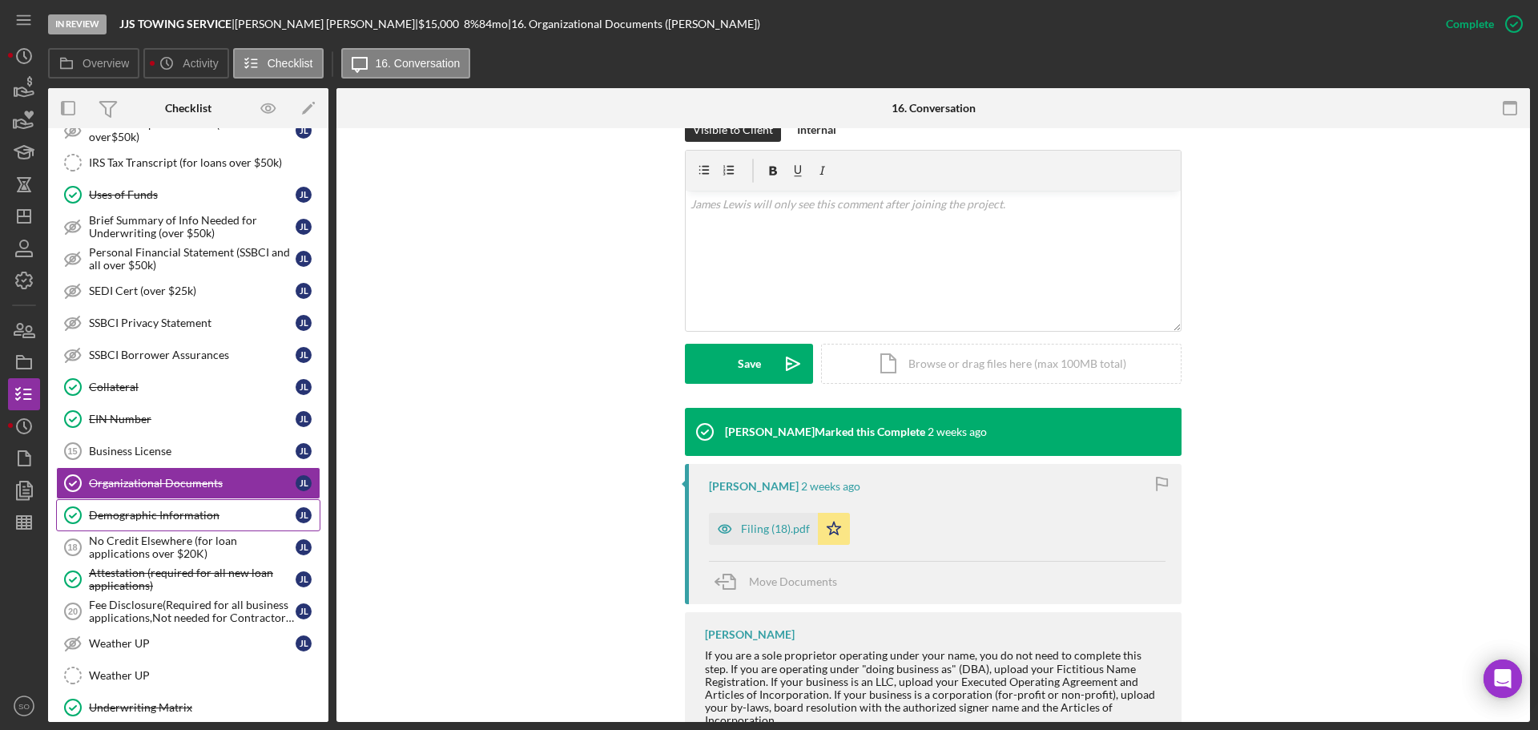
click at [175, 518] on div "Demographic Information" at bounding box center [192, 515] width 207 height 13
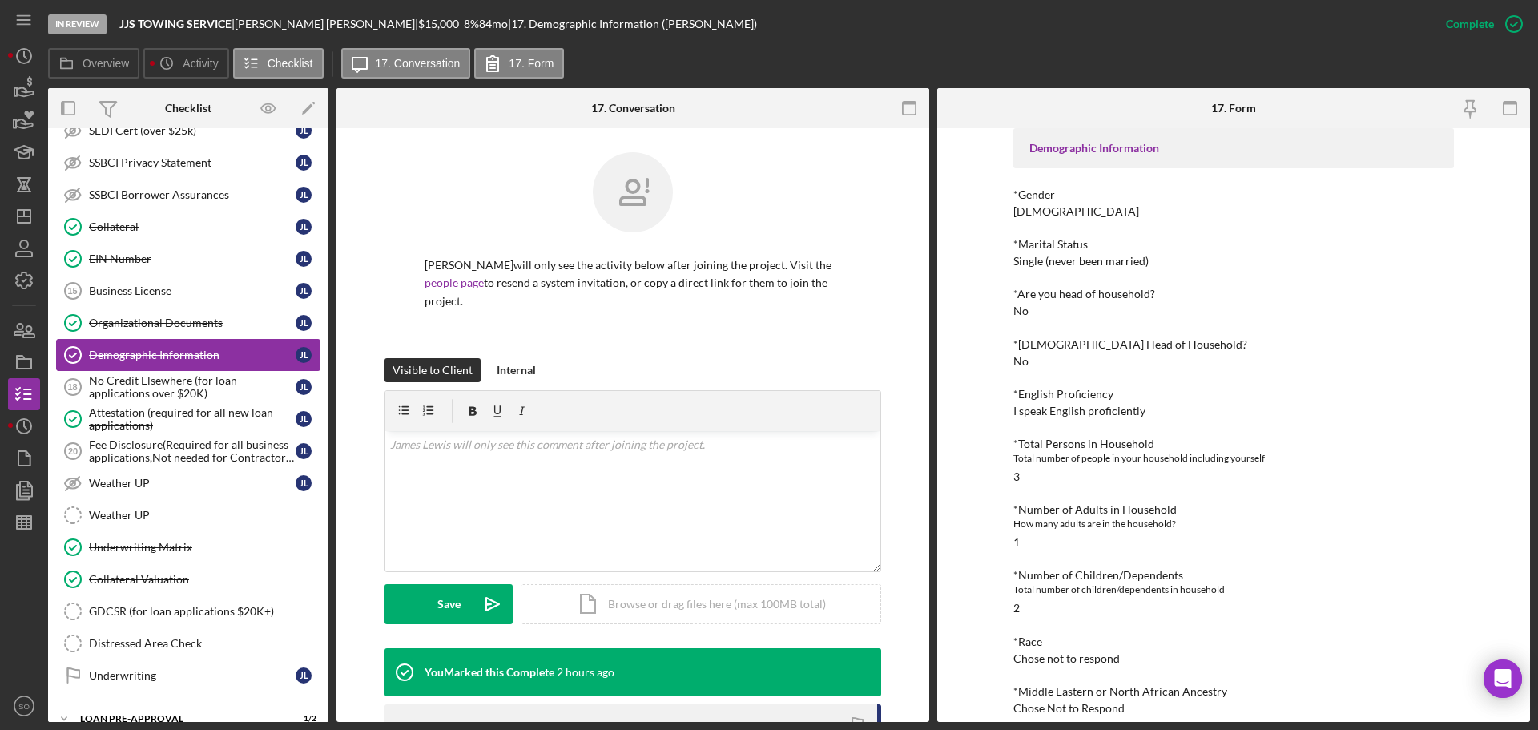
scroll to position [1122, 0]
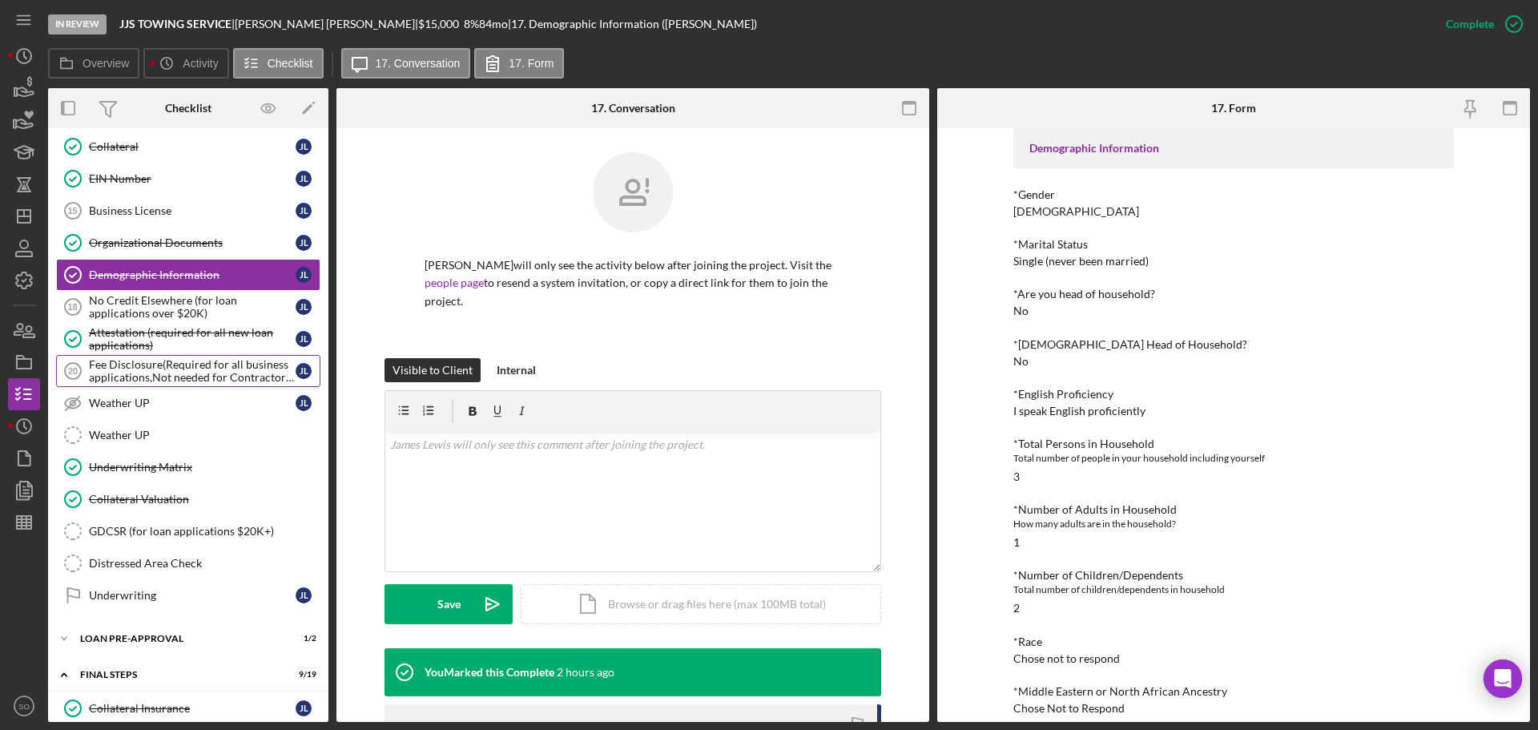
click at [163, 371] on div "Fee Disclosure(Required for all business applications,Not needed for Contractor…" at bounding box center [192, 371] width 207 height 26
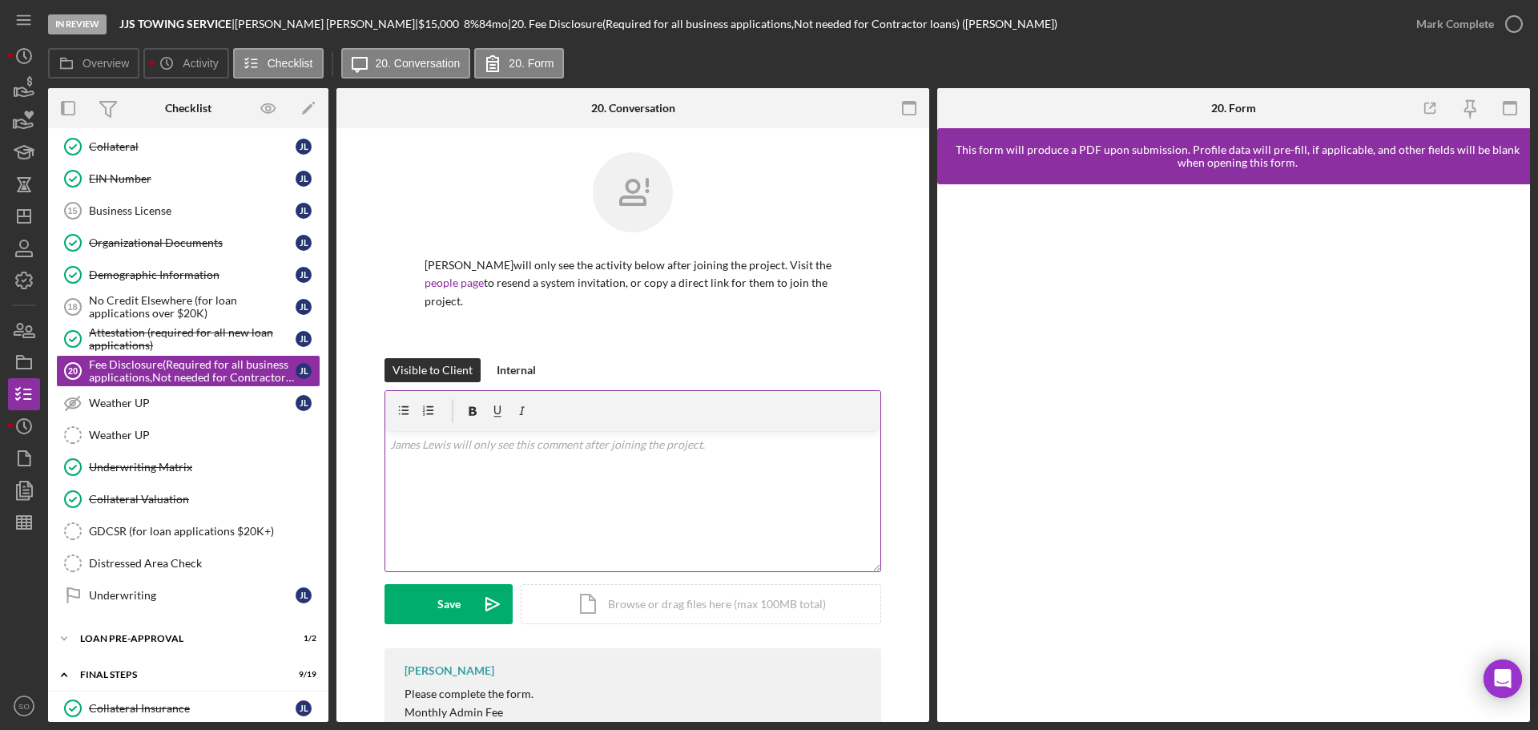
scroll to position [69, 0]
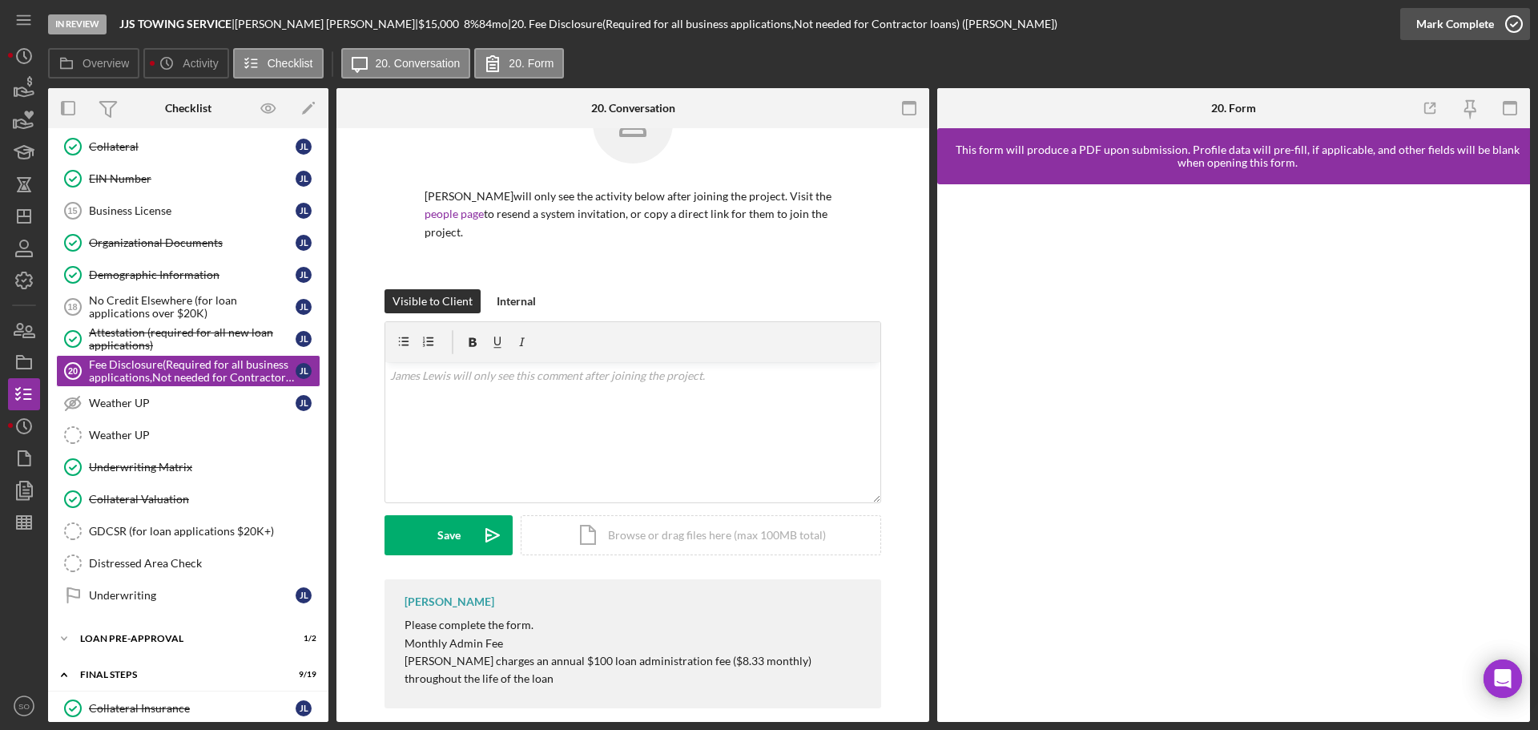
click at [1450, 32] on div "Mark Complete" at bounding box center [1456, 24] width 78 height 32
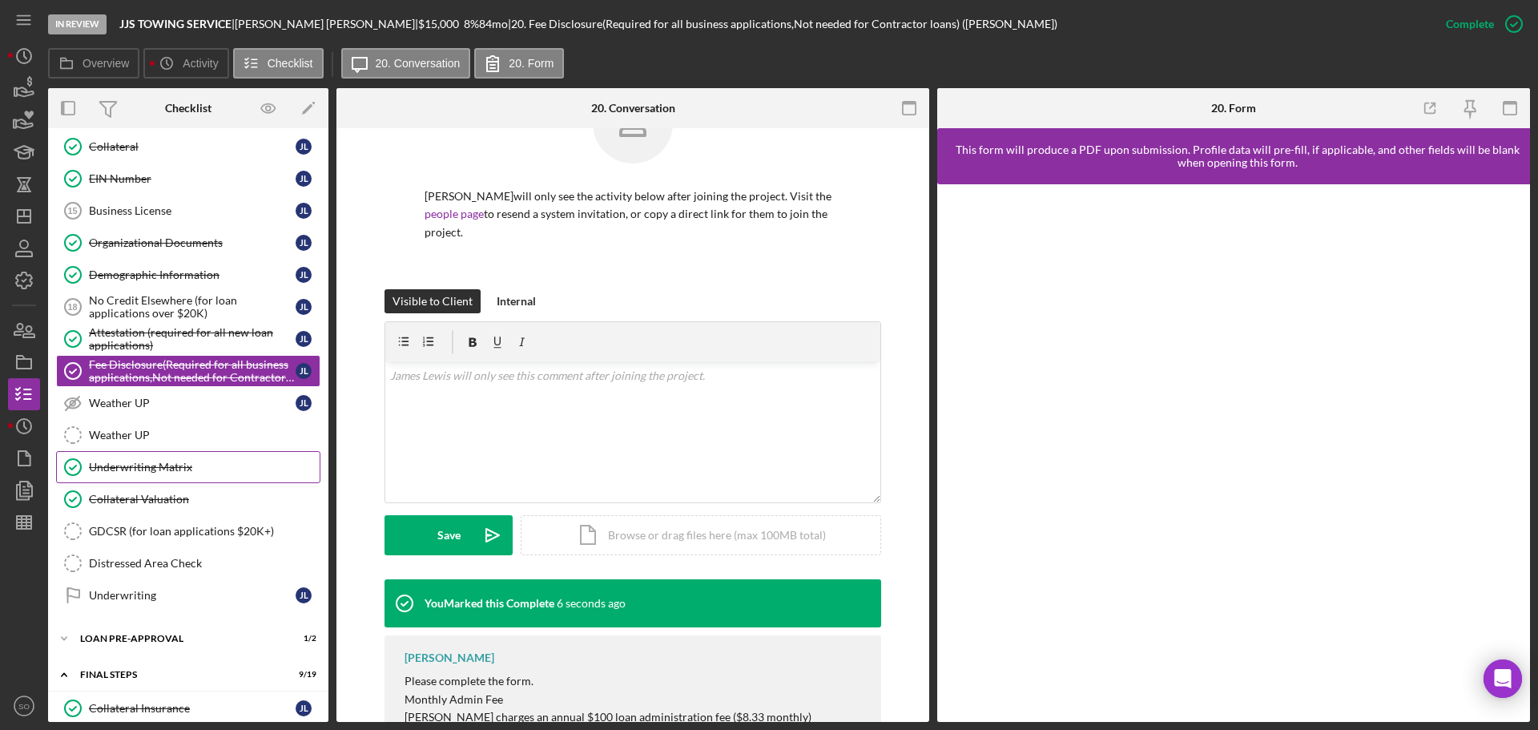
click at [225, 470] on div "Underwriting Matrix" at bounding box center [204, 467] width 231 height 13
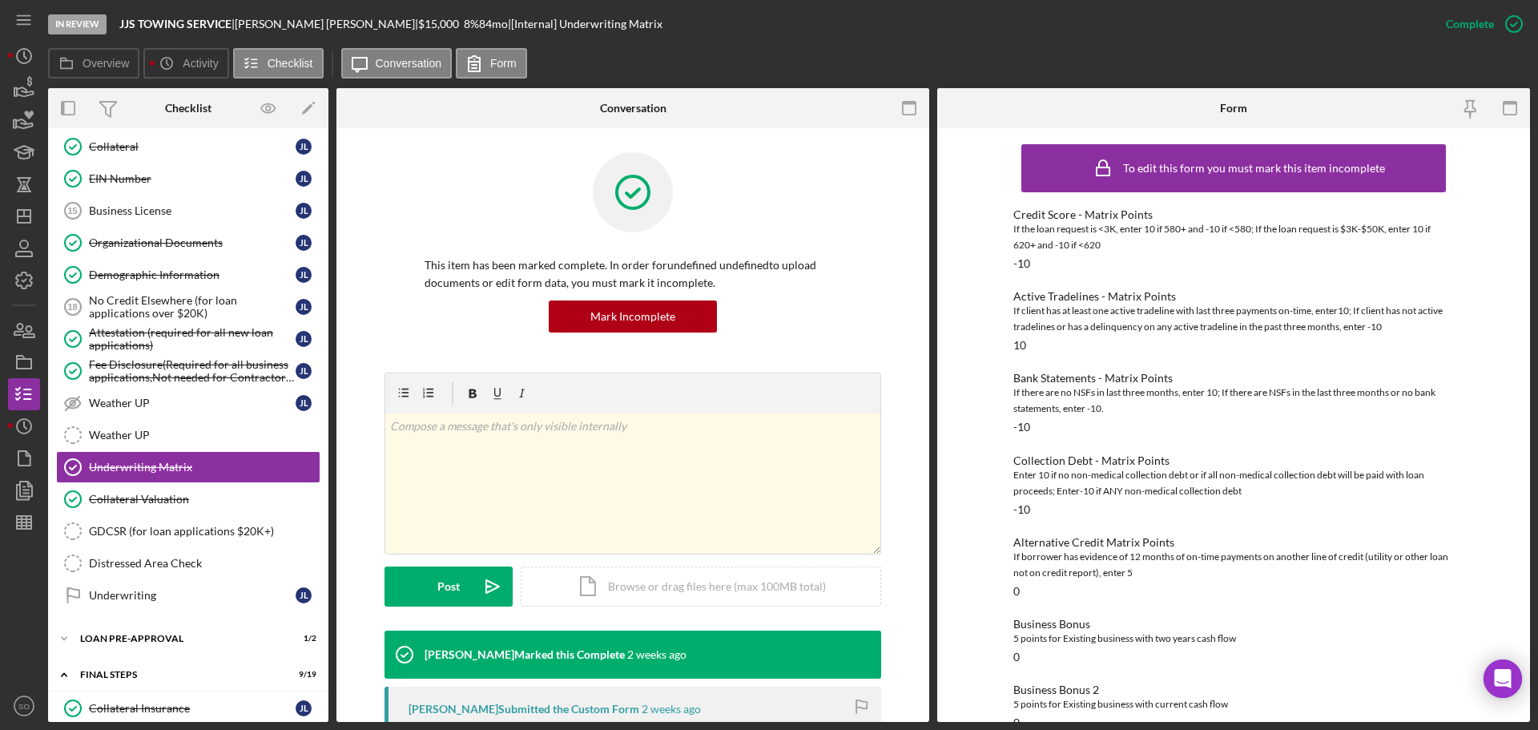
scroll to position [393, 0]
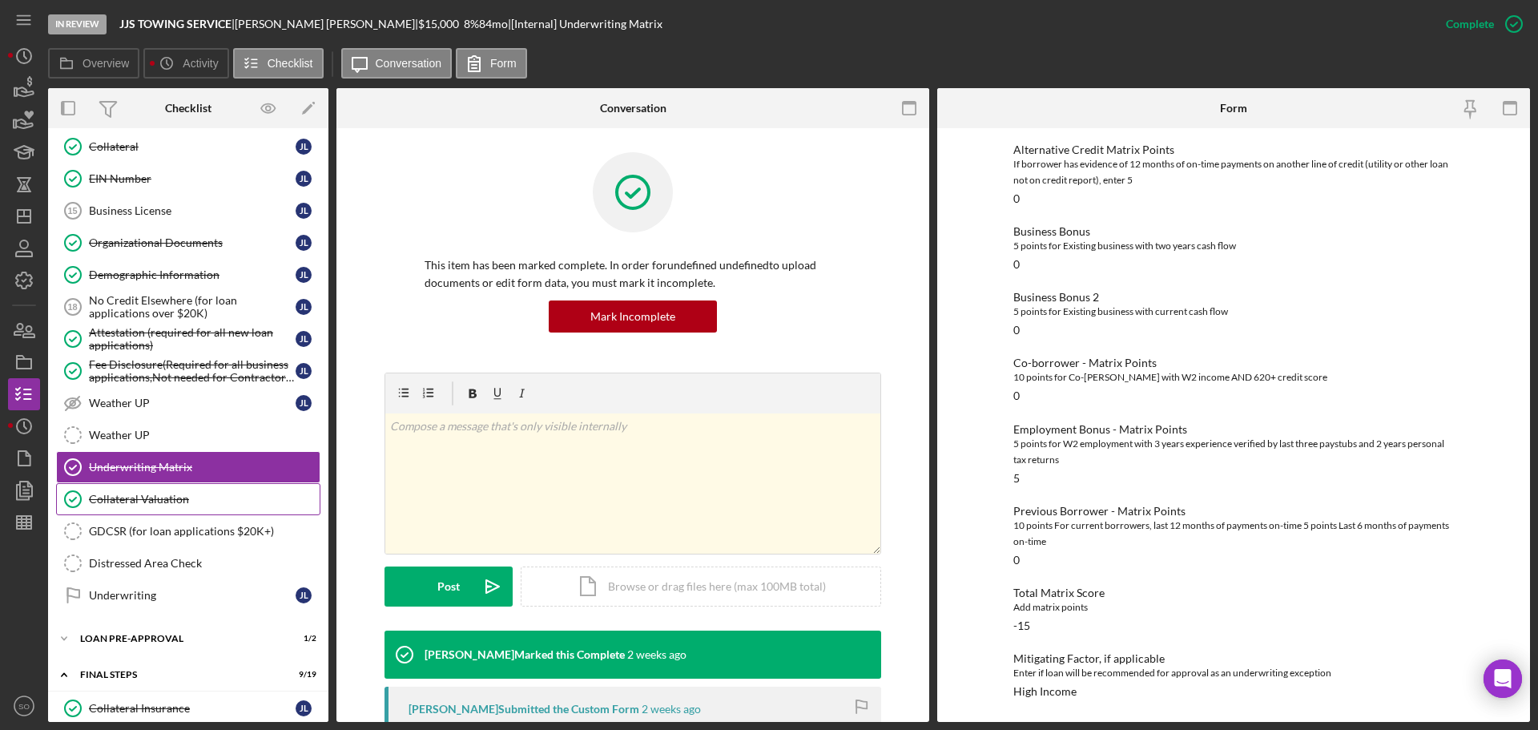
click at [139, 505] on div "Collateral Valuation" at bounding box center [204, 499] width 231 height 13
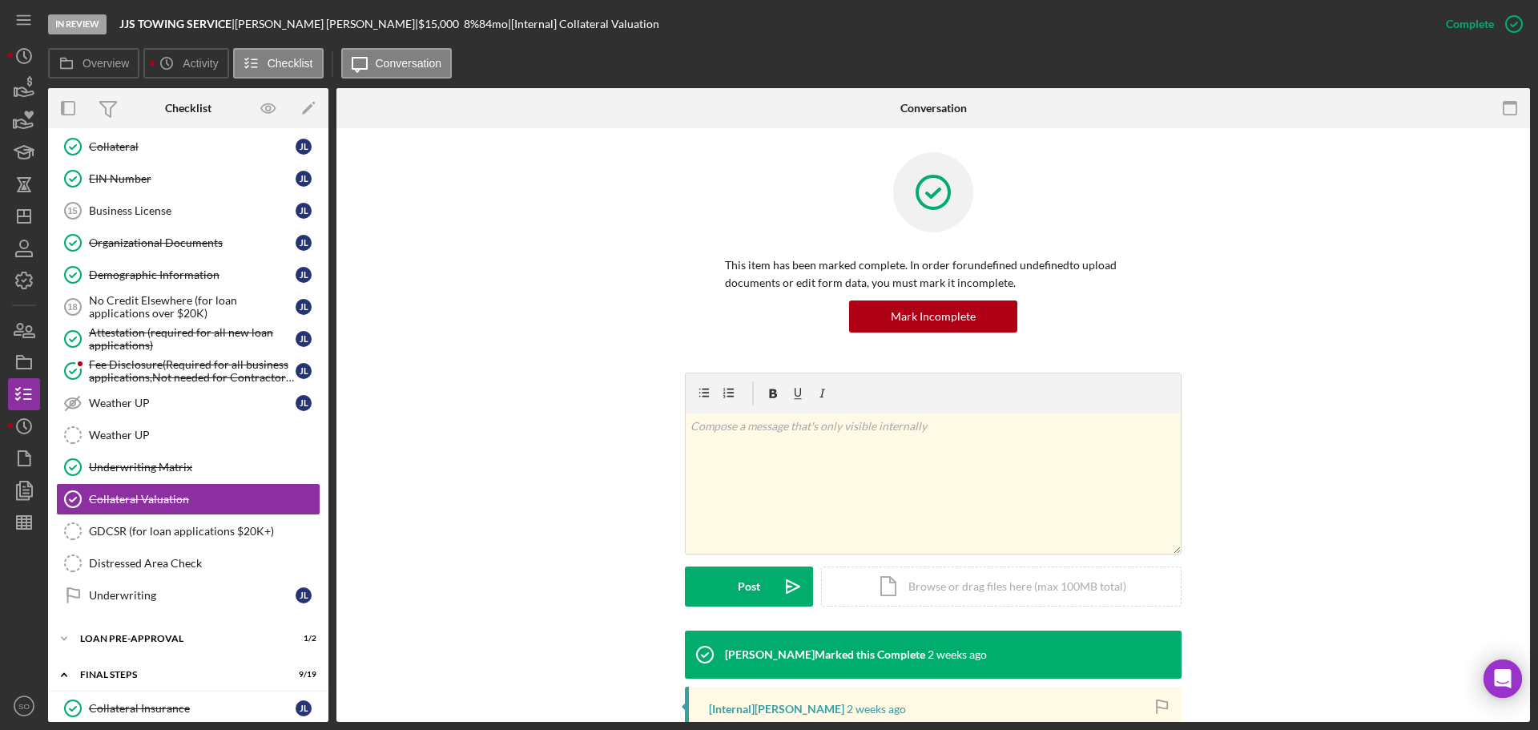
scroll to position [253, 0]
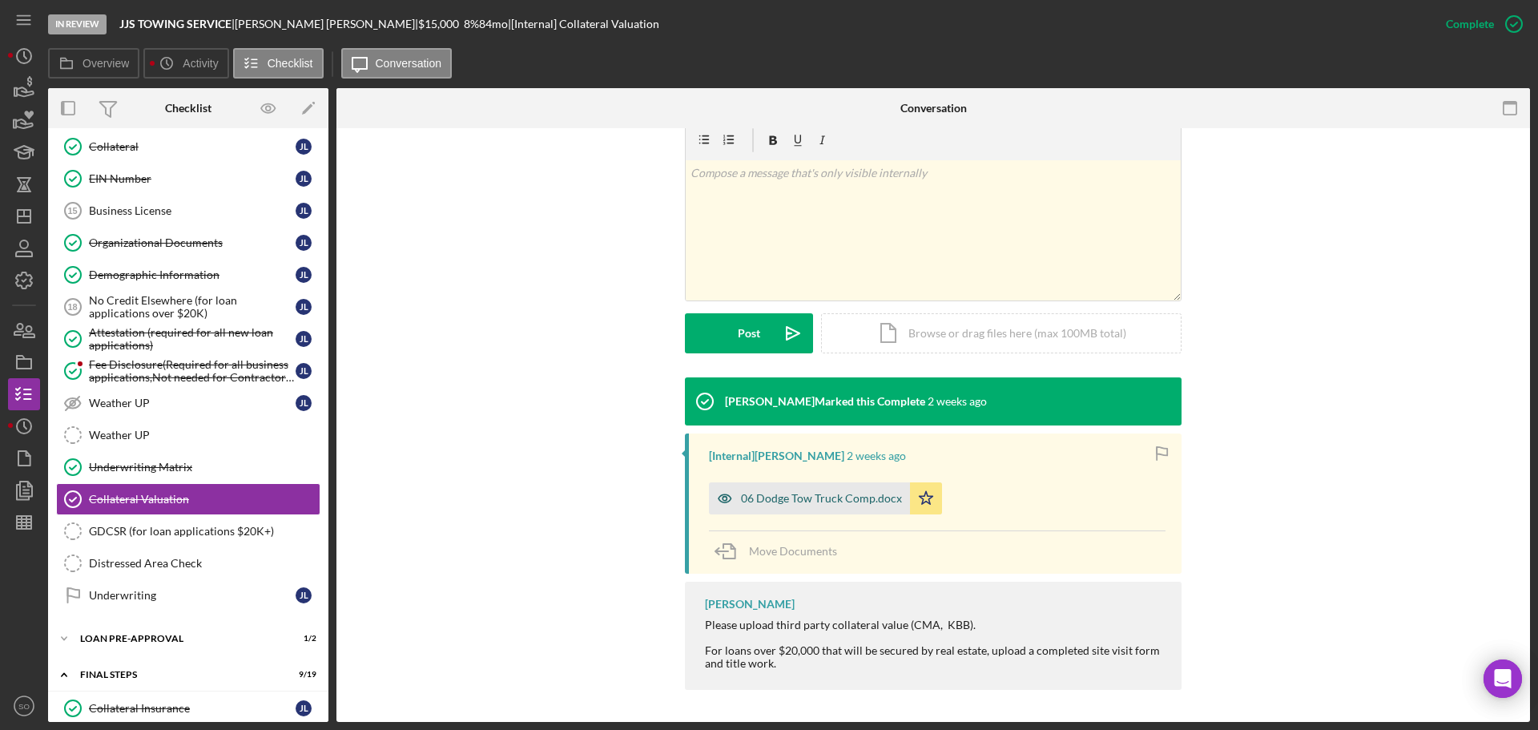
click at [819, 502] on div "06 Dodge Tow Truck Comp.docx" at bounding box center [821, 498] width 161 height 13
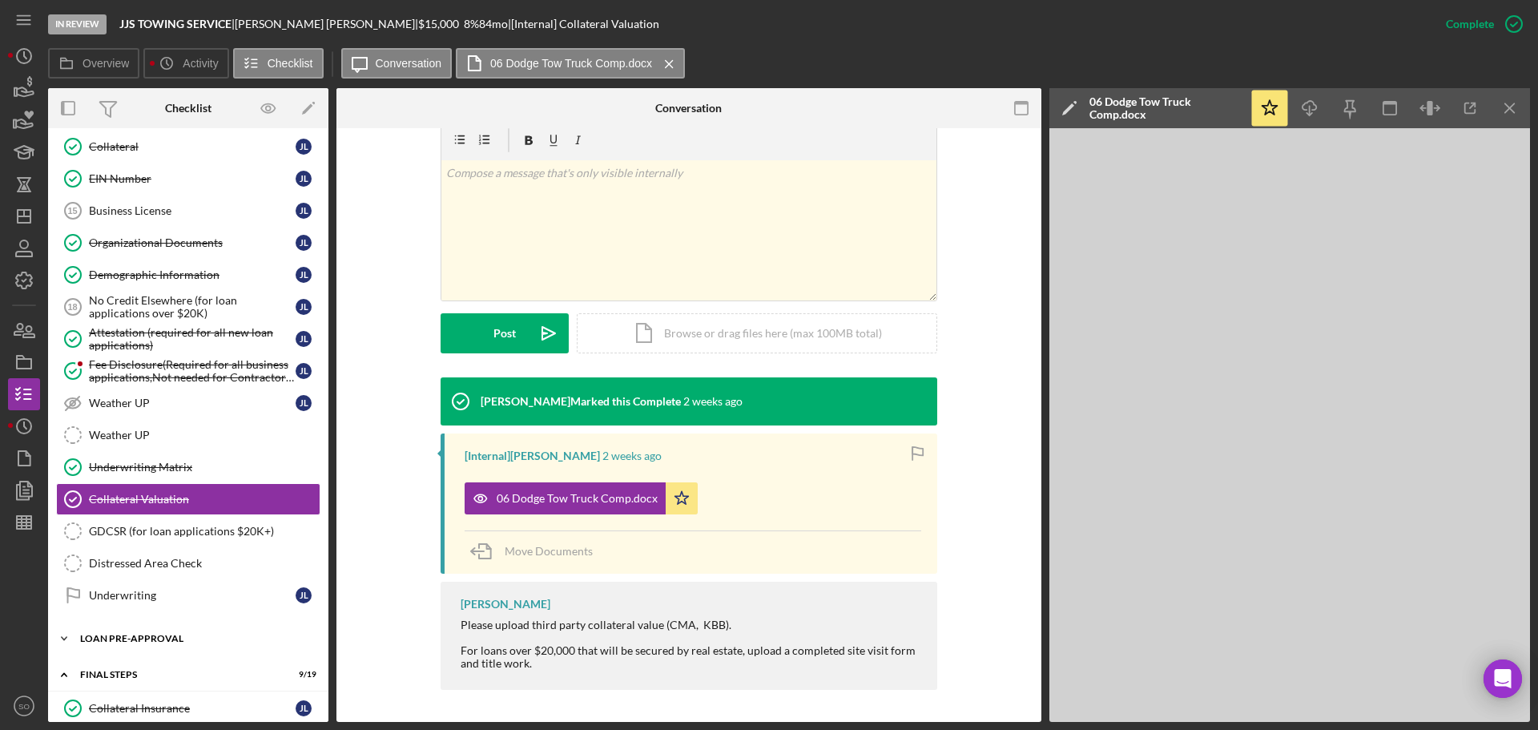
click at [161, 642] on div "LOAN PRE-APPROVAL" at bounding box center [194, 639] width 228 height 10
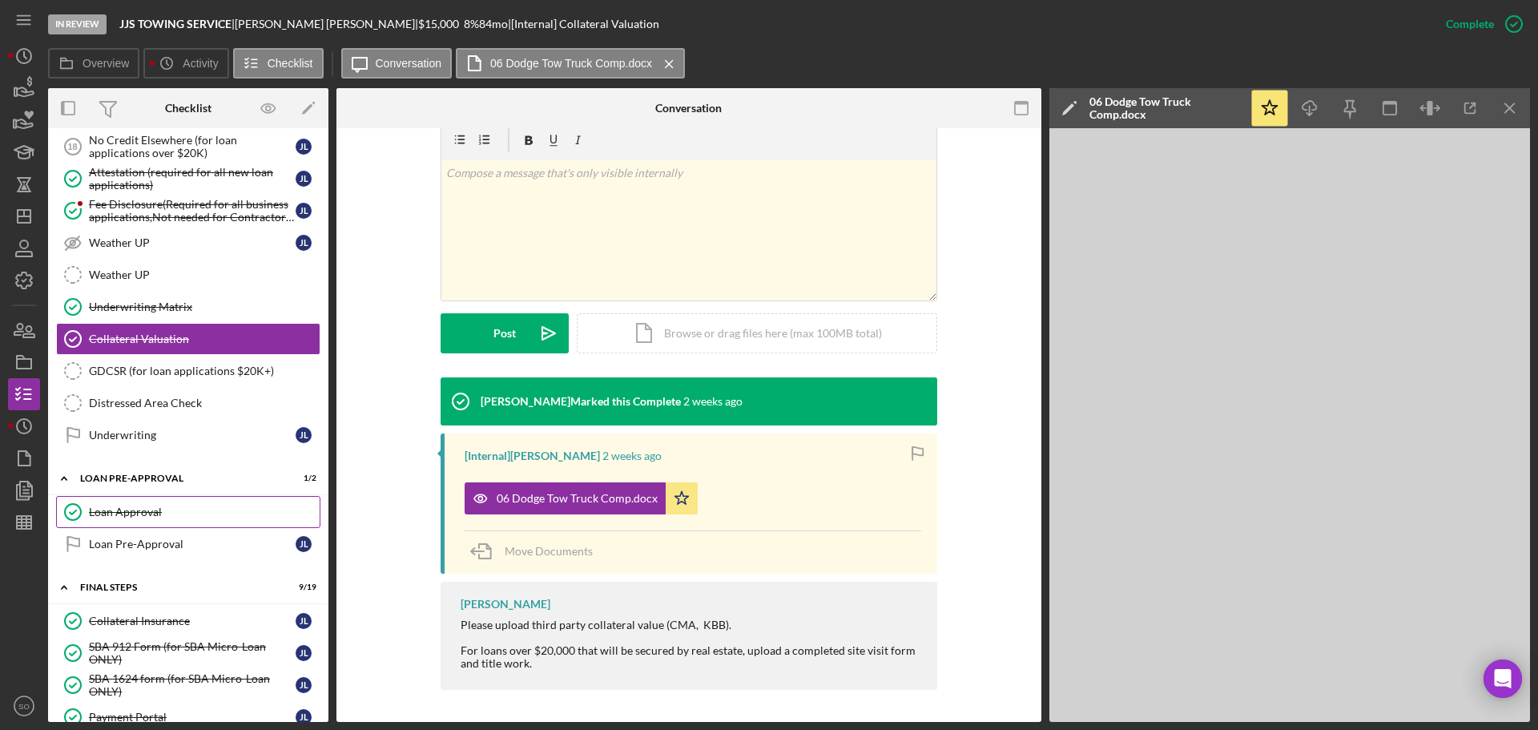
click at [117, 510] on div "Loan Approval" at bounding box center [204, 512] width 231 height 13
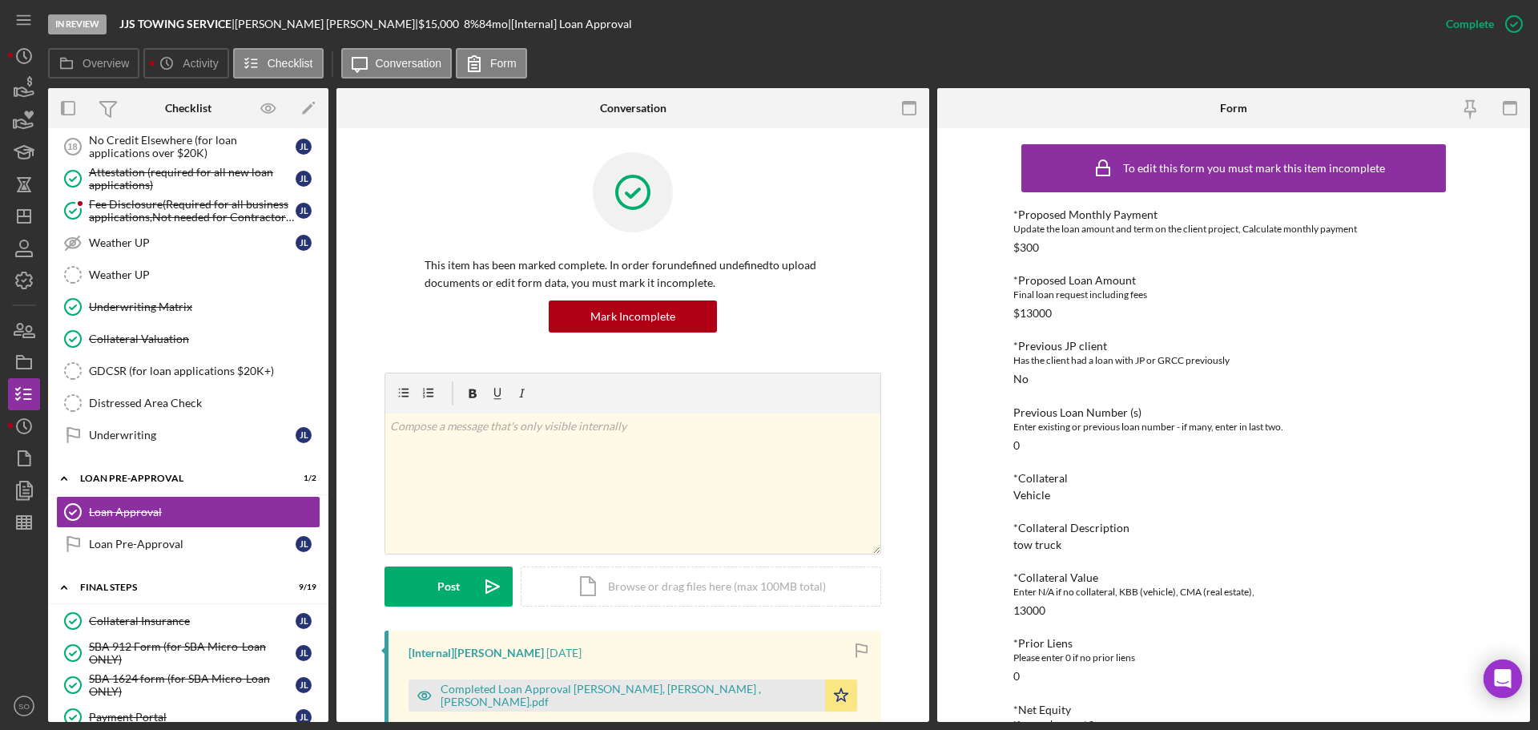
scroll to position [240, 0]
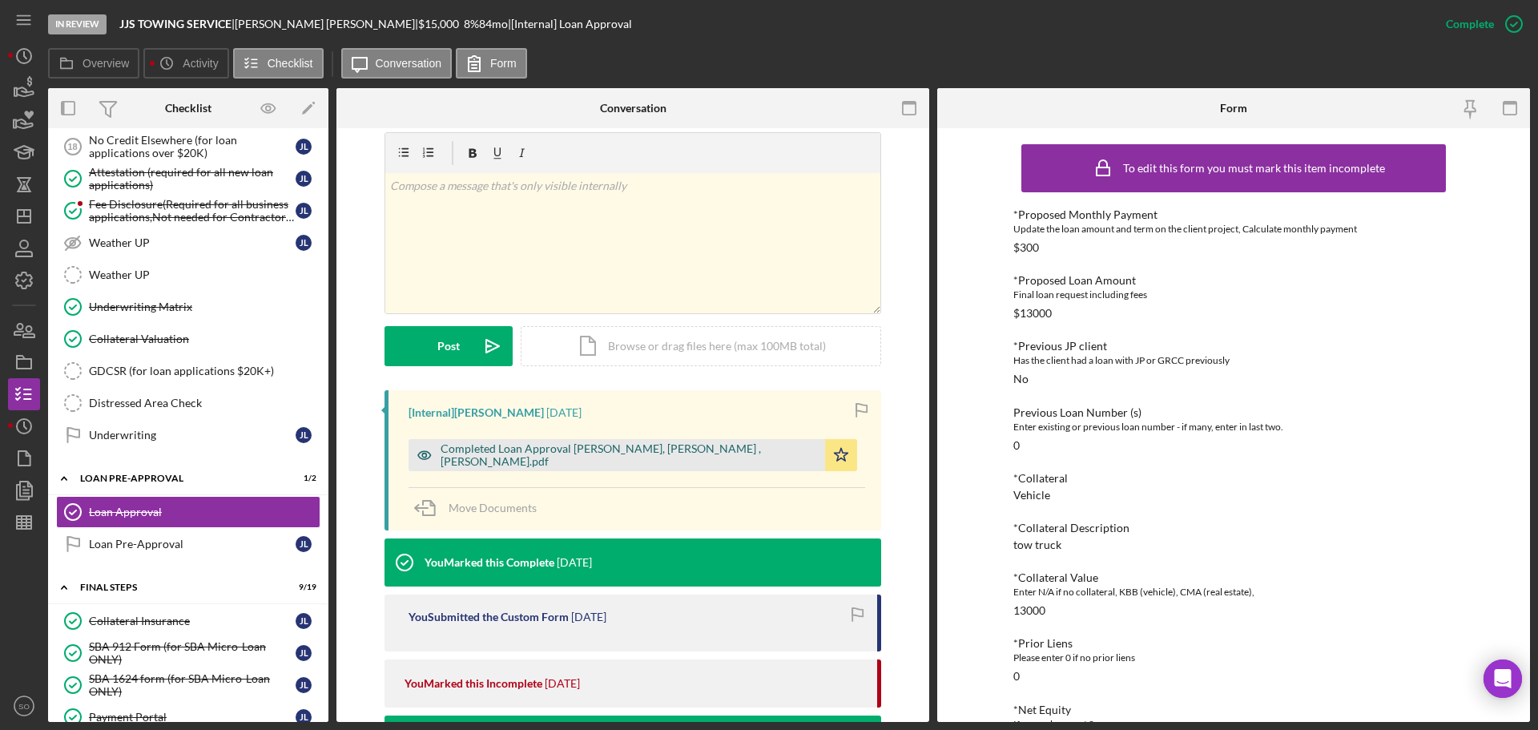
click at [598, 463] on div "Completed Loan Approval Williams, Travis , James Lewis.pdf" at bounding box center [617, 455] width 417 height 32
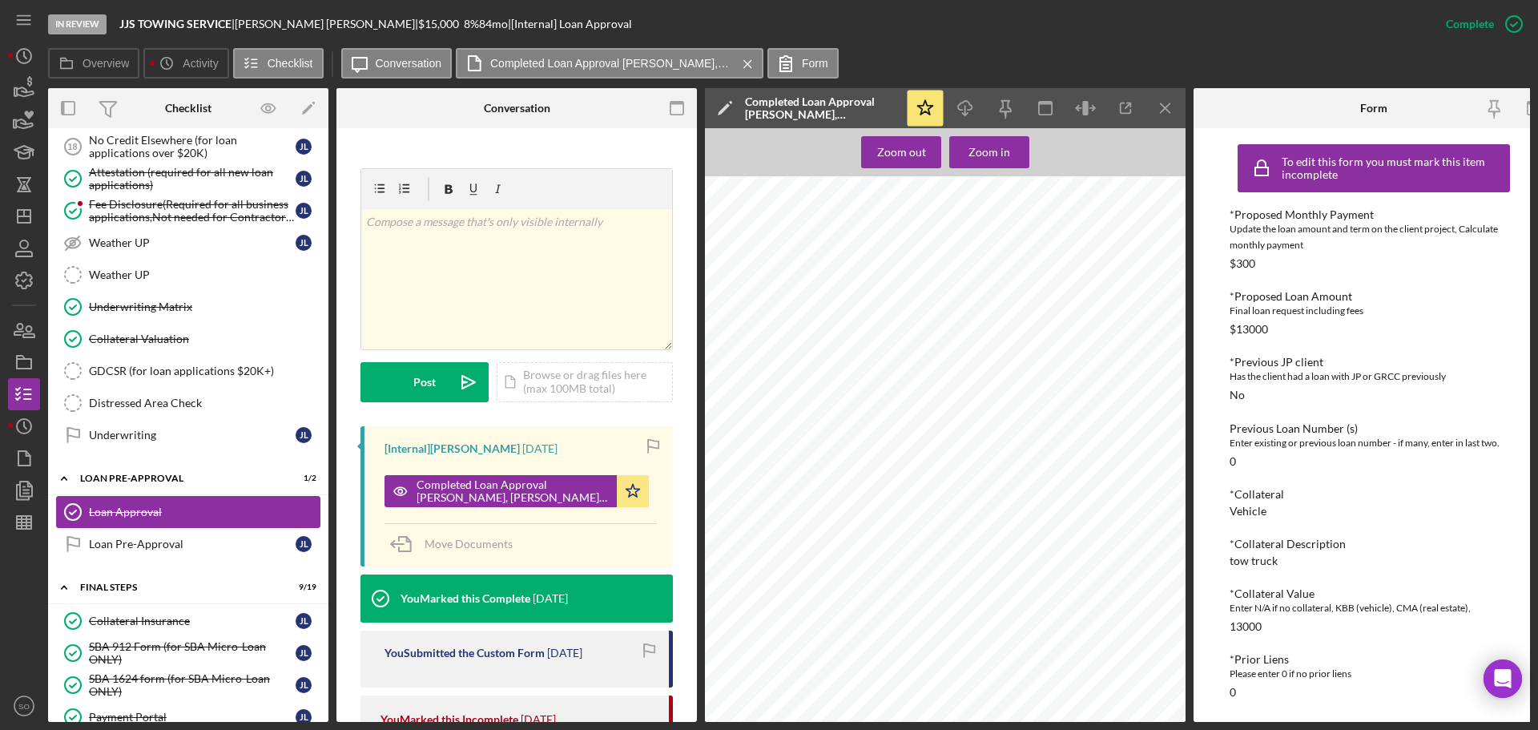
scroll to position [1362, 0]
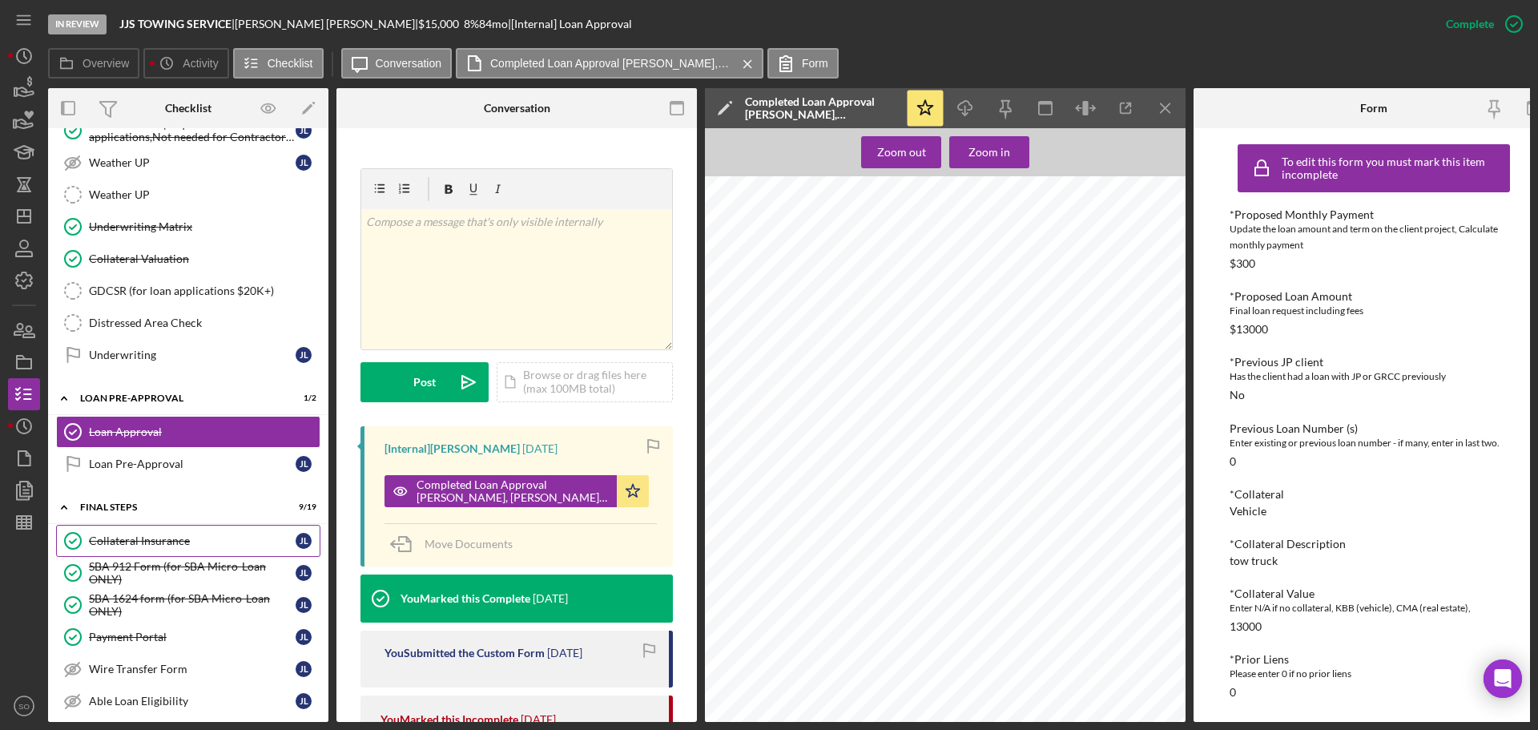
click at [187, 538] on div "Collateral Insurance" at bounding box center [192, 540] width 207 height 13
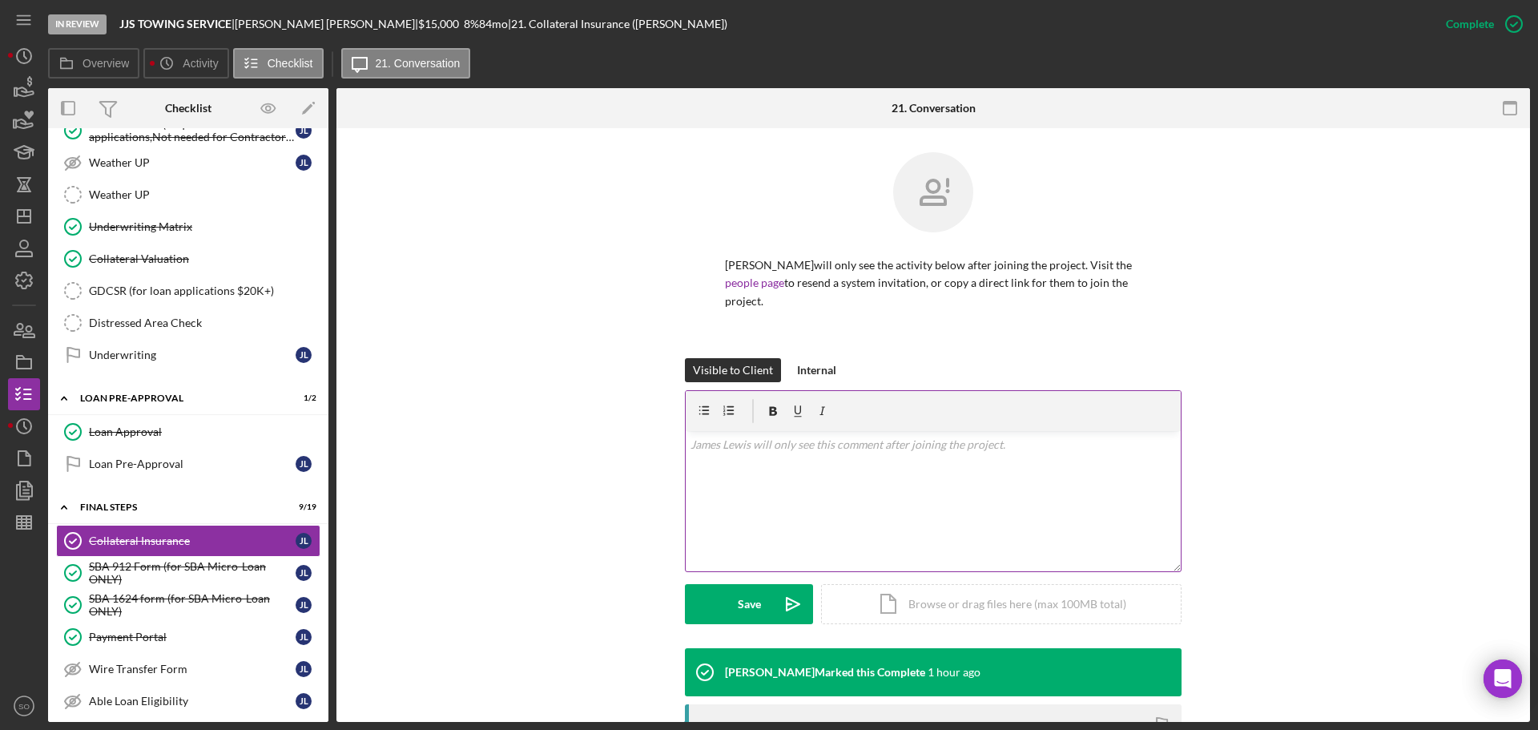
scroll to position [320, 0]
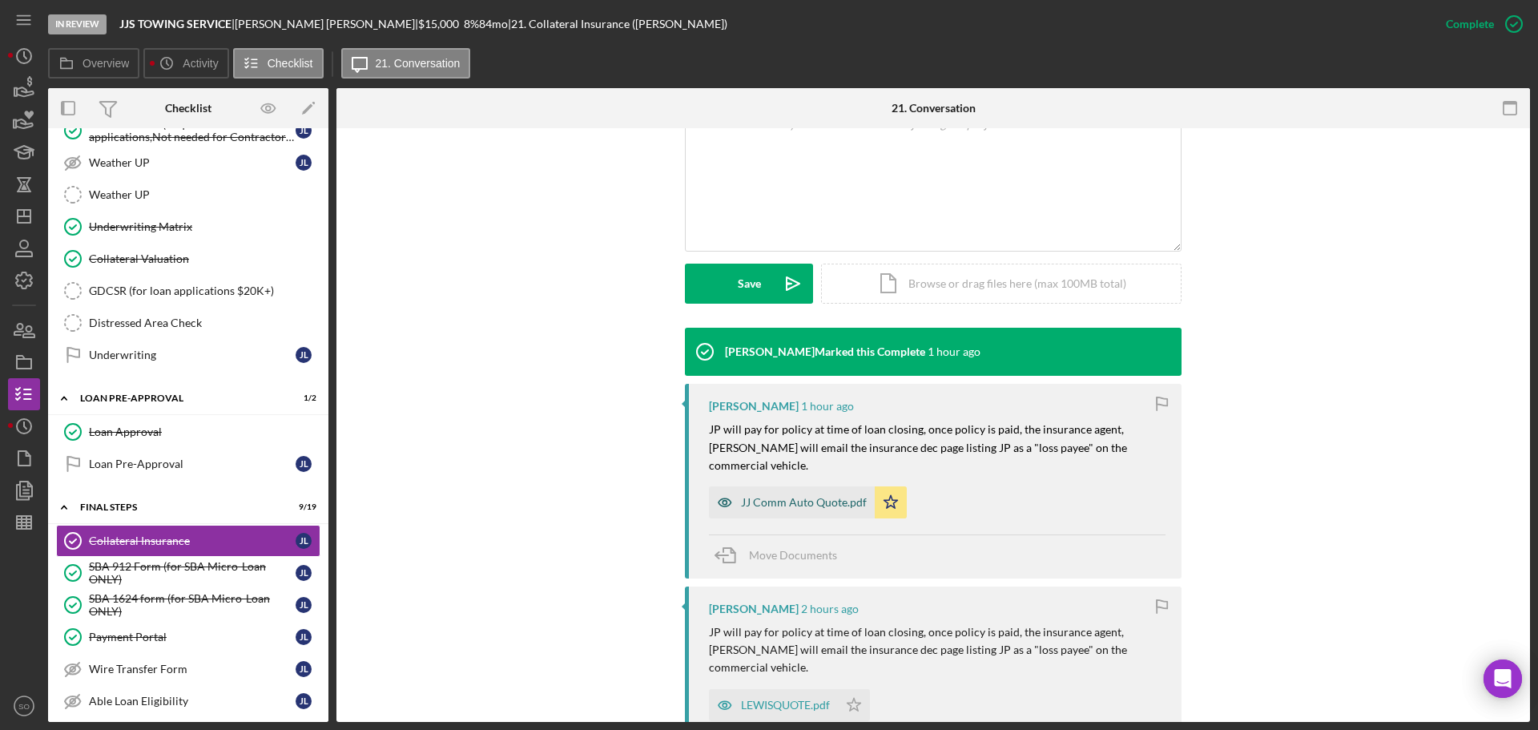
click at [794, 492] on div "JJ Comm Auto Quote.pdf" at bounding box center [792, 502] width 166 height 32
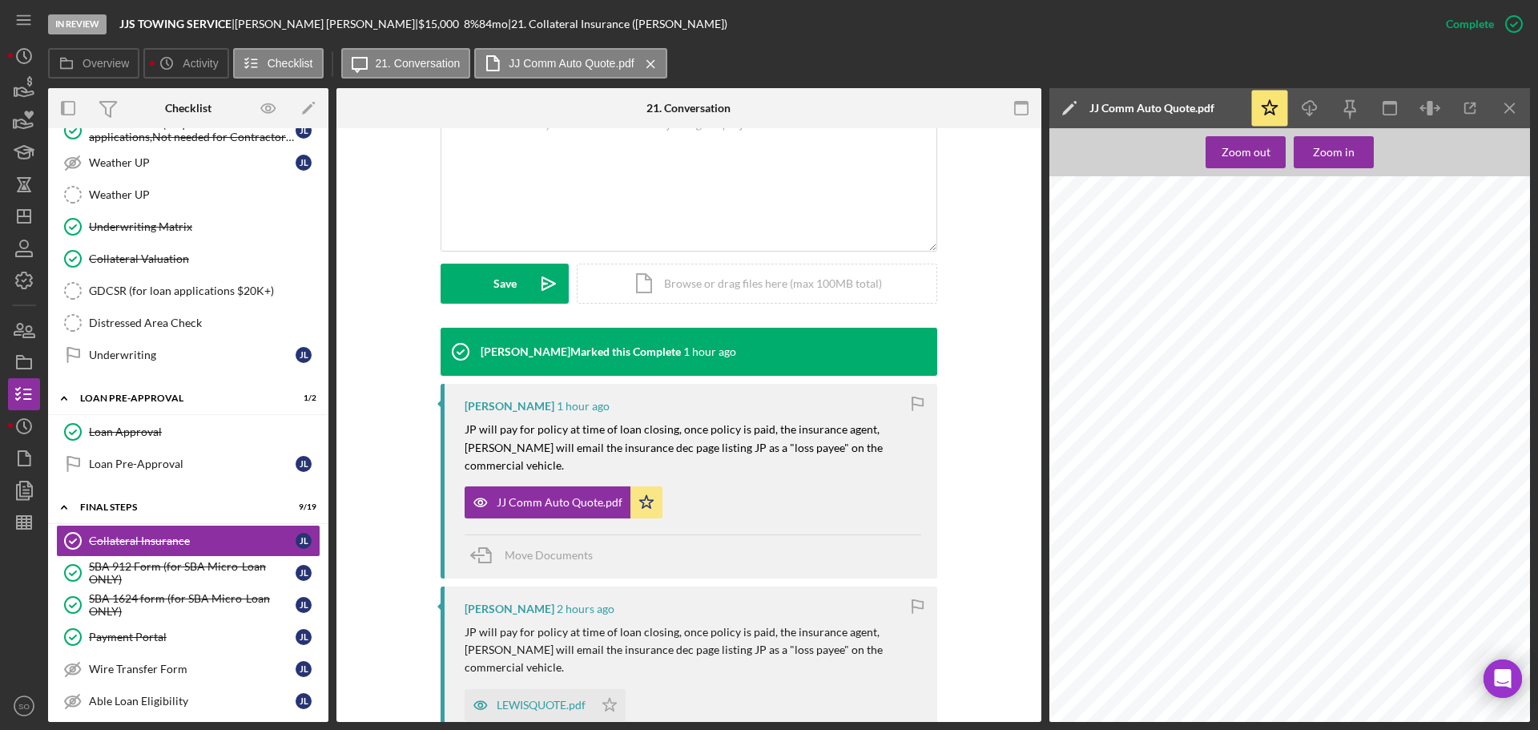
scroll to position [240, 0]
click at [214, 577] on div "SBA 912 Form (for SBA Micro-Loan ONLY)" at bounding box center [192, 573] width 207 height 26
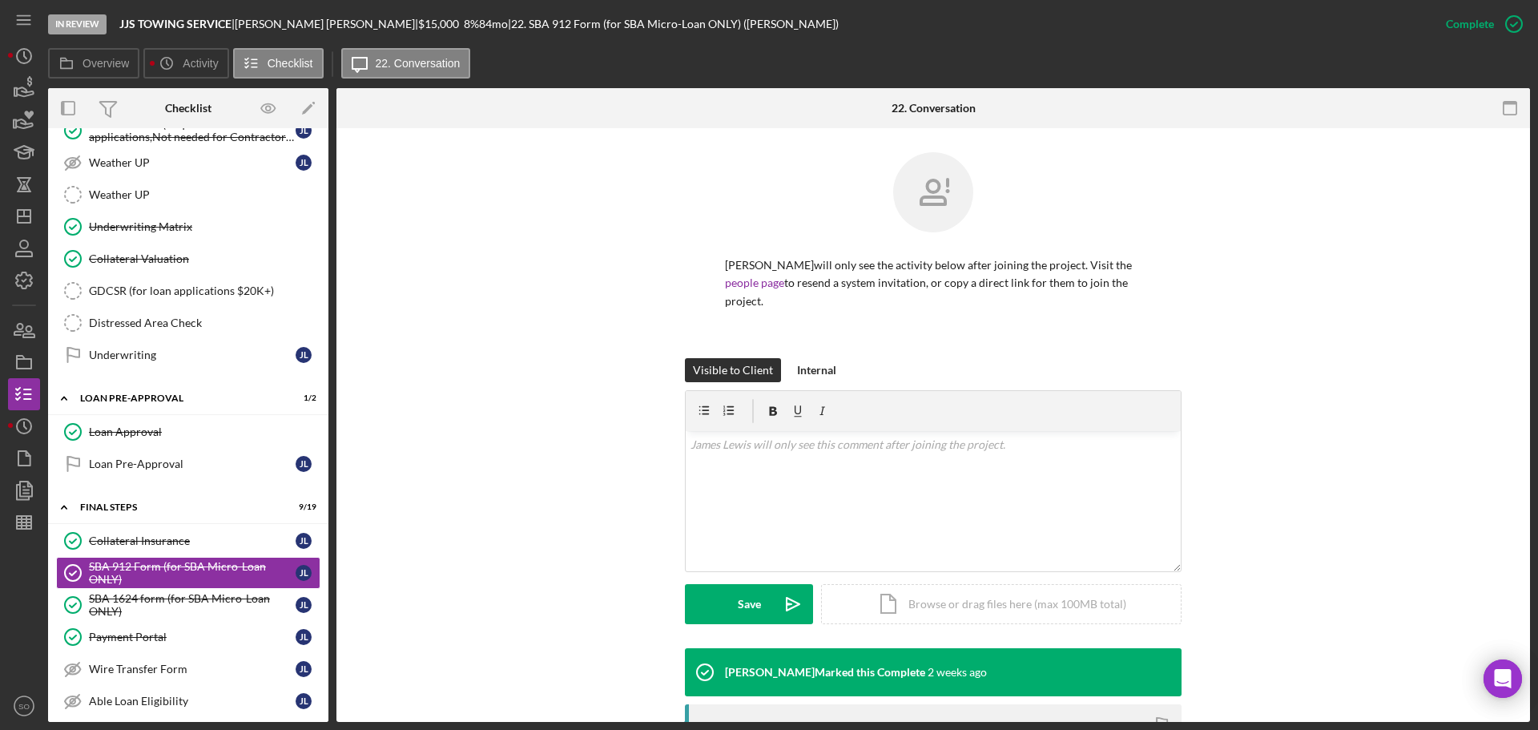
scroll to position [240, 0]
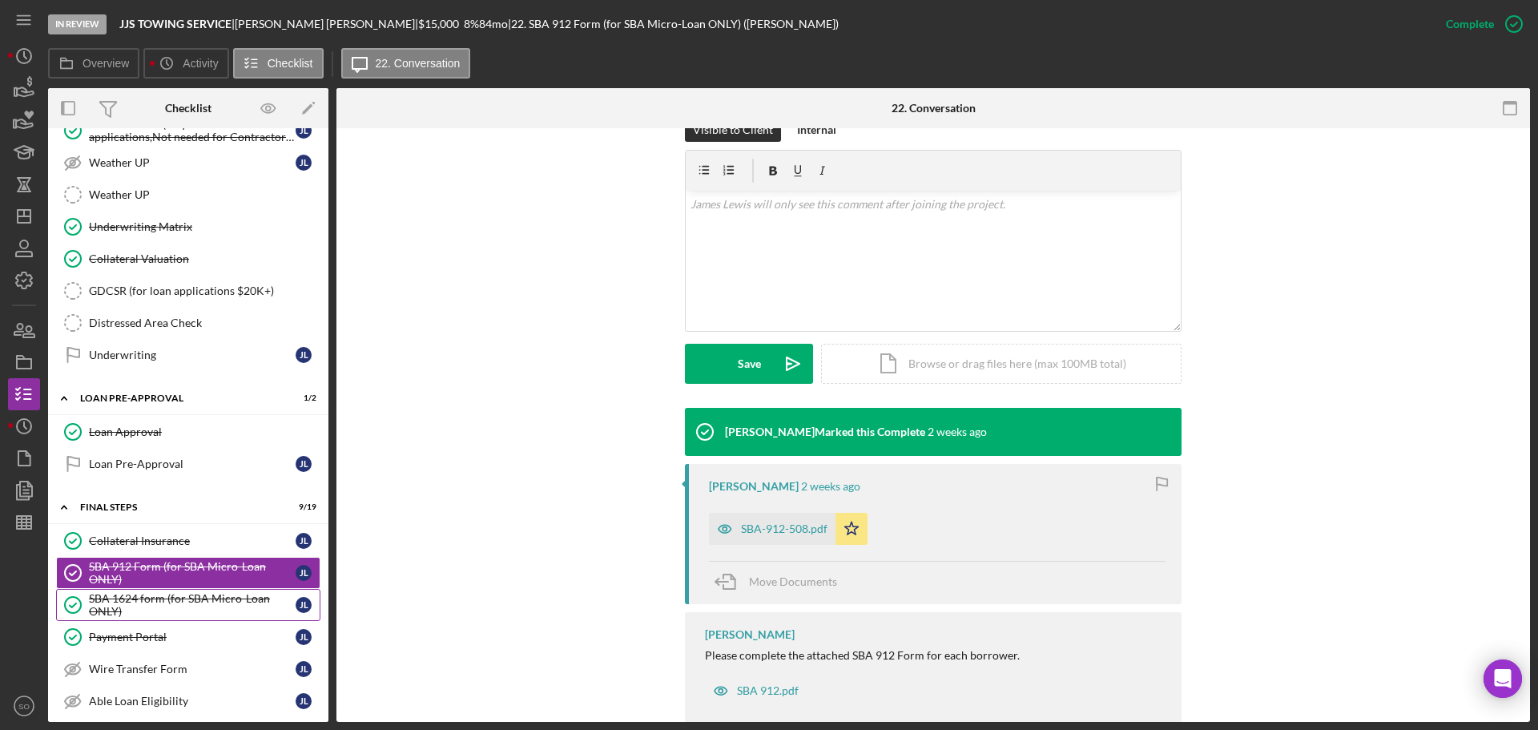
click at [224, 595] on div "SBA 1624 form (for SBA Micro-Loan ONLY)" at bounding box center [192, 605] width 207 height 26
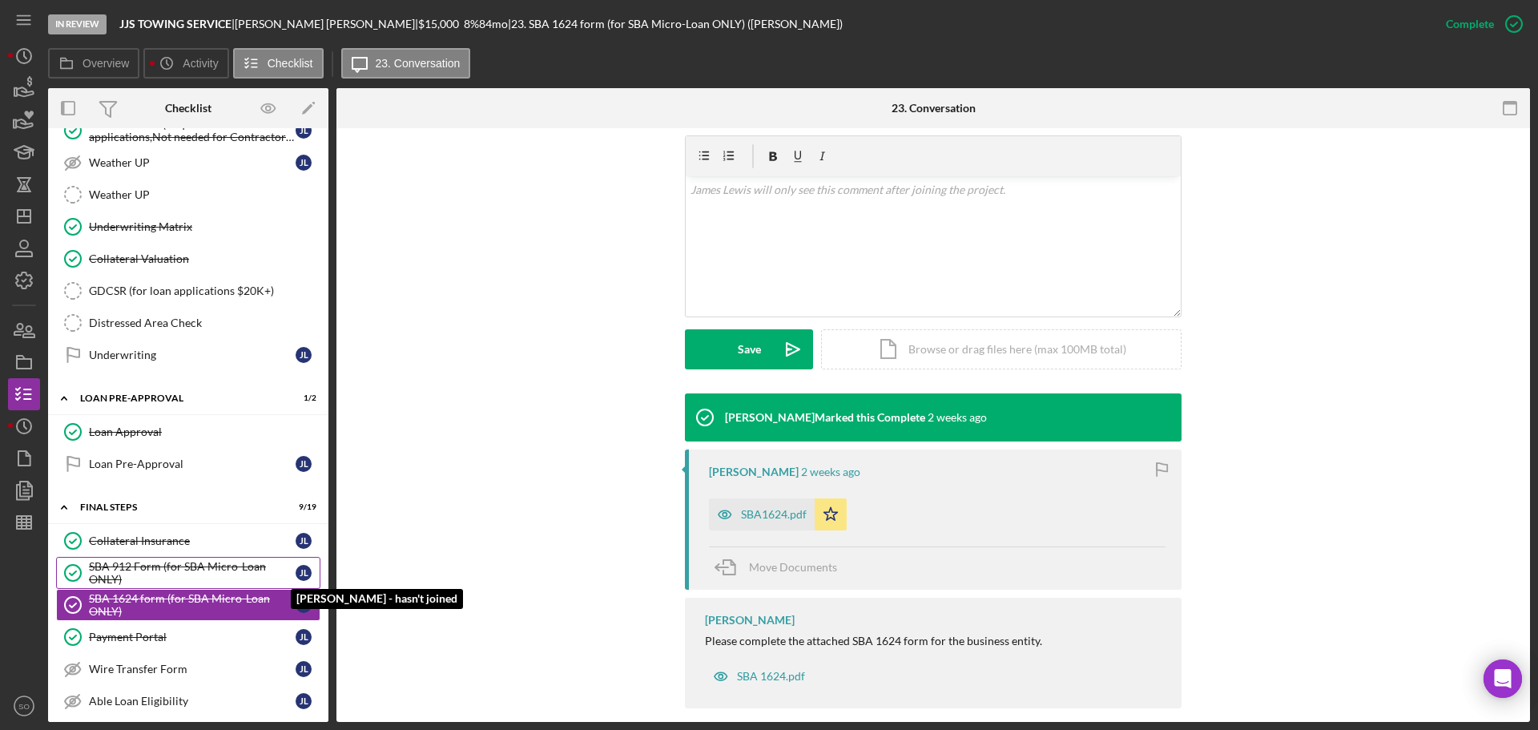
scroll to position [1682, 0]
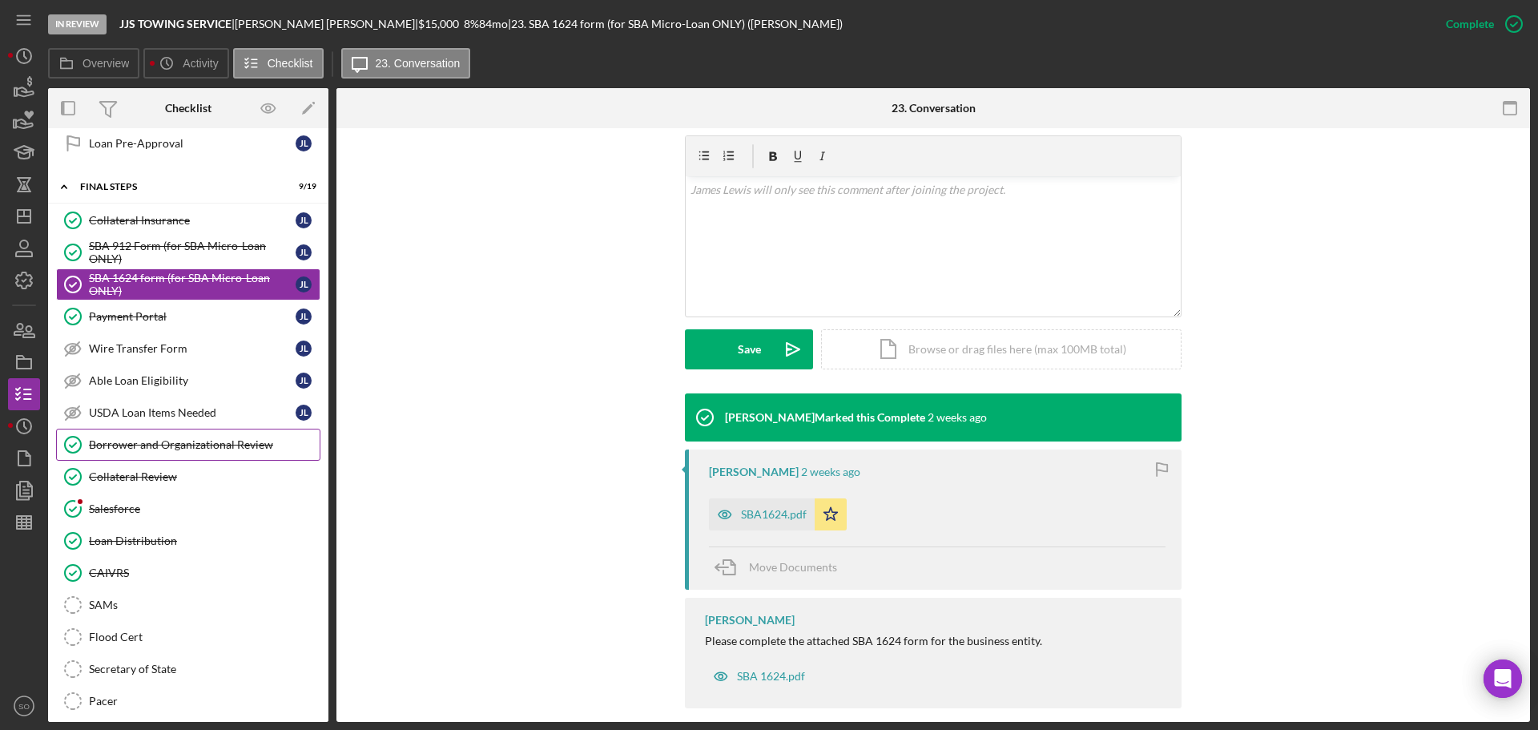
click at [162, 452] on link "Borrower and Organizational Review Borrower and Organizational Review" at bounding box center [188, 445] width 264 height 32
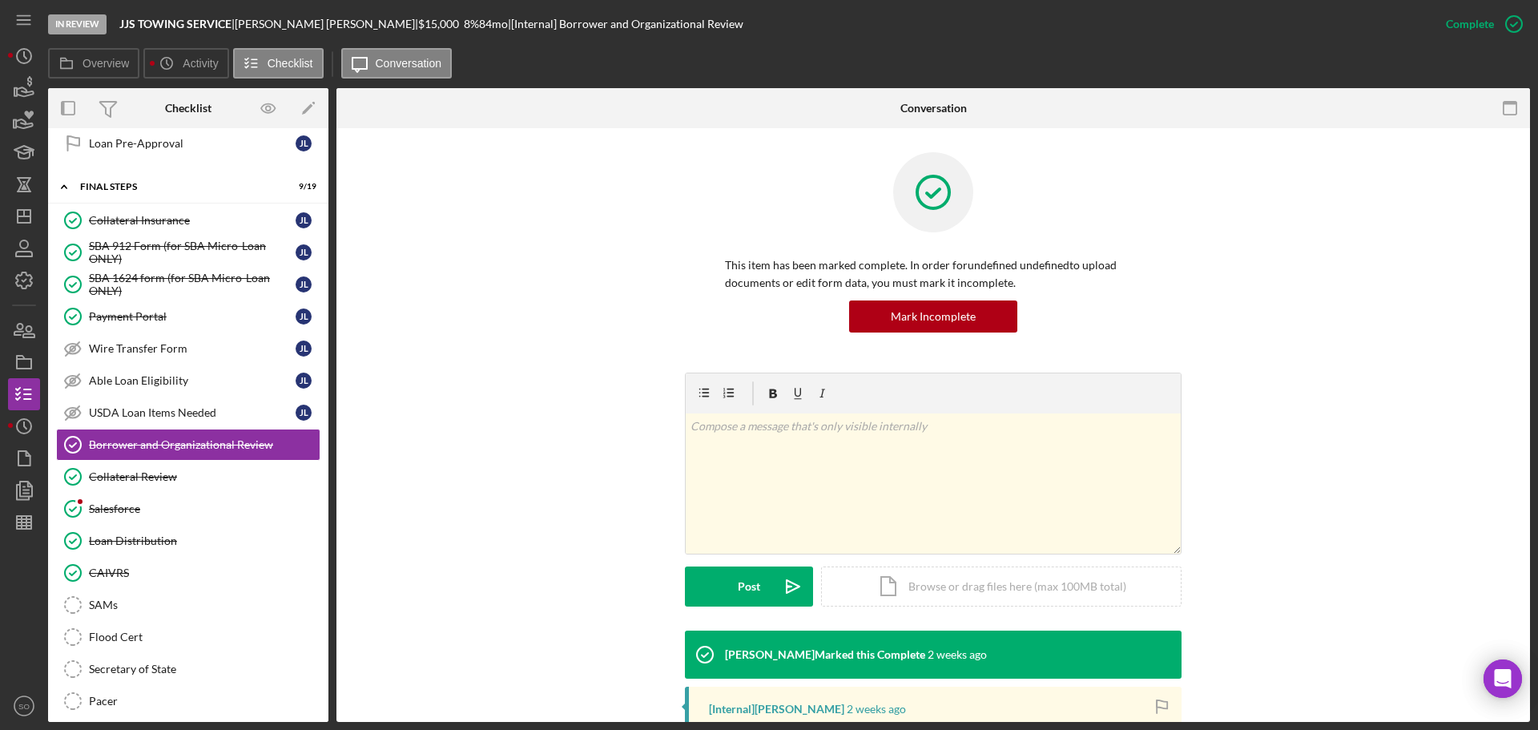
scroll to position [293, 0]
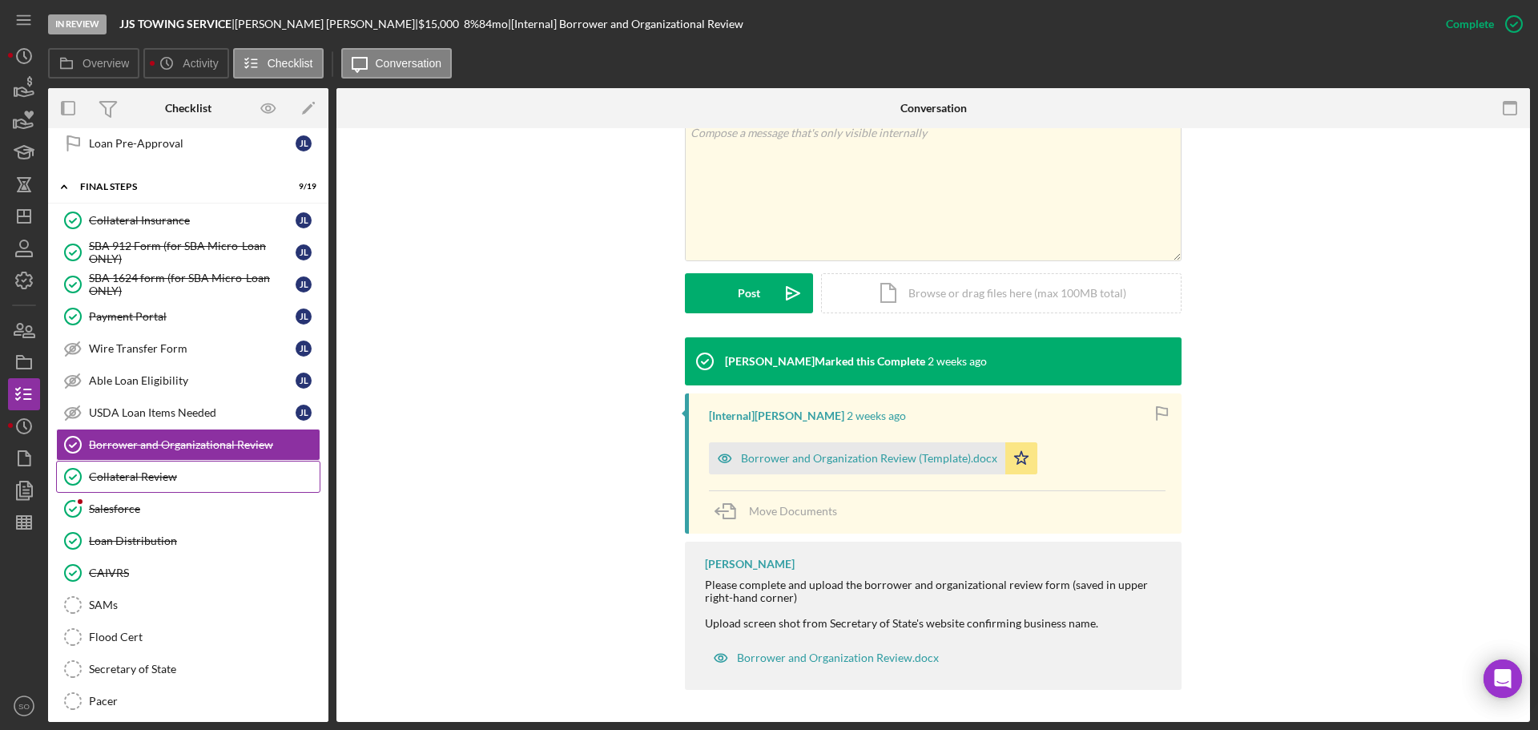
click at [174, 470] on div "Collateral Review" at bounding box center [204, 476] width 231 height 13
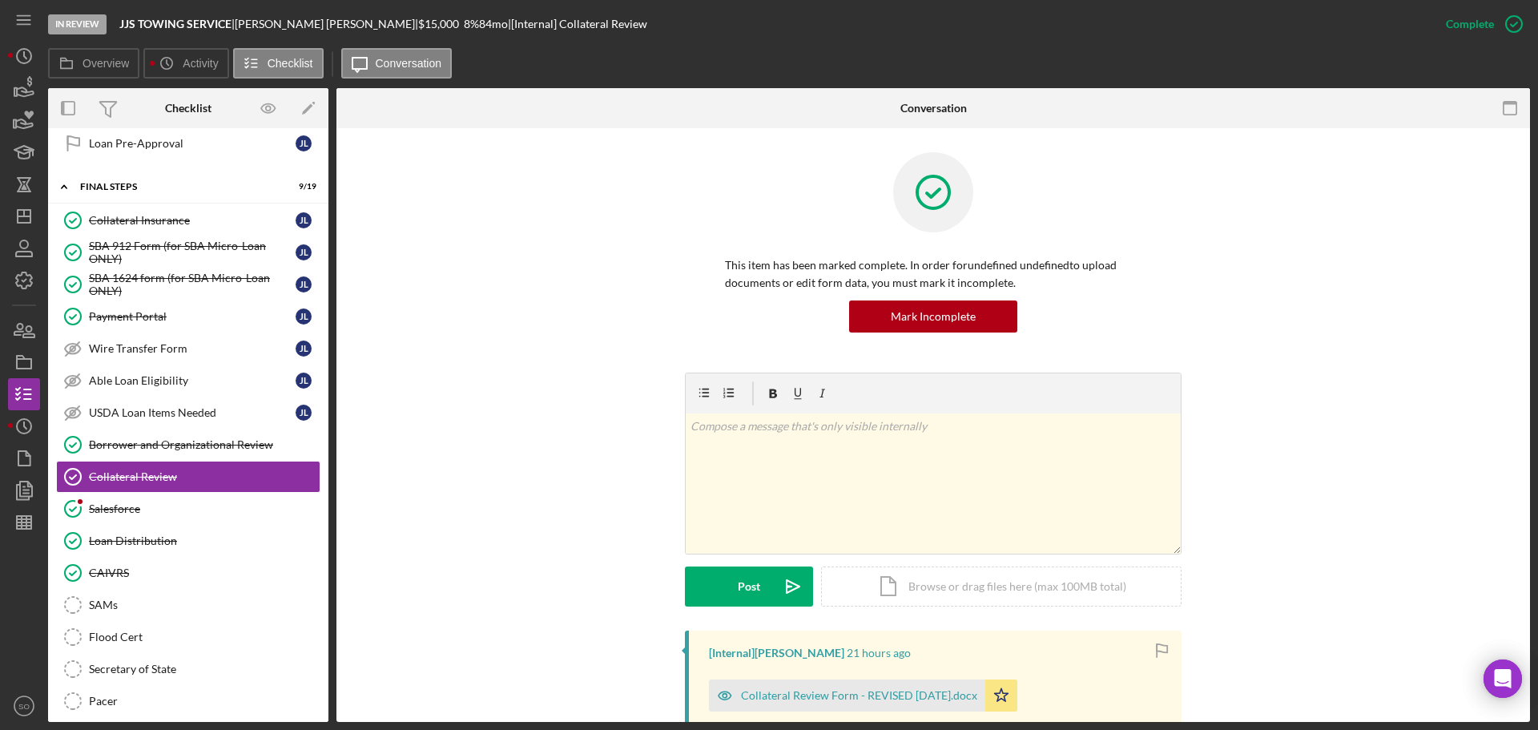
scroll to position [353, 0]
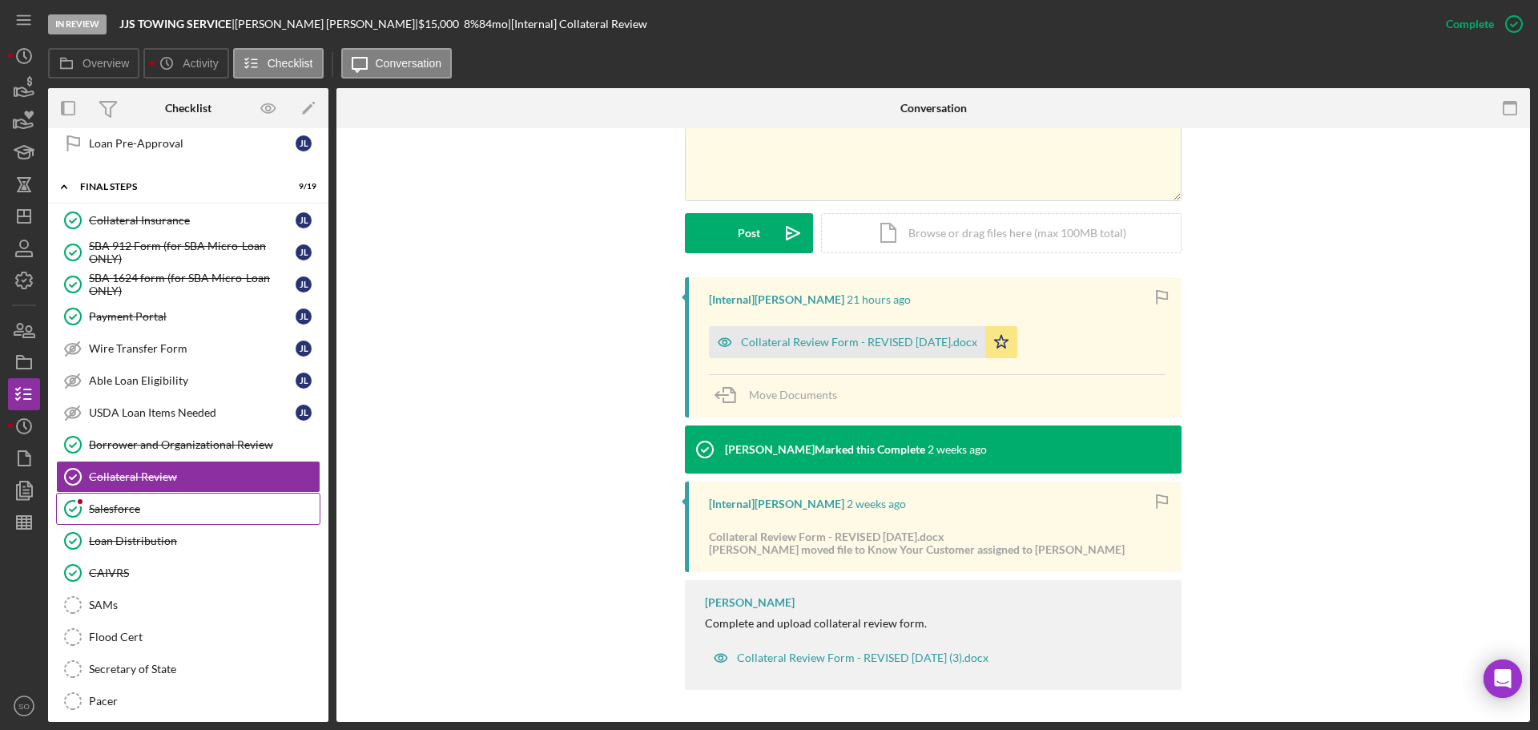
click at [178, 506] on div "Salesforce" at bounding box center [204, 508] width 231 height 13
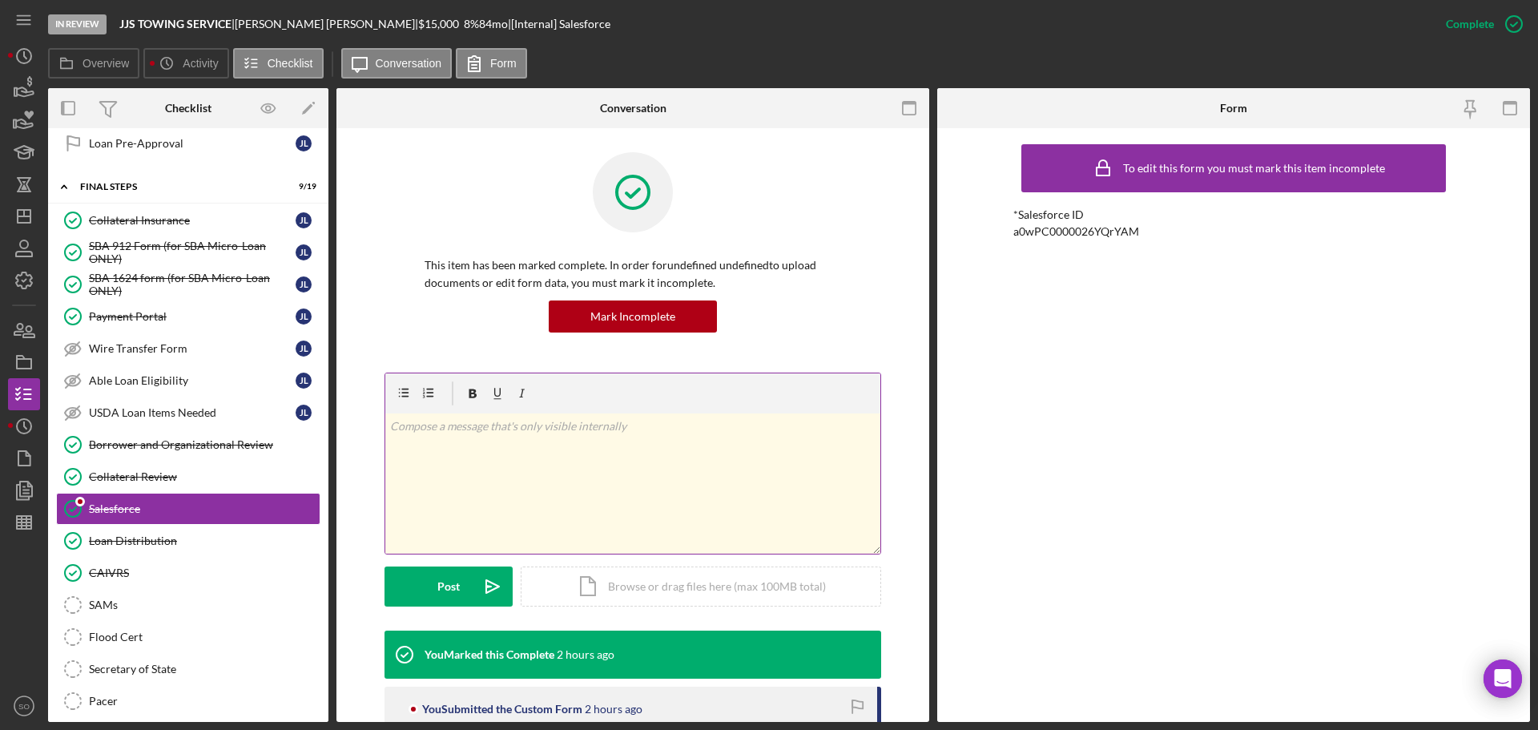
scroll to position [144, 0]
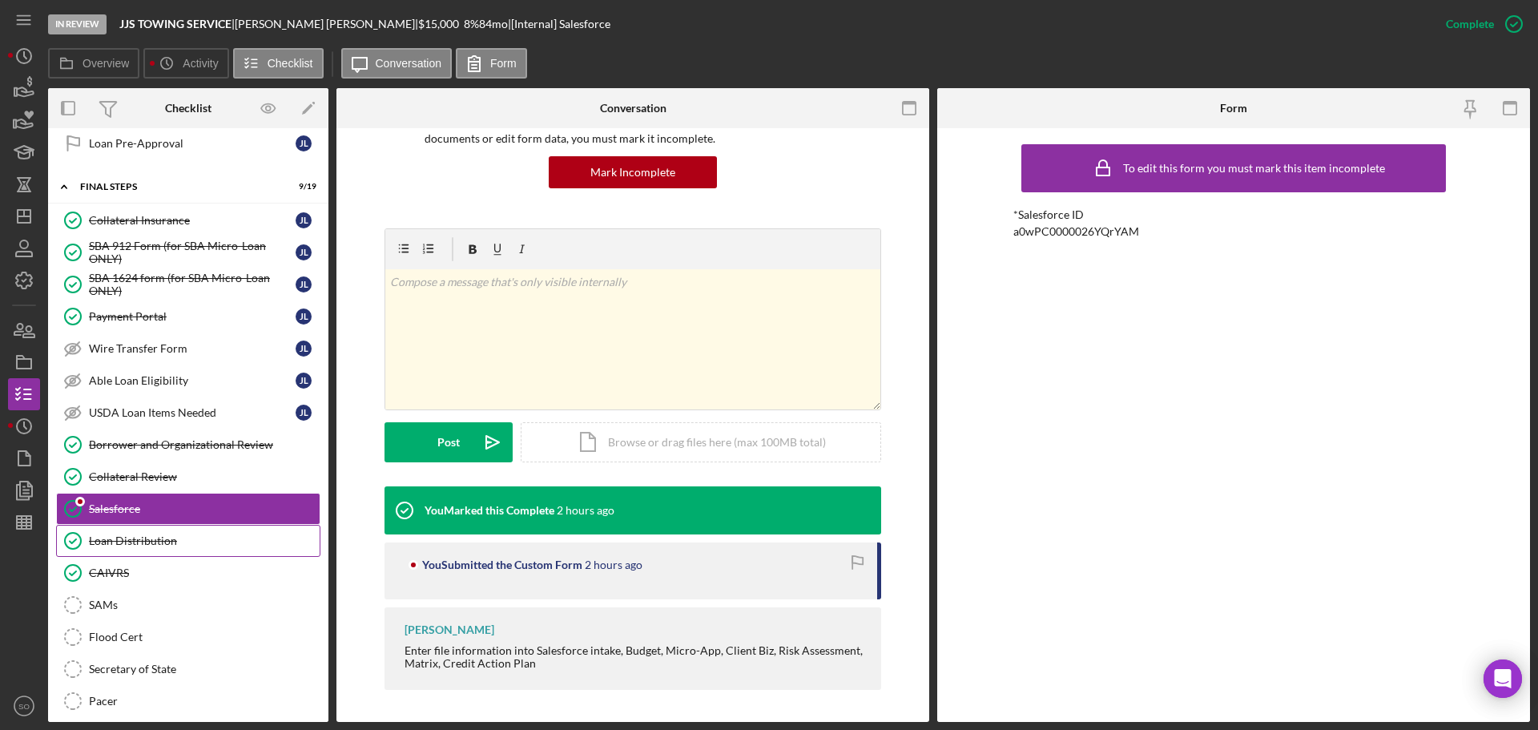
click at [204, 543] on div "Loan Distribution" at bounding box center [204, 540] width 231 height 13
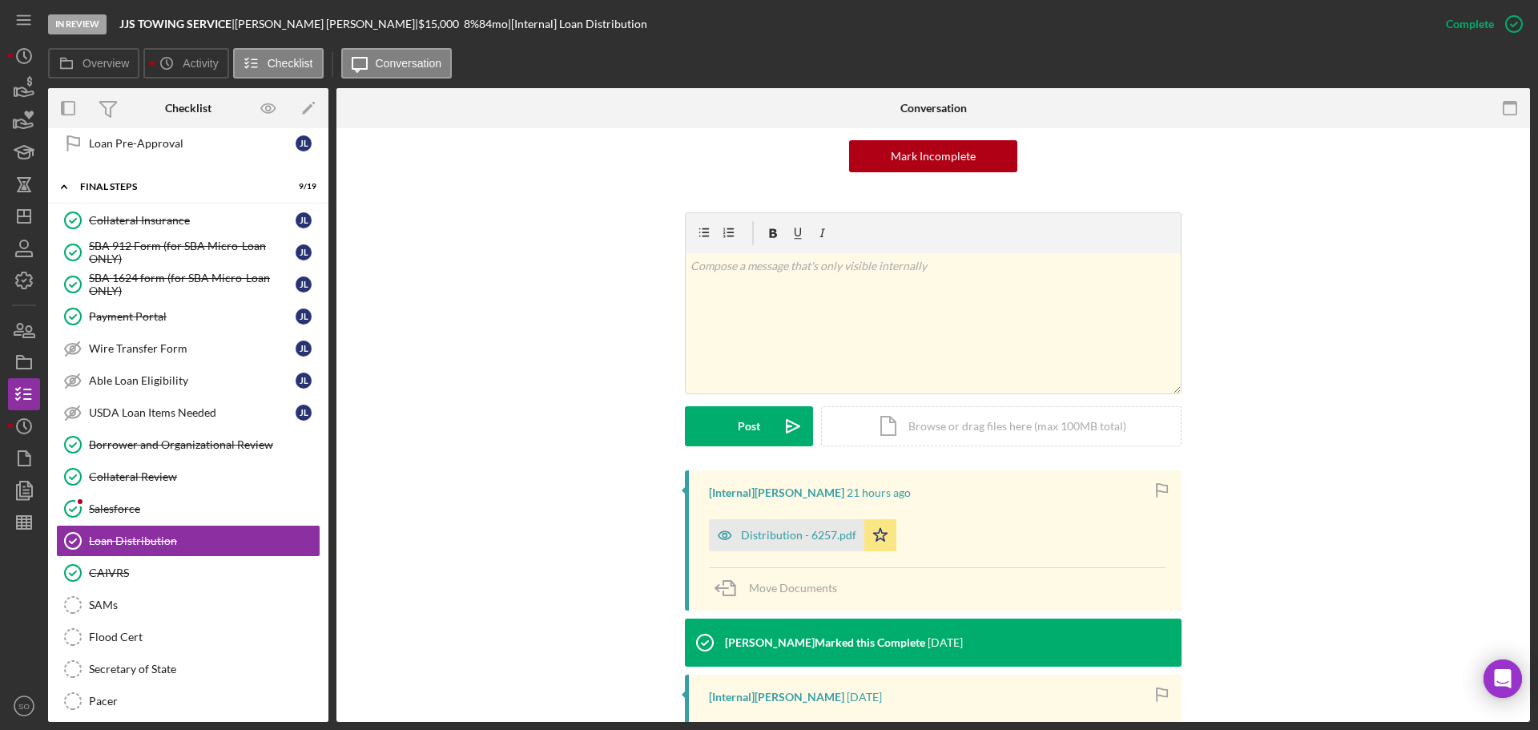
scroll to position [340, 0]
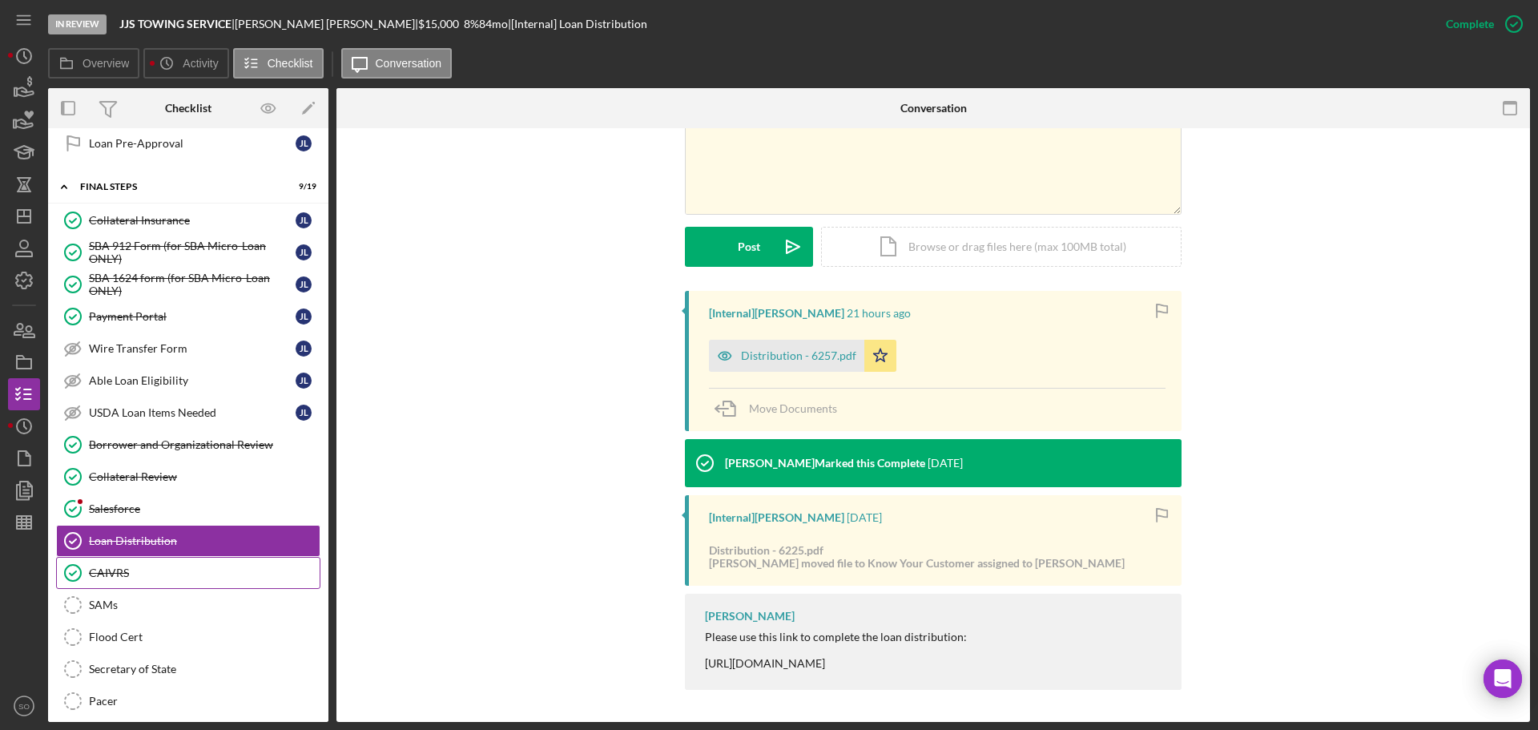
click at [145, 566] on div "CAIVRS" at bounding box center [204, 572] width 231 height 13
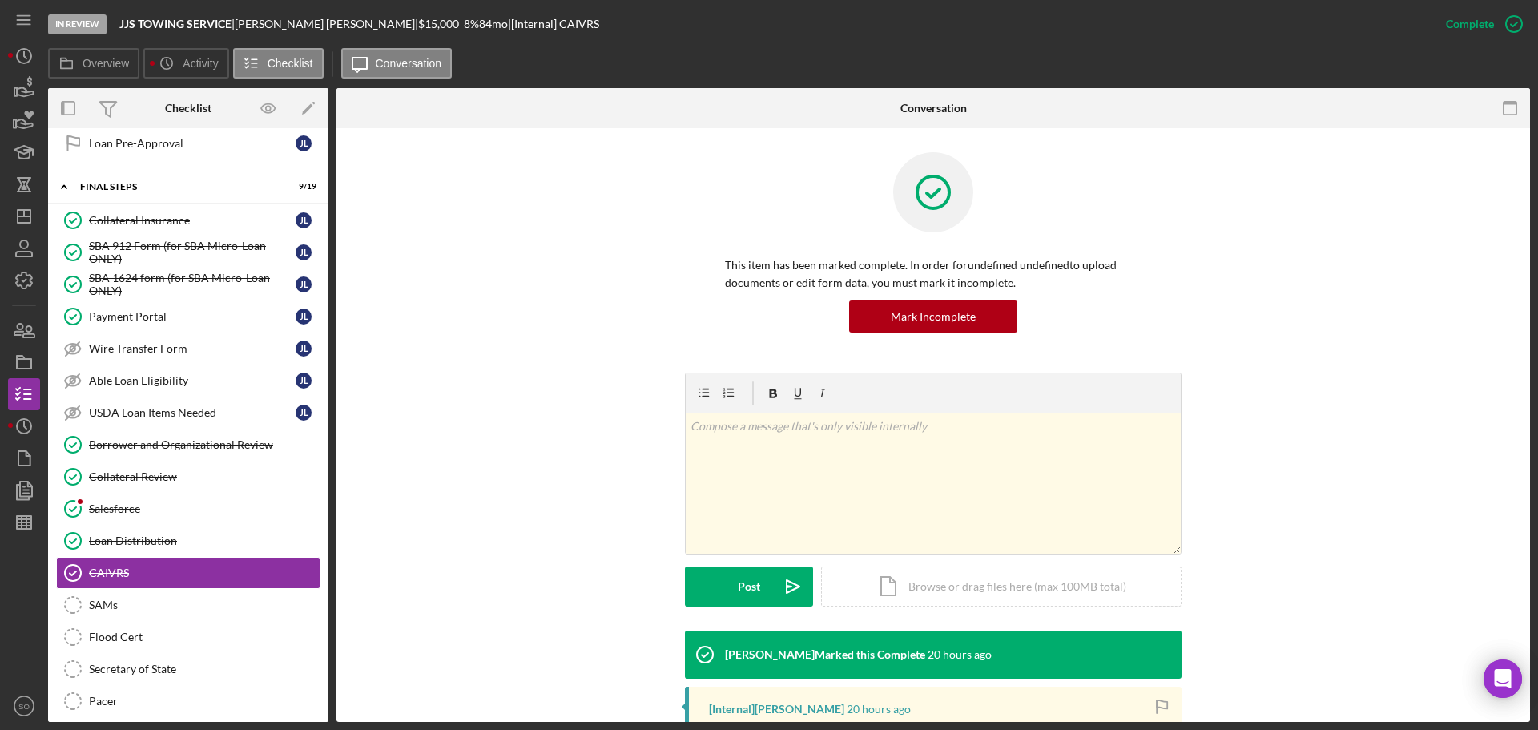
scroll to position [225, 0]
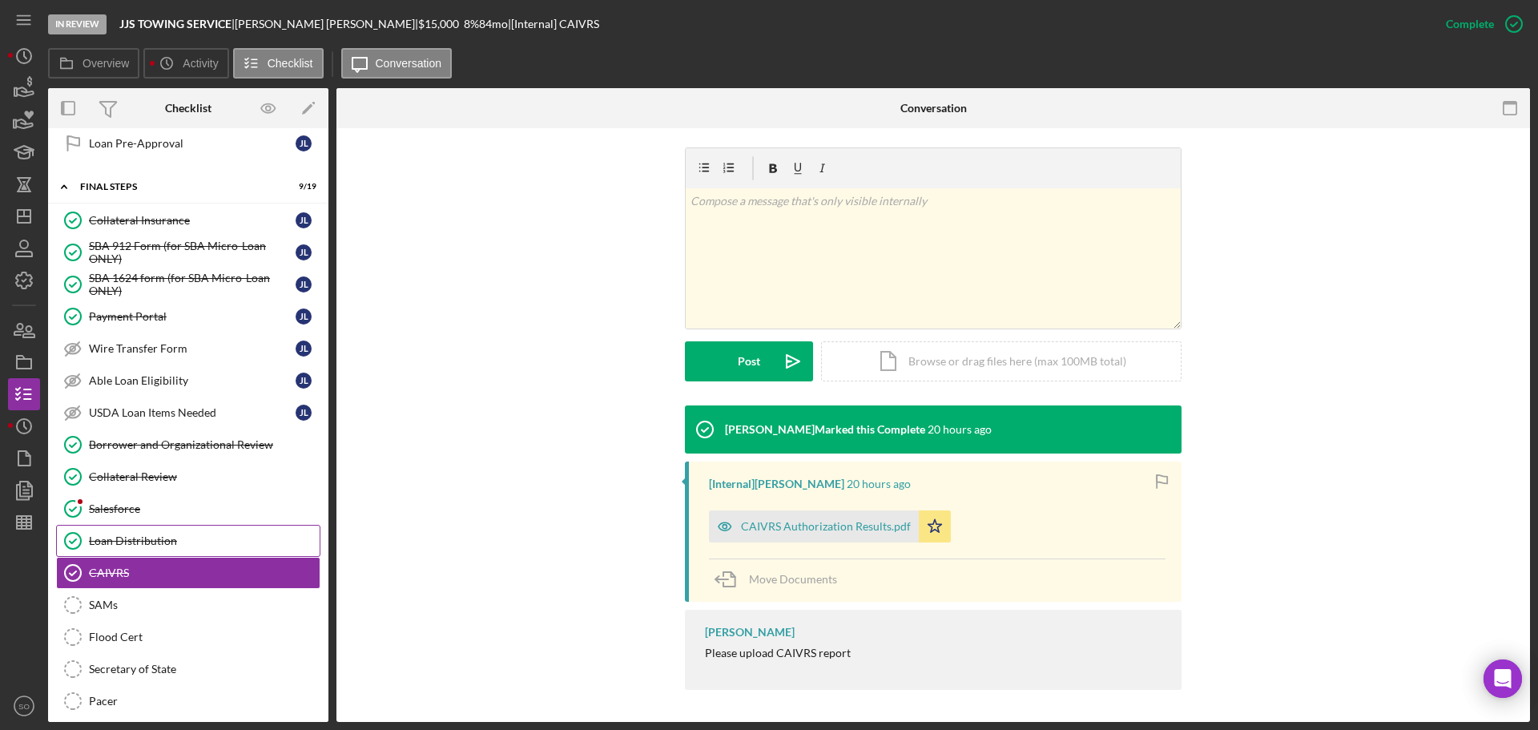
click at [249, 548] on link "Loan Distribution Loan Distribution" at bounding box center [188, 541] width 264 height 32
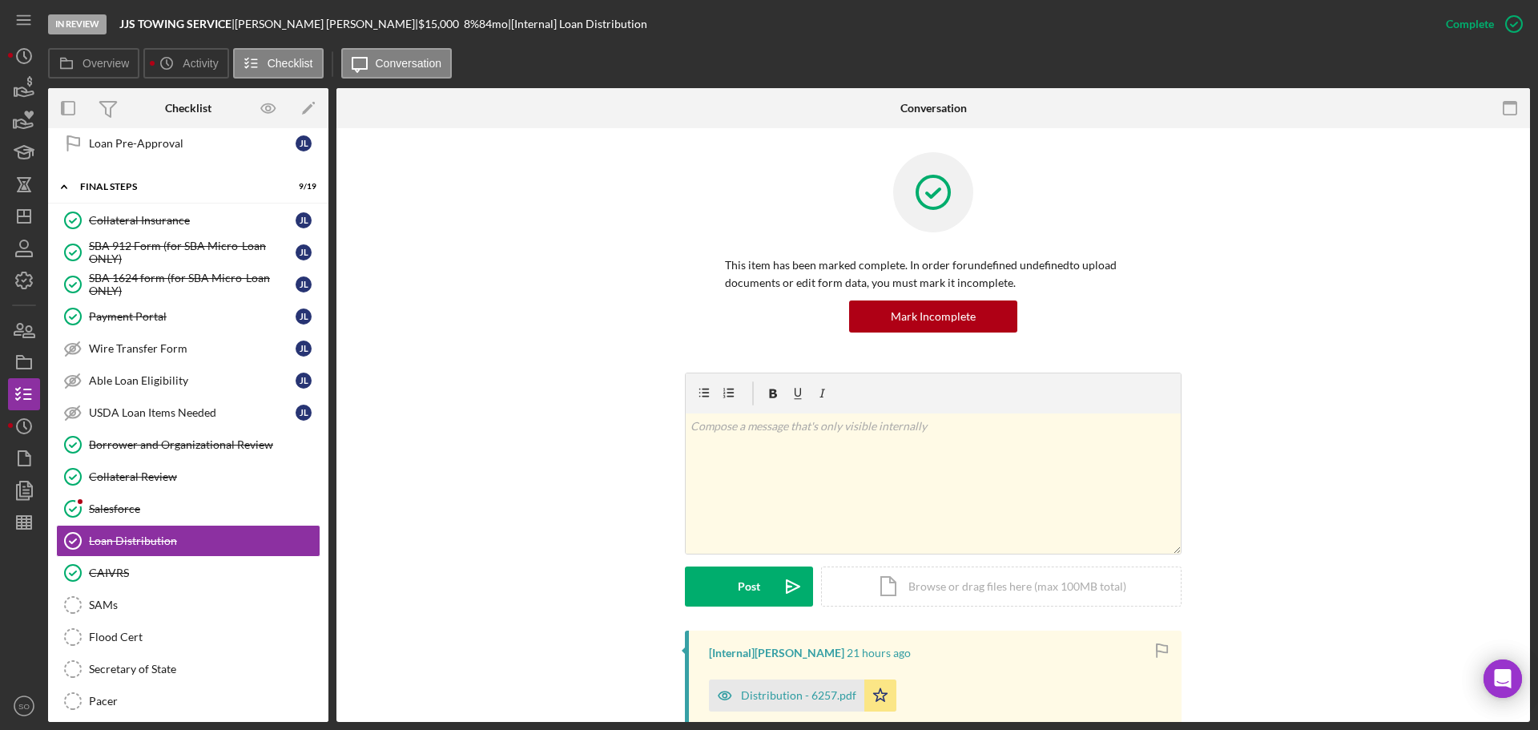
scroll to position [340, 0]
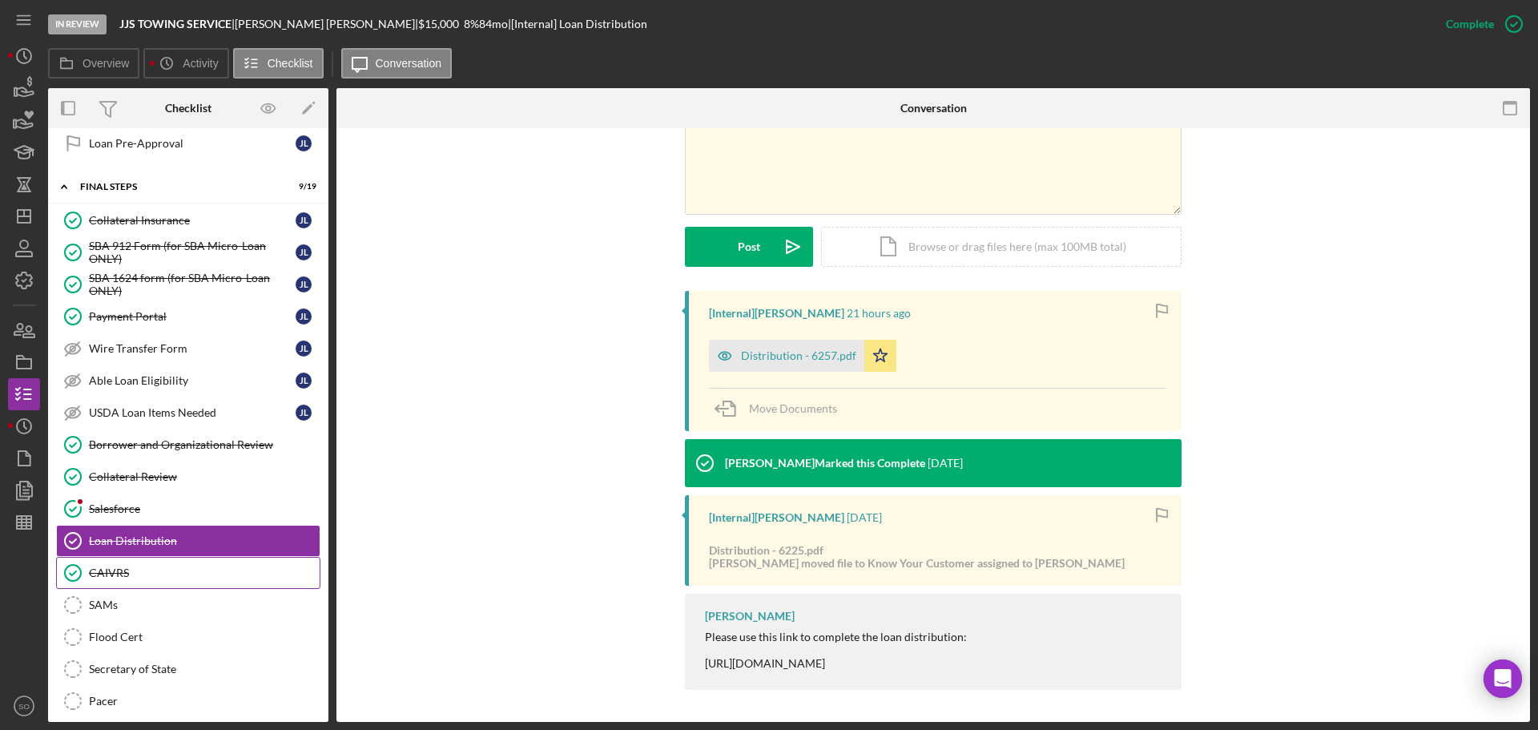
click at [195, 570] on div "CAIVRS" at bounding box center [204, 572] width 231 height 13
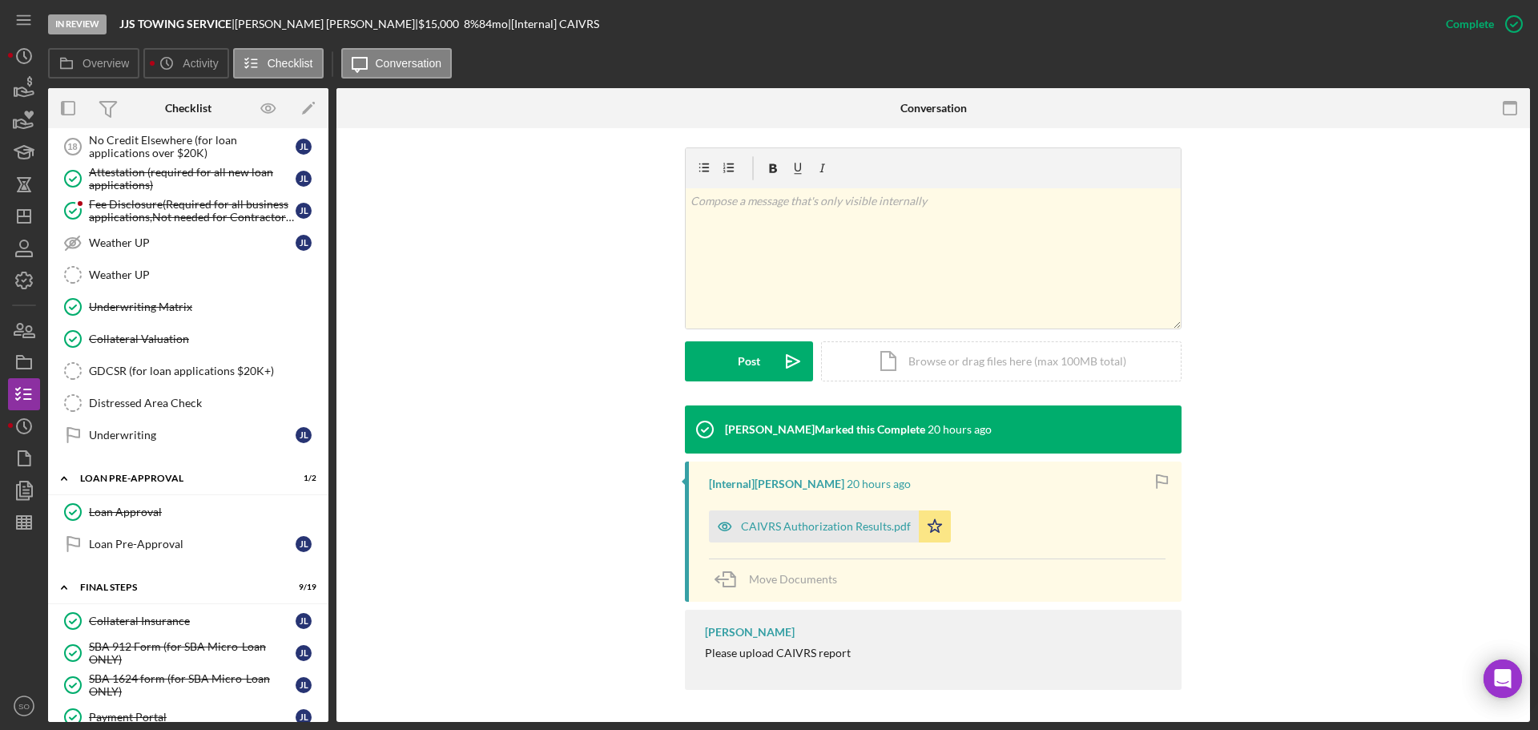
scroll to position [1122, 0]
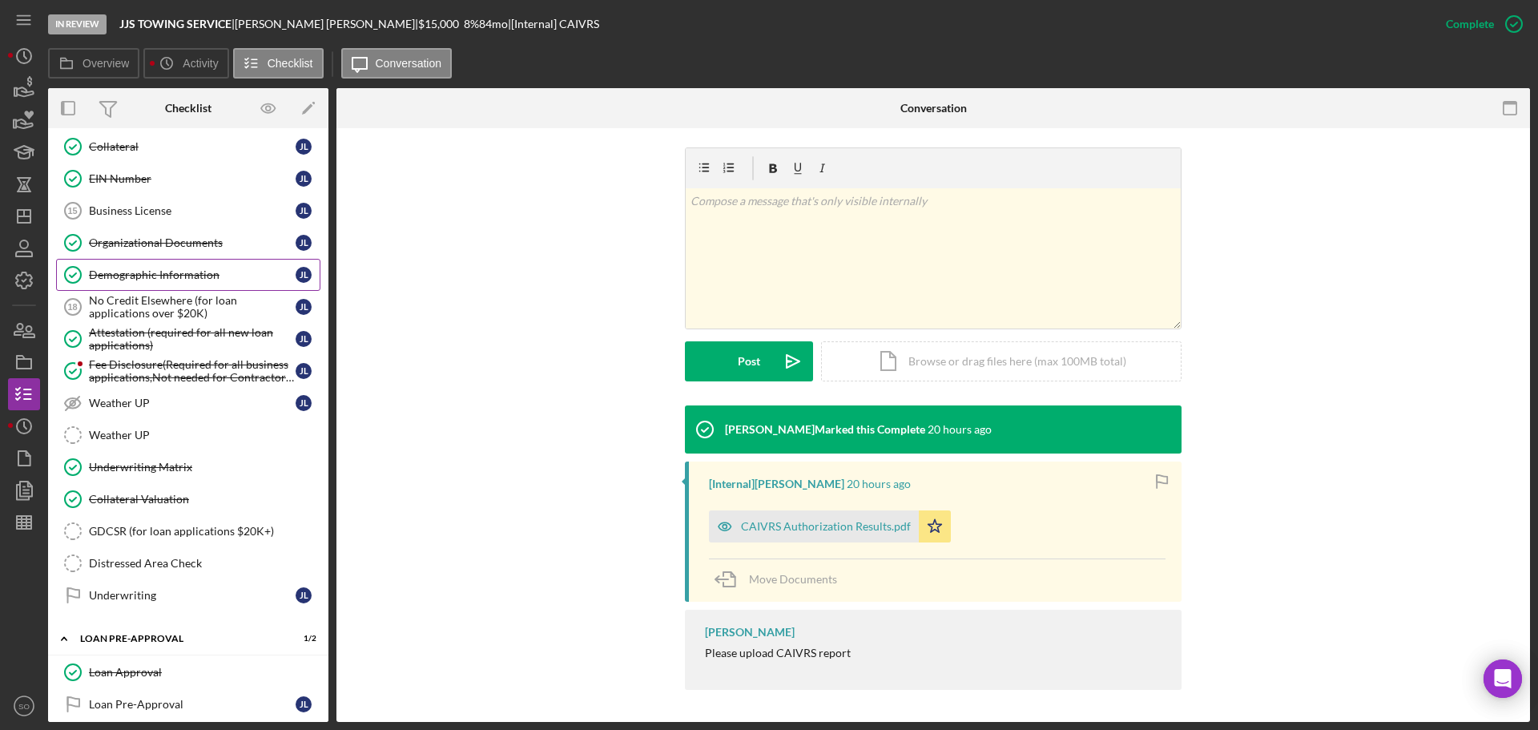
click at [166, 268] on div "Demographic Information" at bounding box center [192, 274] width 207 height 13
